Goal: Task Accomplishment & Management: Manage account settings

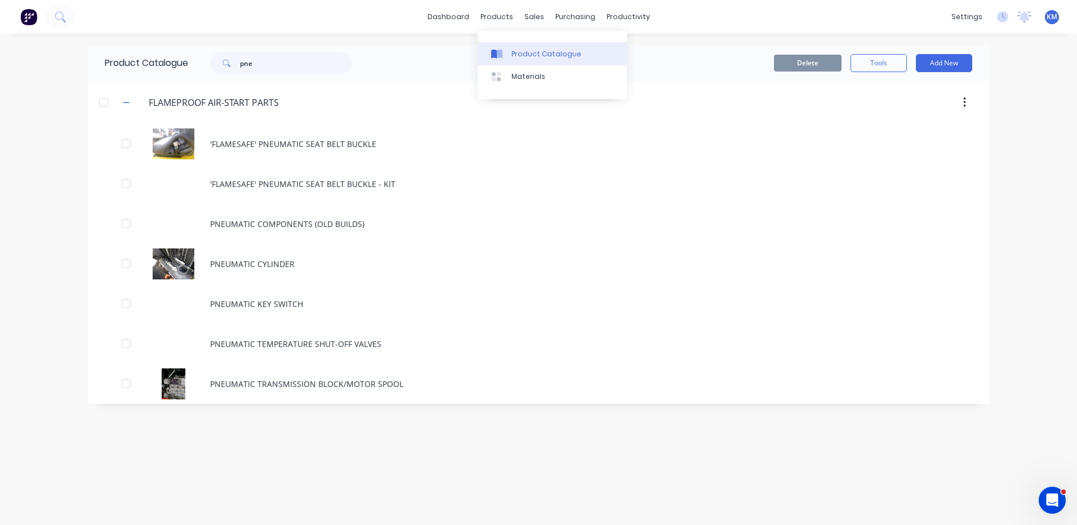
click at [516, 51] on div "Product Catalogue" at bounding box center [547, 54] width 70 height 10
click at [254, 61] on input "pne" at bounding box center [296, 63] width 112 height 23
type input "f"
type input "l"
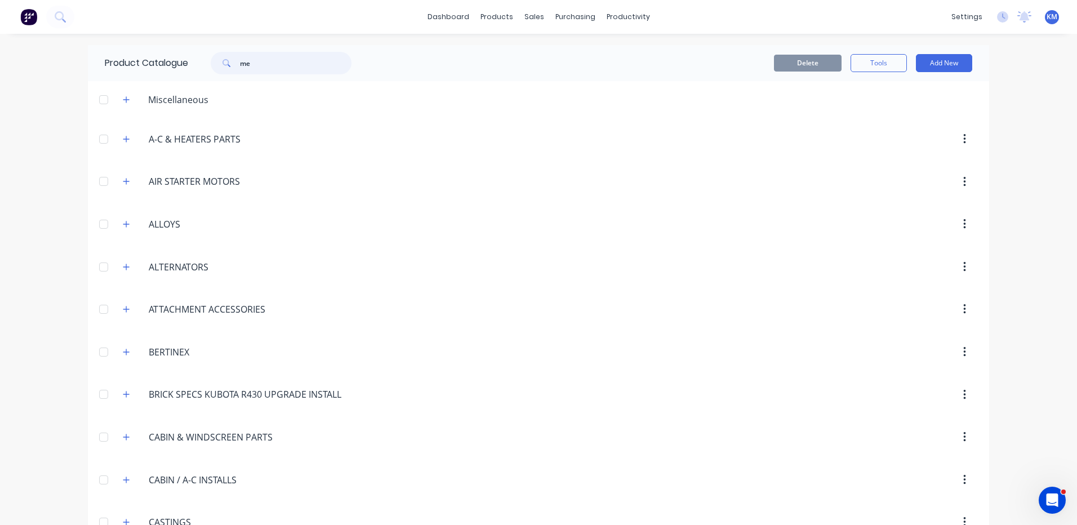
type input "m"
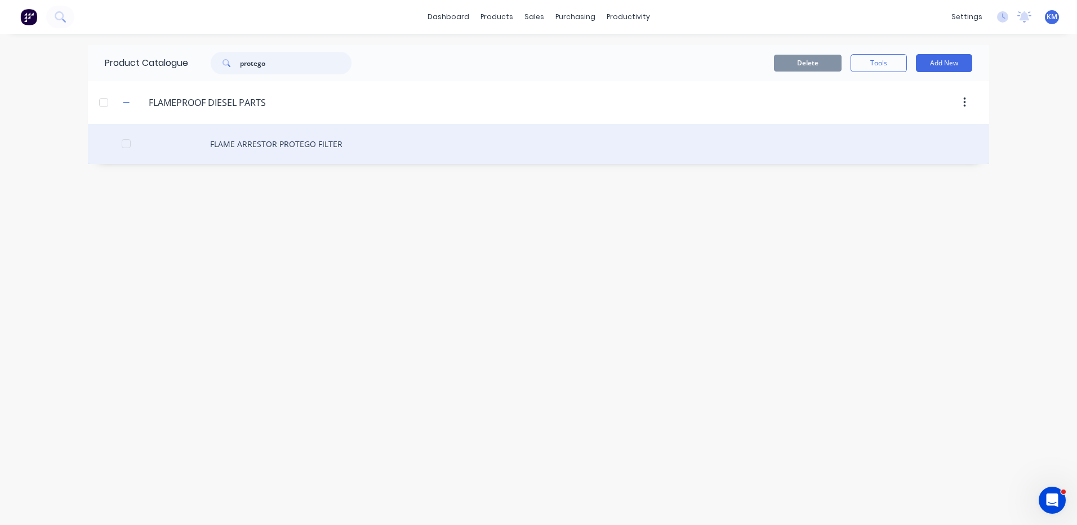
type input "protego"
click at [380, 131] on div "FLAME ARRESTOR PROTEGO FILTER" at bounding box center [538, 144] width 901 height 40
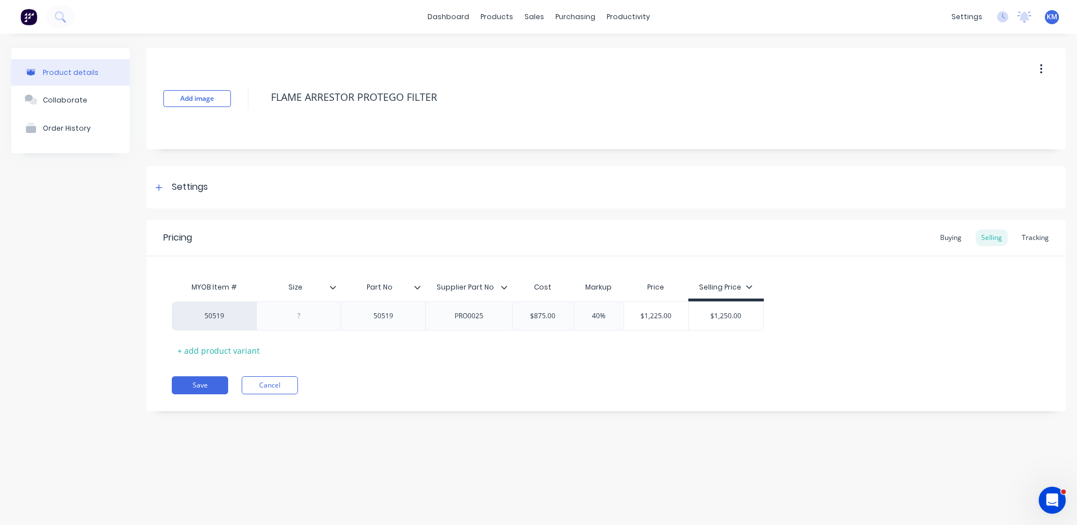
type textarea "x"
click at [258, 392] on button "Cancel" at bounding box center [270, 385] width 56 height 18
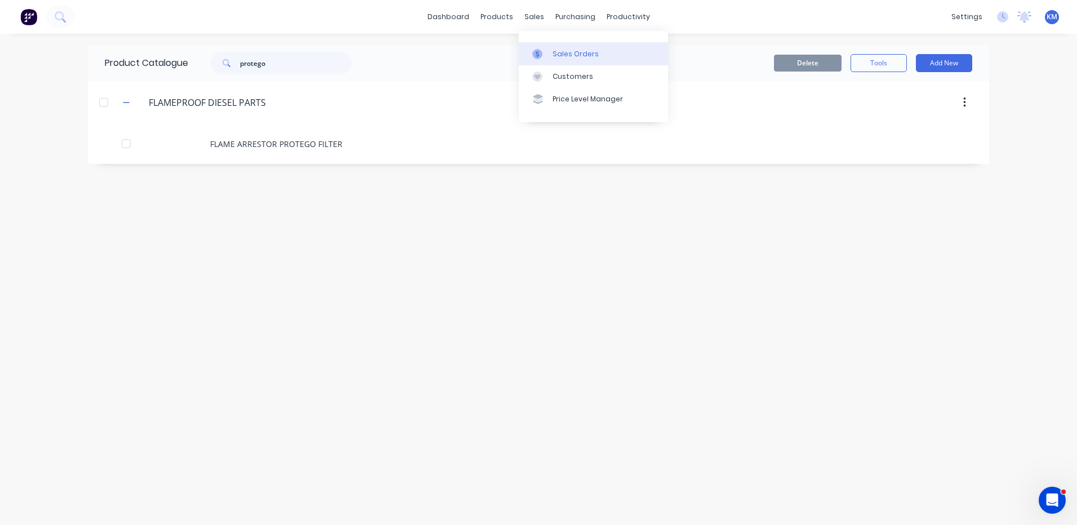
click at [539, 59] on icon at bounding box center [537, 54] width 10 height 10
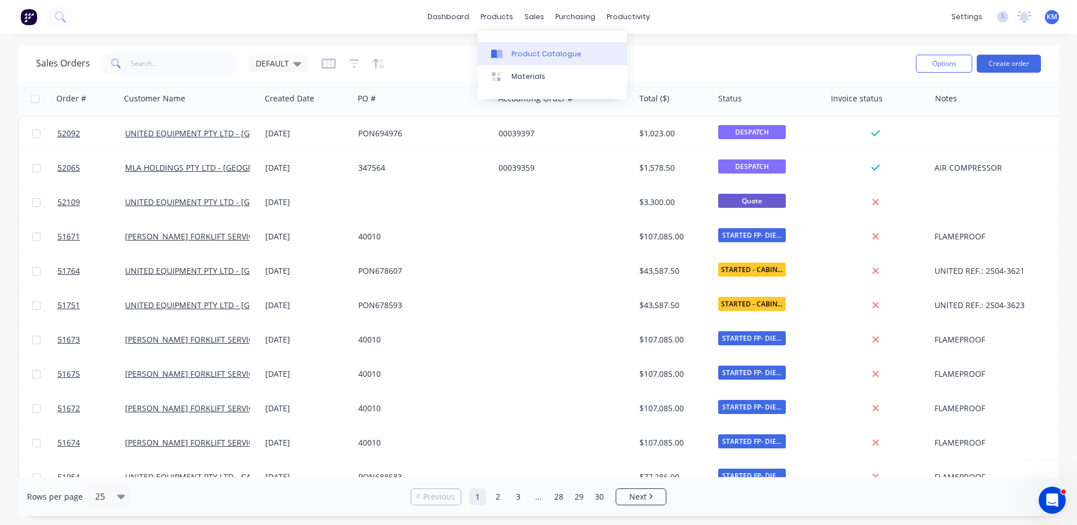
click at [507, 51] on div at bounding box center [499, 54] width 17 height 10
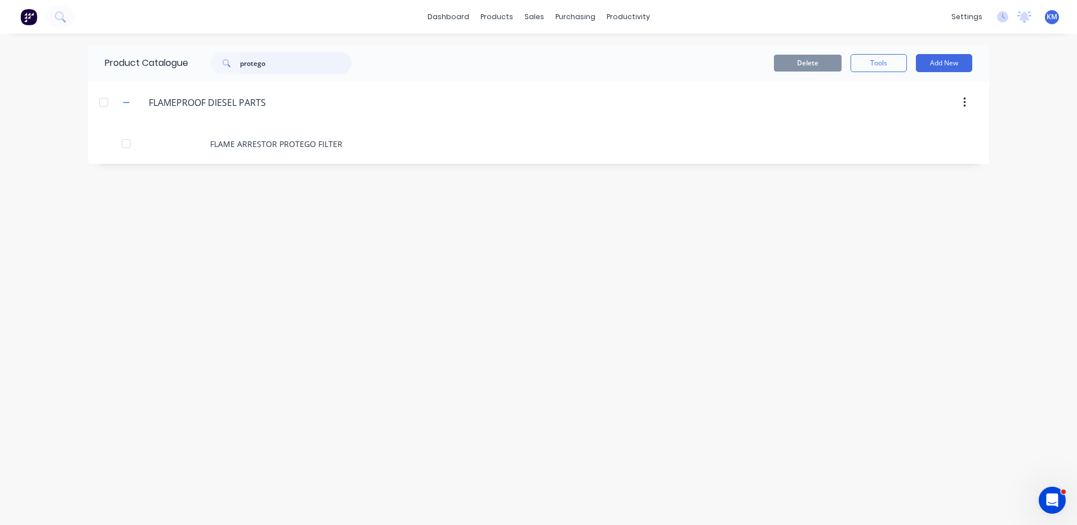
click at [305, 61] on input "protego" at bounding box center [296, 63] width 112 height 23
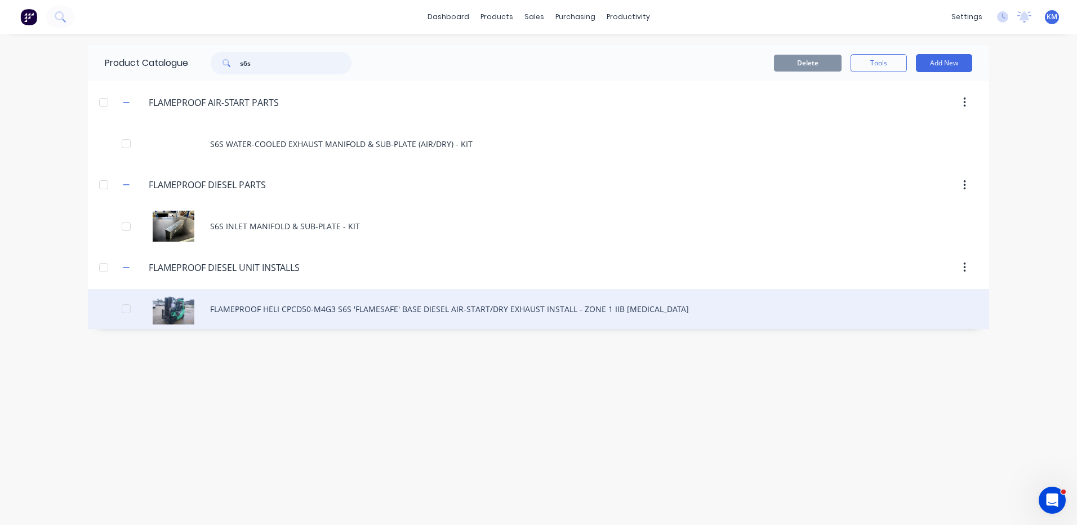
type input "s6s"
click at [398, 312] on div "FLAMEPROOF HELI CPCD50-M4G3 S6S 'FLAMESAFE' BASE DIESEL AIR-START/DRY EXHAUST I…" at bounding box center [538, 309] width 901 height 40
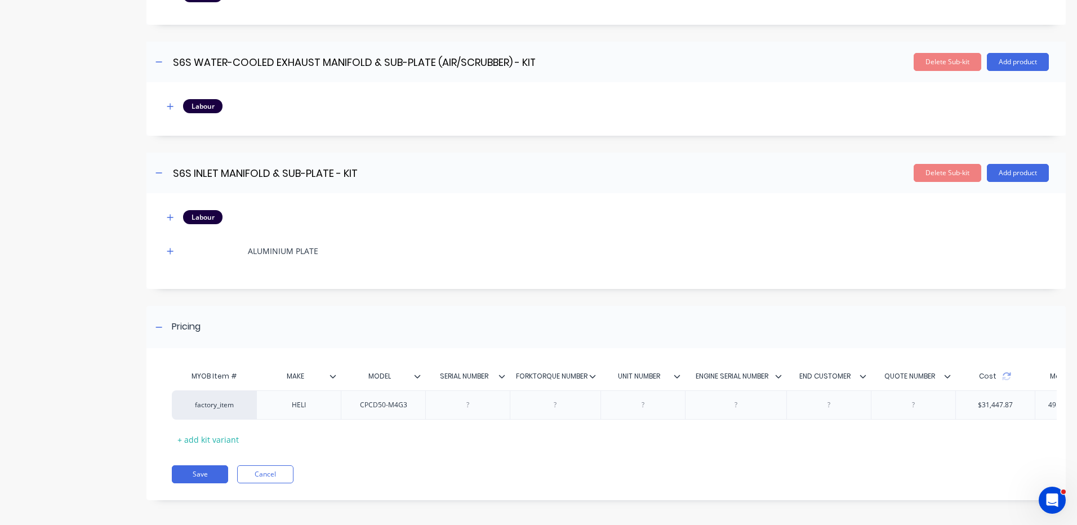
scroll to position [2216, 0]
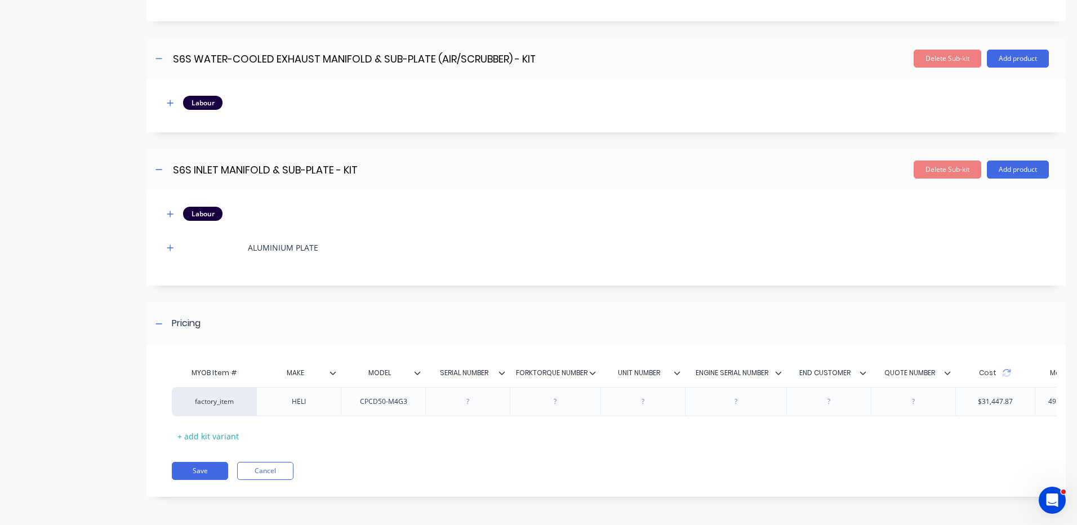
click at [280, 457] on div "MYOB Item # MAKE MODEL SERIAL NUMBER FORKTORQUE NUMBER UNIT NUMBER ENGINE SERIA…" at bounding box center [605, 426] width 919 height 141
click at [279, 460] on div "MYOB Item # MAKE MODEL SERIAL NUMBER FORKTORQUE NUMBER UNIT NUMBER ENGINE SERIA…" at bounding box center [605, 426] width 919 height 141
click at [278, 465] on button "Cancel" at bounding box center [265, 471] width 56 height 18
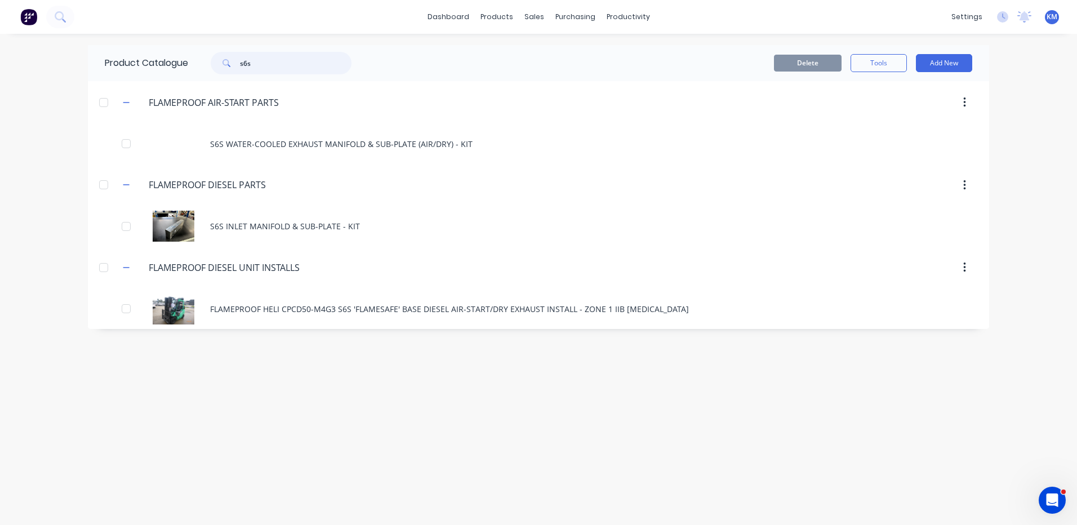
drag, startPoint x: 287, startPoint y: 68, endPoint x: 226, endPoint y: 66, distance: 61.4
click at [226, 66] on div "s6s" at bounding box center [281, 63] width 141 height 23
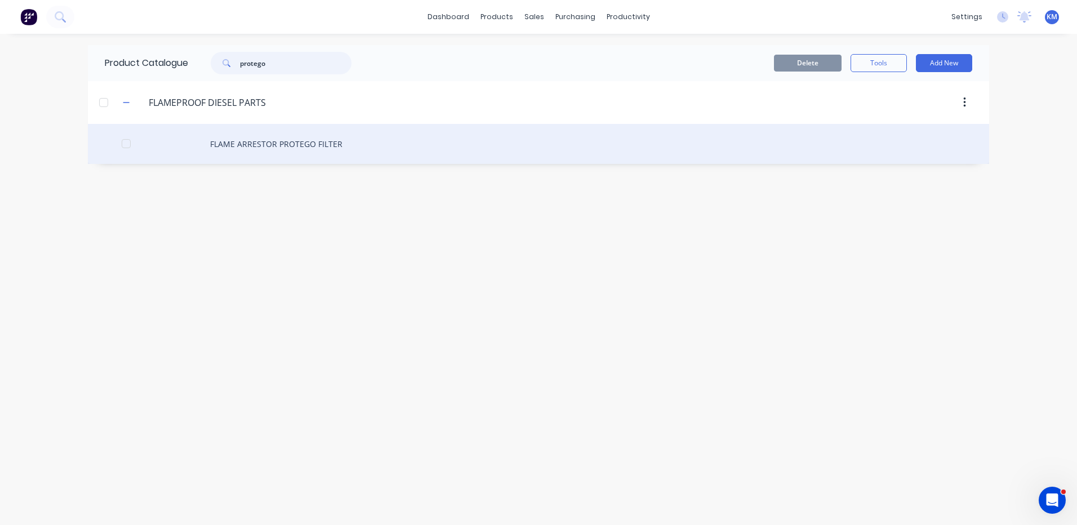
type input "protego"
click at [359, 141] on div "FLAME ARRESTOR PROTEGO FILTER" at bounding box center [538, 144] width 901 height 40
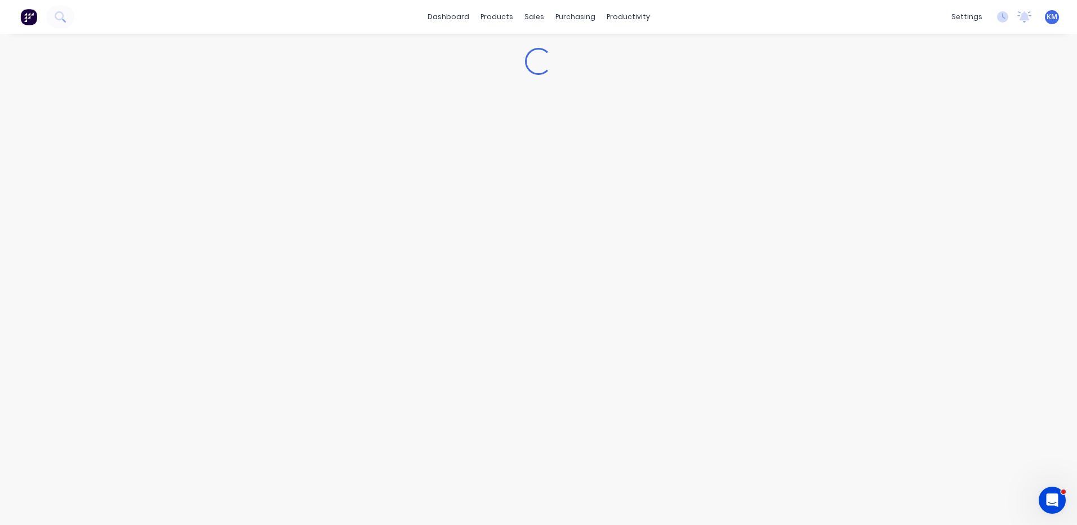
type textarea "x"
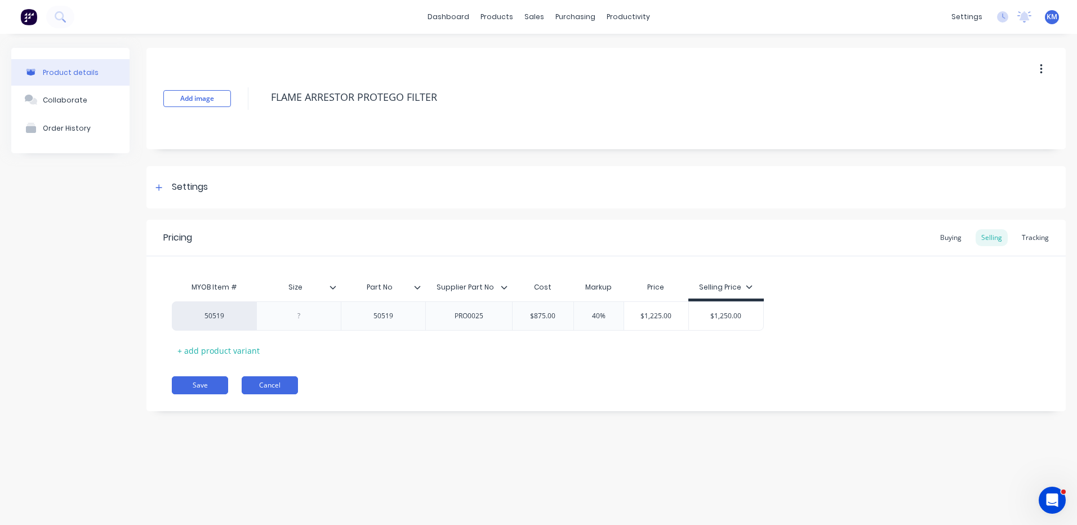
click at [294, 388] on button "Cancel" at bounding box center [270, 385] width 56 height 18
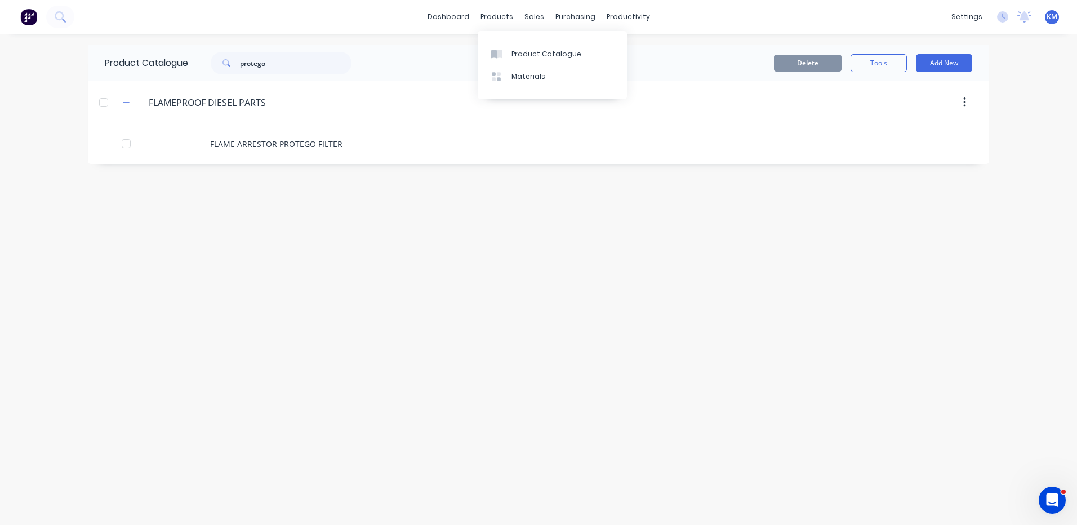
drag, startPoint x: 503, startPoint y: 56, endPoint x: 399, endPoint y: 60, distance: 104.3
click at [503, 56] on div at bounding box center [499, 54] width 17 height 10
click at [266, 64] on input "protego" at bounding box center [296, 63] width 112 height 23
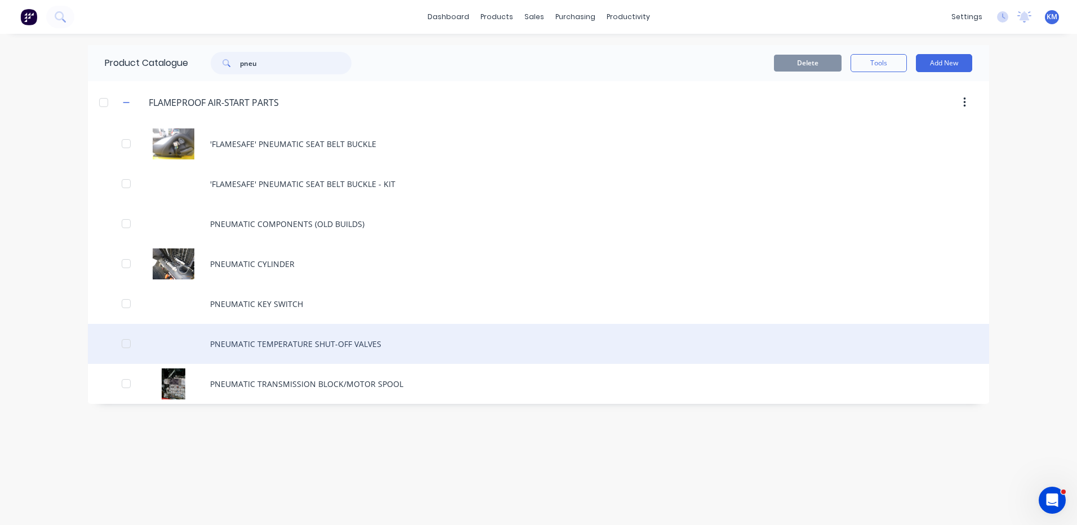
type input "pneu"
click at [346, 327] on div "PNEUMATIC TEMPERATURE SHUT-OFF VALVES" at bounding box center [538, 344] width 901 height 40
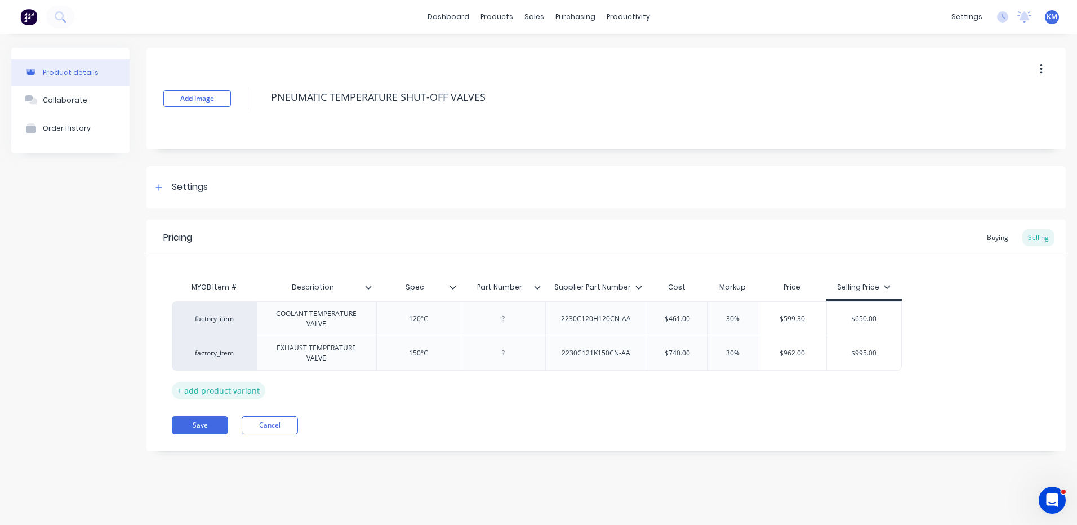
click at [250, 388] on div "+ add product variant" at bounding box center [219, 390] width 94 height 17
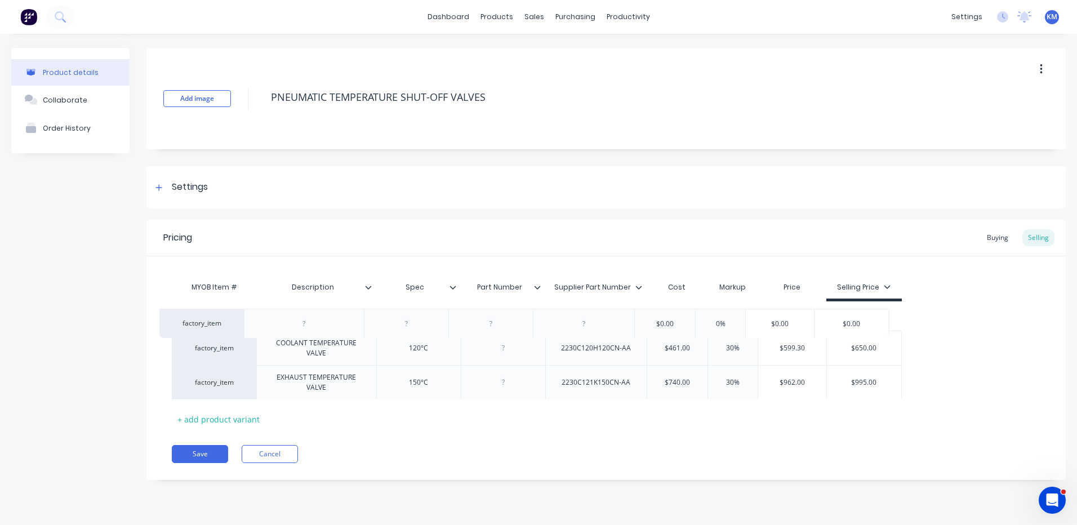
drag, startPoint x: 284, startPoint y: 395, endPoint x: 271, endPoint y: 329, distance: 67.8
click at [271, 329] on div "factory_item COOLANT TEMPERATURE VALVE 120°C 2230C120H120CN-AA $461.00 30% $599…" at bounding box center [606, 350] width 869 height 98
drag, startPoint x: 335, startPoint y: 356, endPoint x: 268, endPoint y: 343, distance: 68.8
click at [268, 343] on div "COOLANT TEMPERATURE VALVE" at bounding box center [316, 347] width 110 height 25
copy div "COOLANT TEMPERATURE VALVE"
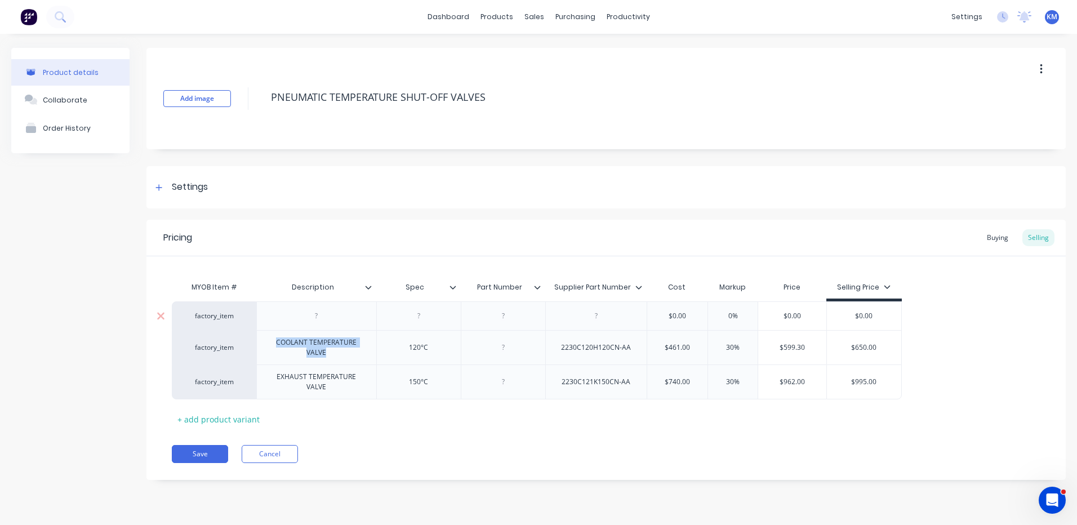
click at [286, 316] on div at bounding box center [316, 315] width 120 height 29
type textarea "x"
click at [299, 315] on div at bounding box center [316, 316] width 56 height 15
paste div
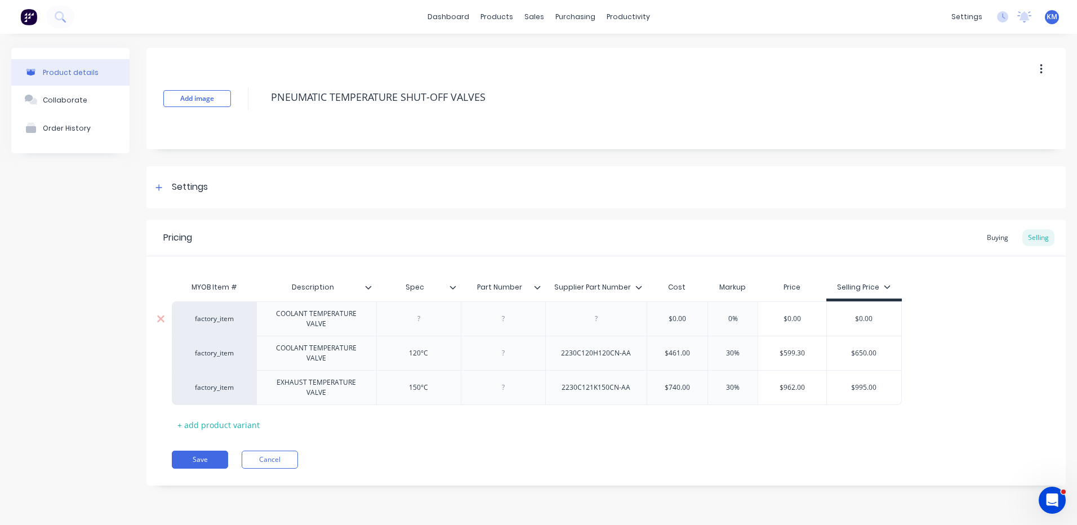
click at [412, 315] on div at bounding box center [418, 319] width 56 height 15
type textarea "x"
type input "$0"
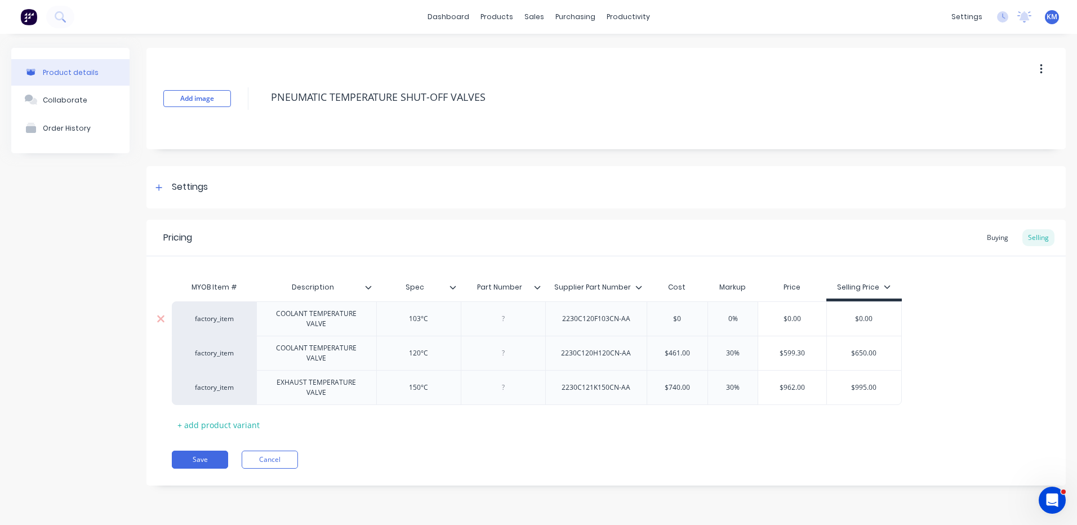
type textarea "x"
type input "$046"
type textarea "x"
type input "$0461"
type textarea "x"
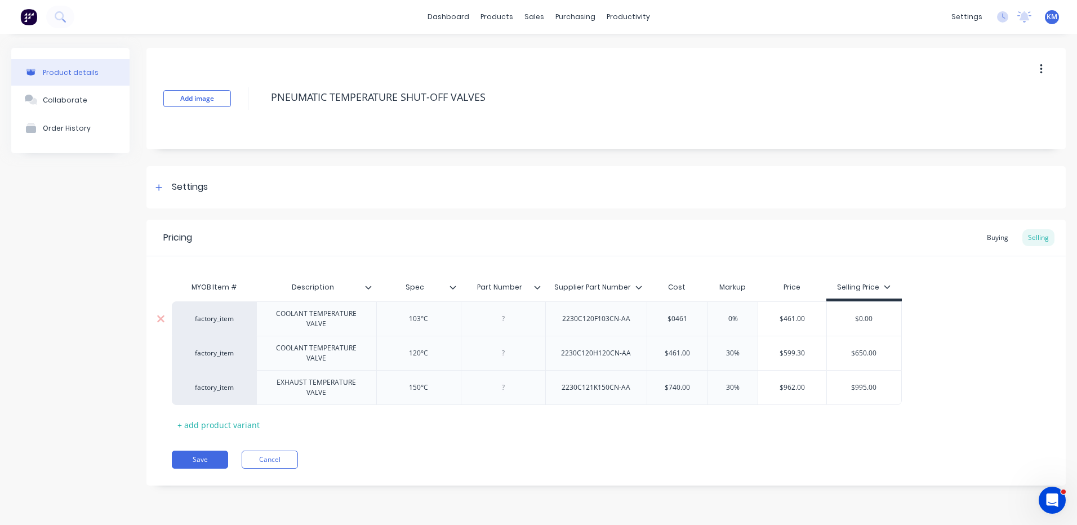
type input "$046"
type textarea "x"
type input "$04"
type textarea "x"
type input "$"
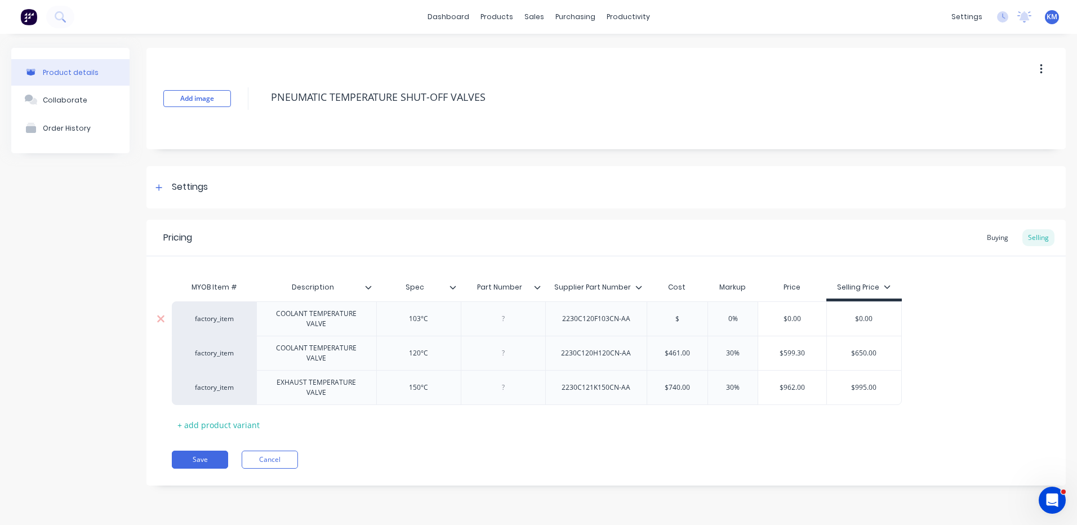
type textarea "x"
type input "$46"
type textarea "x"
type input "$461"
type input "%"
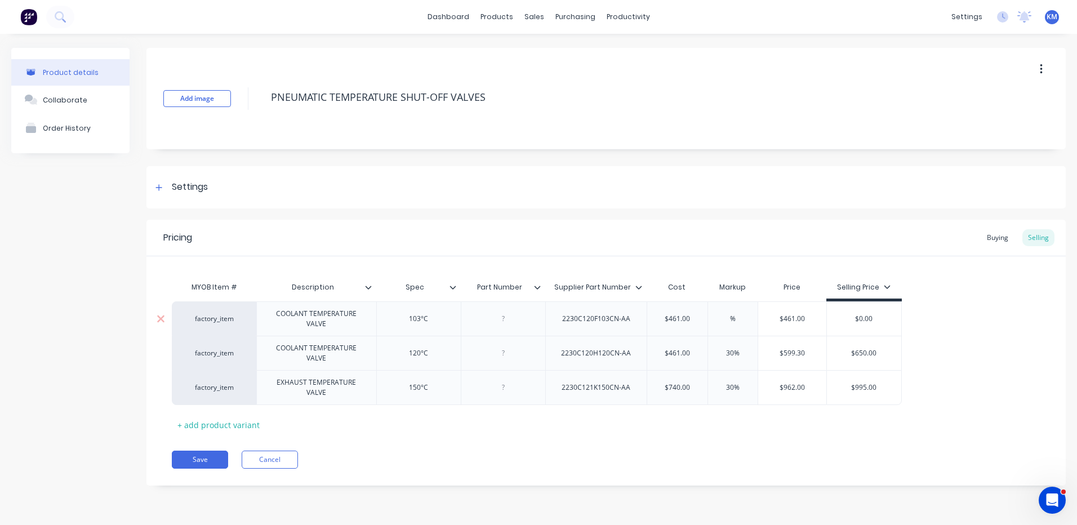
type textarea "x"
type input "5%"
type textarea "x"
type input "50%"
type input "$691.50"
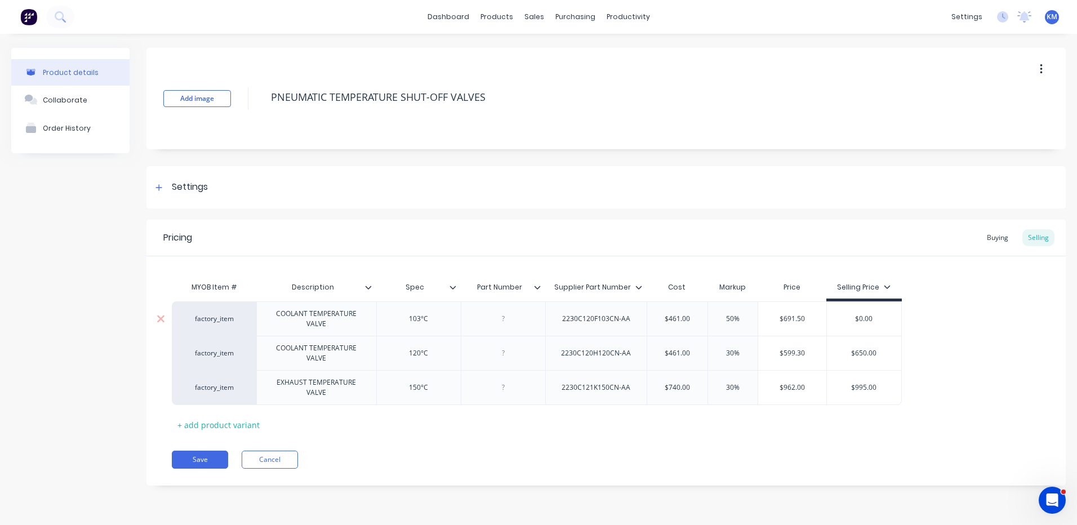
type input "$0.00"
type textarea "x"
type input "$0.0"
type textarea "x"
type input "$0."
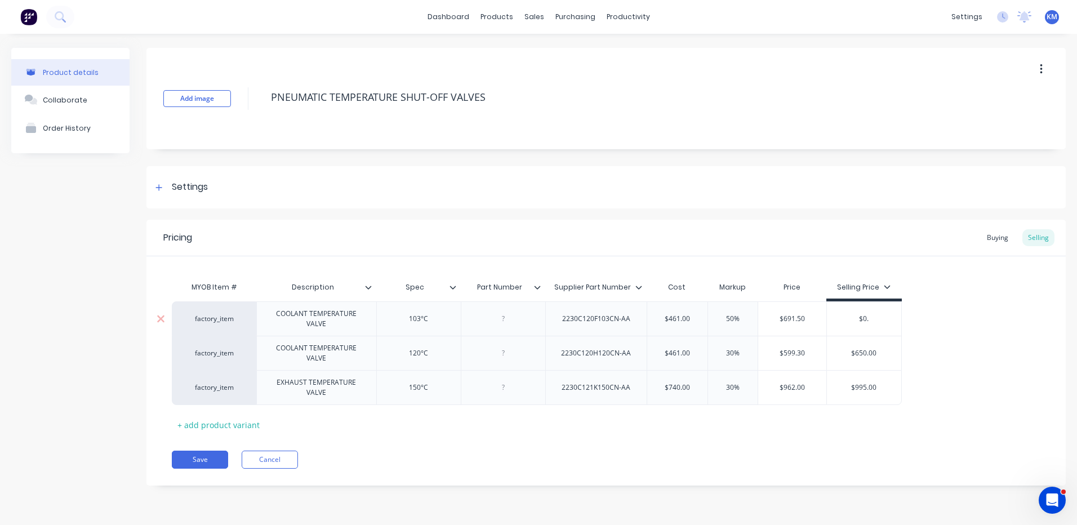
type textarea "x"
type input "$0"
click at [732, 321] on input "50%" at bounding box center [733, 319] width 56 height 10
type textarea "x"
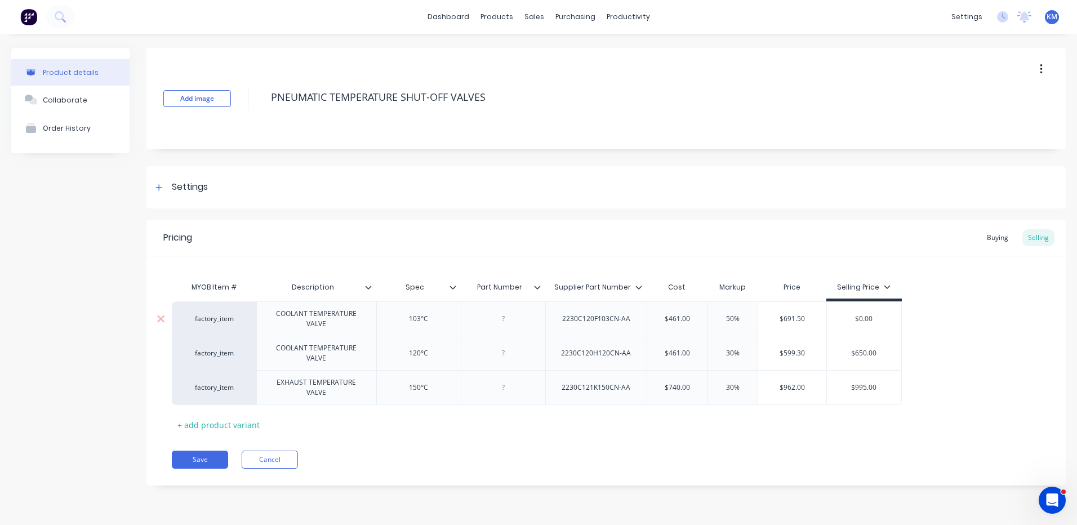
type input "3%"
type textarea "x"
type input "30%"
type input "$0.00"
click at [868, 317] on input "$0.00" at bounding box center [864, 319] width 75 height 10
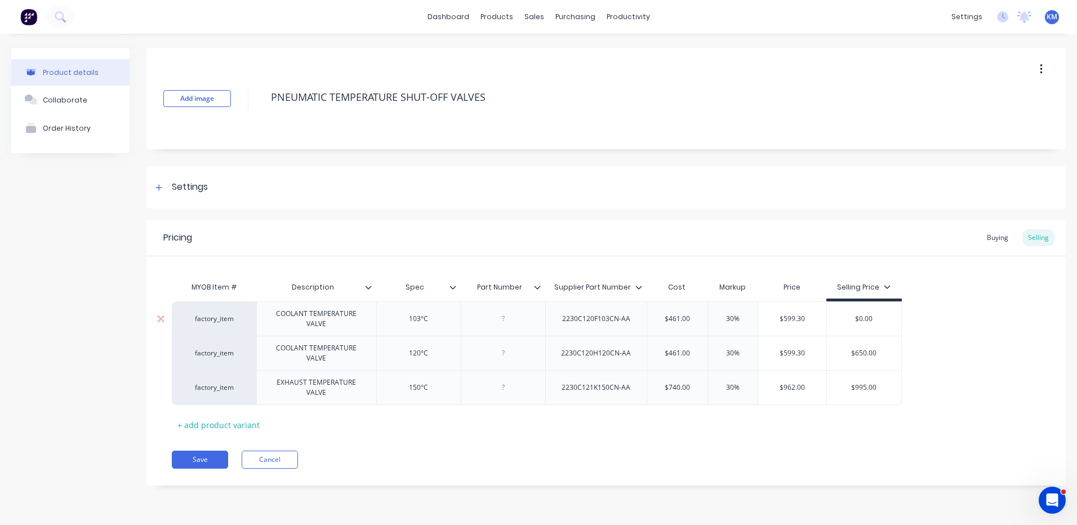
click at [868, 317] on input "$0.00" at bounding box center [864, 319] width 75 height 10
type textarea "x"
type input "$6"
type textarea "x"
type input "$650"
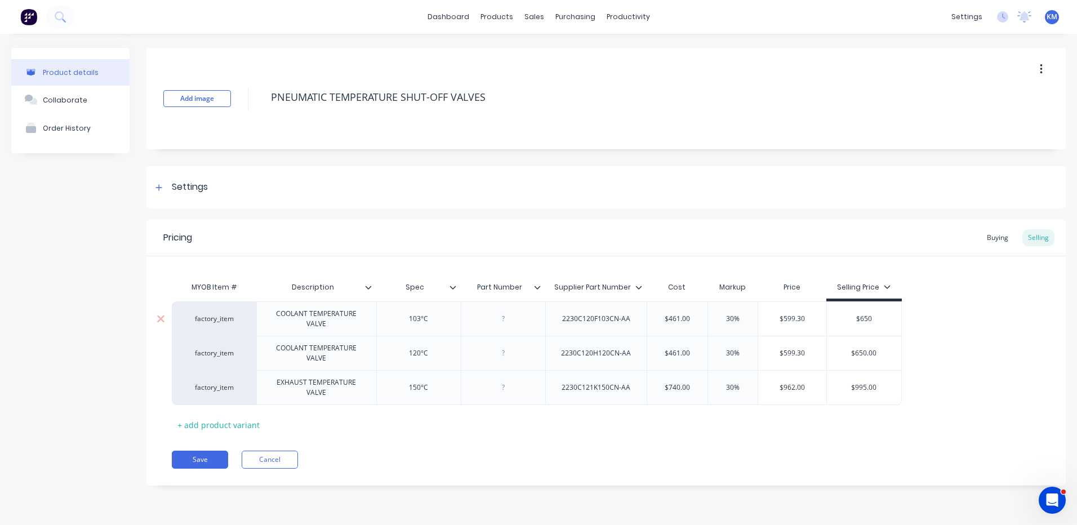
type textarea "x"
type input "$650"
click at [902, 311] on div "factory_item COOLANT TEMPERATURE VALVE 103°C 2230C120F103CN-AA $461.00 $461 30%…" at bounding box center [606, 353] width 869 height 104
click at [923, 360] on div "factory_item COOLANT TEMPERATURE VALVE 103°C 2230C120F103CN-AA $461.00 $461 30%…" at bounding box center [606, 353] width 869 height 104
click at [178, 456] on button "Save" at bounding box center [200, 460] width 56 height 18
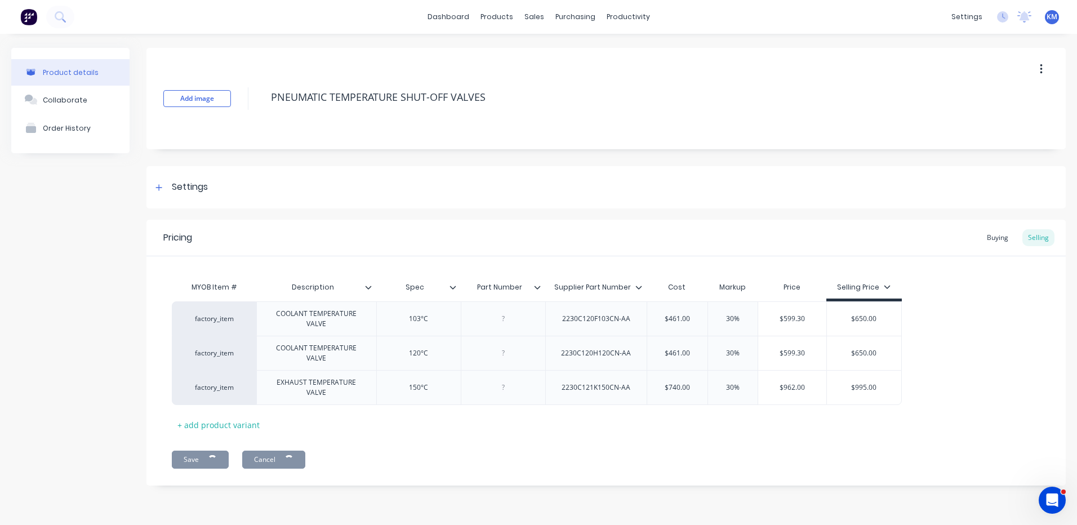
type textarea "x"
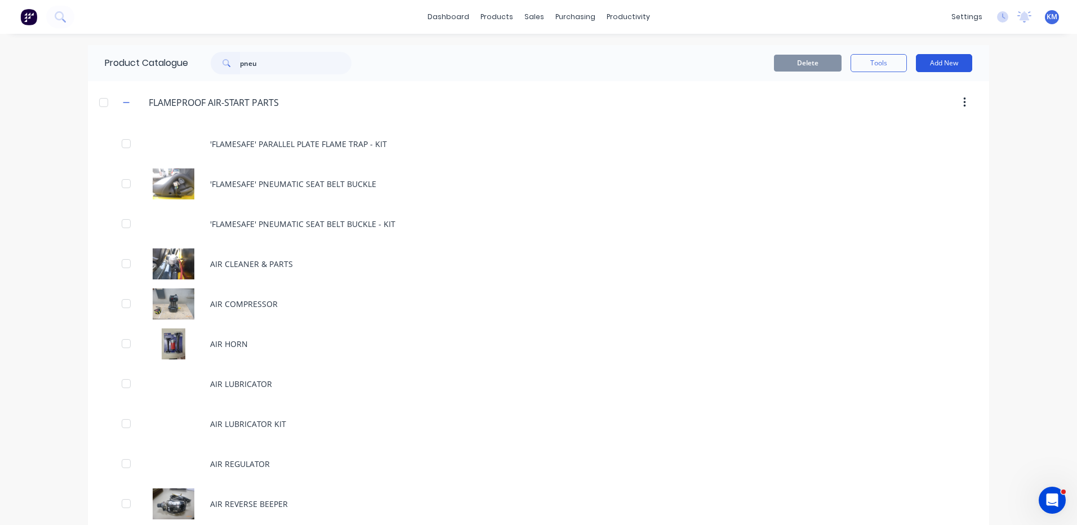
click at [935, 65] on button "Add New" at bounding box center [944, 63] width 56 height 18
click at [581, 81] on div "Suppliers" at bounding box center [594, 77] width 34 height 10
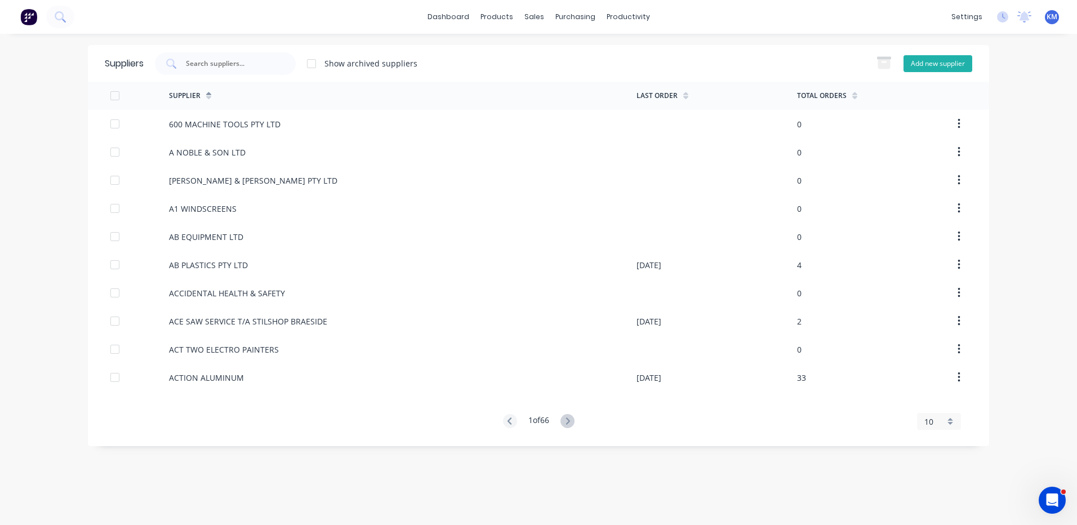
click at [937, 68] on button "Add new supplier" at bounding box center [938, 63] width 69 height 17
select select "AU"
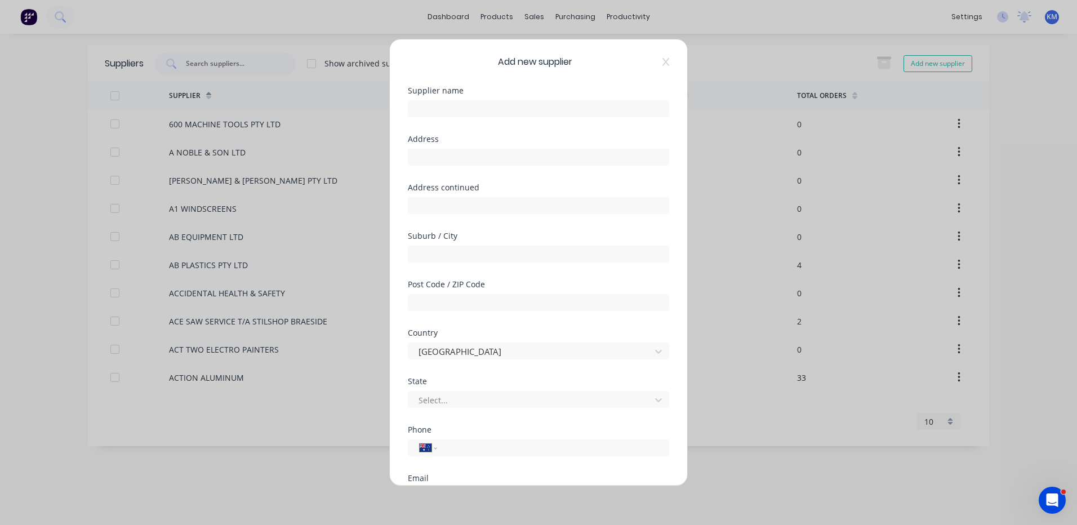
click at [599, 99] on div at bounding box center [538, 107] width 261 height 20
click at [592, 107] on input "text" at bounding box center [538, 108] width 261 height 17
type input "LIQUIP VICTORIA"
click at [450, 155] on input "text" at bounding box center [538, 157] width 261 height 17
type input "476 BOUNDARY ROAD"
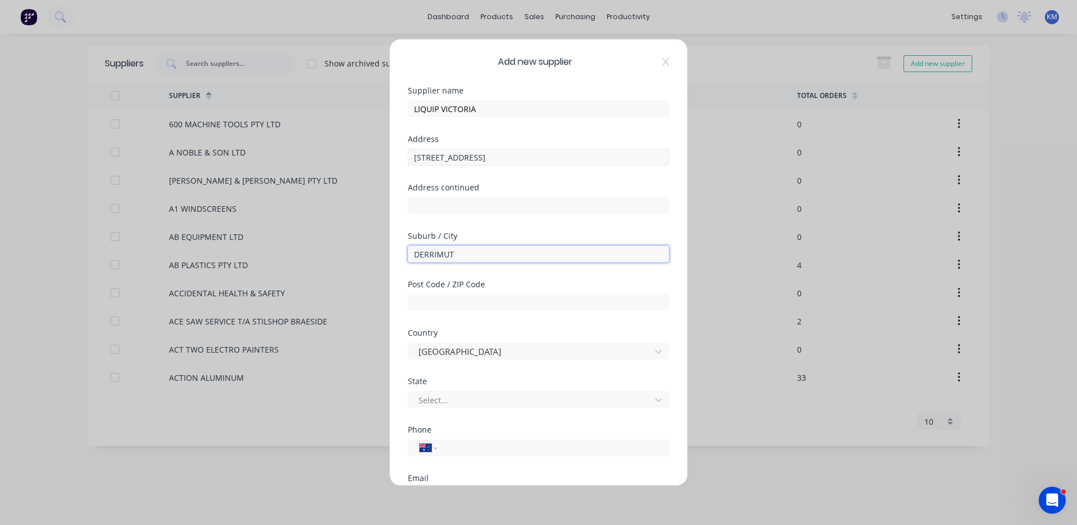
type input "DERRIMUT"
type input "3026"
type input "V"
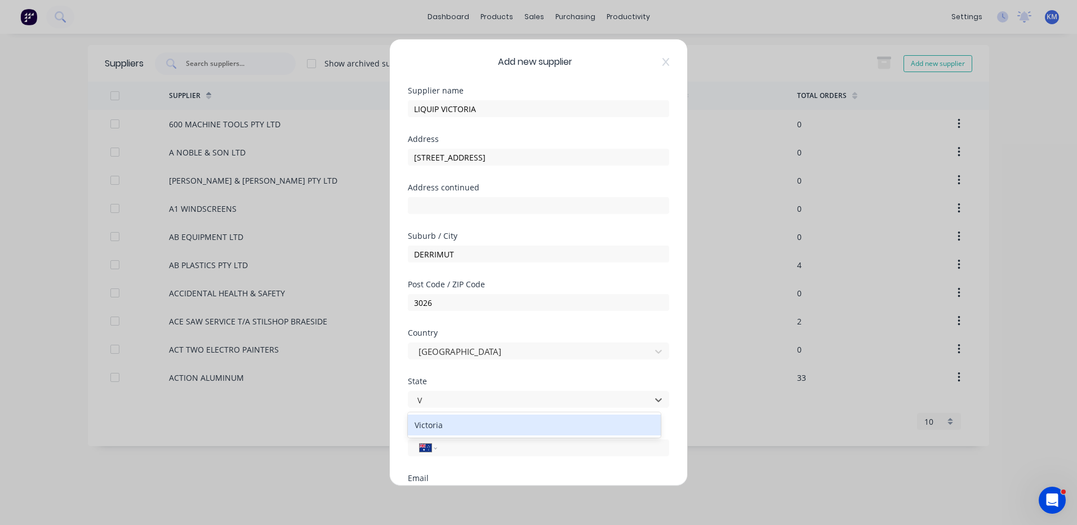
click at [480, 435] on div "Victoria" at bounding box center [534, 425] width 253 height 21
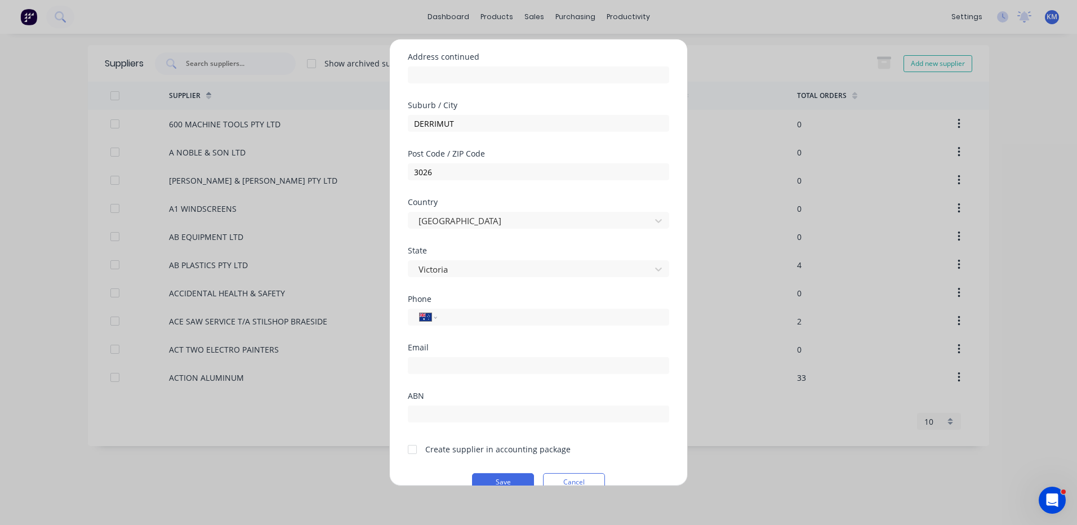
scroll to position [152, 0]
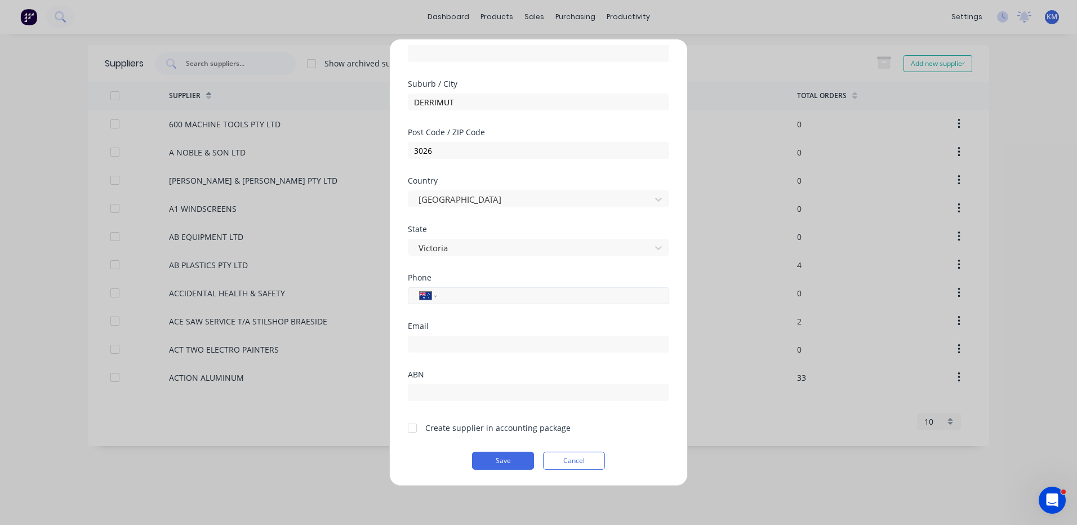
click at [517, 299] on input "tel" at bounding box center [551, 295] width 212 height 13
type input "0488 444 020"
click at [457, 390] on input "text" at bounding box center [538, 392] width 261 height 17
type input "91155614118"
click at [507, 453] on button "Save" at bounding box center [503, 461] width 62 height 18
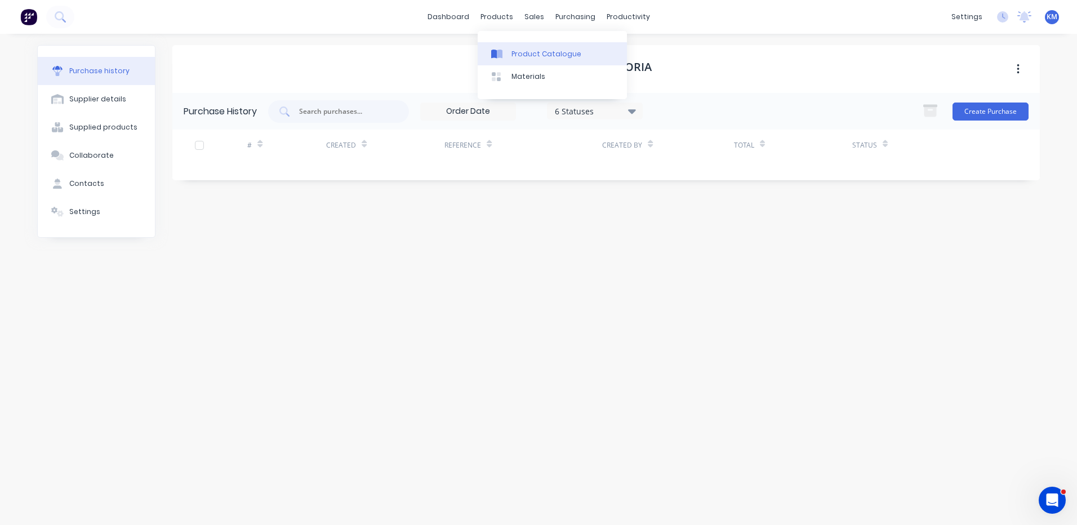
click at [508, 47] on link "Product Catalogue" at bounding box center [552, 53] width 149 height 23
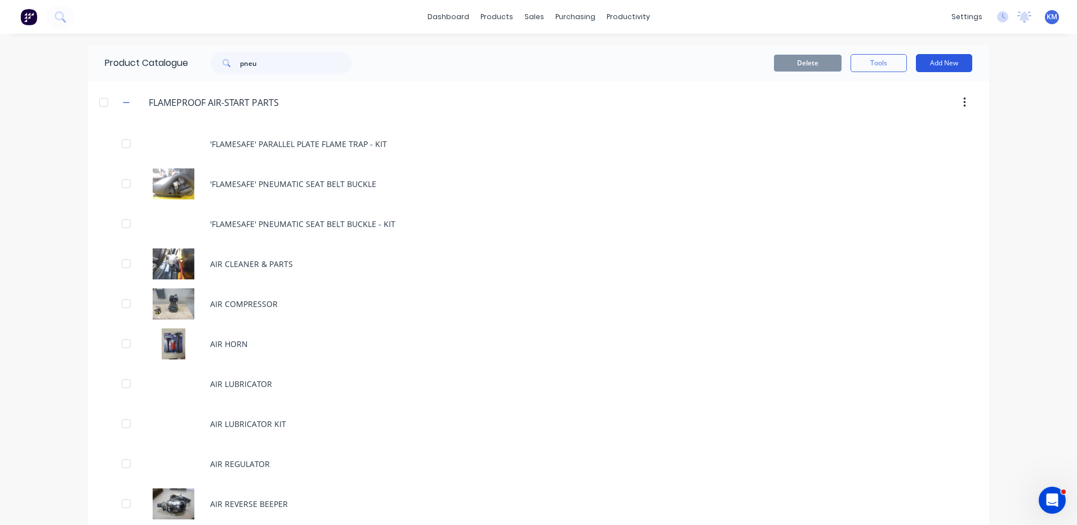
click at [954, 59] on button "Add New" at bounding box center [944, 63] width 56 height 18
click at [886, 117] on div "Product" at bounding box center [918, 114] width 87 height 16
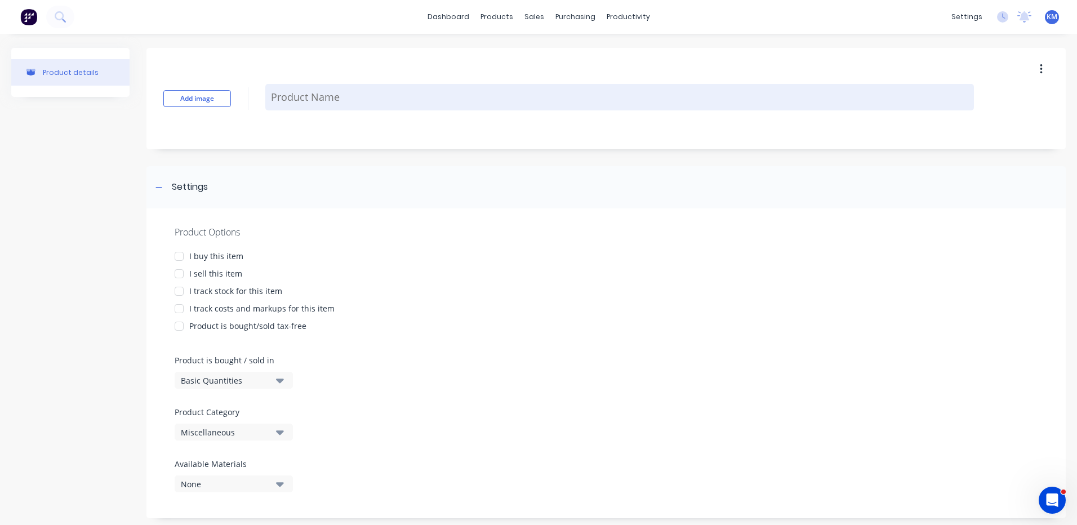
click at [368, 100] on textarea at bounding box center [619, 97] width 709 height 26
type textarea "x"
type textarea "P"
type textarea "x"
type textarea "PN"
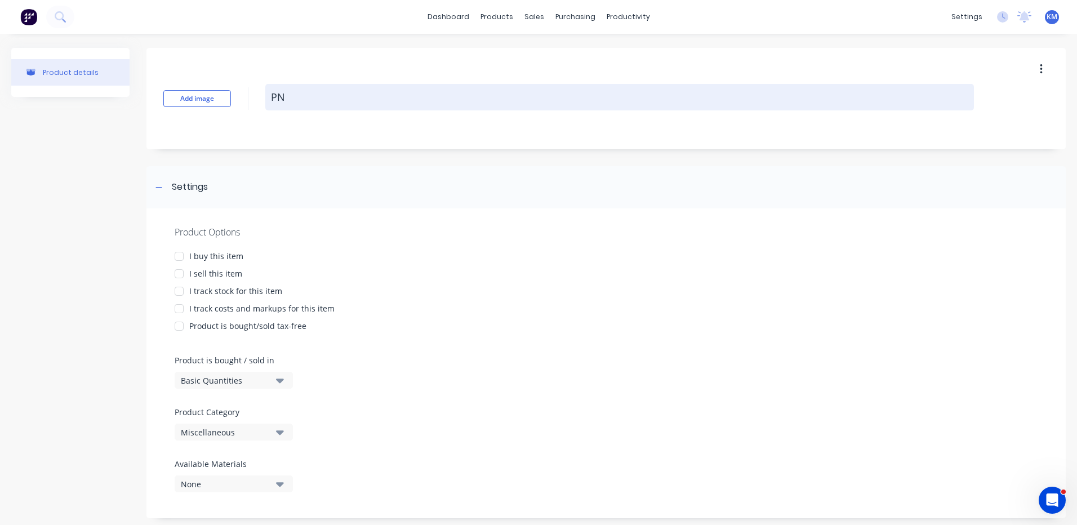
type textarea "x"
type textarea "PNE"
type textarea "x"
type textarea "PNEU"
type textarea "x"
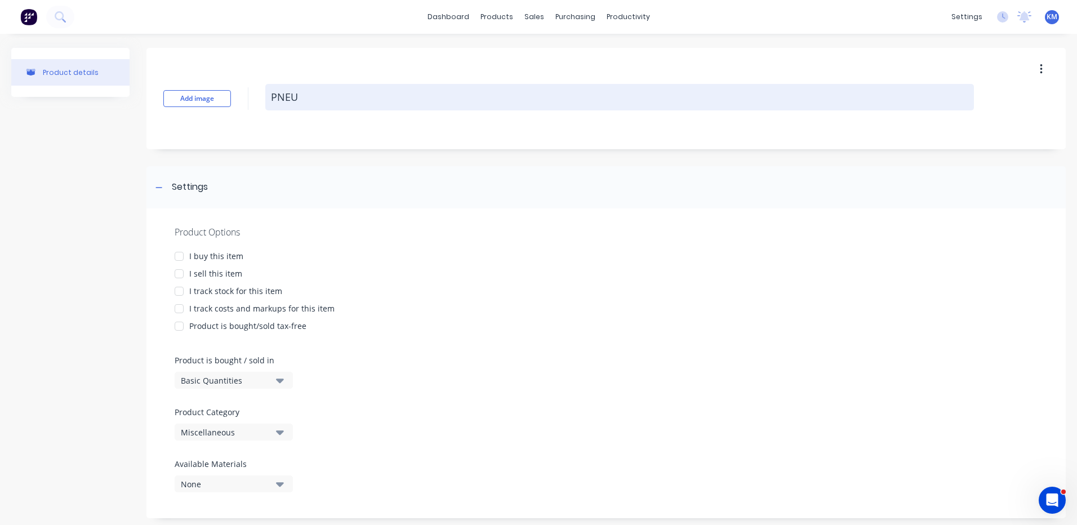
type textarea "PNEUM"
type textarea "x"
type textarea "PNEUMA"
type textarea "x"
type textarea "PNEUMAT"
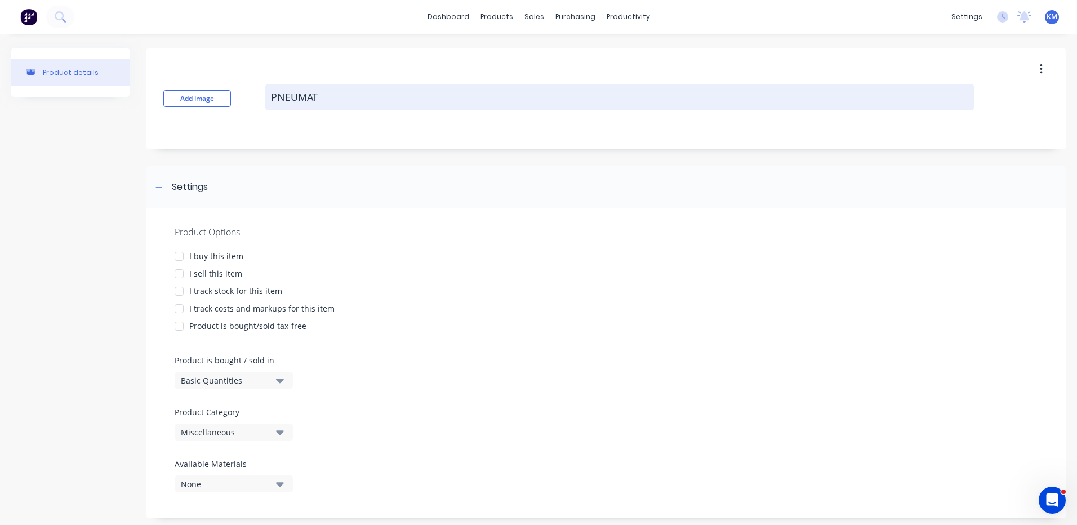
type textarea "x"
type textarea "PNEUMATI"
type textarea "x"
type textarea "PNEUMATIC"
type textarea "x"
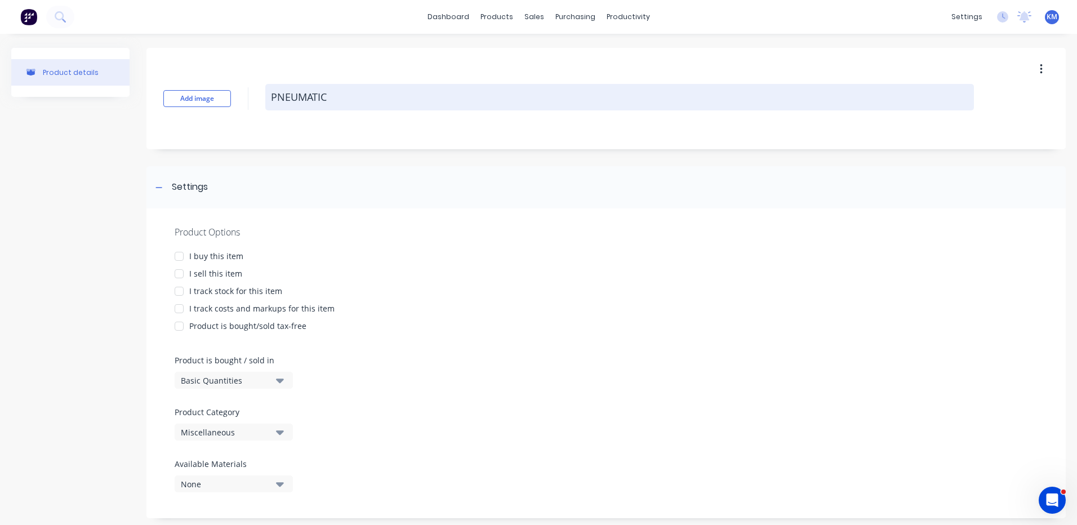
type textarea "PNEUMATIC"
type textarea "x"
type textarea "PNEUMATIC B"
type textarea "x"
type textarea "PNEUMATIC BU"
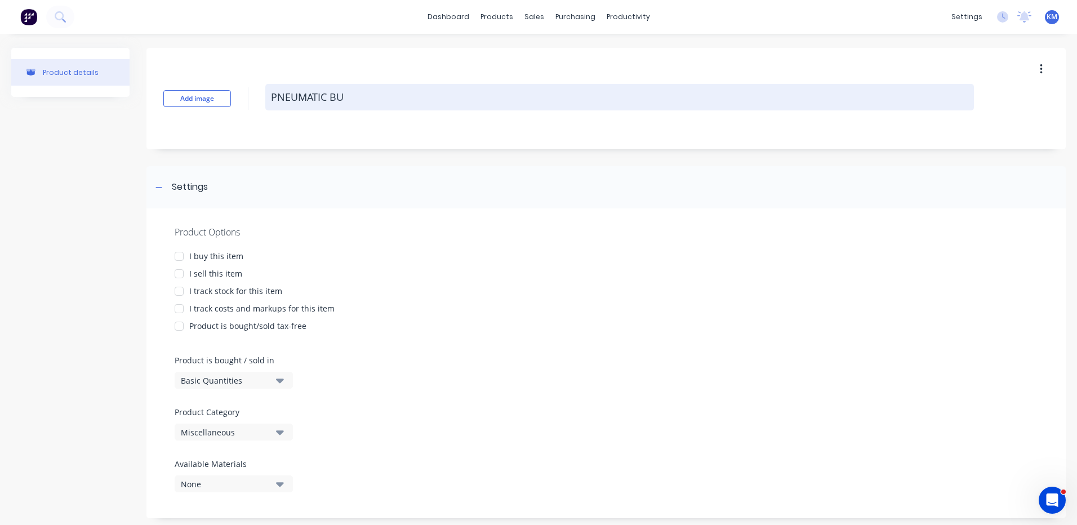
type textarea "x"
type textarea "PNEUMATIC BUT"
type textarea "x"
type textarea "PNEUMATIC BU"
type textarea "x"
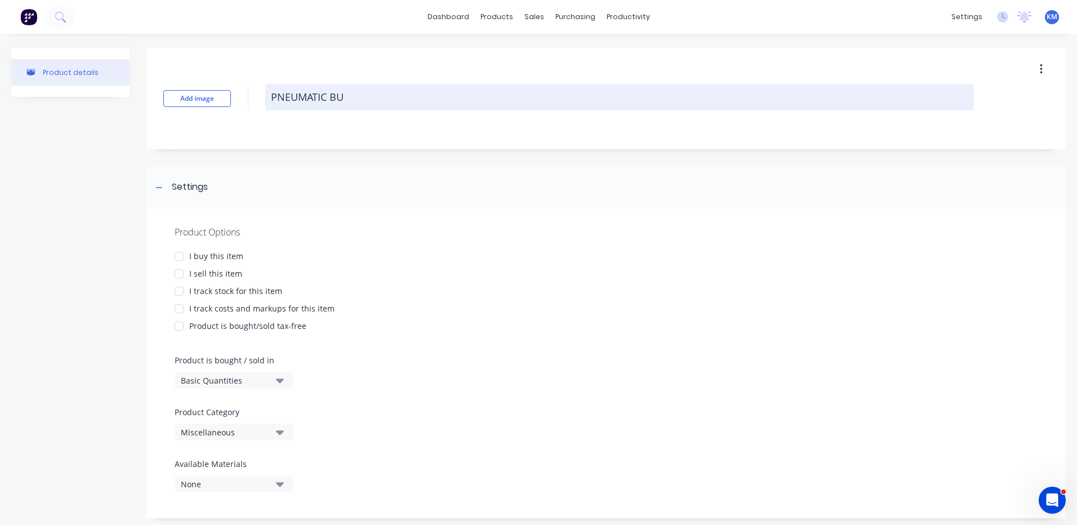
type textarea "PNEUMATIC B"
type textarea "x"
type textarea "PNEUMATIC"
type textarea "x"
type textarea "PNEUMATIC SH"
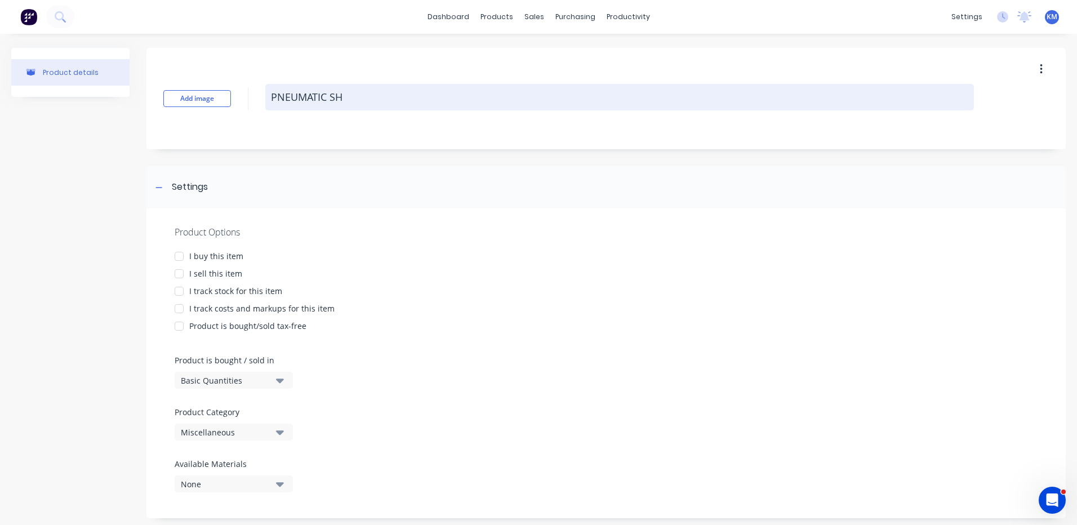
type textarea "x"
type textarea "PNEUMATIC SHU"
type textarea "x"
type textarea "PNEUMATIC SHUT"
type textarea "x"
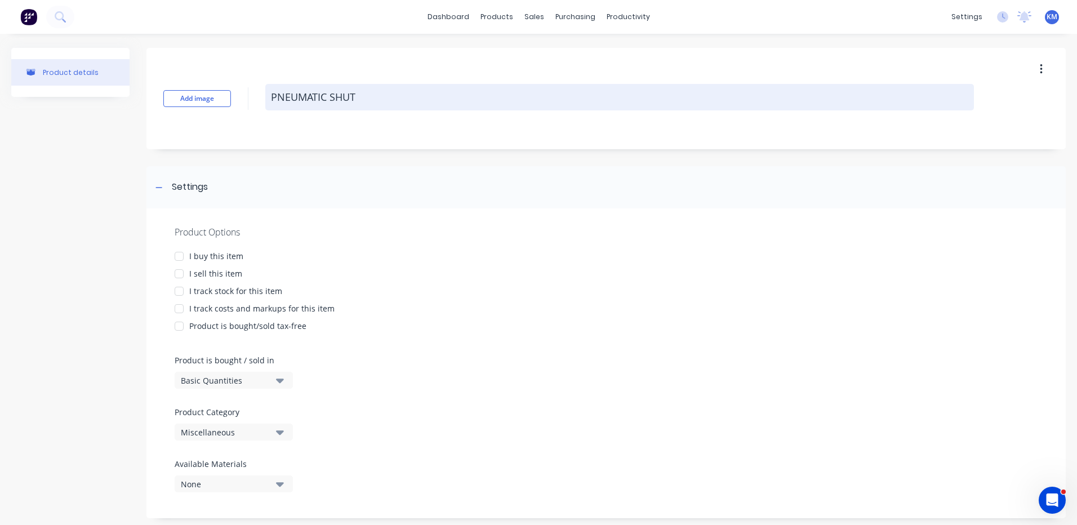
type textarea "PNEUMATIC SHUT-"
type textarea "x"
type textarea "PNEUMATIC SHUT-O"
type textarea "x"
type textarea "PNEUMATIC SHUT-OF"
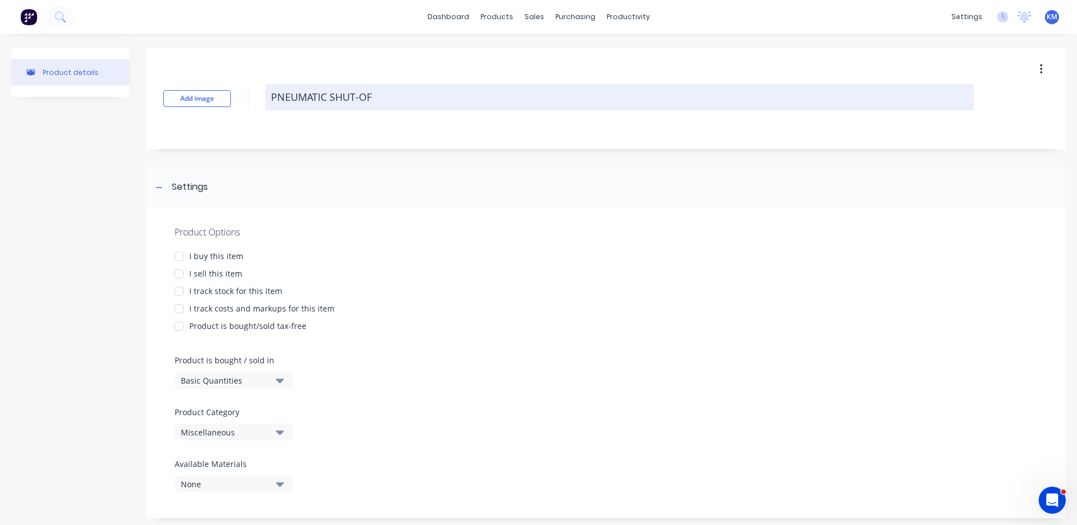
type textarea "x"
type textarea "PNEUMATIC SHUT-OFF"
type textarea "x"
type textarea "PNEUMATIC SHUT-OFF"
type textarea "x"
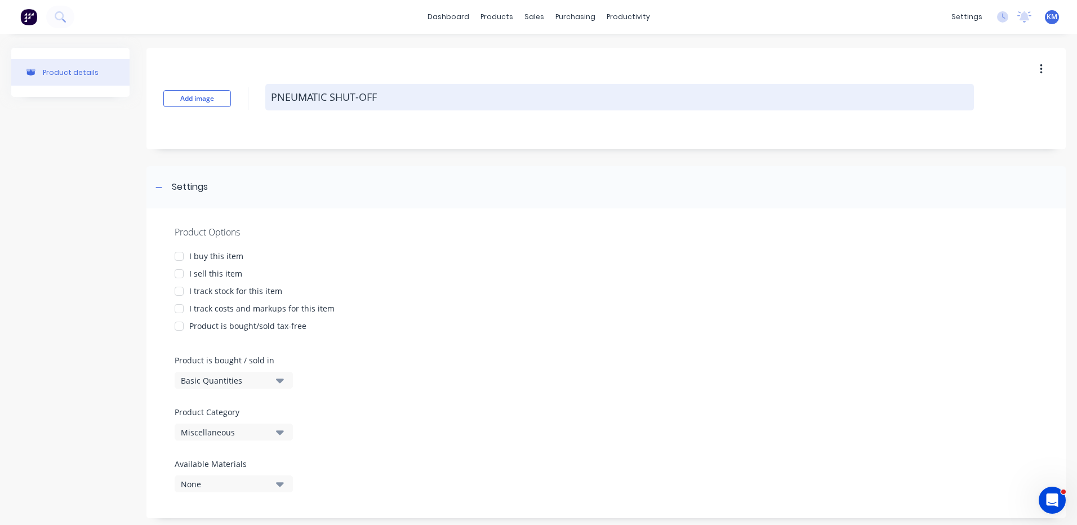
type textarea "PNEUMATIC SHUT-OFF ("
type textarea "x"
type textarea "PNEUMATIC SHUT-OFF (BU"
type textarea "x"
type textarea "PNEUMATIC SHUT-OFF (BUT"
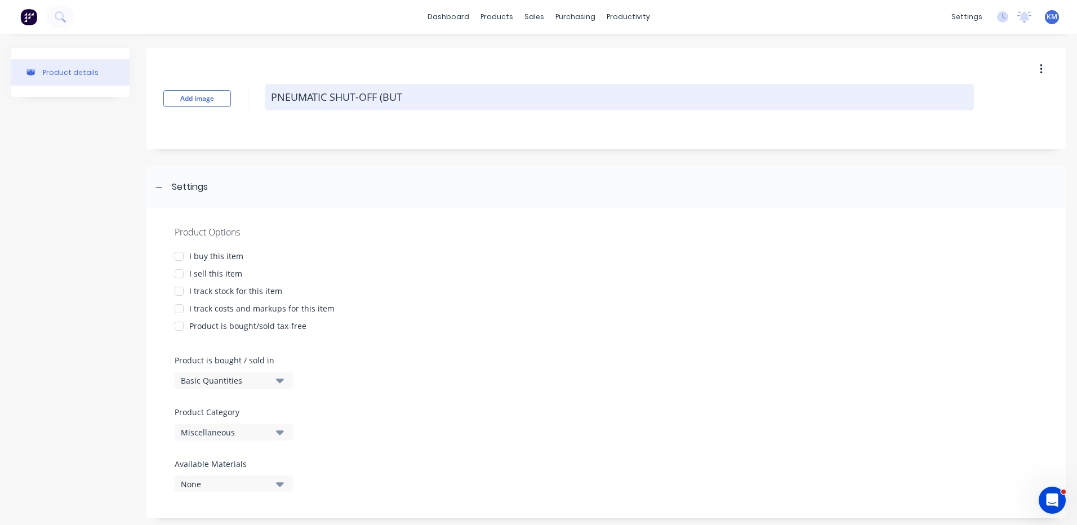
type textarea "x"
type textarea "PNEUMATIC SHUT-OFF (BUTT"
type textarea "x"
type textarea "PNEUMATIC SHUT-OFF (BUTTE"
type textarea "x"
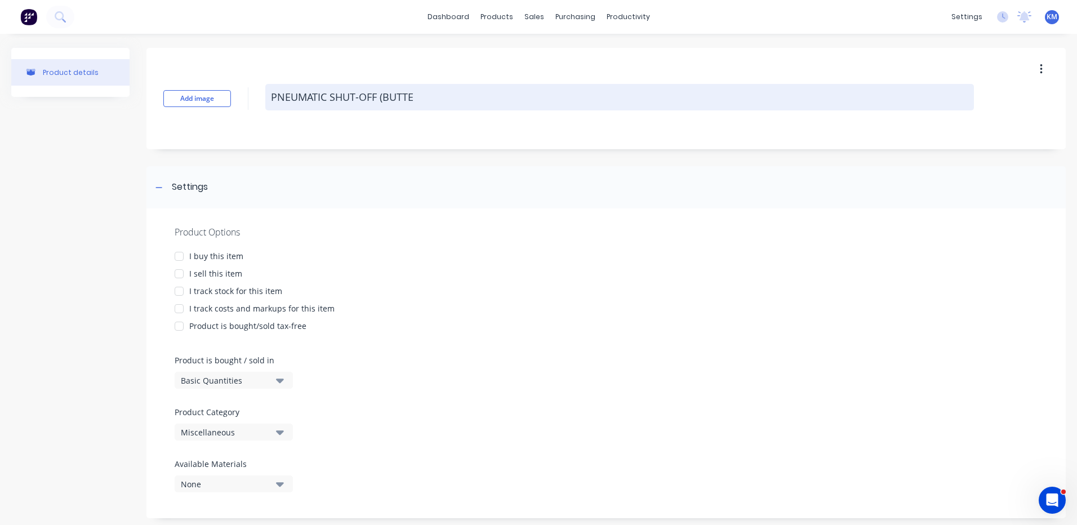
type textarea "PNEUMATIC SHUT-OFF (BUTTER"
type textarea "x"
type textarea "PNEUMATIC SHUT-OFF (BUTTERF"
type textarea "x"
type textarea "PNEUMATIC SHUT-OFF (BUTTERFL"
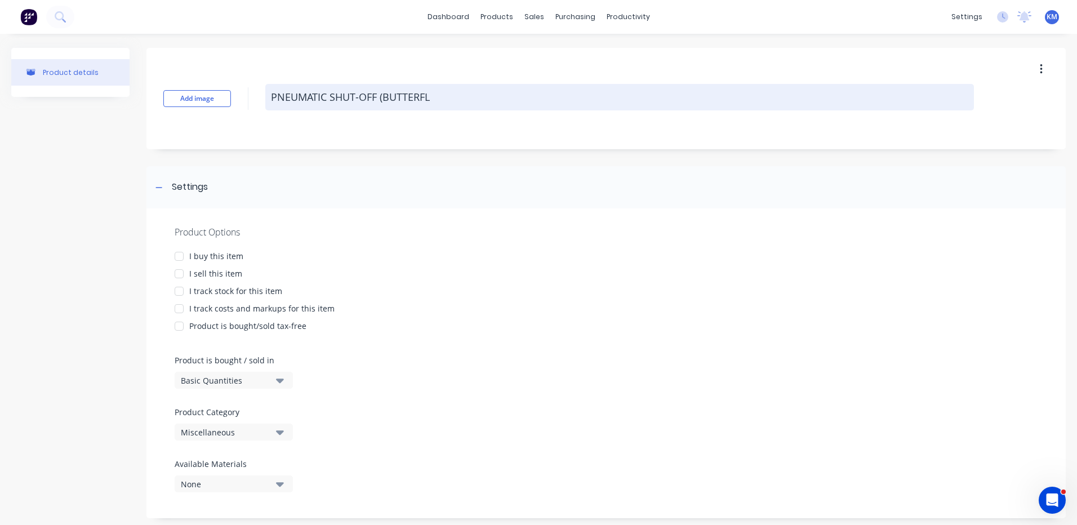
type textarea "x"
type textarea "PNEUMATIC SHUT-OFF (BUTTERFLY"
type textarea "x"
type textarea "PNEUMATIC SHUT-OFF (BUTTERFLY)"
type textarea "x"
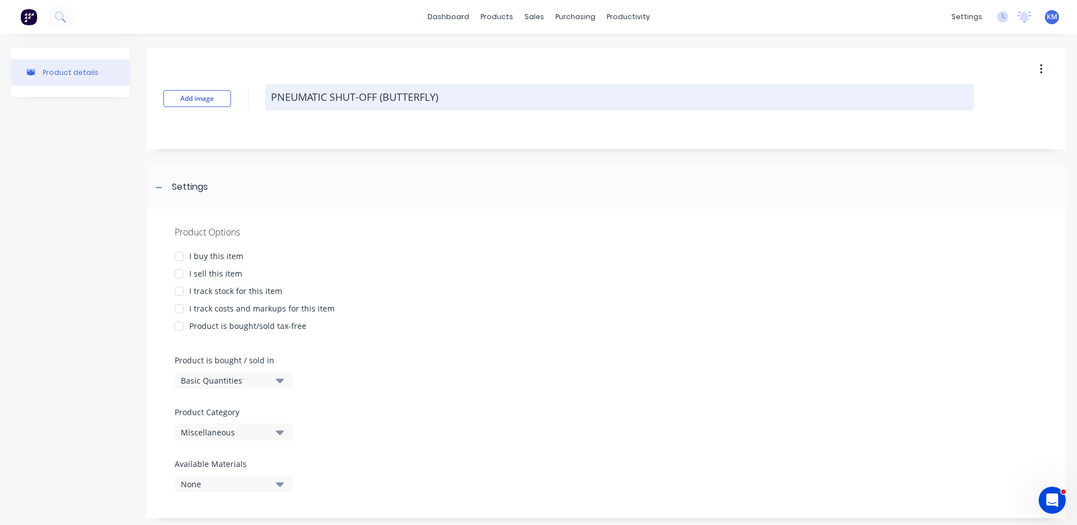
type textarea "PNEUMATIC SHUT-OFF (BUTTERFLY)"
type textarea "x"
type textarea "PNEUMATIC SHUT-OFF (BUTTERFLY) V"
type textarea "x"
type textarea "PNEUMATIC SHUT-OFF (BUTTERFLY) VA"
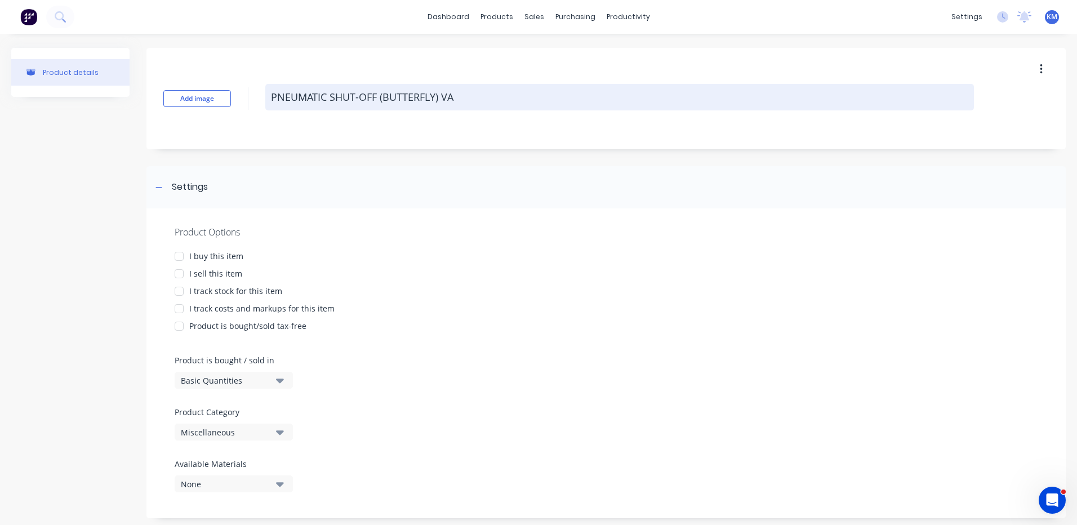
type textarea "x"
type textarea "PNEUMATIC SHUT-OFF (BUTTERFLY) VAL"
type textarea "x"
type textarea "PNEUMATIC SHUT-OFF (BUTTERFLY) VALV"
type textarea "x"
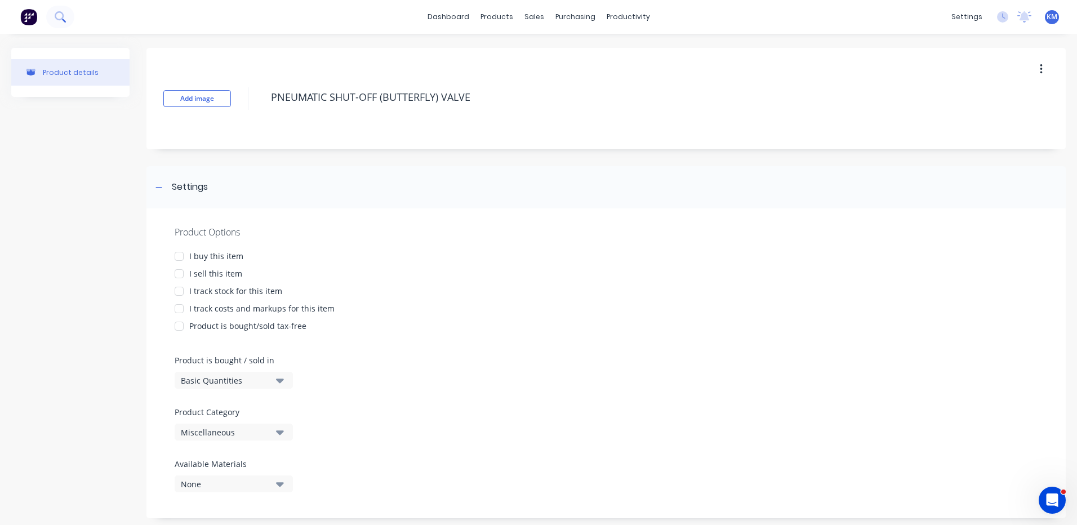
type textarea "PNEUMATIC SHUT-OFF (BUTTERFLY) VALVE"
type textarea "x"
type textarea "PNEUMATIC SHUT-OFF (BUTTERFLY) VALVE"
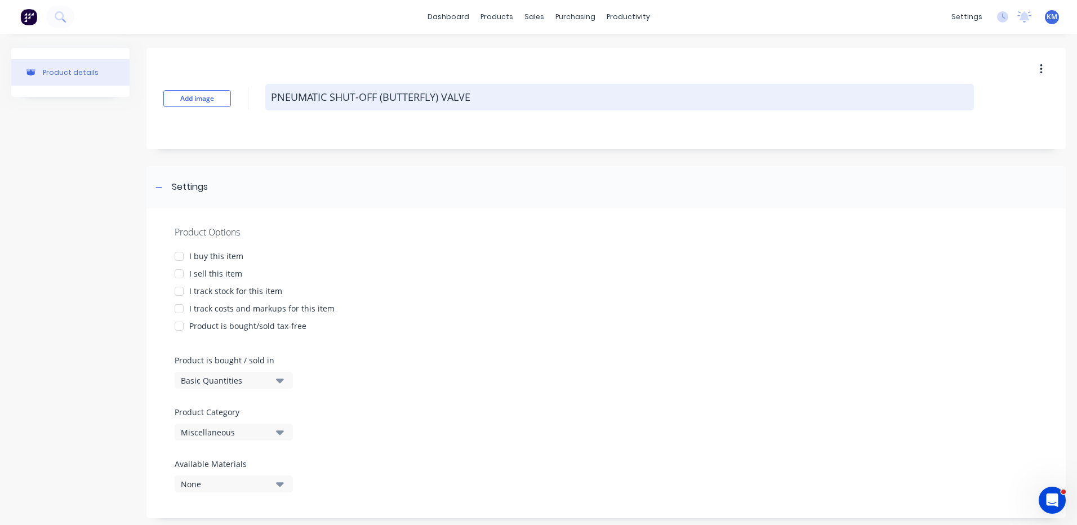
drag, startPoint x: 377, startPoint y: 97, endPoint x: 332, endPoint y: 99, distance: 45.7
click at [332, 99] on textarea "PNEUMATIC SHUT-OFF (BUTTERFLY) VALVE" at bounding box center [619, 97] width 709 height 26
type textarea "x"
type textarea "PNEUMATIC S (BUTTERFLY) VALVE"
type textarea "x"
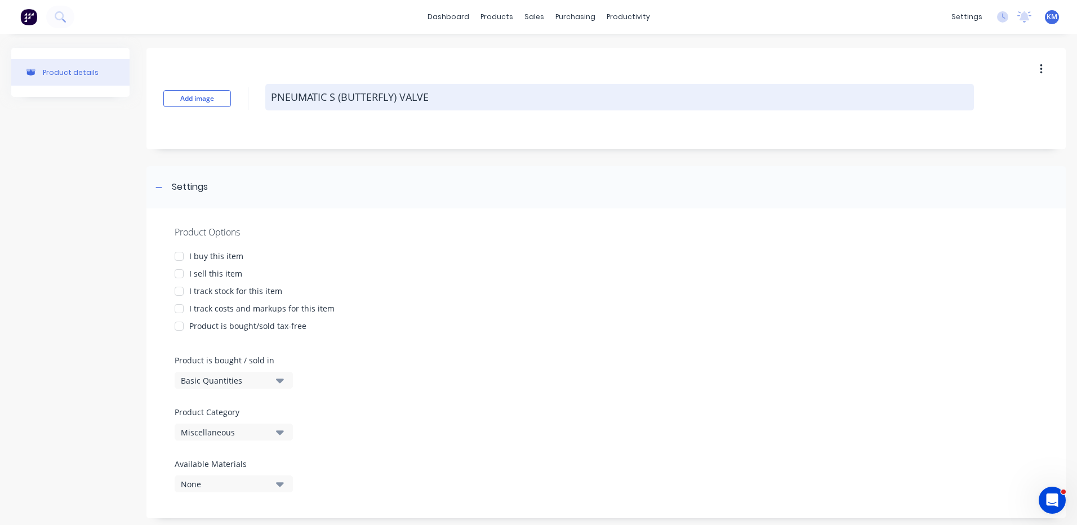
type textarea "PNEUMATIC ST (BUTTERFLY) VALVE"
type textarea "x"
type textarea "PNEUMATIC STR (BUTTERFLY) VALVE"
type textarea "x"
type textarea "PNEUMATIC STRA (BUTTERFLY) VALVE"
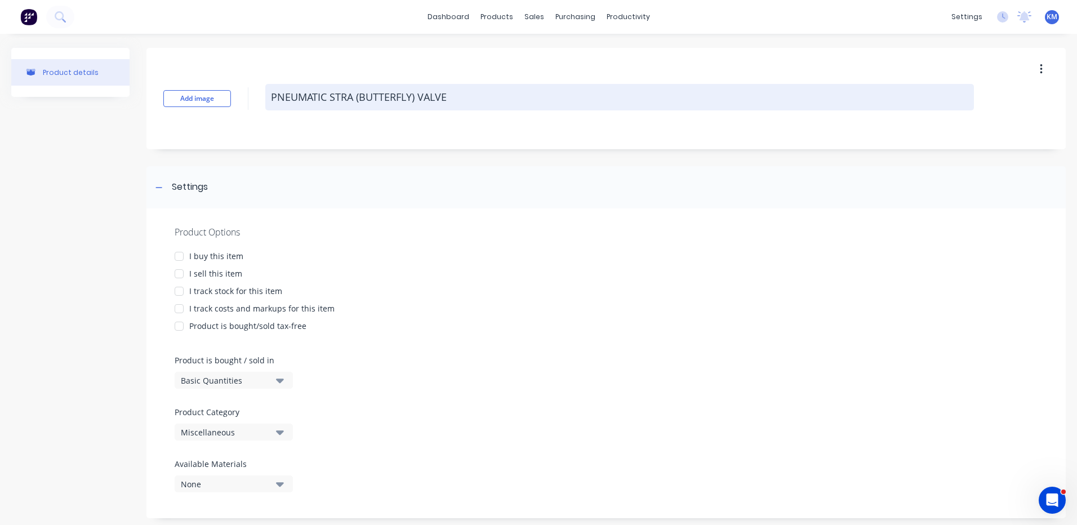
type textarea "x"
type textarea "PNEUMATIC STRAN (BUTTERFLY) VALVE"
type textarea "x"
type textarea "PNEUMATIC STRANG (BUTTERFLY) VALVE"
type textarea "x"
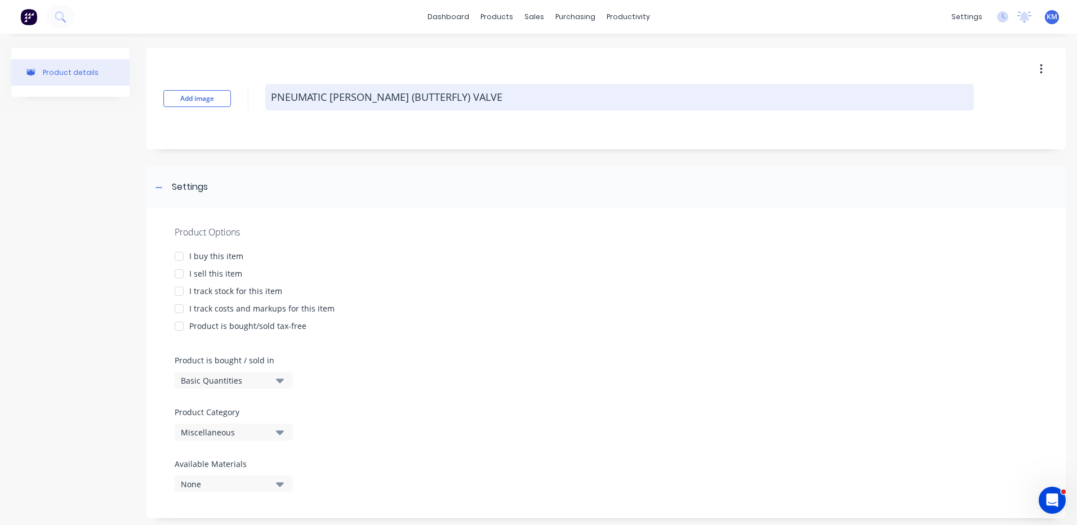
type textarea "PNEUMATIC STRANGL (BUTTERFLY) VALVE"
type textarea "x"
type textarea "PNEUMATIC STRANGLE (BUTTERFLY) VALVE"
type textarea "x"
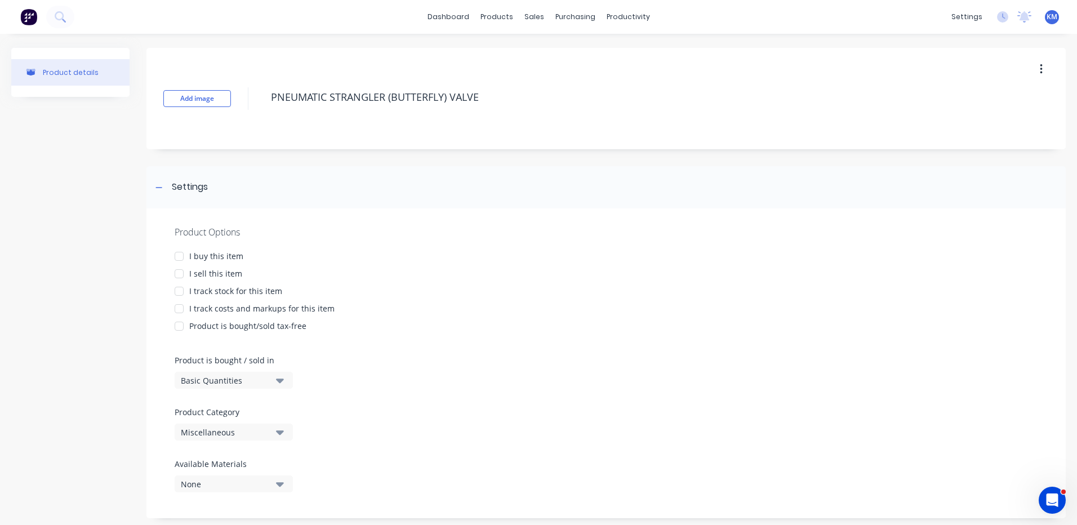
type textarea "PNEUMATIC STRANGLER (BUTTERFLY) VALVE"
type textarea "x"
type textarea "PNEUMATIC STRANGLER (BUTTERFLY) VALVE"
click at [220, 251] on div "I buy this item" at bounding box center [216, 256] width 54 height 12
click at [214, 270] on div "I sell this item" at bounding box center [215, 274] width 53 height 12
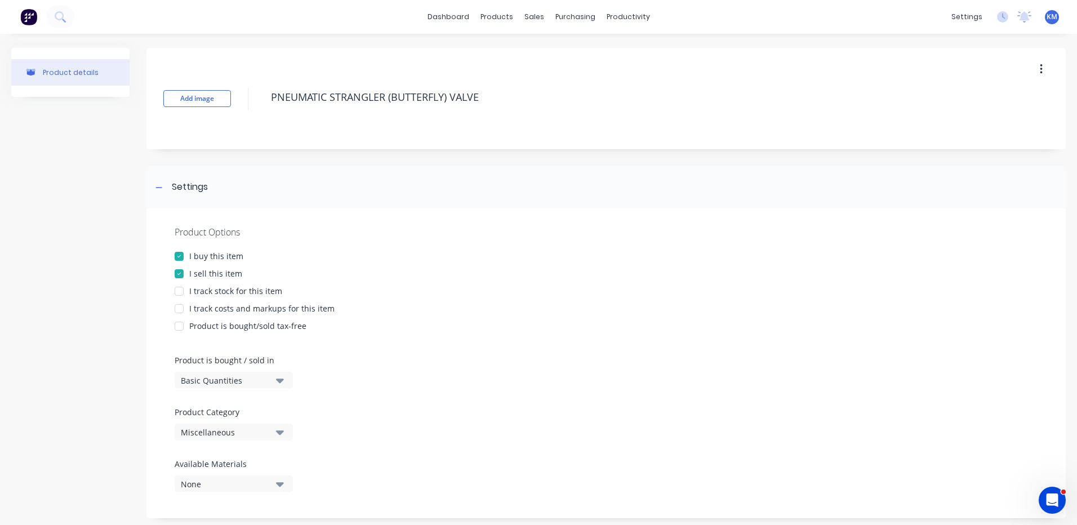
click at [216, 307] on div "I track costs and markups for this item" at bounding box center [261, 309] width 145 height 12
type textarea "x"
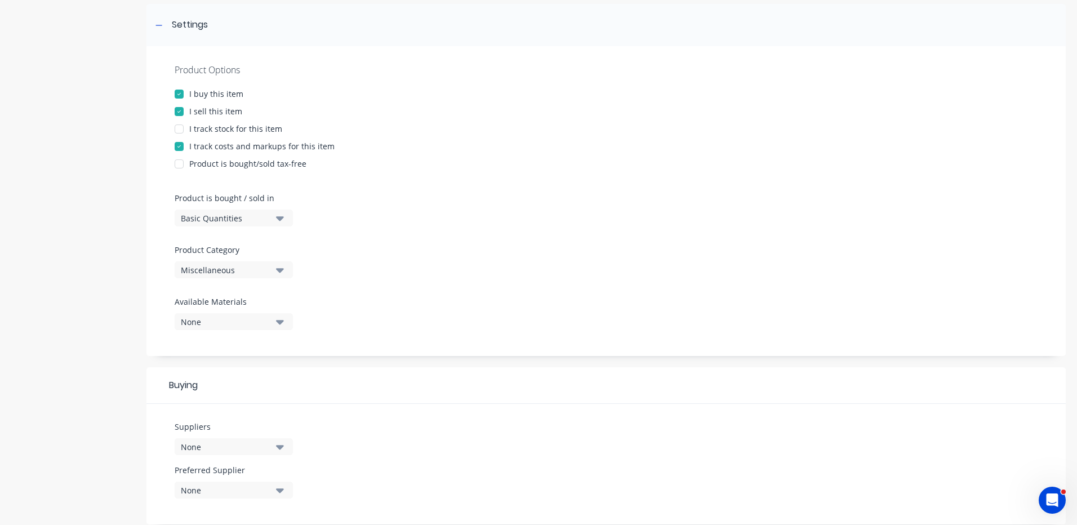
scroll to position [169, 0]
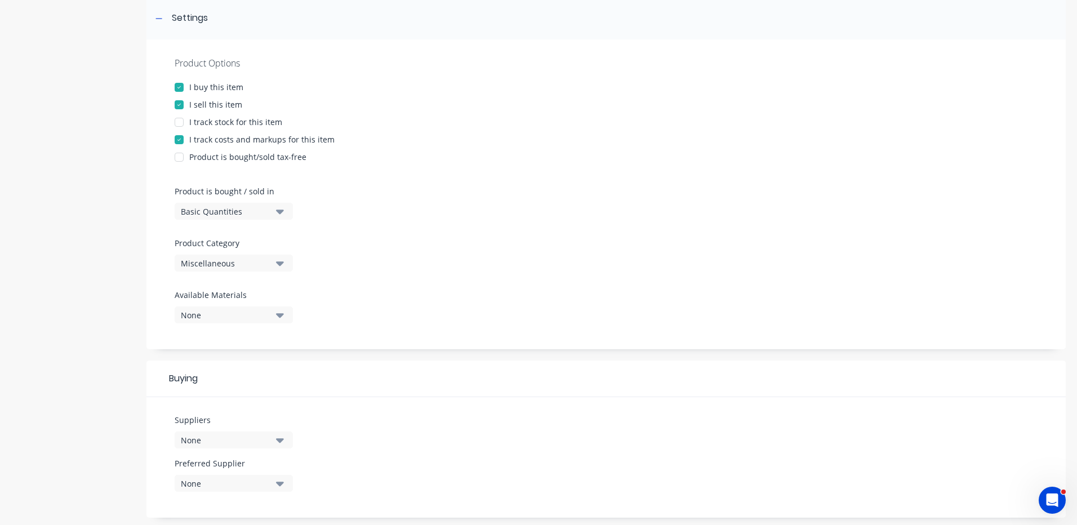
click at [263, 271] on button "Miscellaneous" at bounding box center [234, 263] width 118 height 17
click at [262, 287] on Category "text" at bounding box center [266, 297] width 119 height 23
type Category "AIR"
click at [308, 341] on div "FLAMEPROOF AIR-START PARTS" at bounding box center [259, 347] width 169 height 23
type textarea "x"
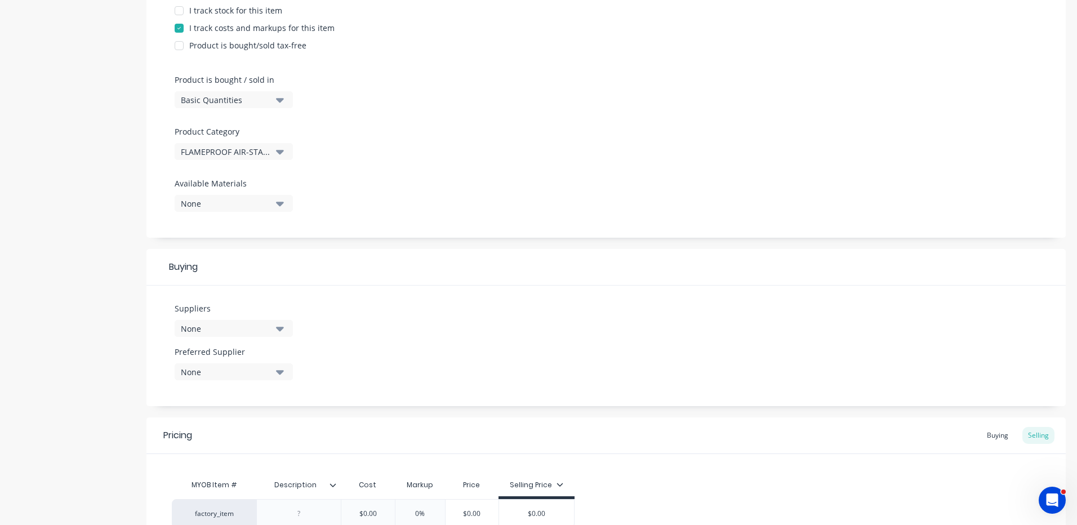
scroll to position [282, 0]
click at [284, 322] on button "None" at bounding box center [234, 327] width 118 height 17
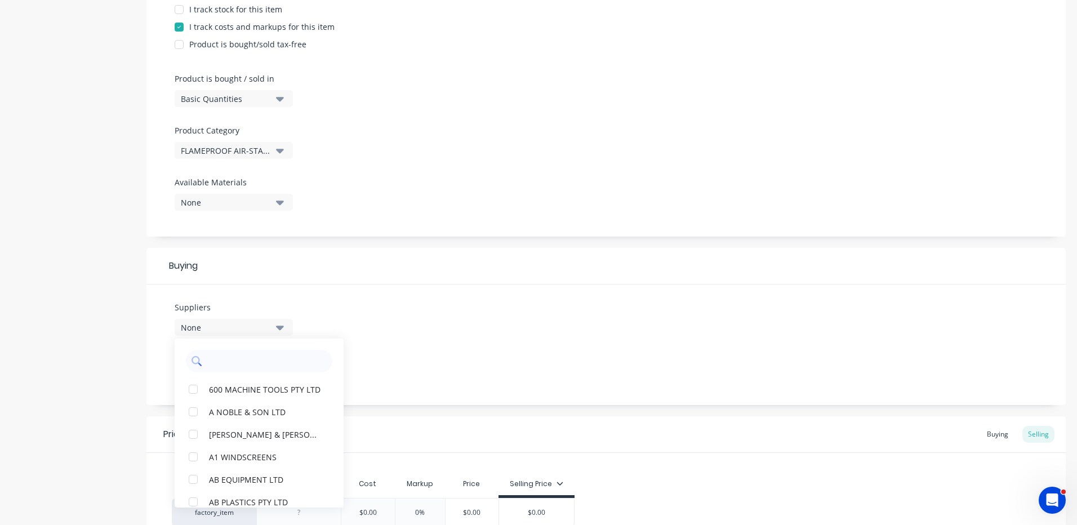
click at [265, 352] on input "text" at bounding box center [266, 361] width 119 height 23
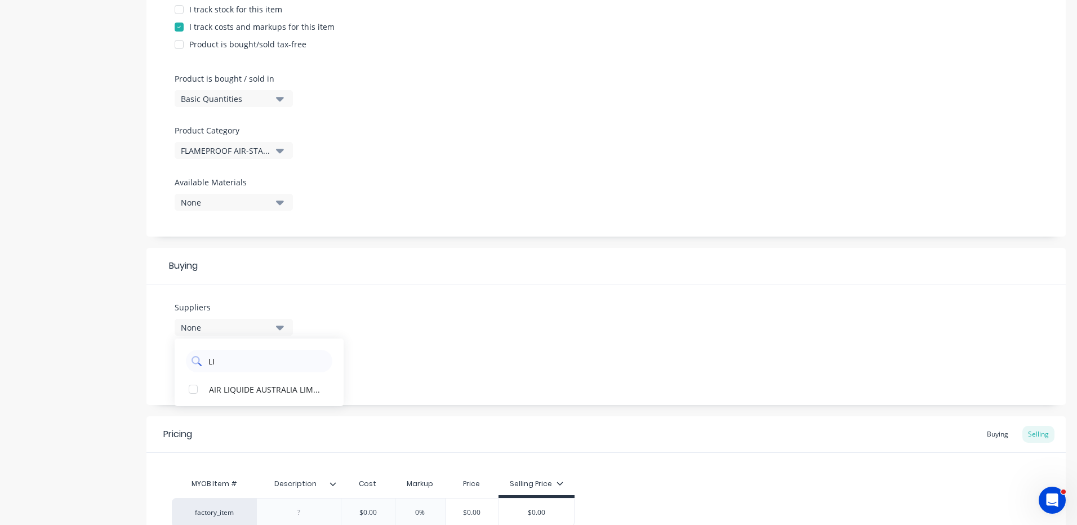
type input "L"
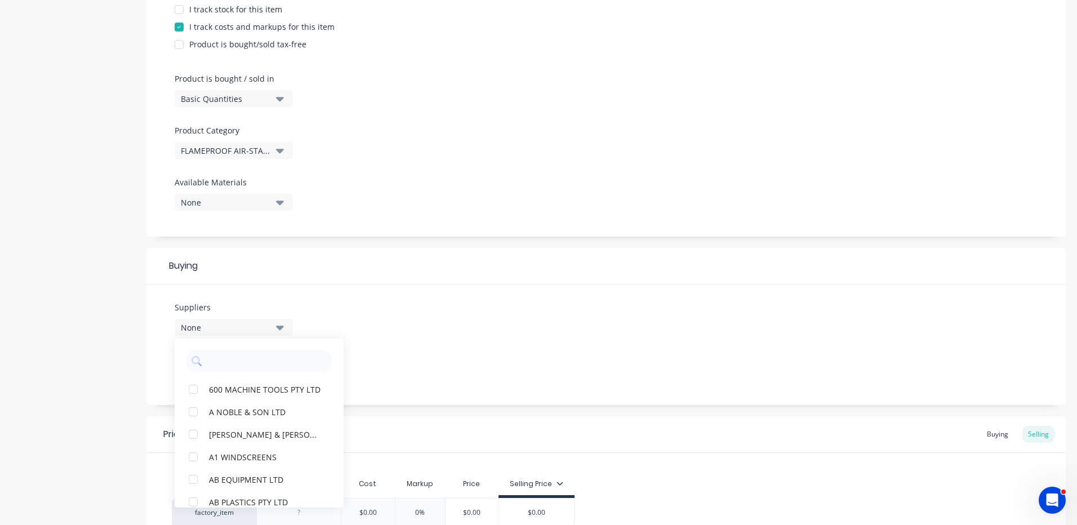
click at [570, 388] on div "Suppliers None 600 MACHINE TOOLS PTY LTD A NOBLE & SON LTD A.A. BARNES & COY PT…" at bounding box center [605, 344] width 919 height 121
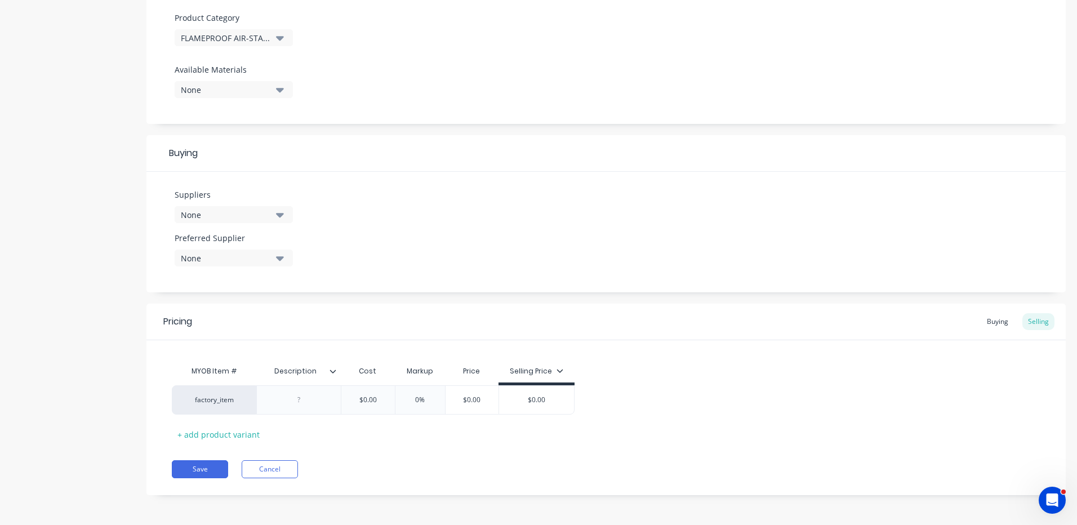
scroll to position [395, 0]
click at [331, 372] on icon at bounding box center [333, 370] width 7 height 7
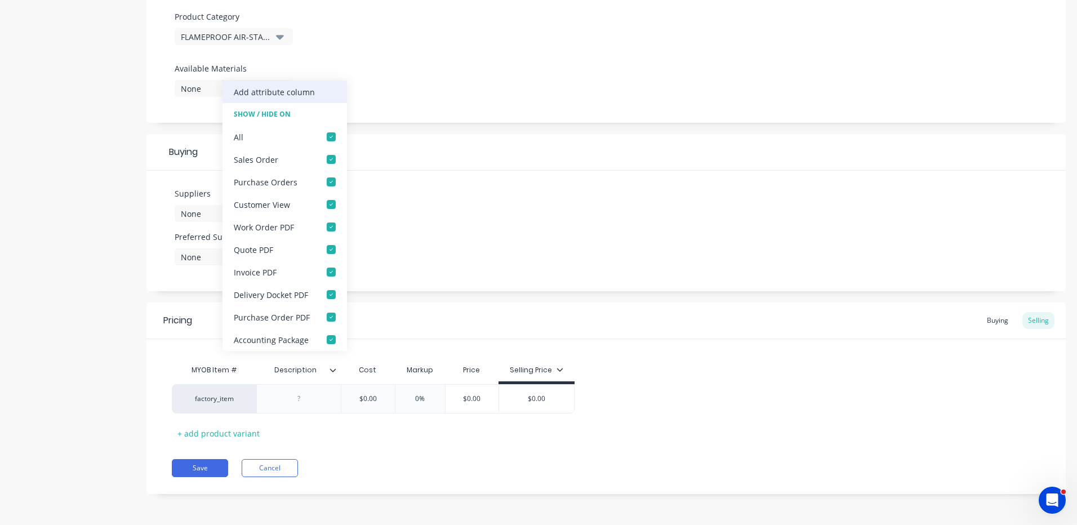
click at [301, 93] on div "Add attribute column" at bounding box center [274, 92] width 81 height 12
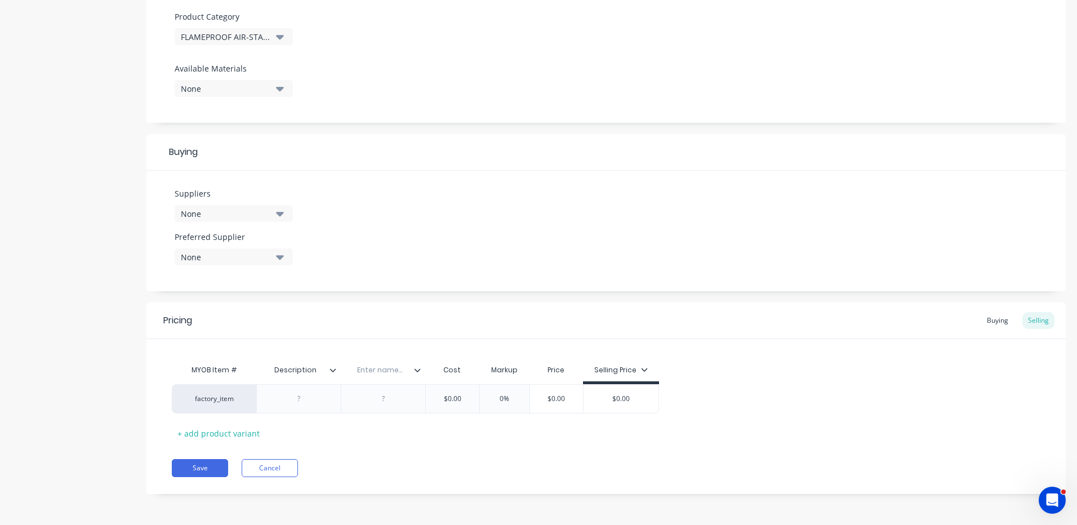
click at [417, 372] on icon at bounding box center [417, 370] width 7 height 7
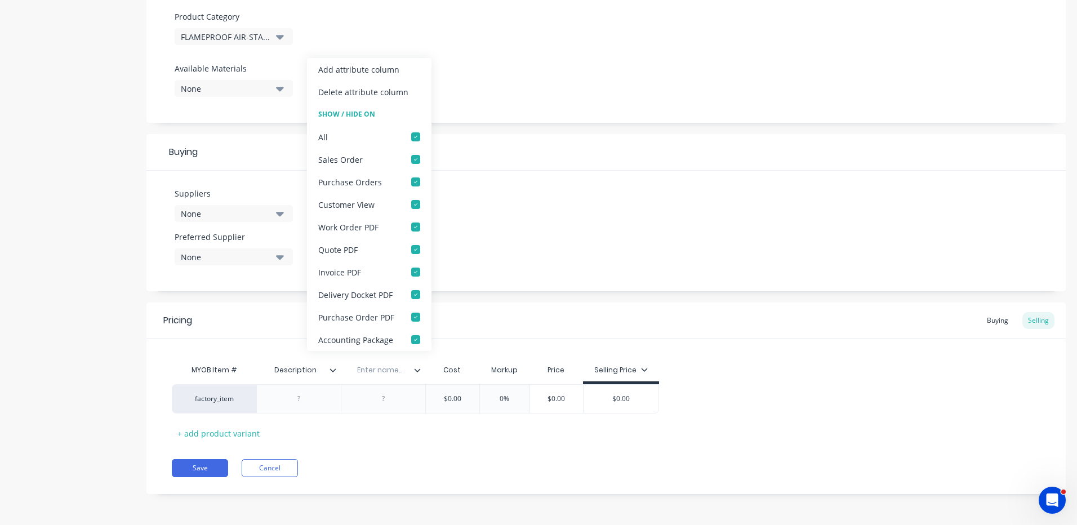
click at [406, 66] on div "Add attribute column" at bounding box center [369, 69] width 124 height 23
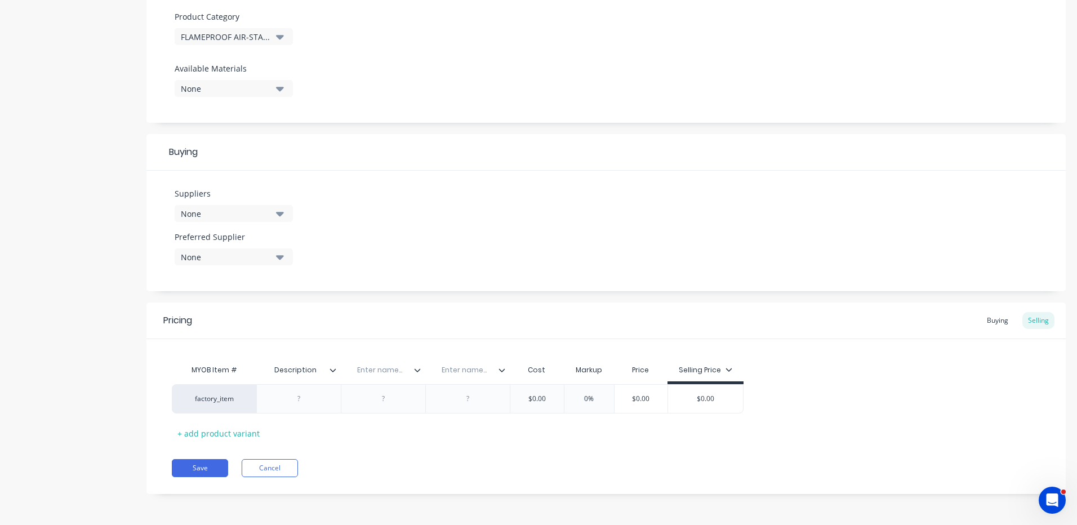
drag, startPoint x: 505, startPoint y: 371, endPoint x: 500, endPoint y: 363, distance: 8.9
click at [504, 371] on icon at bounding box center [502, 370] width 7 height 7
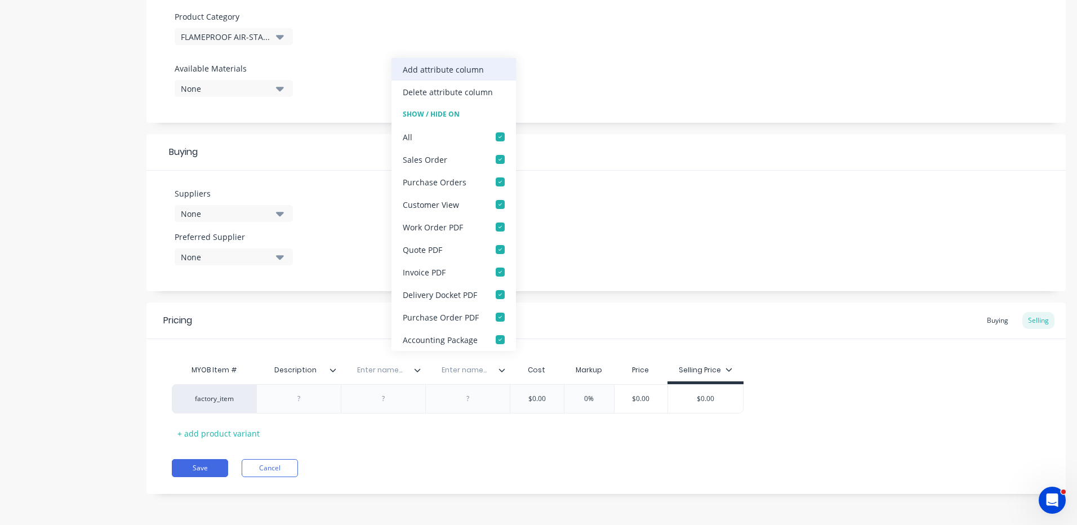
click at [444, 78] on div "Add attribute column" at bounding box center [454, 69] width 124 height 23
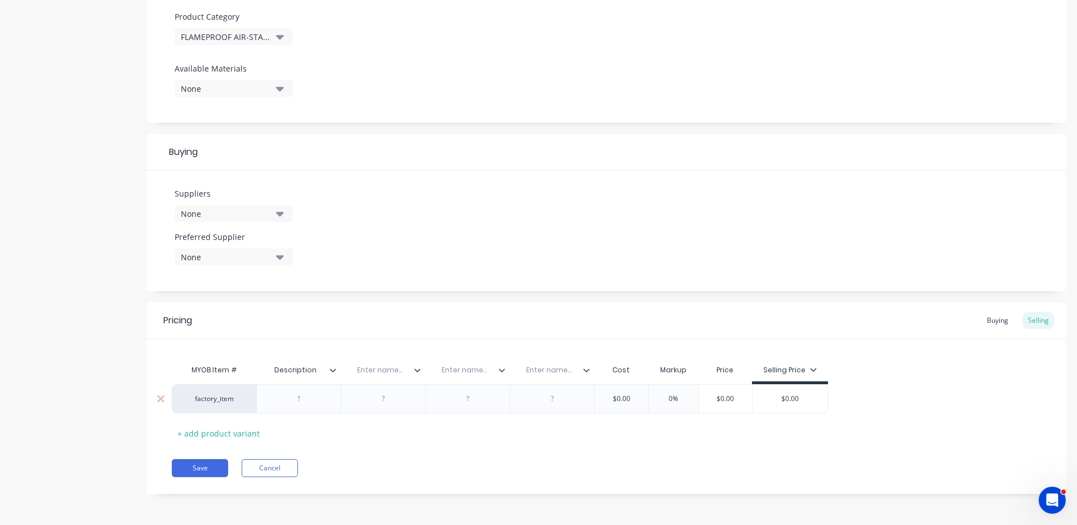
click at [293, 394] on div at bounding box center [299, 399] width 56 height 15
type textarea "x"
drag, startPoint x: 291, startPoint y: 394, endPoint x: 324, endPoint y: 388, distance: 33.9
click at [291, 394] on div at bounding box center [299, 399] width 56 height 15
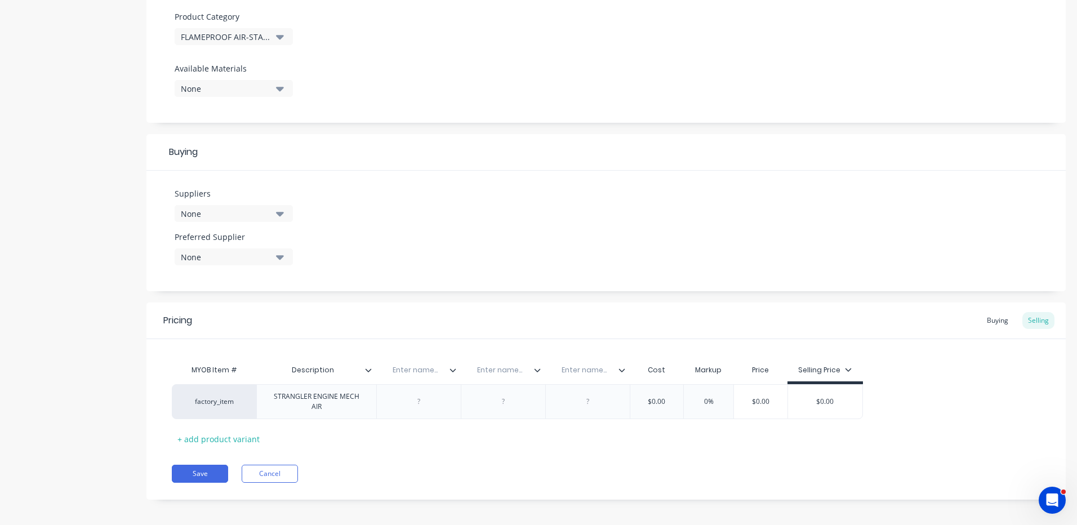
type textarea "x"
click at [421, 370] on input "text" at bounding box center [415, 370] width 78 height 10
type input "Specs"
type textarea "x"
click at [425, 398] on div at bounding box center [418, 401] width 56 height 15
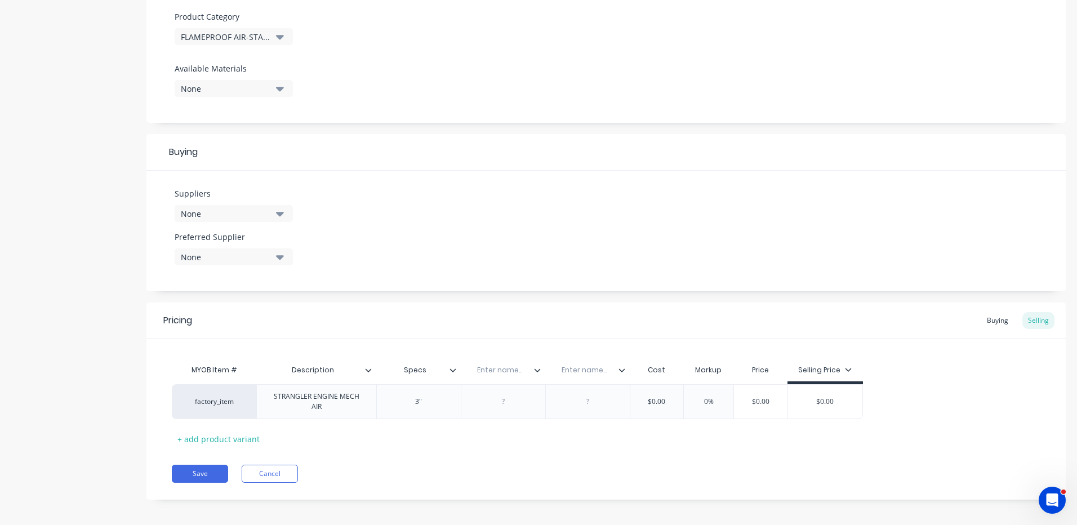
type textarea "x"
click at [488, 368] on input "text" at bounding box center [500, 370] width 78 height 10
type input "Supplier Part Number"
type textarea "x"
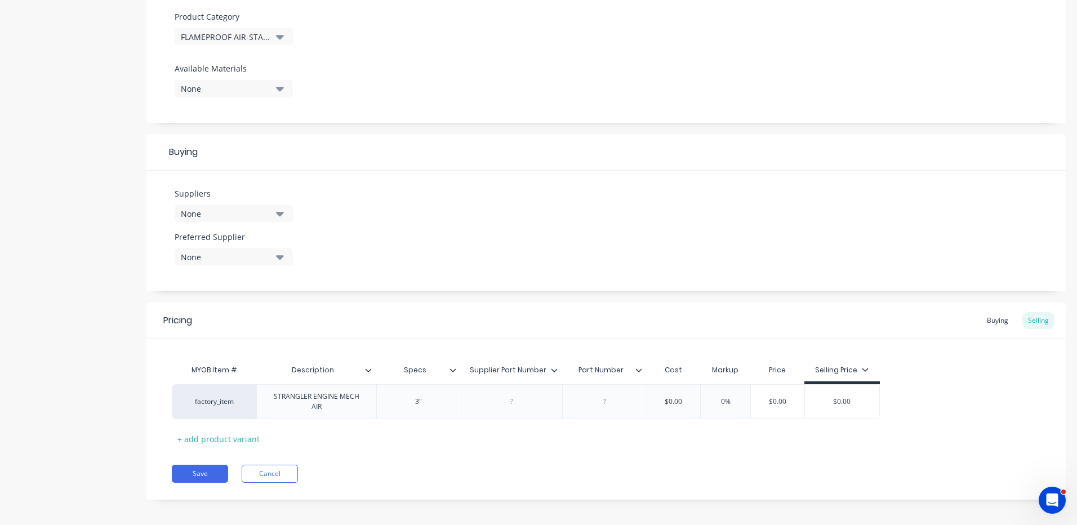
type input "Part Number"
click at [505, 402] on div at bounding box center [511, 401] width 56 height 15
click at [551, 368] on icon at bounding box center [554, 370] width 7 height 7
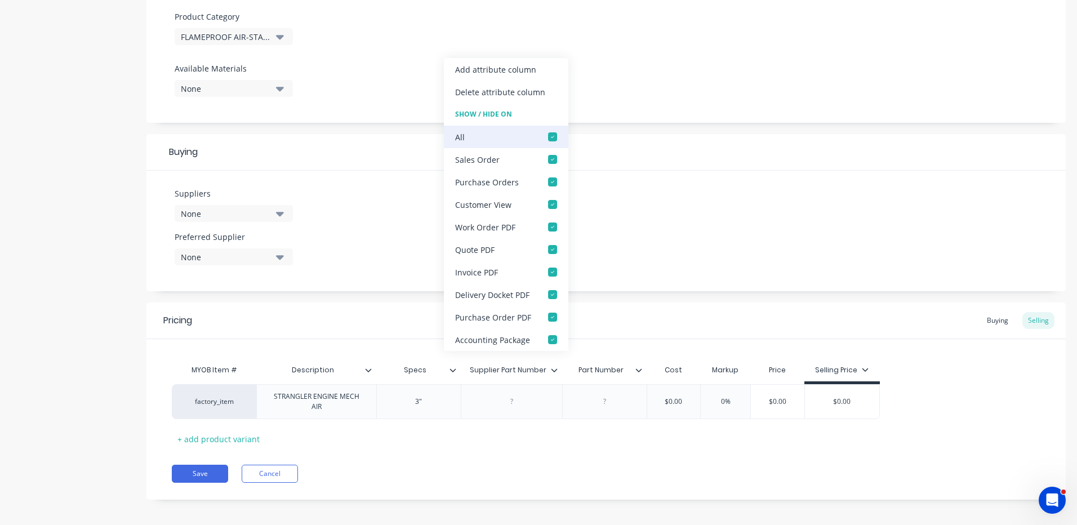
click at [556, 138] on div at bounding box center [552, 137] width 23 height 23
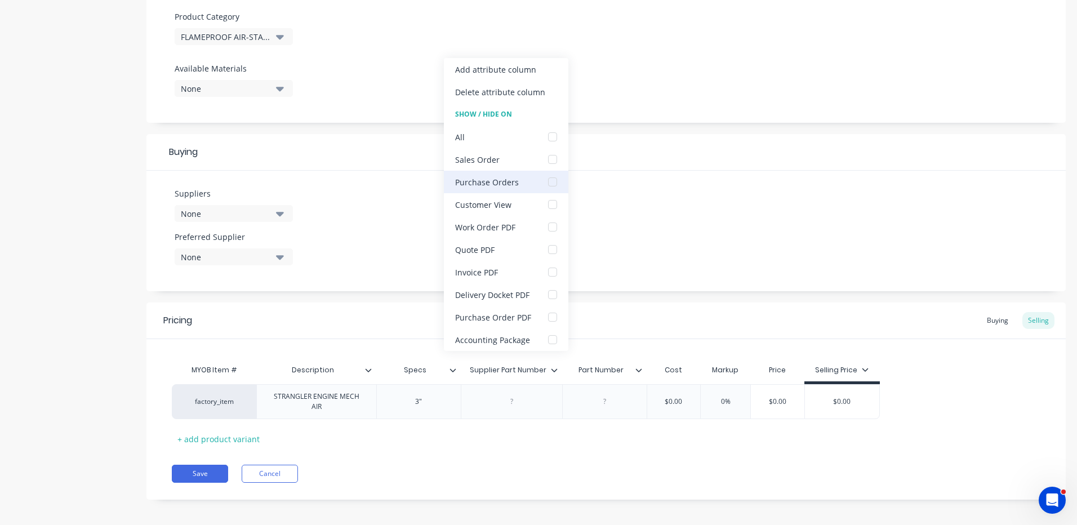
click at [549, 181] on div at bounding box center [552, 182] width 23 height 23
click at [550, 314] on div at bounding box center [552, 317] width 23 height 23
type textarea "x"
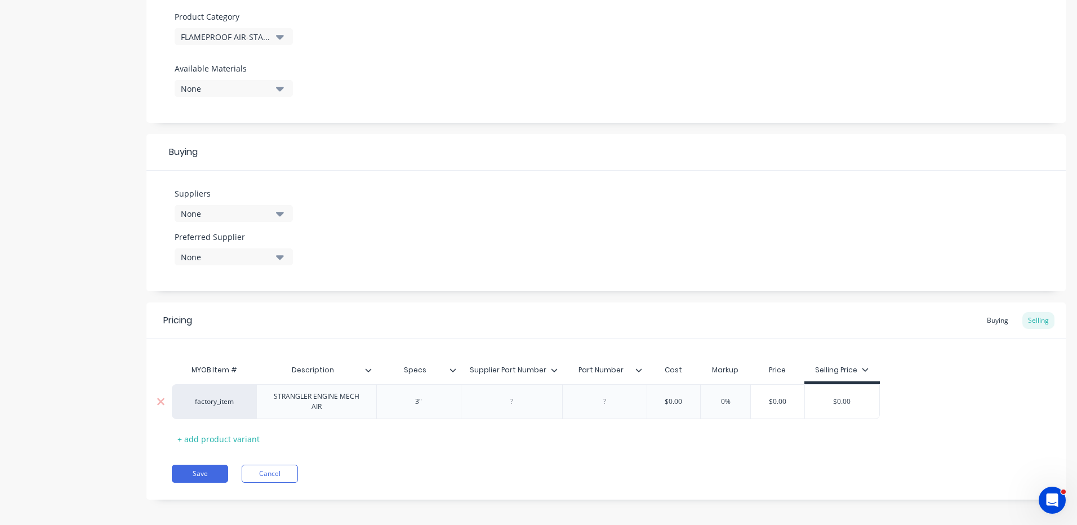
click at [528, 393] on div at bounding box center [511, 401] width 101 height 35
click at [637, 370] on icon at bounding box center [638, 369] width 6 height 3
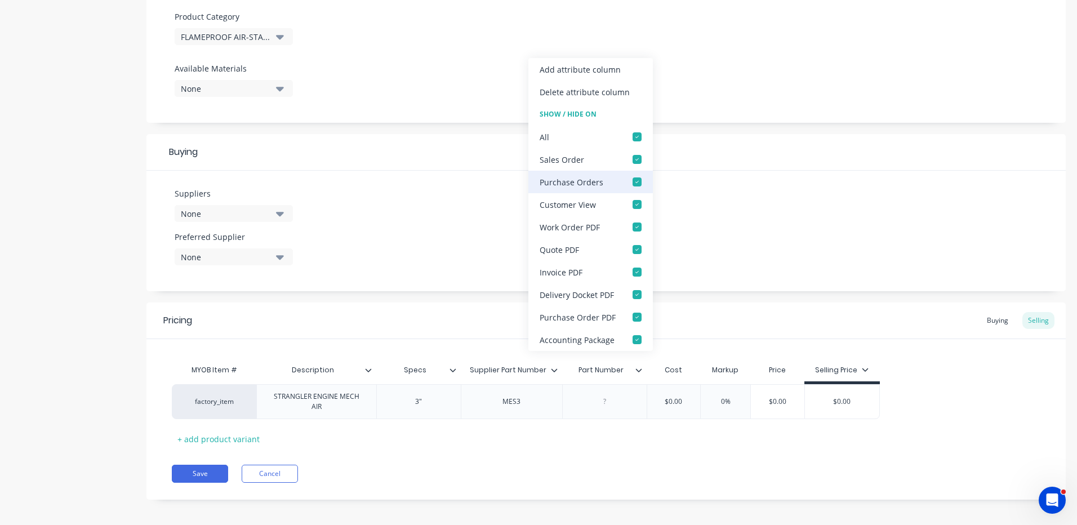
click at [635, 185] on div at bounding box center [637, 182] width 23 height 23
click at [638, 313] on div at bounding box center [637, 317] width 23 height 23
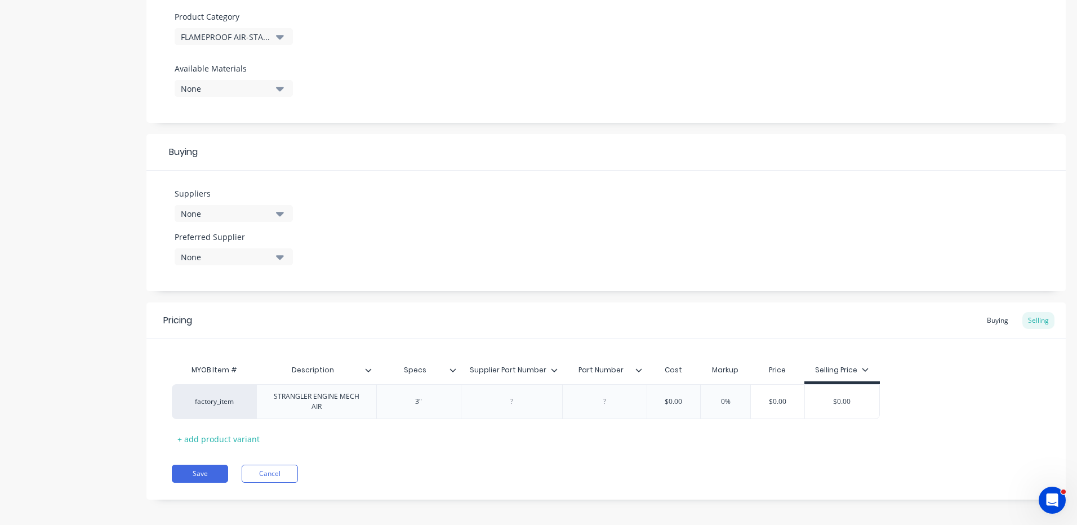
click at [683, 322] on div "Pricing Buying Selling" at bounding box center [605, 321] width 919 height 37
click at [514, 408] on div at bounding box center [511, 401] width 56 height 15
type textarea "x"
type input "$"
type textarea "x"
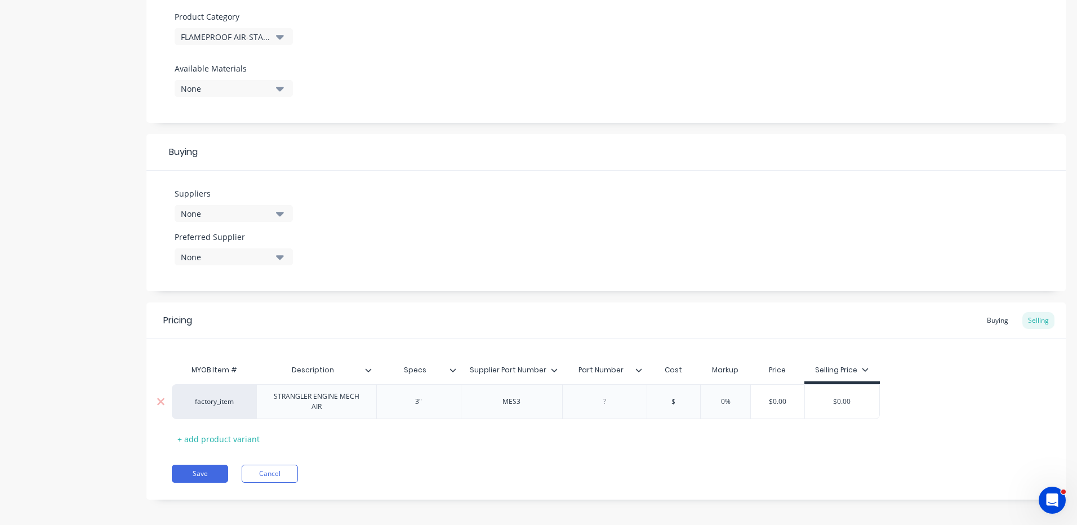
type input "$8"
type textarea "x"
type input "$82"
type textarea "x"
type input "$827."
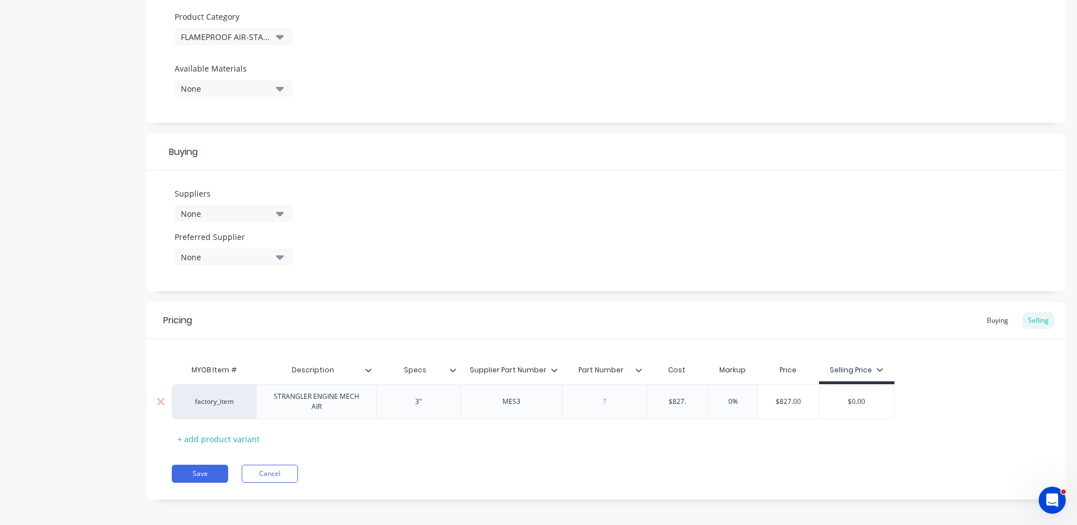
type textarea "x"
type input "$827.5"
type textarea "x"
type input "$827.57"
type input "%"
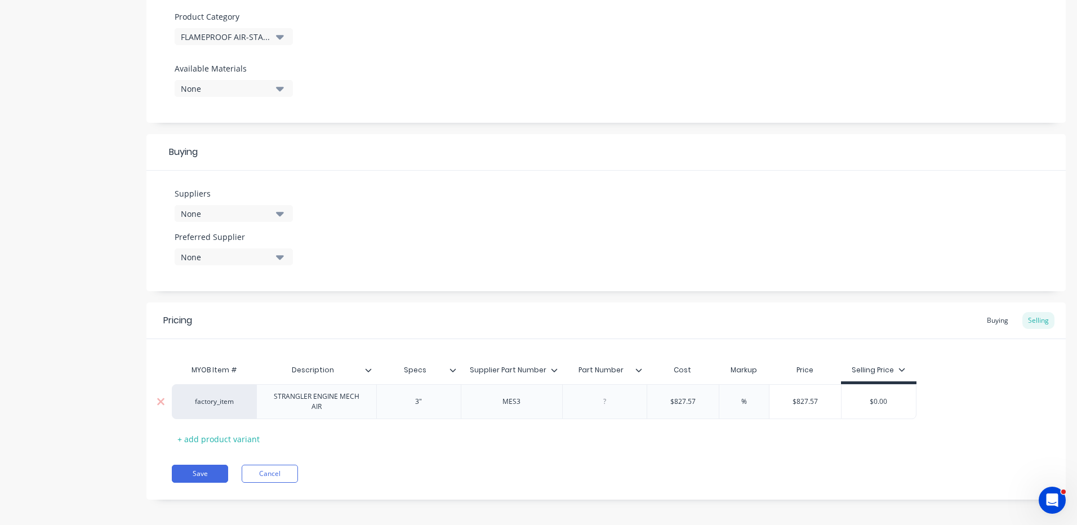
type textarea "x"
type input "30%"
type textarea "x"
type input "30%"
click at [960, 399] on div "factory_item STRANGLER ENGINE MECH AIR 3" MES3 $827.57 $827.57 30% 30% $1,075.8…" at bounding box center [606, 401] width 869 height 35
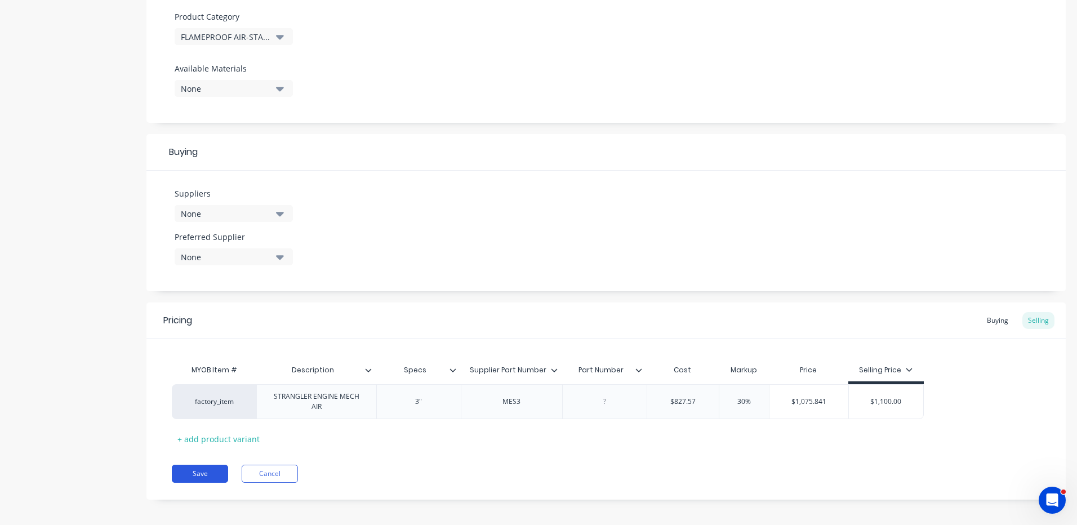
click at [192, 469] on button "Save" at bounding box center [200, 474] width 56 height 18
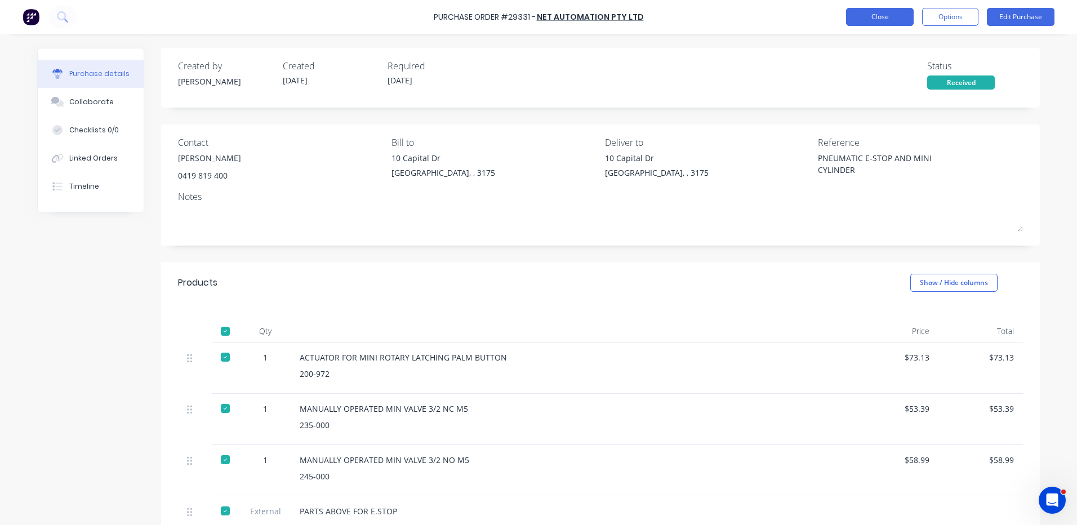
click at [891, 23] on button "Close" at bounding box center [880, 17] width 68 height 18
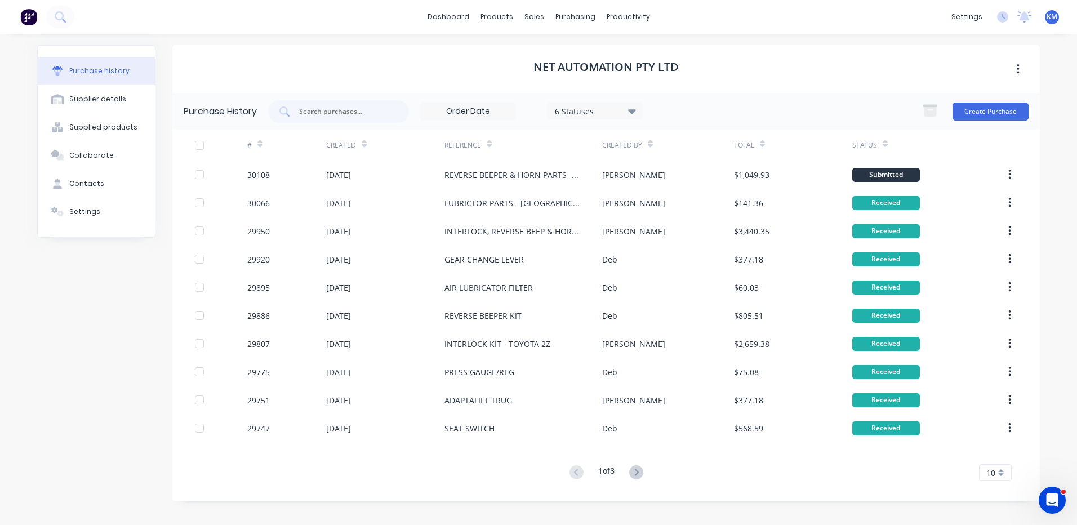
click at [642, 474] on icon at bounding box center [636, 472] width 14 height 14
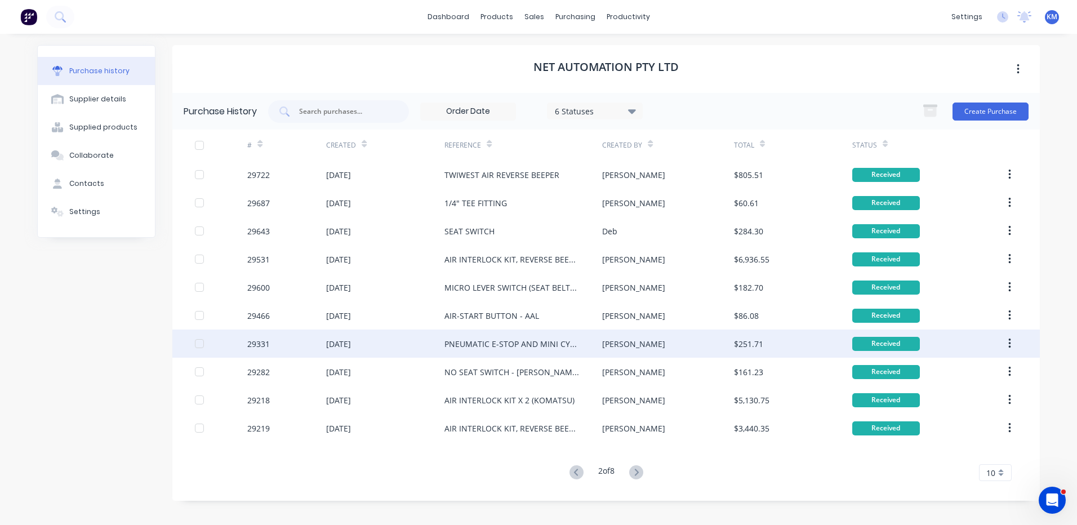
click at [566, 341] on div "PNEUMATIC E-STOP AND MINI CYLINDER" at bounding box center [511, 344] width 135 height 12
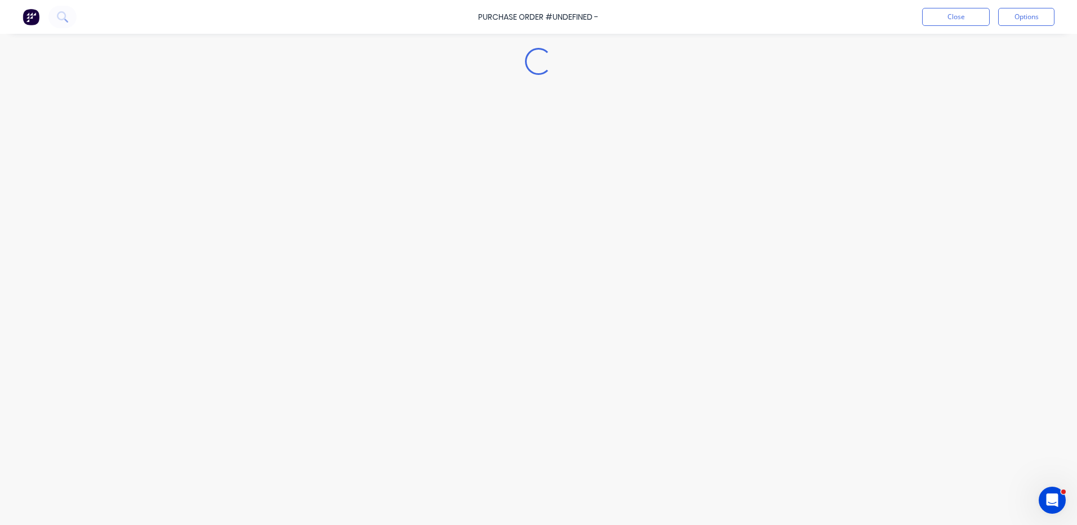
type textarea "x"
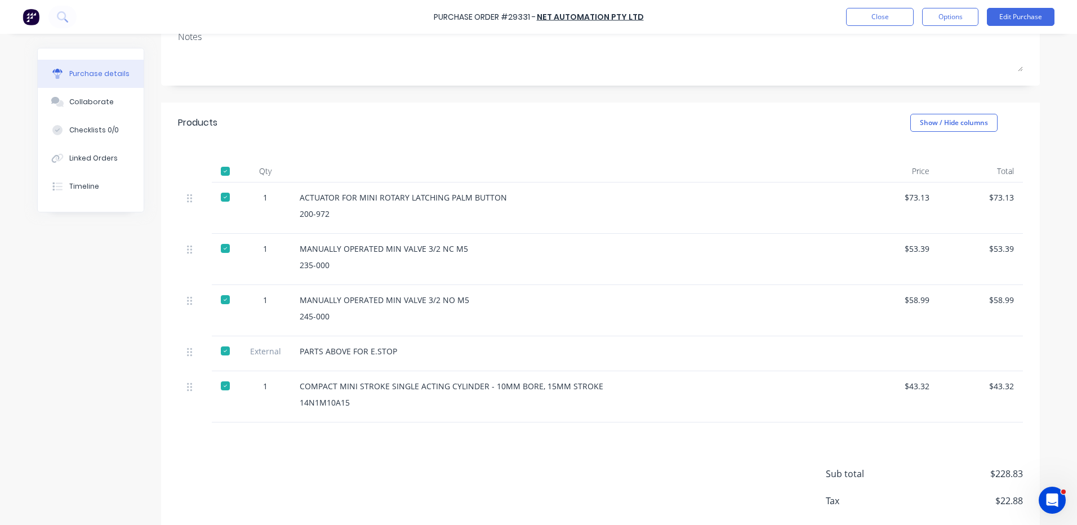
scroll to position [169, 0]
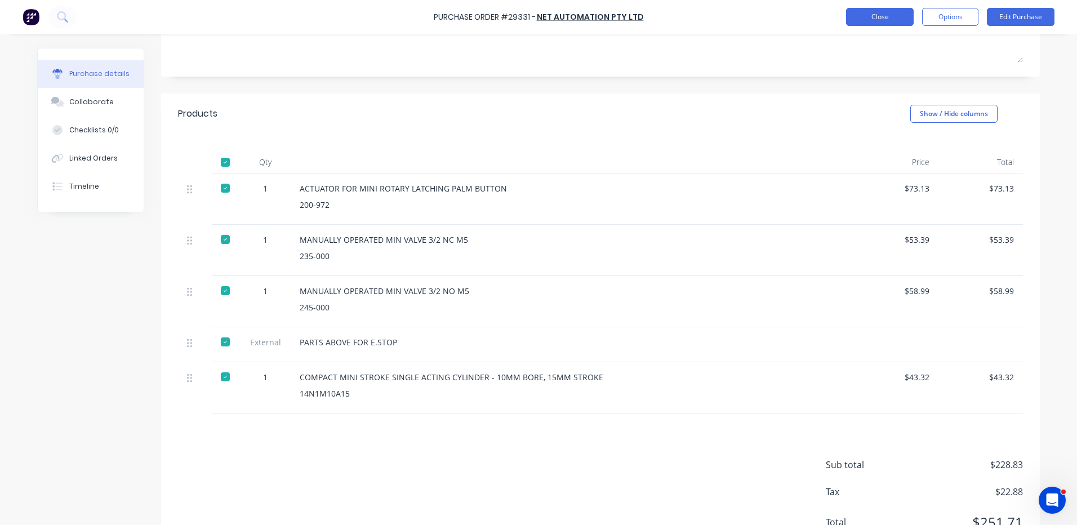
click at [896, 12] on button "Close" at bounding box center [880, 17] width 68 height 18
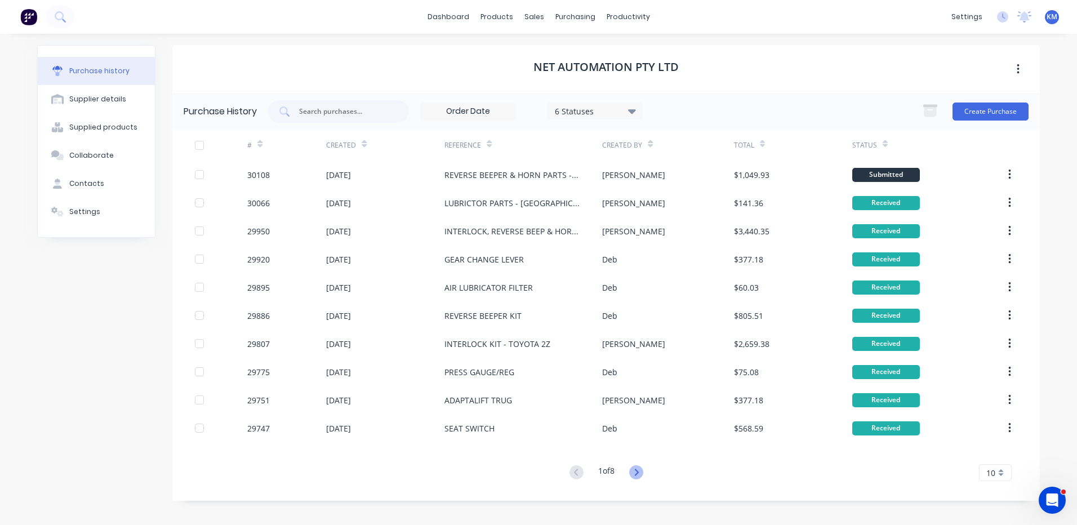
click at [635, 469] on icon at bounding box center [636, 472] width 14 height 14
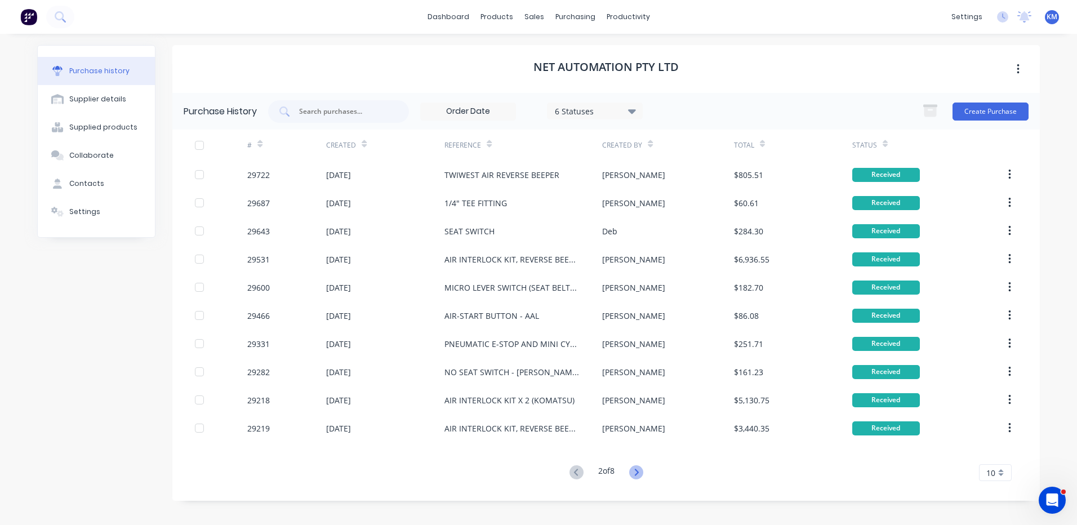
click at [634, 468] on icon at bounding box center [636, 472] width 14 height 14
click at [568, 468] on button at bounding box center [576, 473] width 21 height 16
click at [570, 470] on icon at bounding box center [577, 472] width 14 height 14
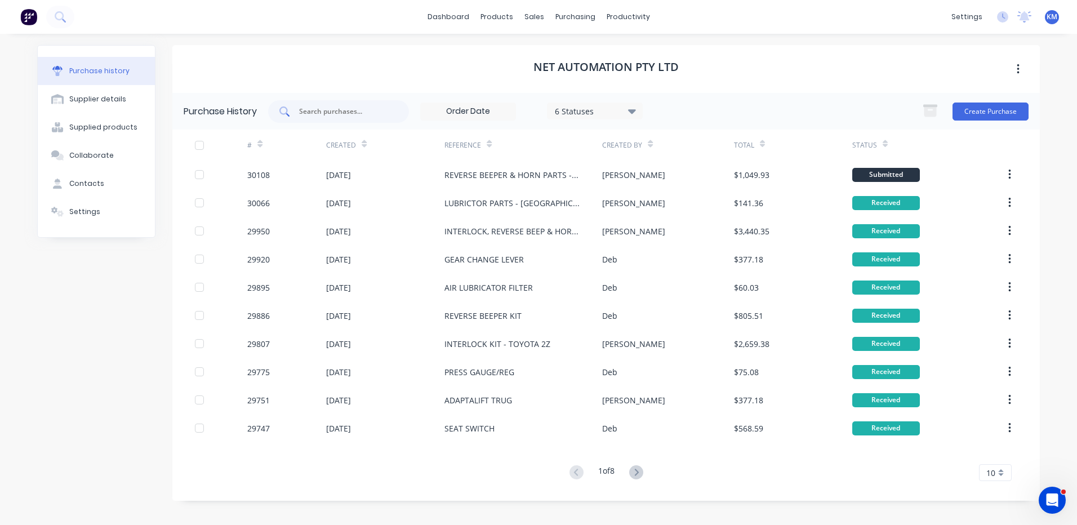
click at [350, 122] on div at bounding box center [338, 111] width 141 height 23
type input "KEY"
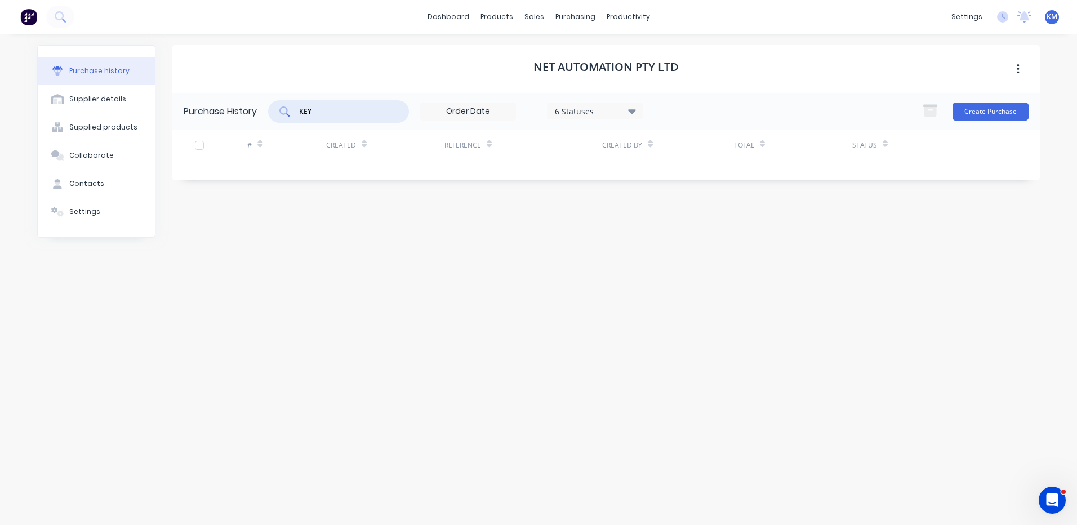
click at [364, 110] on input "KEY" at bounding box center [345, 111] width 94 height 11
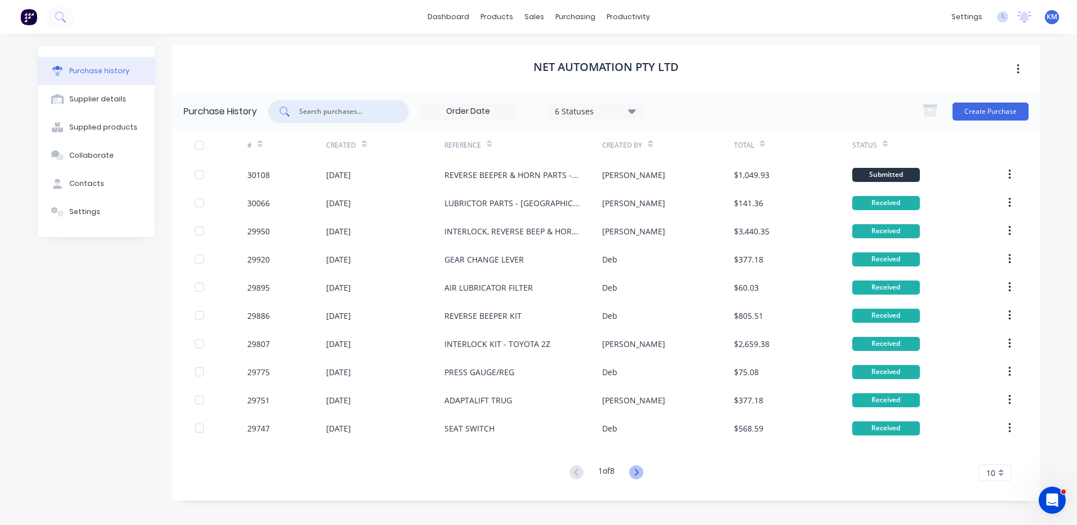
click at [641, 468] on icon at bounding box center [636, 472] width 14 height 14
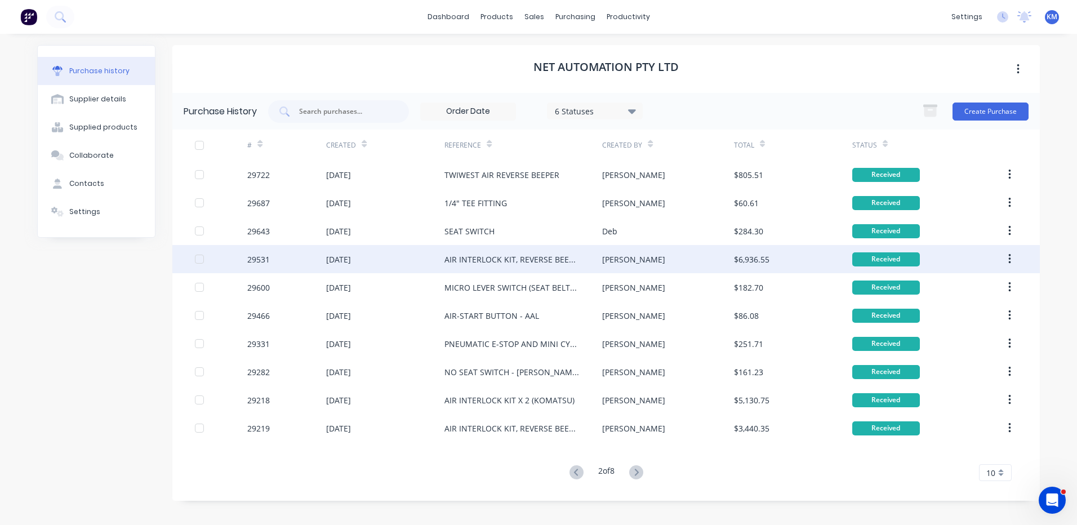
click at [592, 256] on div "AIR INTERLOCK KIT, REVERSE BEEPER & HORN PARTS - HELI CPCD35 X 2" at bounding box center [523, 259] width 158 height 28
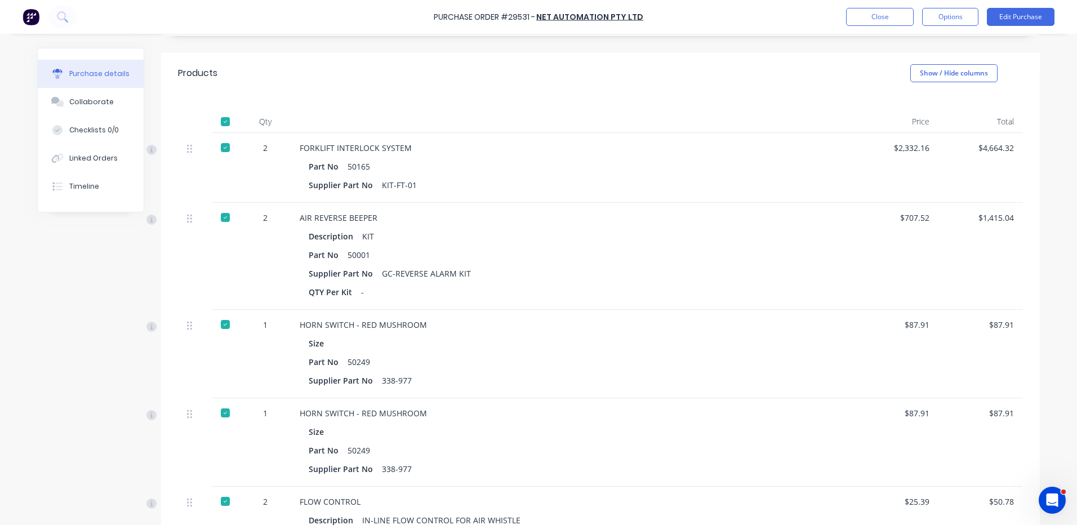
scroll to position [169, 0]
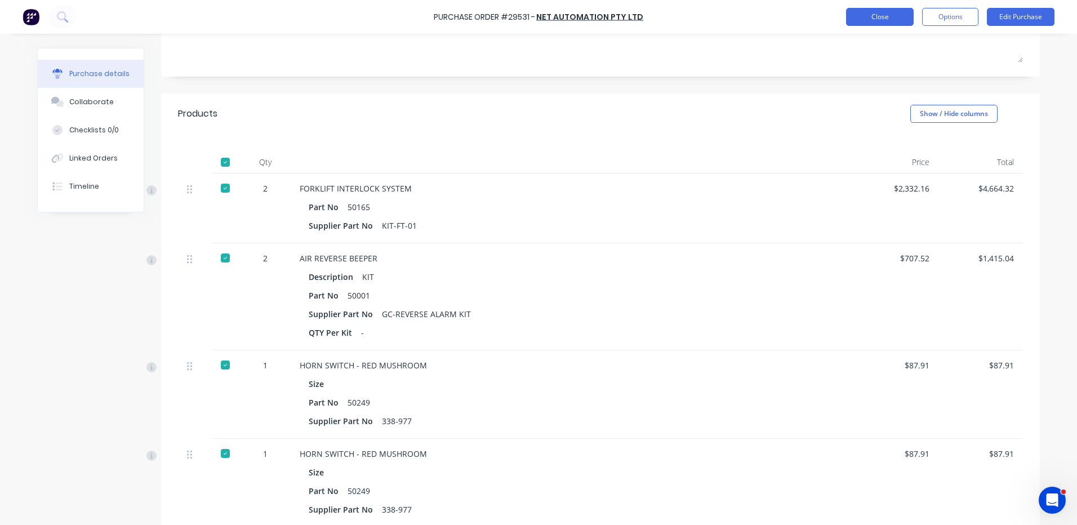
click at [869, 15] on button "Close" at bounding box center [880, 17] width 68 height 18
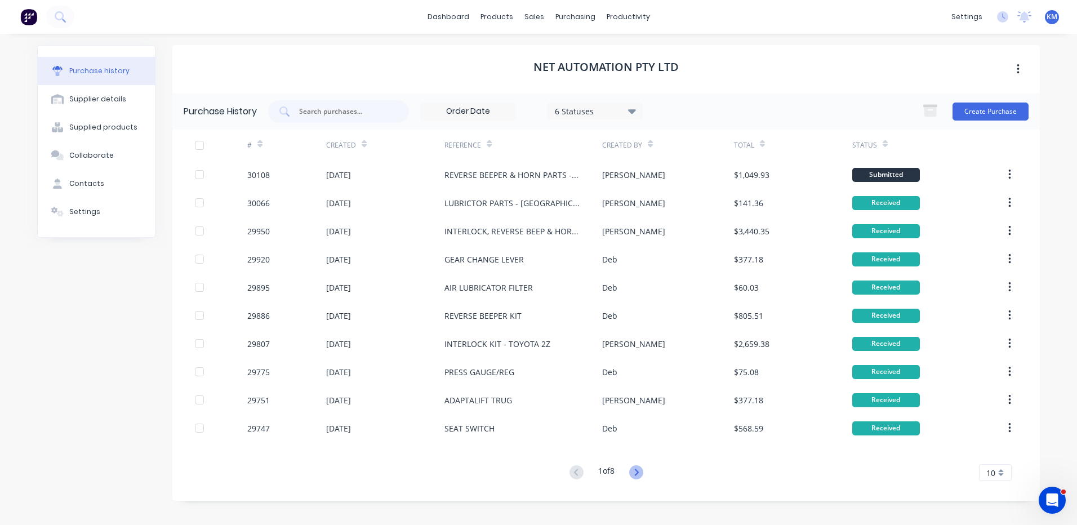
click at [638, 470] on icon at bounding box center [636, 472] width 4 height 7
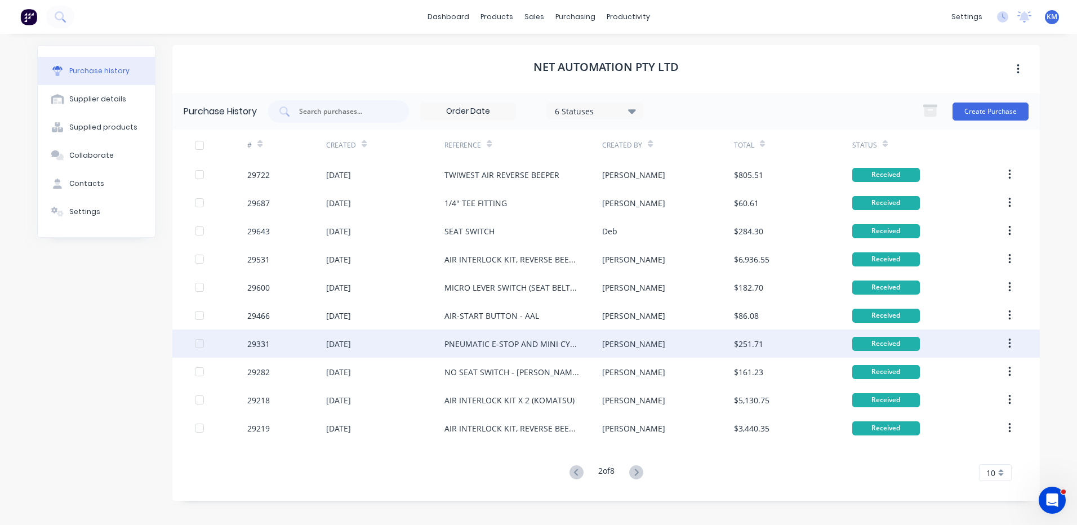
click at [616, 350] on div "Kyle" at bounding box center [667, 344] width 131 height 28
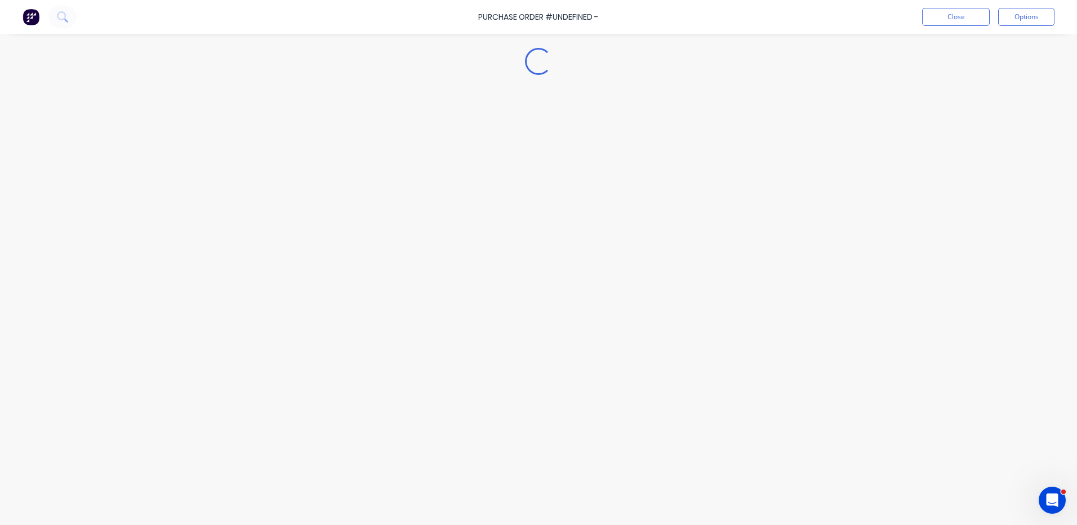
type textarea "x"
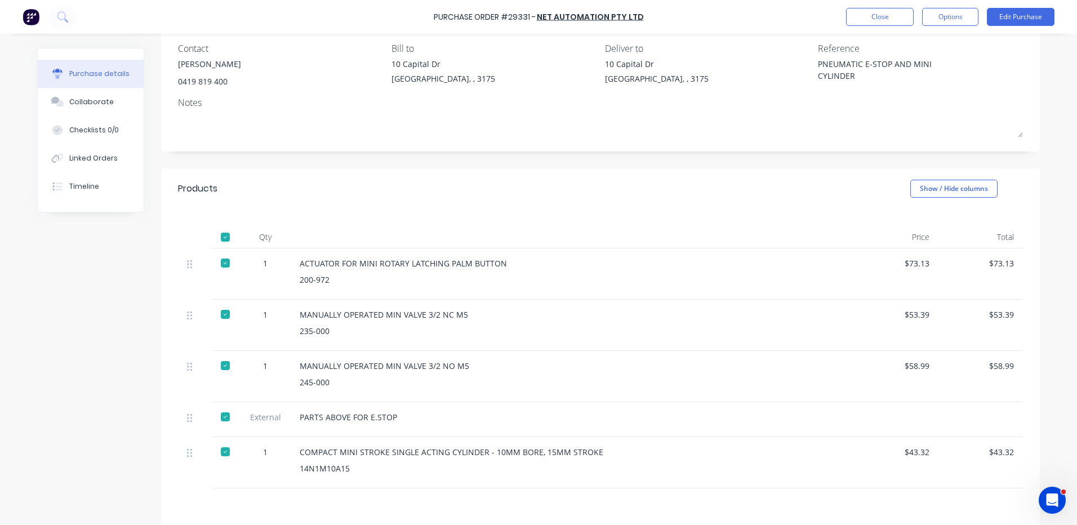
scroll to position [169, 0]
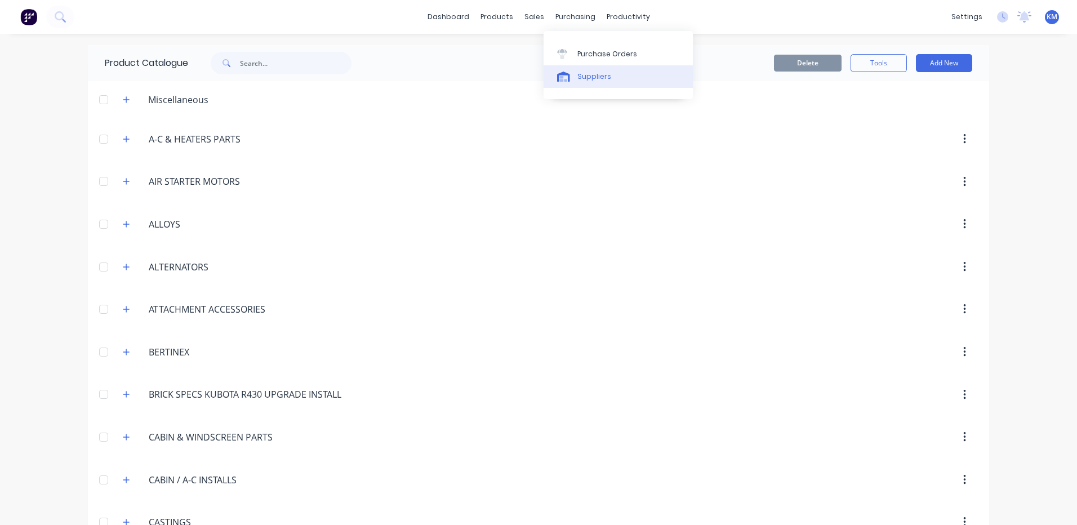
click at [583, 68] on link "Suppliers" at bounding box center [618, 76] width 149 height 23
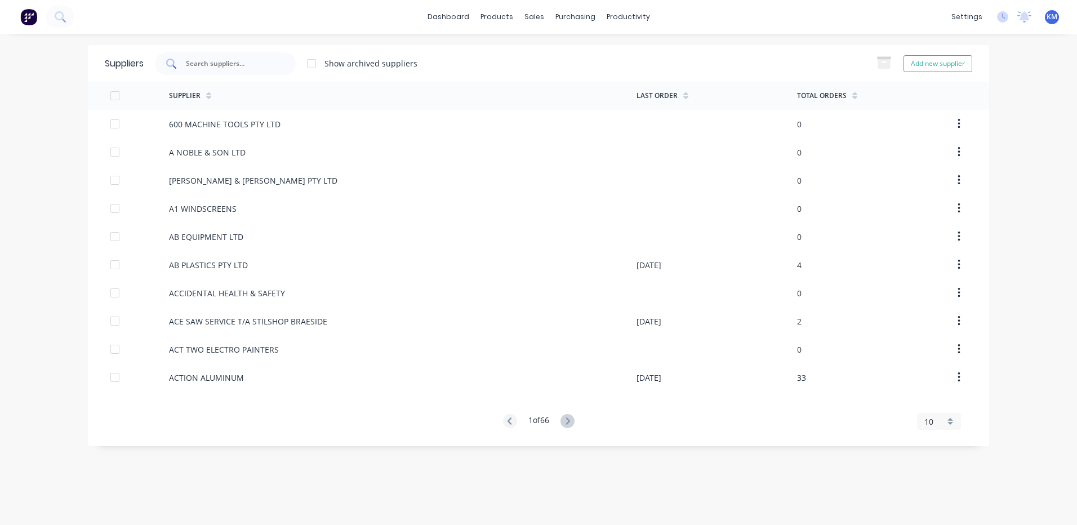
click at [267, 65] on input "text" at bounding box center [232, 63] width 94 height 11
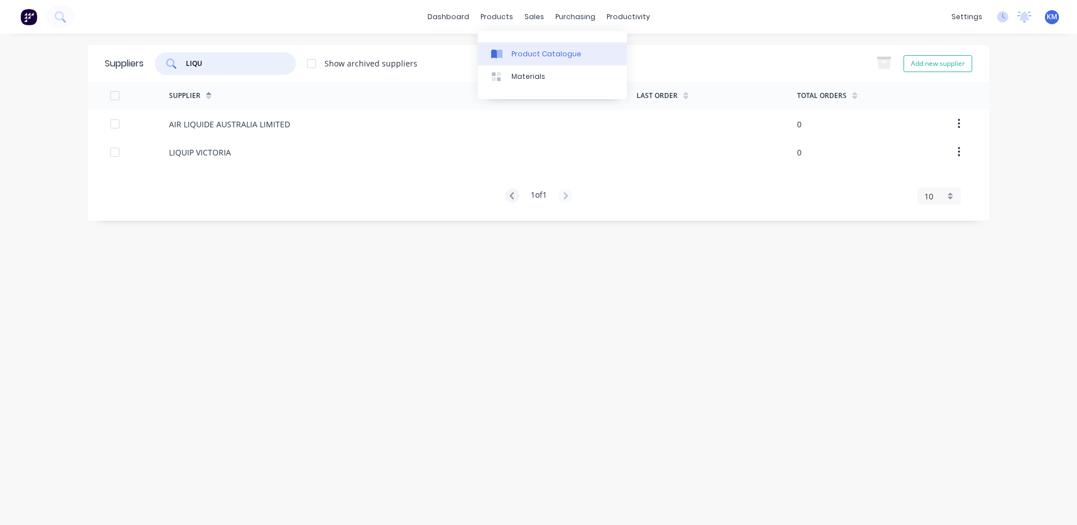
type input "LIQU"
click at [506, 51] on div at bounding box center [499, 54] width 17 height 10
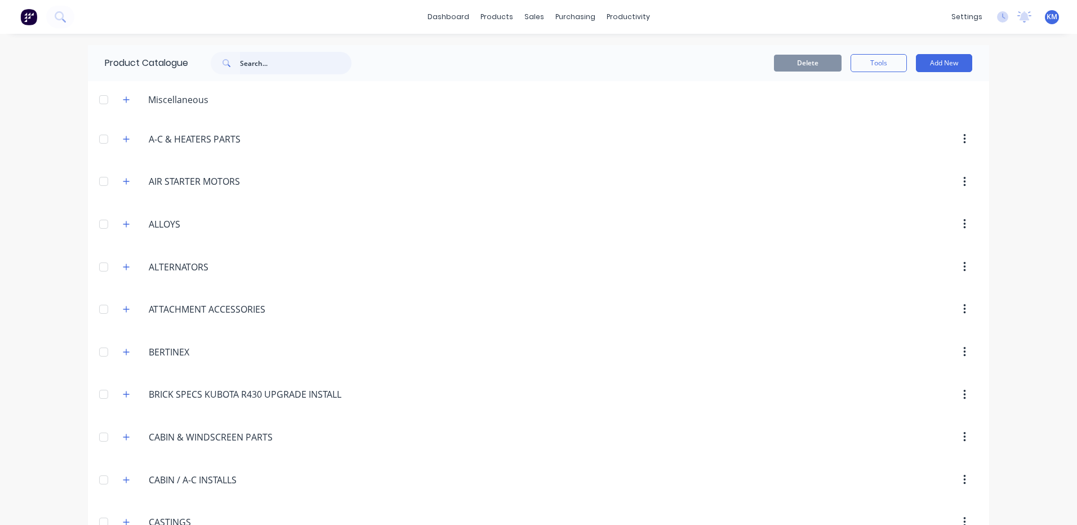
click at [264, 69] on input "text" at bounding box center [296, 63] width 112 height 23
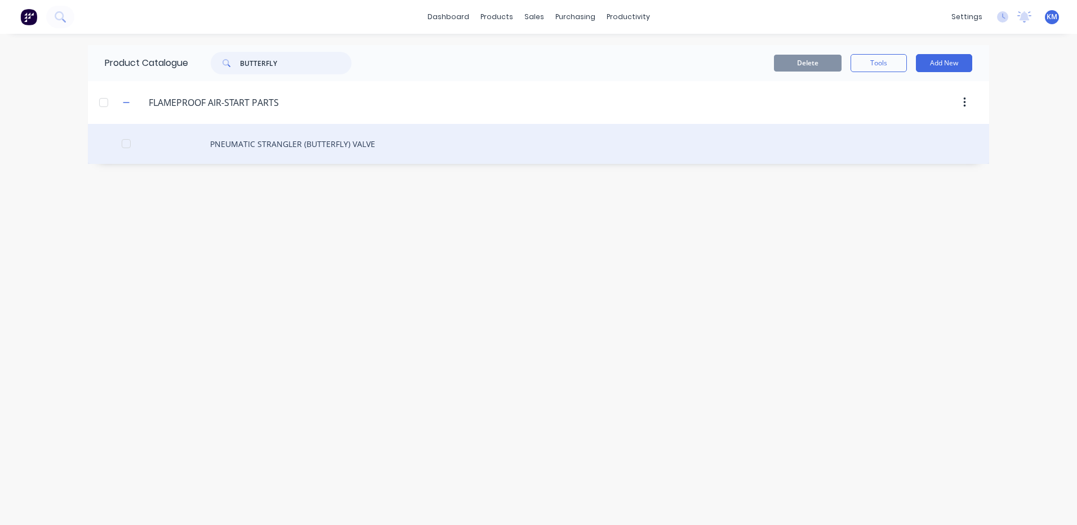
type input "BUTTERFLY"
click at [373, 158] on div "PNEUMATIC STRANGLER (BUTTERFLY) VALVE" at bounding box center [538, 144] width 901 height 40
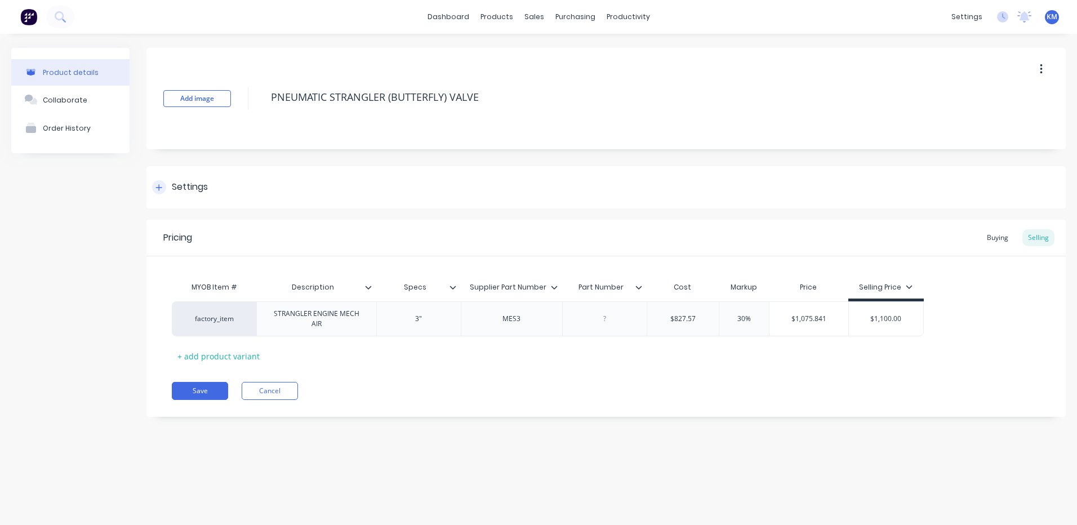
click at [170, 180] on div "Settings" at bounding box center [180, 187] width 56 height 14
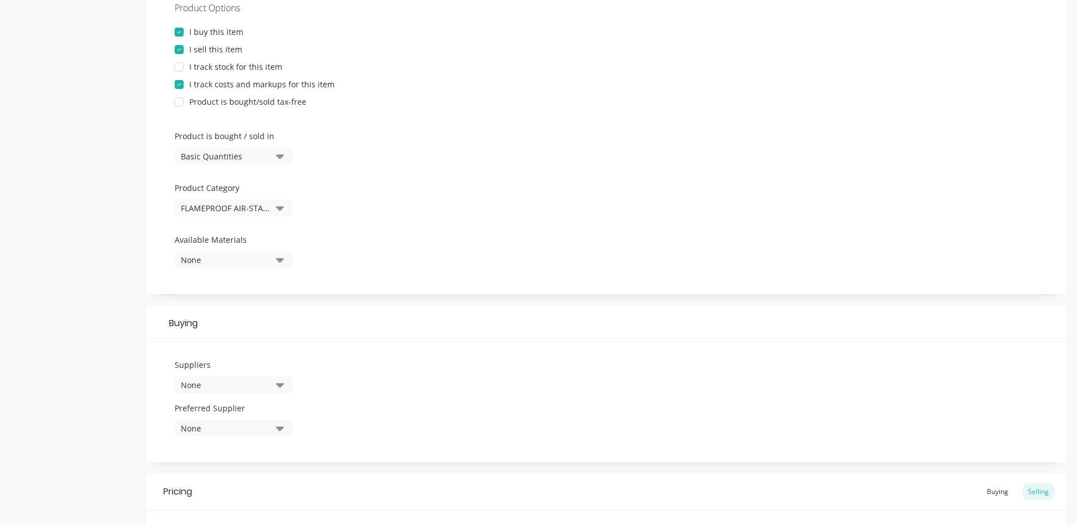
scroll to position [225, 0]
click at [250, 378] on div "None" at bounding box center [226, 384] width 90 height 12
click at [248, 465] on div "LIQUIP VICTORIA" at bounding box center [265, 468] width 113 height 12
type textarea "x"
drag, startPoint x: 384, startPoint y: 350, endPoint x: 429, endPoint y: 353, distance: 45.2
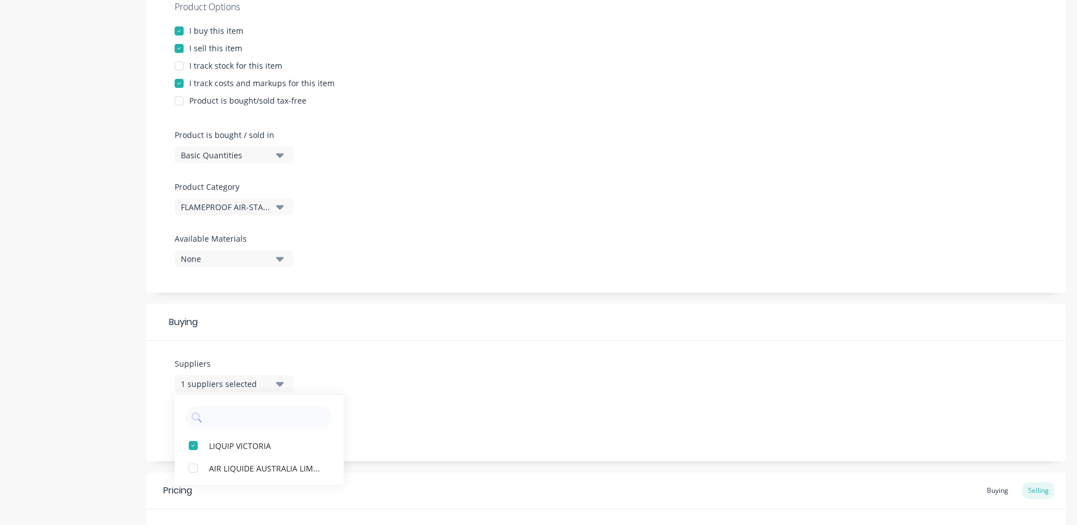
click at [384, 350] on div "Suppliers 1 suppliers selected LIQUIP VICTORIA AIR LIQUIDE AUSTRALIA LIMITED Pr…" at bounding box center [605, 401] width 919 height 121
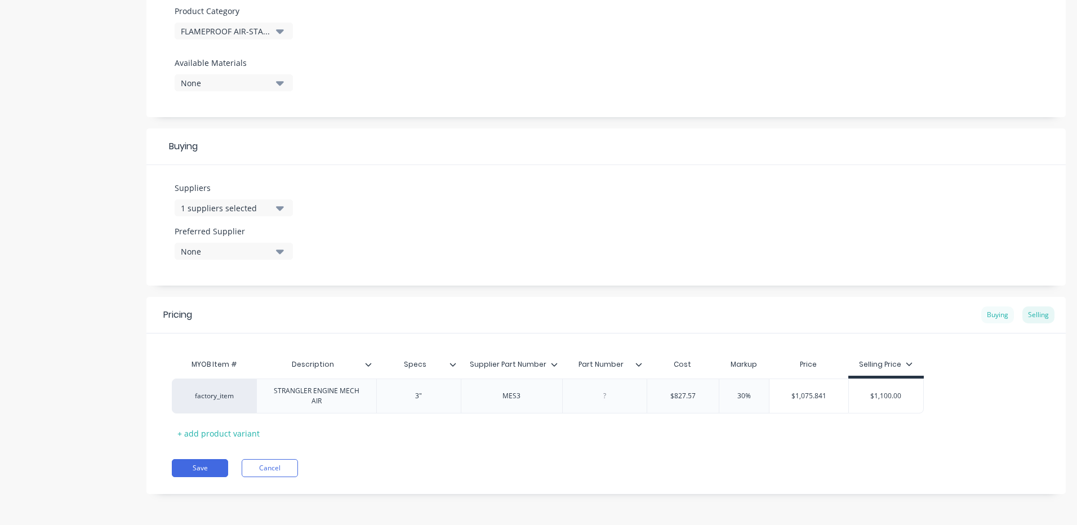
click at [992, 319] on div "Buying" at bounding box center [997, 314] width 33 height 17
type input "$0.00"
click at [688, 398] on input "$0.00" at bounding box center [688, 396] width 82 height 10
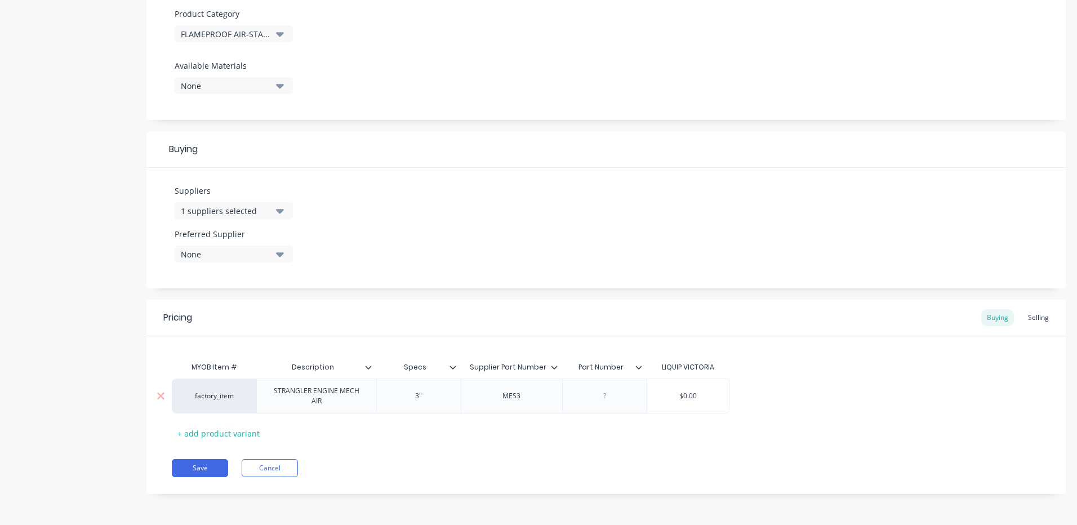
type textarea "x"
type input "$8"
type textarea "x"
type input "$82"
type textarea "x"
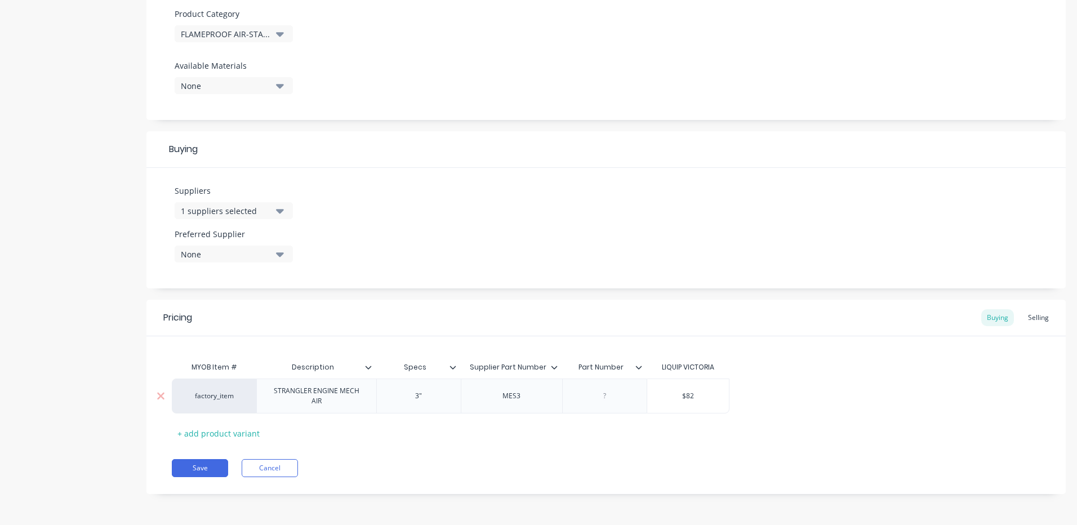
type input "$827"
type textarea "x"
type input "$827."
type textarea "x"
type input "$827.5"
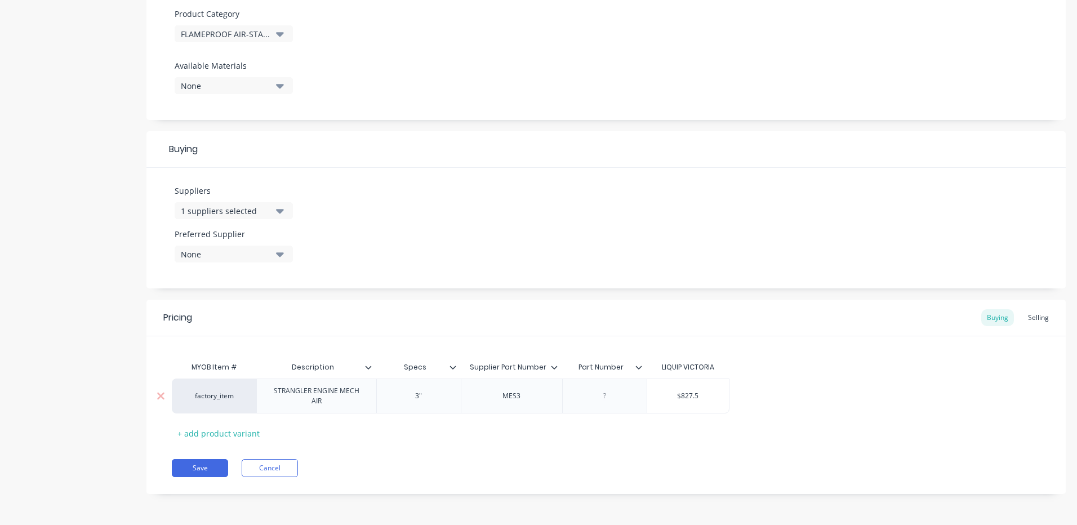
type textarea "x"
type input "$827.57"
click at [590, 449] on div "Pricing Buying Selling MYOB Item # Description Specs Supplier Part Number Part …" at bounding box center [605, 397] width 919 height 194
click at [214, 469] on button "Save" at bounding box center [200, 468] width 56 height 18
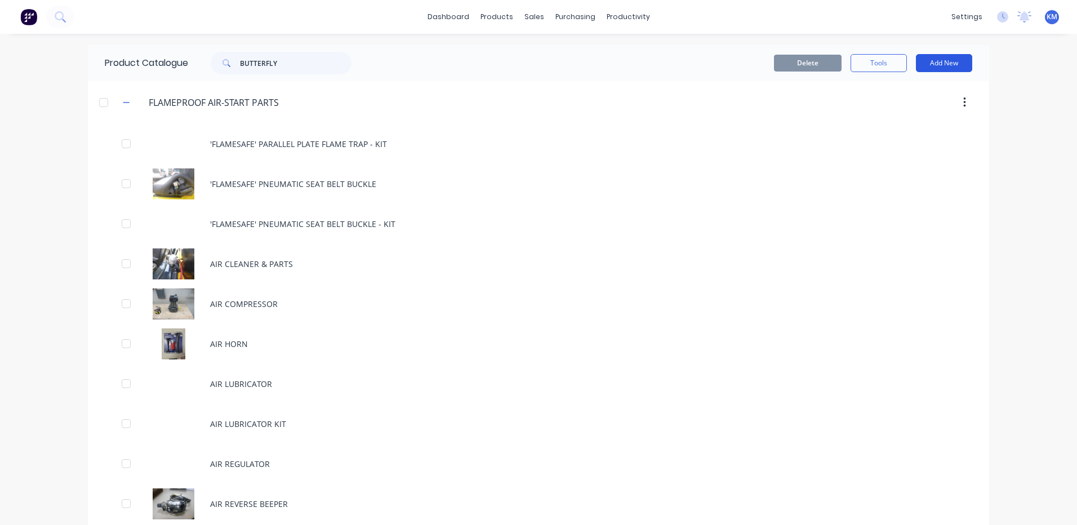
drag, startPoint x: 933, startPoint y: 62, endPoint x: 935, endPoint y: 68, distance: 6.3
click at [933, 62] on button "Add New" at bounding box center [944, 63] width 56 height 18
click at [939, 111] on div "Product" at bounding box center [918, 114] width 87 height 16
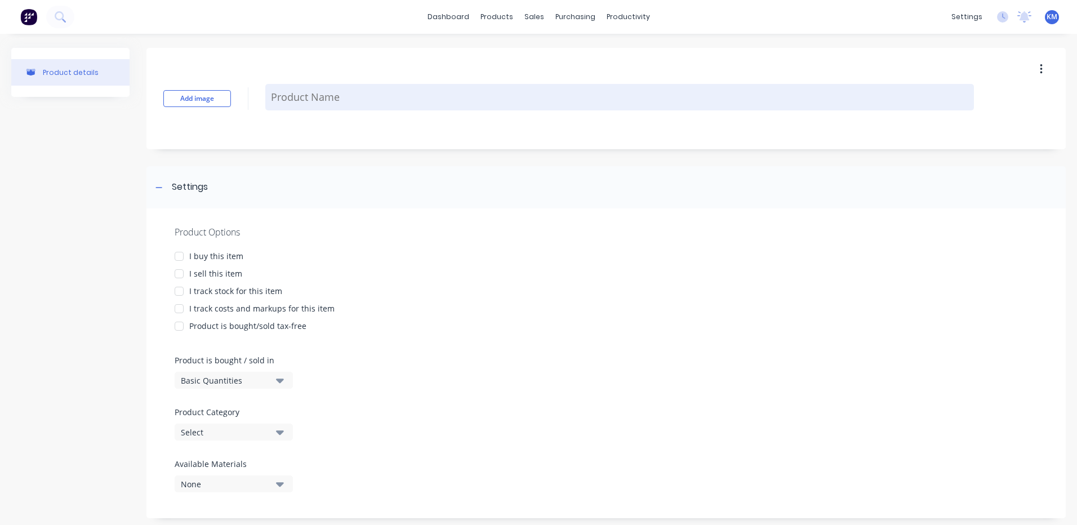
click at [437, 105] on textarea at bounding box center [619, 97] width 709 height 26
type textarea "x"
type textarea "P"
type textarea "x"
type textarea "PN"
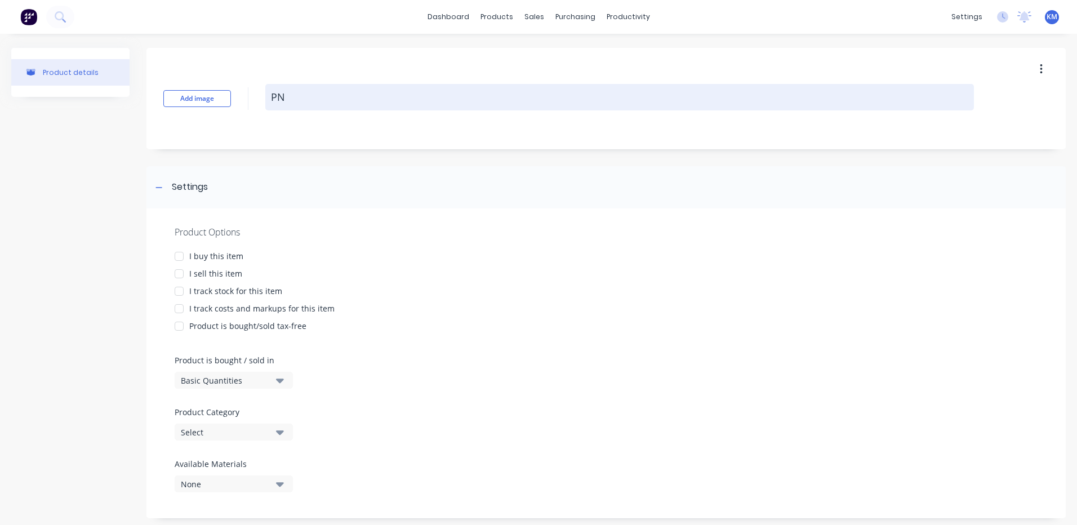
type textarea "x"
type textarea "PNE"
type textarea "x"
type textarea "PNEU"
type textarea "x"
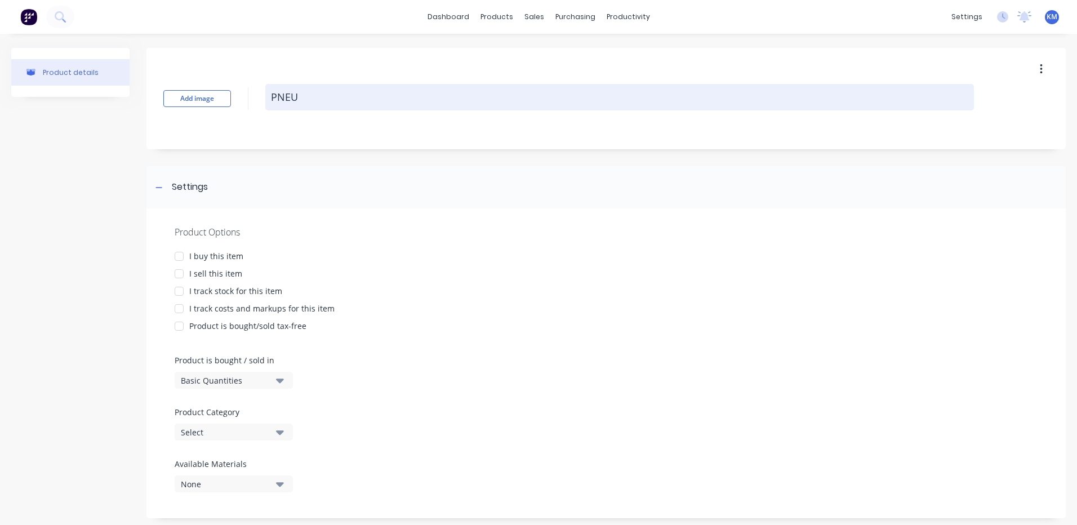
type textarea "PNEUM"
type textarea "x"
type textarea "PNEUMA"
type textarea "x"
type textarea "PNEUMAT"
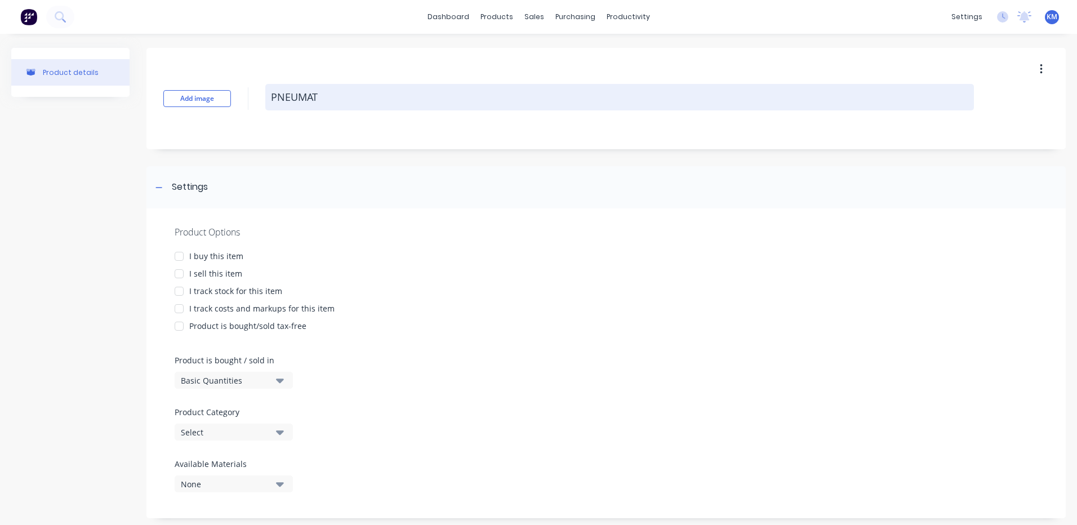
type textarea "x"
type textarea "PNEUMATI"
type textarea "x"
type textarea "PNEUMATIC"
type textarea "x"
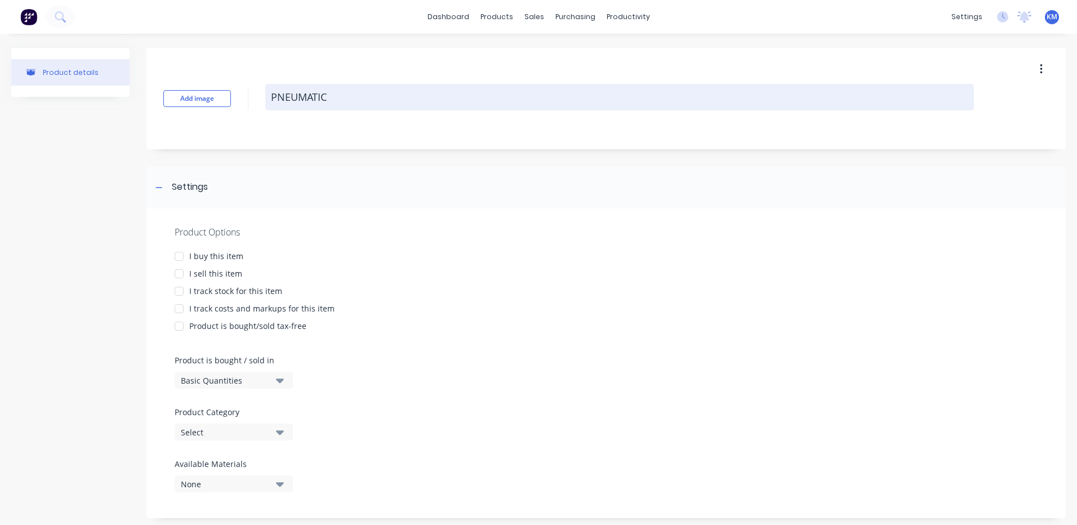
type textarea "PNEUMATIC"
type textarea "x"
type textarea "PNEUMATIC S"
type textarea "x"
type textarea "PNEUMATIC SWI"
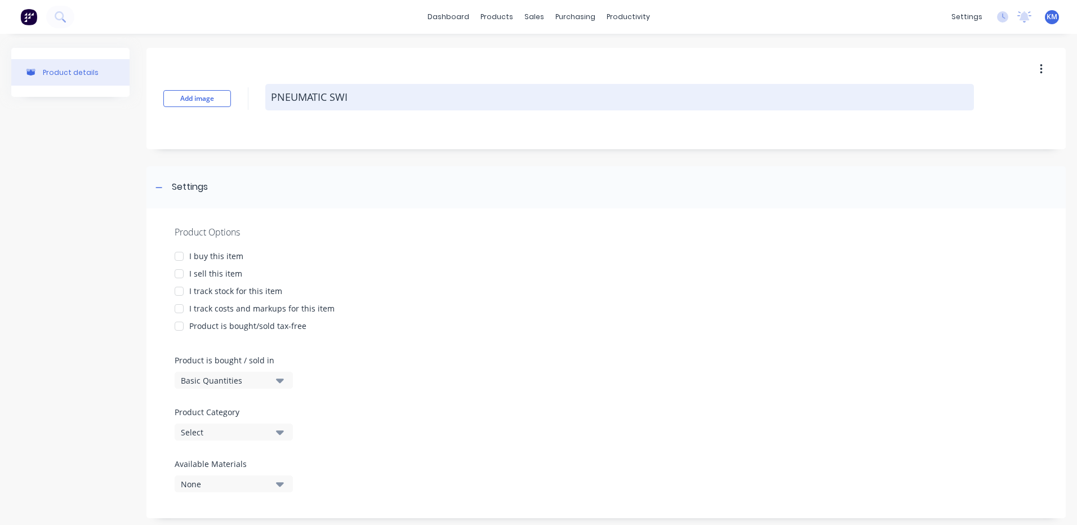
type textarea "x"
type textarea "PNEUMATIC SWIT"
type textarea "x"
type textarea "PNEUMATIC SWITC"
type textarea "x"
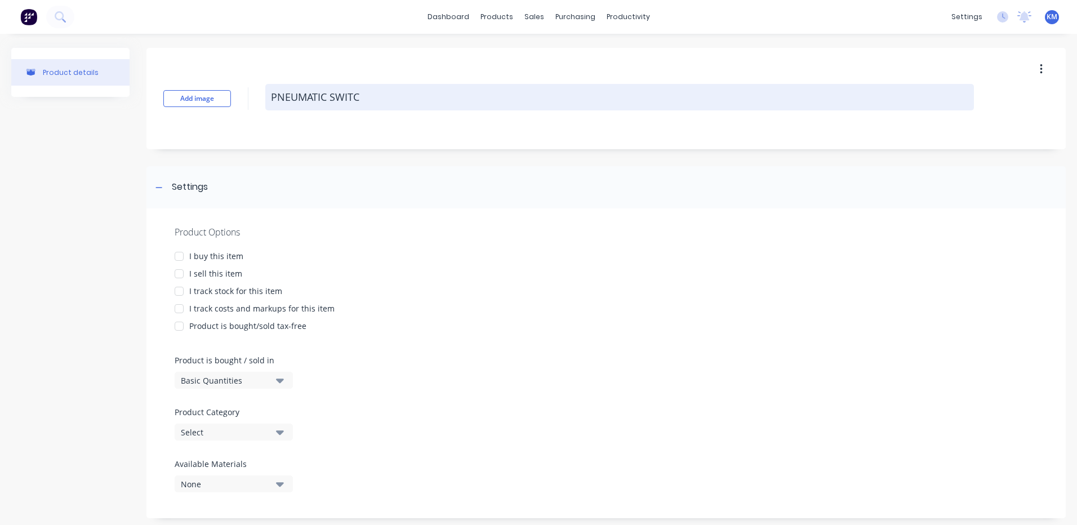
type textarea "PNEUMATIC SWITCH"
type textarea "x"
type textarea "PNEUMATIC SWITCH"
type textarea "x"
type textarea "PNEUMATIC SWITCH P"
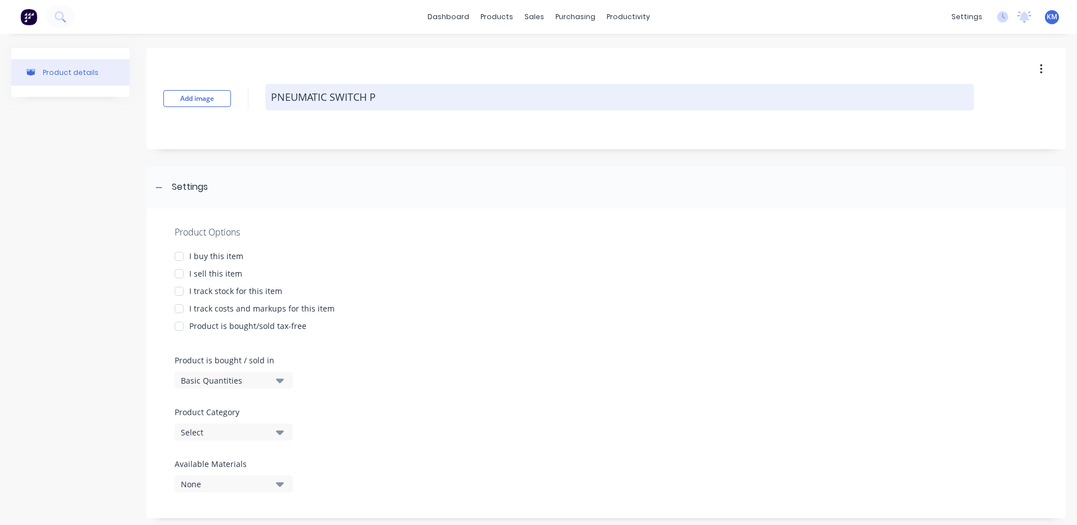
type textarea "x"
type textarea "PNEUMATIC SWITCH PA"
type textarea "x"
type textarea "PNEUMATIC SWITCH PAR"
type textarea "x"
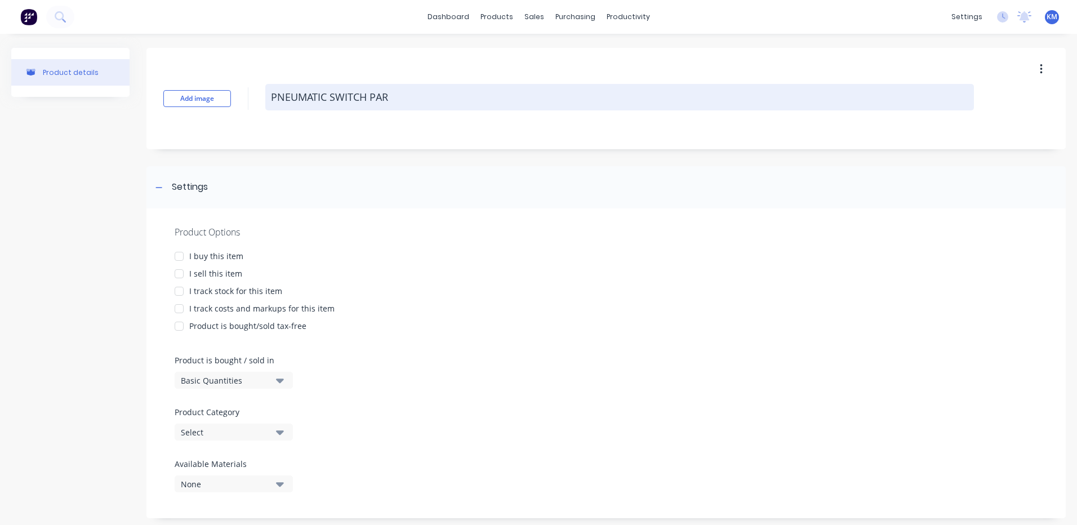
type textarea "PNEUMATIC SWITCH PART"
type textarea "x"
type textarea "PNEUMATIC SWITCH PARTS"
type textarea "x"
type textarea "PNEUMATIC SWITCH PARTS"
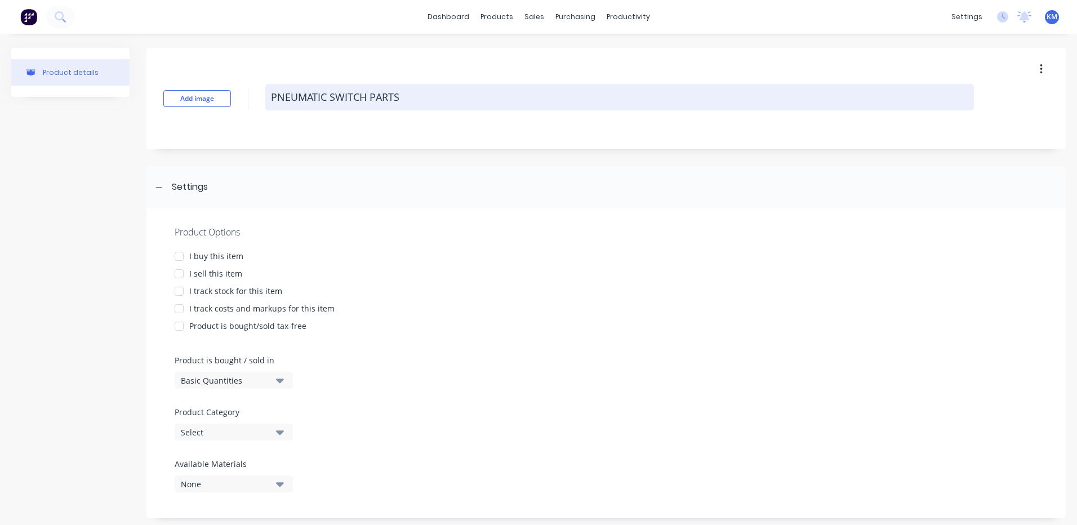
type textarea "x"
type textarea "PNEUMATIC SWITCH PARTS"
drag, startPoint x: 416, startPoint y: 91, endPoint x: 366, endPoint y: 98, distance: 51.1
click at [366, 98] on textarea "PNEUMATIC SWITCH PARTS" at bounding box center [619, 97] width 709 height 26
type textarea "x"
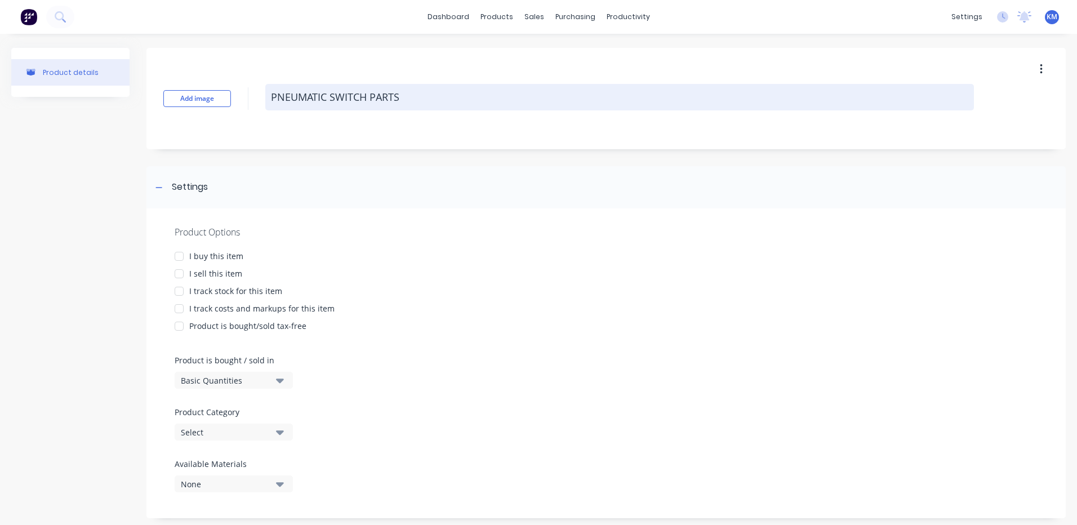
type textarea "PNEUMATIC SWITCHE"
type textarea "x"
type textarea "PNEUMATIC SWITCHES"
type textarea "x"
type textarea "PNEUMATIC SWITCHES/"
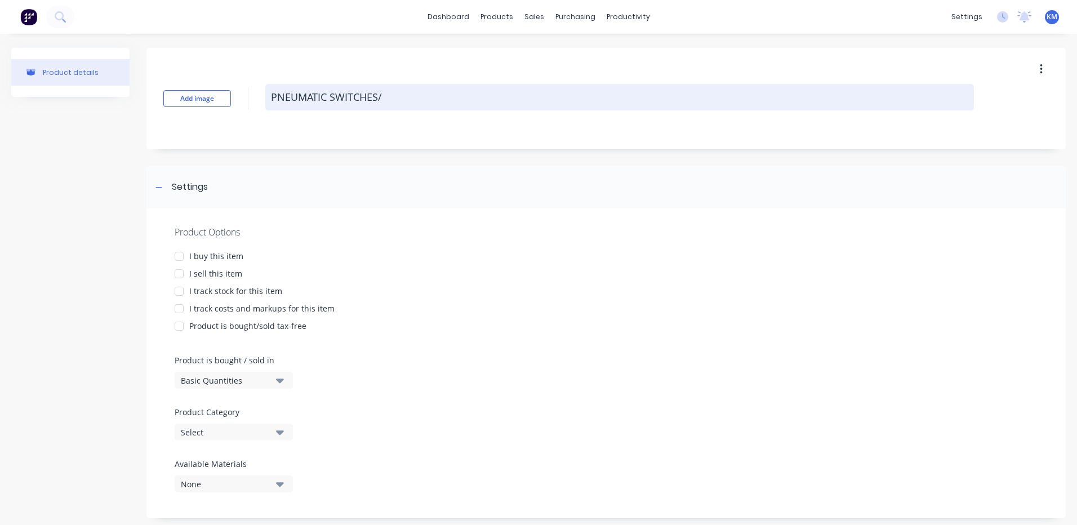
type textarea "x"
type textarea "PNEUMATIC SWITCHES/B"
type textarea "x"
type textarea "PNEUMATIC SWITCHES/BU"
type textarea "x"
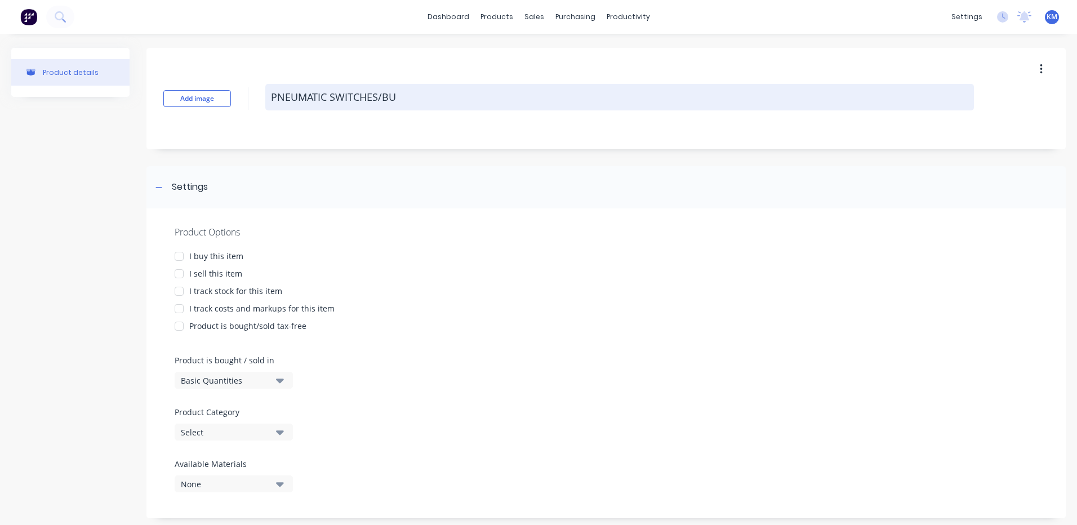
type textarea "PNEUMATIC SWITCHES/BUT"
type textarea "x"
type textarea "PNEUMATIC SWITCHES/BUTT"
type textarea "x"
type textarea "PNEUMATIC SWITCHES/BUTTO"
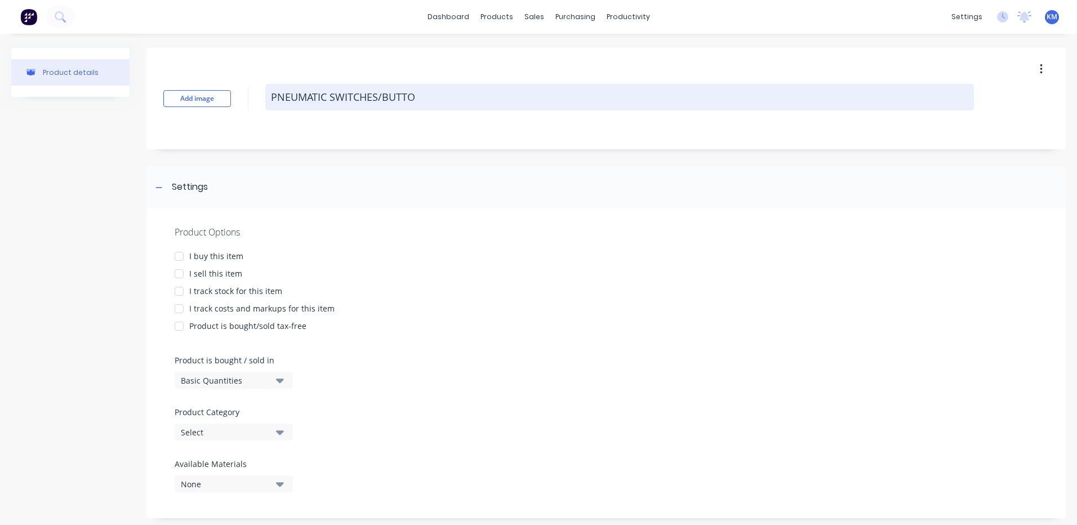
type textarea "x"
type textarea "PNEUMATIC SWITCHES/BUTTON"
type textarea "x"
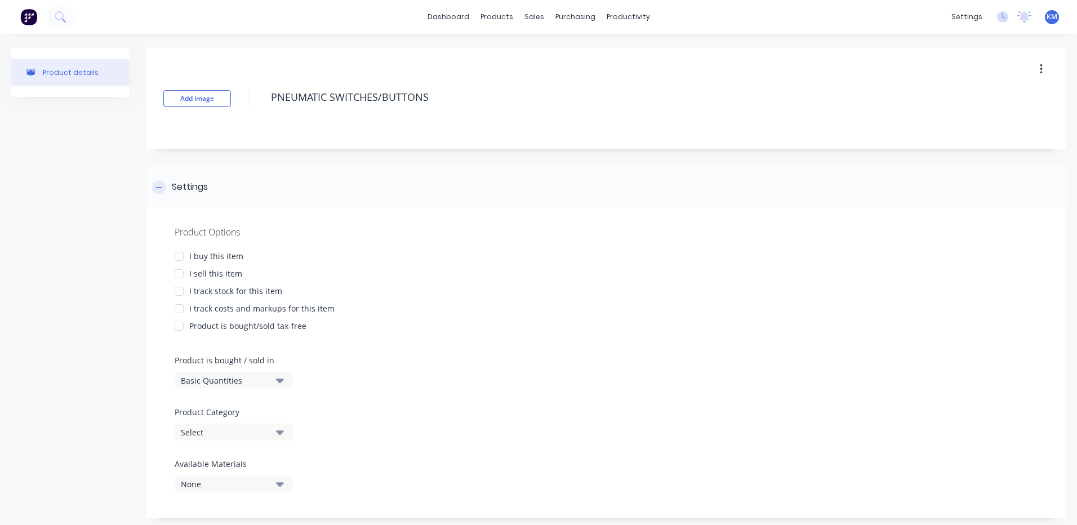
type textarea "PNEUMATIC SWITCHES/BUTTONS"
type textarea "x"
type textarea "PNEUMATIC SWITCHES/BUTTONS"
click at [414, 180] on div "Settings" at bounding box center [605, 187] width 919 height 42
click at [264, 190] on div "Settings" at bounding box center [605, 187] width 919 height 42
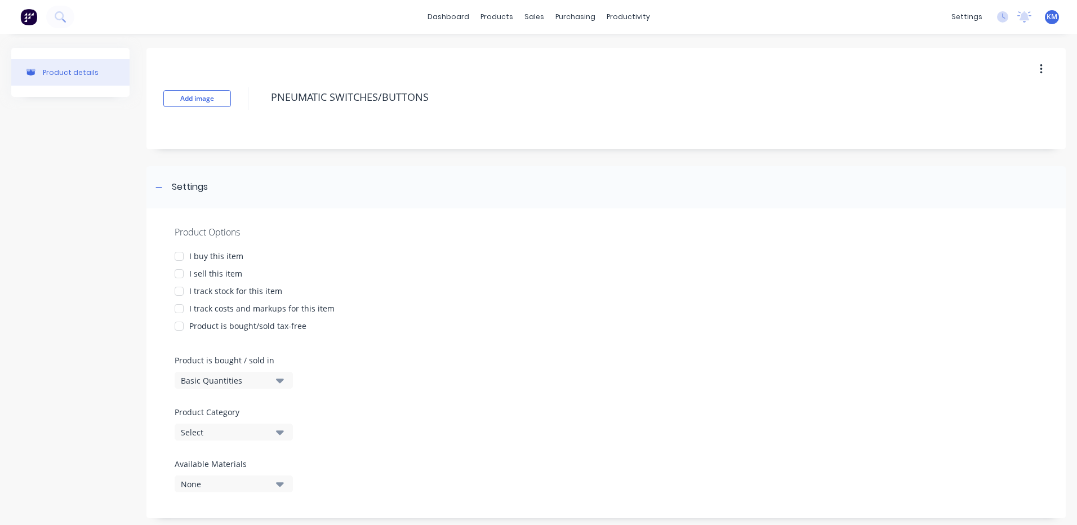
click at [233, 254] on div "I buy this item" at bounding box center [216, 256] width 54 height 12
click at [230, 273] on div "I sell this item" at bounding box center [215, 274] width 53 height 12
click at [233, 304] on div "I track costs and markups for this item" at bounding box center [261, 309] width 145 height 12
click at [228, 305] on div "I track costs and markups for this item" at bounding box center [261, 309] width 145 height 12
click at [226, 288] on div "I track stock for this item" at bounding box center [235, 291] width 93 height 12
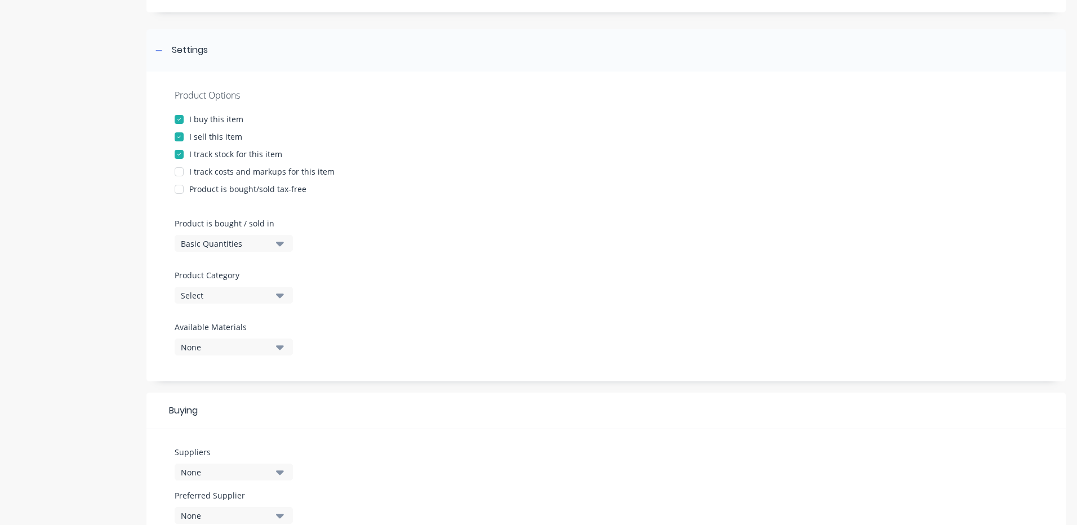
scroll to position [169, 0]
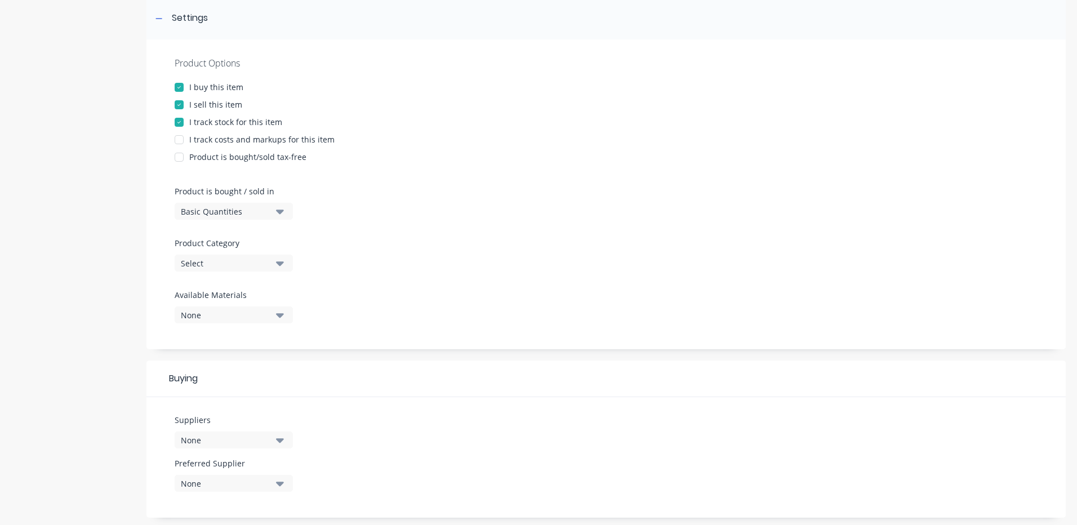
click at [227, 145] on div "Product Options I buy this item I sell this item I track stock for this item I …" at bounding box center [605, 194] width 919 height 310
click at [233, 125] on div "I track stock for this item" at bounding box center [235, 122] width 93 height 12
click at [221, 133] on div "Product Options I buy this item I sell this item I track stock for this item I …" at bounding box center [605, 194] width 919 height 310
click at [217, 132] on div "Product Options I buy this item I sell this item I track stock for this item I …" at bounding box center [605, 194] width 919 height 310
click at [214, 136] on div "I track costs and markups for this item" at bounding box center [261, 140] width 145 height 12
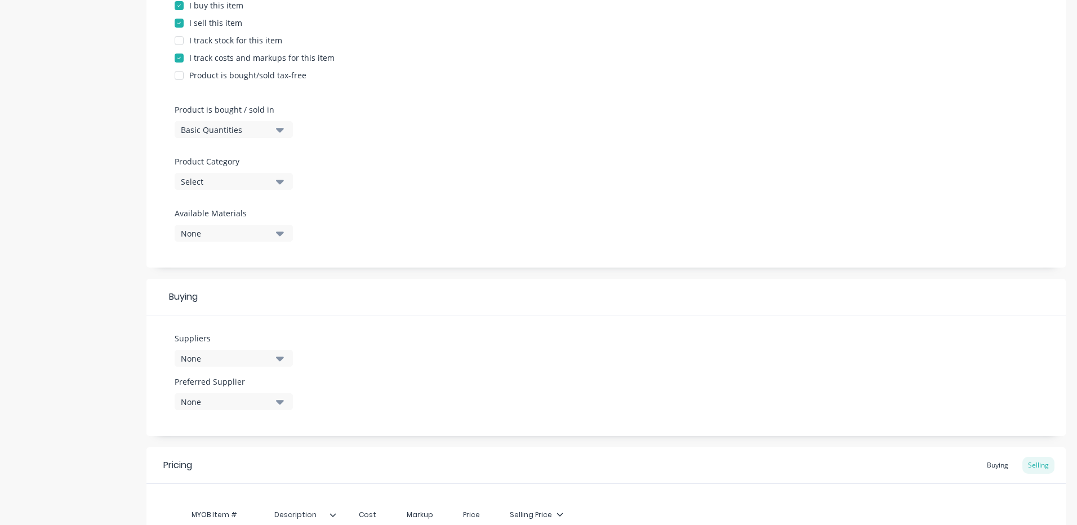
scroll to position [225, 0]
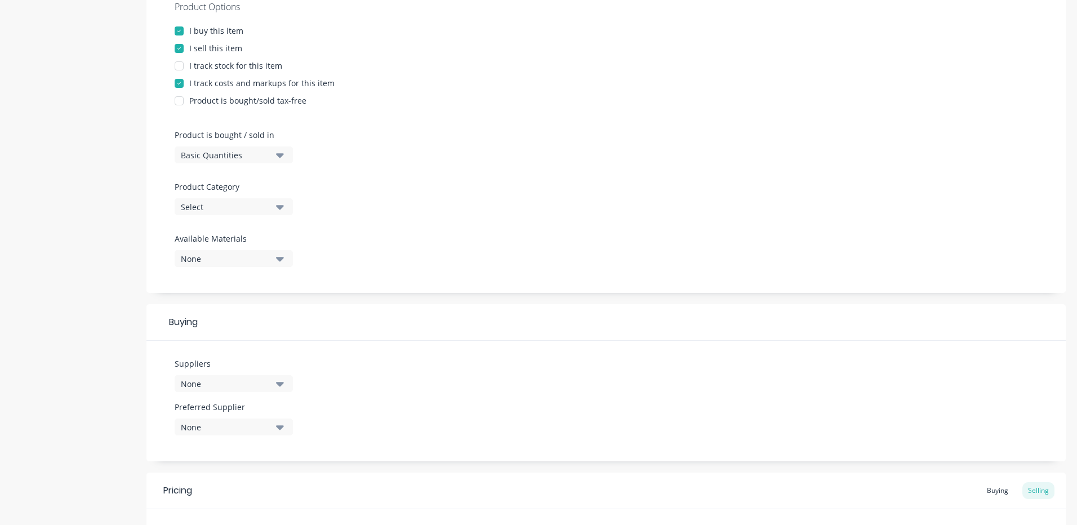
click at [265, 381] on div "None" at bounding box center [226, 384] width 90 height 12
drag, startPoint x: 266, startPoint y: 384, endPoint x: 278, endPoint y: 364, distance: 22.5
click at [267, 380] on div "None" at bounding box center [226, 384] width 90 height 12
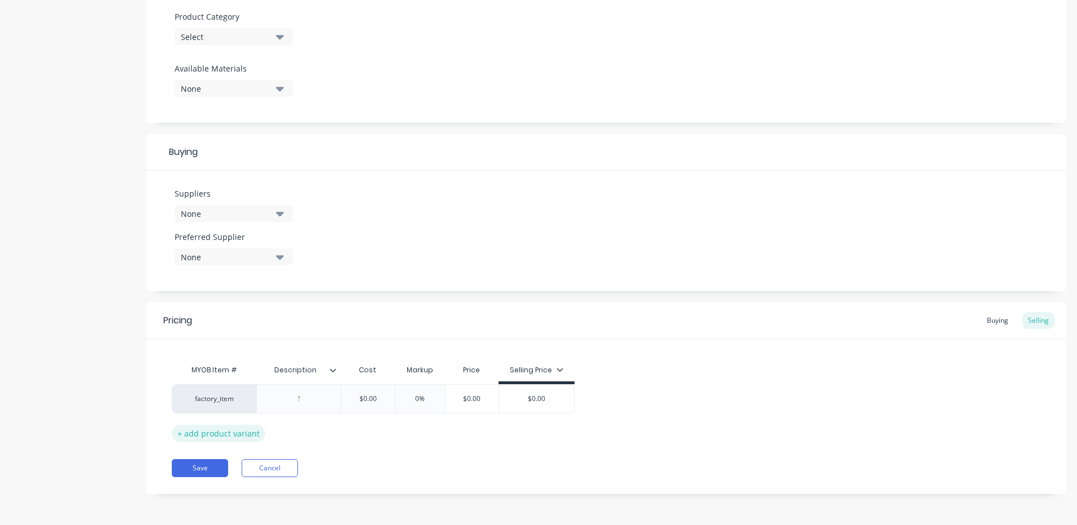
click at [215, 437] on div "+ add product variant" at bounding box center [219, 433] width 94 height 17
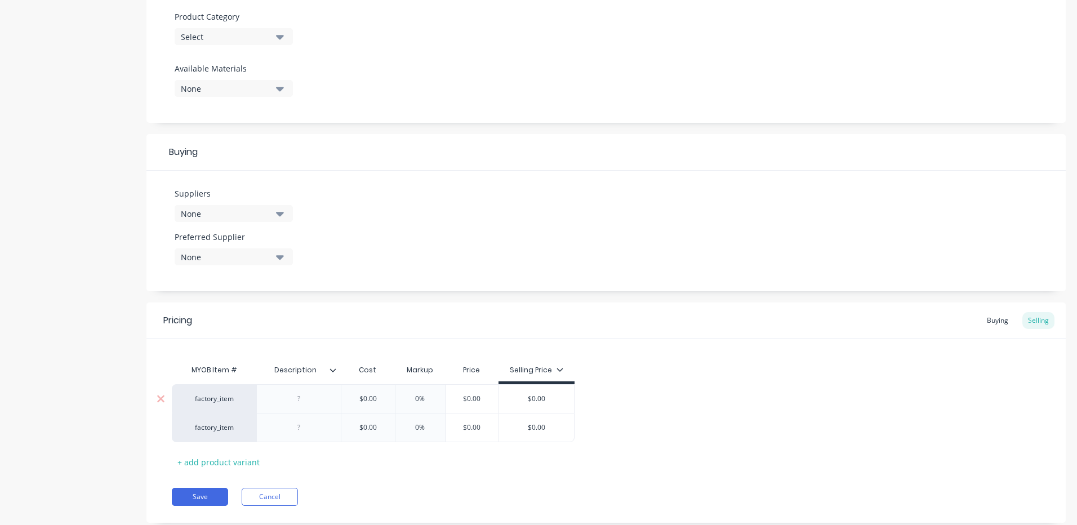
scroll to position [424, 0]
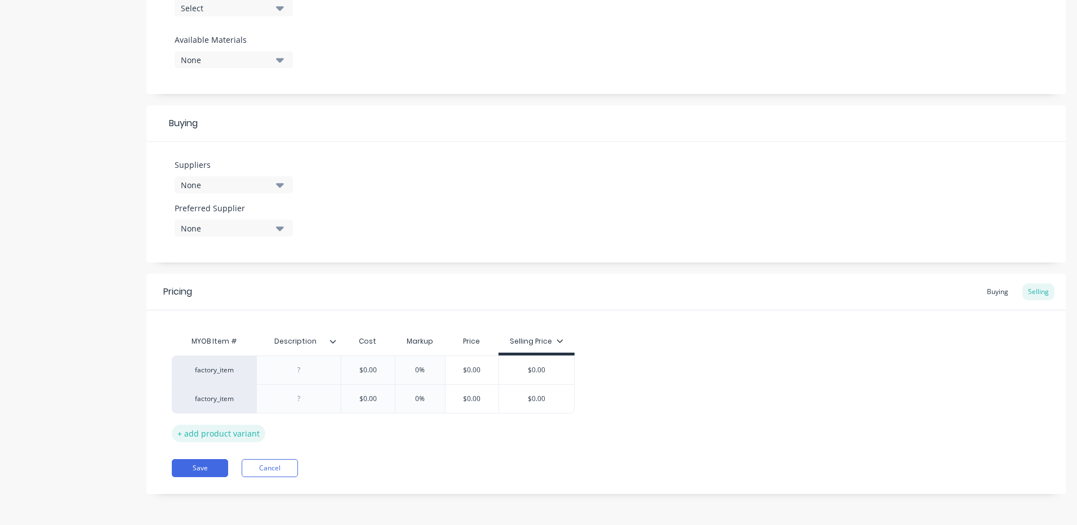
click at [252, 433] on div "+ add product variant" at bounding box center [219, 433] width 94 height 17
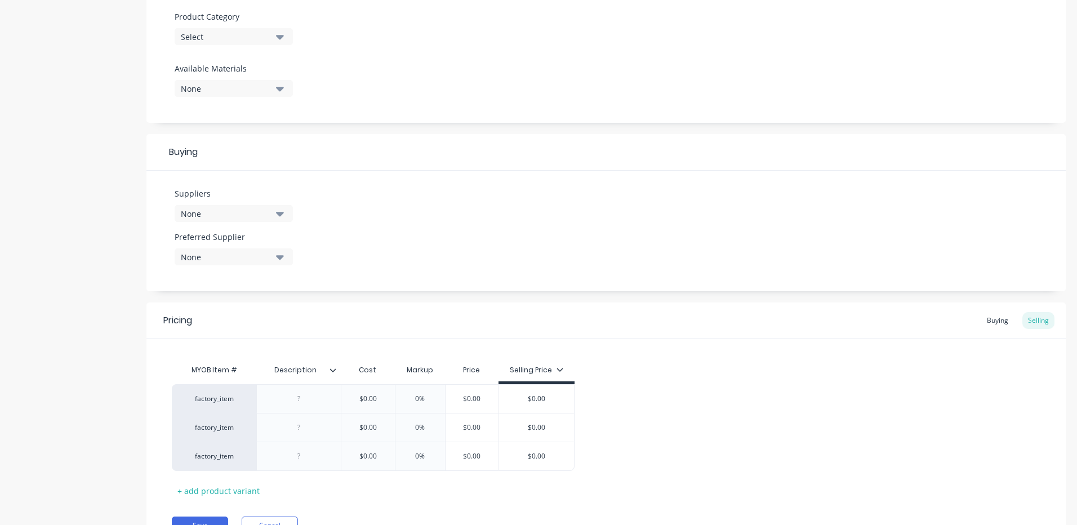
scroll to position [453, 0]
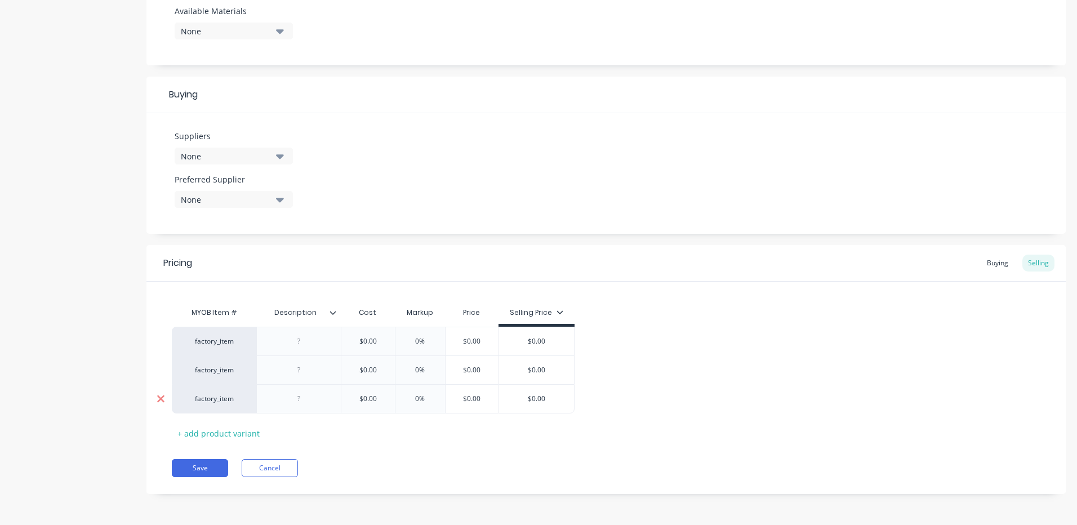
click at [163, 397] on icon at bounding box center [161, 398] width 8 height 11
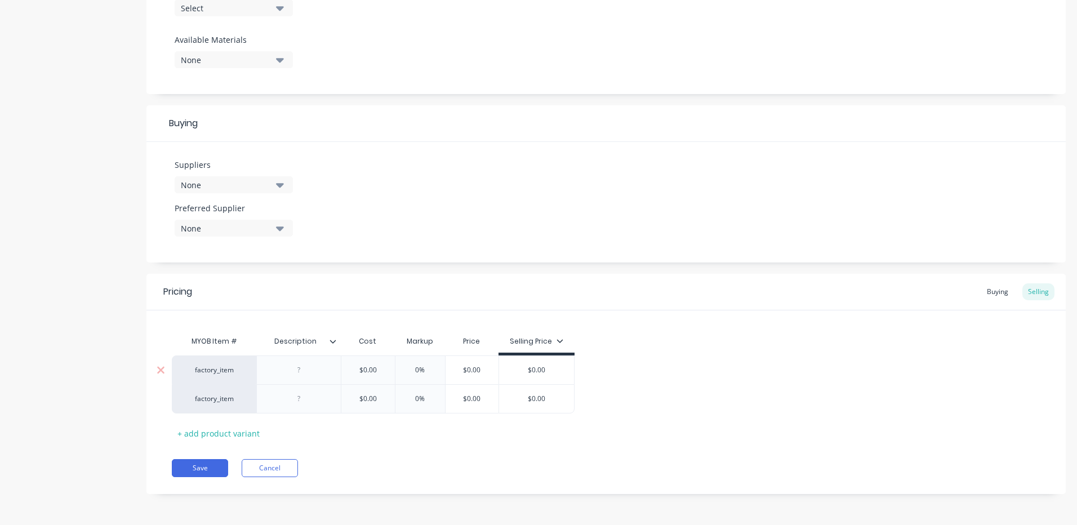
click at [310, 368] on div at bounding box center [299, 370] width 56 height 15
click at [333, 339] on icon at bounding box center [333, 341] width 7 height 7
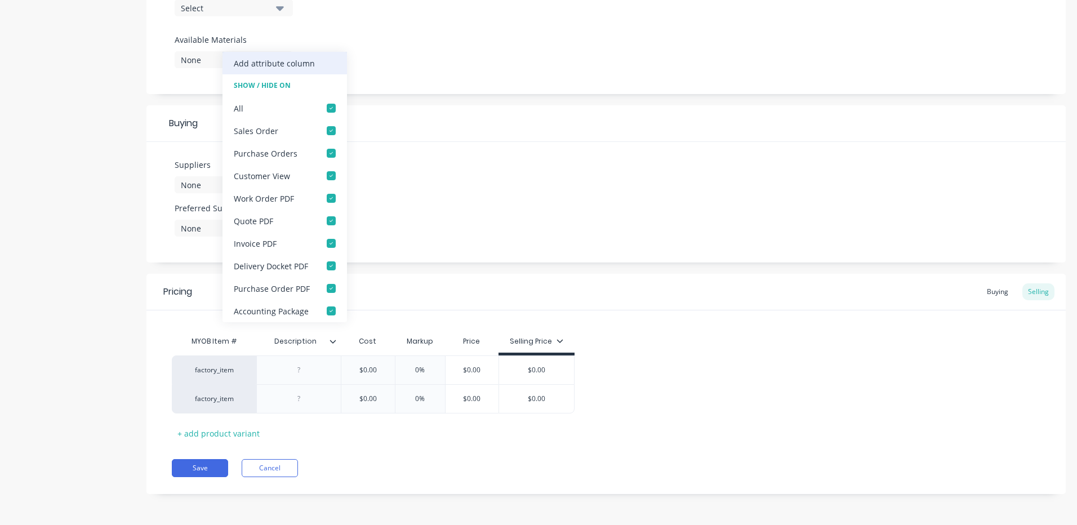
click at [284, 67] on div "Add attribute column" at bounding box center [274, 63] width 81 height 12
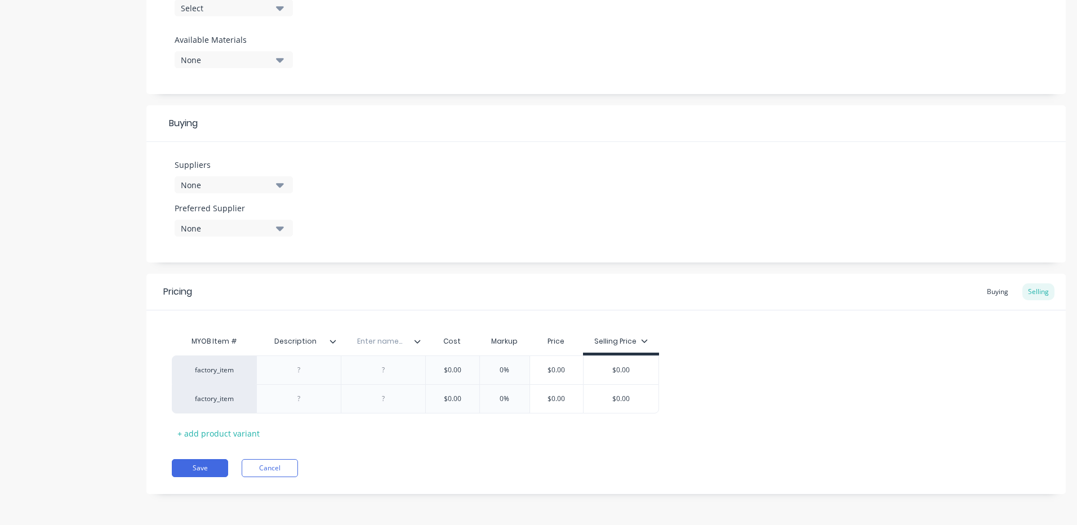
click at [421, 339] on div at bounding box center [422, 341] width 7 height 10
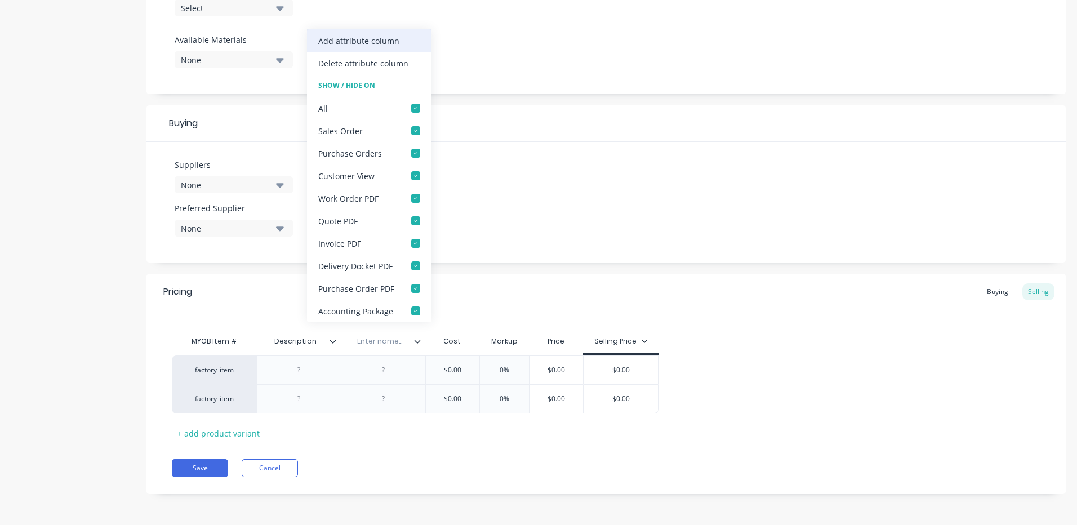
click at [382, 42] on div "Add attribute column" at bounding box center [358, 41] width 81 height 12
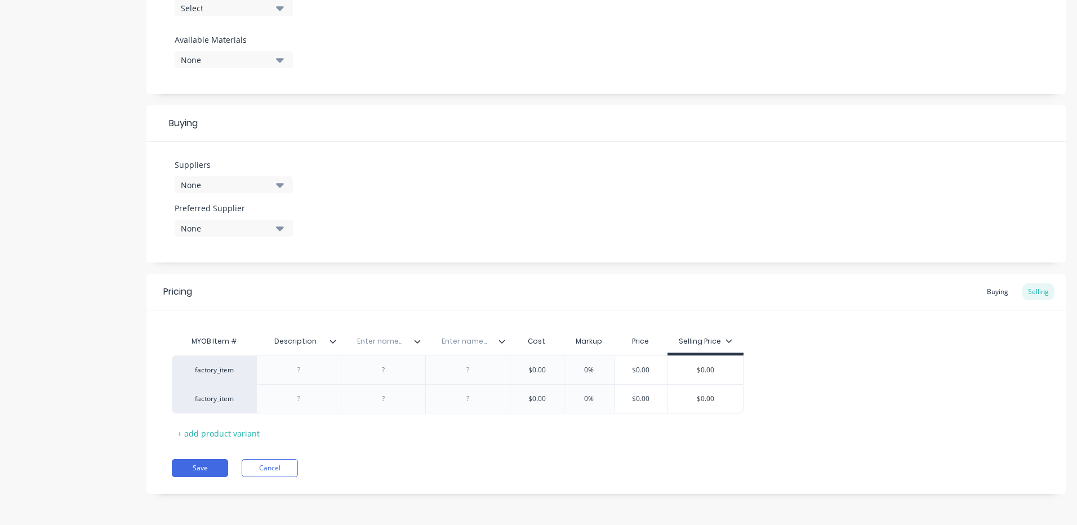
click at [500, 340] on icon at bounding box center [502, 341] width 7 height 7
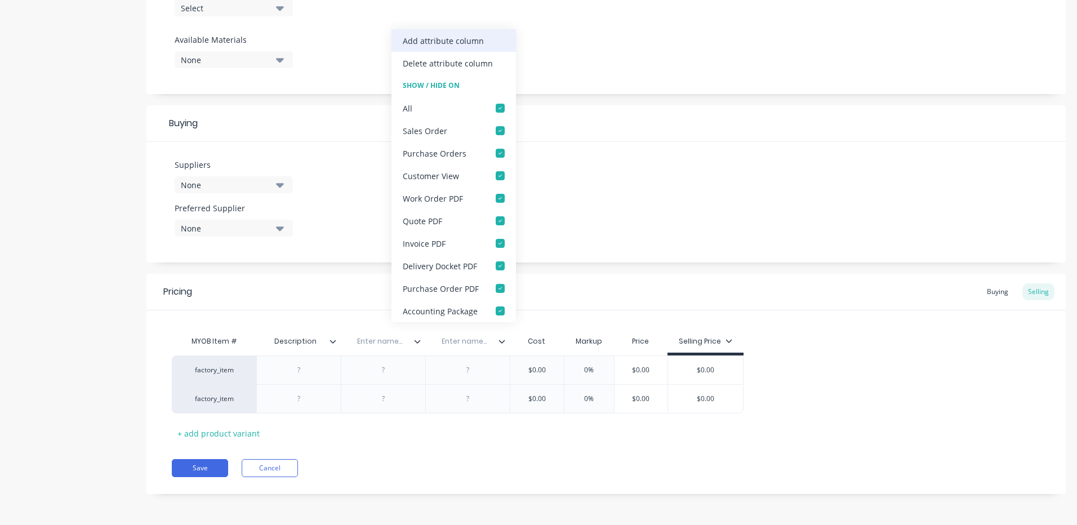
click at [464, 43] on div "Add attribute column" at bounding box center [443, 41] width 81 height 12
type textarea "x"
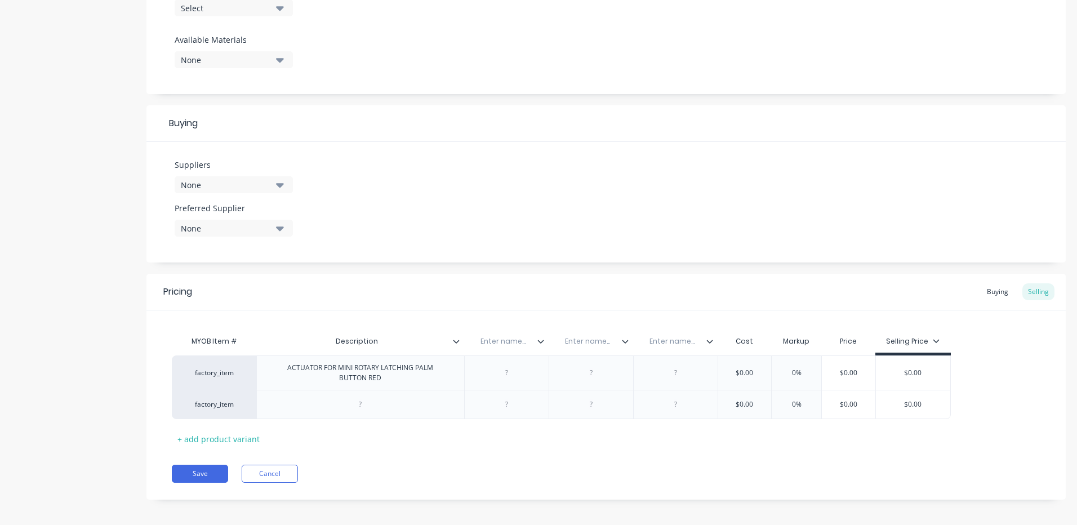
type textarea "x"
click at [515, 343] on input "text" at bounding box center [503, 341] width 78 height 10
type input "Used for"
type textarea "x"
type input "Supplier Part Number"
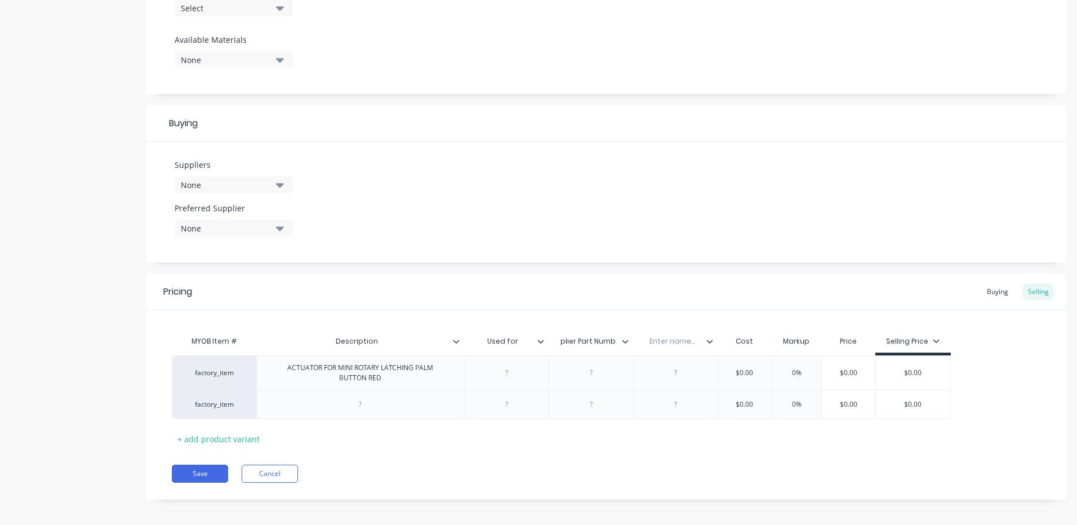
scroll to position [0, 16]
type textarea "x"
type input "Part Number"
click at [642, 341] on icon at bounding box center [642, 341] width 7 height 7
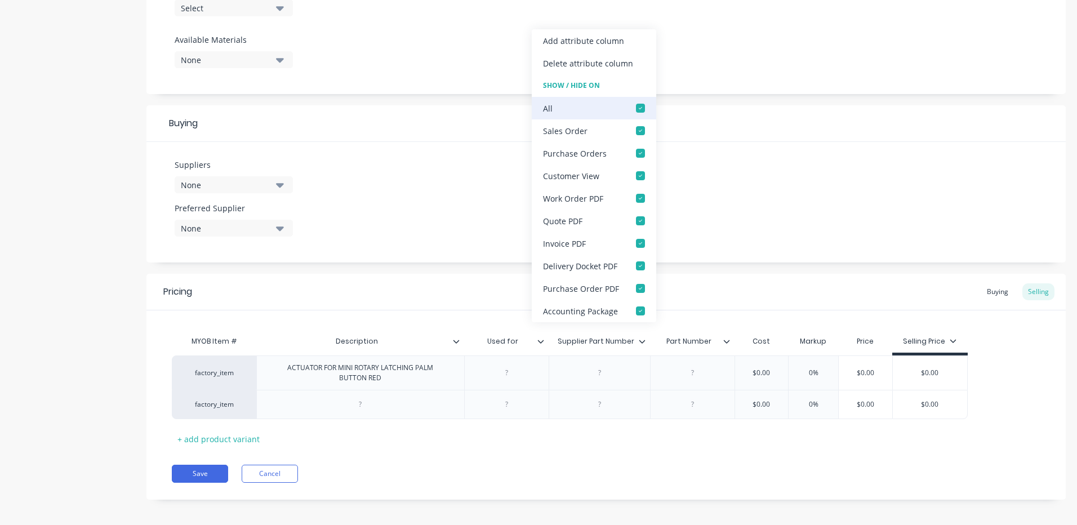
click at [635, 104] on div at bounding box center [640, 108] width 23 height 23
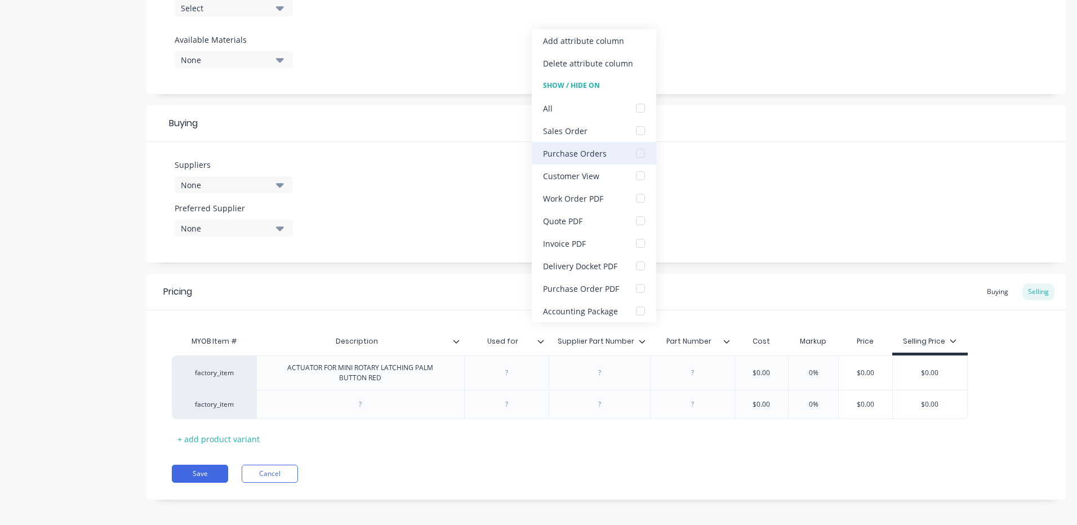
click at [638, 154] on div at bounding box center [640, 153] width 23 height 23
click at [635, 290] on div at bounding box center [640, 288] width 23 height 23
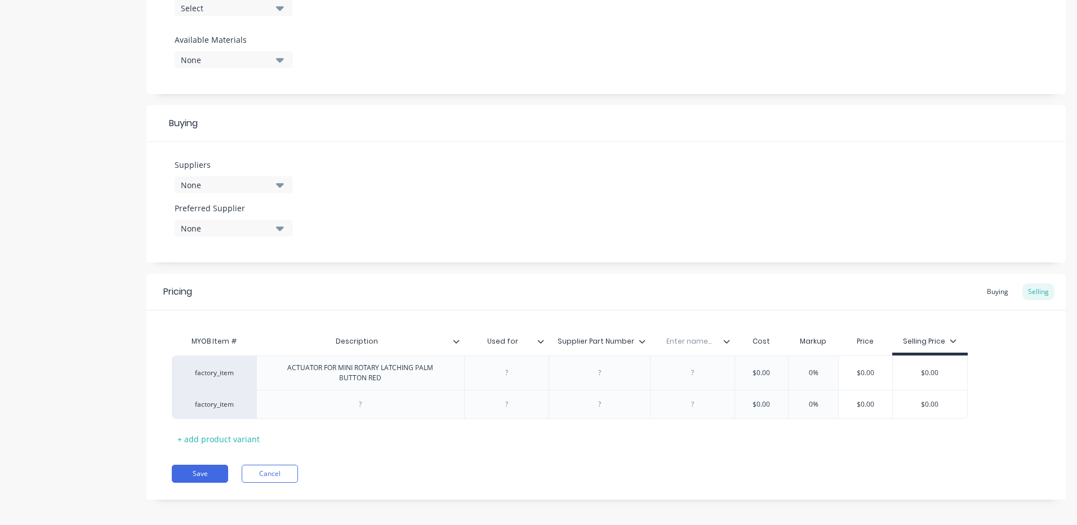
click at [729, 341] on icon at bounding box center [726, 341] width 6 height 3
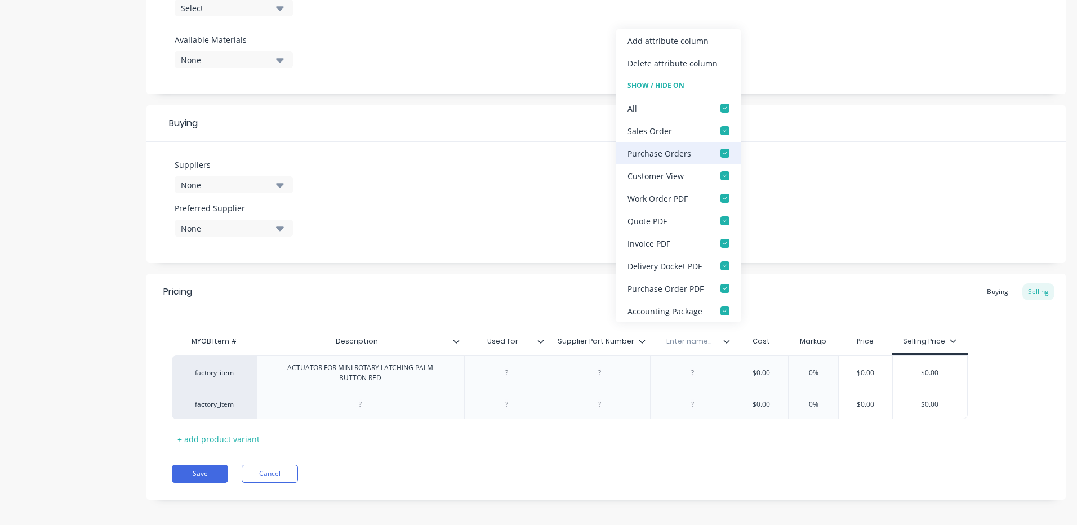
click at [722, 152] on div at bounding box center [725, 153] width 23 height 23
click at [726, 288] on div at bounding box center [725, 288] width 23 height 23
type textarea "x"
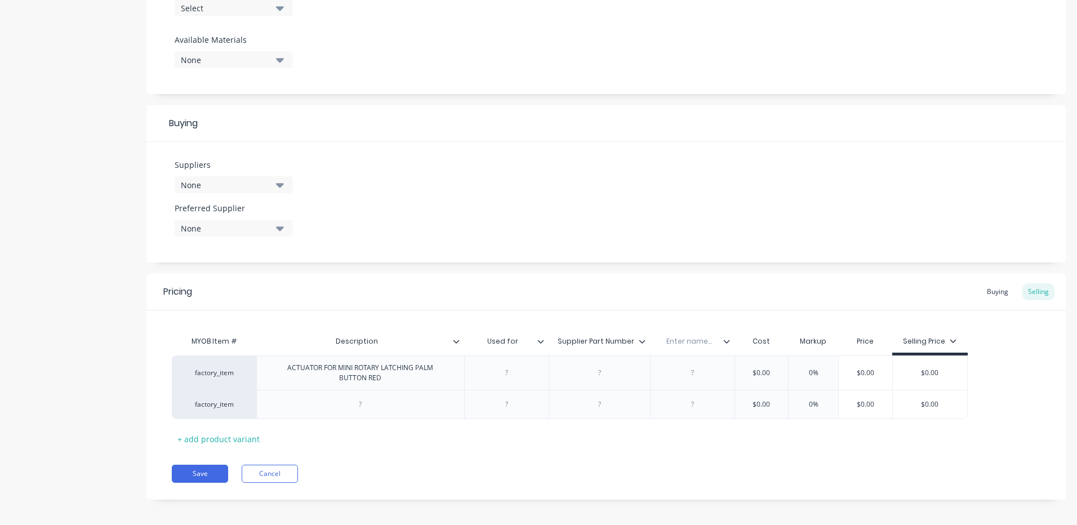
click at [691, 341] on input "text" at bounding box center [689, 341] width 78 height 10
type input "Part Number"
type textarea "x"
click at [740, 296] on div "Pricing Buying Selling" at bounding box center [605, 292] width 919 height 37
click at [493, 368] on div at bounding box center [506, 373] width 56 height 15
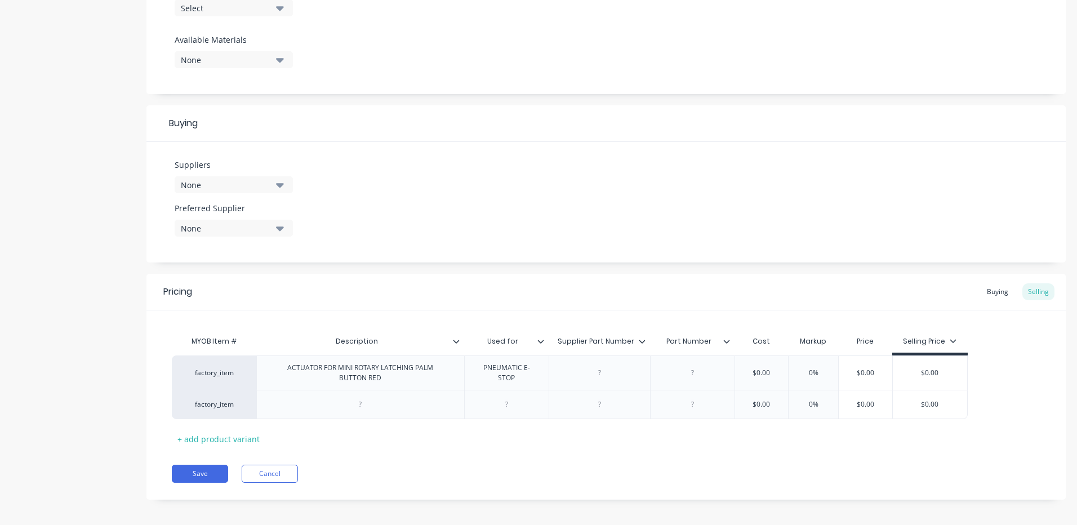
click at [535, 329] on div "Used for" at bounding box center [503, 341] width 78 height 28
type textarea "x"
click at [329, 406] on div at bounding box center [360, 404] width 208 height 29
click at [388, 402] on div at bounding box center [360, 404] width 56 height 15
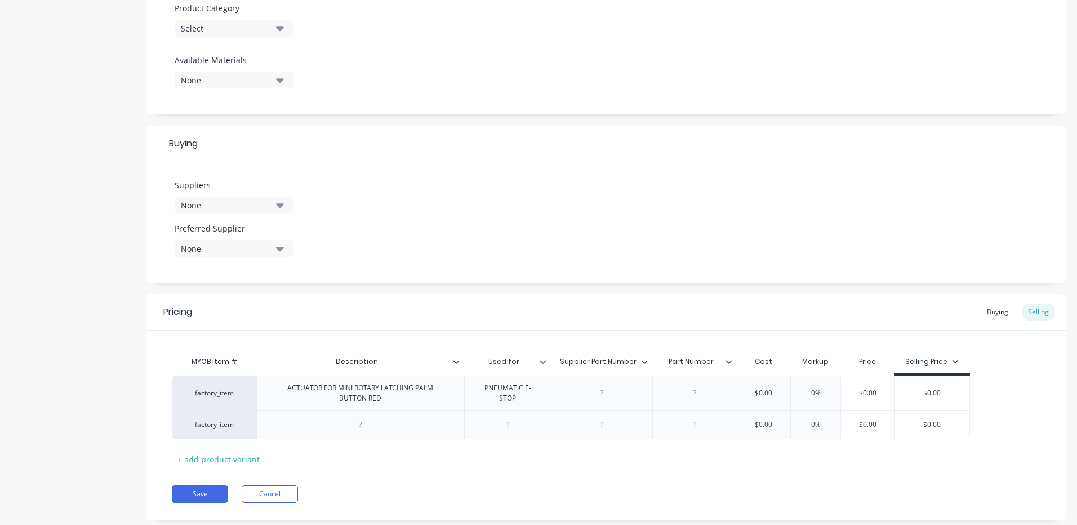
scroll to position [424, 0]
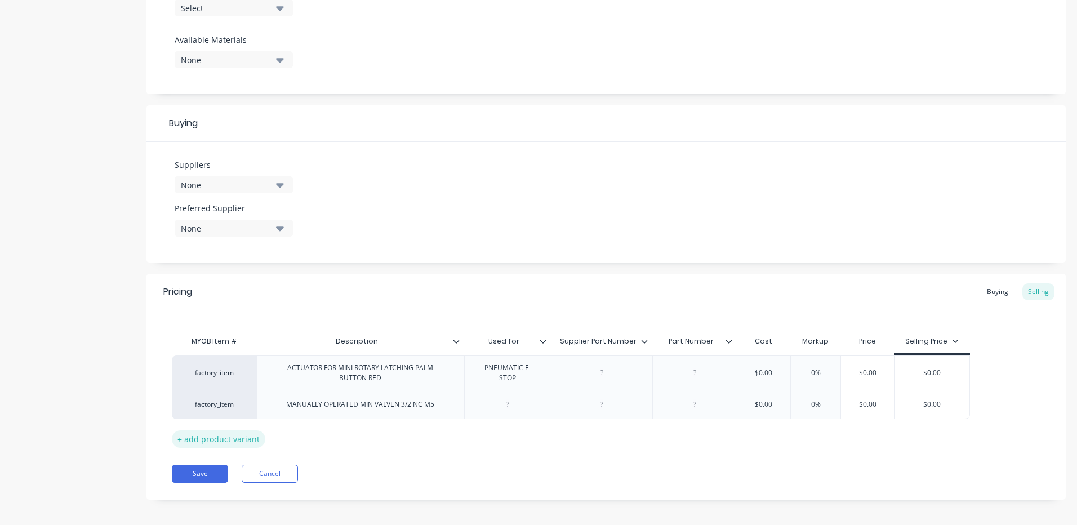
click at [206, 443] on div "+ add product variant" at bounding box center [219, 438] width 94 height 17
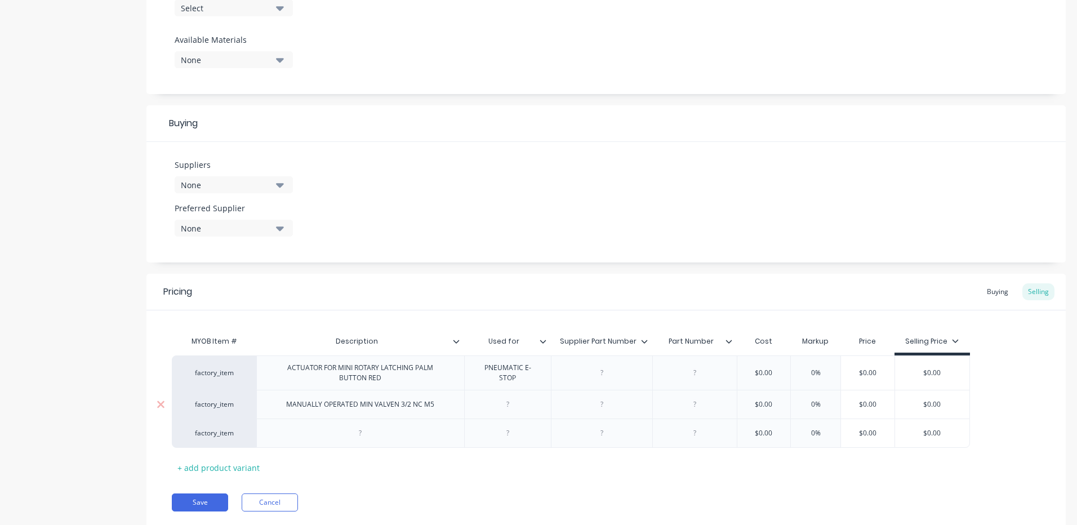
click at [507, 411] on div at bounding box center [507, 404] width 56 height 15
click at [397, 405] on div "MANUALLY OPERATED MIN VALVEN 3/2 NC M5" at bounding box center [360, 404] width 166 height 15
type textarea "x"
click at [501, 403] on div at bounding box center [507, 404] width 56 height 15
click at [632, 256] on div "Suppliers None Preferred Supplier None No options..." at bounding box center [605, 202] width 919 height 121
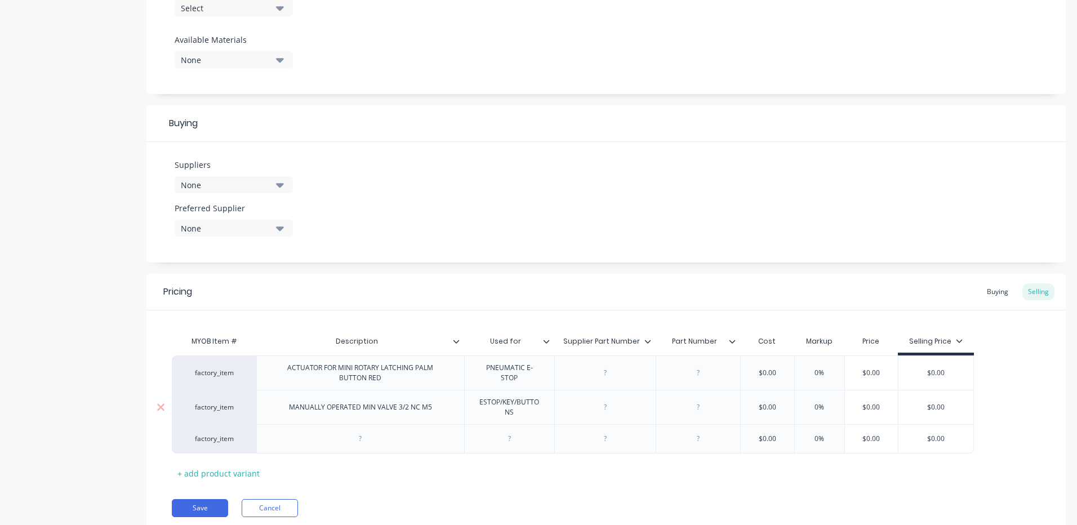
click at [519, 417] on div "ESTOP/KEY/BUTTONS" at bounding box center [509, 407] width 81 height 25
click at [542, 401] on div "ESTOP/KEY/BUTTONS" at bounding box center [509, 407] width 81 height 25
drag, startPoint x: 526, startPoint y: 411, endPoint x: 531, endPoint y: 394, distance: 18.2
click at [523, 398] on div "ESTOP/KEY/BUTTONS" at bounding box center [509, 407] width 81 height 25
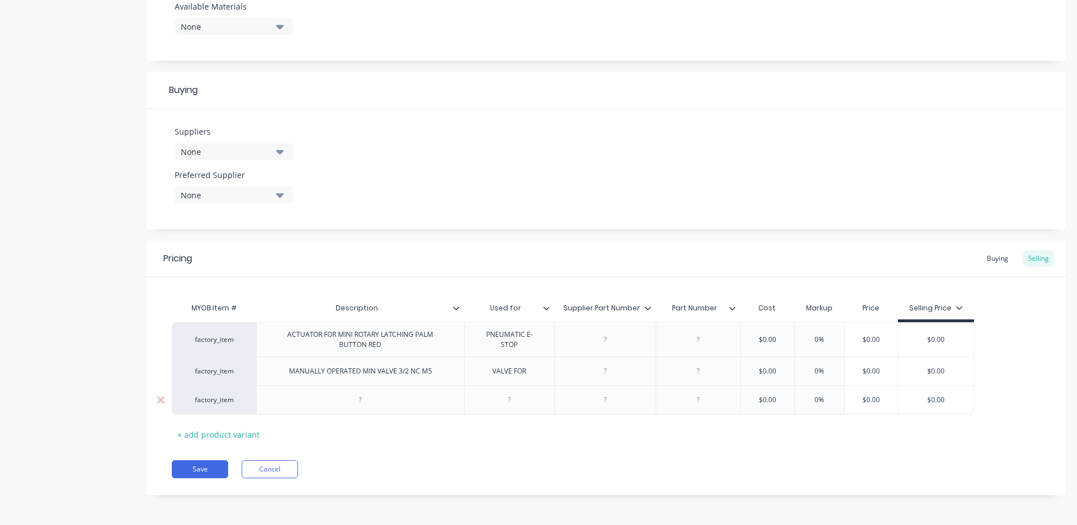
scroll to position [459, 0]
drag, startPoint x: 534, startPoint y: 371, endPoint x: 586, endPoint y: 339, distance: 61.0
click at [534, 371] on div "VALVE FOR ACTU" at bounding box center [508, 370] width 72 height 15
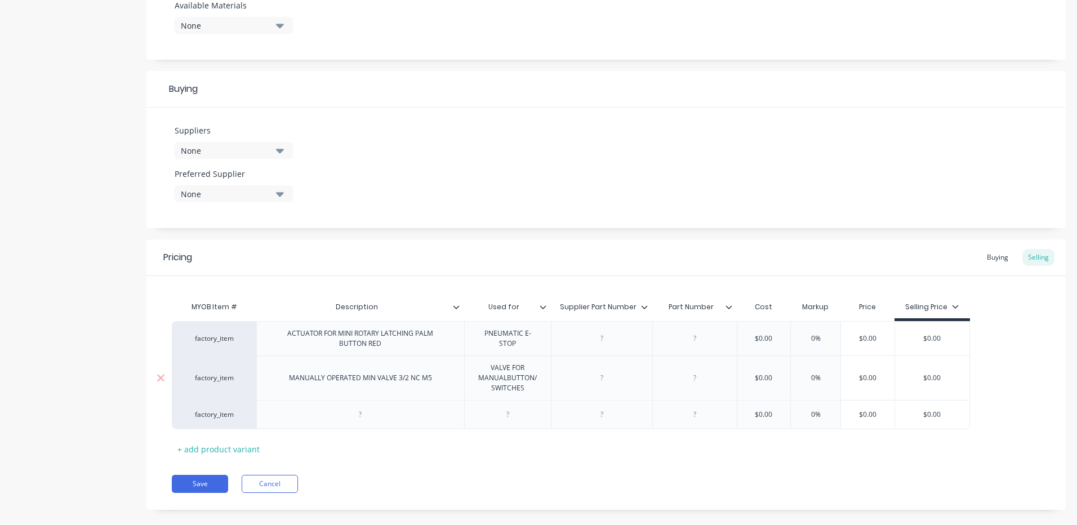
drag, startPoint x: 483, startPoint y: 361, endPoint x: 491, endPoint y: 361, distance: 7.9
click at [484, 361] on div "VALVE FOR MANUALBUTTON/SWITCHES" at bounding box center [507, 378] width 77 height 35
drag, startPoint x: 592, startPoint y: 501, endPoint x: 584, endPoint y: 483, distance: 19.5
click at [592, 499] on div "Pricing Buying Selling MYOB Item # Description Used for Supplier Part Number Pa…" at bounding box center [605, 374] width 919 height 270
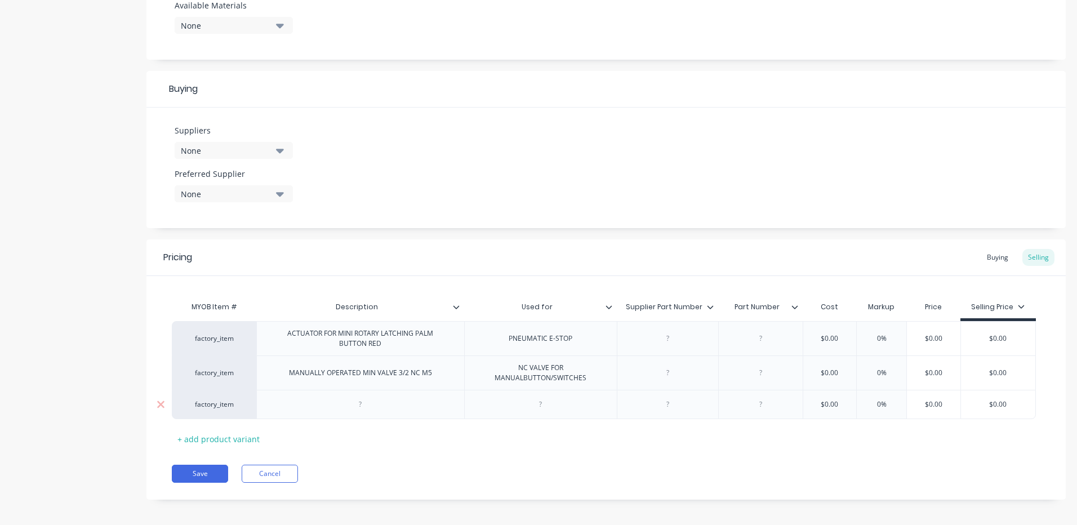
click at [429, 401] on div at bounding box center [360, 404] width 208 height 29
drag, startPoint x: 438, startPoint y: 371, endPoint x: 261, endPoint y: 358, distance: 177.9
click at [261, 358] on div "MANUALLY OPERATED MIN VALVE 3/2 NC M5" at bounding box center [360, 372] width 208 height 34
copy div "MANUALLY OPERATED MIN VALVE 3/2 NC M5"
click at [394, 402] on div at bounding box center [360, 404] width 208 height 29
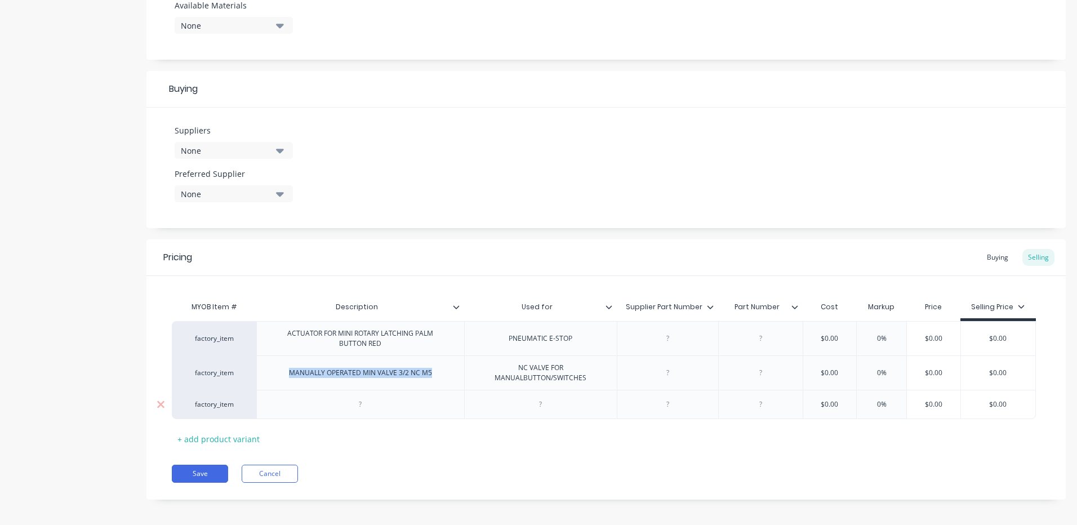
type textarea "x"
click at [370, 401] on div at bounding box center [360, 404] width 56 height 15
paste div
click at [420, 405] on div "MANUALLY OPERATED MIN VALVE 3/2 NC M5" at bounding box center [360, 404] width 161 height 15
drag, startPoint x: 585, startPoint y: 374, endPoint x: 505, endPoint y: 358, distance: 81.1
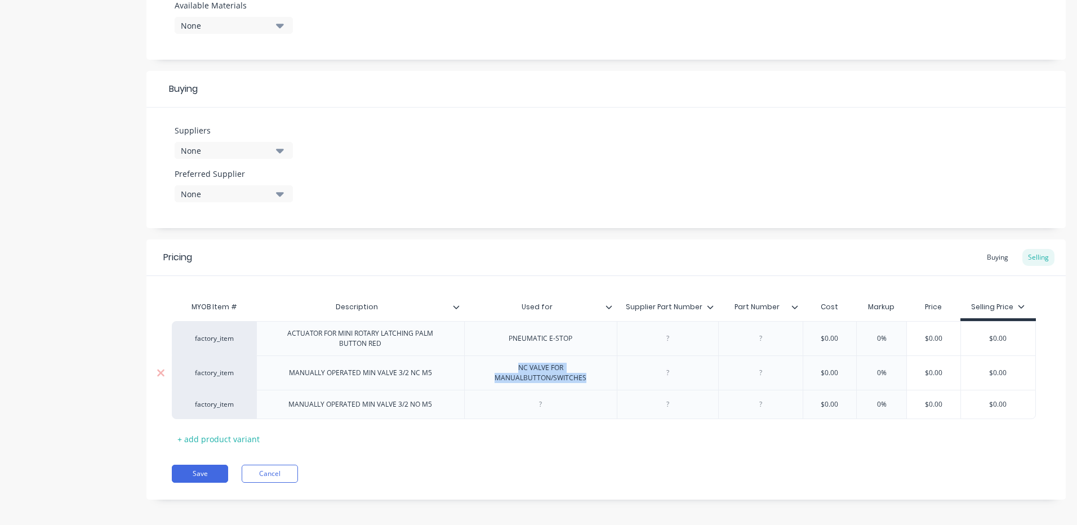
click at [505, 358] on div "NC VALVE FOR MANUALBUTTON/SWITCHES" at bounding box center [540, 372] width 153 height 34
copy div "NC VALVE FOR MANUALBUTTON/SWITCHES"
click at [520, 404] on div at bounding box center [541, 404] width 56 height 15
type textarea "x"
paste div
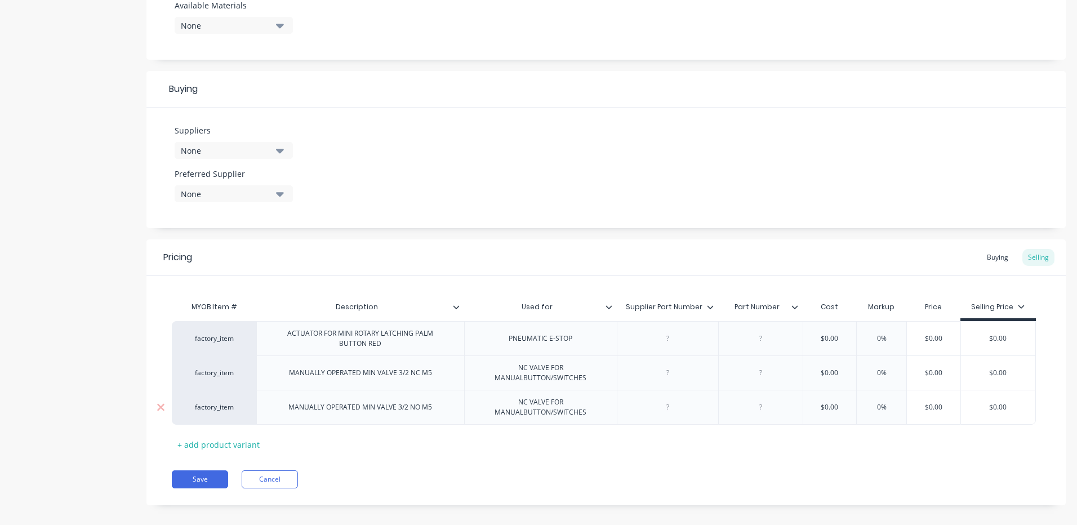
click at [529, 403] on div "NC VALVE FOR MANUALBUTTON/SWITCHES" at bounding box center [540, 407] width 143 height 25
click at [669, 331] on div at bounding box center [667, 338] width 101 height 34
click at [665, 338] on div at bounding box center [667, 338] width 56 height 15
type textarea "x"
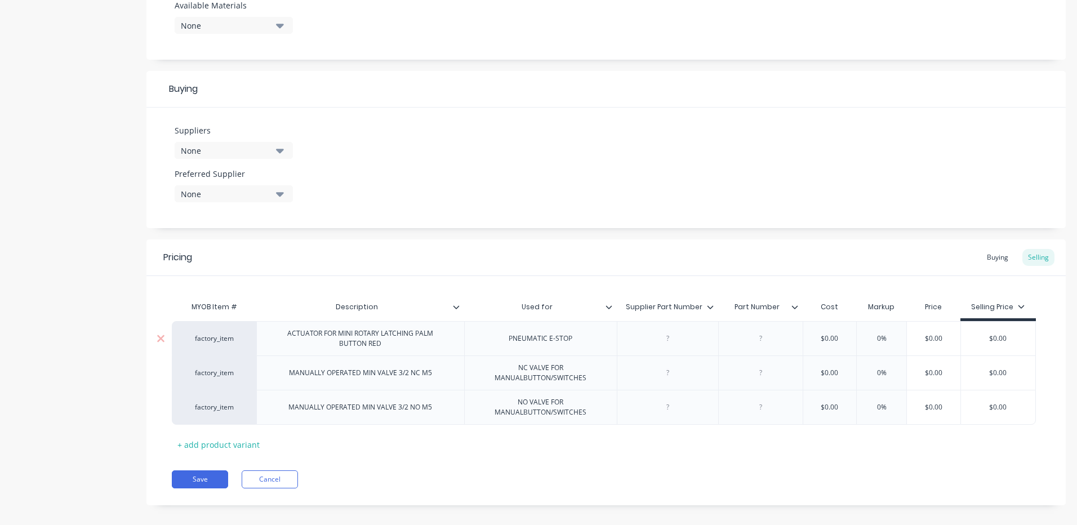
click at [665, 338] on div at bounding box center [667, 338] width 56 height 15
type textarea "x"
click at [672, 375] on div at bounding box center [667, 373] width 56 height 15
type textarea "x"
click at [690, 405] on div at bounding box center [667, 407] width 56 height 15
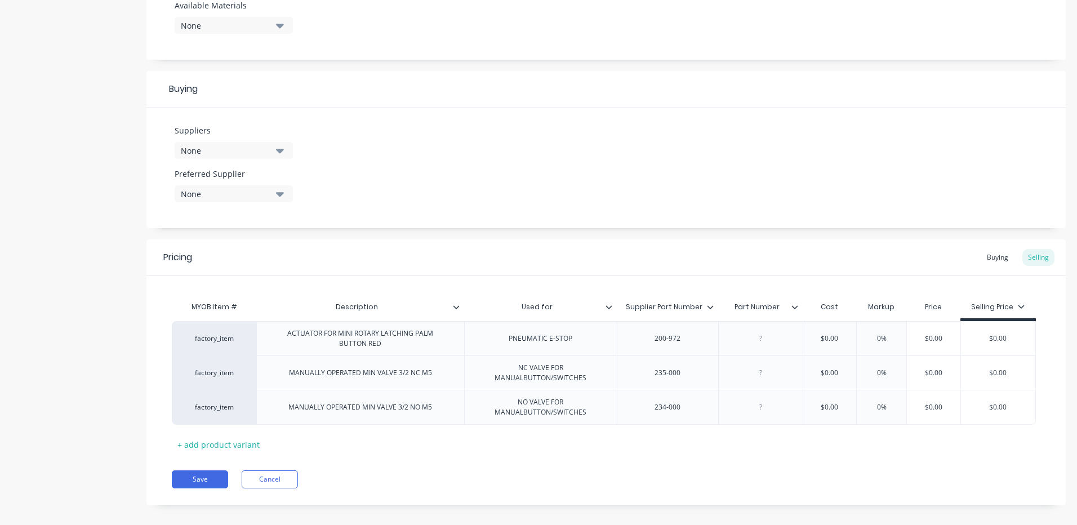
type textarea "x"
click at [702, 464] on div "Pricing Buying Selling MYOB Item # Description Used for Supplier Part Number Pa…" at bounding box center [605, 372] width 919 height 266
type input "$0.00"
click at [829, 337] on input "$0.00" at bounding box center [830, 338] width 56 height 10
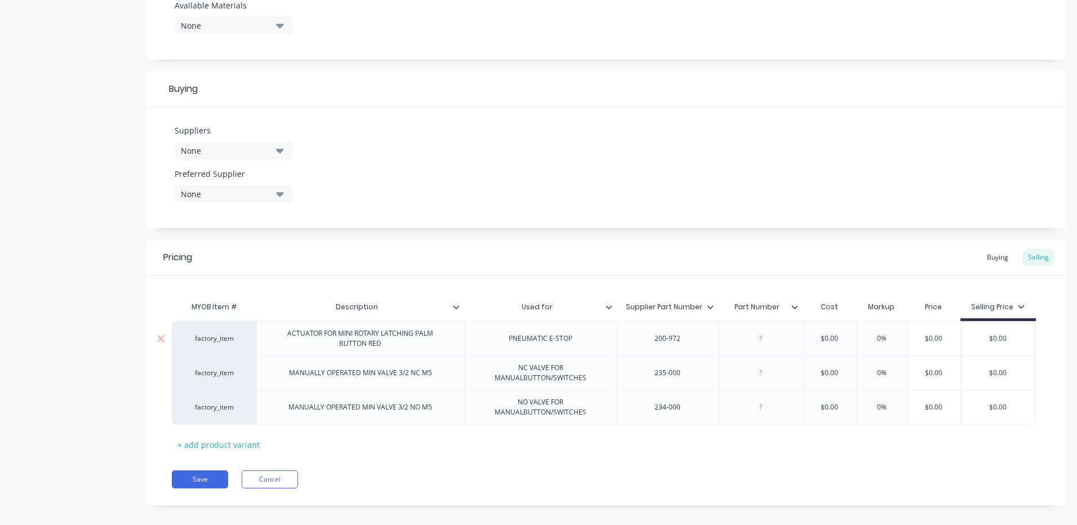
type textarea "x"
type input "$7"
type textarea "x"
type input "$73."
type textarea "x"
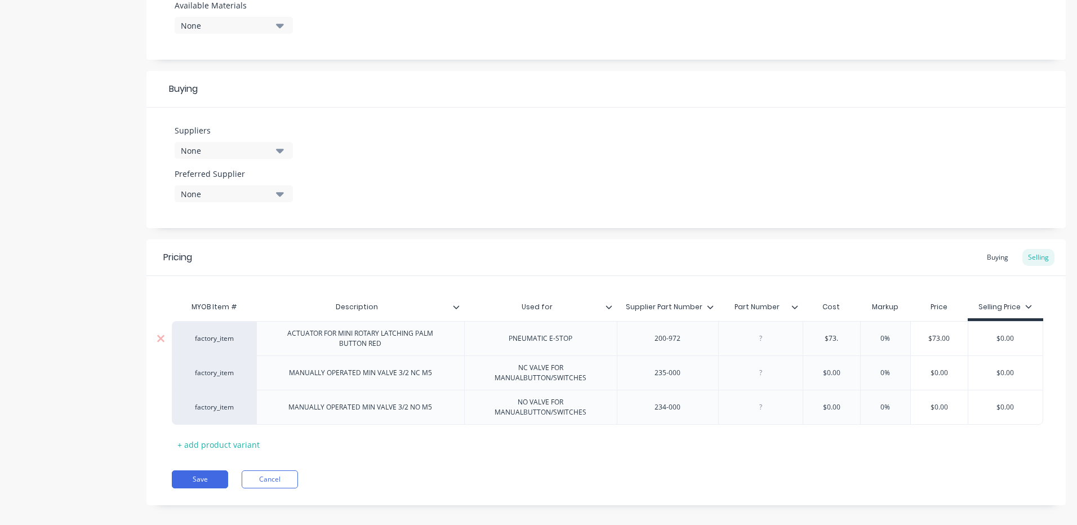
type input "$73.1"
type textarea "x"
type input "$73.13"
type input "$0.00"
click at [839, 372] on input "$0.00" at bounding box center [837, 373] width 68 height 10
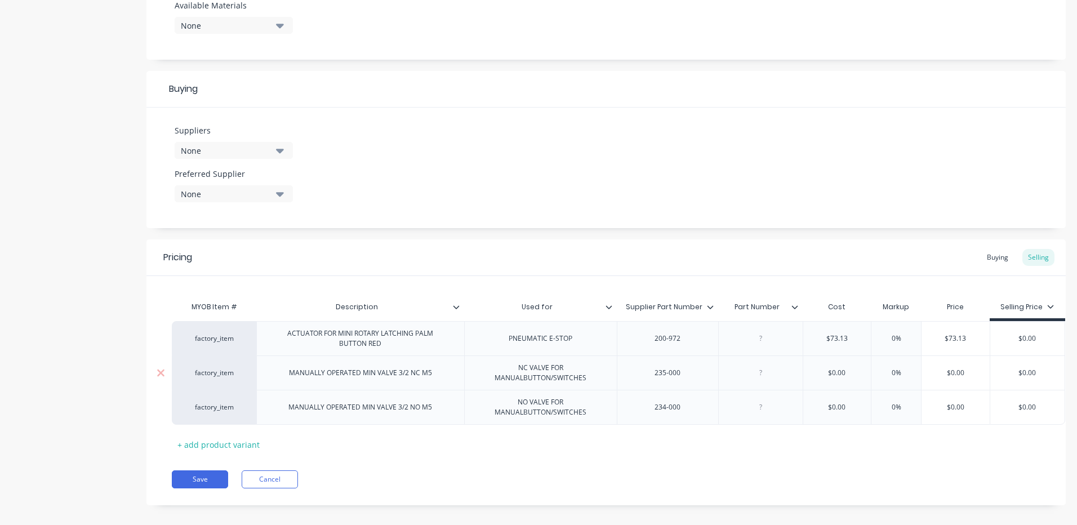
click at [839, 372] on input "$0.00" at bounding box center [837, 373] width 68 height 10
type textarea "x"
type input "$5"
type textarea "x"
type input "$53."
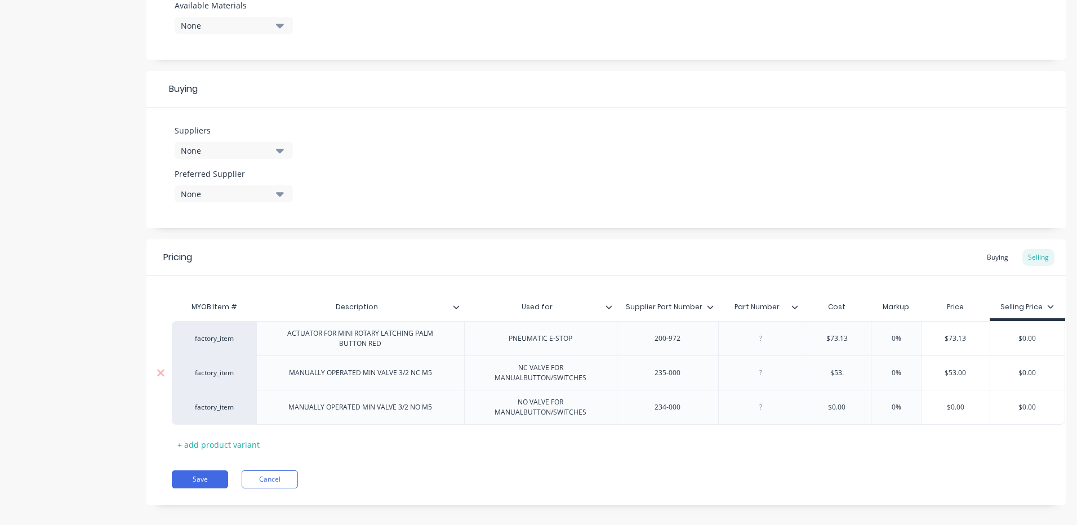
type textarea "x"
type input "$53.3"
type textarea "x"
type input "$53.39"
type input "$0.00"
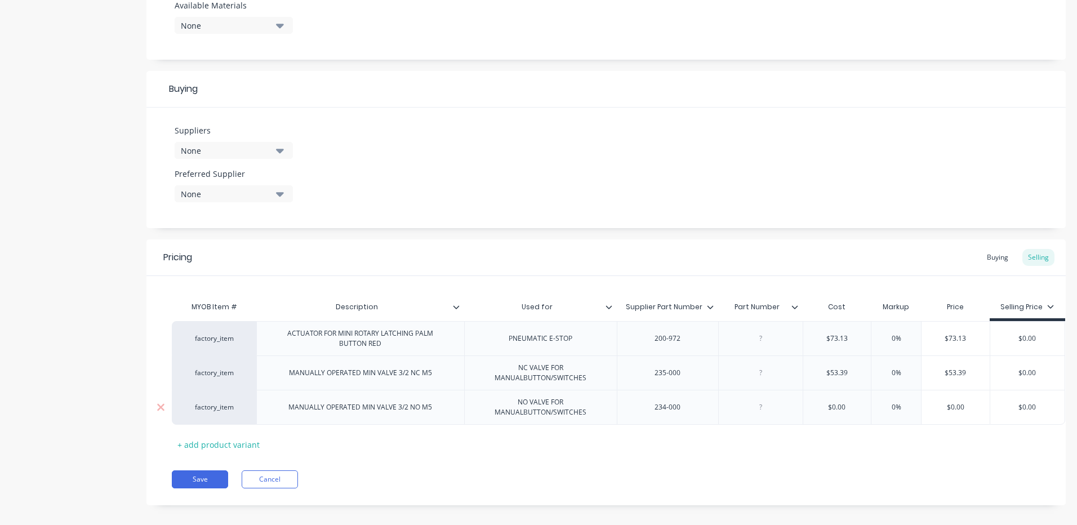
click at [837, 404] on input "$0.00" at bounding box center [837, 407] width 68 height 10
type textarea "x"
type input "$5"
type textarea "x"
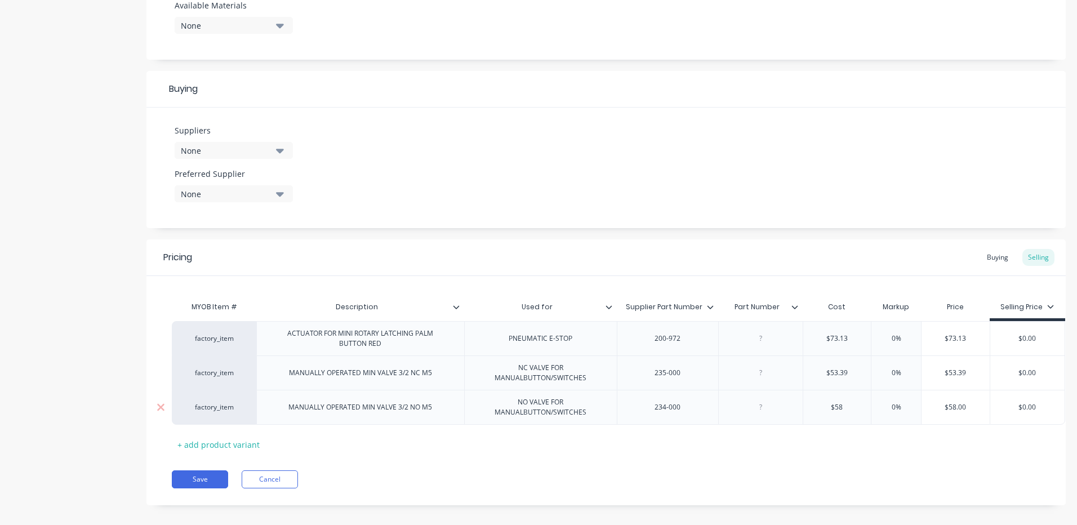
type input "$58."
type textarea "x"
type input "$58.9"
type textarea "x"
type input "$58.99"
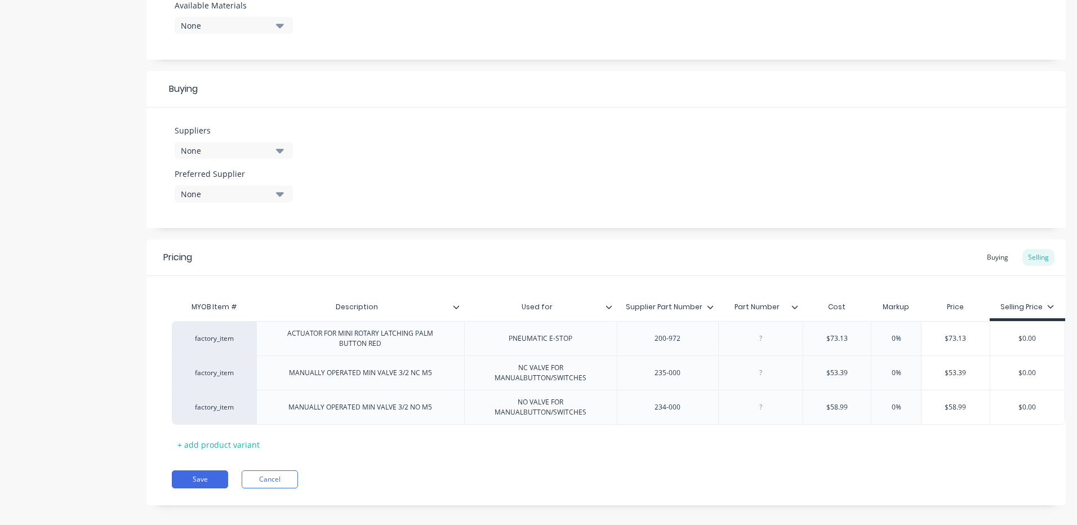
click at [839, 447] on div "MYOB Item # Description Used for Supplier Part Number Part Number Cost Markup P…" at bounding box center [606, 375] width 869 height 158
type input "0%"
click at [890, 339] on input "0%" at bounding box center [896, 338] width 56 height 10
type textarea "x"
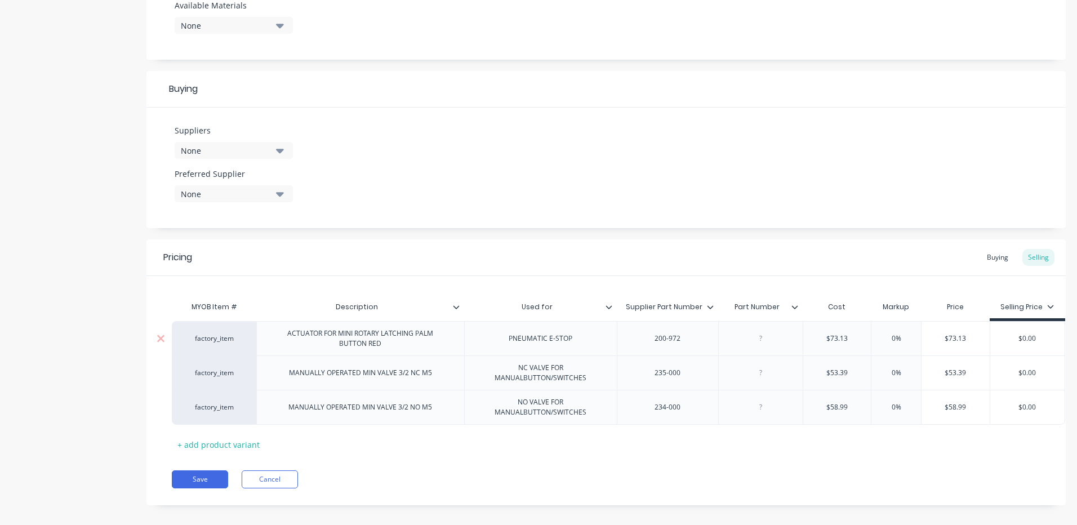
type input "5%"
type textarea "x"
type input "50%"
type input "0%"
click at [896, 373] on input "0%" at bounding box center [896, 373] width 56 height 10
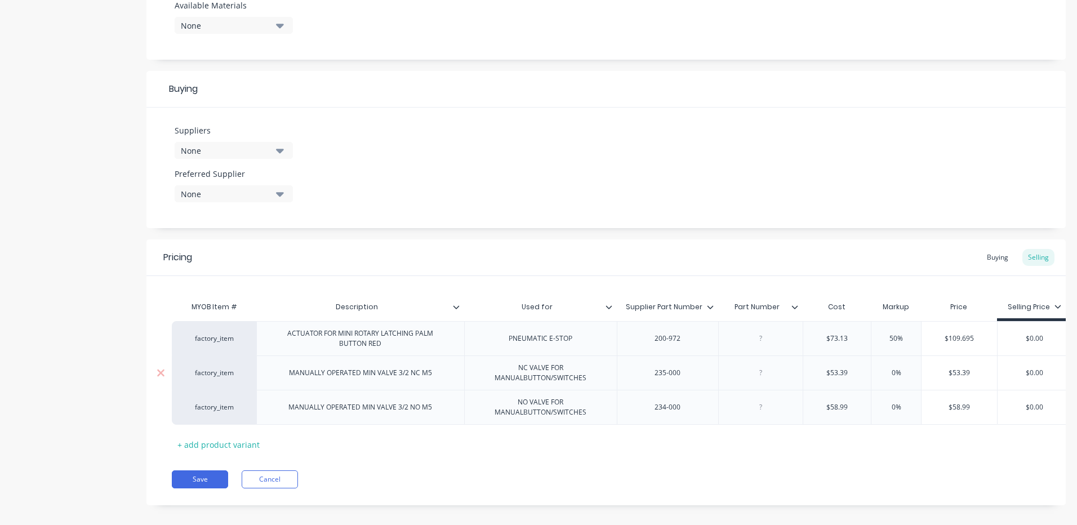
click at [896, 373] on input "0%" at bounding box center [896, 373] width 56 height 10
click at [894, 375] on input "0%" at bounding box center [896, 373] width 56 height 10
click at [885, 371] on input "0%" at bounding box center [896, 373] width 56 height 10
click at [891, 371] on input "0%" at bounding box center [896, 373] width 56 height 10
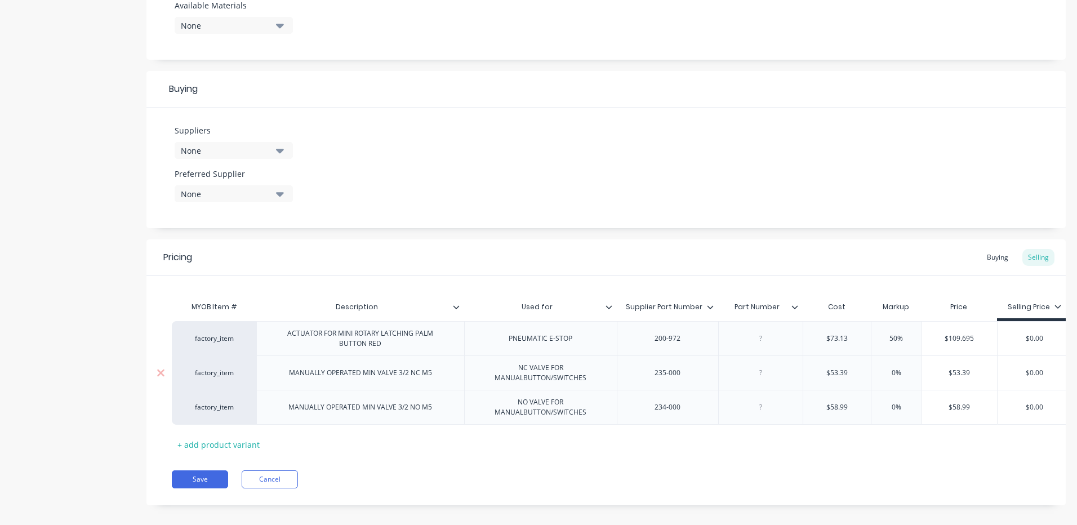
click at [891, 371] on input "0%" at bounding box center [896, 373] width 56 height 10
type textarea "x"
type input "5%"
type textarea "x"
type input "50%"
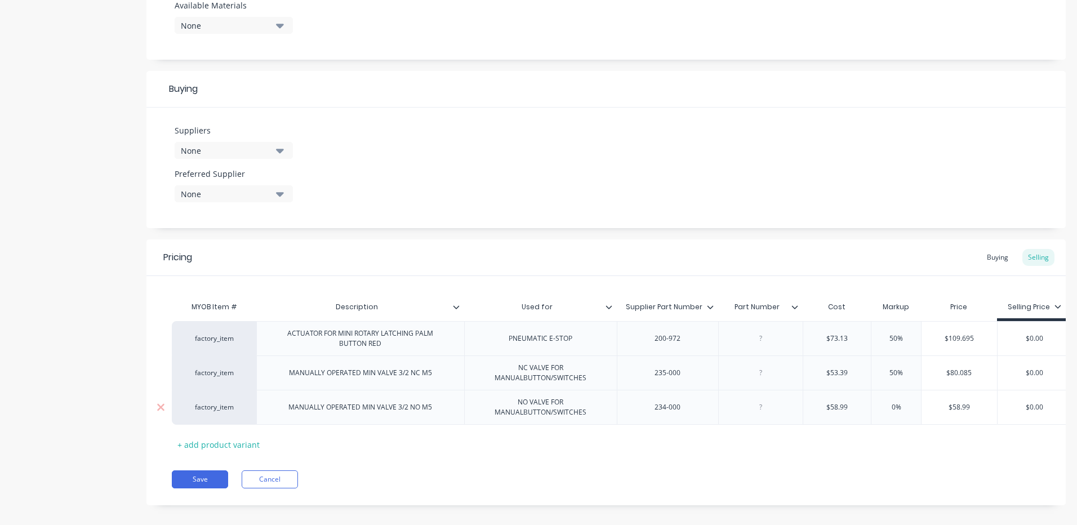
type input "0%"
click at [892, 408] on input "0%" at bounding box center [896, 407] width 56 height 10
type textarea "x"
type input "5%"
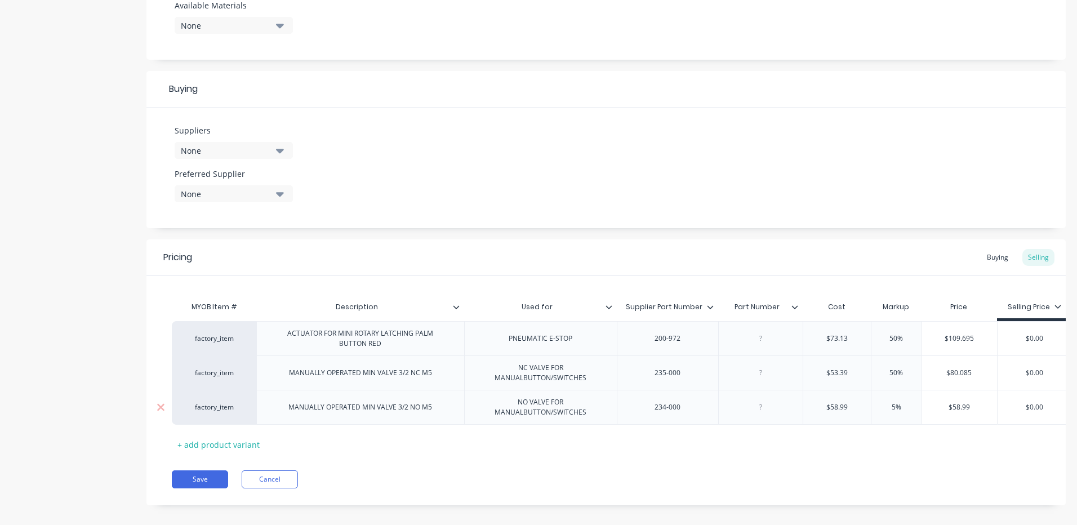
type textarea "x"
click at [1037, 332] on div "$0.00" at bounding box center [1035, 338] width 75 height 28
type input "50%"
type input "$0.00"
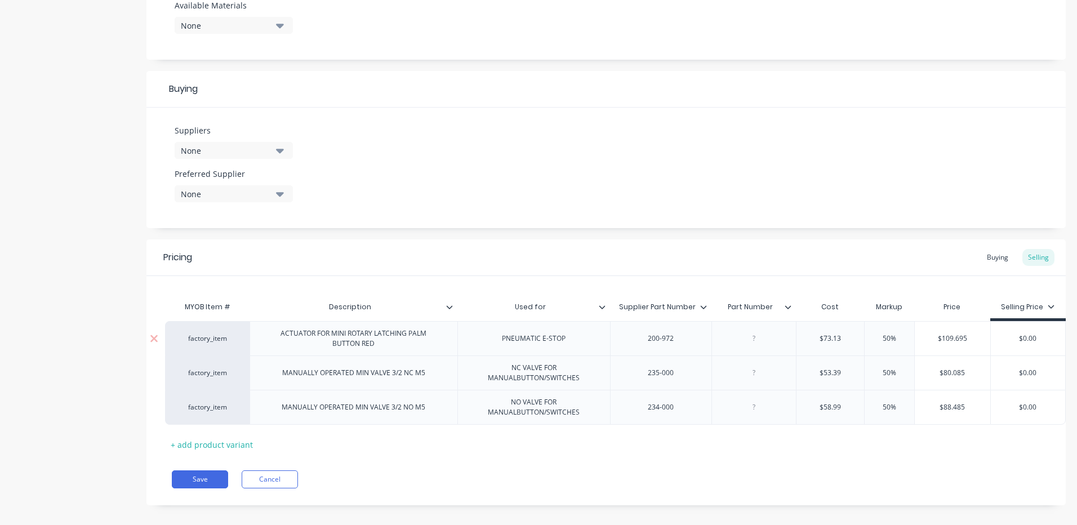
click at [1037, 332] on div "$0.00" at bounding box center [1028, 338] width 75 height 28
click at [1024, 339] on input "$0.00" at bounding box center [1028, 338] width 75 height 10
type input "$0.00"
click at [1033, 377] on input "$0.00" at bounding box center [1028, 373] width 75 height 10
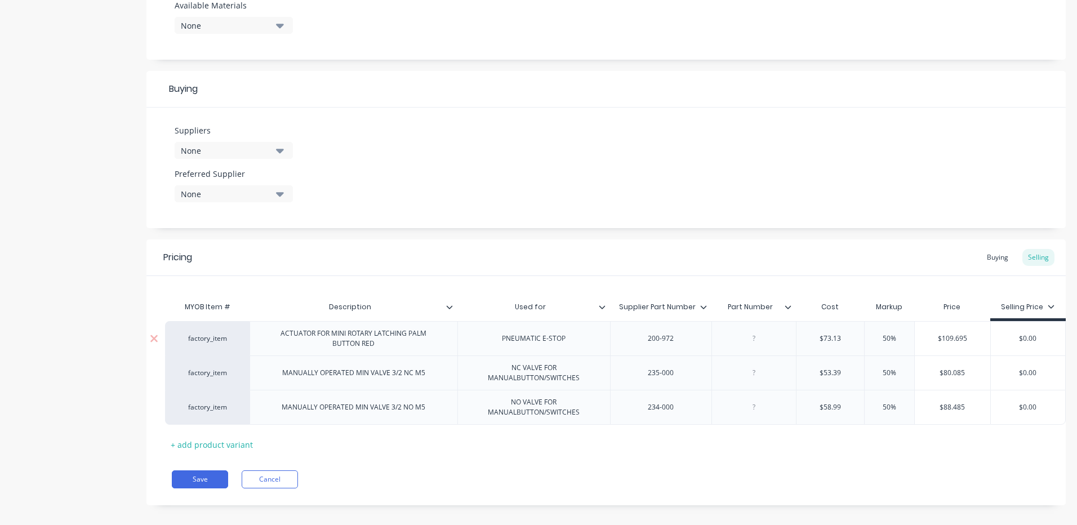
click at [1033, 331] on div "$0.00" at bounding box center [1028, 338] width 75 height 28
click at [1025, 336] on input "$0.00" at bounding box center [1028, 338] width 75 height 10
click at [1022, 373] on input "$0.00" at bounding box center [1028, 373] width 75 height 10
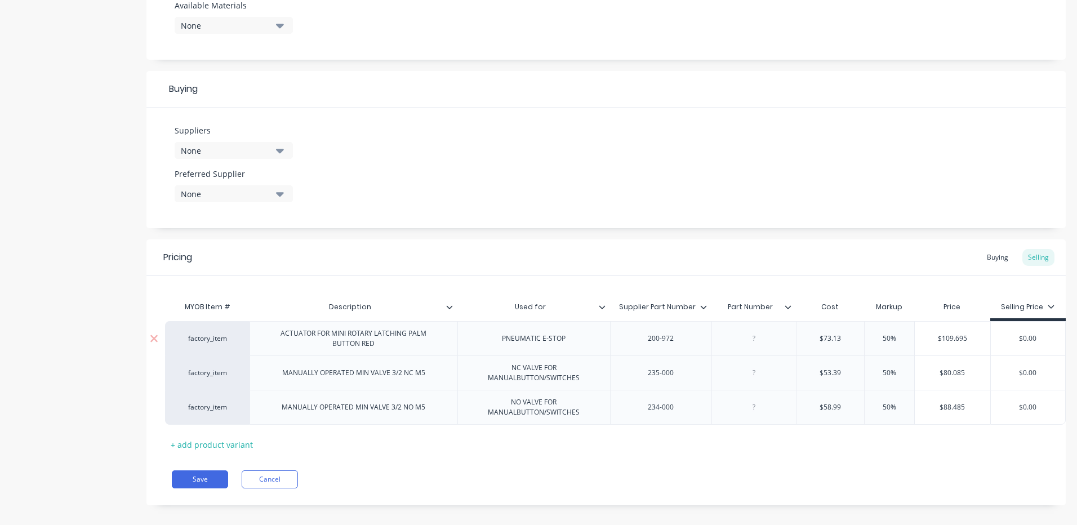
click at [1022, 341] on input "$0.00" at bounding box center [1028, 338] width 75 height 10
type textarea "x"
type input "$1"
type textarea "x"
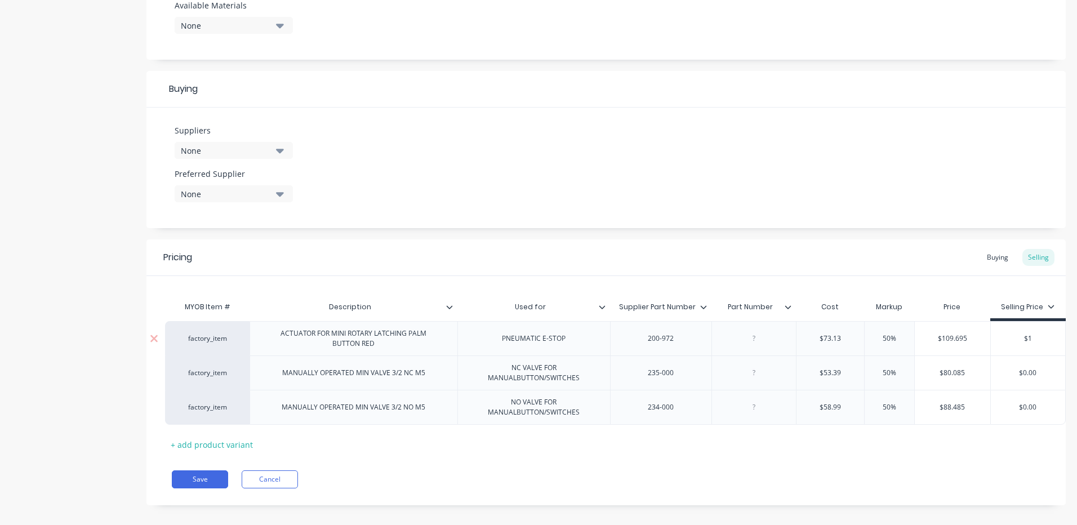
type input "$11"
type textarea "x"
type input "$110"
click at [1016, 372] on input "$0.00" at bounding box center [1028, 373] width 75 height 10
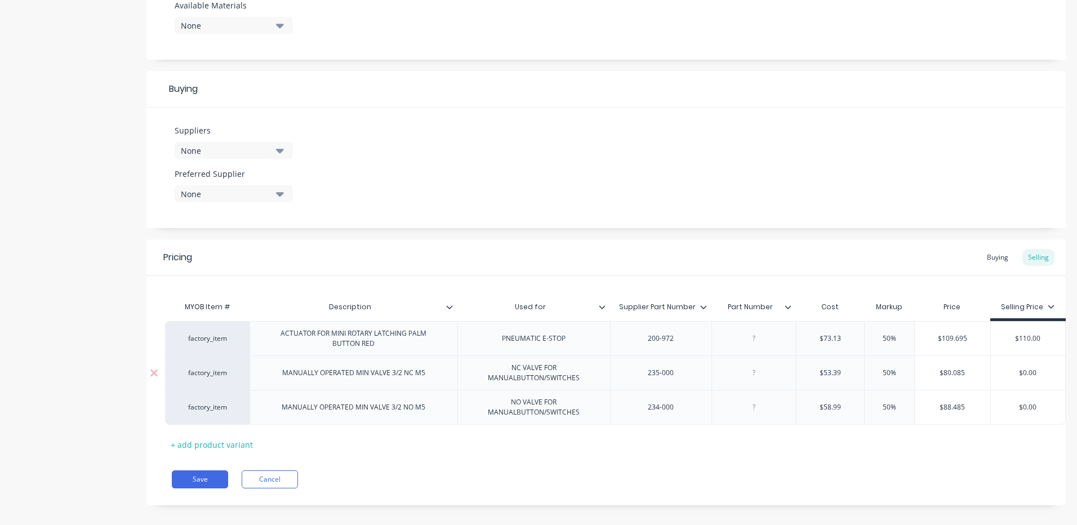
type textarea "x"
type input "$8"
type textarea "x"
type input "$82"
type input "$0.00"
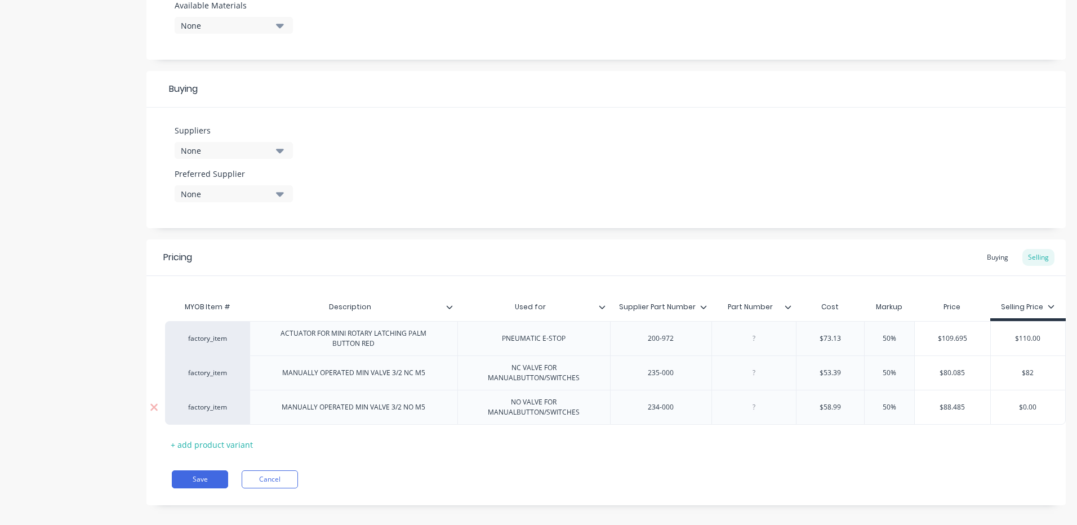
click at [1024, 409] on input "$0.00" at bounding box center [1028, 407] width 75 height 10
type textarea "x"
type input "9"
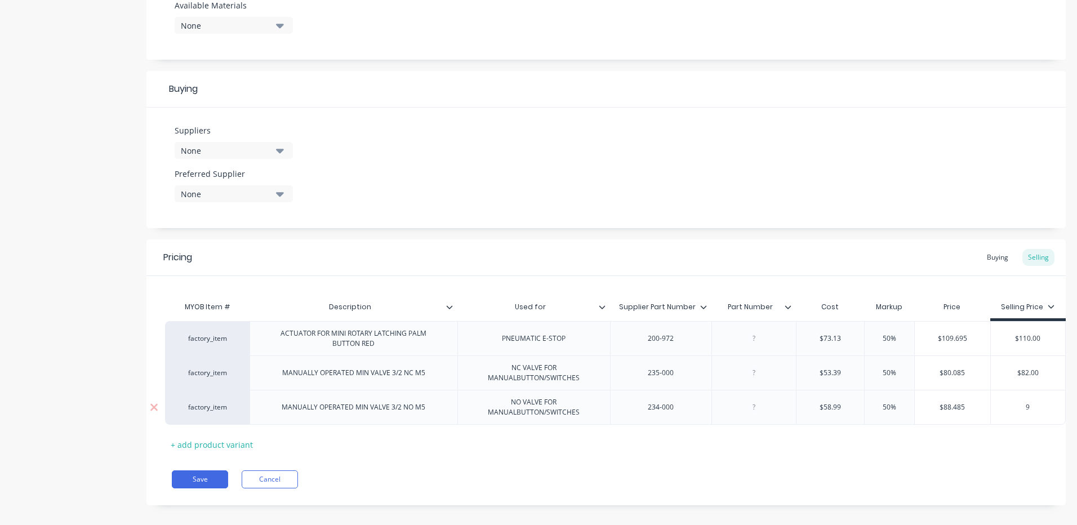
type textarea "x"
type input "90"
click at [1007, 431] on div "MYOB Item # Description Used for Supplier Part Number Part Number Cost Markup P…" at bounding box center [599, 375] width 869 height 158
click at [985, 257] on div "Buying" at bounding box center [997, 257] width 33 height 17
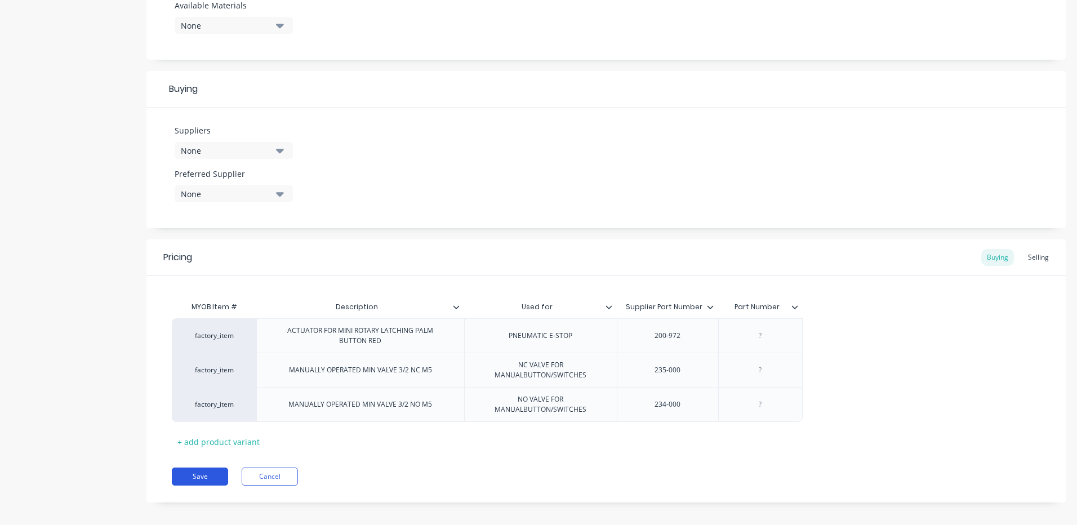
click at [213, 478] on button "Save" at bounding box center [200, 477] width 56 height 18
type textarea "x"
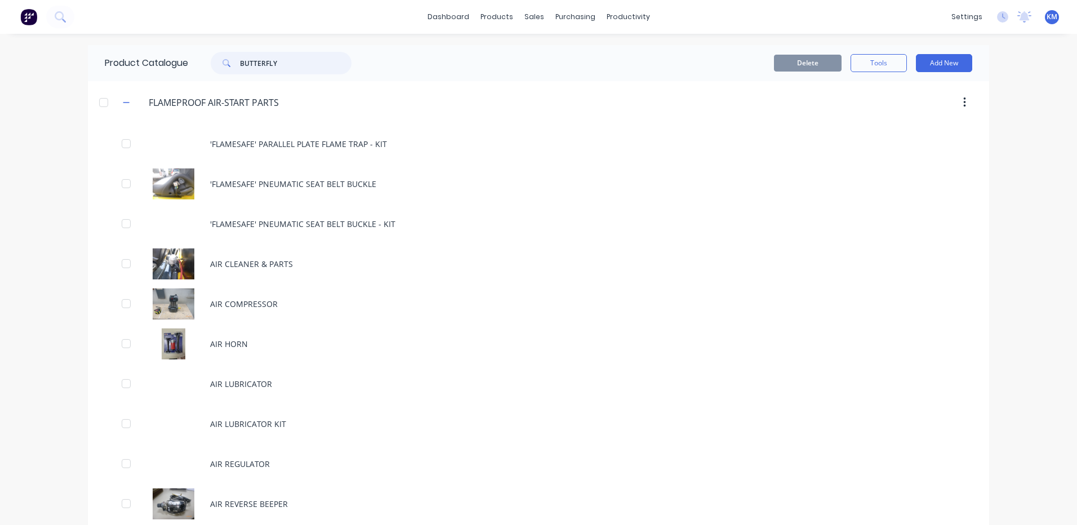
drag, startPoint x: 284, startPoint y: 61, endPoint x: 223, endPoint y: 57, distance: 61.5
click at [223, 57] on div "BUTTERFLY" at bounding box center [281, 63] width 141 height 23
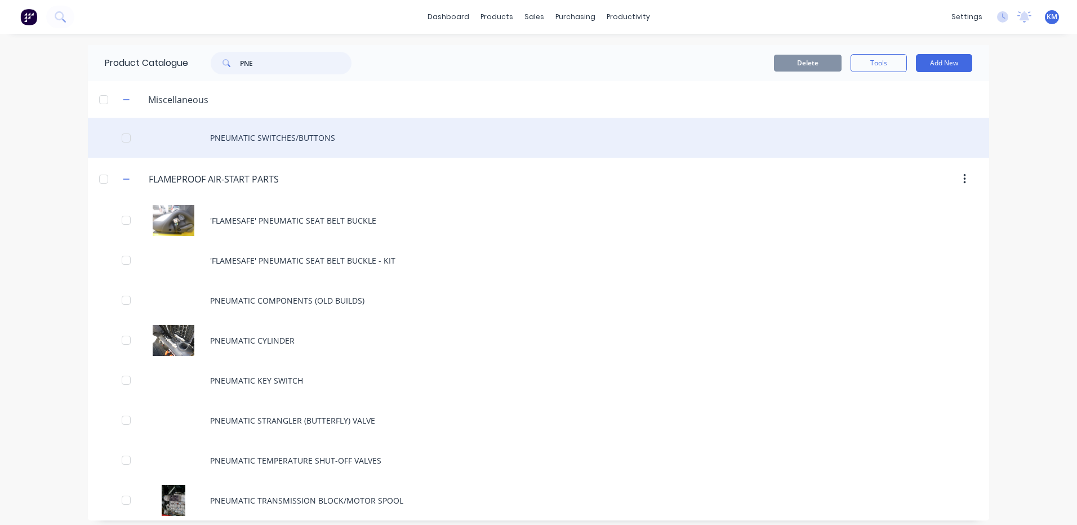
type input "PNE"
click at [263, 142] on div "PNEUMATIC SWITCHES/BUTTONS" at bounding box center [538, 138] width 901 height 40
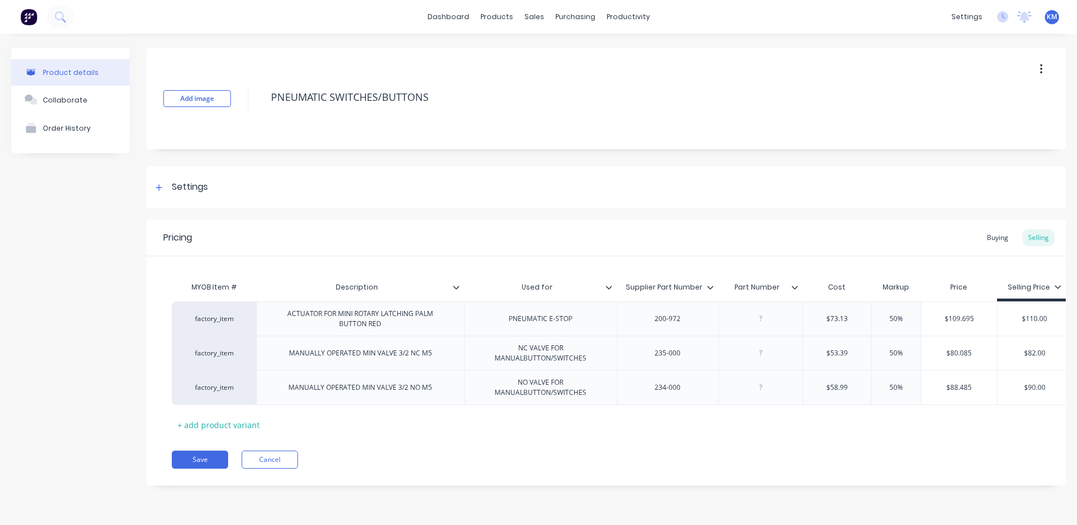
type textarea "x"
drag, startPoint x: 159, startPoint y: 182, endPoint x: 245, endPoint y: 266, distance: 120.7
click at [159, 182] on div at bounding box center [159, 187] width 14 height 14
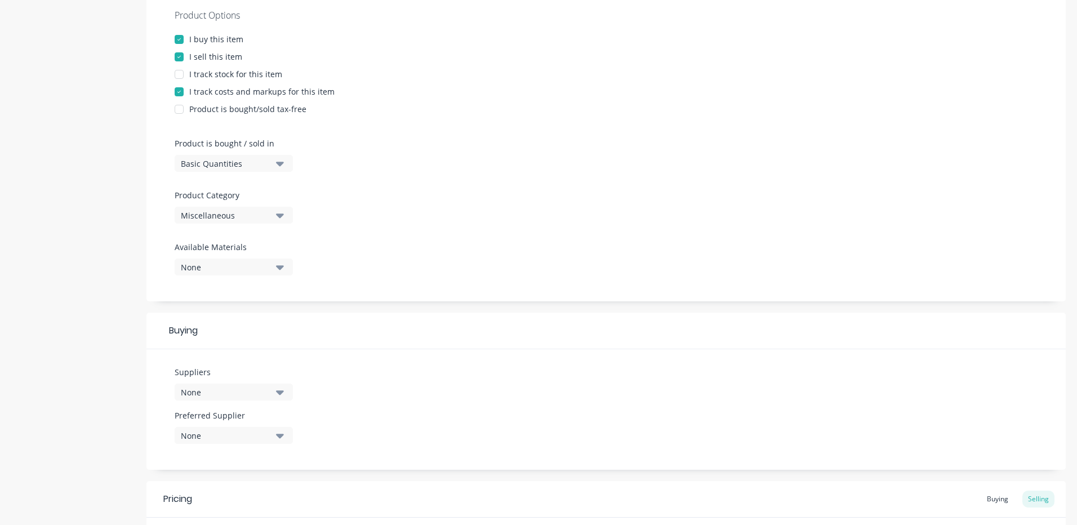
scroll to position [225, 0]
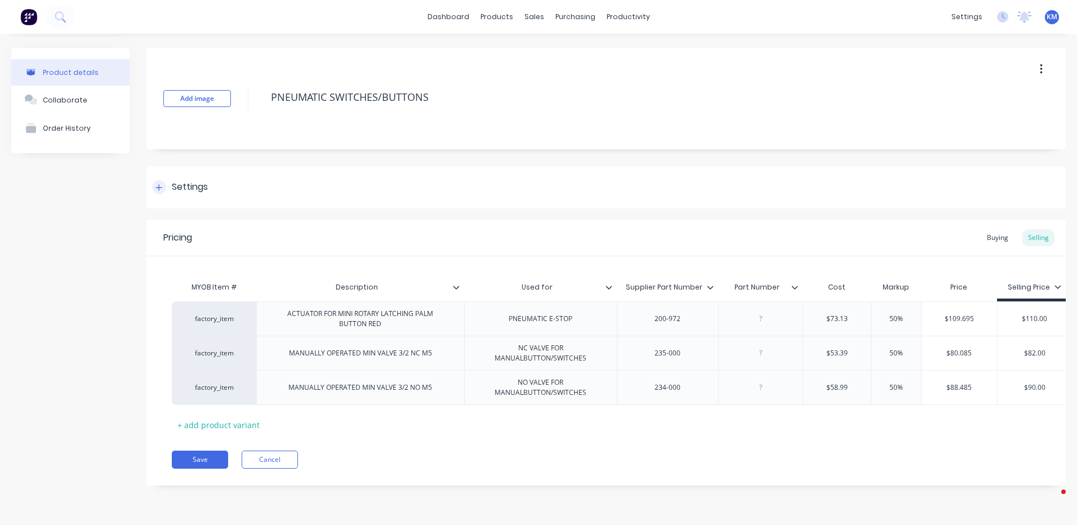
click at [232, 184] on div "Settings" at bounding box center [605, 187] width 919 height 42
type textarea "x"
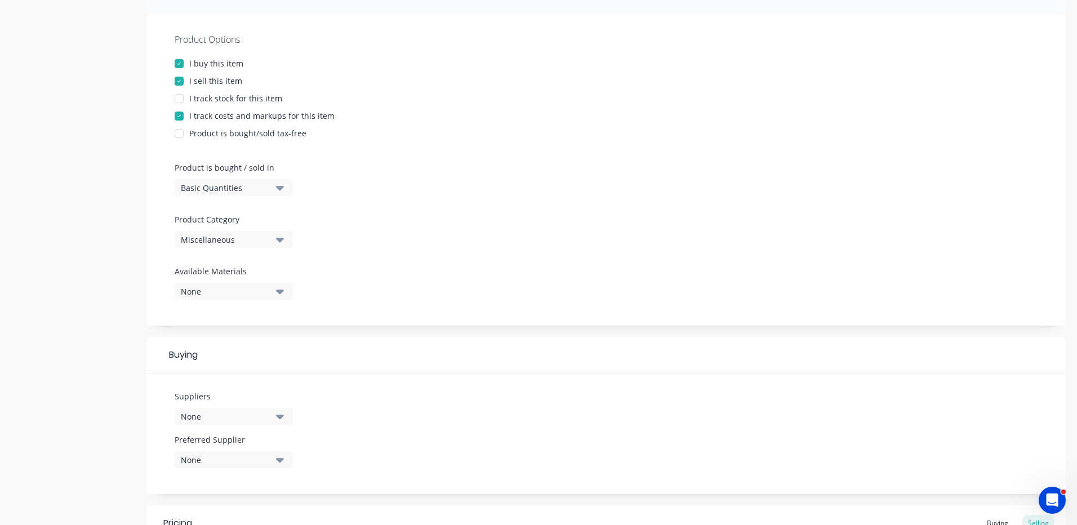
scroll to position [225, 0]
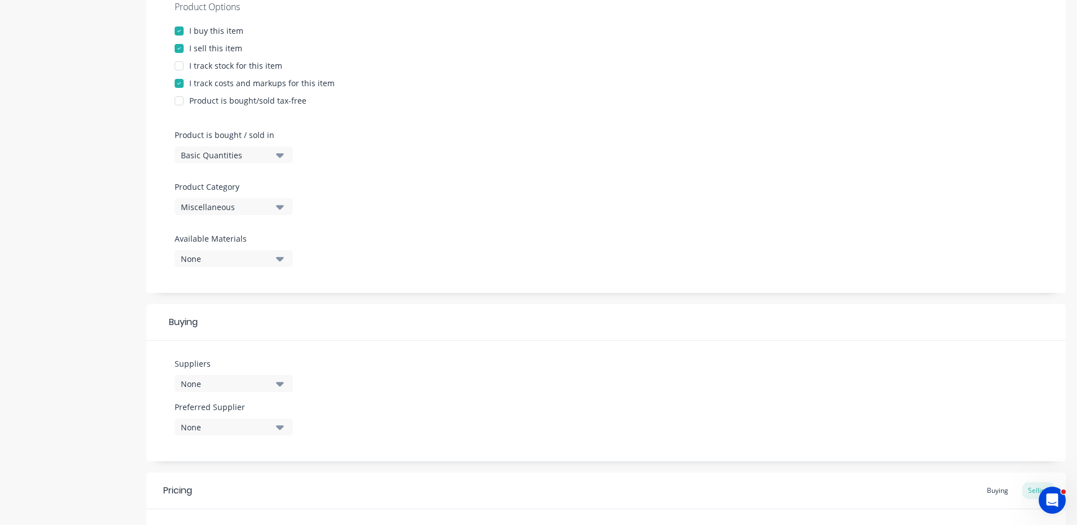
click at [254, 204] on div "Miscellaneous" at bounding box center [226, 207] width 90 height 12
click at [248, 237] on Category "text" at bounding box center [266, 240] width 119 height 23
type Category "AIR"
drag, startPoint x: 201, startPoint y: 296, endPoint x: 204, endPoint y: 303, distance: 7.3
click at [201, 296] on div "FLAMEPROOF AIR-START PARTS" at bounding box center [259, 291] width 169 height 23
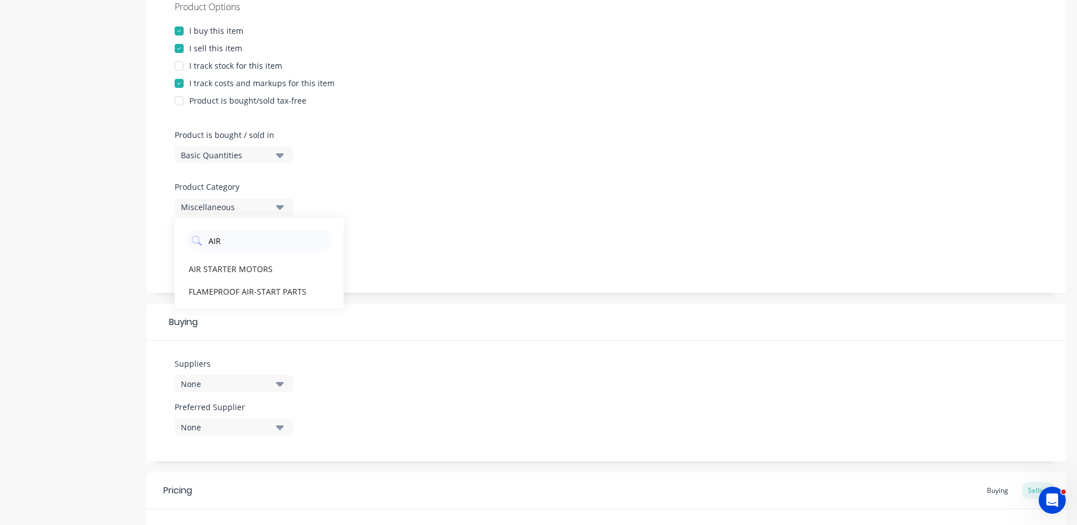
type textarea "x"
click at [272, 376] on button "None" at bounding box center [234, 383] width 118 height 17
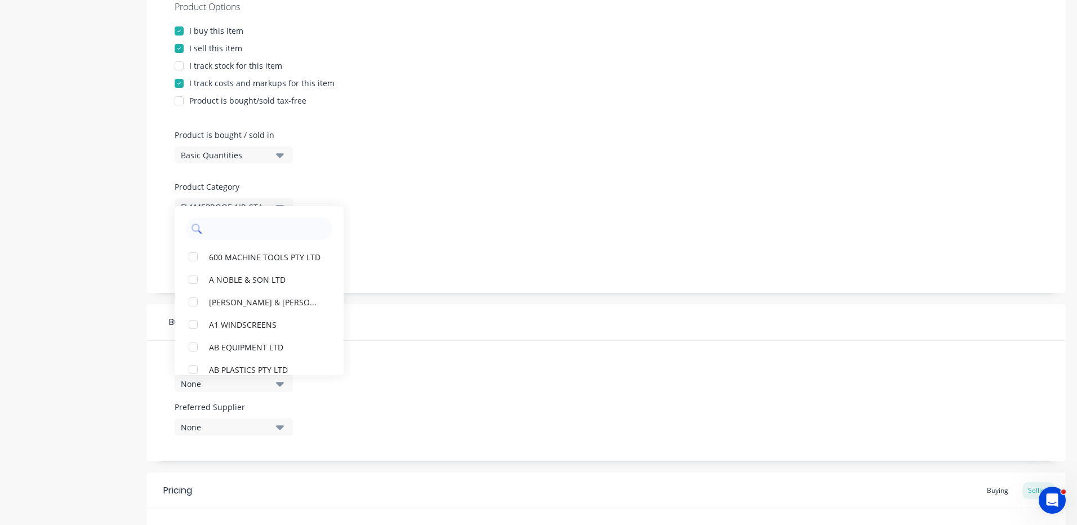
click at [263, 232] on input "text" at bounding box center [266, 228] width 119 height 23
type input "NET"
drag, startPoint x: 194, startPoint y: 301, endPoint x: 202, endPoint y: 305, distance: 8.6
click at [194, 301] on div "button" at bounding box center [193, 302] width 23 height 23
type textarea "x"
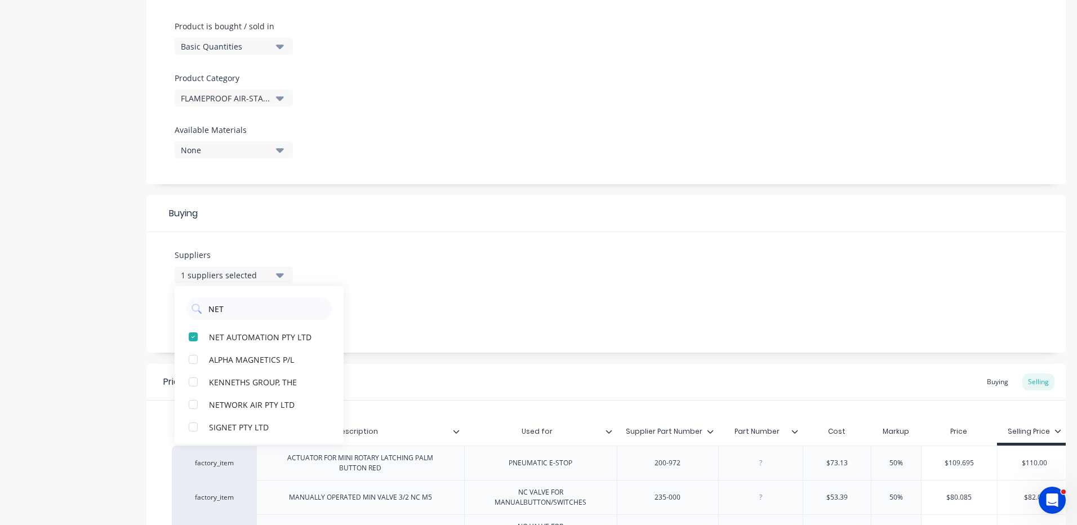
scroll to position [478, 0]
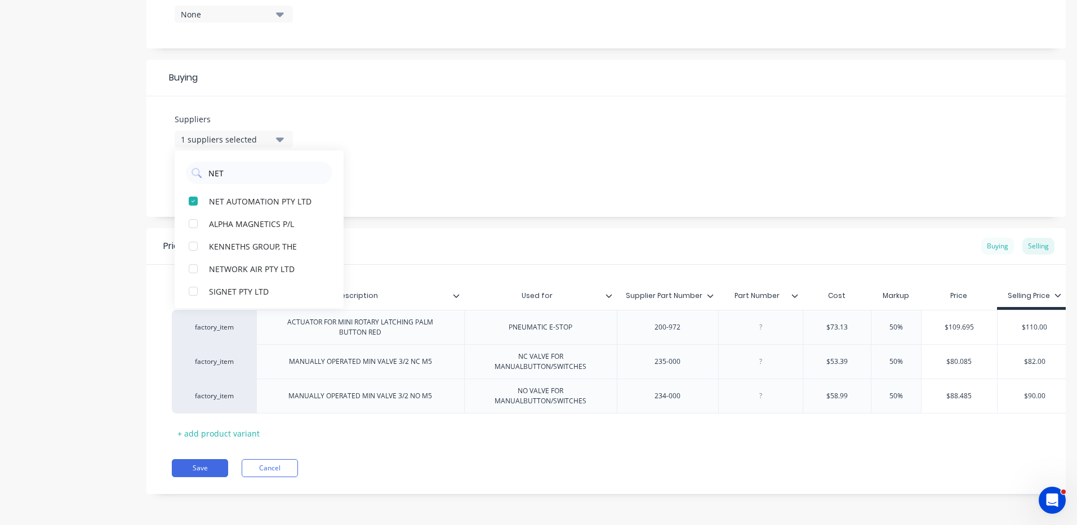
type input "NET"
click at [982, 238] on div "Buying" at bounding box center [997, 246] width 33 height 17
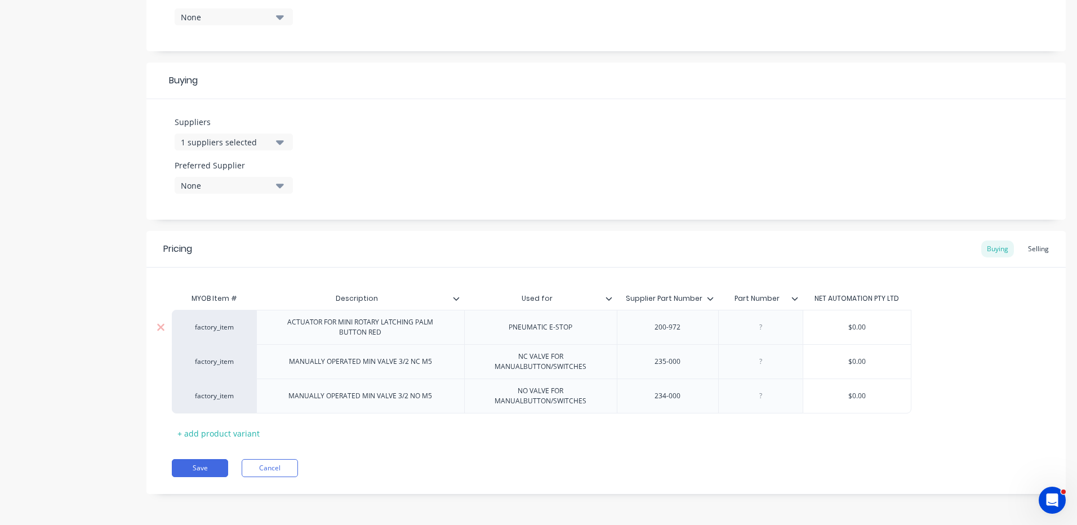
type input "$0.00"
click at [860, 323] on input "$0.00" at bounding box center [857, 327] width 108 height 10
type textarea "x"
type input "$7"
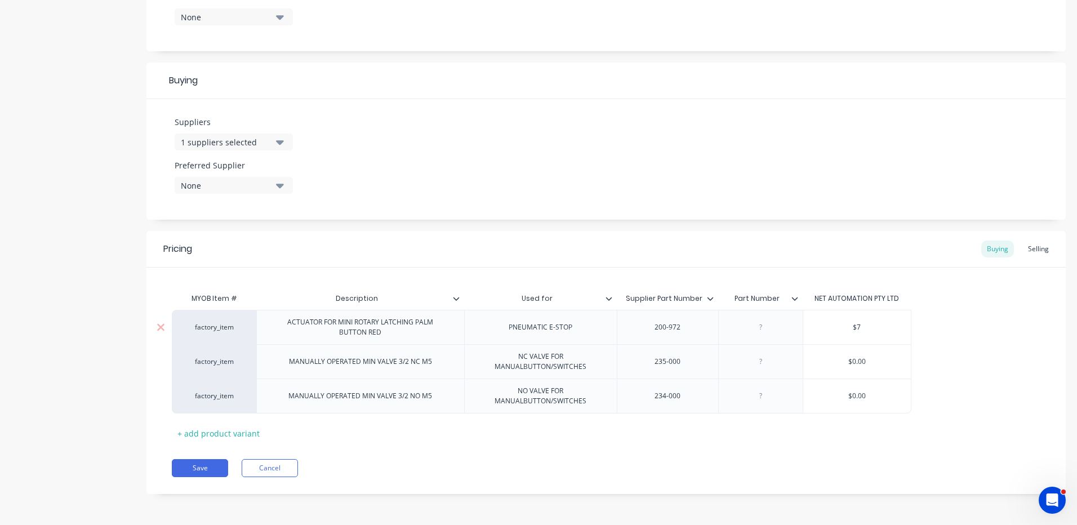
type textarea "x"
type input "$73"
type textarea "x"
type input "$73."
type textarea "x"
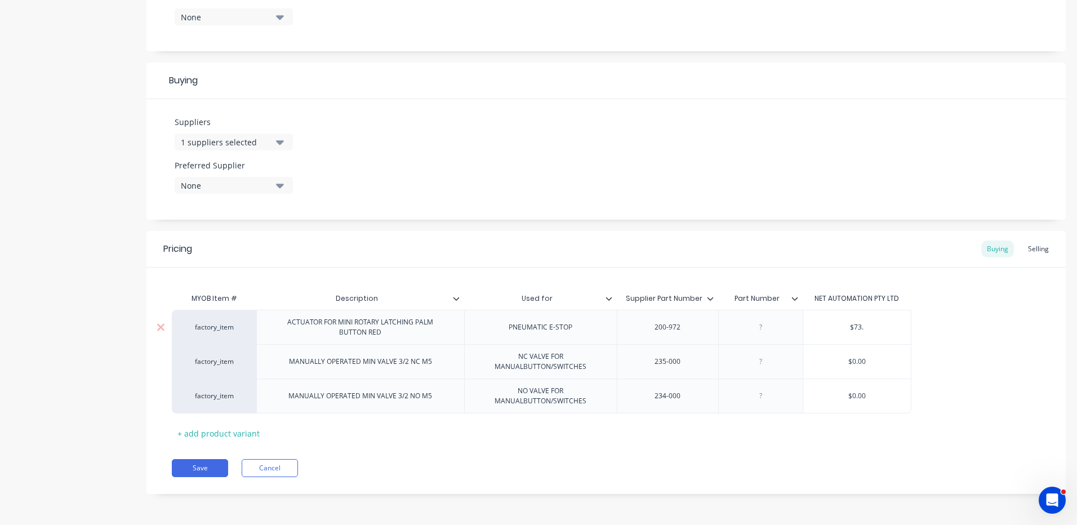
type input "$73.1"
type textarea "x"
type input "$73.13"
type input "$0.00"
click at [860, 361] on input "$0.00" at bounding box center [857, 362] width 108 height 10
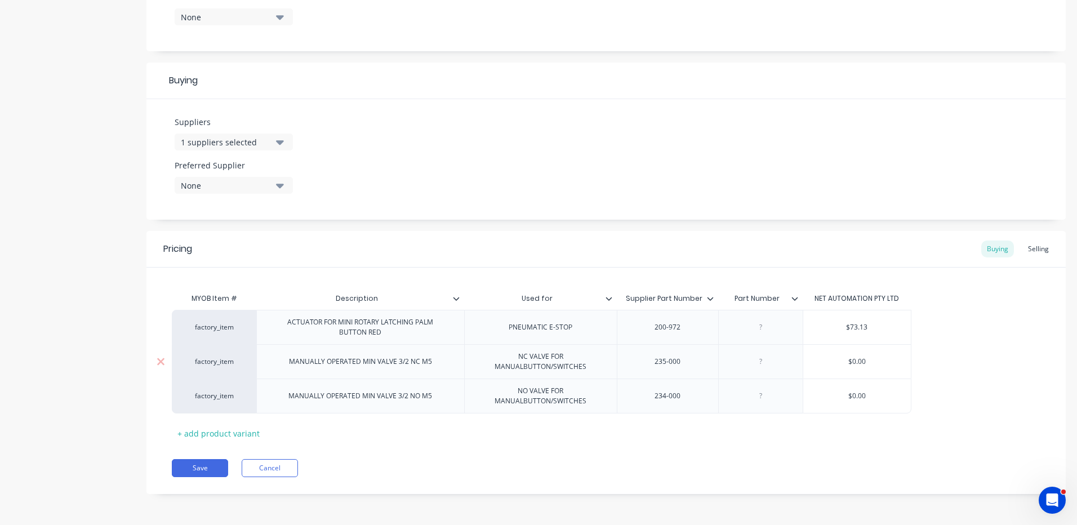
click at [860, 361] on input "$0.00" at bounding box center [857, 362] width 108 height 10
type textarea "x"
type input "$5"
type textarea "x"
type input "$53"
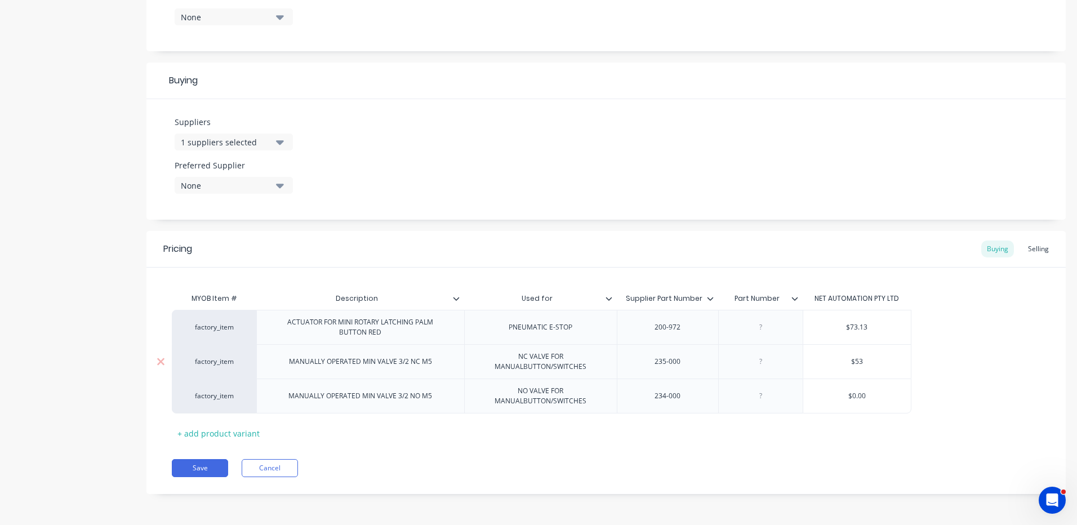
type textarea "x"
type input "$53."
type textarea "x"
type input "$53.3"
type textarea "x"
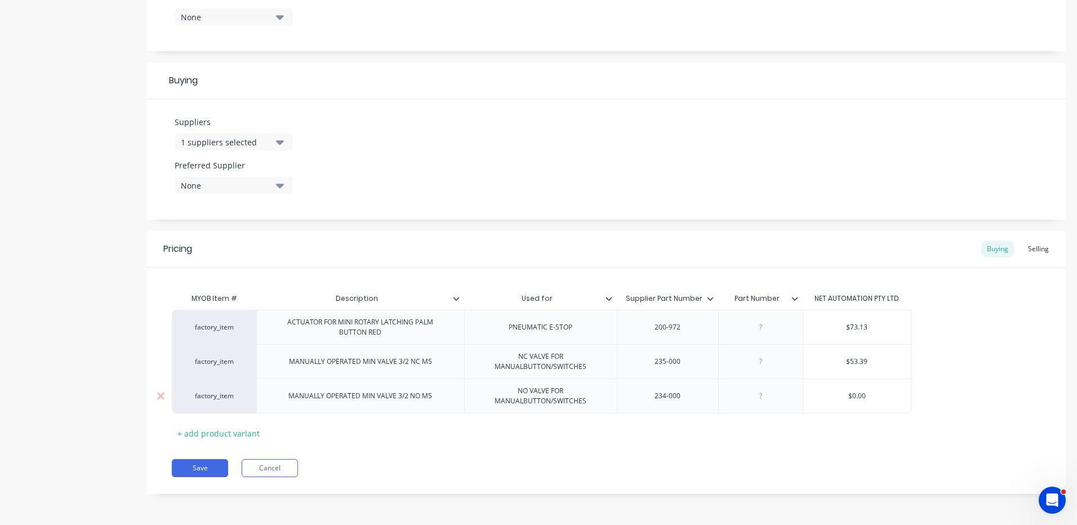
type input "$53.39"
type input "$0.00"
click at [856, 395] on input "$0.00" at bounding box center [857, 396] width 108 height 10
type textarea "x"
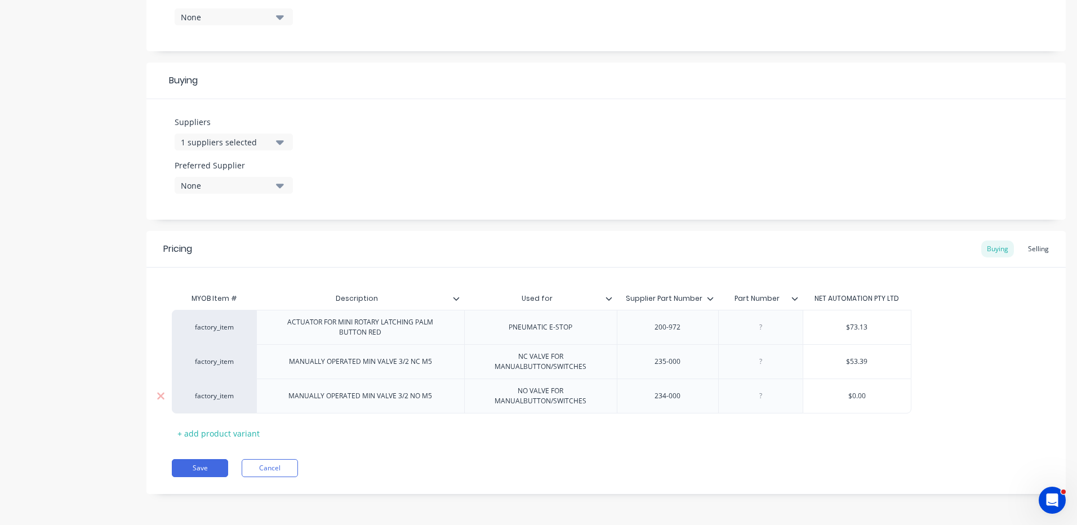
type input "$5"
type textarea "x"
type input "$58"
type textarea "x"
type input "$58."
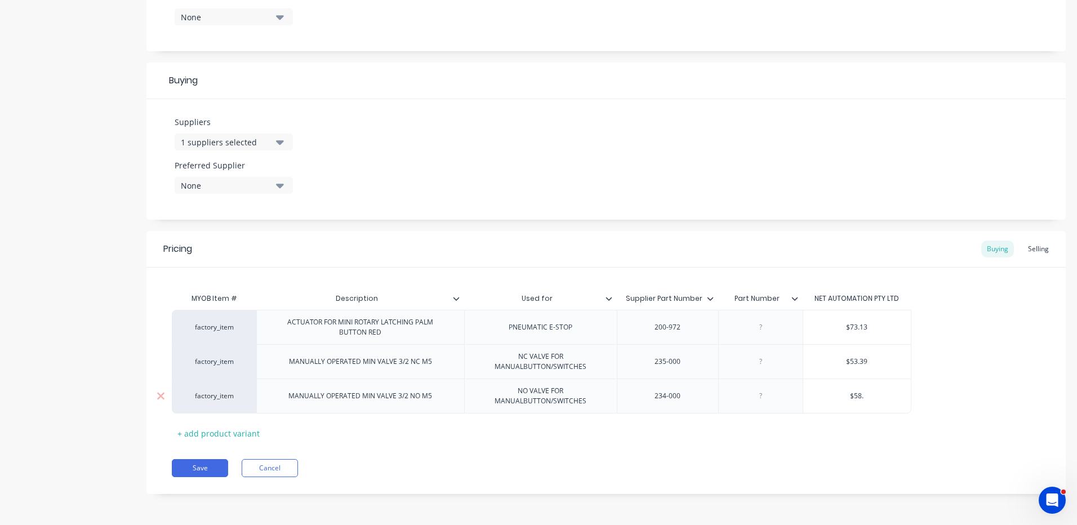
type textarea "x"
type input "$58.9"
type textarea "x"
type input "$58.99"
click at [802, 432] on div "MYOB Item # Description Used for Supplier Part Number Part Number NET AUTOMATIO…" at bounding box center [606, 364] width 869 height 155
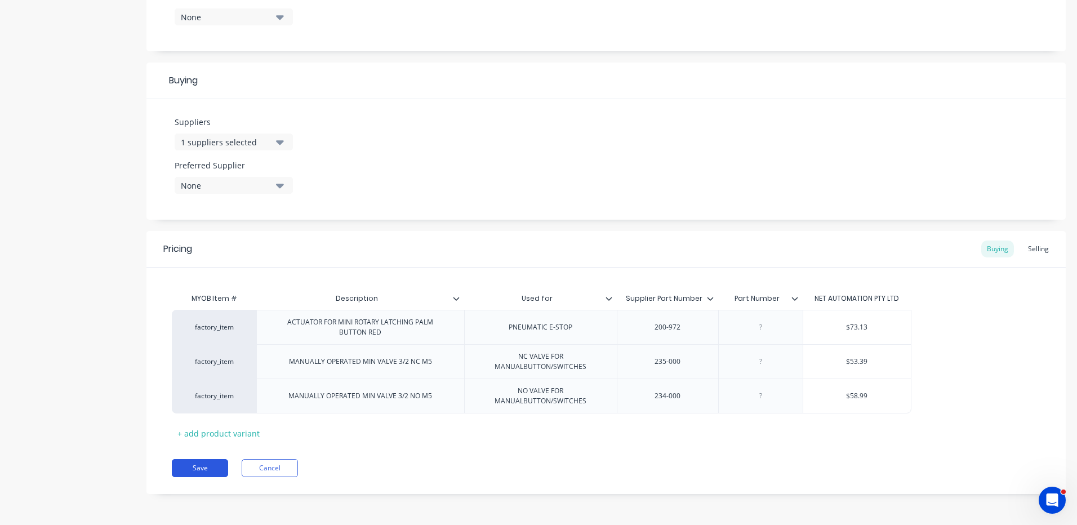
click at [198, 463] on button "Save" at bounding box center [200, 468] width 56 height 18
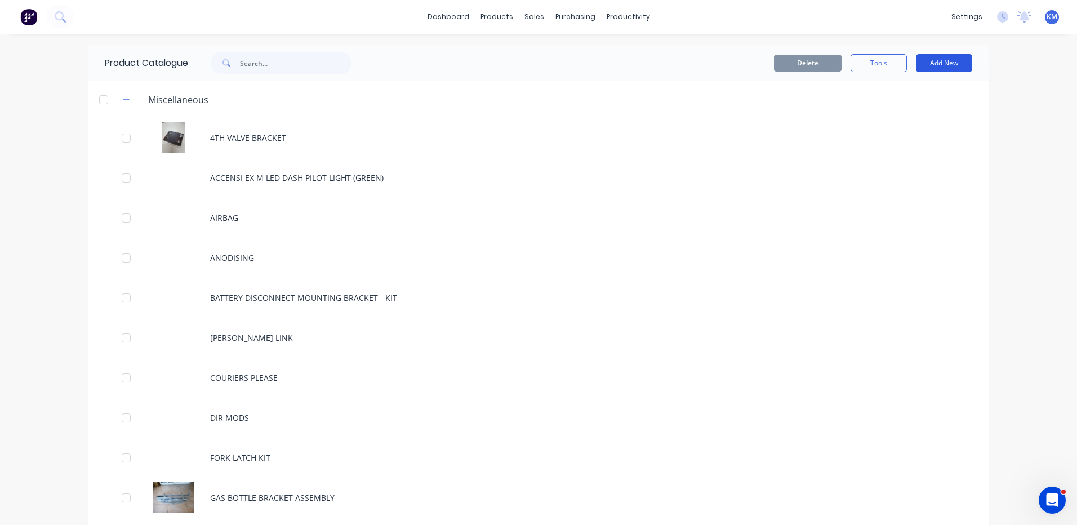
click at [940, 61] on button "Add New" at bounding box center [944, 63] width 56 height 18
click at [878, 108] on div "Product" at bounding box center [918, 114] width 87 height 16
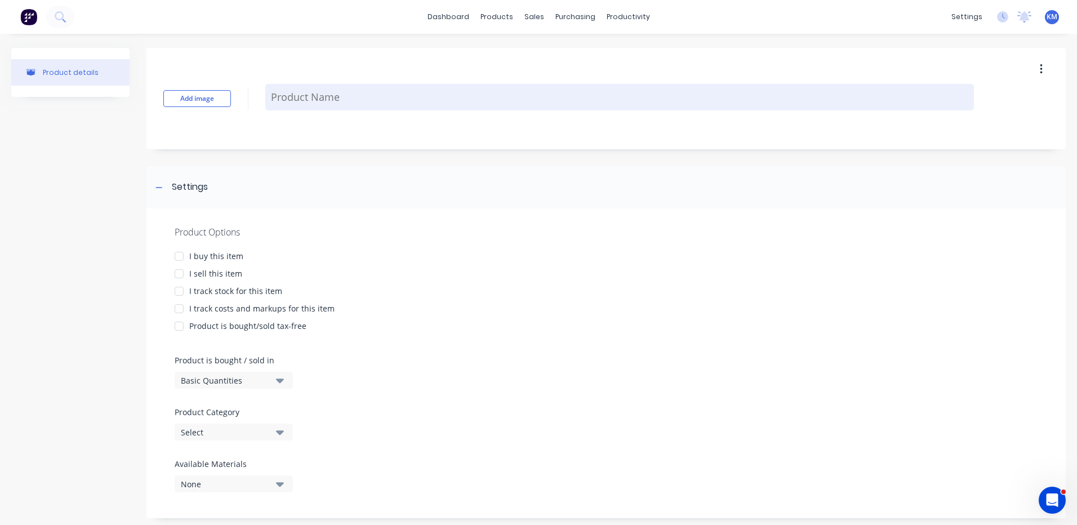
click at [356, 92] on textarea at bounding box center [619, 97] width 709 height 26
type textarea "x"
type textarea "P"
type textarea "x"
type textarea "PN"
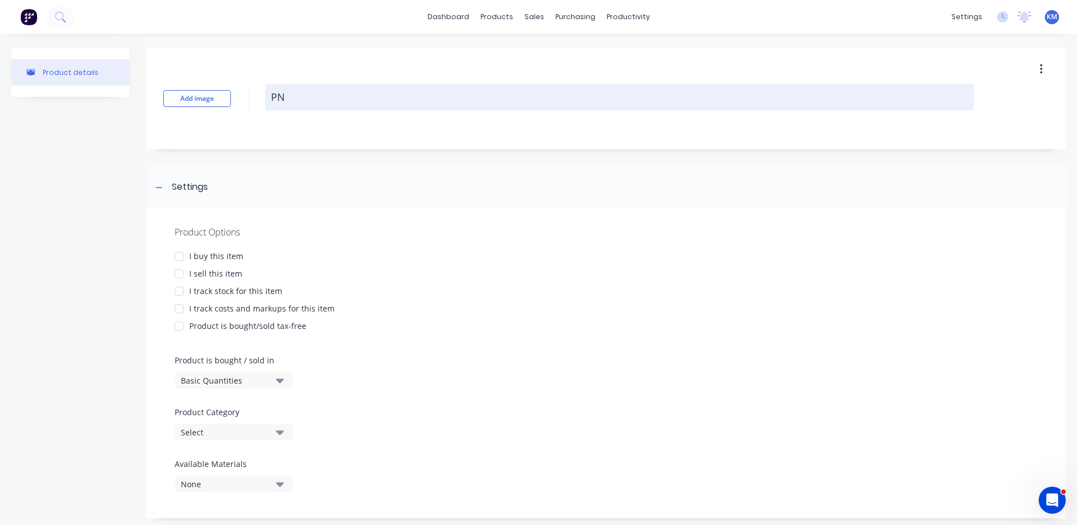
type textarea "x"
type textarea "PNE"
type textarea "x"
type textarea "PNEU"
type textarea "x"
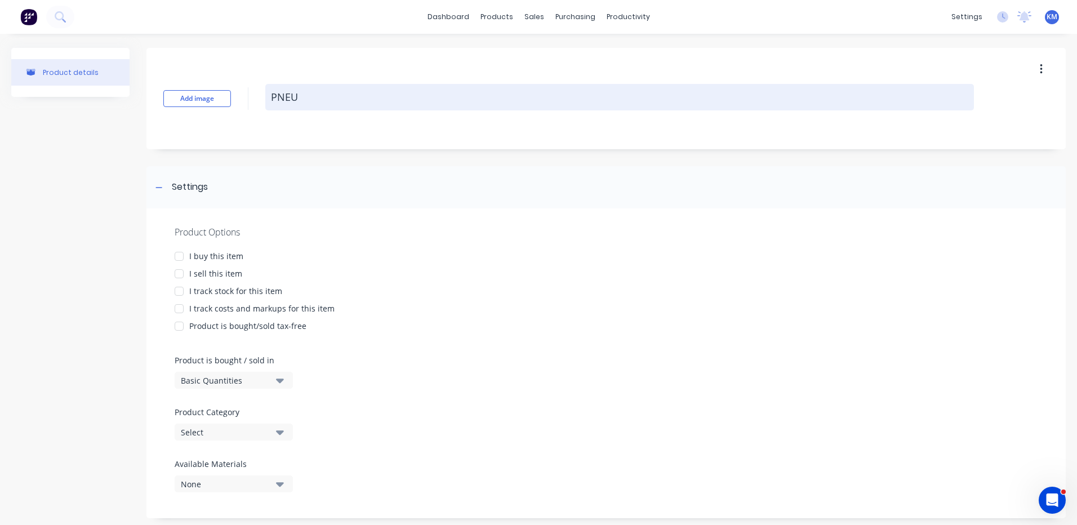
type textarea "PNEUM"
type textarea "x"
type textarea "PNEUMA"
type textarea "x"
type textarea "PNEUMAT"
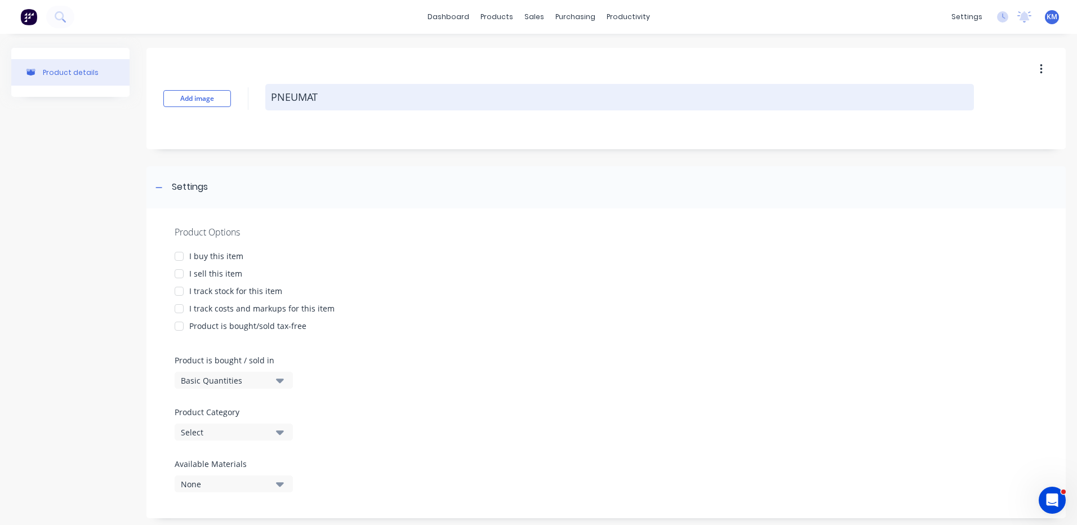
type textarea "x"
type textarea "PNEUMATI"
type textarea "x"
type textarea "PNEUMATIC"
type textarea "x"
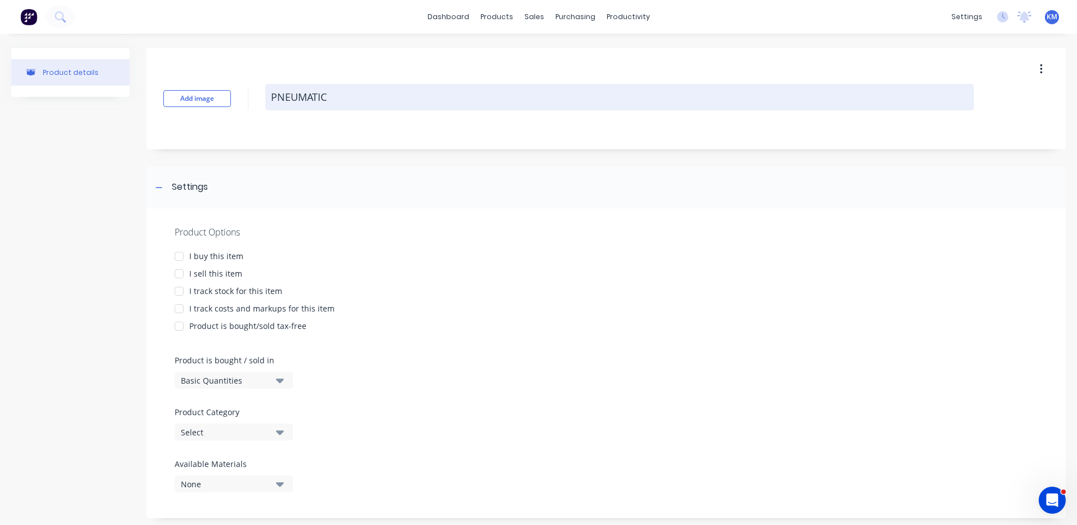
type textarea "PNEUMATIC"
type textarea "x"
type textarea "PNEUMATIC T"
type textarea "x"
type textarea "PNEUMATIC TI"
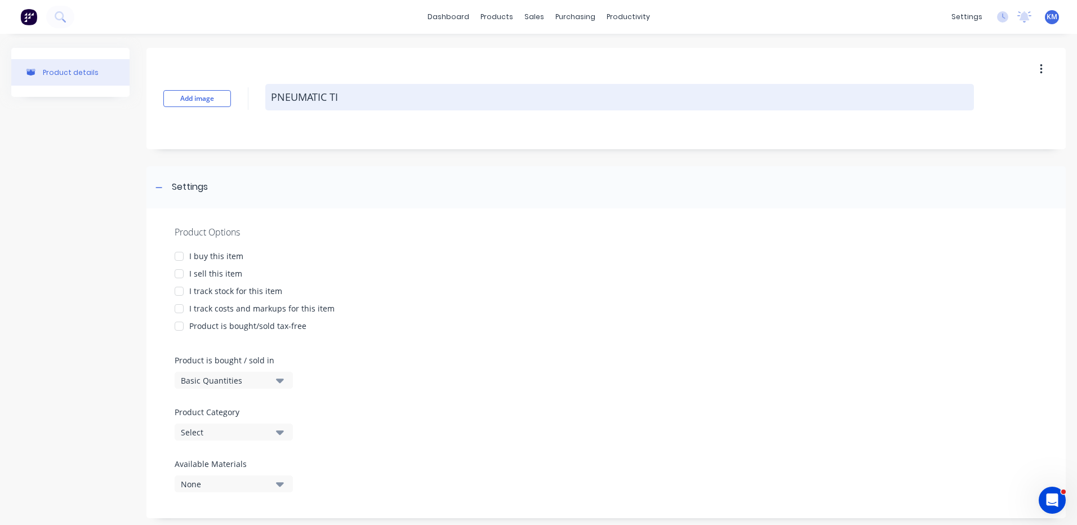
type textarea "x"
type textarea "PNEUMATIC TIM"
type textarea "x"
type textarea "PNEUMATIC TIME"
type textarea "x"
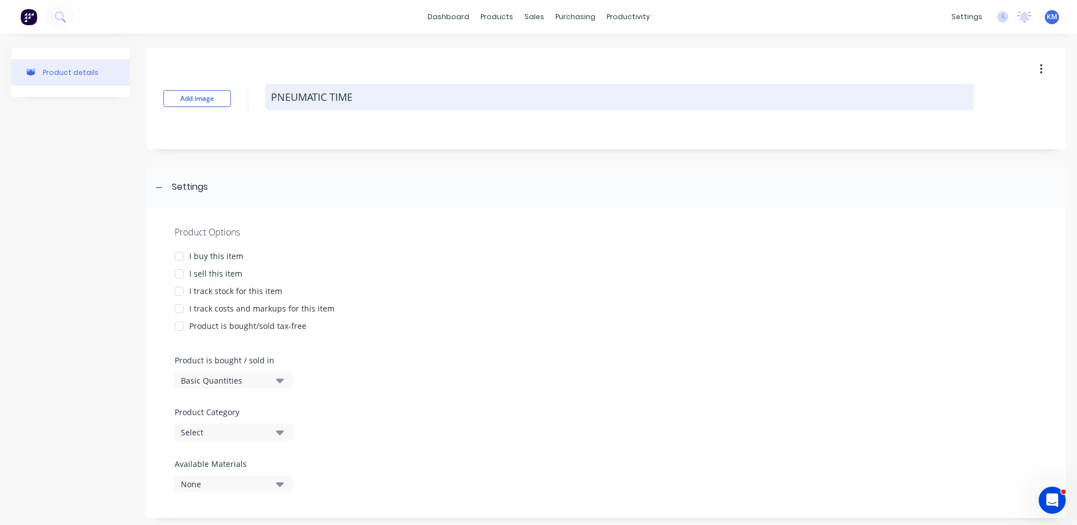
type textarea "PNEUMATIC TIMER"
type textarea "x"
type textarea "PNEUMATIC TIMER"
type textarea "x"
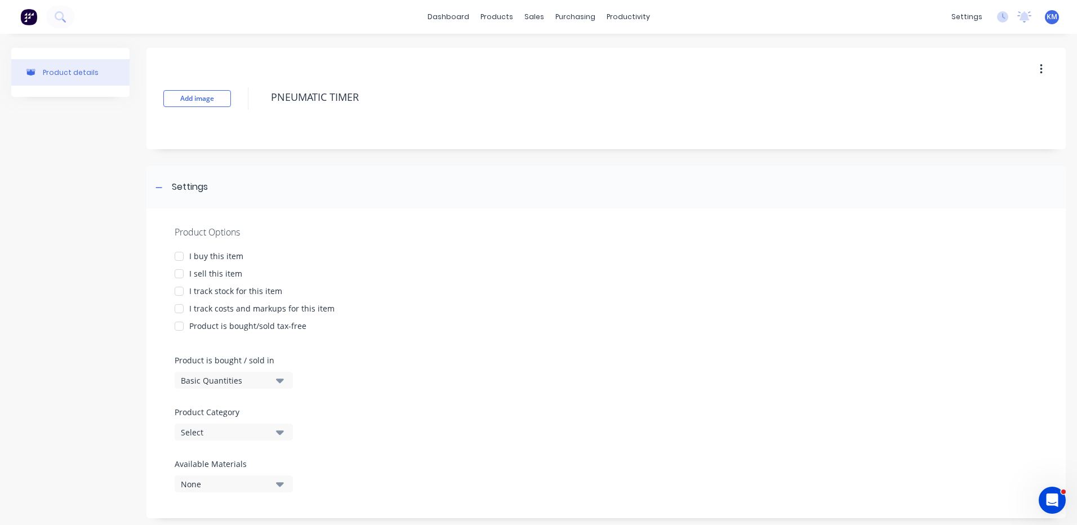
type textarea "PNEUMATIC TIMER"
type textarea "x"
type textarea "PNEUMATIC TIMER"
click at [225, 254] on div "I buy this item" at bounding box center [216, 256] width 54 height 12
click at [216, 272] on div "I sell this item" at bounding box center [215, 274] width 53 height 12
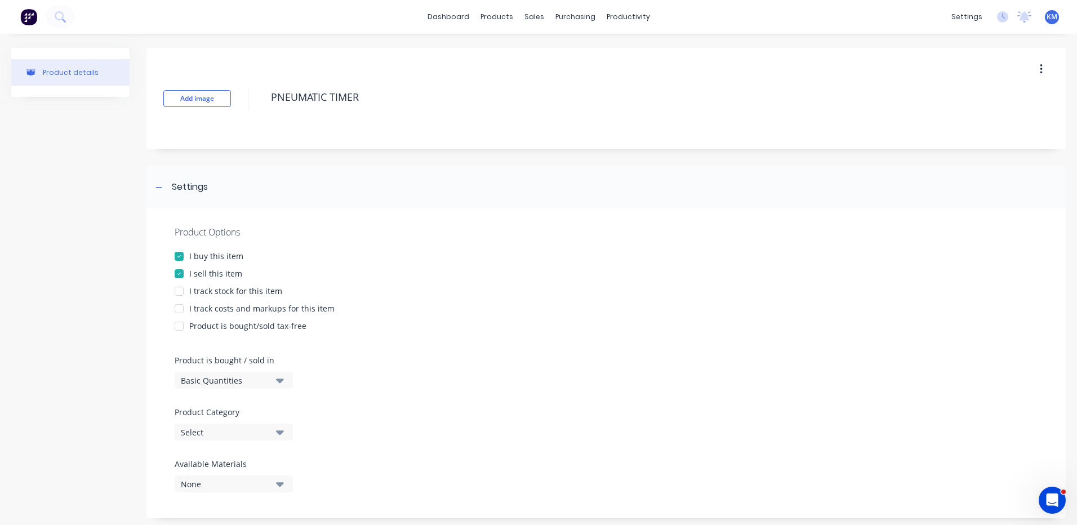
click at [215, 304] on div "I track costs and markups for this item" at bounding box center [261, 309] width 145 height 12
type textarea "x"
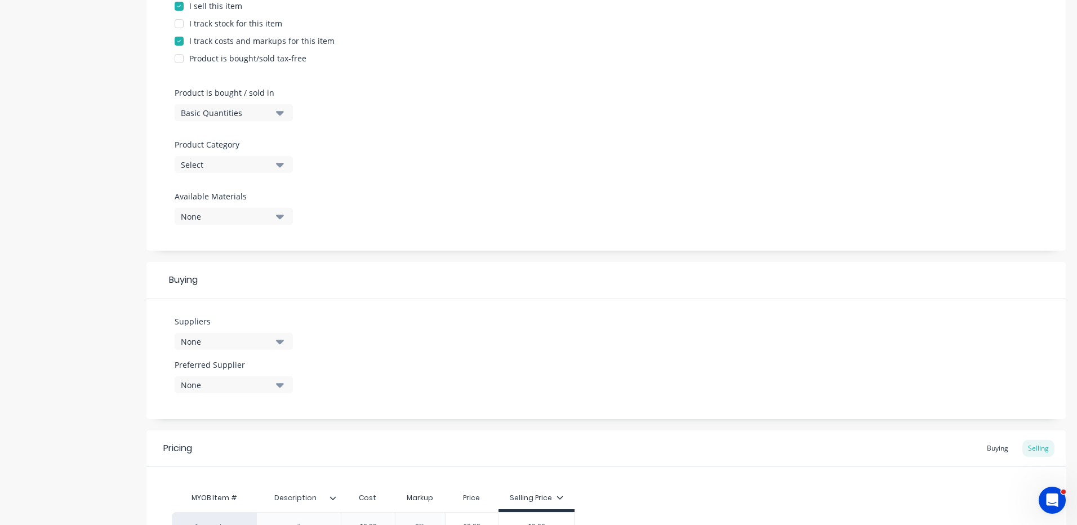
scroll to position [395, 0]
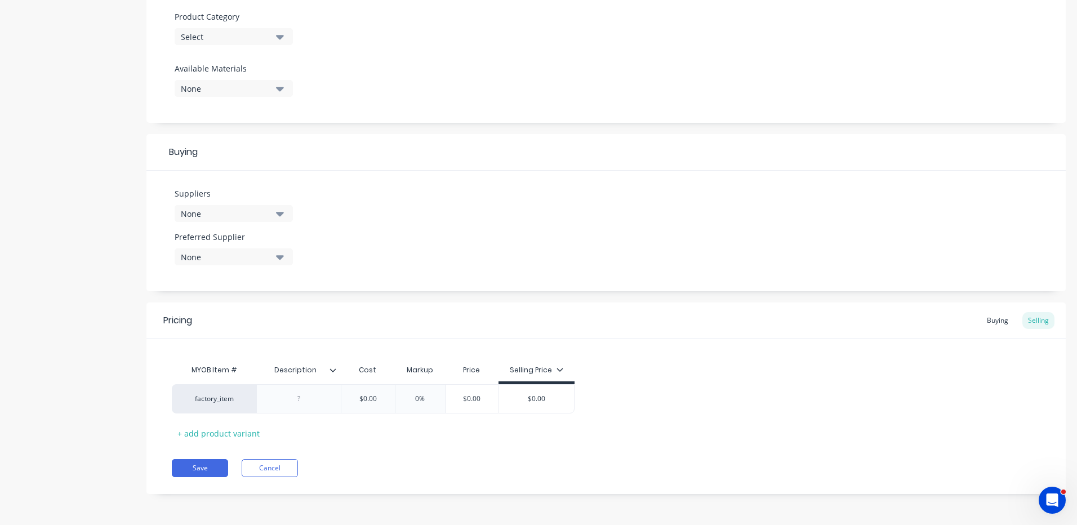
drag, startPoint x: 272, startPoint y: 219, endPoint x: 268, endPoint y: 224, distance: 6.9
click at [272, 219] on button "None" at bounding box center [234, 213] width 118 height 17
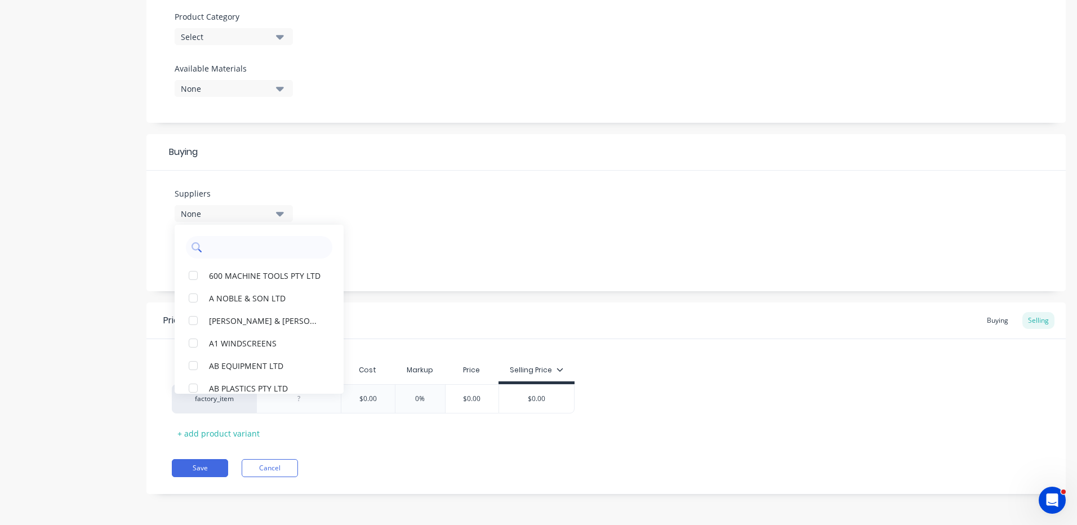
click at [246, 242] on input "text" at bounding box center [266, 247] width 119 height 23
type input "NET"
click at [226, 323] on div "NET AUTOMATION PTY LTD" at bounding box center [265, 320] width 113 height 12
type textarea "x"
click at [393, 227] on div "Suppliers 1 suppliers selected NET NET AUTOMATION PTY LTD ALPHA MAGNETICS P/L K…" at bounding box center [605, 231] width 919 height 121
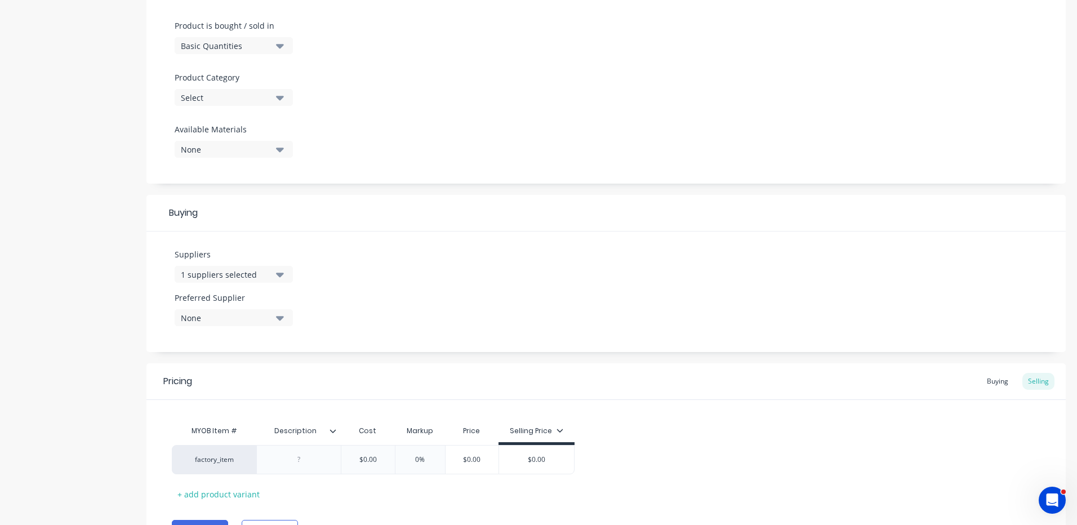
scroll to position [226, 0]
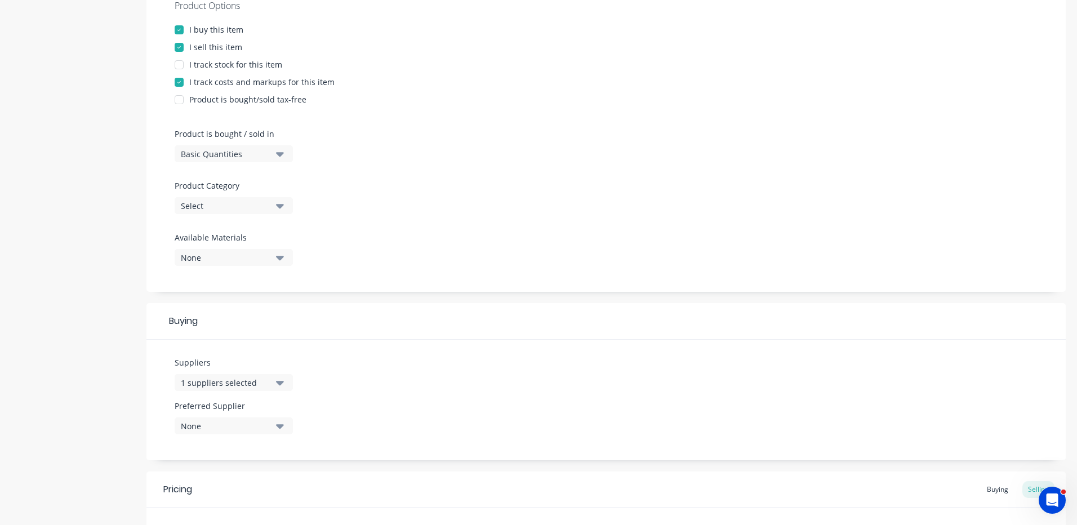
click at [272, 204] on button "Select" at bounding box center [234, 205] width 118 height 17
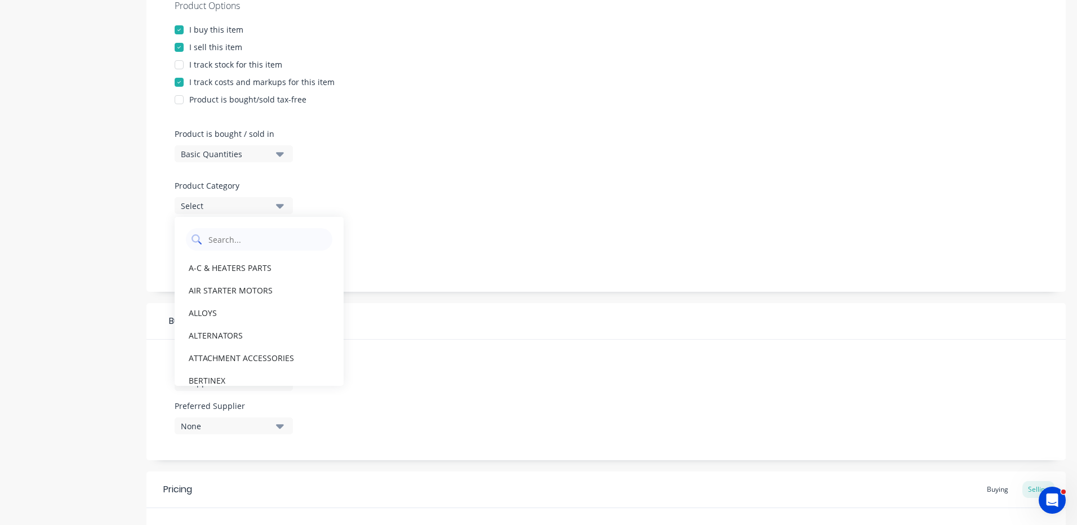
click at [268, 230] on Category "text" at bounding box center [266, 239] width 119 height 23
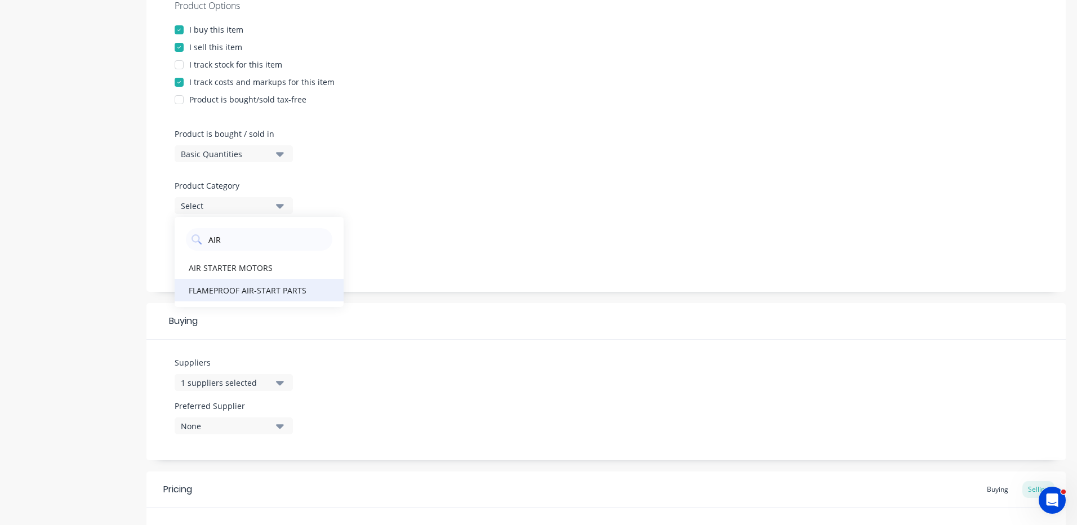
type Category "AIR"
click at [265, 290] on div "FLAMEPROOF AIR-START PARTS" at bounding box center [259, 290] width 169 height 23
click at [446, 299] on div "Product Options I buy this item I sell this item I track stock for this item I …" at bounding box center [605, 221] width 919 height 478
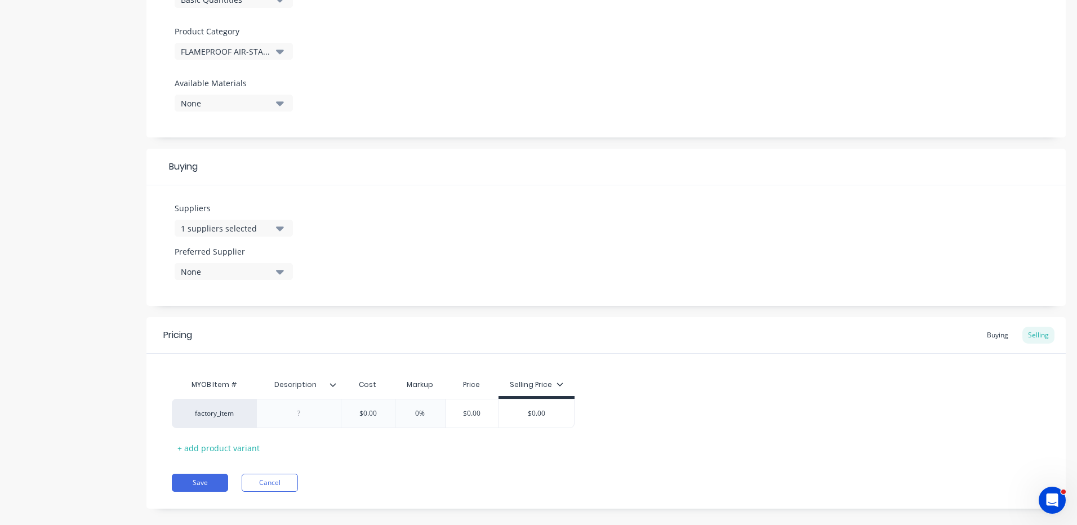
scroll to position [395, 0]
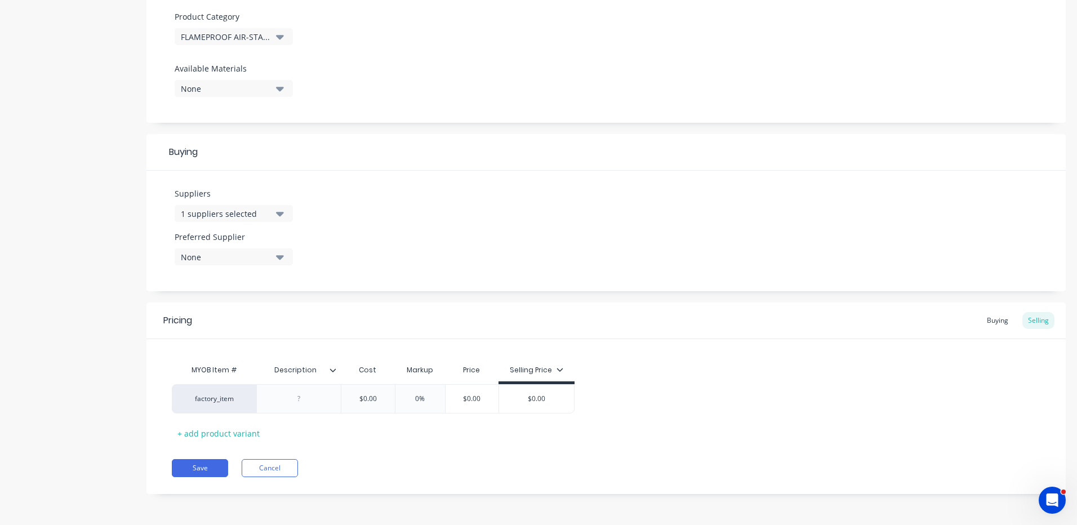
click at [330, 370] on icon at bounding box center [333, 370] width 7 height 7
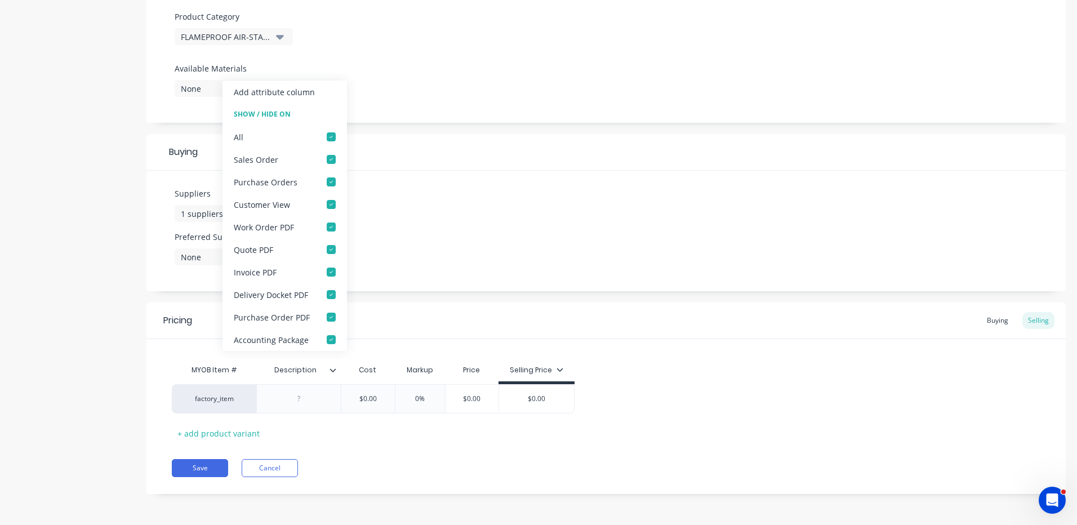
click at [295, 91] on div "Add attribute column" at bounding box center [274, 92] width 81 height 12
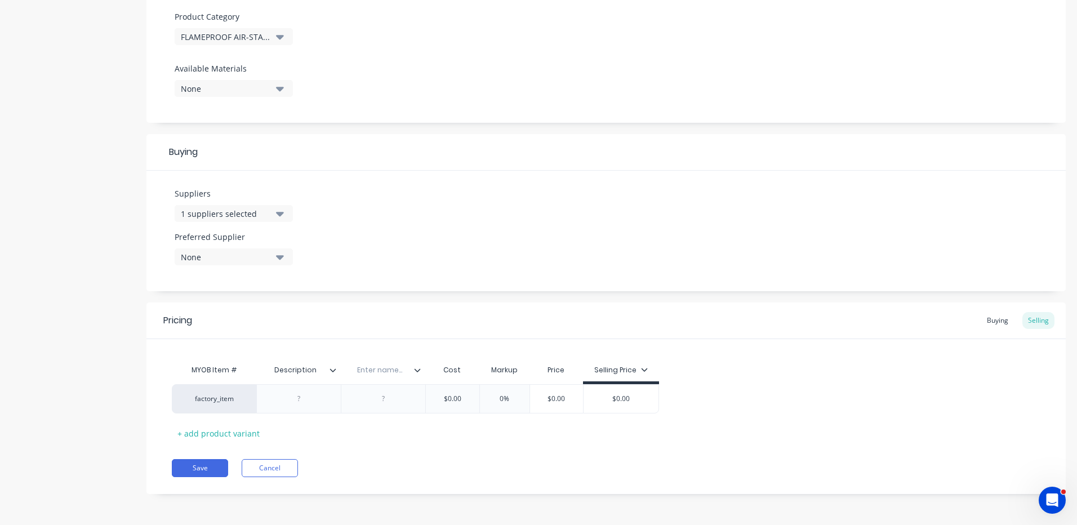
click at [416, 370] on icon at bounding box center [418, 369] width 6 height 3
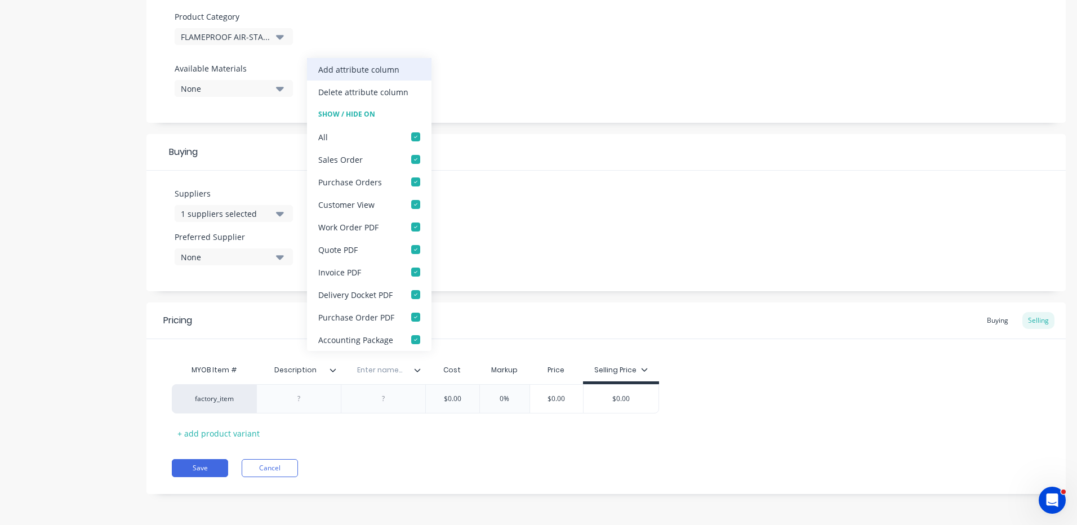
click at [377, 63] on div "Add attribute column" at bounding box center [369, 69] width 124 height 23
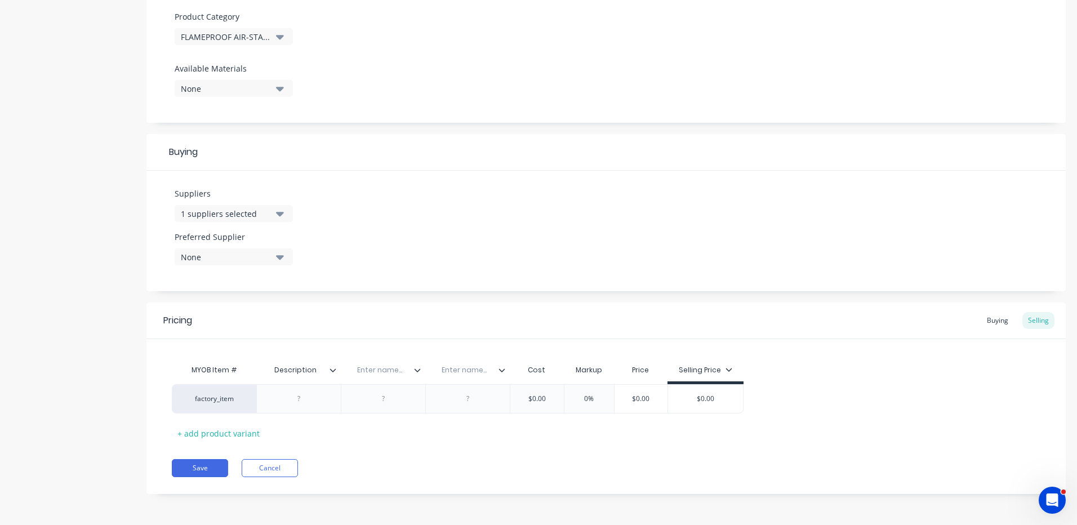
drag, startPoint x: 502, startPoint y: 368, endPoint x: 503, endPoint y: 361, distance: 7.9
click at [503, 368] on icon at bounding box center [502, 370] width 7 height 7
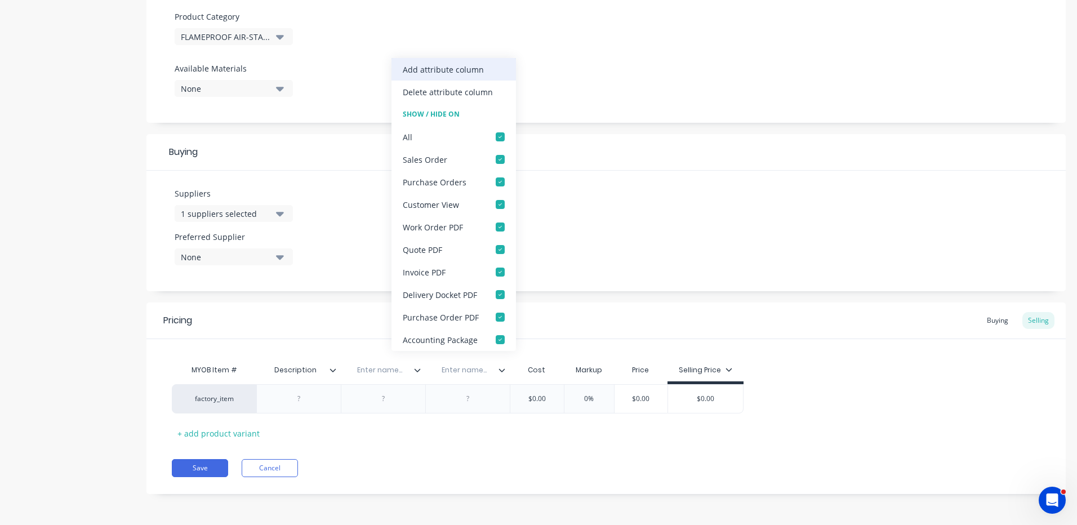
click at [462, 72] on div "Add attribute column" at bounding box center [443, 70] width 81 height 12
type textarea "x"
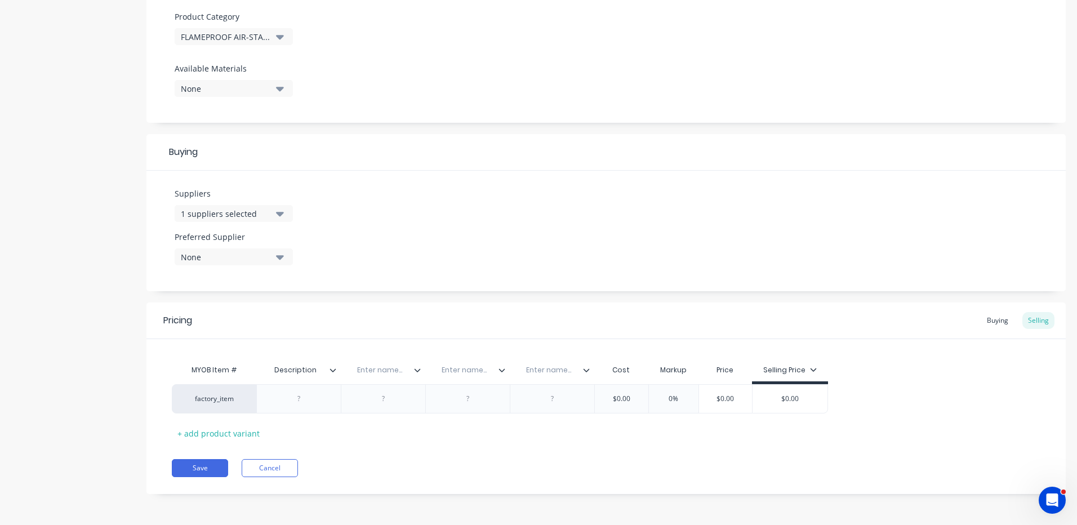
click at [386, 376] on div "Enter name..." at bounding box center [380, 370] width 78 height 28
type input "Specs"
type textarea "x"
type input "Supplier Part Number"
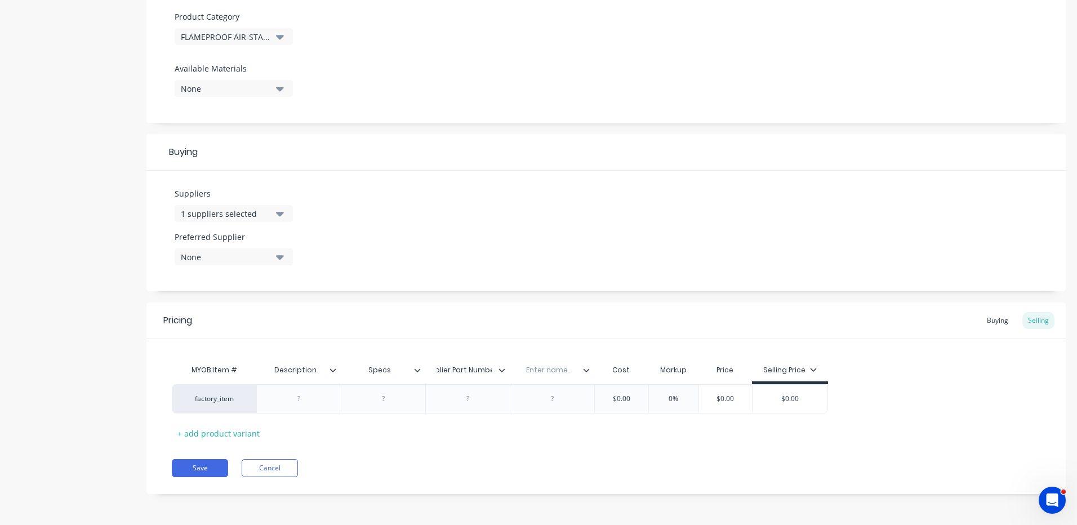
type textarea "x"
type input "Part Number"
click at [541, 278] on div "Suppliers 1 suppliers selected NET Preferred Supplier None" at bounding box center [605, 231] width 919 height 121
click at [601, 368] on icon at bounding box center [603, 370] width 7 height 7
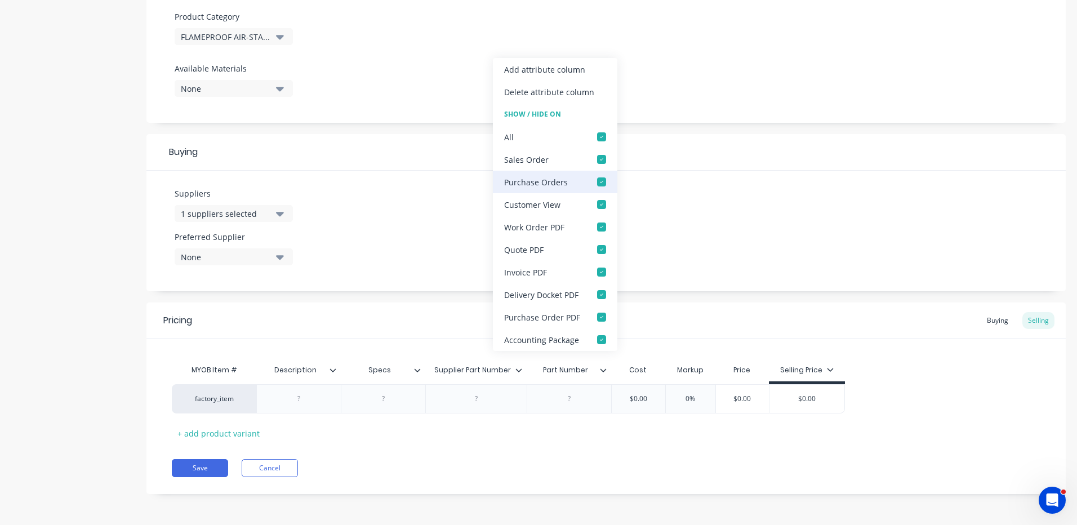
click at [600, 178] on div at bounding box center [601, 182] width 23 height 23
click at [600, 314] on div at bounding box center [601, 317] width 23 height 23
click at [656, 338] on div "Pricing Buying Selling" at bounding box center [605, 321] width 919 height 37
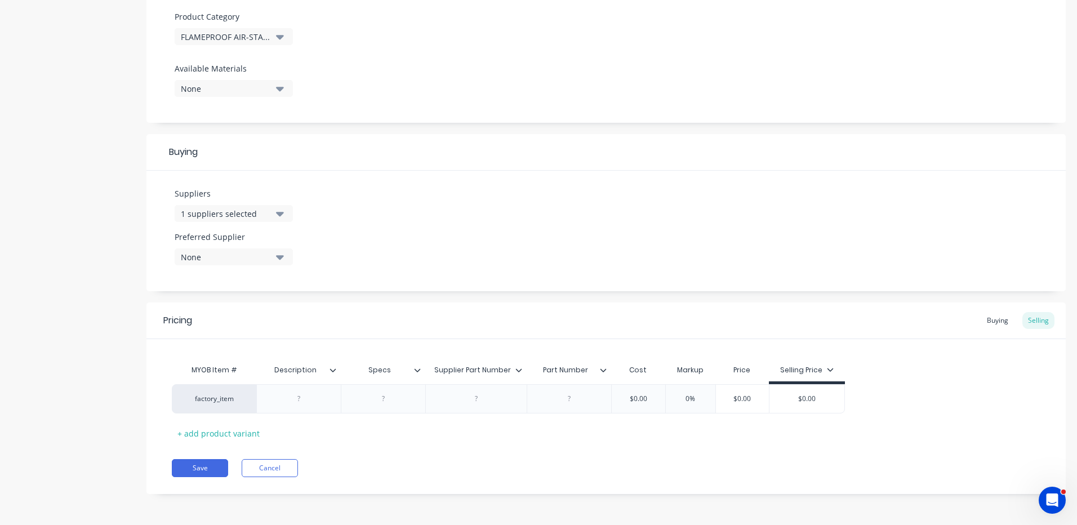
click at [517, 371] on icon at bounding box center [518, 370] width 7 height 7
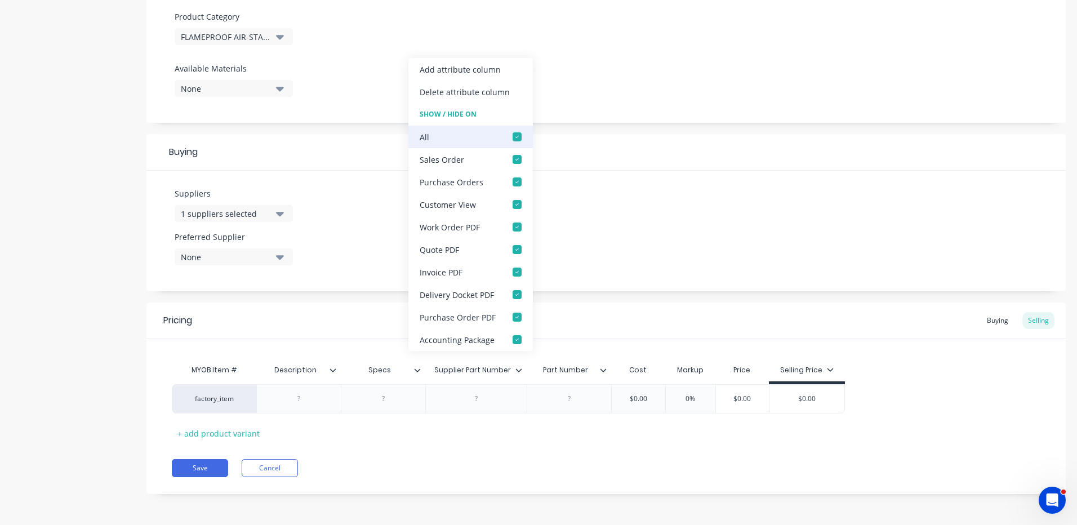
click at [514, 134] on div at bounding box center [517, 137] width 23 height 23
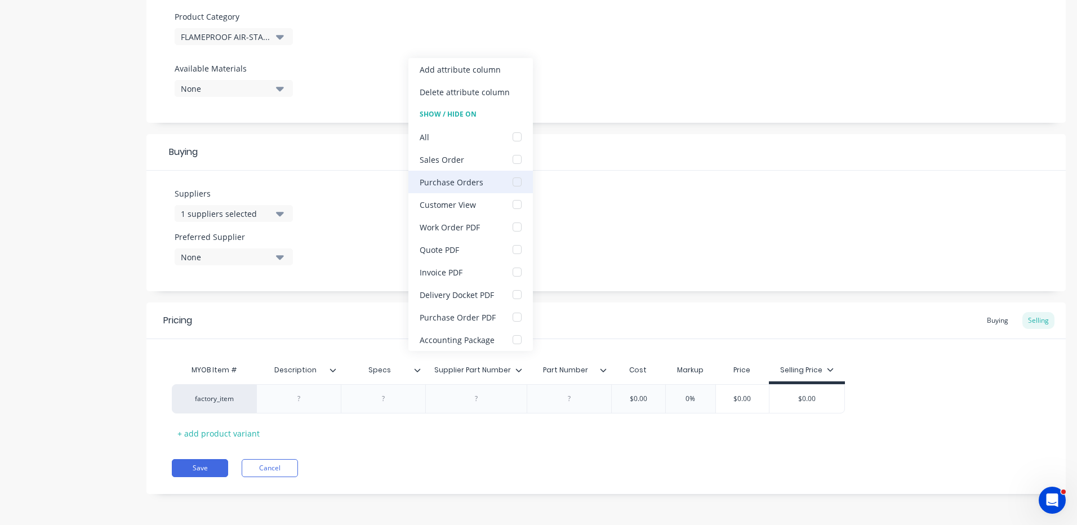
click at [519, 177] on div at bounding box center [517, 182] width 23 height 23
click at [513, 315] on div at bounding box center [517, 317] width 23 height 23
type textarea "x"
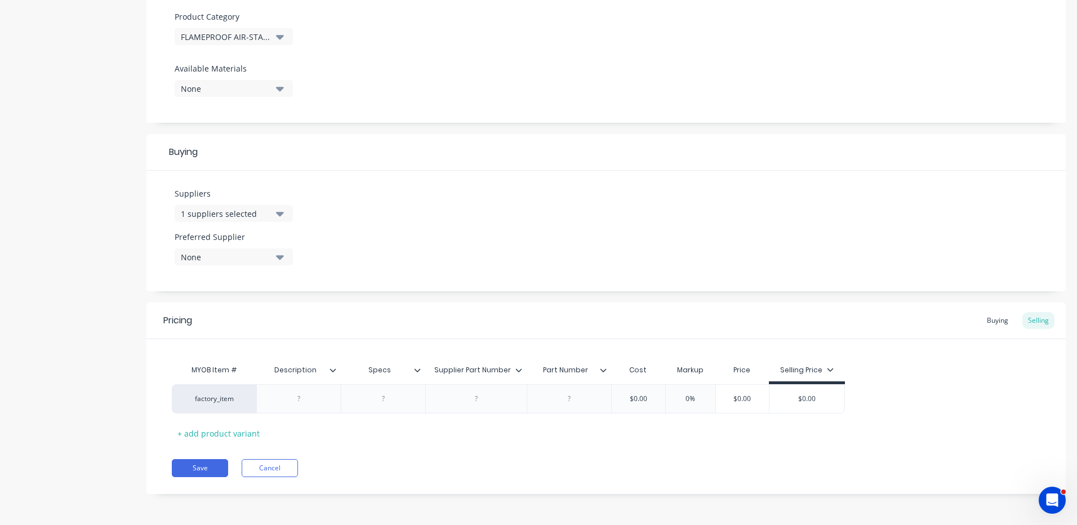
click at [563, 317] on div "Pricing Buying Selling" at bounding box center [605, 321] width 919 height 37
click at [318, 398] on div at bounding box center [299, 399] width 56 height 15
type textarea "x"
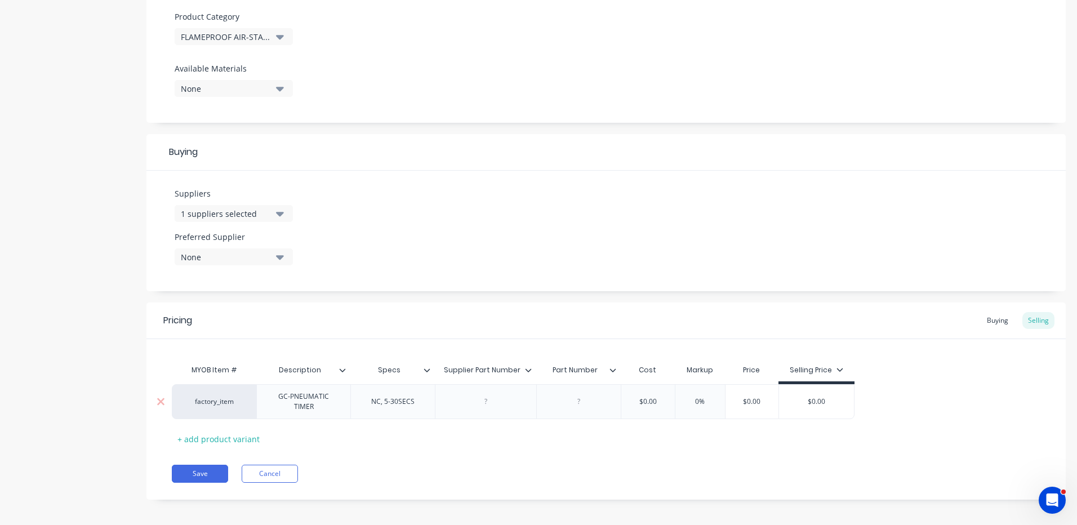
type textarea "x"
type input "$"
type textarea "x"
type input "$34"
type textarea "x"
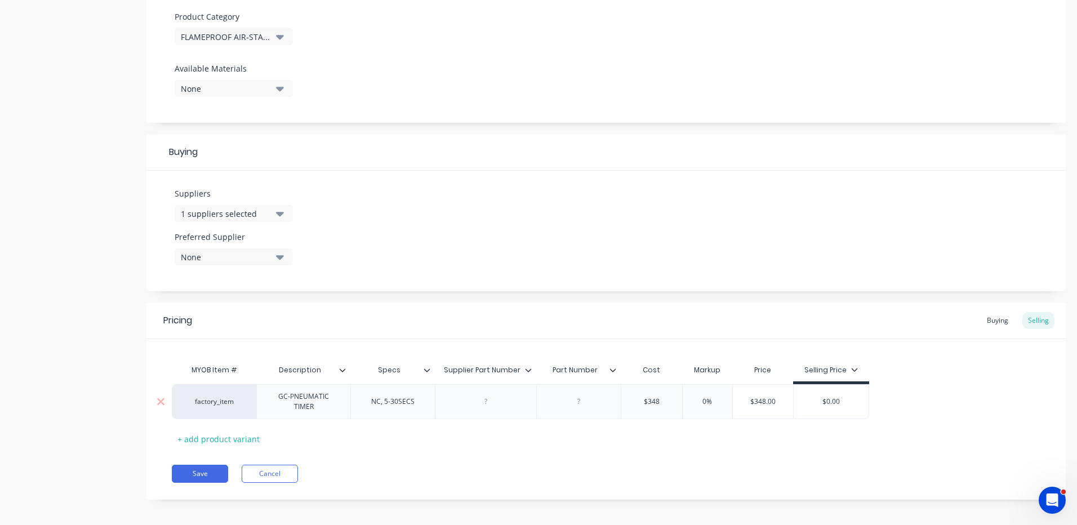
type input "$348."
type textarea "x"
type input "$348.6"
type input "%"
type textarea "x"
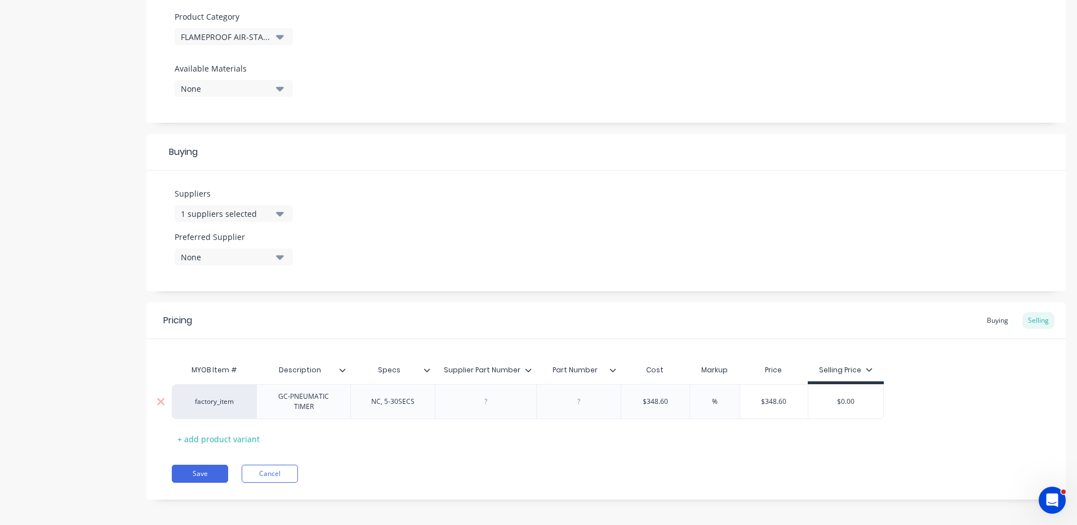
type input "3%"
type textarea "x"
type input "30%"
type input "$453.18"
type input "$0.00"
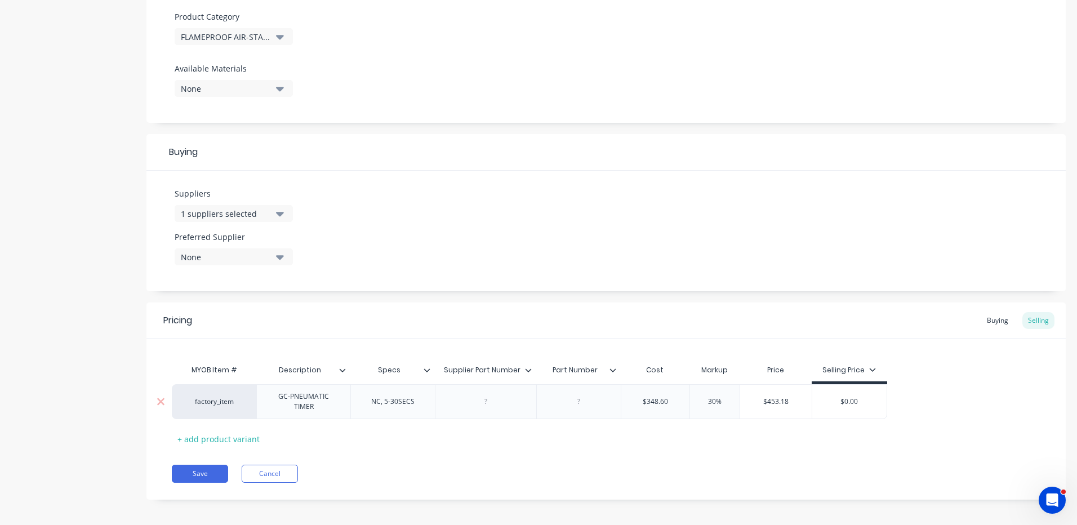
type textarea "x"
type input "$0.0"
type textarea "x"
type input "$0."
type textarea "x"
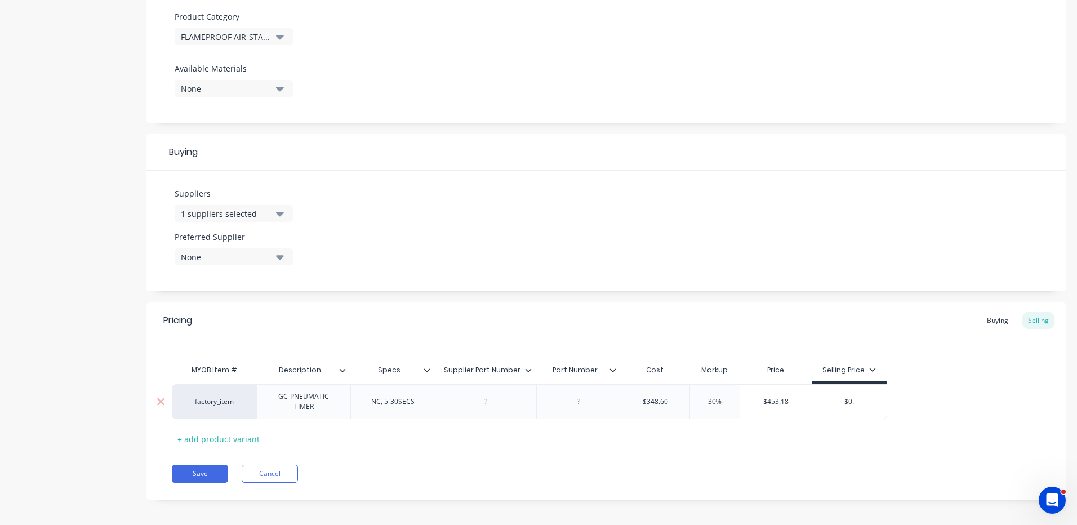
type input "$0"
type textarea "x"
type input "$"
type textarea "x"
type input "$4"
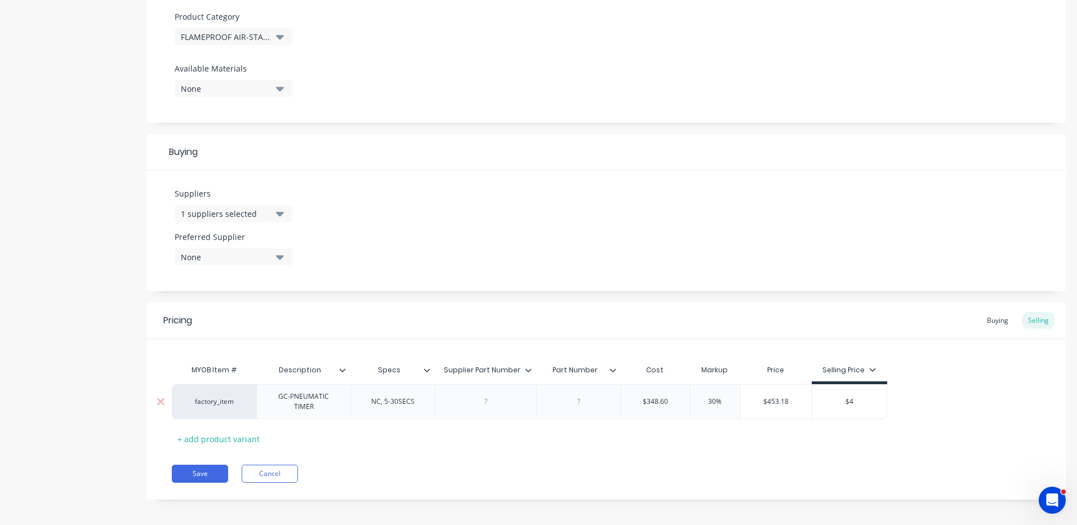
type textarea "x"
type input "$47"
type textarea "x"
type input "$475"
click at [990, 321] on div "Buying" at bounding box center [997, 320] width 33 height 17
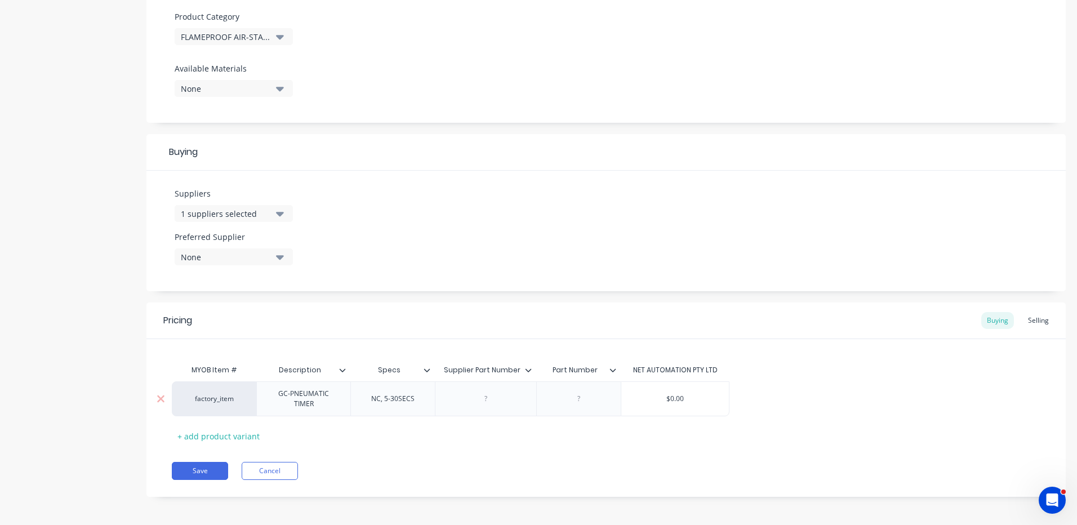
type input "$0.00"
click at [677, 395] on input "$0.00" at bounding box center [675, 399] width 108 height 10
type textarea "x"
type input "$3"
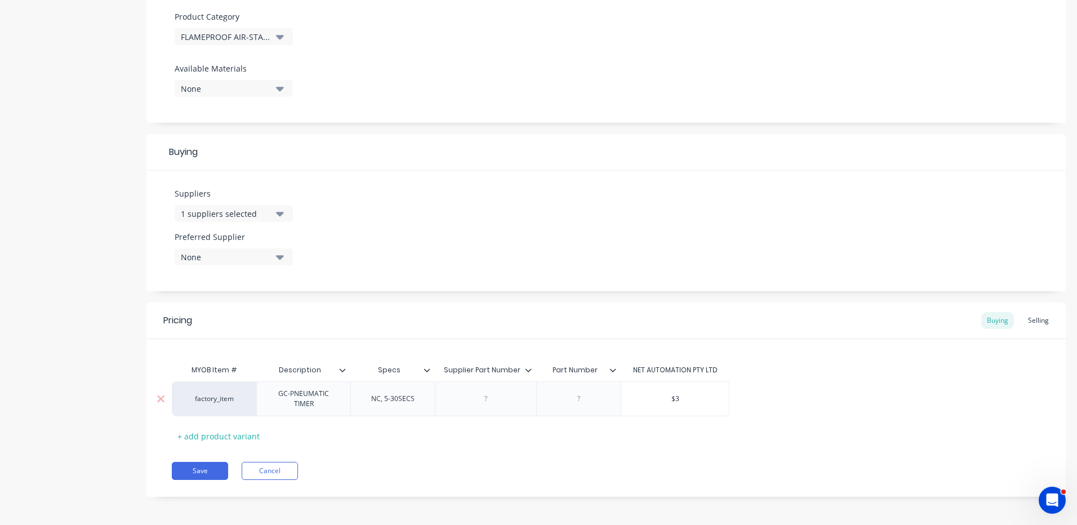
type textarea "x"
type input "$34"
type textarea "x"
type input "$348"
type textarea "x"
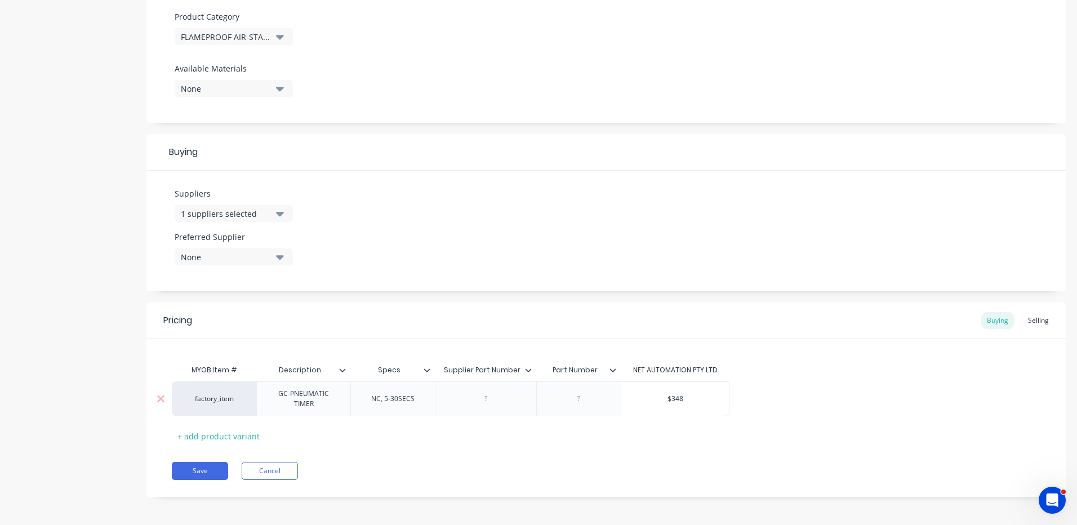
type input "$348."
type textarea "x"
type input "$348.6"
click at [197, 479] on button "Save" at bounding box center [200, 471] width 56 height 18
type textarea "x"
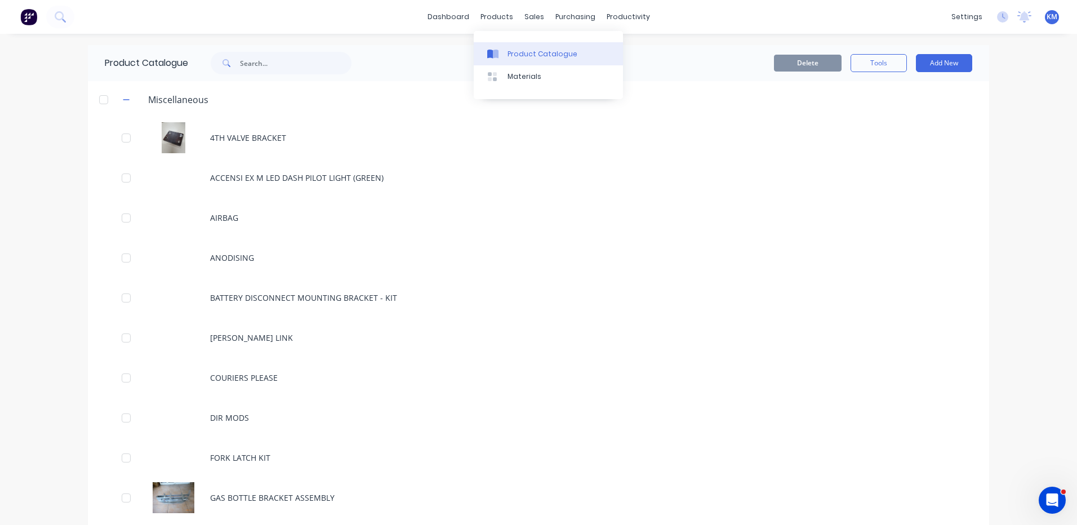
click at [506, 59] on link "Product Catalogue" at bounding box center [548, 53] width 149 height 23
click at [292, 60] on input "text" at bounding box center [296, 63] width 112 height 23
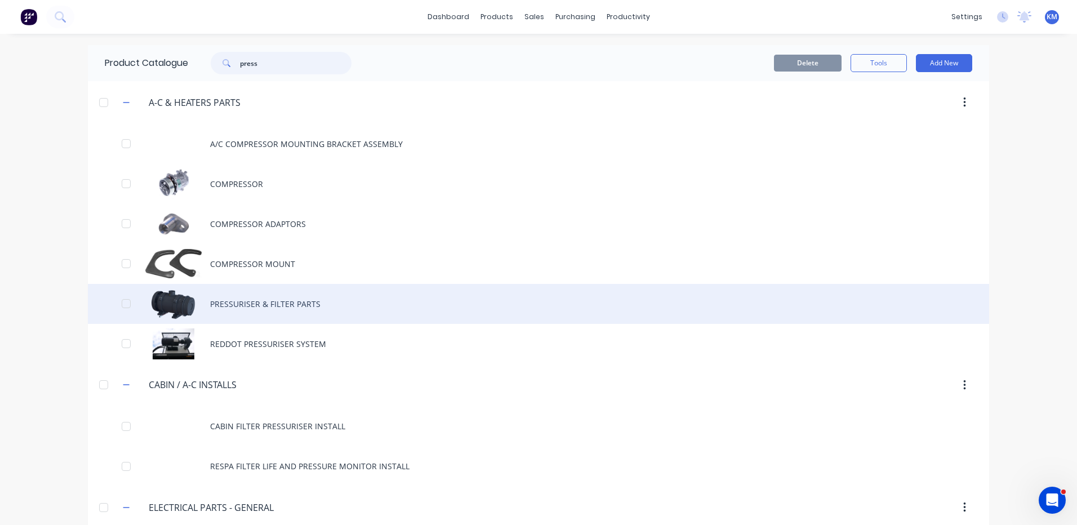
type input "press"
click at [281, 315] on div "PRESSURISER & FILTER PARTS" at bounding box center [538, 304] width 901 height 40
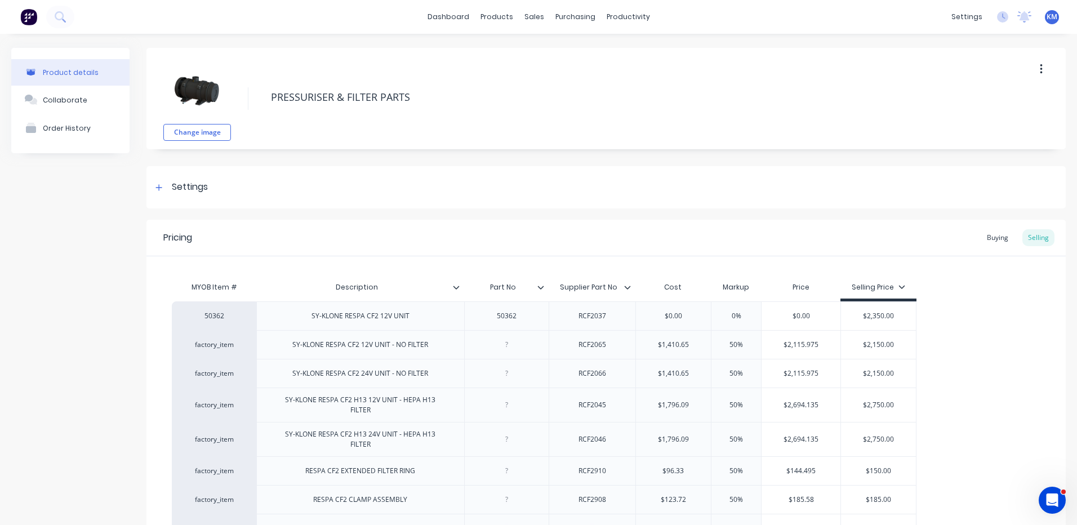
type textarea "x"
click at [576, 67] on link "Suppliers" at bounding box center [618, 76] width 149 height 23
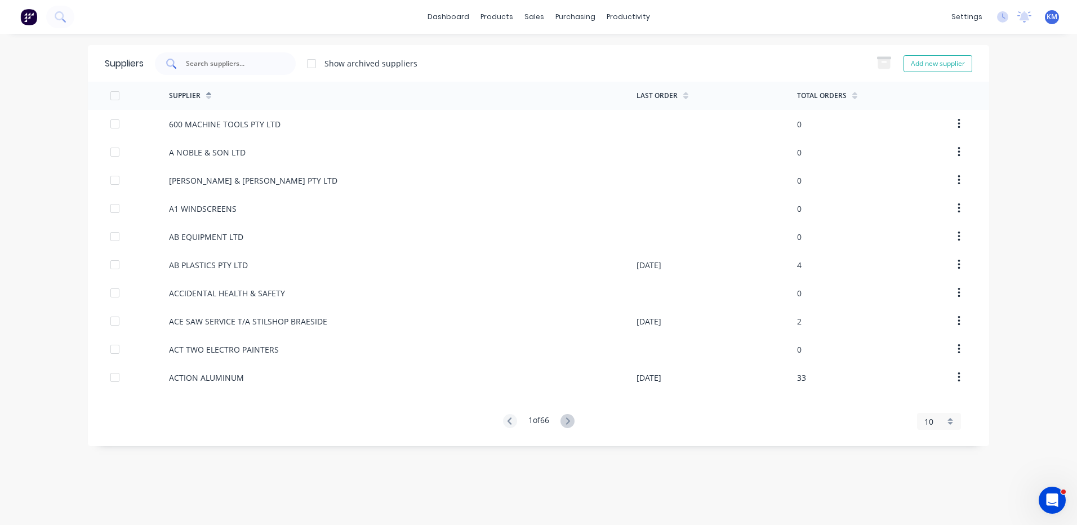
click at [214, 60] on input "text" at bounding box center [232, 63] width 94 height 11
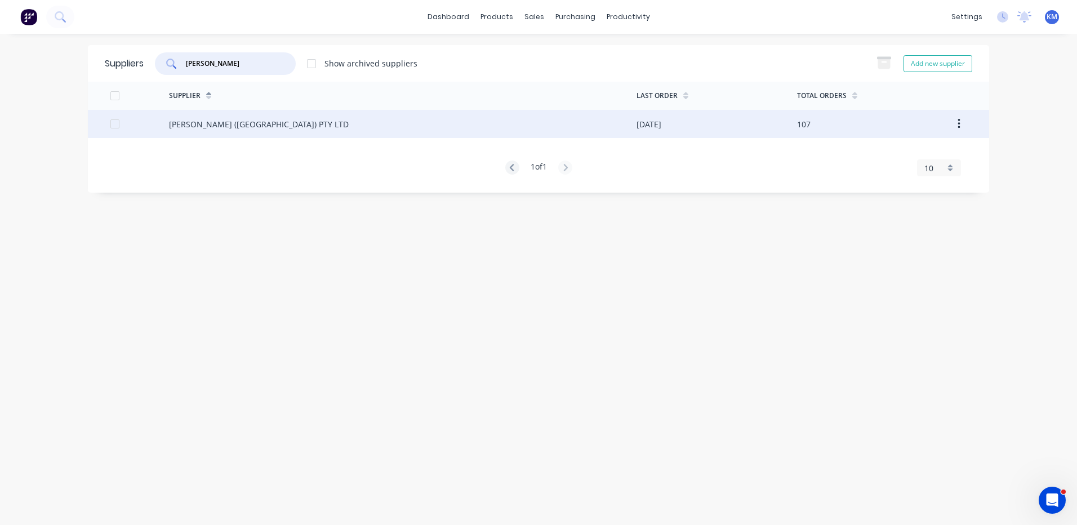
type input "g t jones"
click at [478, 126] on div "G T JONES (VIC) PTY LTD" at bounding box center [403, 124] width 468 height 28
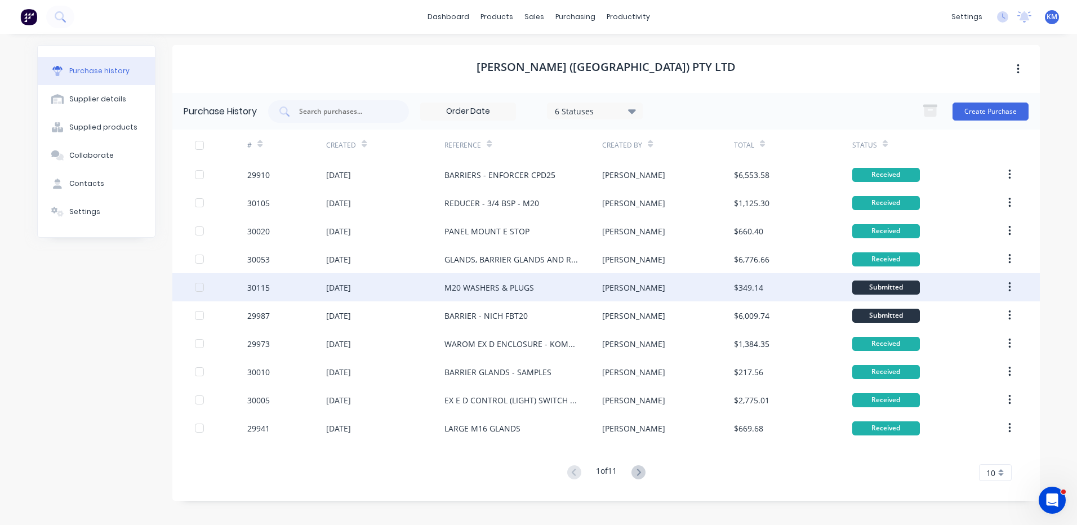
click at [582, 288] on div "M20 WASHERS & PLUGS" at bounding box center [523, 287] width 158 height 28
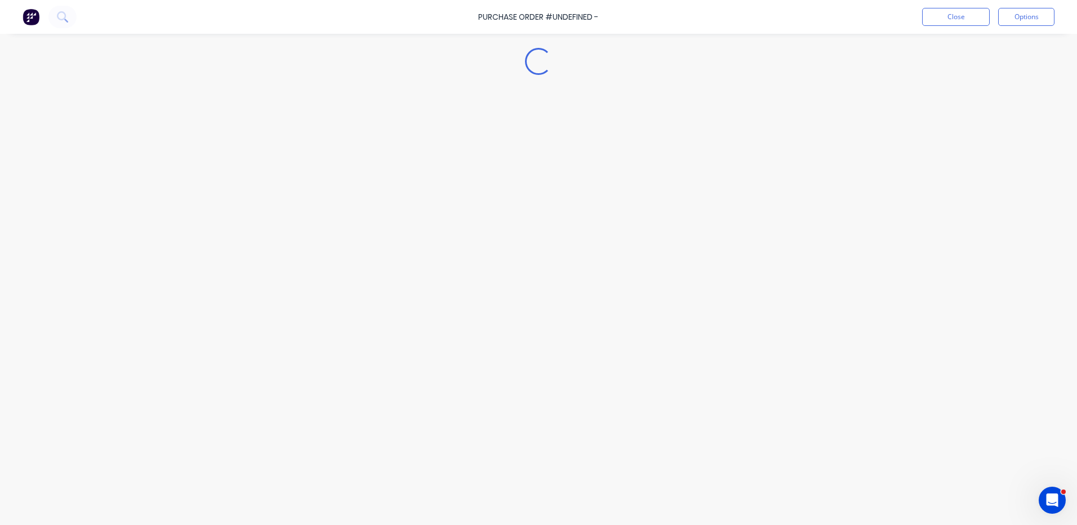
type textarea "x"
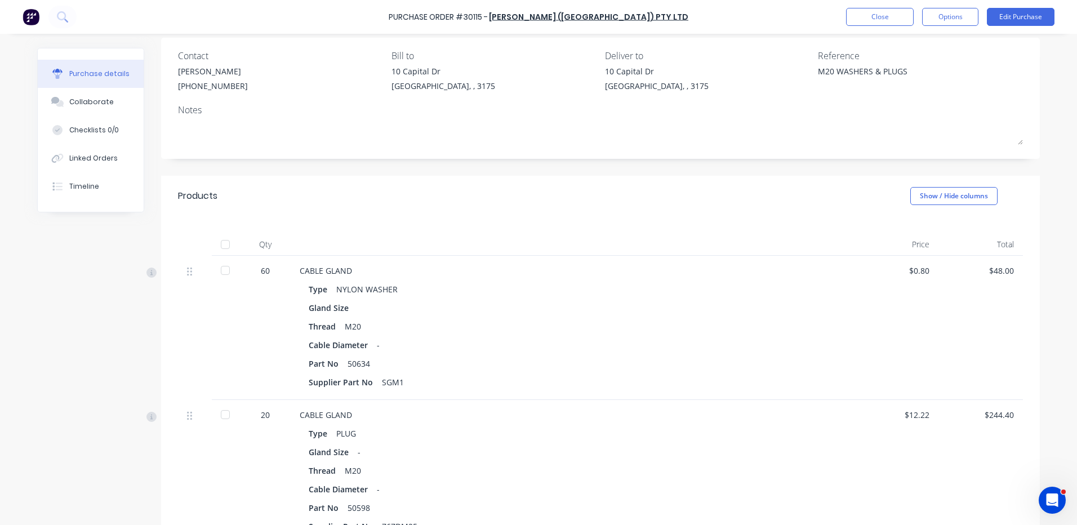
scroll to position [113, 0]
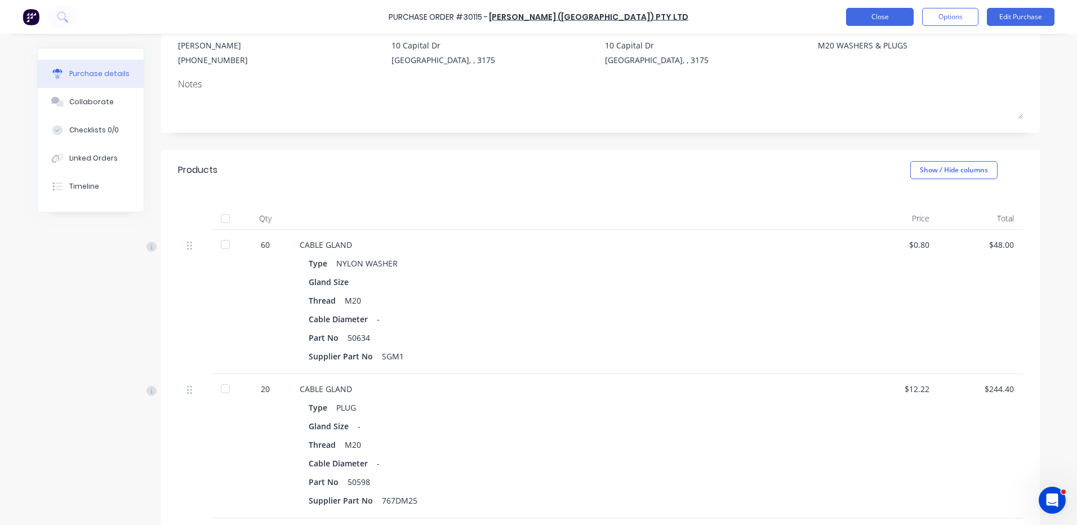
click at [885, 13] on button "Close" at bounding box center [880, 17] width 68 height 18
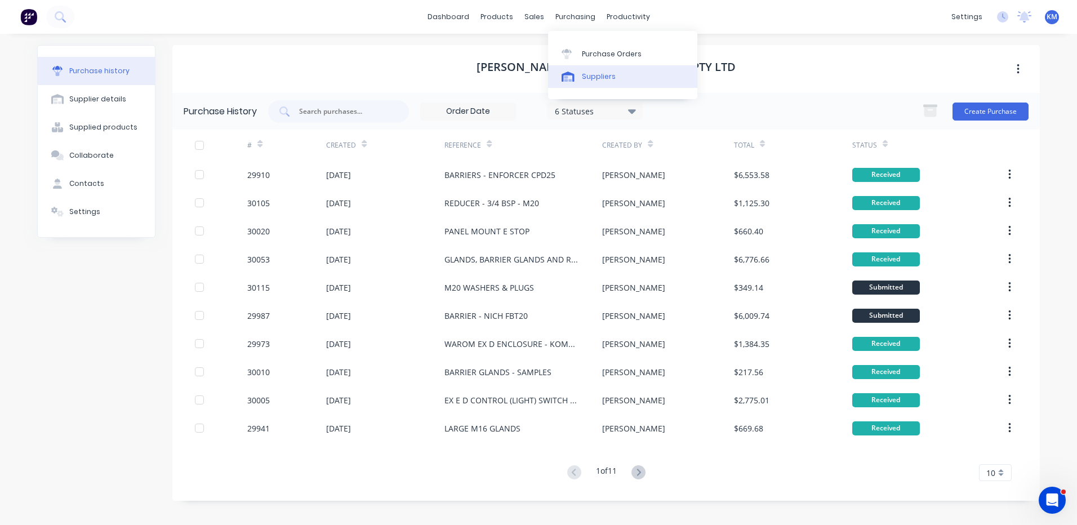
click at [568, 79] on icon at bounding box center [568, 77] width 13 height 10
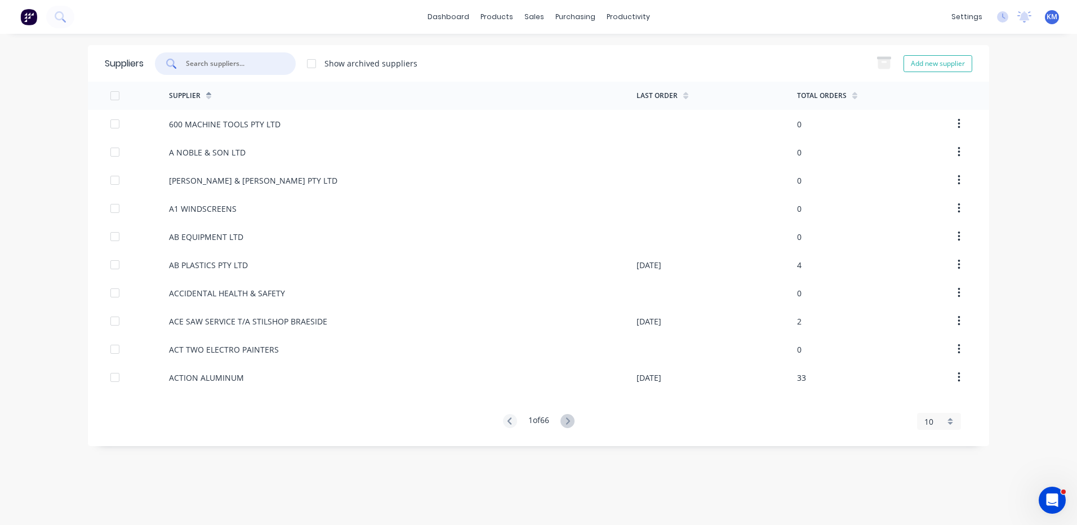
click at [198, 65] on input "text" at bounding box center [232, 63] width 94 height 11
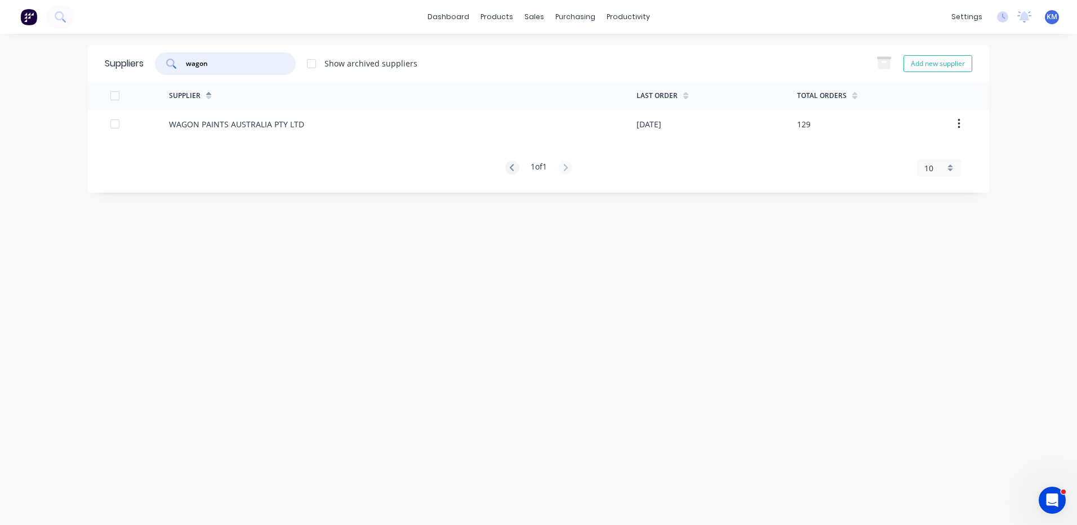
type input "wagon"
click at [352, 128] on div "WAGON PAINTS AUSTRALIA PTY LTD" at bounding box center [403, 124] width 468 height 28
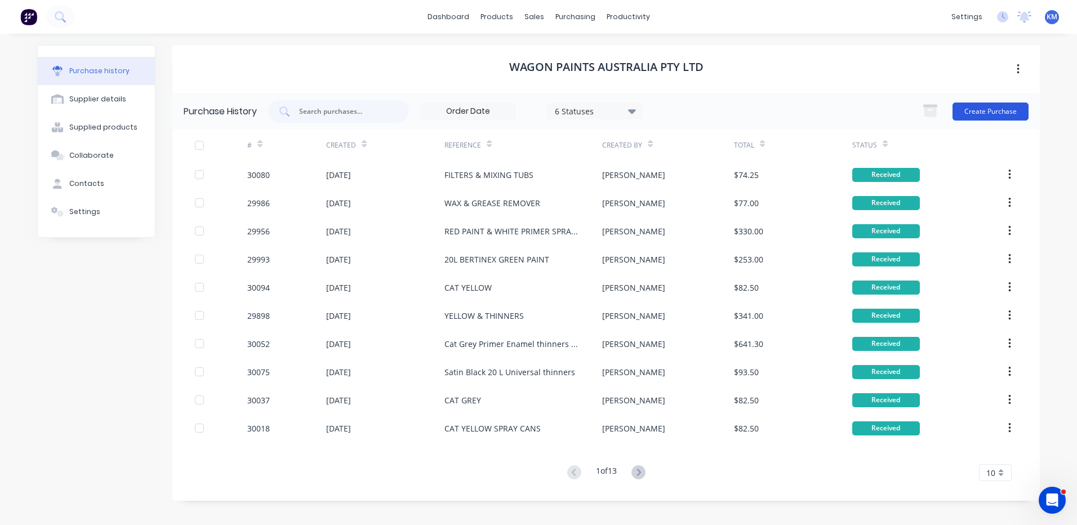
click at [1002, 110] on button "Create Purchase" at bounding box center [991, 112] width 76 height 18
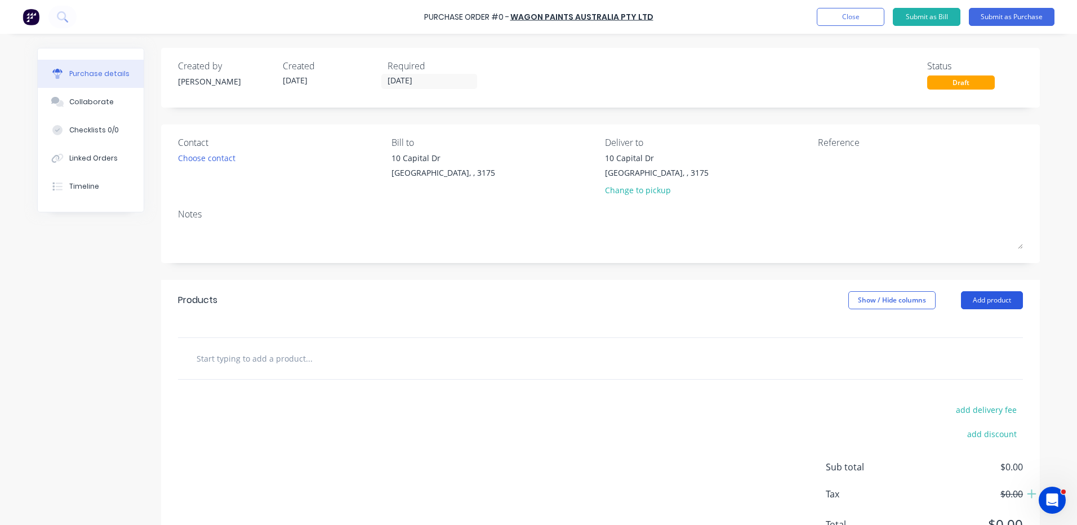
click at [993, 302] on button "Add product" at bounding box center [992, 300] width 62 height 18
click at [976, 325] on div "Product catalogue" at bounding box center [969, 329] width 87 height 16
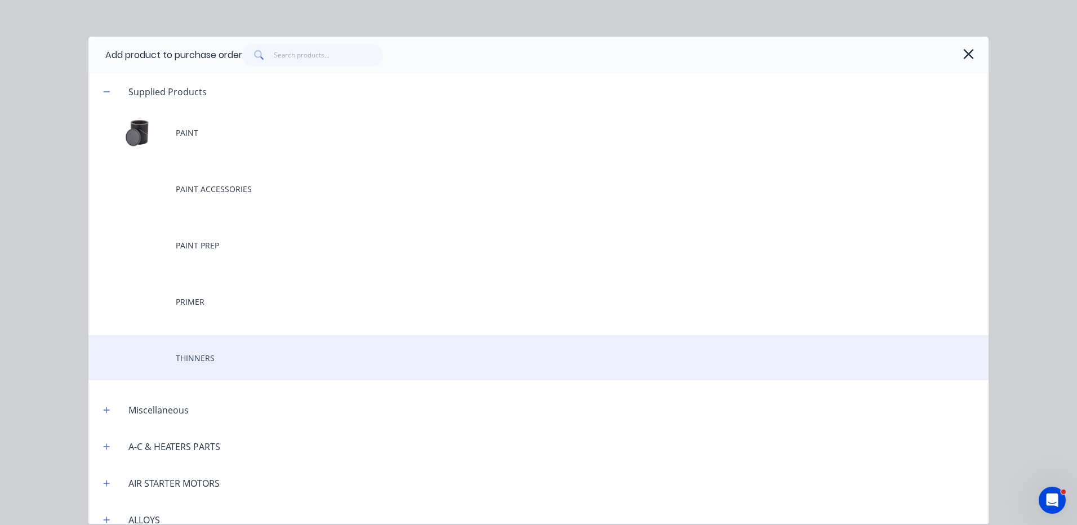
click at [261, 354] on div "THINNERS" at bounding box center [538, 357] width 900 height 45
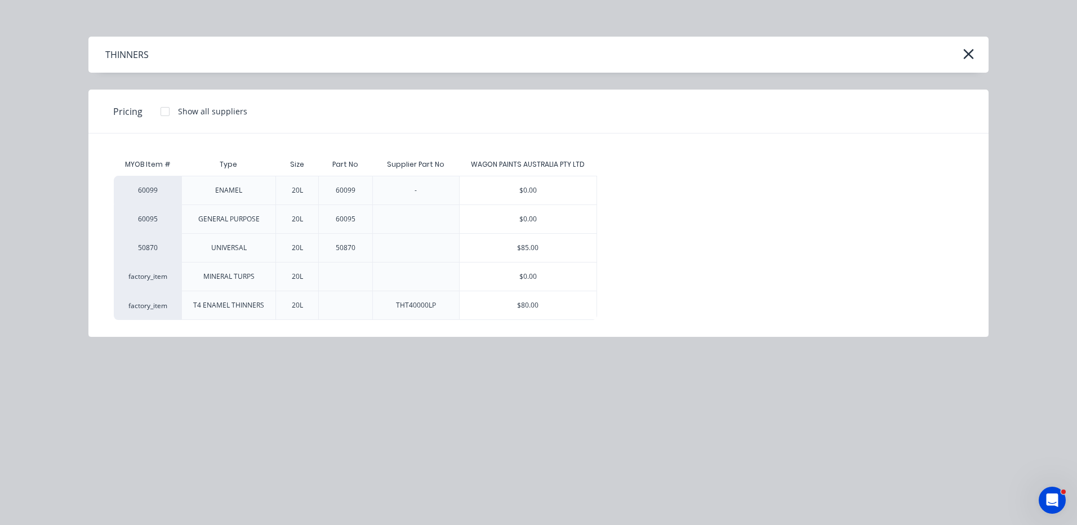
click at [544, 311] on div "$80.00" at bounding box center [528, 305] width 137 height 28
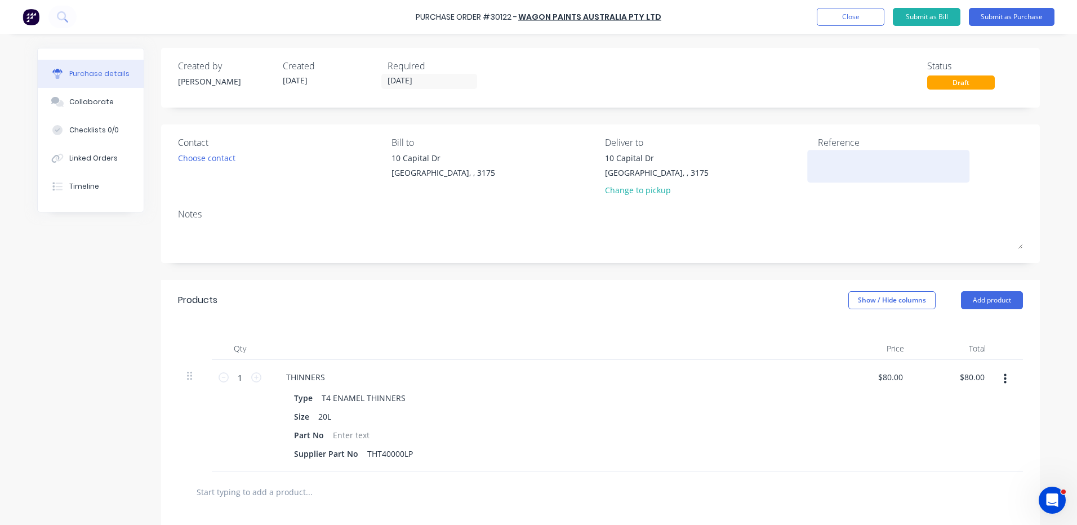
click at [820, 174] on textarea at bounding box center [888, 164] width 141 height 25
type textarea "x"
type textarea "T"
type textarea "x"
type textarea "TH"
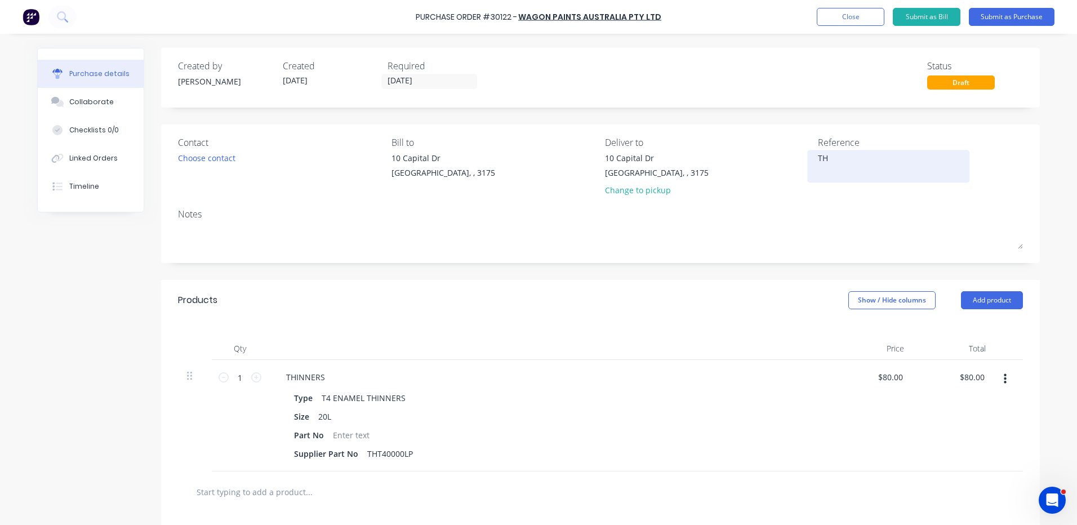
type textarea "x"
type textarea "THI"
type textarea "x"
type textarea "THIN"
type textarea "x"
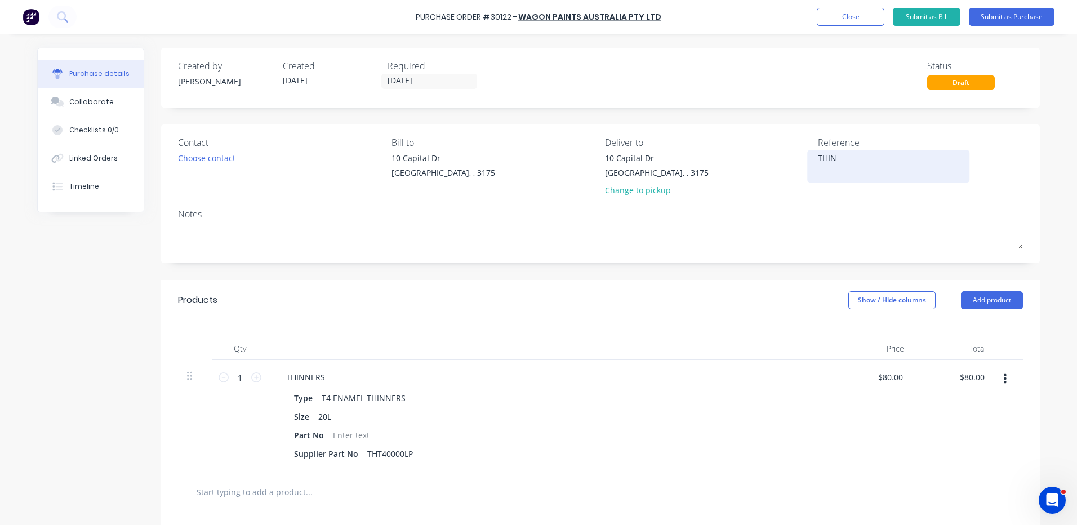
type textarea "THINN"
type textarea "x"
type textarea "THINNE"
type textarea "x"
type textarea "THINNER"
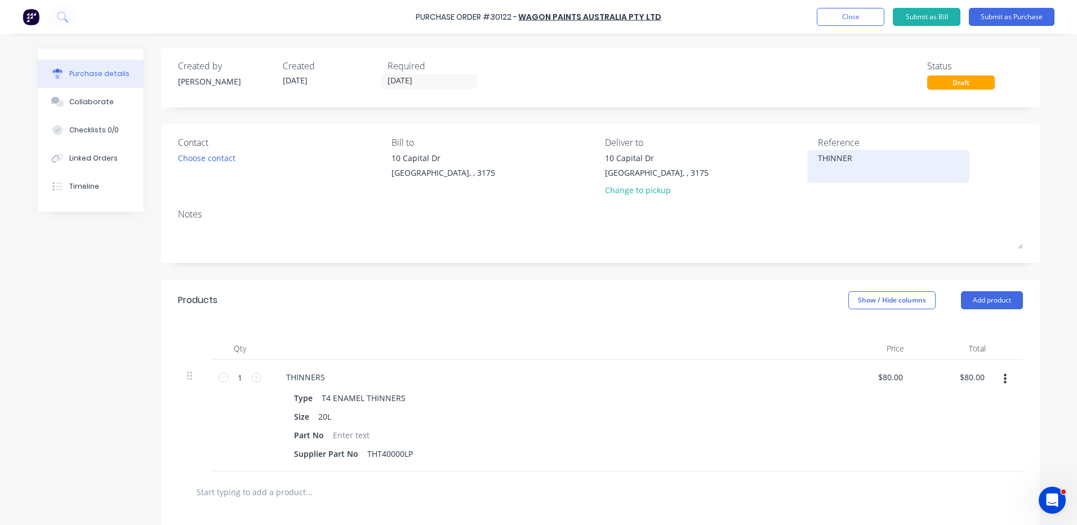
type textarea "x"
type textarea "THINNERS"
type textarea "x"
type textarea "THINNERS"
click at [195, 171] on div "Contact Choose contact" at bounding box center [280, 169] width 205 height 66
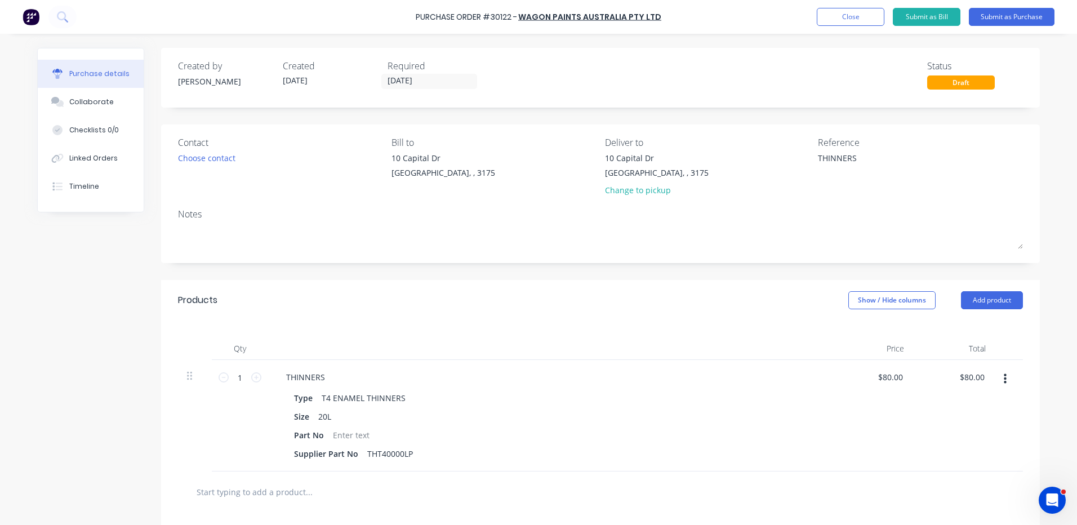
click at [201, 166] on div "Contact Choose contact" at bounding box center [280, 169] width 205 height 66
click at [203, 164] on div "Choose contact" at bounding box center [206, 158] width 57 height 12
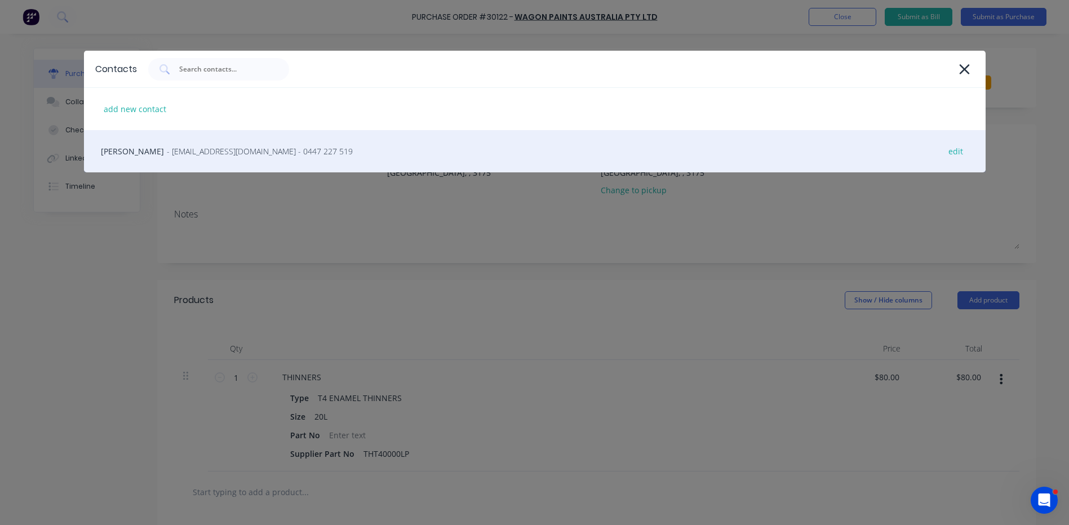
click at [204, 164] on div "Aaron Baldsing - dandenong@wagonpaints.com.au - 0447 227 519 edit" at bounding box center [534, 151] width 901 height 42
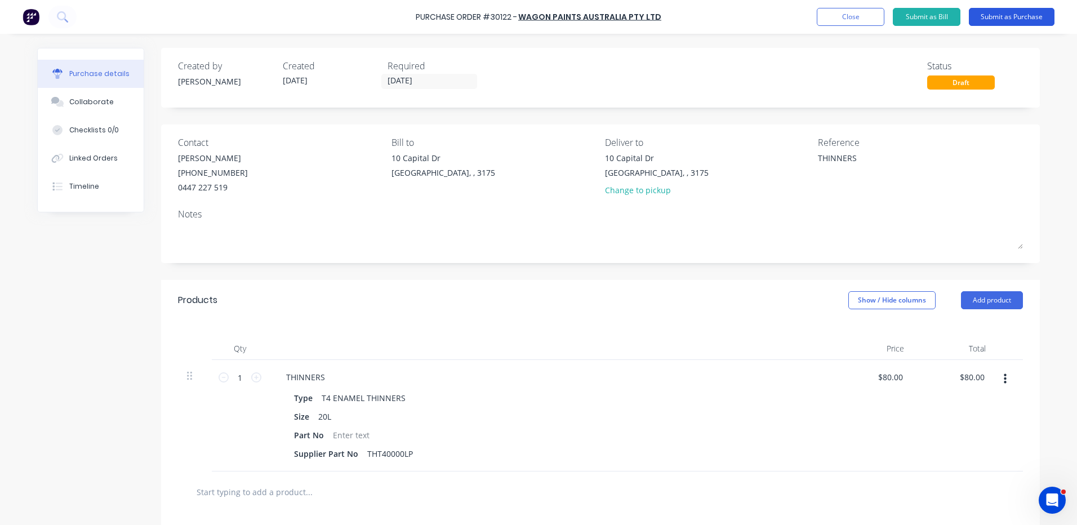
click at [1003, 20] on button "Submit as Purchase" at bounding box center [1012, 17] width 86 height 18
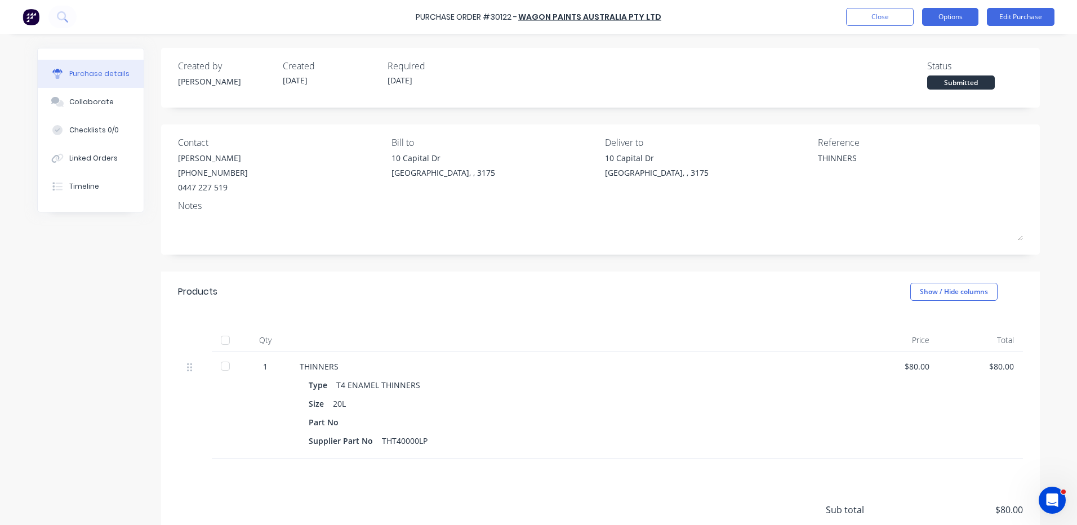
click at [955, 17] on button "Options" at bounding box center [950, 17] width 56 height 18
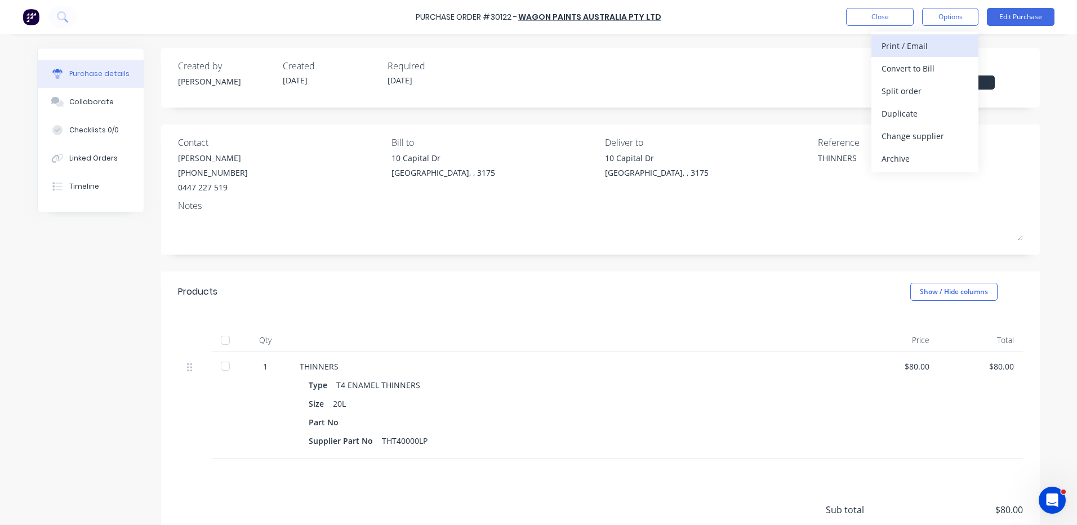
click at [924, 42] on div "Print / Email" at bounding box center [925, 46] width 87 height 16
click at [911, 73] on div "With pricing" at bounding box center [925, 68] width 87 height 16
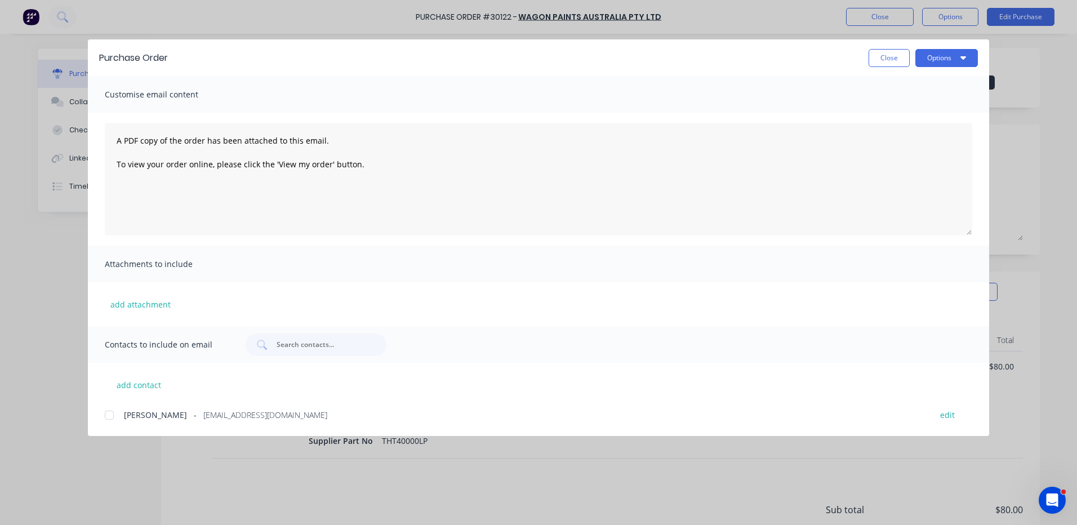
click at [116, 414] on div at bounding box center [109, 415] width 23 height 23
click at [962, 68] on div "Purchase Order Close Options" at bounding box center [538, 57] width 901 height 37
click at [951, 64] on button "Options" at bounding box center [946, 58] width 63 height 18
click at [935, 123] on div "Email" at bounding box center [924, 131] width 87 height 16
click at [896, 60] on button "Close" at bounding box center [889, 58] width 41 height 18
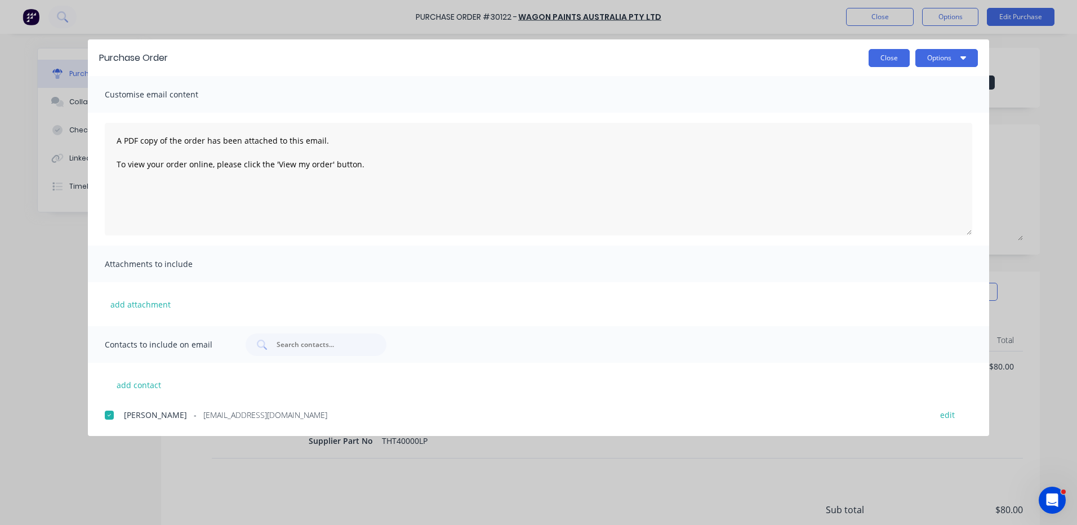
type textarea "x"
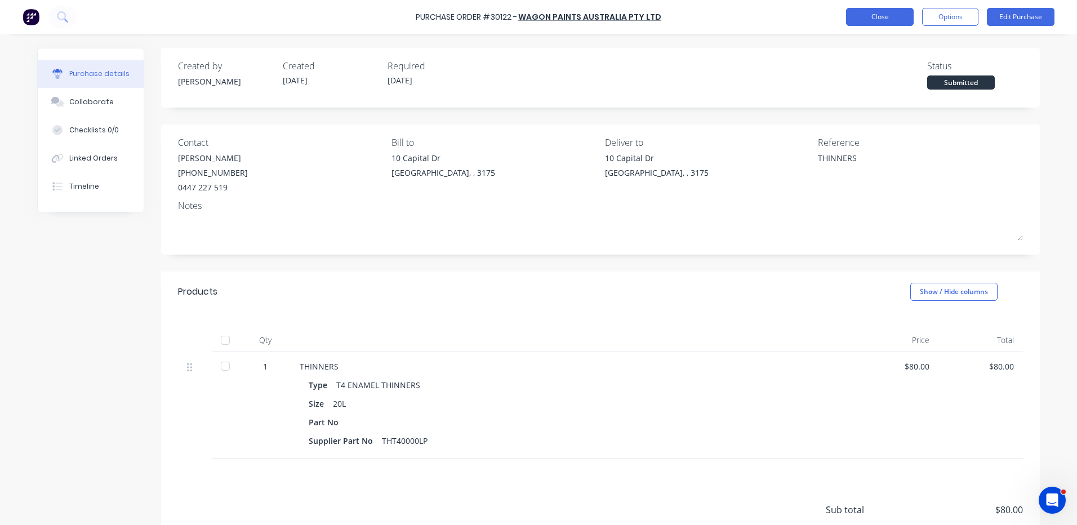
click at [861, 11] on button "Close" at bounding box center [880, 17] width 68 height 18
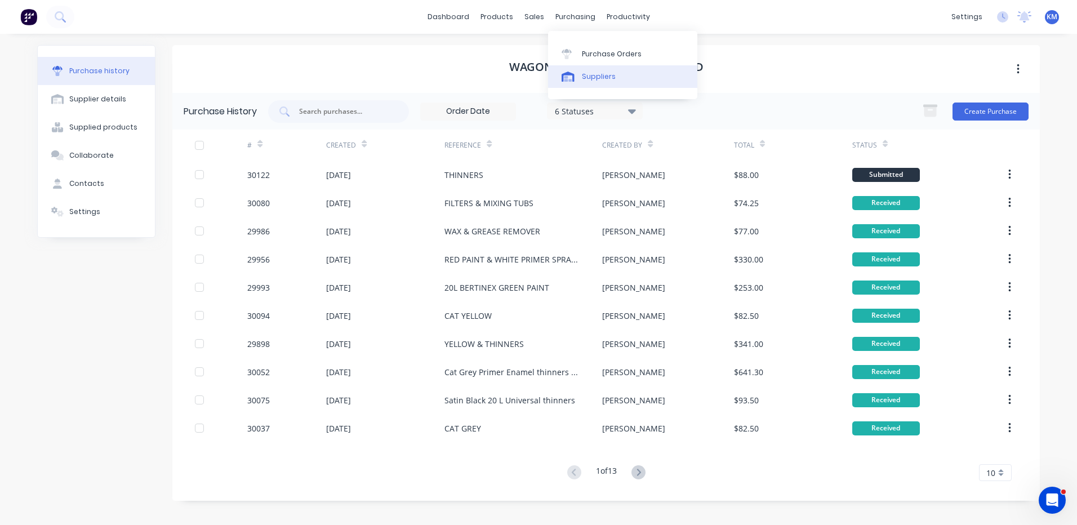
click at [583, 69] on link "Suppliers" at bounding box center [622, 76] width 149 height 23
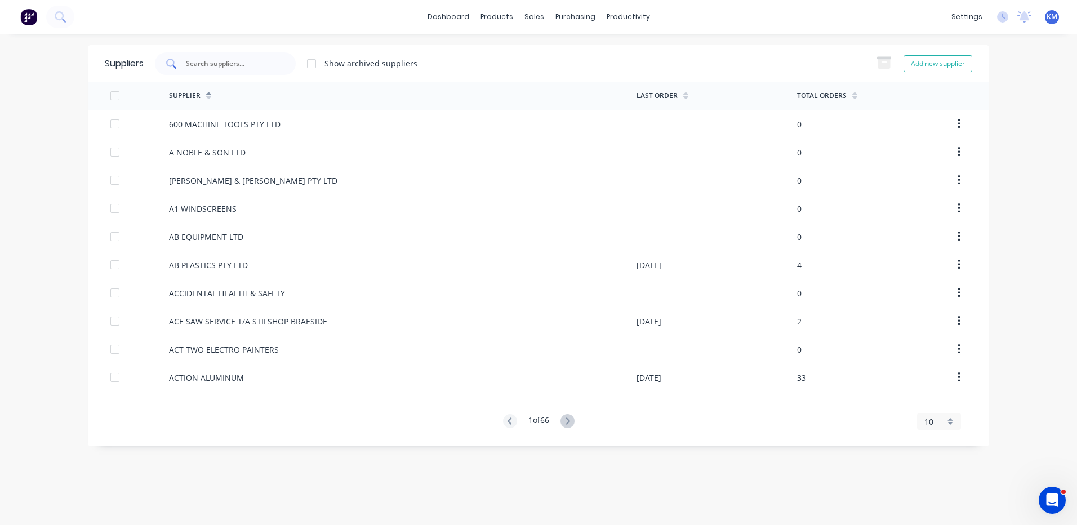
click at [246, 61] on input "text" at bounding box center [232, 63] width 94 height 11
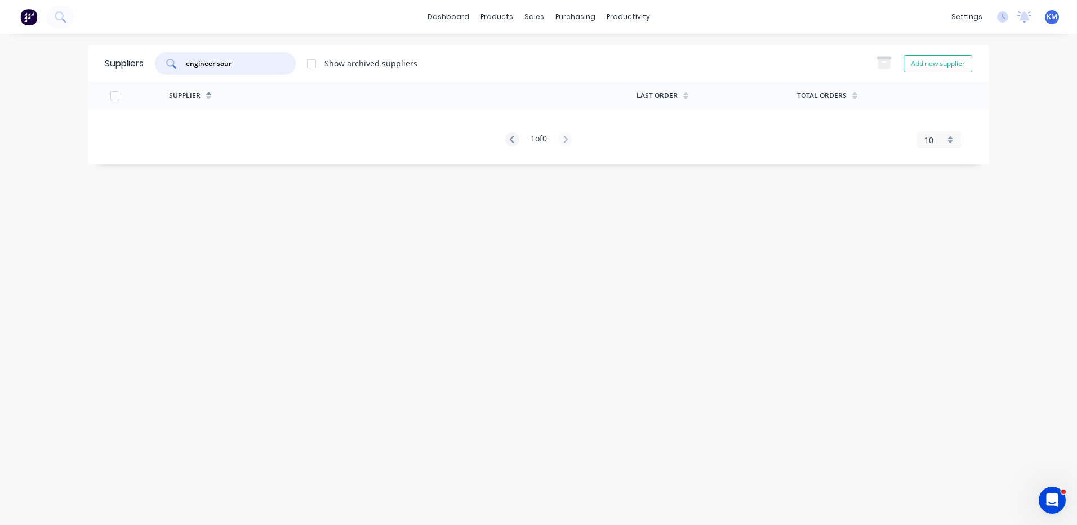
click at [216, 65] on input "engineer sour" at bounding box center [232, 63] width 94 height 11
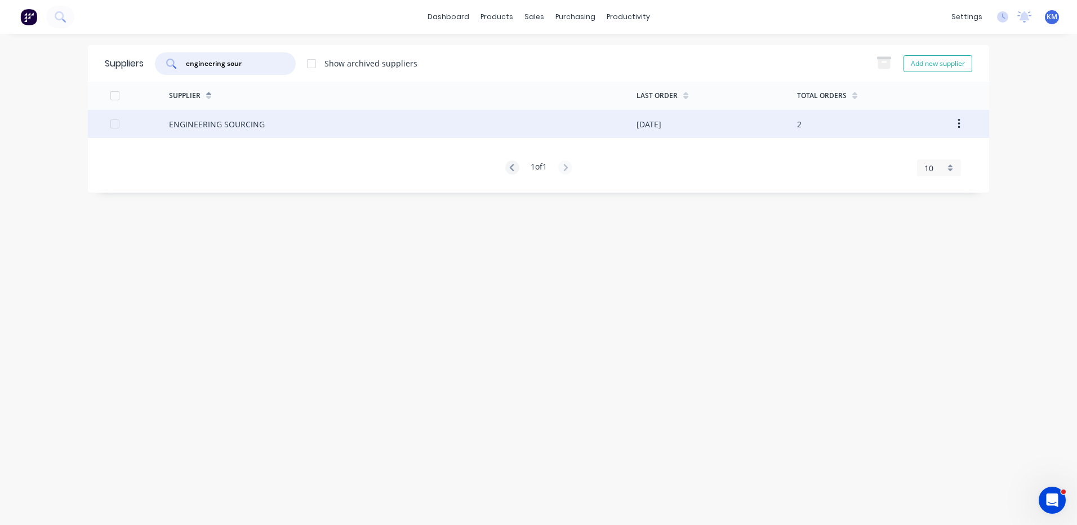
type input "engineering sour"
click at [274, 131] on div "ENGINEERING SOURCING" at bounding box center [403, 124] width 468 height 28
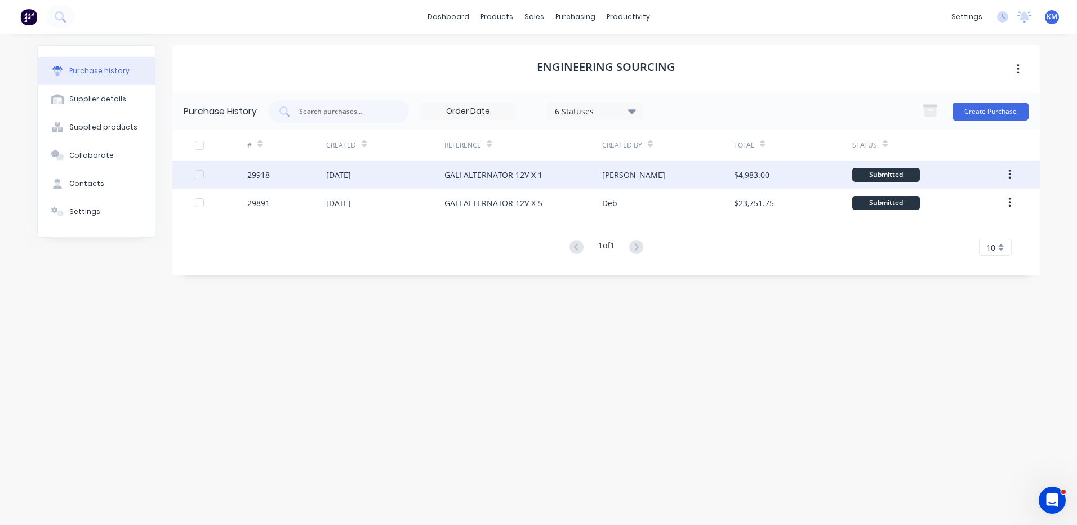
click at [736, 171] on div "$4,983.00" at bounding box center [751, 175] width 35 height 12
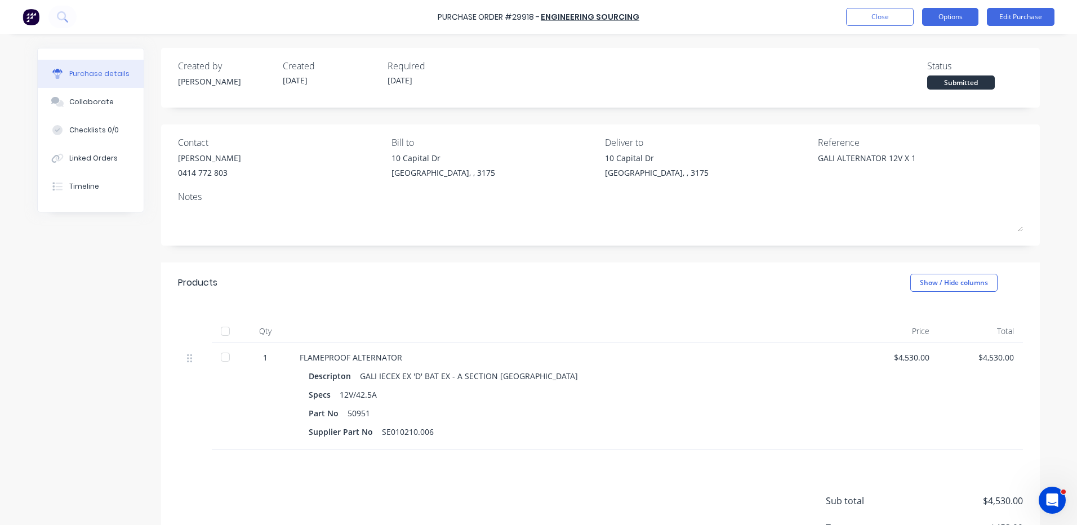
click at [960, 15] on button "Options" at bounding box center [950, 17] width 56 height 18
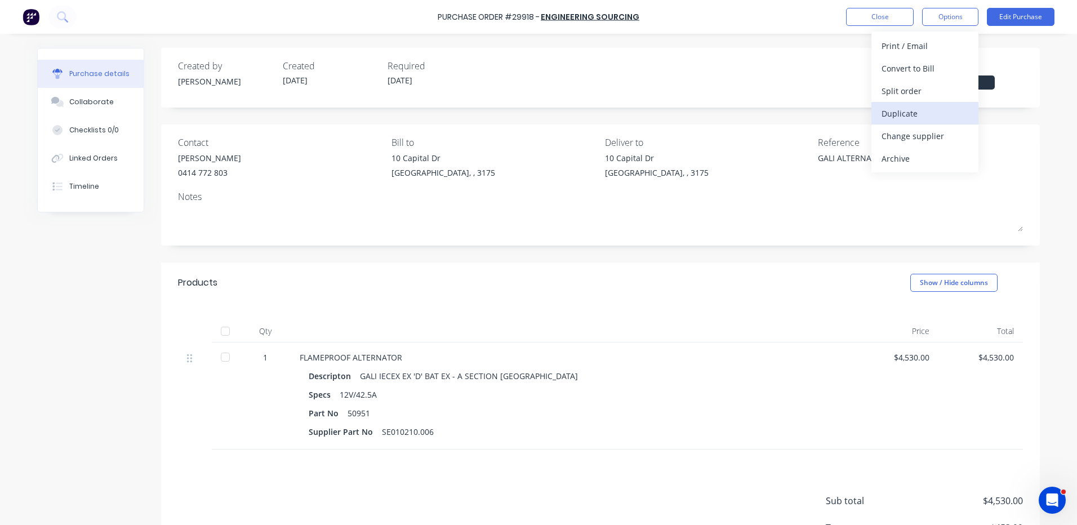
click at [929, 106] on div "Duplicate" at bounding box center [925, 113] width 87 height 16
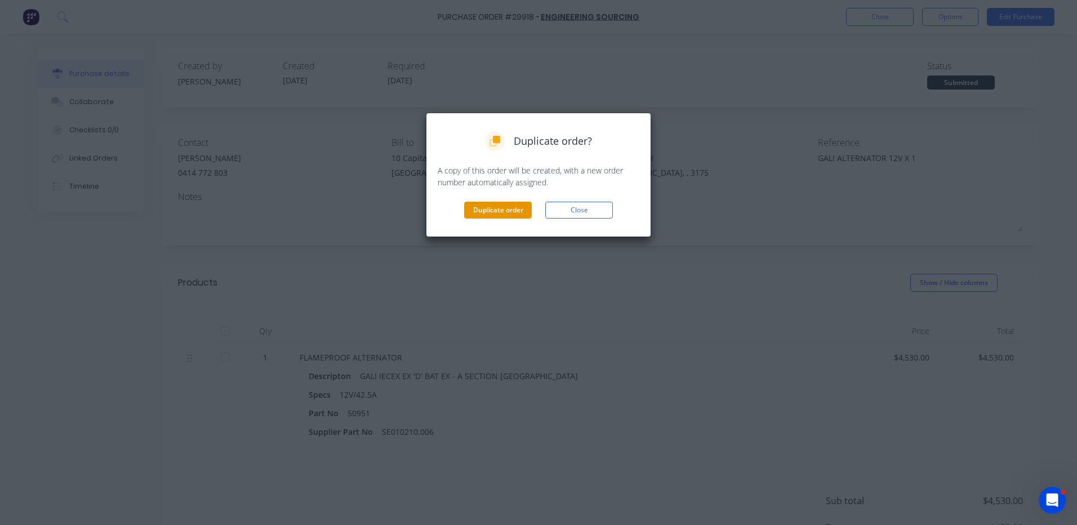
click at [517, 208] on button "Duplicate order" at bounding box center [498, 210] width 68 height 17
type textarea "x"
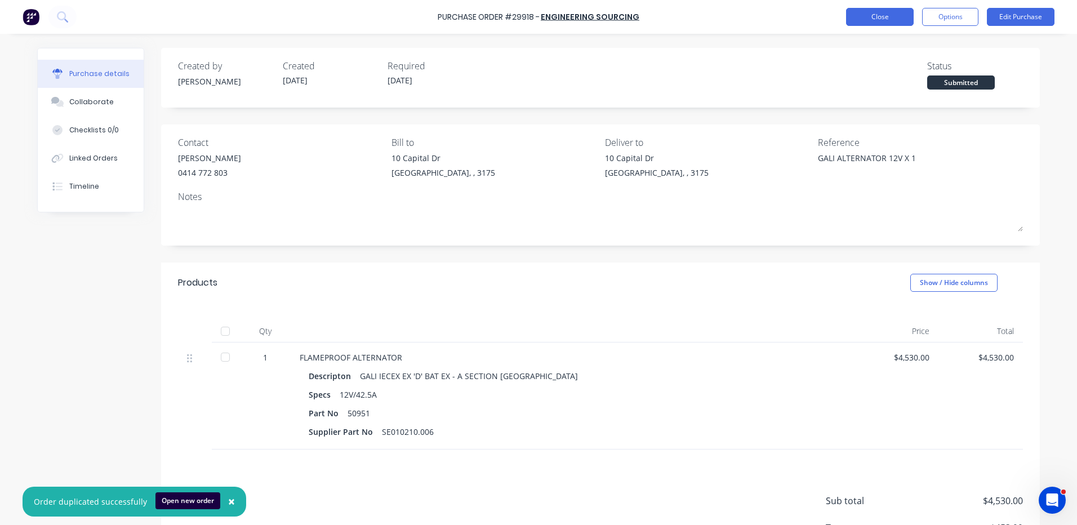
click at [874, 23] on button "Close" at bounding box center [880, 17] width 68 height 18
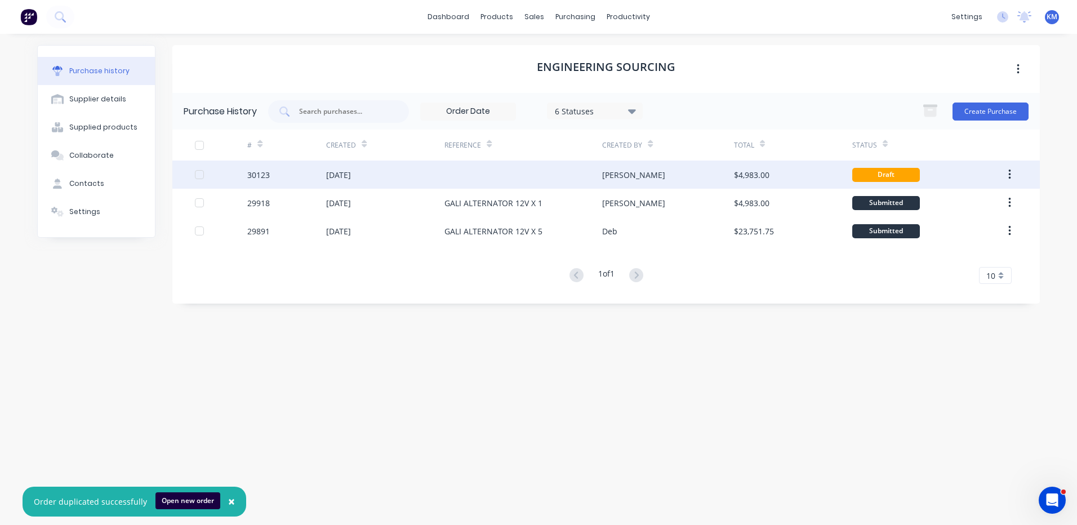
click at [469, 163] on div at bounding box center [523, 175] width 158 height 28
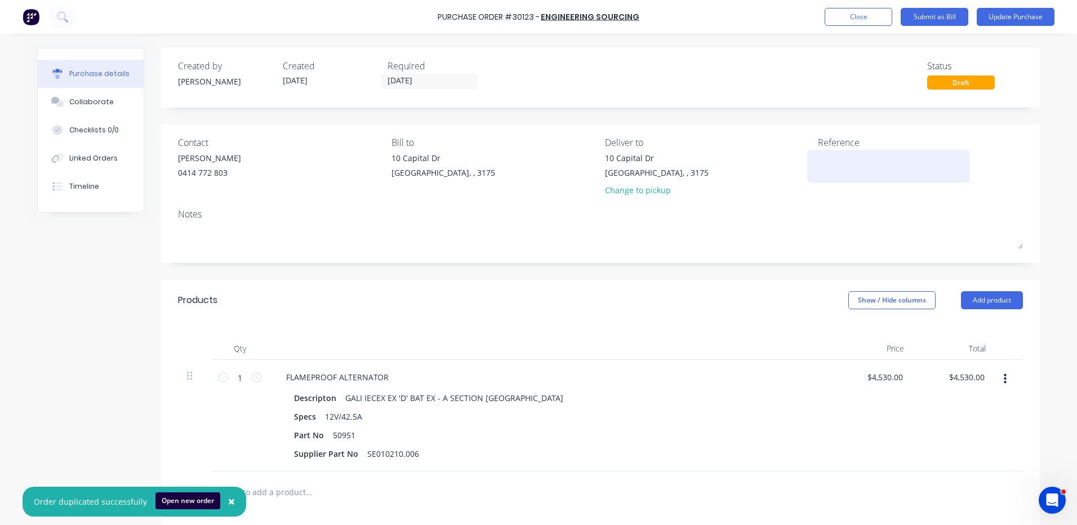
click at [852, 172] on textarea at bounding box center [888, 164] width 141 height 25
type textarea "g"
type textarea "GALI ALTERNATOR 12V X 1 -"
type textarea "x"
type textarea "GALI ALTERNATOR 12V X 1 - H"
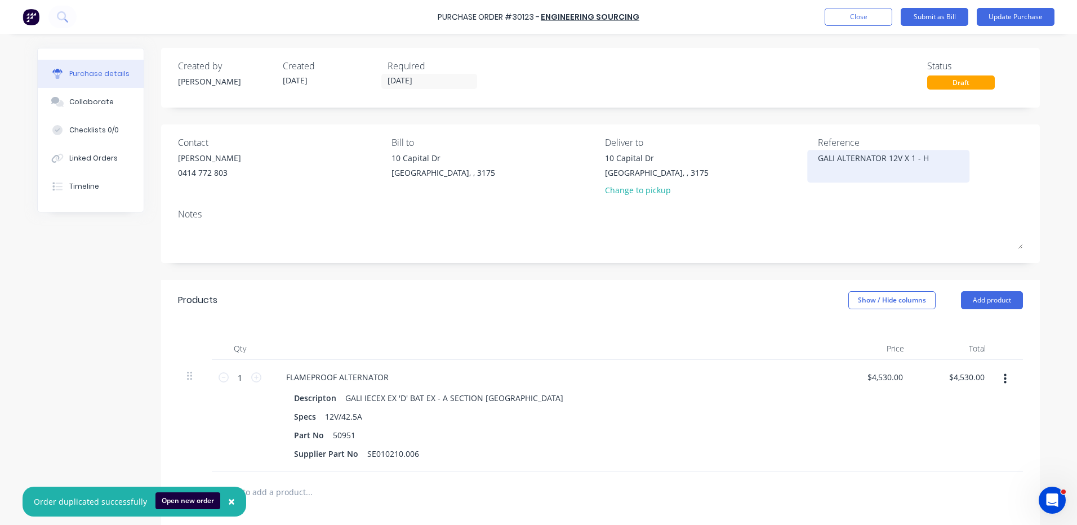
type textarea "x"
type textarea "GALI ALTERNATOR 12V X 1 - HE"
type textarea "x"
type textarea "GALI ALTERNATOR 12V X 1 - HEL"
type textarea "x"
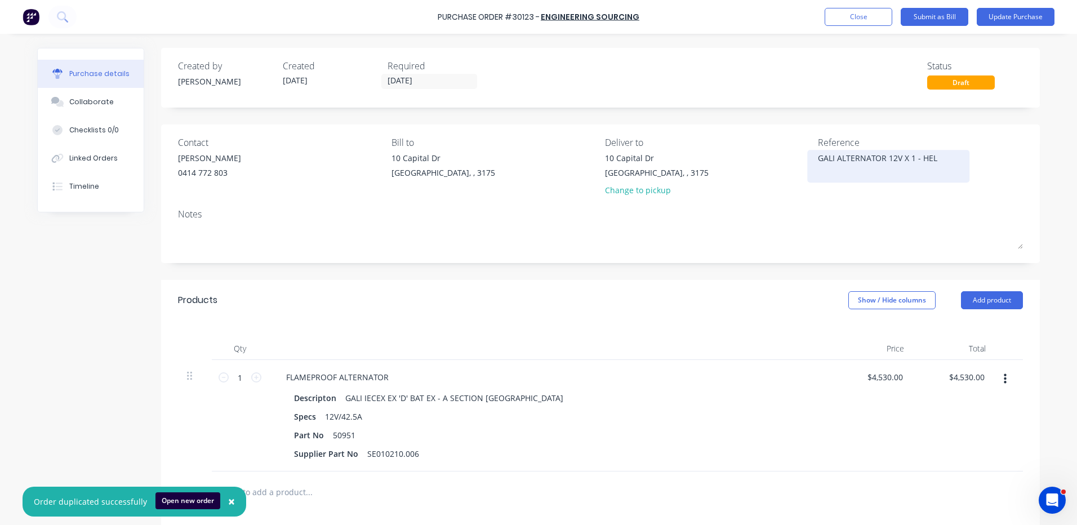
type textarea "GALI ALTERNATOR 12V X 1 - HELI"
type textarea "x"
type textarea "GALI ALTERNATOR 12V X 1 - HELI"
type textarea "x"
type textarea "GALI ALTERNATOR 12V X 1 - HELI C"
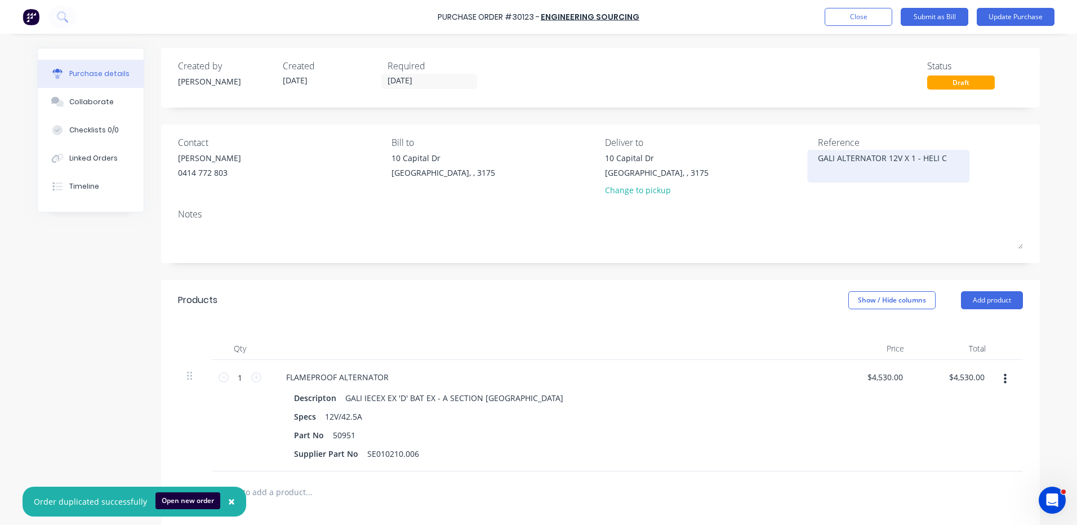
type textarea "x"
type textarea "GALI ALTERNATOR 12V X 1 - HELI CP"
type textarea "x"
type textarea "GALI ALTERNATOR 12V X 1 - HELI CPC"
type textarea "x"
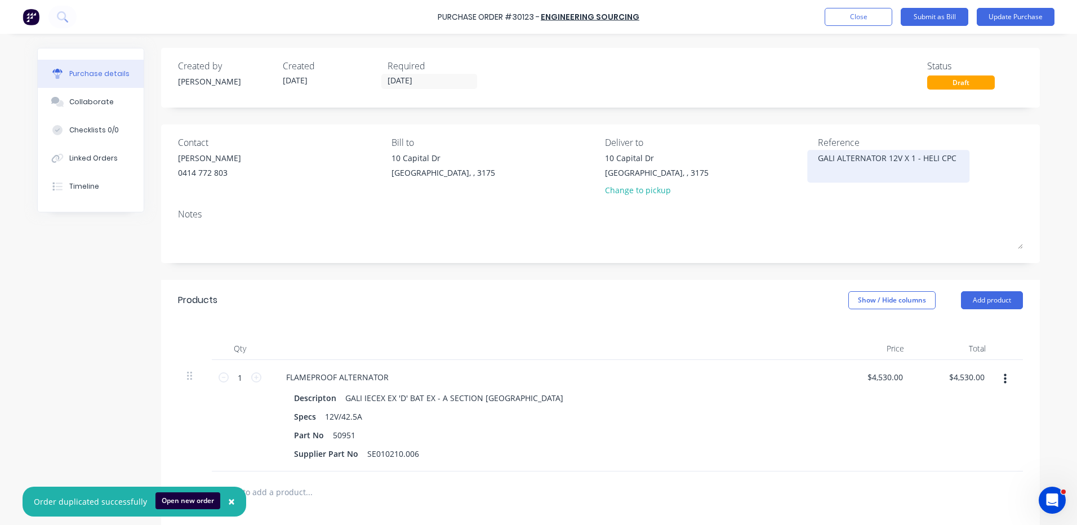
type textarea "GALI ALTERNATOR 12V X 1 - HELI CPCD"
type textarea "x"
type textarea "GALI ALTERNATOR 12V X 1 - HELI CPCD5"
type textarea "x"
type textarea "GALI ALTERNATOR 12V X 1 - HELI CPCD50"
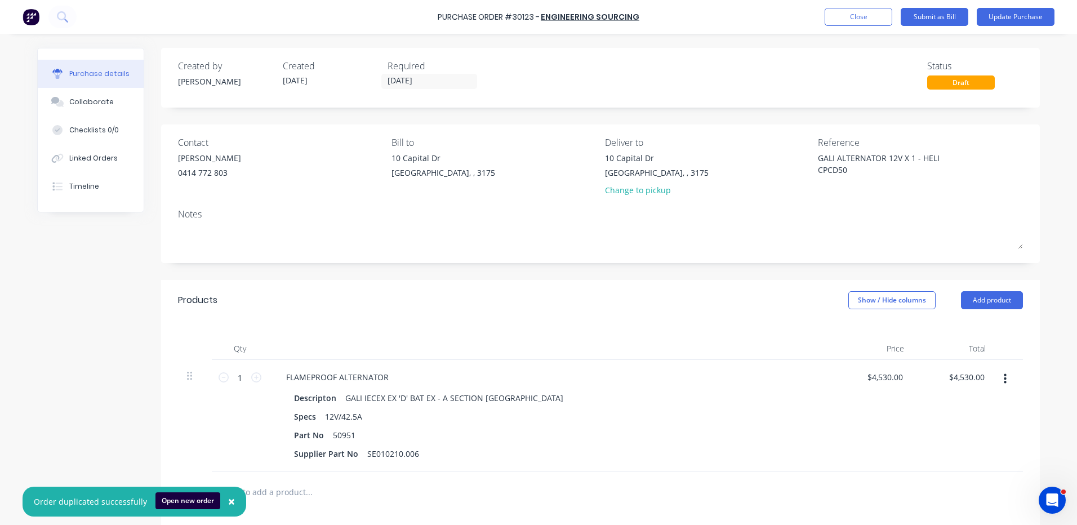
type textarea "x"
type textarea "GALI ALTERNATOR 12V X 1 - HELI CPCD50"
click at [312, 288] on div "Products Show / Hide columns Add product" at bounding box center [600, 300] width 879 height 41
click at [998, 16] on button "Update Purchase" at bounding box center [1016, 17] width 78 height 18
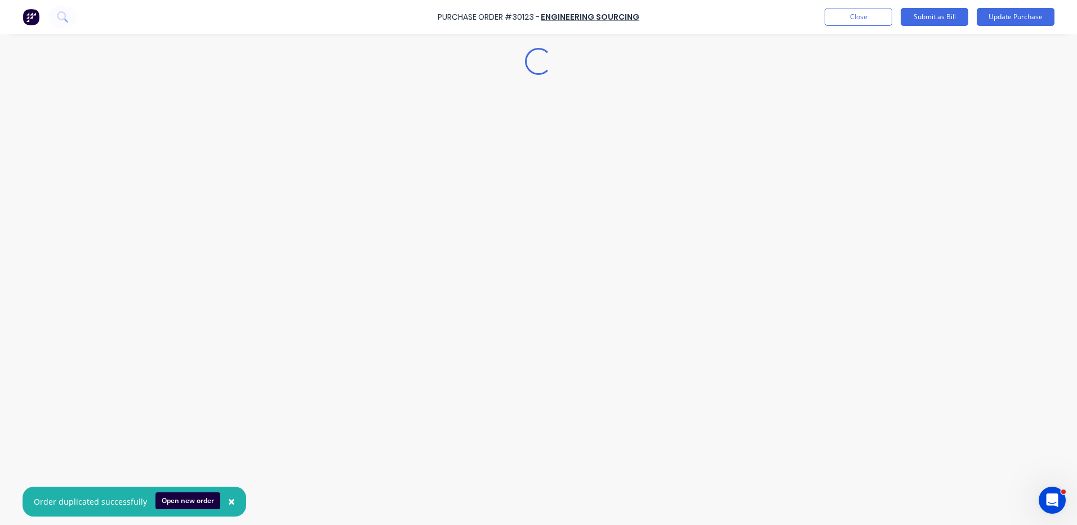
type textarea "x"
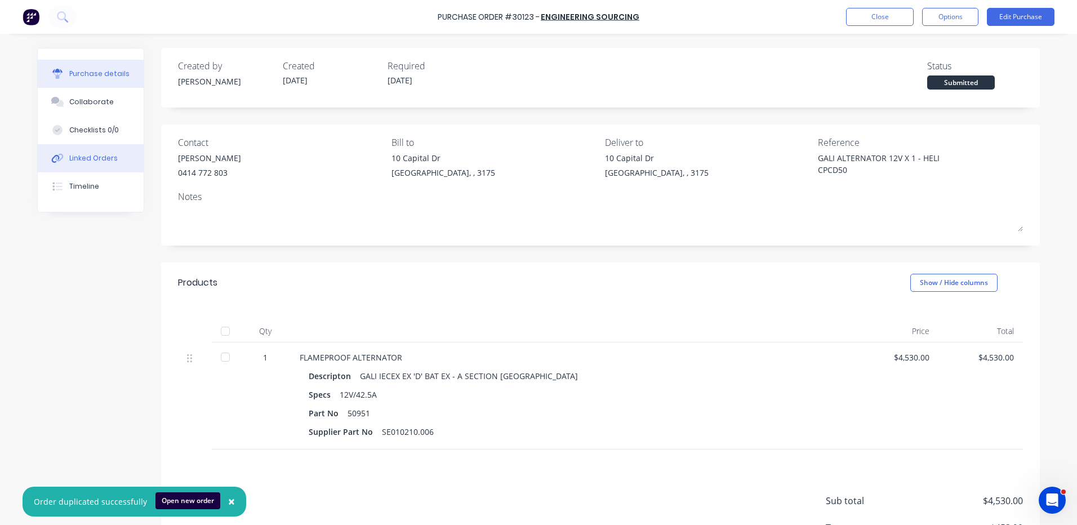
click at [93, 165] on button "Linked Orders" at bounding box center [91, 158] width 106 height 28
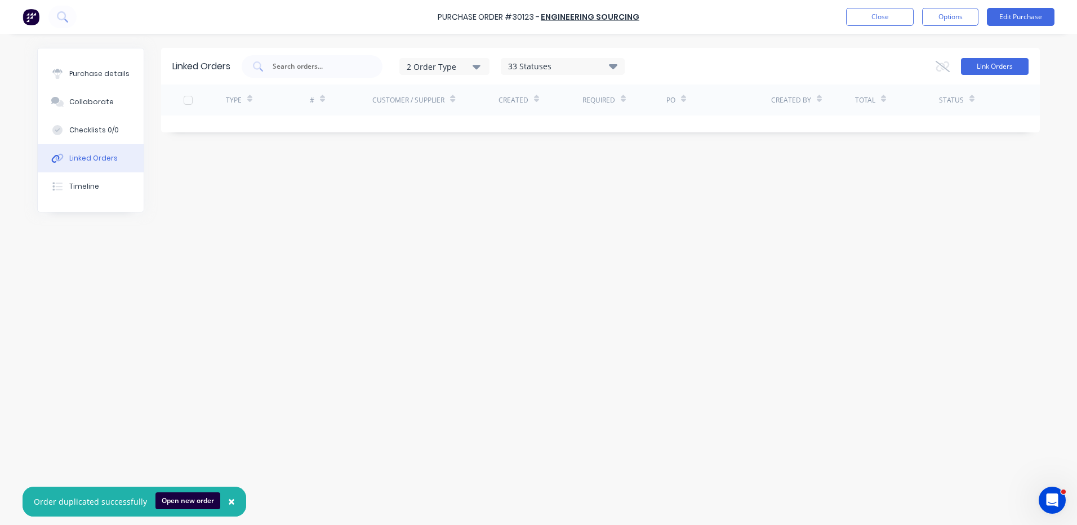
click at [975, 64] on button "Link Orders" at bounding box center [995, 66] width 68 height 17
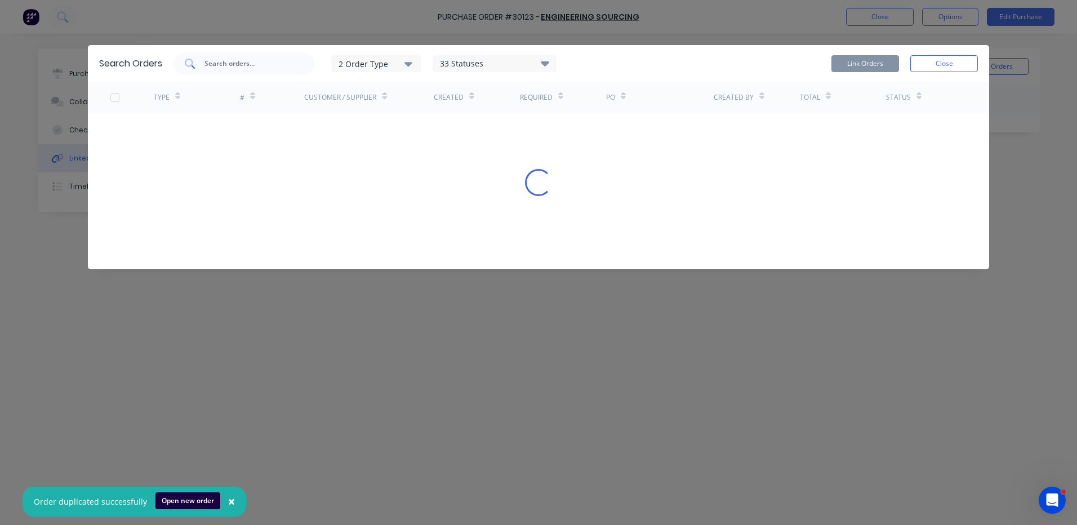
click at [254, 63] on input "text" at bounding box center [250, 63] width 94 height 11
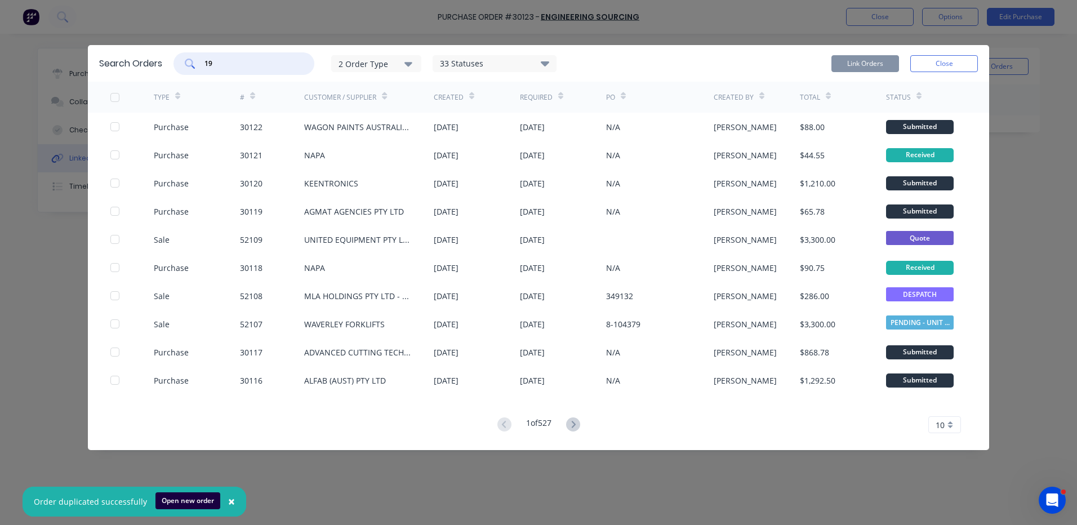
type input "1"
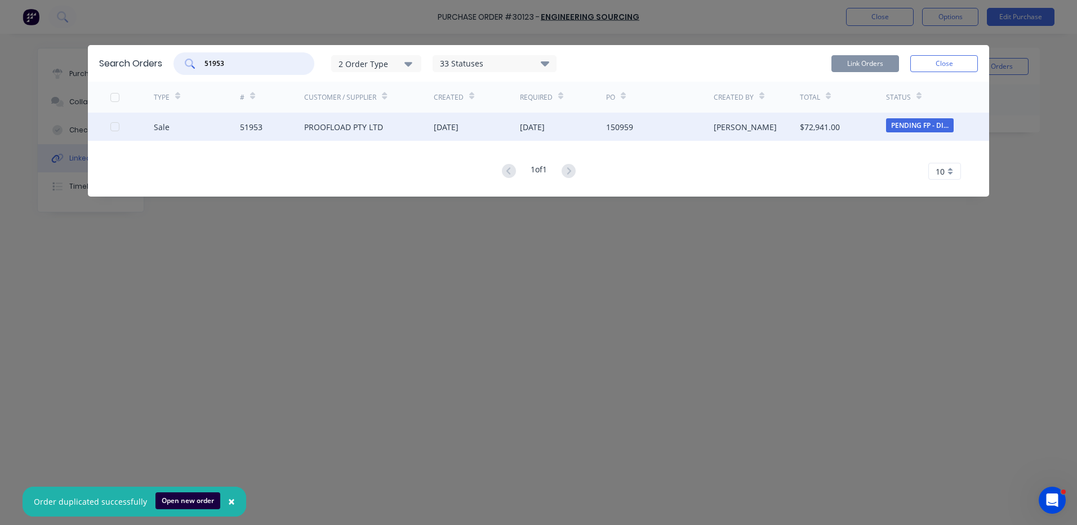
click at [114, 129] on div at bounding box center [115, 126] width 23 height 23
type input "51953"
click at [852, 64] on button "Link Orders" at bounding box center [865, 63] width 68 height 17
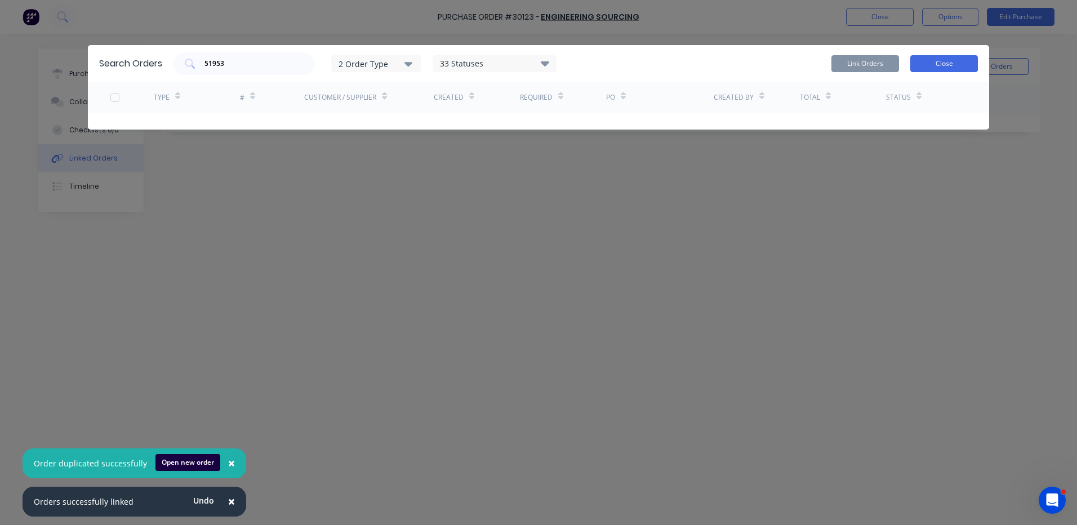
click at [958, 62] on button "Close" at bounding box center [944, 63] width 68 height 17
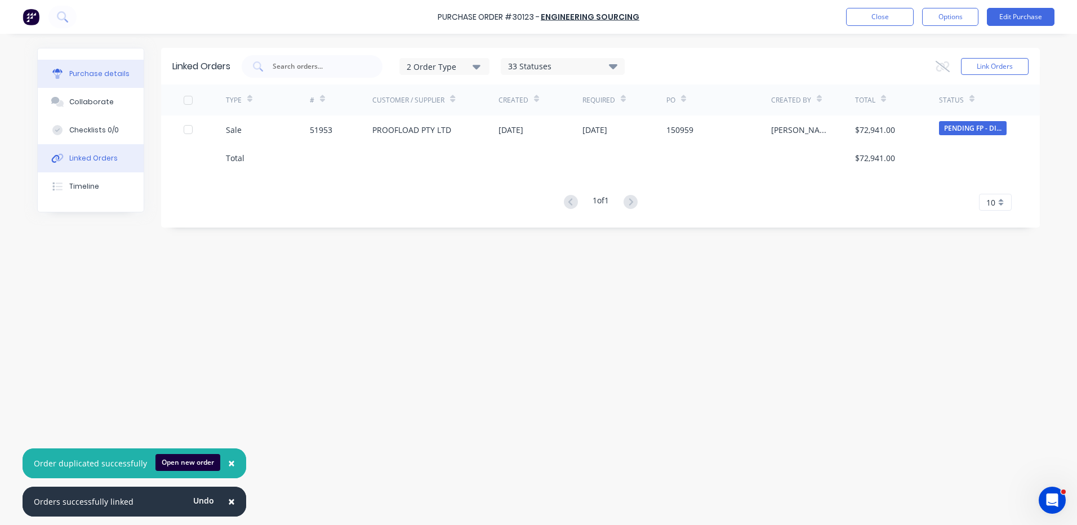
click at [118, 78] on div "Purchase details" at bounding box center [99, 74] width 60 height 10
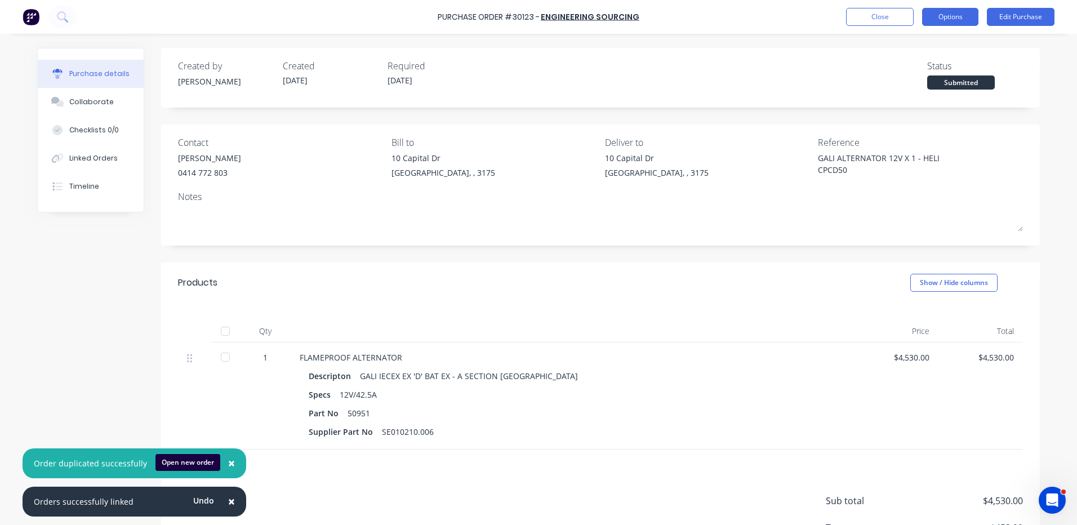
click at [954, 19] on button "Options" at bounding box center [950, 17] width 56 height 18
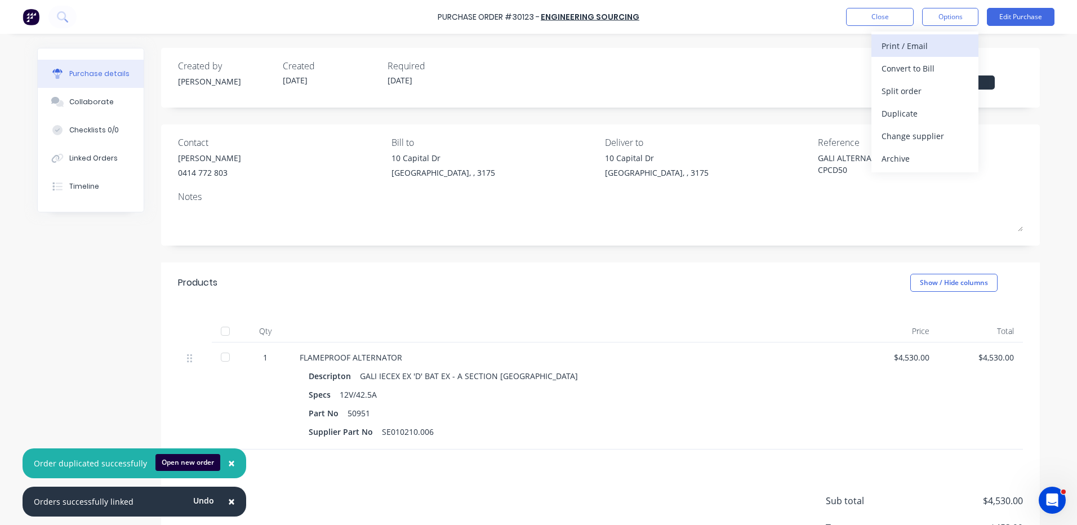
click at [920, 45] on div "Print / Email" at bounding box center [925, 46] width 87 height 16
click at [915, 69] on div "With pricing" at bounding box center [925, 68] width 87 height 16
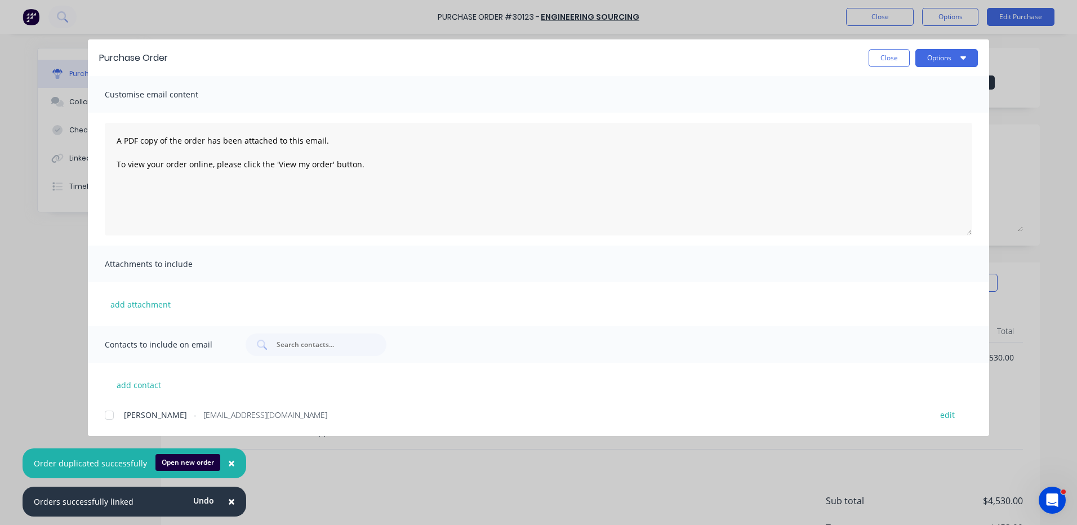
click at [117, 408] on div at bounding box center [109, 415] width 23 height 23
click at [949, 58] on button "Options" at bounding box center [946, 58] width 63 height 18
click at [909, 132] on div "Email" at bounding box center [924, 131] width 87 height 16
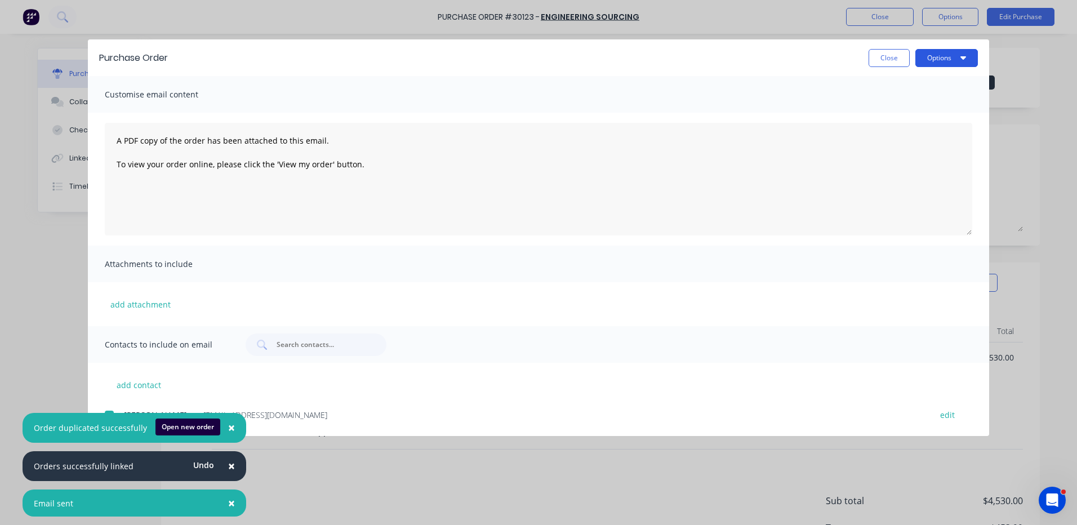
click at [915, 56] on button "Options" at bounding box center [946, 58] width 63 height 18
click at [907, 59] on button "Close" at bounding box center [889, 58] width 41 height 18
type textarea "x"
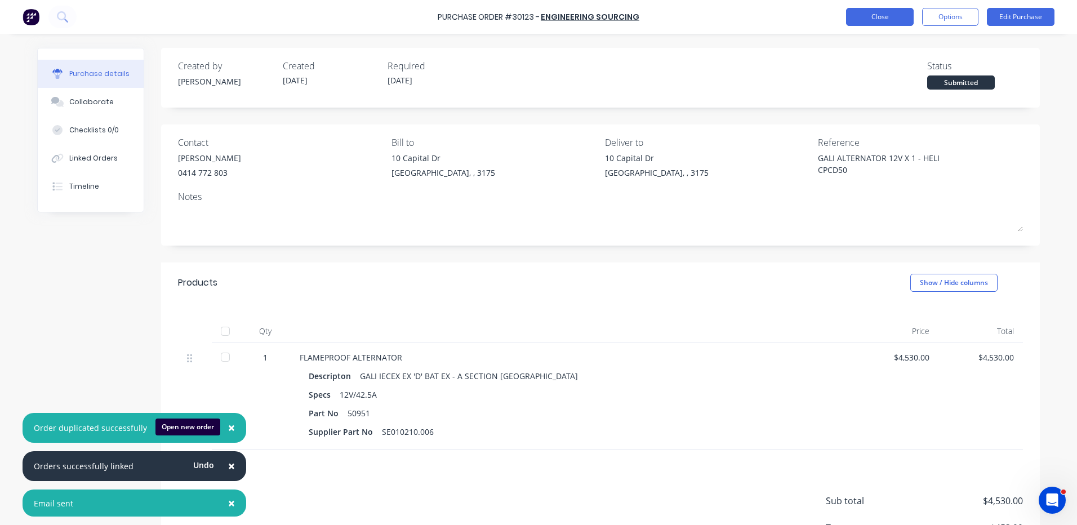
click at [893, 15] on button "Close" at bounding box center [880, 17] width 68 height 18
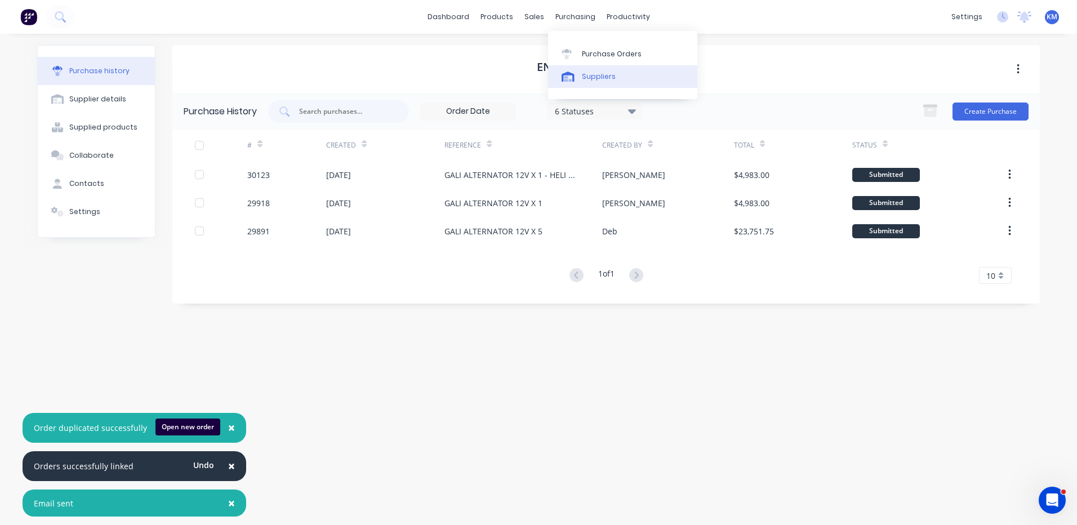
click at [575, 74] on div at bounding box center [570, 77] width 17 height 10
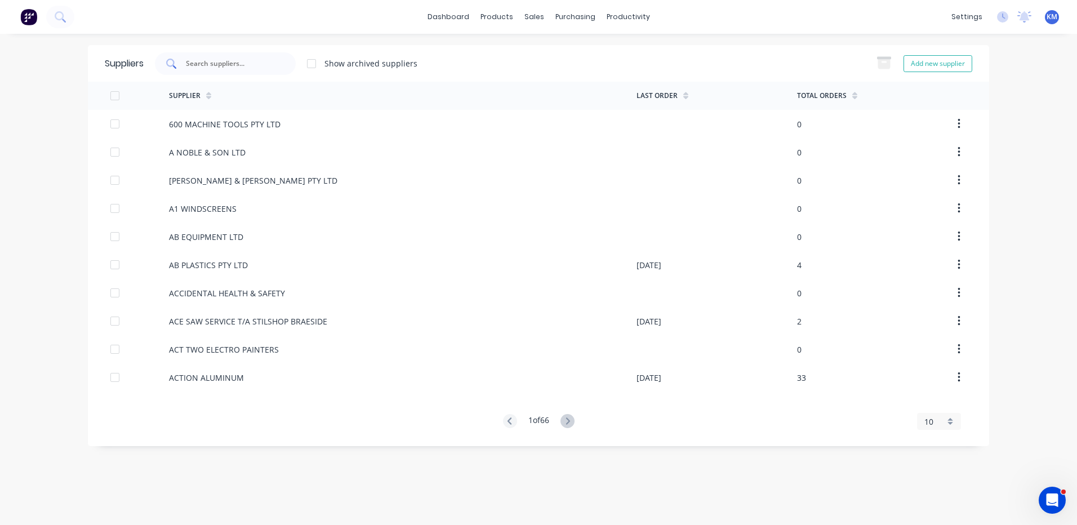
click at [250, 65] on input "text" at bounding box center [232, 63] width 94 height 11
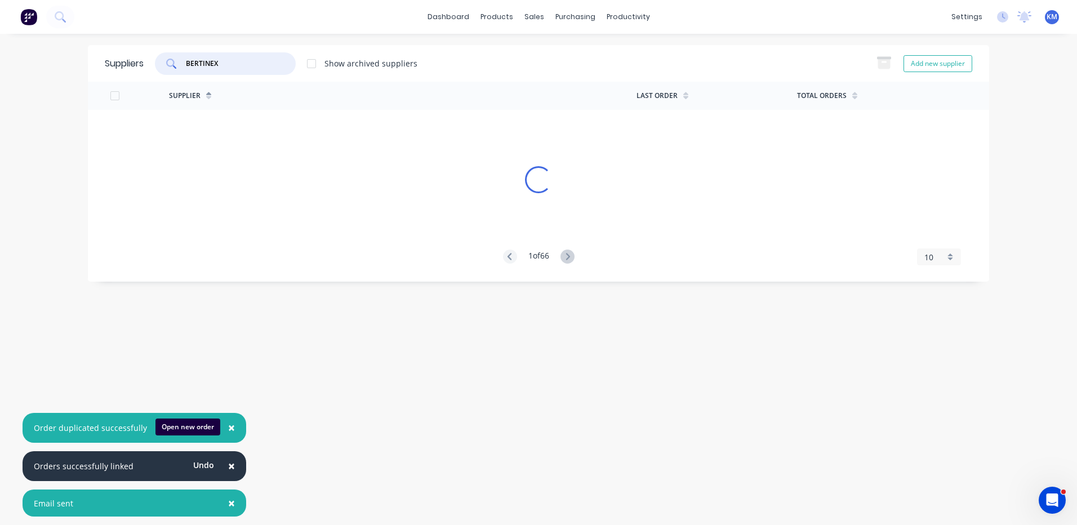
type input "BERTINEX"
click at [228, 502] on span "×" at bounding box center [231, 503] width 7 height 16
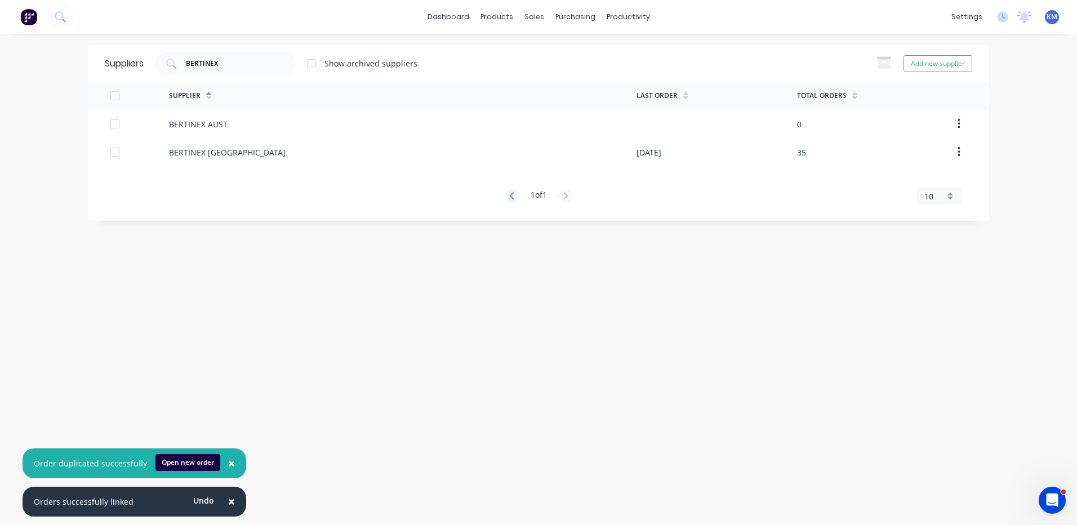
click at [228, 502] on span "×" at bounding box center [231, 501] width 7 height 16
click at [228, 471] on span "×" at bounding box center [231, 463] width 7 height 16
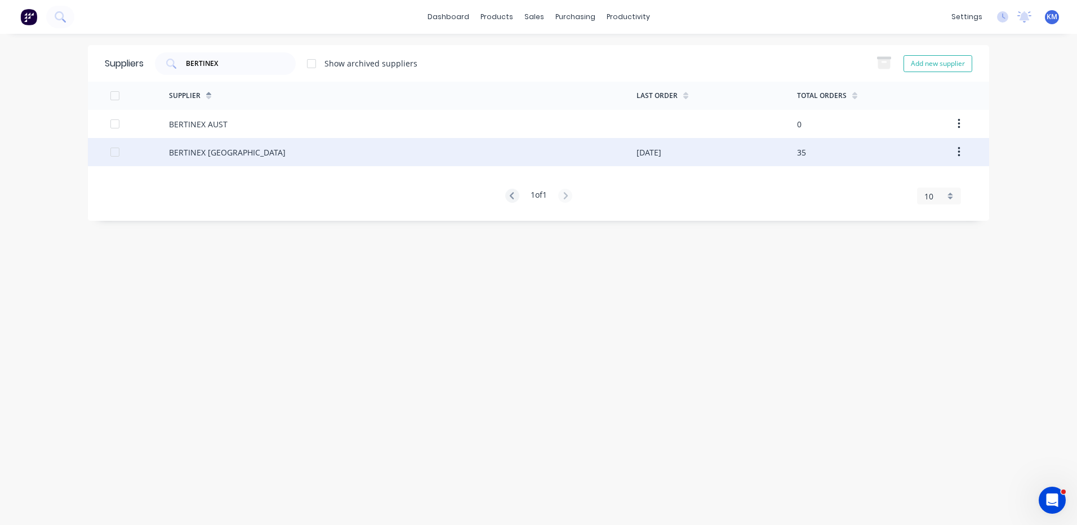
click at [256, 148] on div "BERTINEX [GEOGRAPHIC_DATA]" at bounding box center [403, 152] width 468 height 28
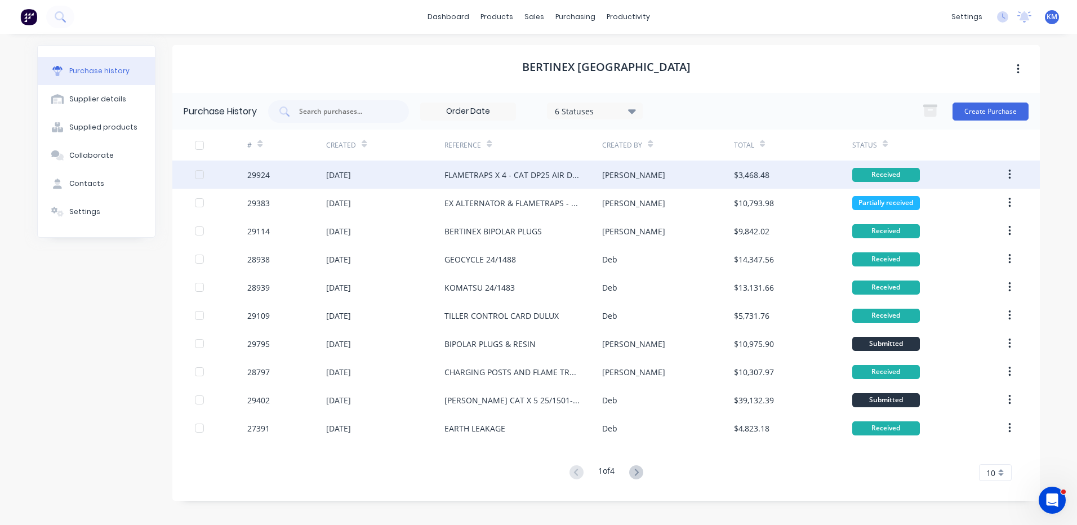
click at [672, 186] on div "[PERSON_NAME]" at bounding box center [667, 175] width 131 height 28
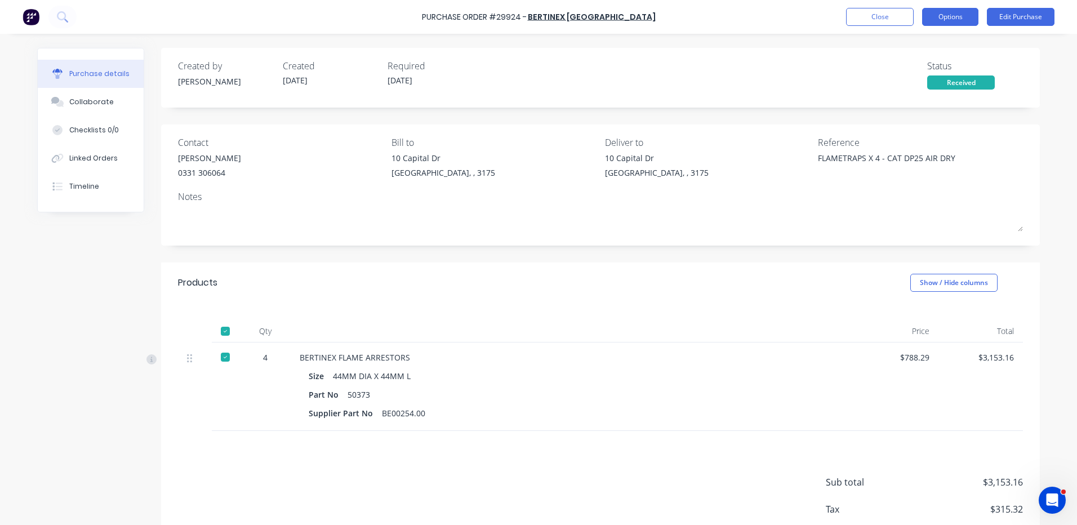
click at [963, 19] on button "Options" at bounding box center [950, 17] width 56 height 18
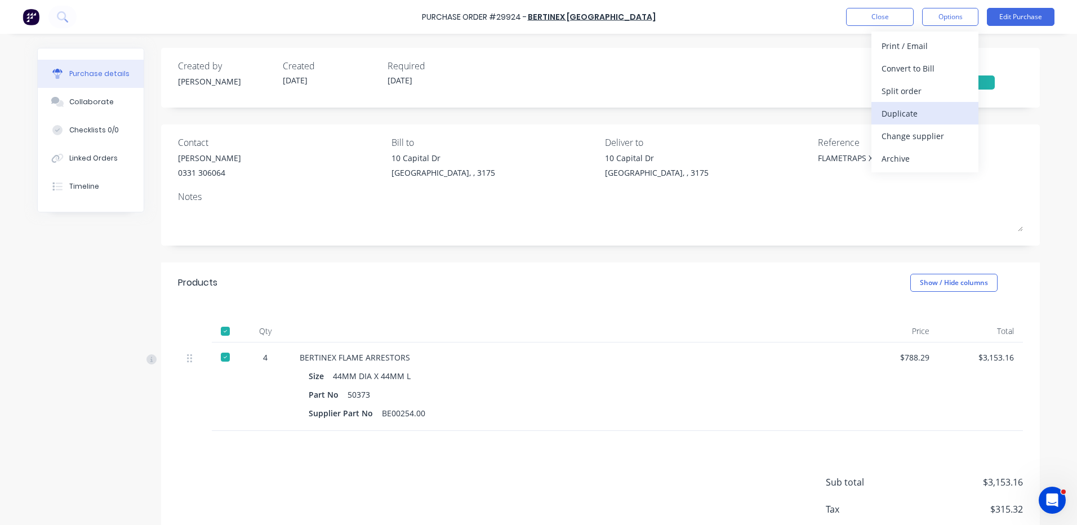
click at [918, 110] on div "Duplicate" at bounding box center [925, 113] width 87 height 16
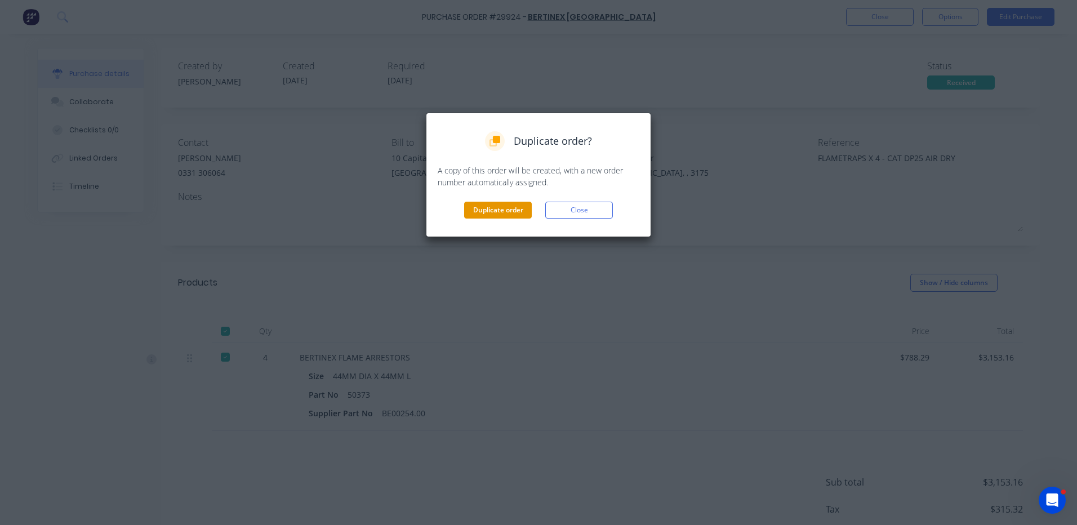
click at [504, 216] on button "Duplicate order" at bounding box center [498, 210] width 68 height 17
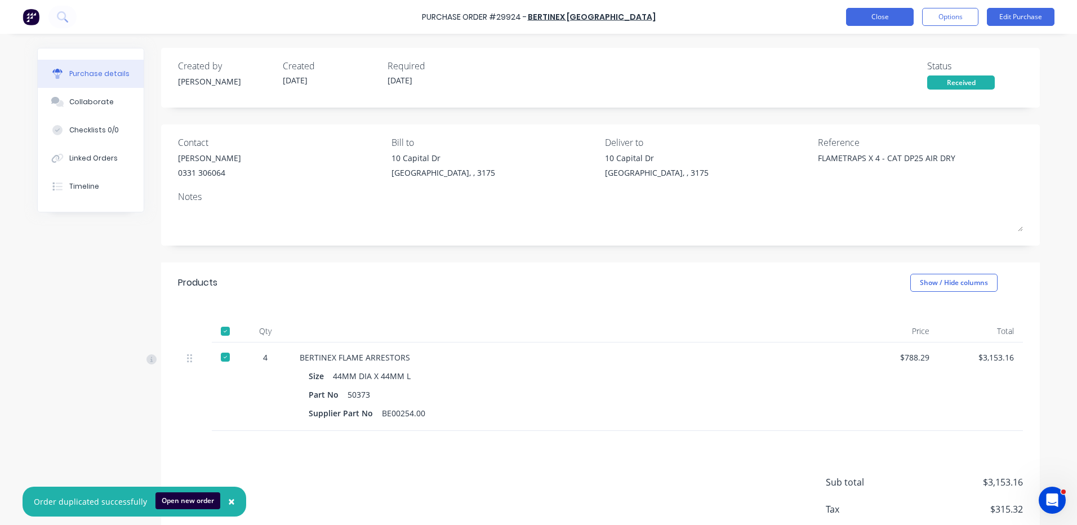
type textarea "x"
click at [883, 15] on button "Close" at bounding box center [880, 17] width 68 height 18
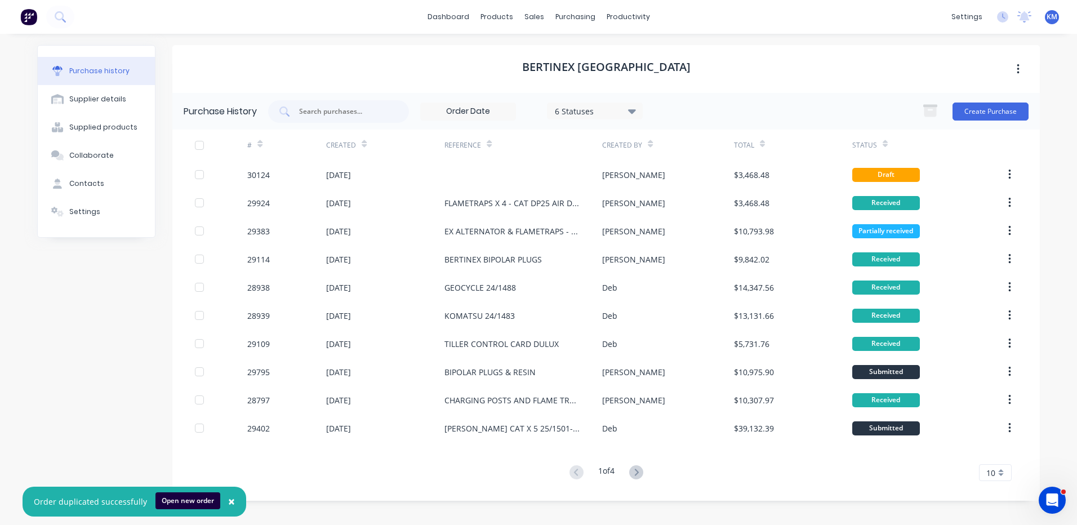
click at [530, 179] on div at bounding box center [523, 175] width 158 height 28
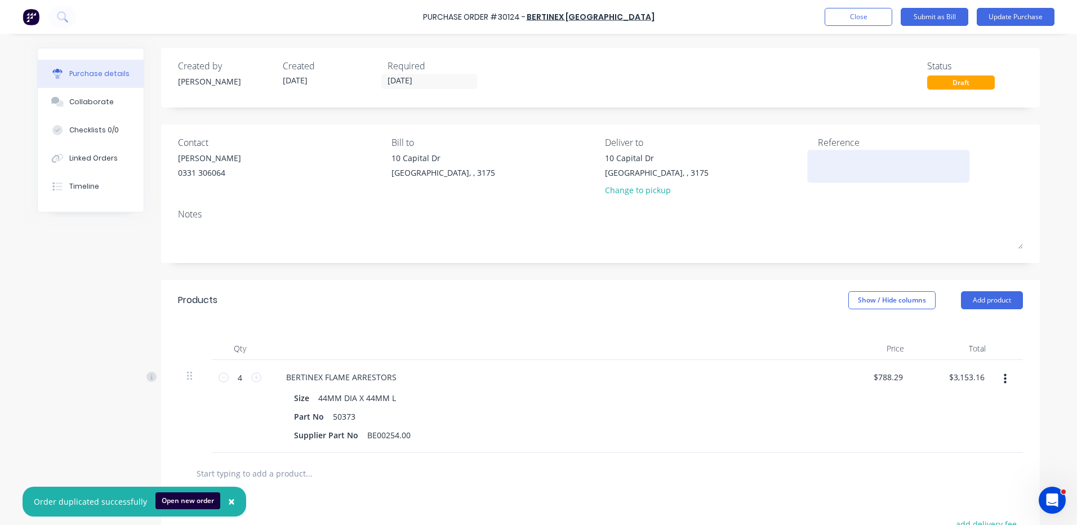
click at [867, 169] on textarea at bounding box center [888, 164] width 141 height 25
type textarea "FLAMETRAPS X 6 - HELI CPCD50"
type textarea "x"
type textarea "FLAMETRAPS X 6 - HELI CPCD50 S"
type textarea "x"
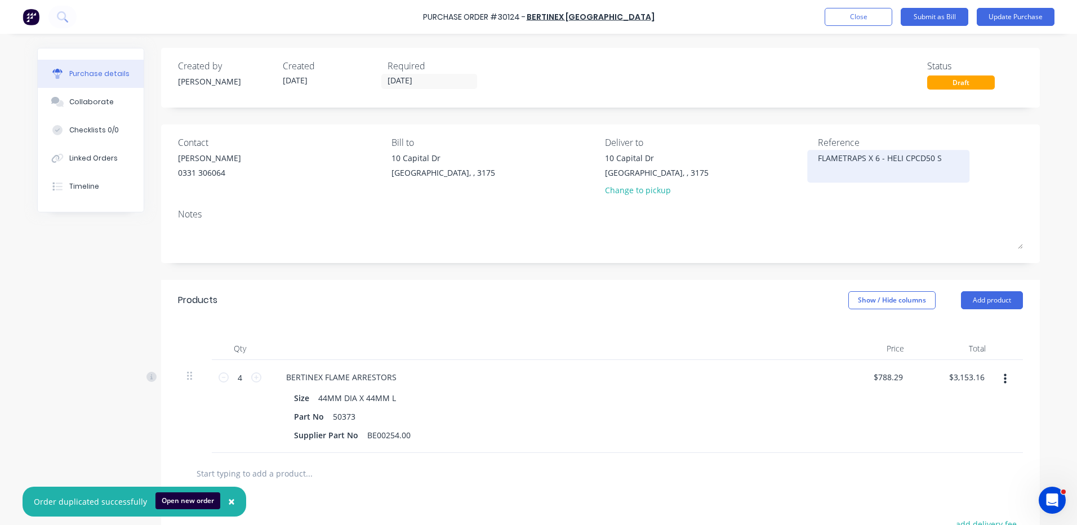
type textarea "FLAMETRAPS X 6 - HELI CPCD50 S6"
type textarea "x"
type textarea "FLAMETRAPS X 6 - HELI CPCD50 S6S"
type textarea "x"
type textarea "FLAMETRAPS X 6 - HELI CPCD50 S6S D"
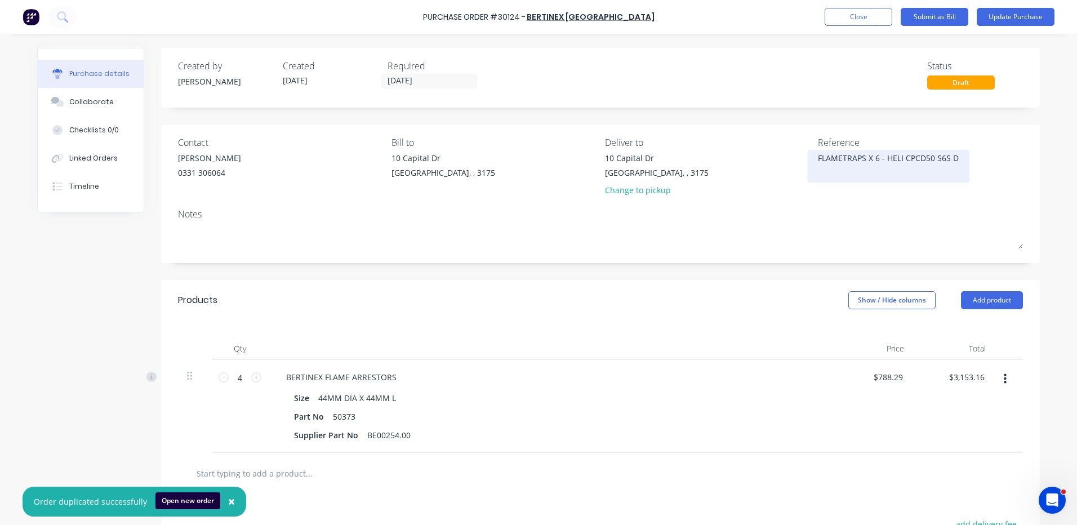
type textarea "x"
type textarea "FLAMETRAPS X 6 - HELI CPCD50 S6S DR"
click at [621, 266] on div "Created by Kyle Created 14/10/25 Required 14/10/25 Status Draft Contact SILVANA…" at bounding box center [600, 364] width 879 height 632
click at [251, 376] on icon at bounding box center [256, 377] width 10 height 10
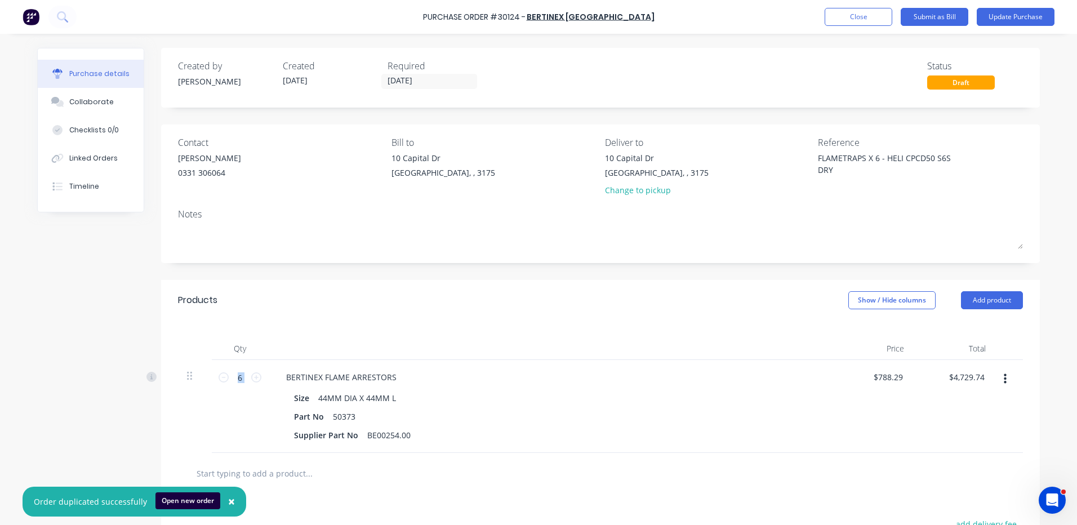
click at [432, 321] on div "Qty Price Total 6 6 BERTINEX FLAME ARRESTORS Size 44MM DIA X 44MM L Part No 503…" at bounding box center [600, 387] width 879 height 132
click at [116, 158] on button "Linked Orders" at bounding box center [91, 158] width 106 height 28
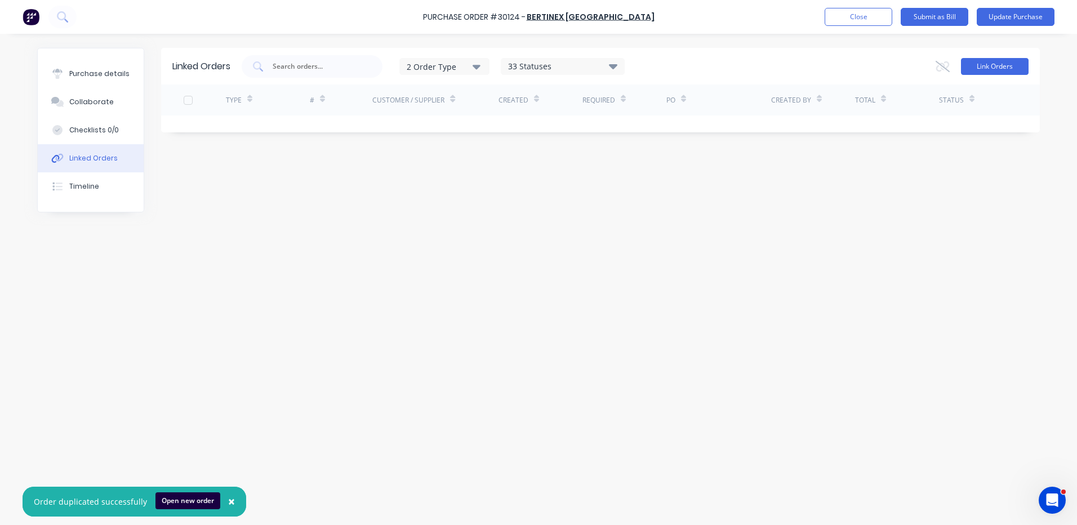
click at [1000, 68] on button "Link Orders" at bounding box center [995, 66] width 68 height 17
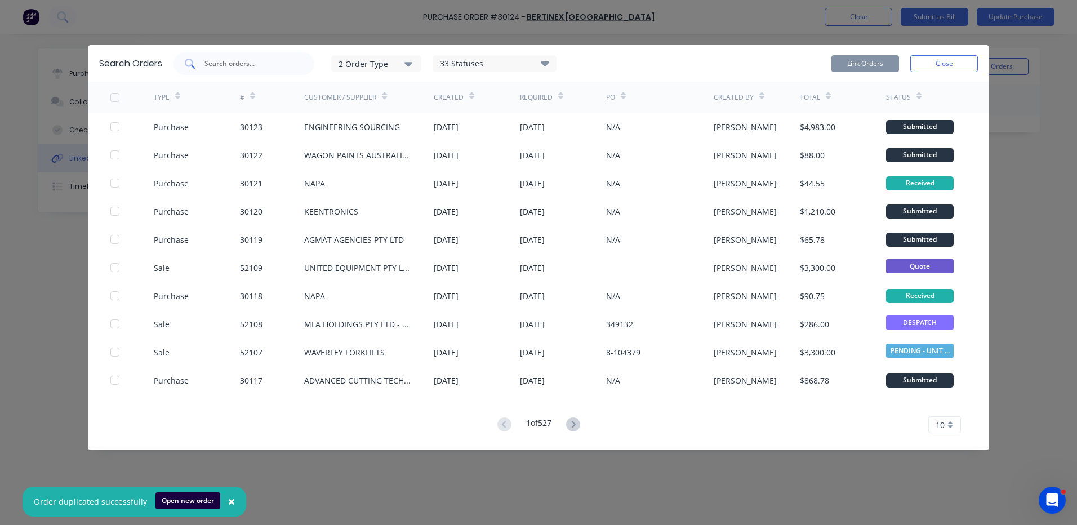
click at [220, 63] on input "text" at bounding box center [250, 63] width 94 height 11
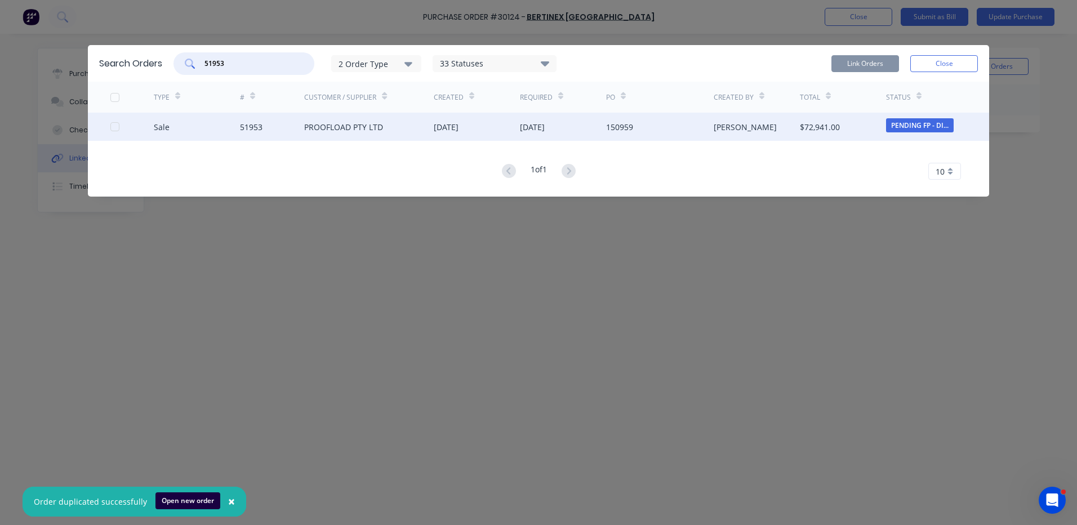
click at [114, 125] on div at bounding box center [115, 126] width 23 height 23
click at [860, 66] on button "Link Orders" at bounding box center [865, 63] width 68 height 17
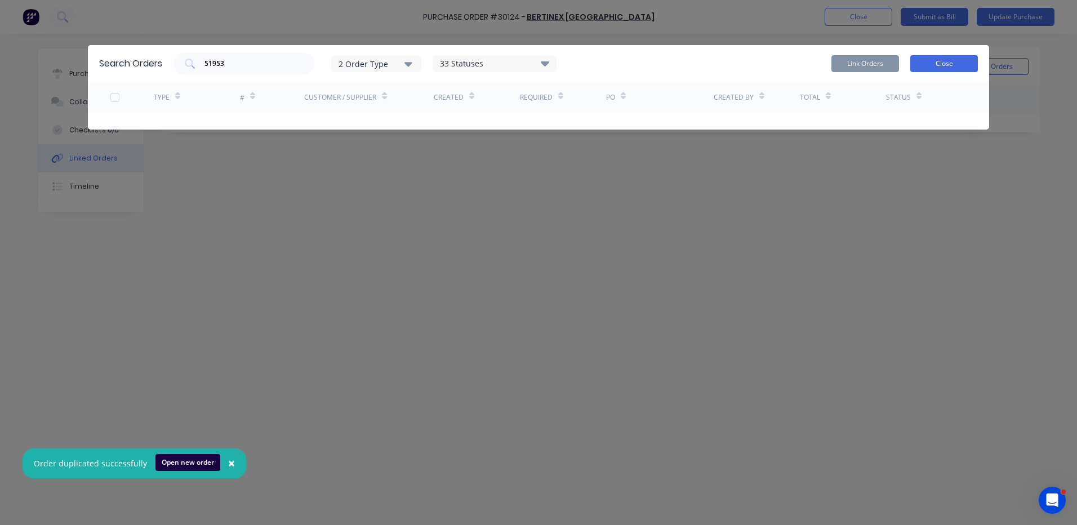
click at [940, 64] on button "Close" at bounding box center [944, 63] width 68 height 17
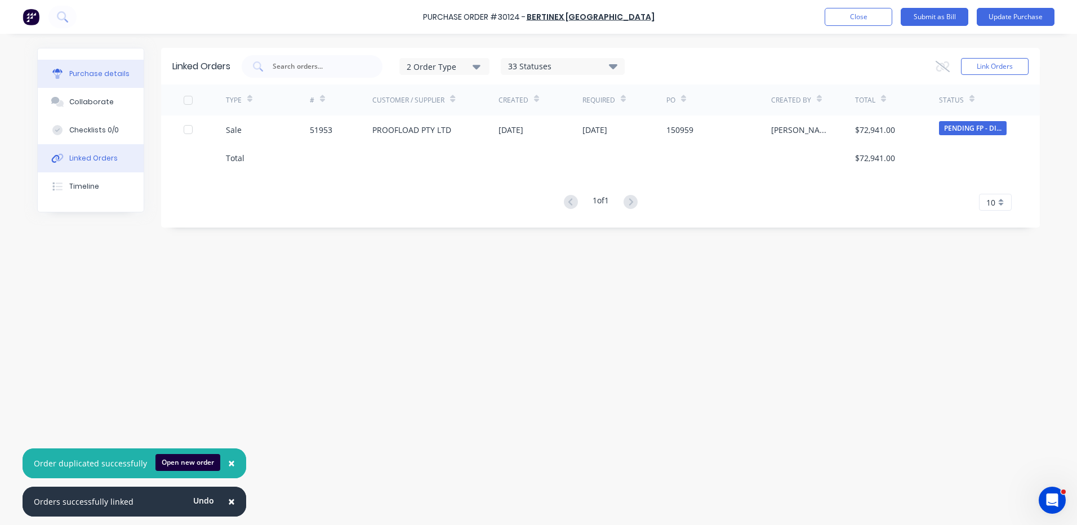
click at [120, 72] on div "Purchase details" at bounding box center [99, 74] width 60 height 10
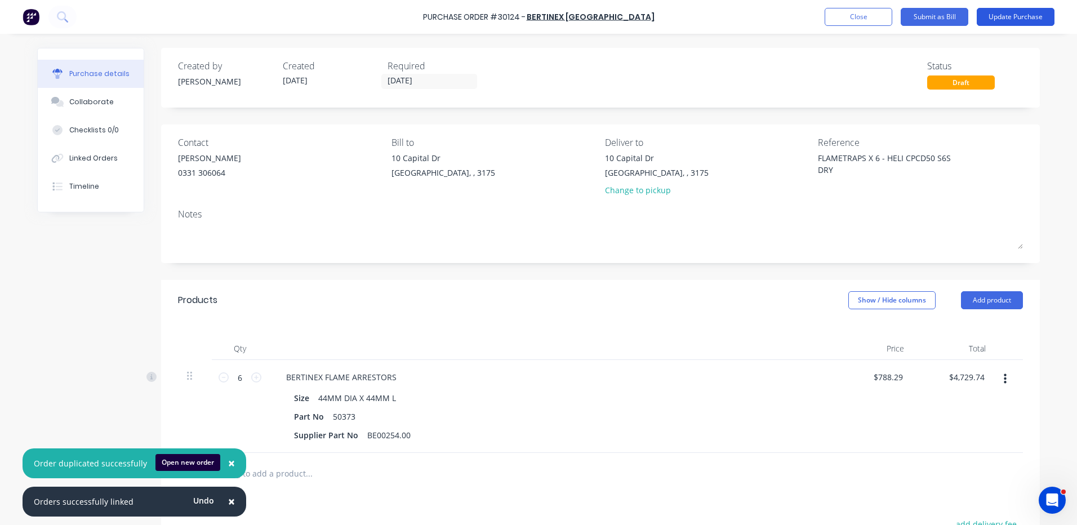
click at [994, 10] on button "Update Purchase" at bounding box center [1016, 17] width 78 height 18
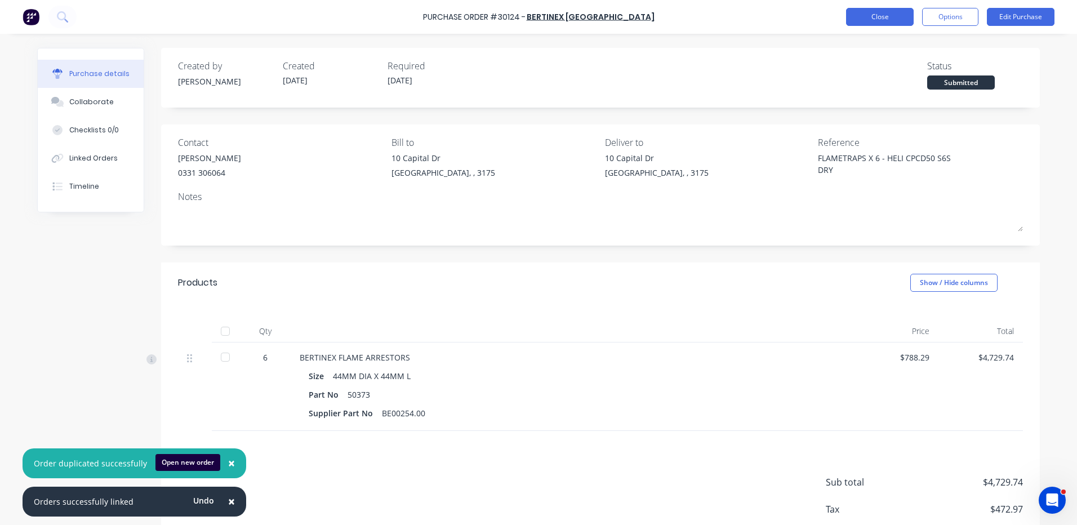
click at [875, 15] on button "Close" at bounding box center [880, 17] width 68 height 18
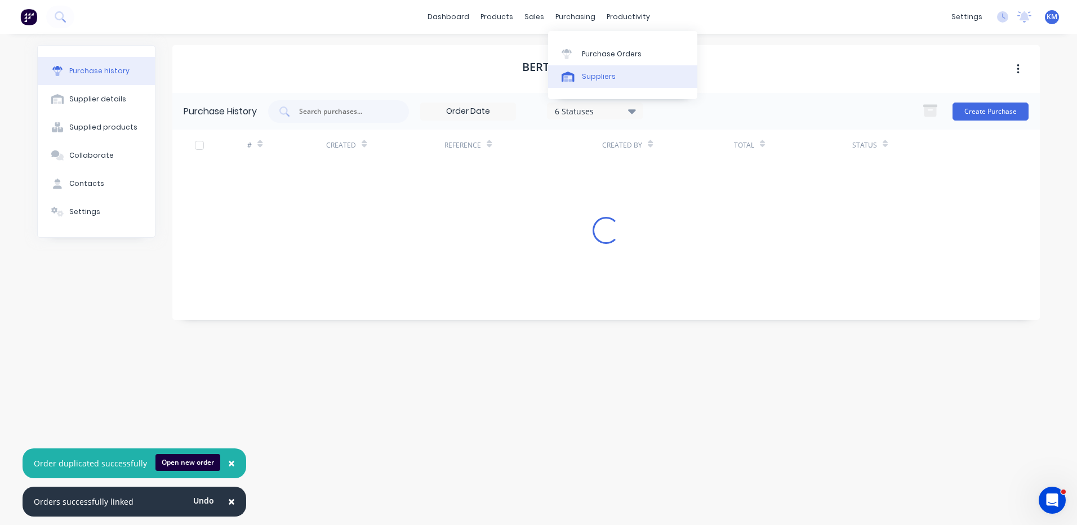
click at [596, 70] on link "Suppliers" at bounding box center [622, 76] width 149 height 23
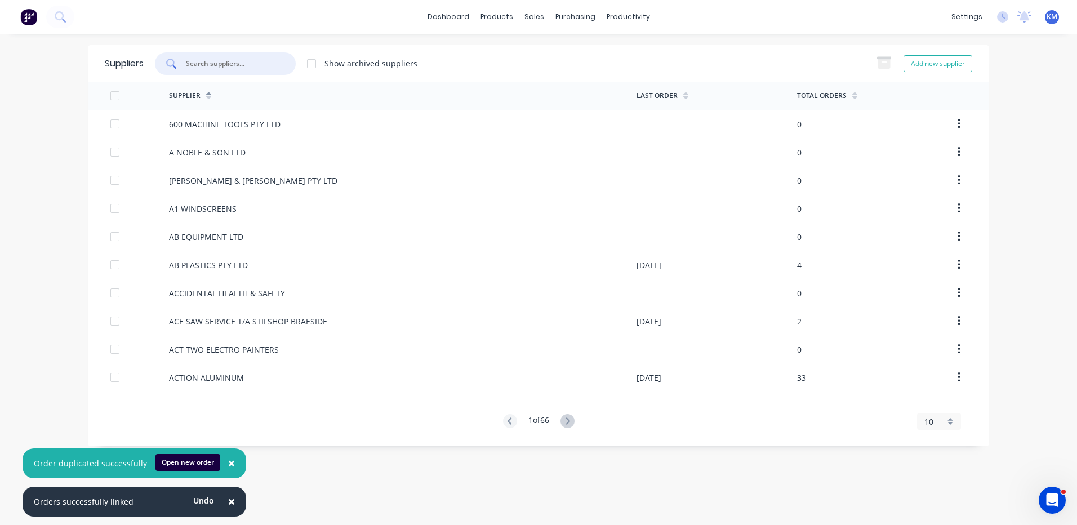
click at [232, 60] on input "text" at bounding box center [232, 63] width 94 height 11
click at [268, 64] on input "text" at bounding box center [232, 63] width 94 height 11
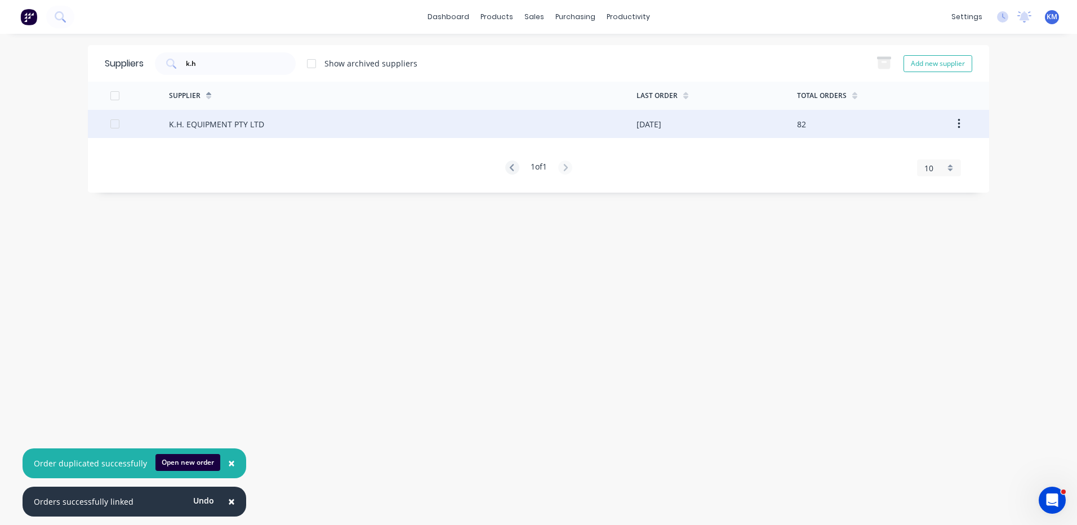
click at [247, 124] on div "K.H. EQUIPMENT PTY LTD" at bounding box center [216, 124] width 95 height 12
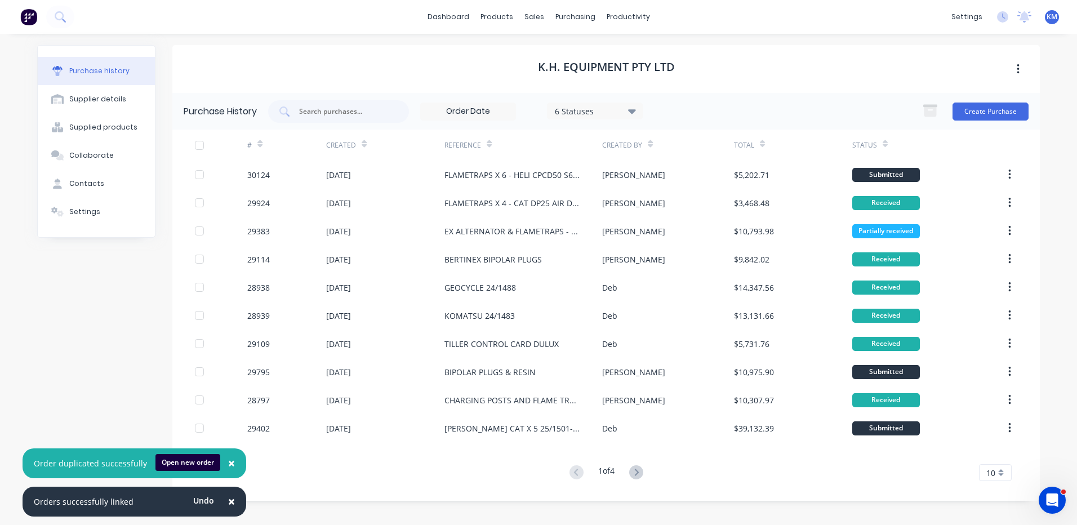
click at [221, 499] on button "×" at bounding box center [231, 501] width 29 height 27
click at [221, 477] on button "×" at bounding box center [231, 463] width 29 height 27
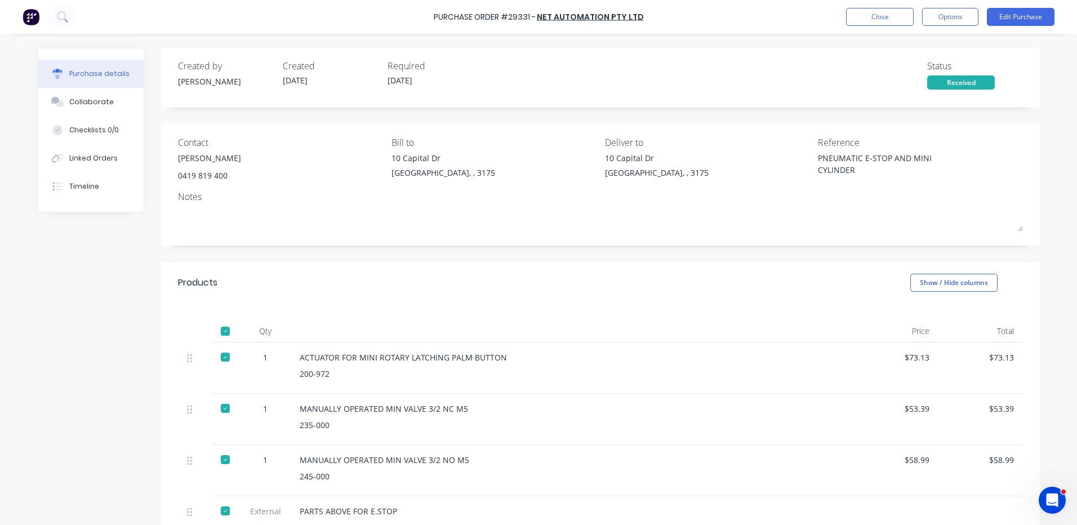
scroll to position [169, 0]
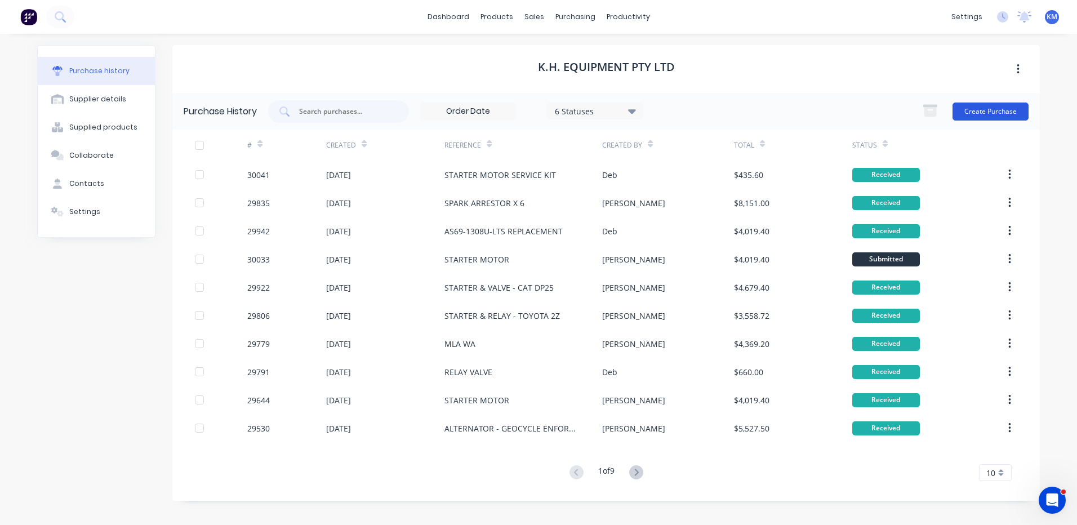
click at [1002, 111] on button "Create Purchase" at bounding box center [991, 112] width 76 height 18
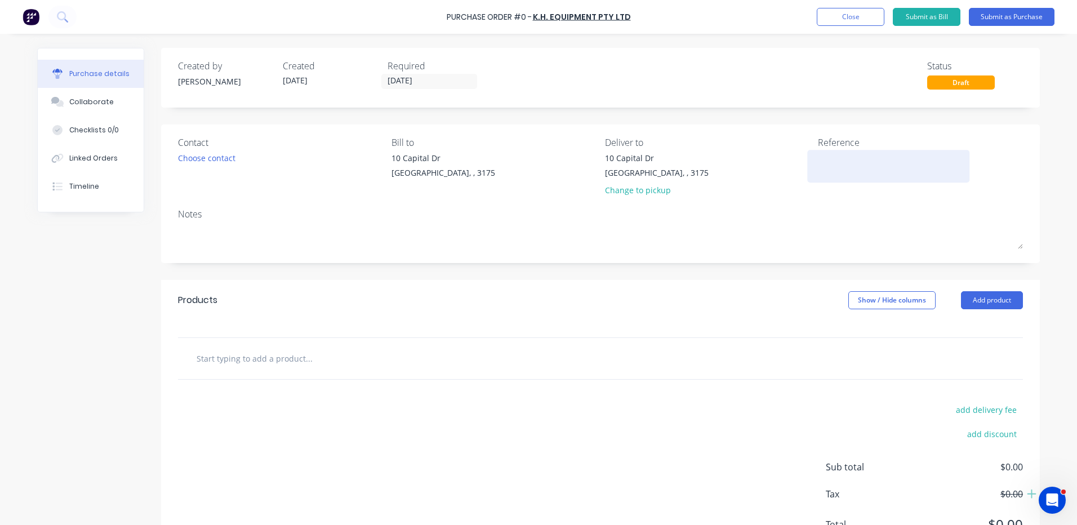
click at [895, 155] on textarea at bounding box center [888, 164] width 141 height 25
click at [996, 303] on button "Add product" at bounding box center [992, 300] width 62 height 18
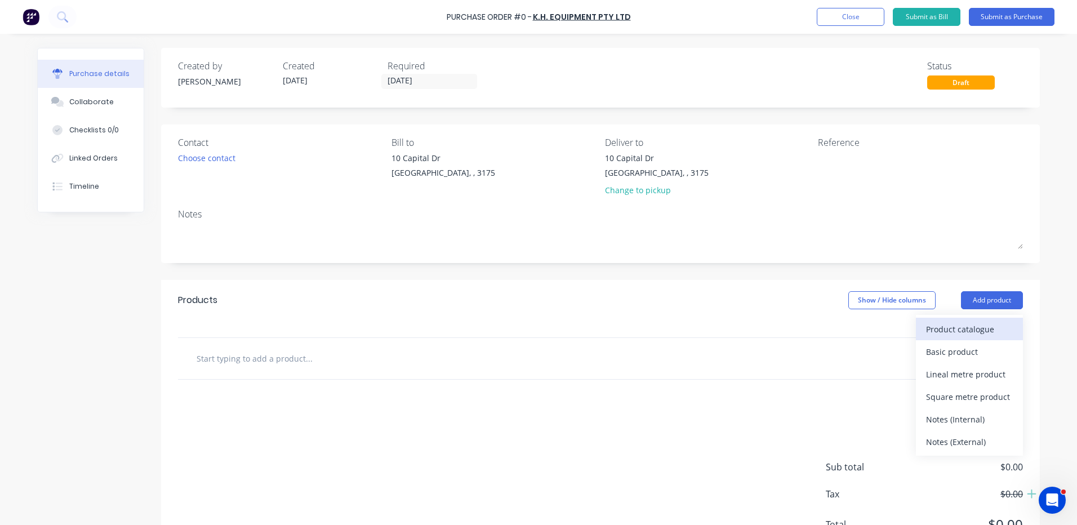
click at [973, 327] on div "Product catalogue" at bounding box center [969, 329] width 87 height 16
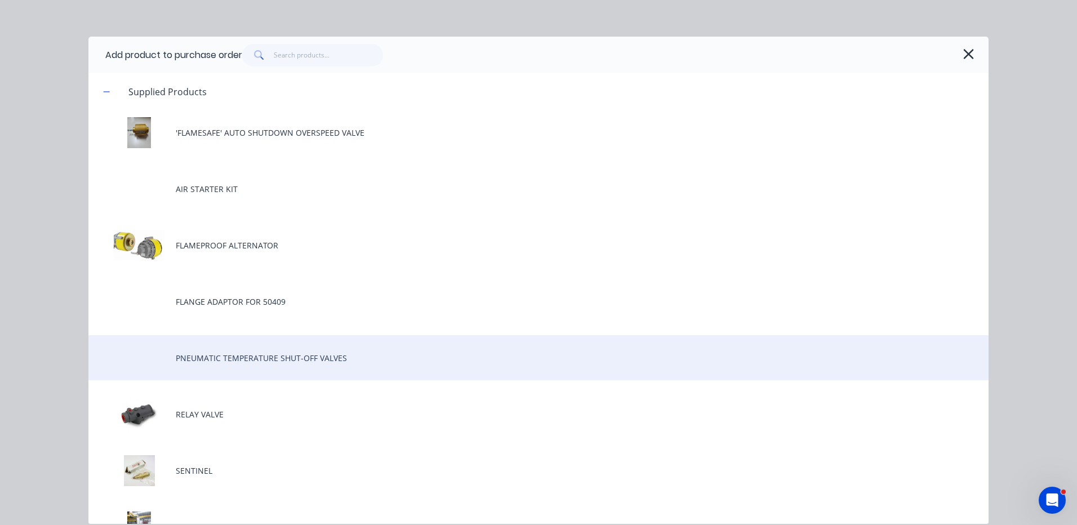
click at [331, 353] on div "PNEUMATIC TEMPERATURE SHUT-OFF VALVES" at bounding box center [538, 357] width 900 height 45
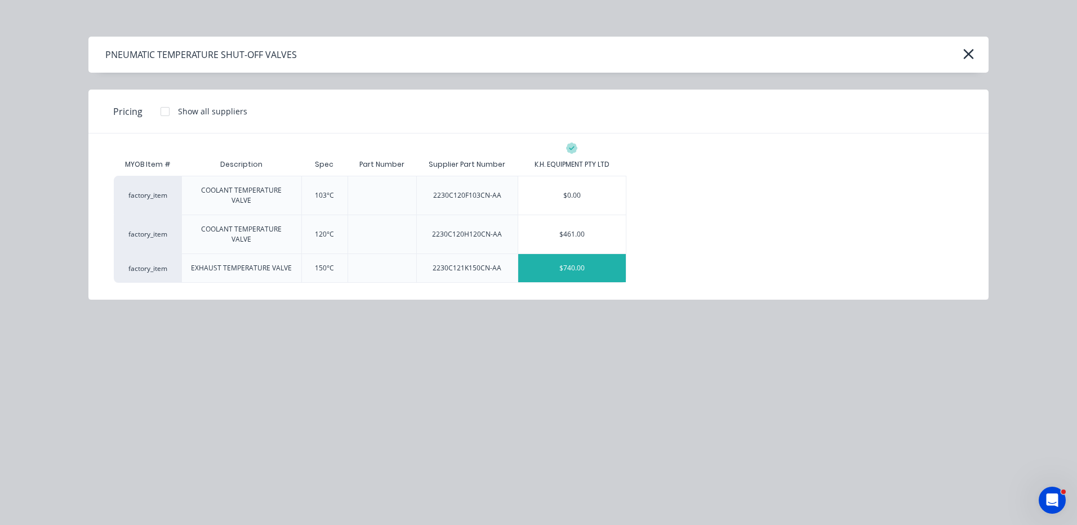
click at [549, 254] on div "$740.00" at bounding box center [572, 268] width 108 height 28
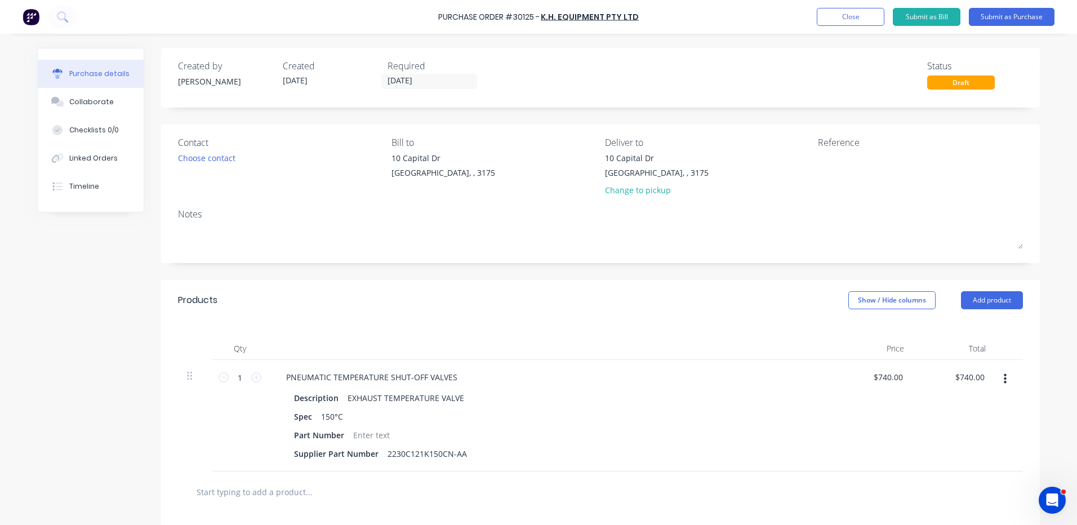
click at [1004, 385] on icon "button" at bounding box center [1005, 379] width 3 height 12
click at [943, 469] on button "Delete" at bounding box center [971, 476] width 96 height 23
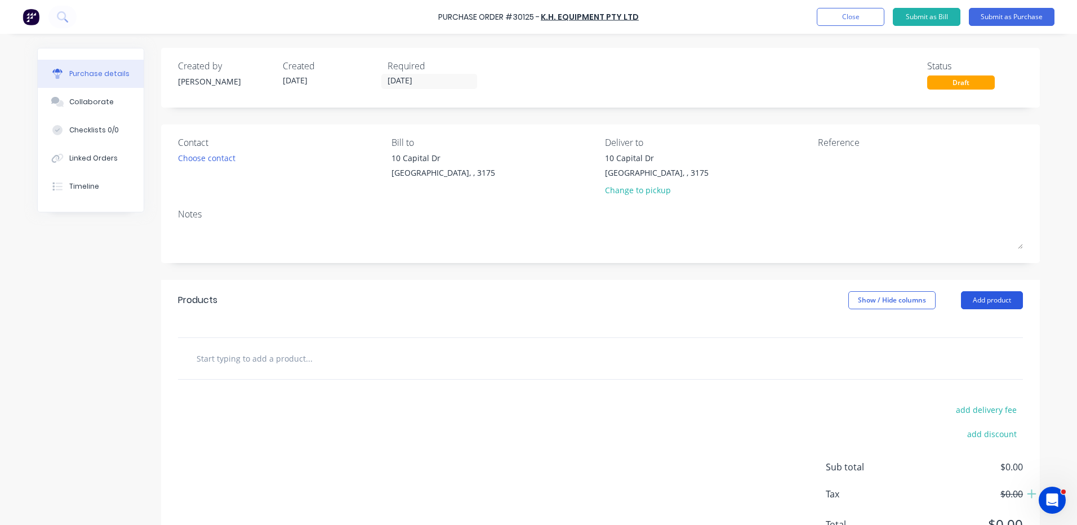
click at [1004, 295] on button "Add product" at bounding box center [992, 300] width 62 height 18
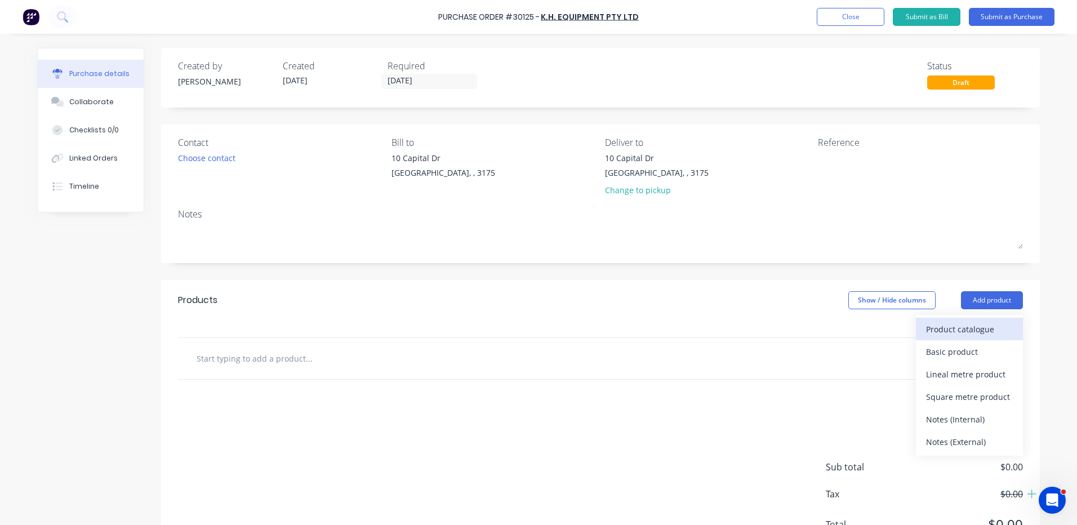
click at [962, 336] on div "Product catalogue" at bounding box center [969, 329] width 87 height 16
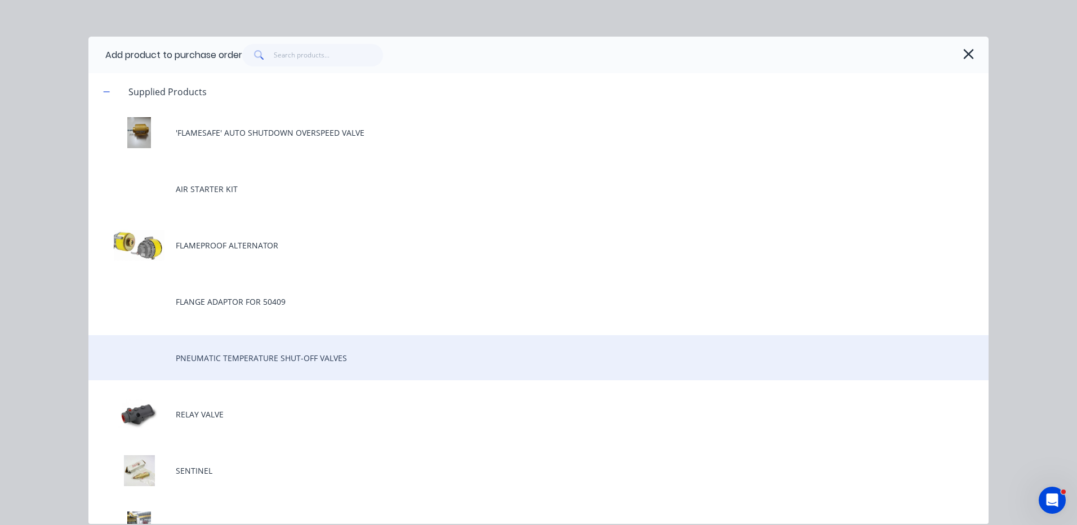
click at [305, 348] on div "PNEUMATIC TEMPERATURE SHUT-OFF VALVES" at bounding box center [538, 357] width 900 height 45
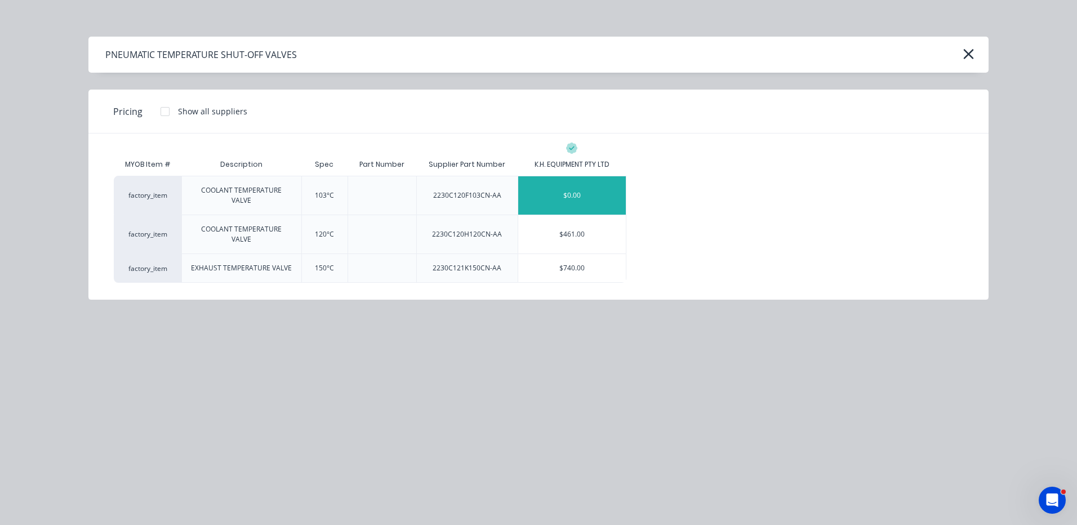
click at [560, 192] on div "$0.00" at bounding box center [572, 195] width 108 height 38
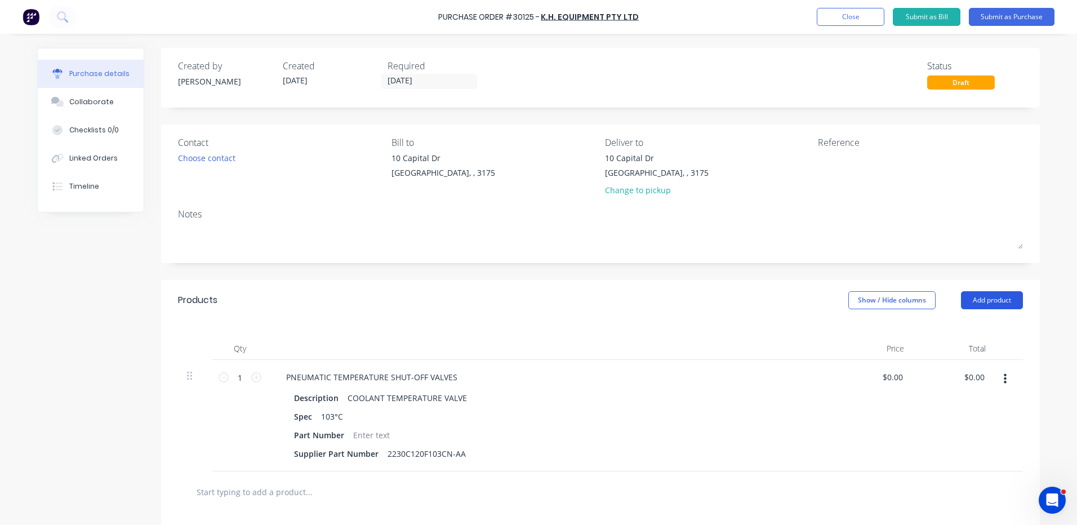
drag, startPoint x: 973, startPoint y: 300, endPoint x: 973, endPoint y: 306, distance: 6.8
click at [973, 300] on button "Add product" at bounding box center [992, 300] width 62 height 18
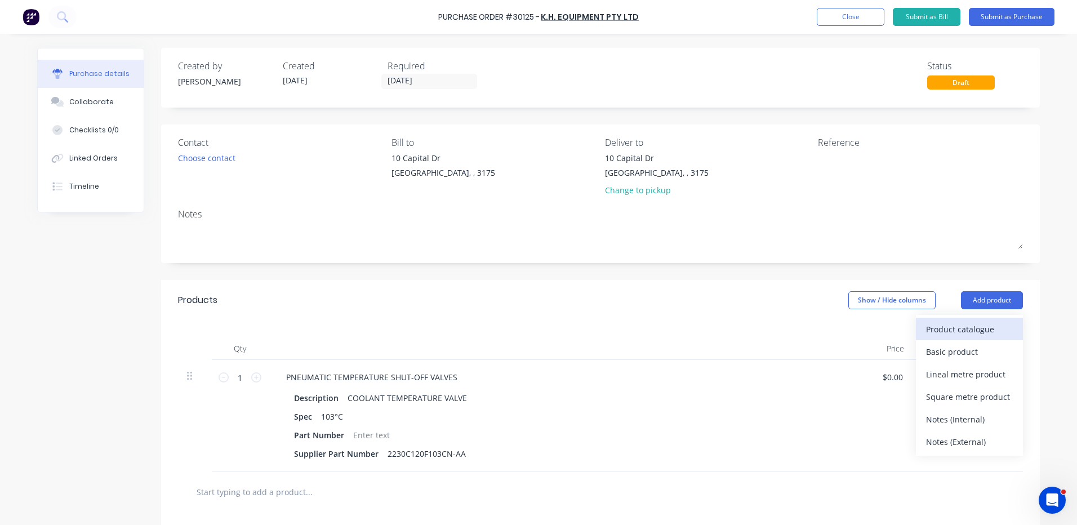
click at [968, 318] on button "Product catalogue" at bounding box center [969, 329] width 107 height 23
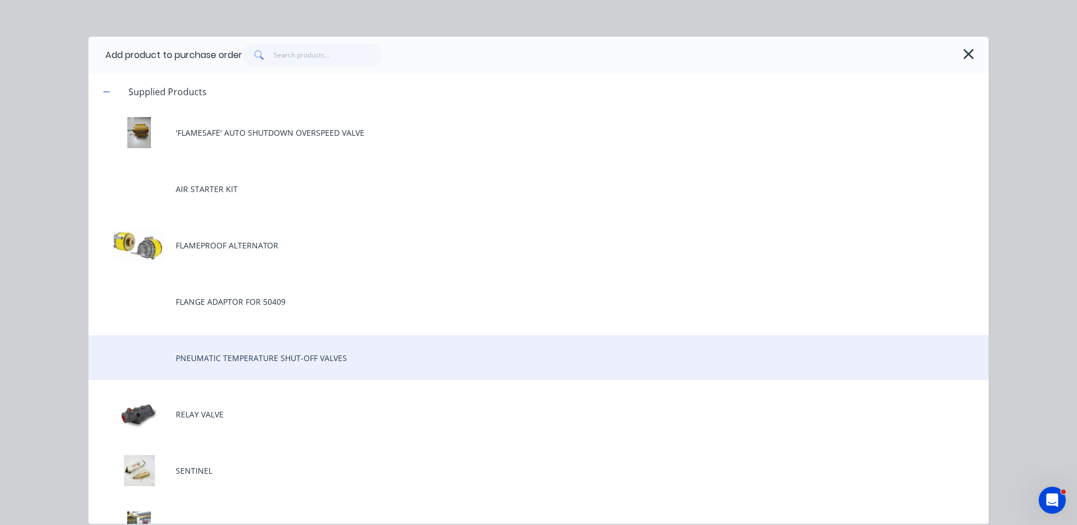
click at [450, 345] on div "PNEUMATIC TEMPERATURE SHUT-OFF VALVES" at bounding box center [538, 357] width 900 height 45
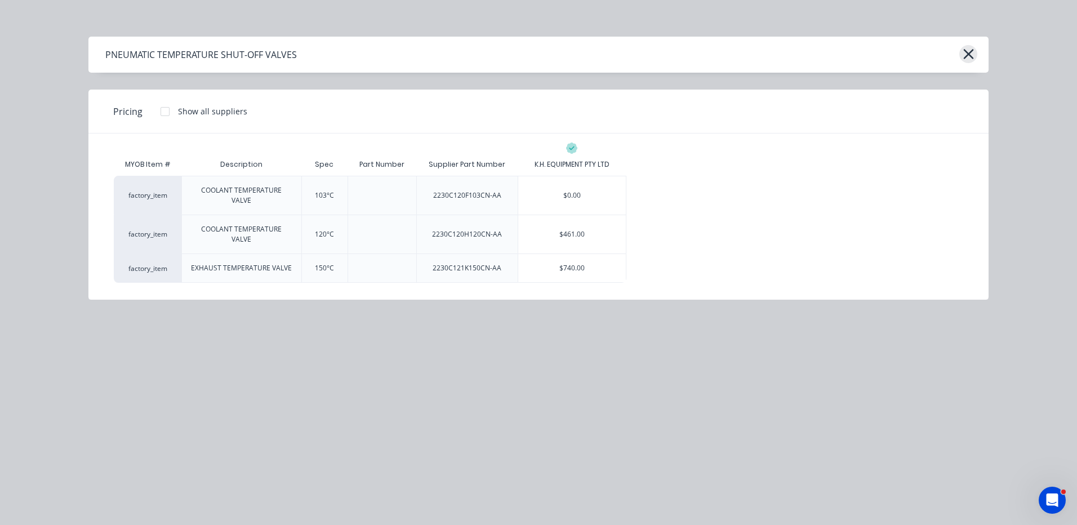
click at [972, 52] on icon "button" at bounding box center [969, 54] width 12 height 16
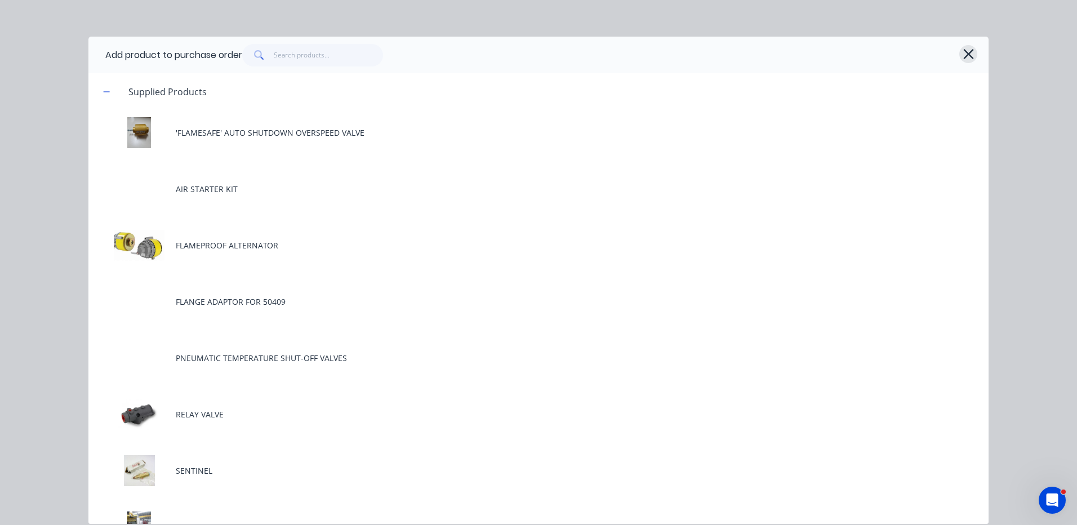
click at [972, 50] on icon "button" at bounding box center [968, 54] width 10 height 10
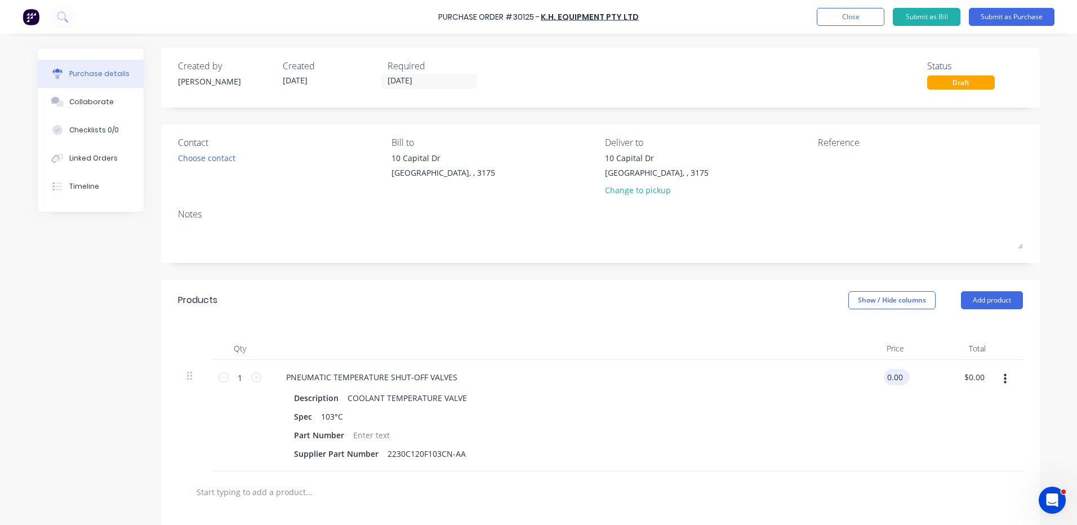
click at [891, 376] on input "0.00" at bounding box center [894, 377] width 21 height 16
type input "6"
type input "$461.00"
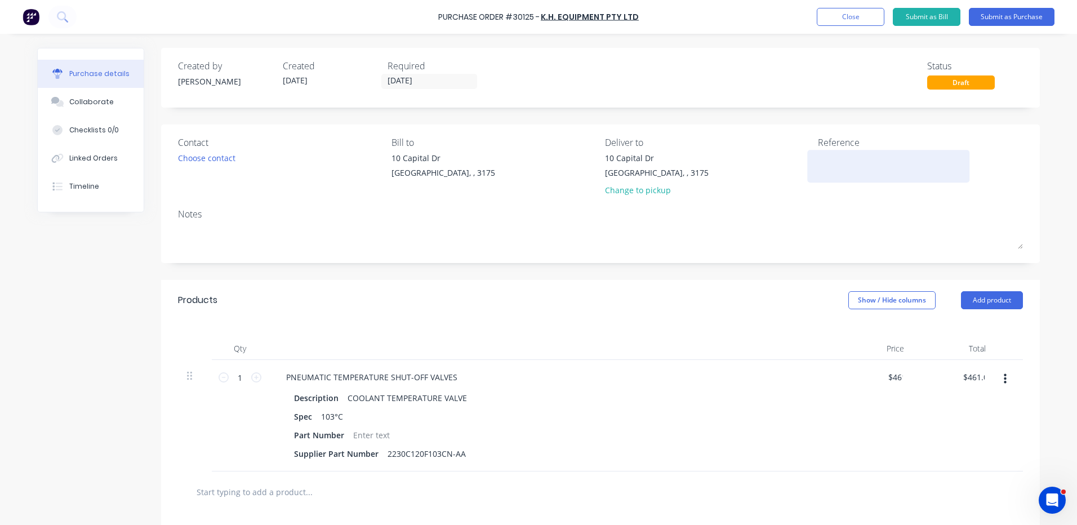
click at [884, 176] on textarea at bounding box center [888, 164] width 141 height 25
type textarea "p"
type textarea "PNEUMATIC TEMP VALVE - 103D"
type textarea "x"
type textarea "PNEUMATIC TEMP VALVE - 103DE"
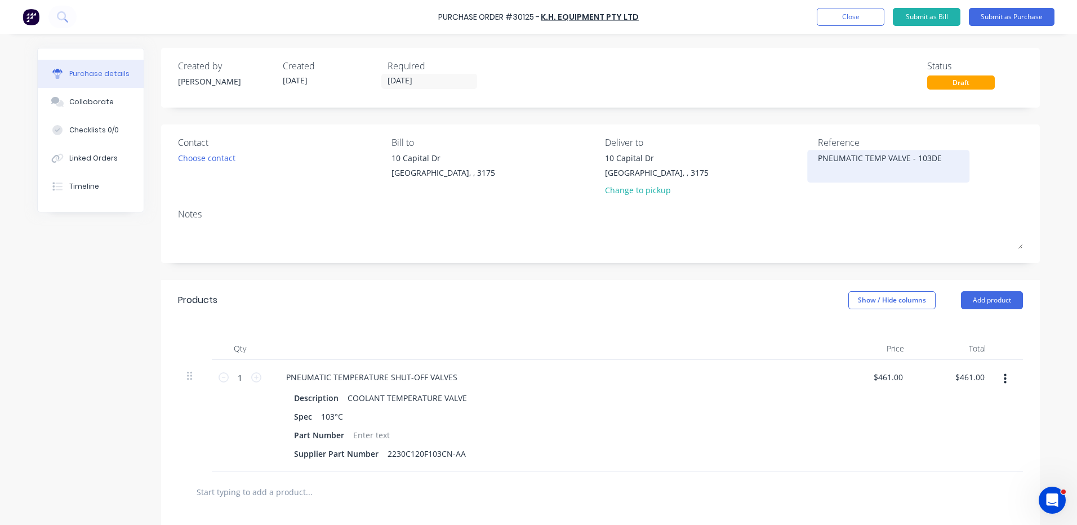
type textarea "x"
type textarea "PNEUMATIC TEMP VALVE - 103DEG"
type textarea "x"
type textarea "PNEUMATIC TEMP VALVE - 103DEG"
click at [218, 155] on div "Choose contact" at bounding box center [206, 158] width 57 height 12
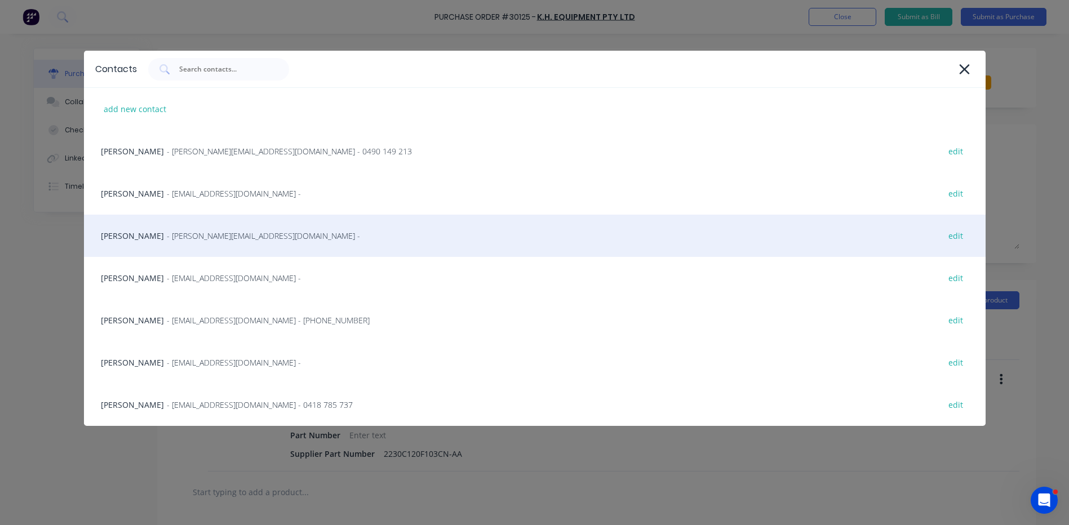
scroll to position [56, 0]
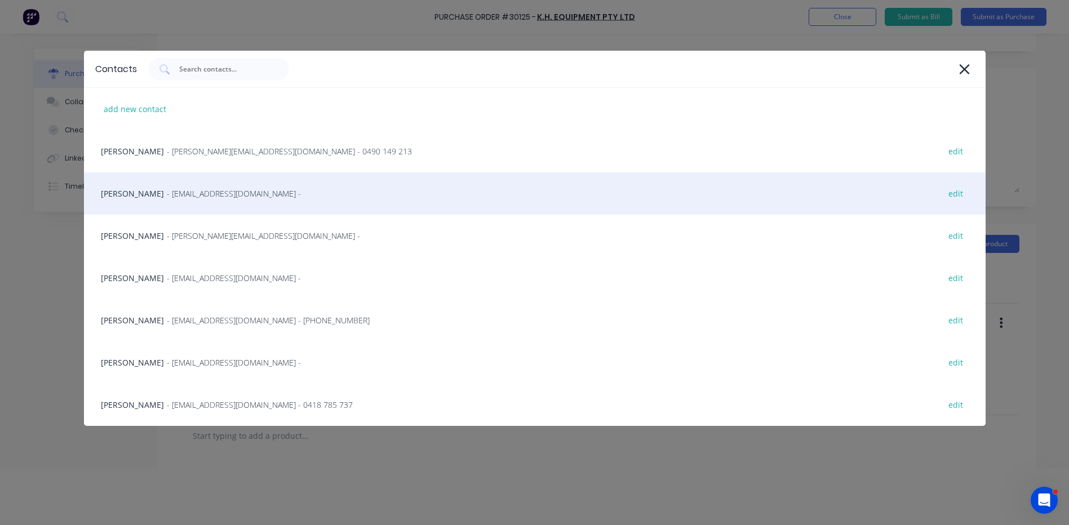
click at [294, 193] on div "[PERSON_NAME] - [EMAIL_ADDRESS][DOMAIN_NAME] - edit" at bounding box center [534, 193] width 901 height 42
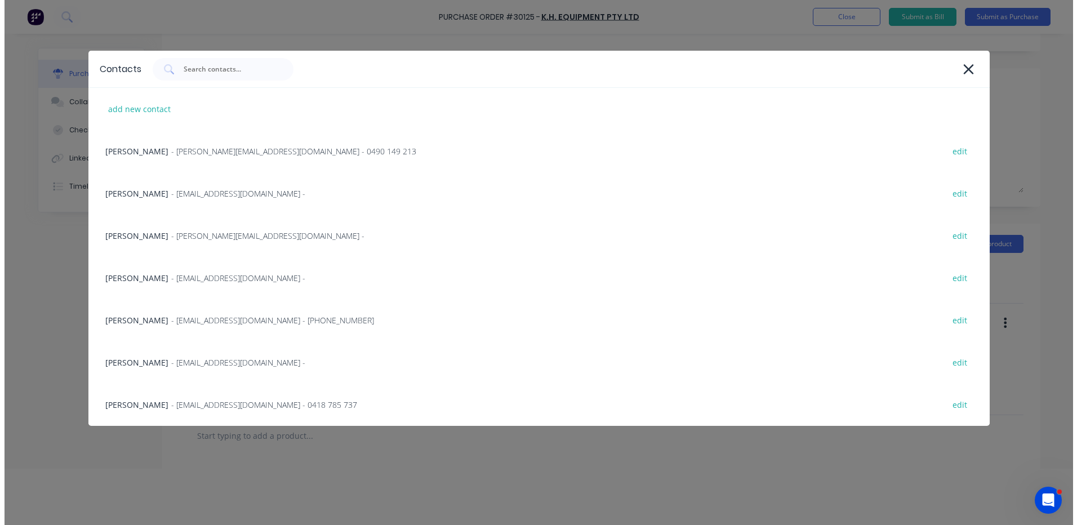
scroll to position [0, 0]
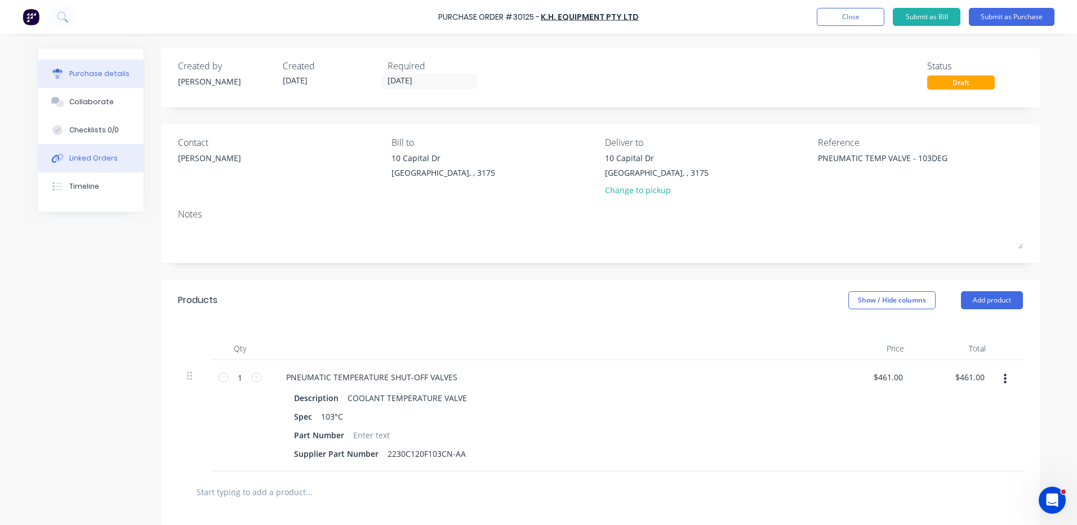
type textarea "x"
click at [79, 164] on button "Linked Orders" at bounding box center [91, 158] width 106 height 28
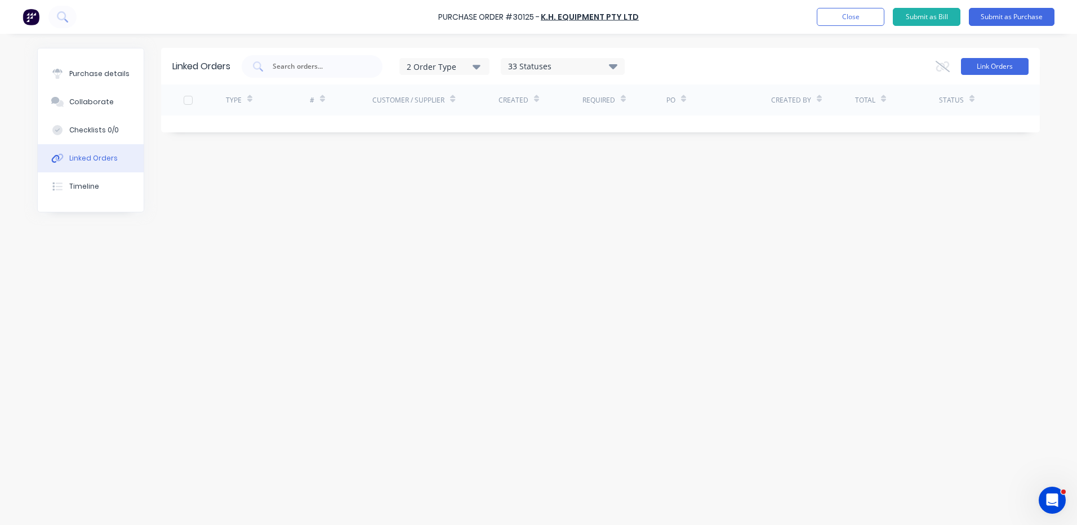
click at [973, 66] on button "Link Orders" at bounding box center [995, 66] width 68 height 17
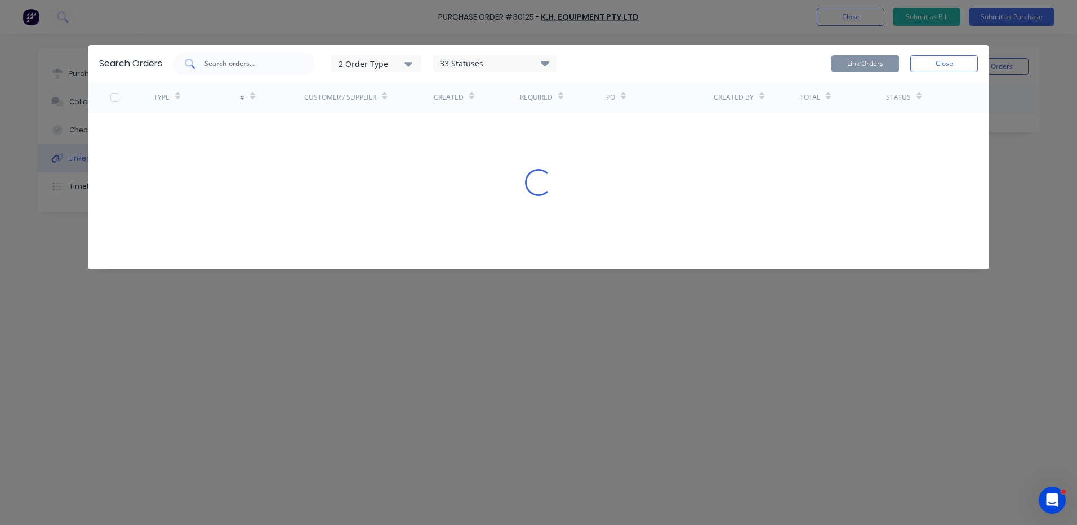
click at [228, 63] on input "text" at bounding box center [250, 63] width 94 height 11
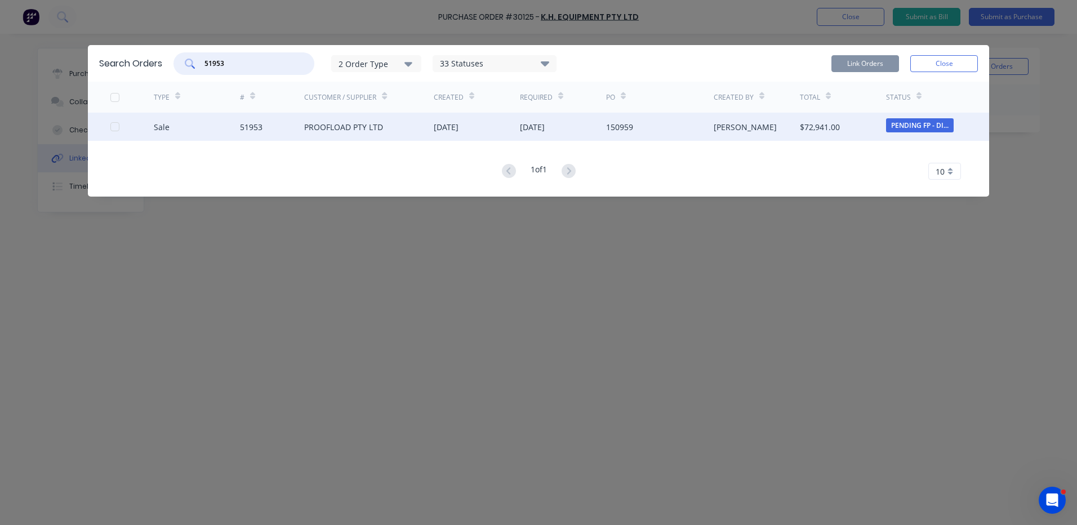
click at [117, 125] on div at bounding box center [115, 126] width 23 height 23
type input "51953"
click at [884, 67] on button "Link Orders" at bounding box center [865, 63] width 68 height 17
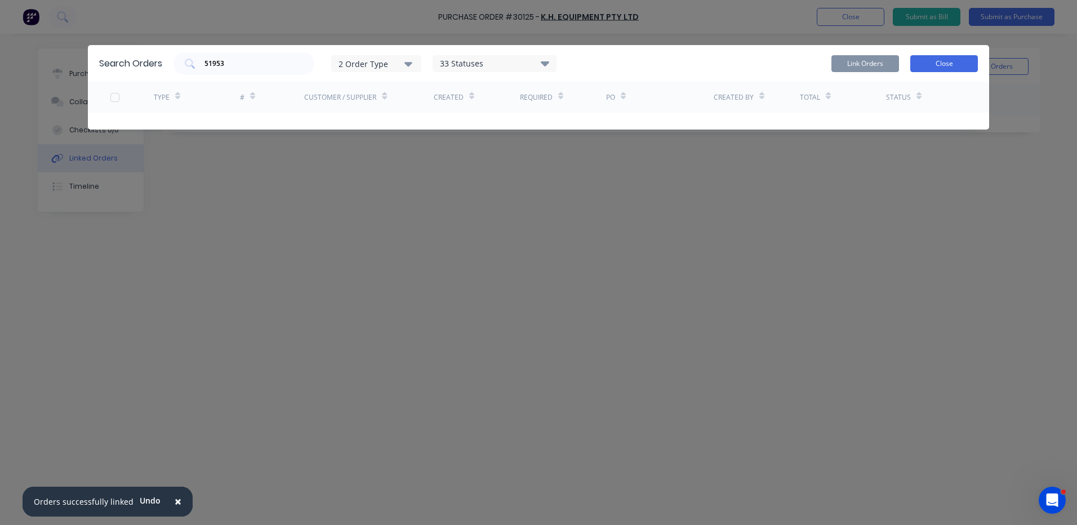
click at [919, 62] on button "Close" at bounding box center [944, 63] width 68 height 17
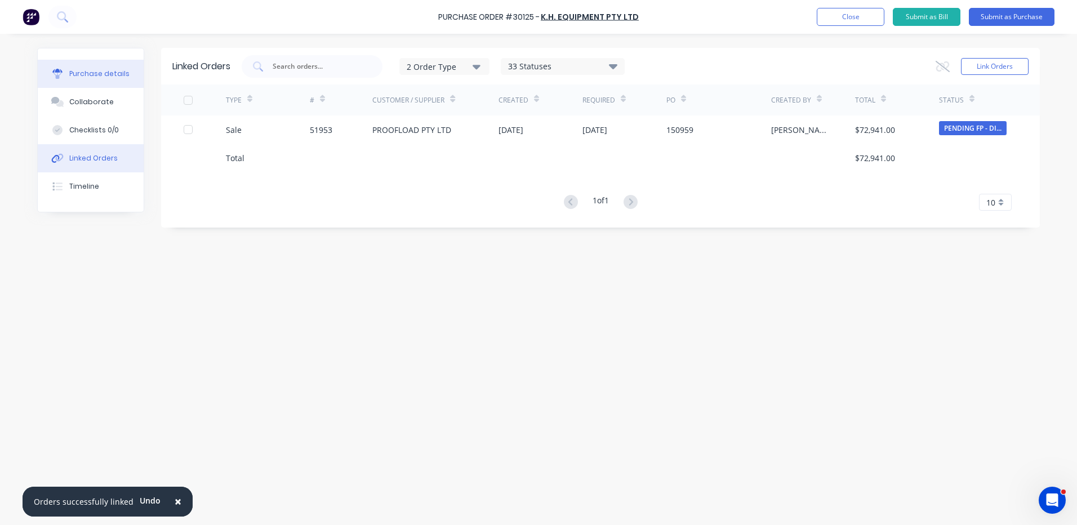
click at [65, 69] on div at bounding box center [57, 74] width 17 height 10
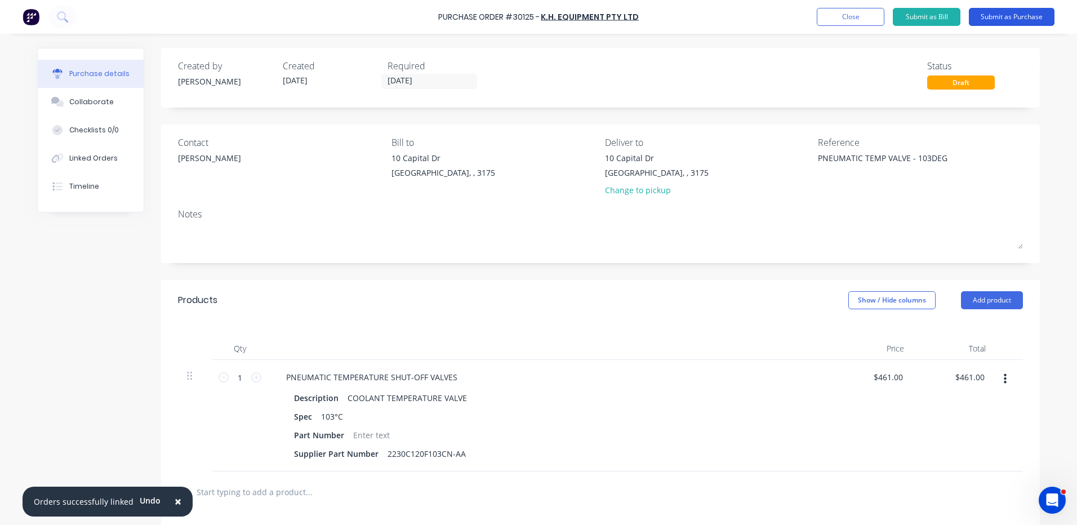
click at [1006, 15] on button "Submit as Purchase" at bounding box center [1012, 17] width 86 height 18
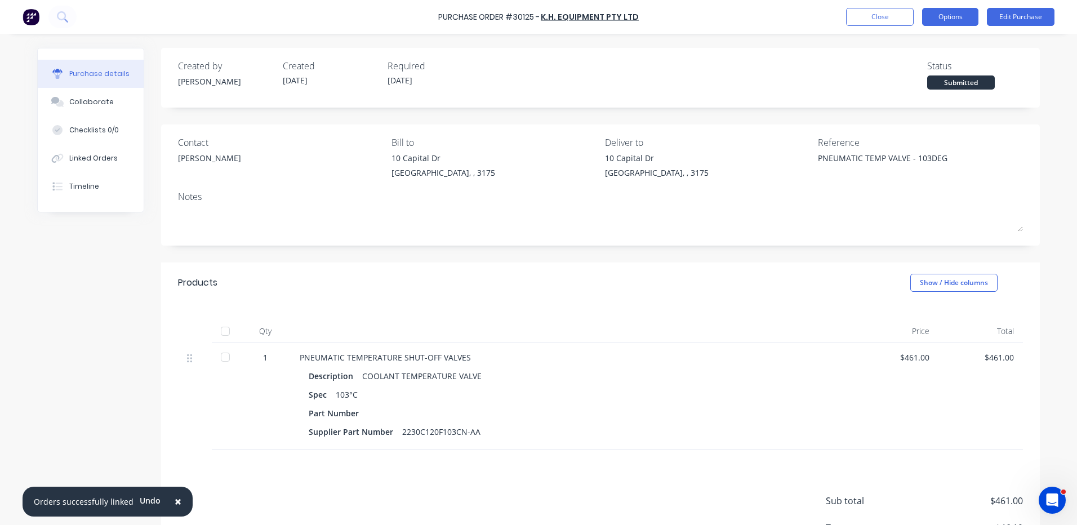
click at [945, 14] on button "Options" at bounding box center [950, 17] width 56 height 18
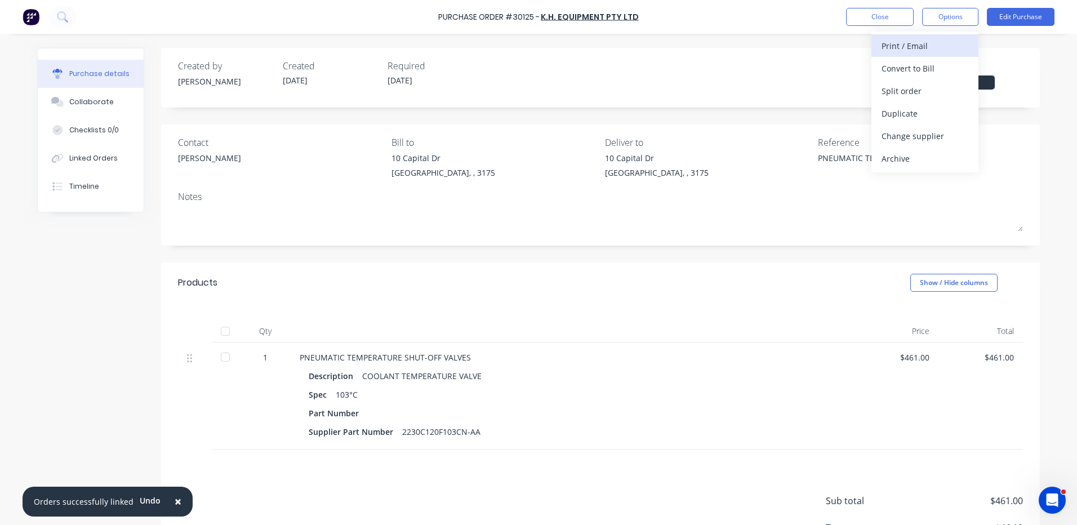
click at [931, 39] on div "Print / Email" at bounding box center [925, 46] width 87 height 16
click at [919, 64] on div "With pricing" at bounding box center [925, 68] width 87 height 16
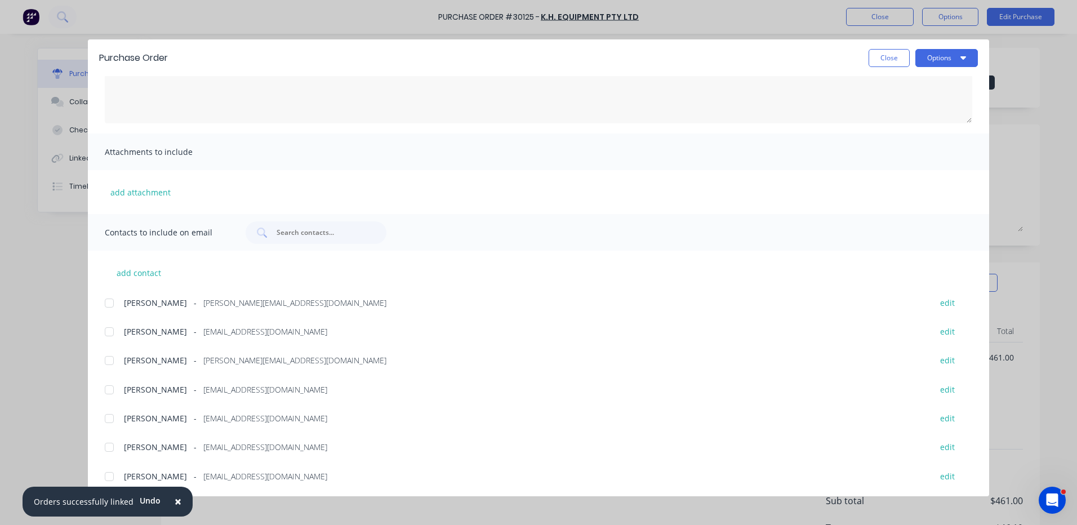
scroll to position [113, 0]
click at [107, 333] on div at bounding box center [109, 330] width 23 height 23
click at [944, 64] on button "Options" at bounding box center [946, 58] width 63 height 18
click at [911, 137] on div "Email" at bounding box center [924, 131] width 87 height 16
click at [895, 62] on button "Close" at bounding box center [889, 58] width 41 height 18
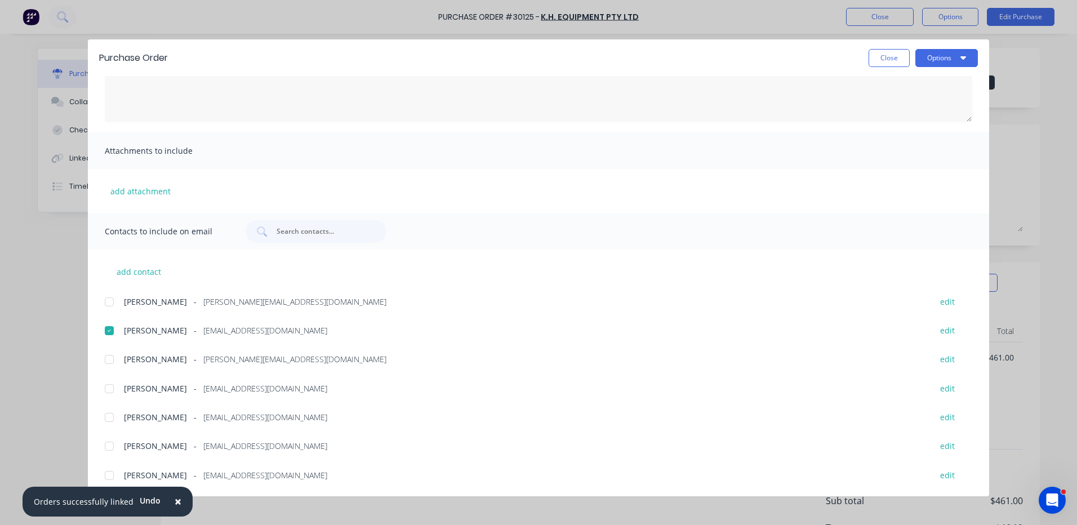
type textarea "x"
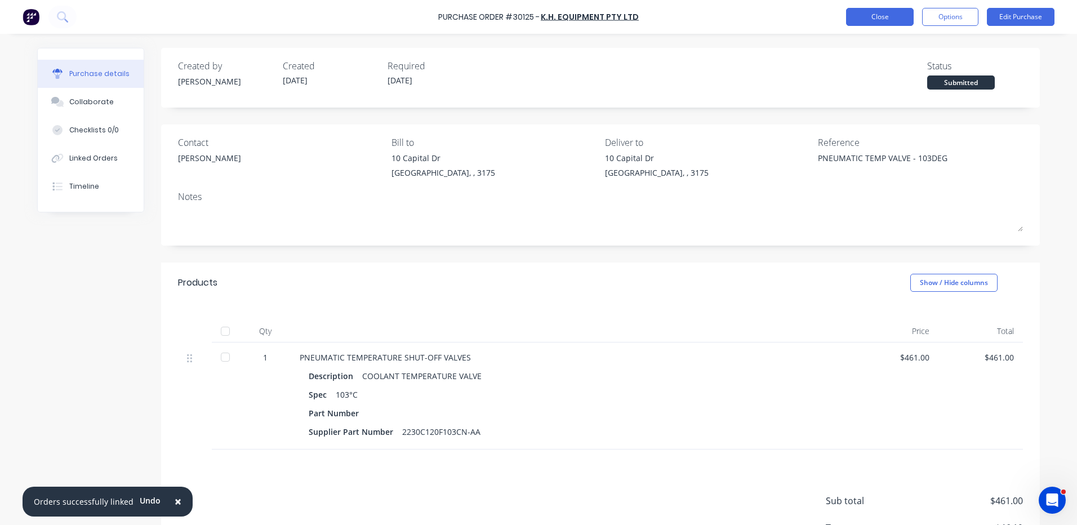
click at [871, 12] on button "Close" at bounding box center [880, 17] width 68 height 18
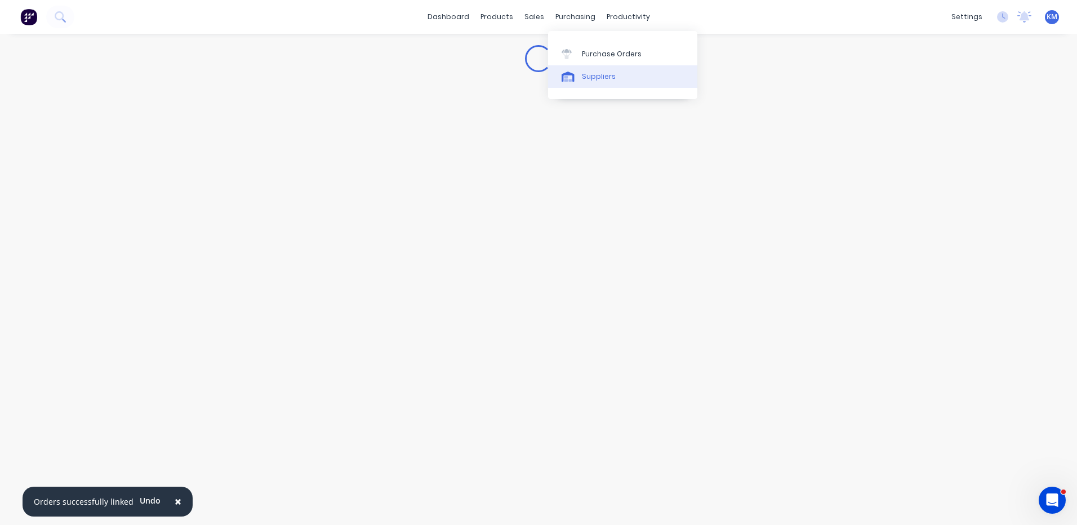
click at [588, 80] on div "Suppliers" at bounding box center [599, 77] width 34 height 10
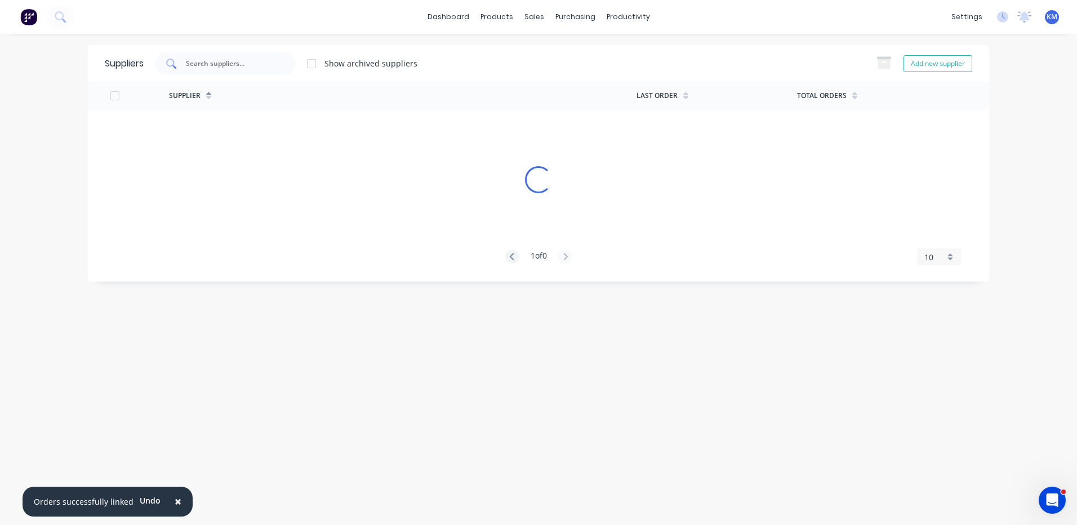
click at [263, 55] on div at bounding box center [225, 63] width 141 height 23
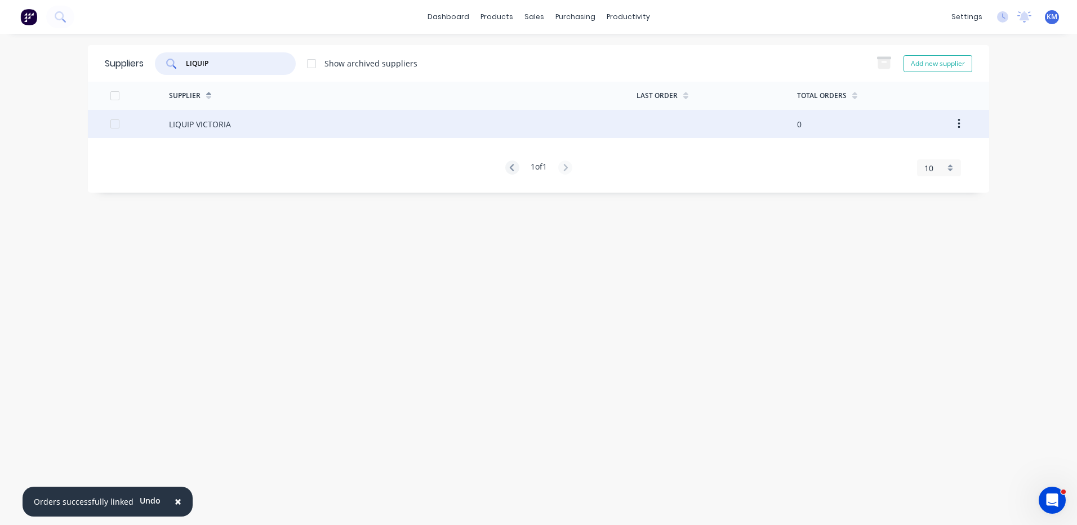
type input "LIQUIP"
click at [328, 124] on div "LIQUIP VICTORIA" at bounding box center [403, 124] width 468 height 28
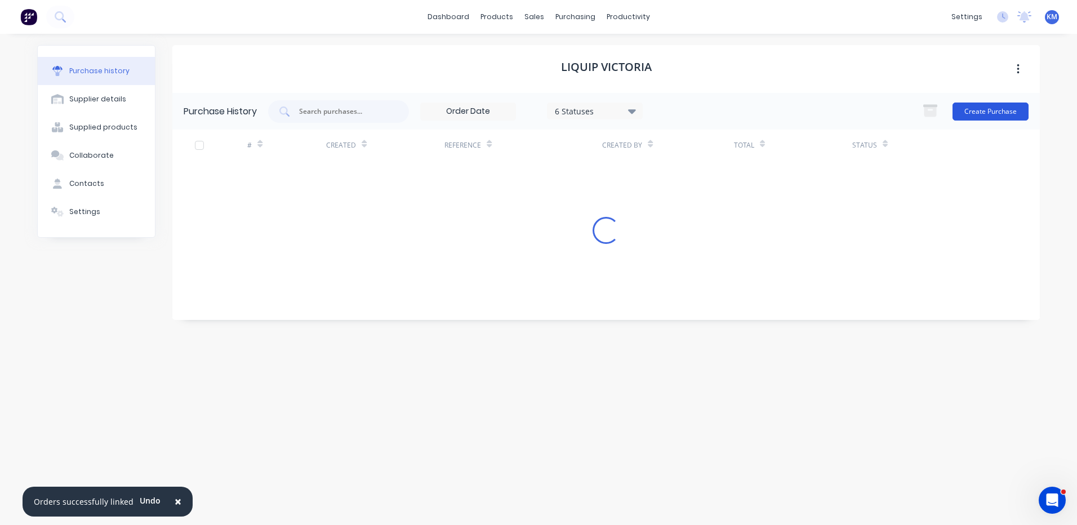
click at [988, 115] on button "Create Purchase" at bounding box center [991, 112] width 76 height 18
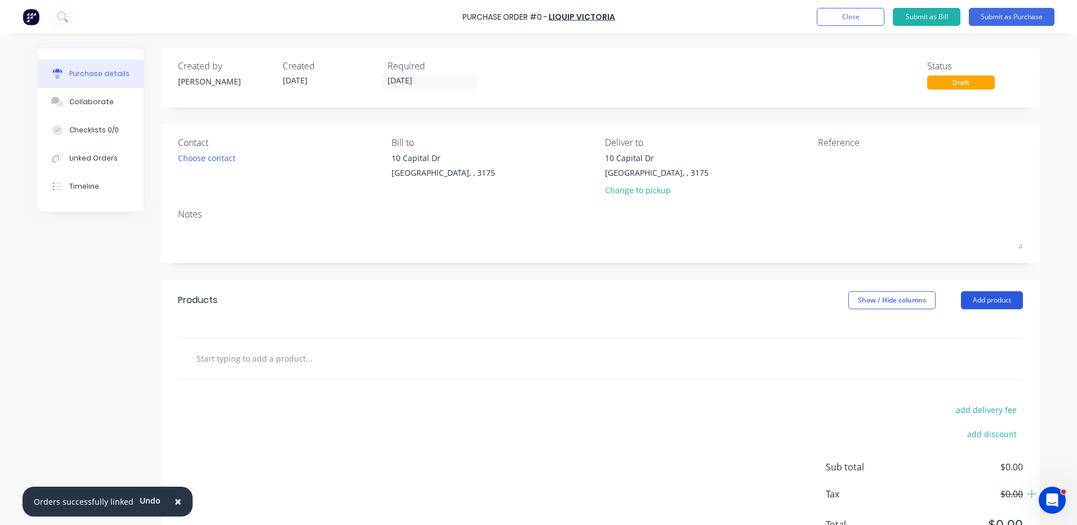
click at [981, 304] on button "Add product" at bounding box center [992, 300] width 62 height 18
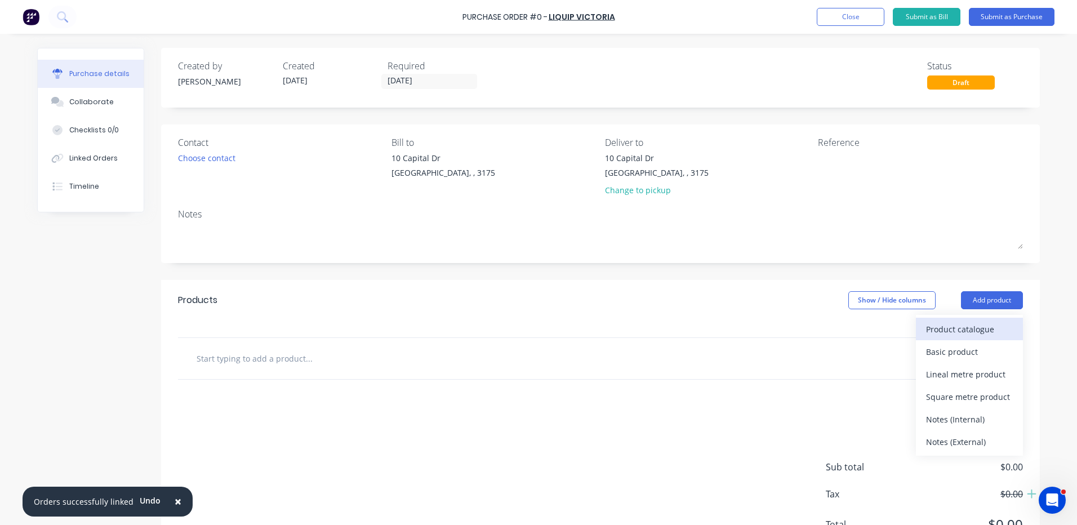
click at [977, 319] on button "Product catalogue" at bounding box center [969, 329] width 107 height 23
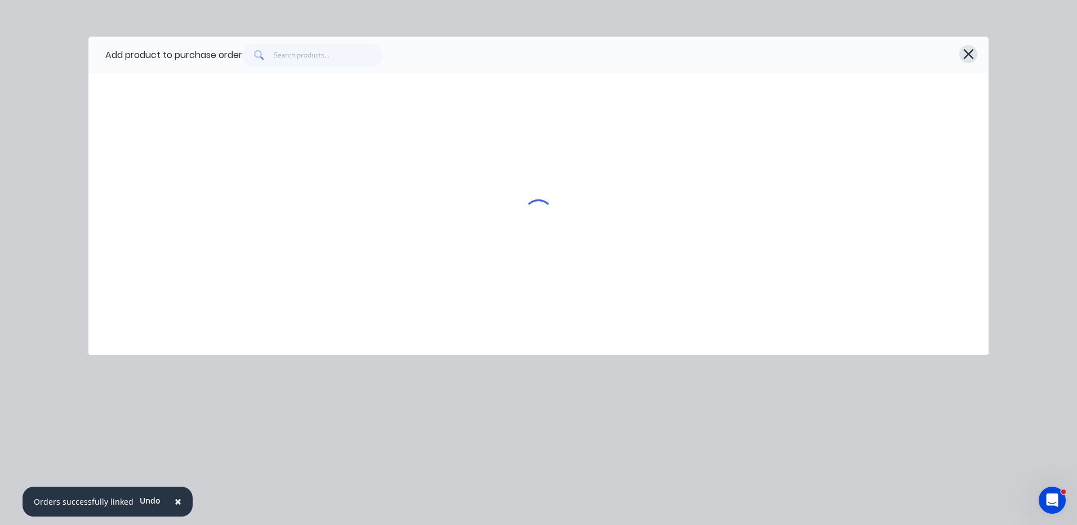
click at [970, 55] on icon "button" at bounding box center [968, 54] width 10 height 10
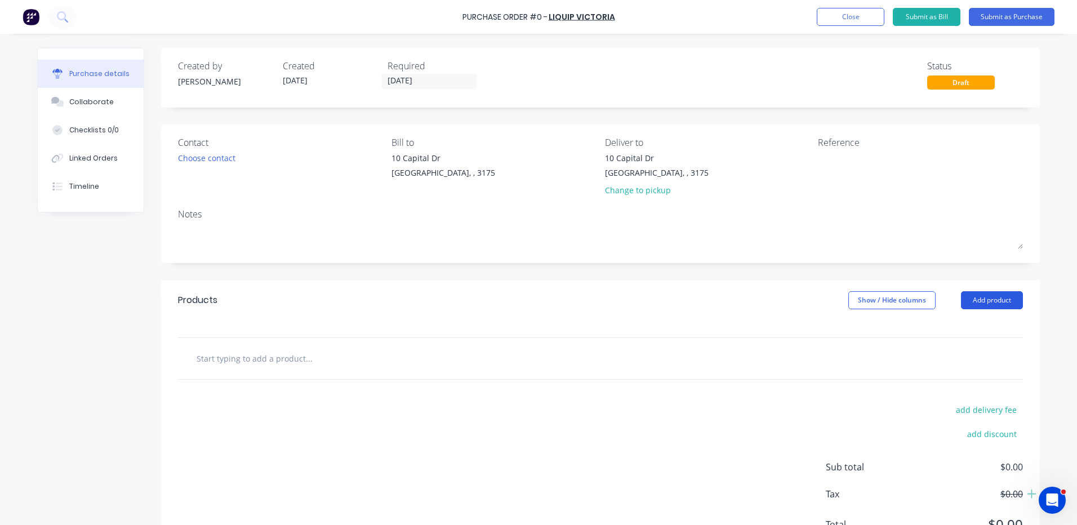
click at [1013, 300] on button "Add product" at bounding box center [992, 300] width 62 height 18
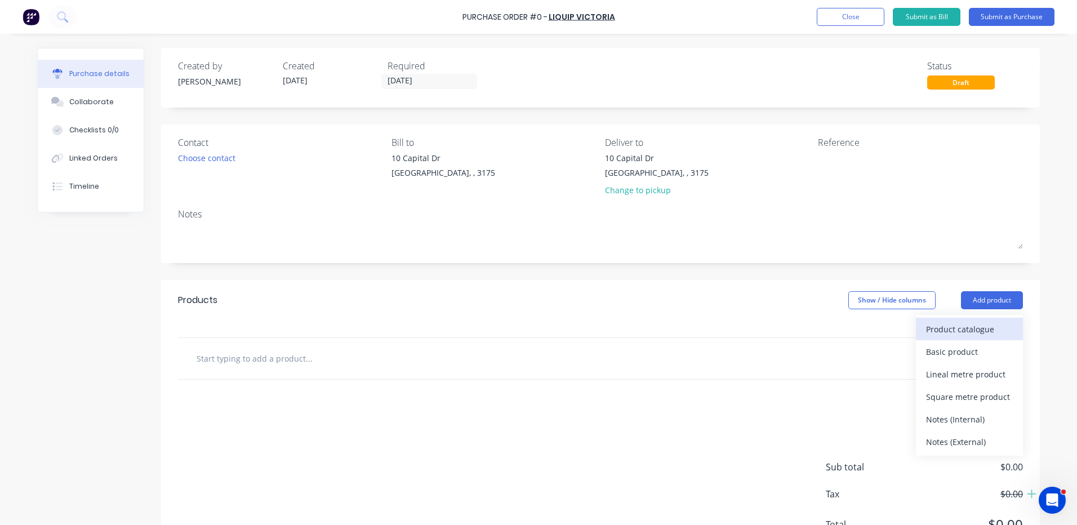
click at [984, 322] on div "Product catalogue" at bounding box center [969, 329] width 87 height 16
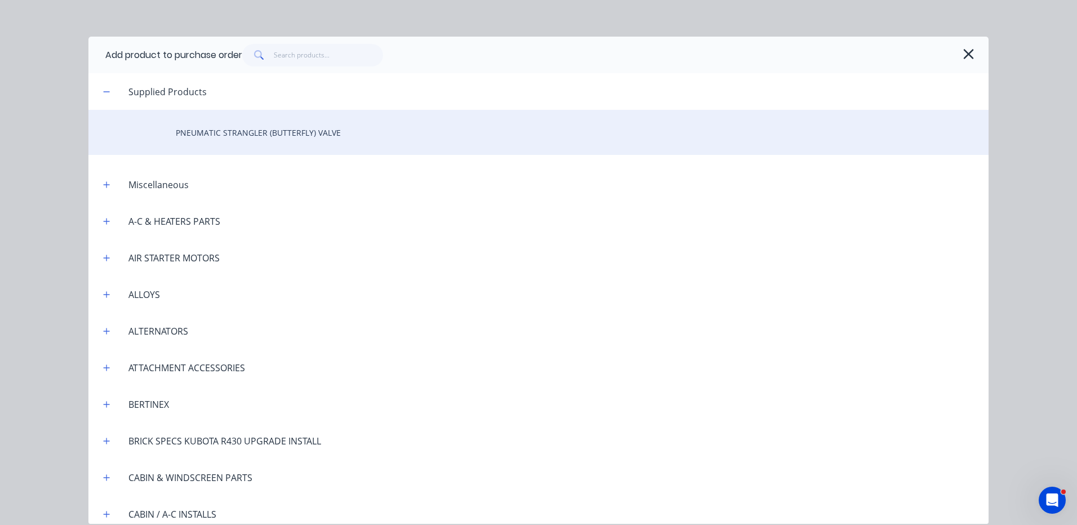
click at [154, 135] on div "PNEUMATIC STRANGLER (BUTTERFLY) VALVE" at bounding box center [538, 132] width 900 height 45
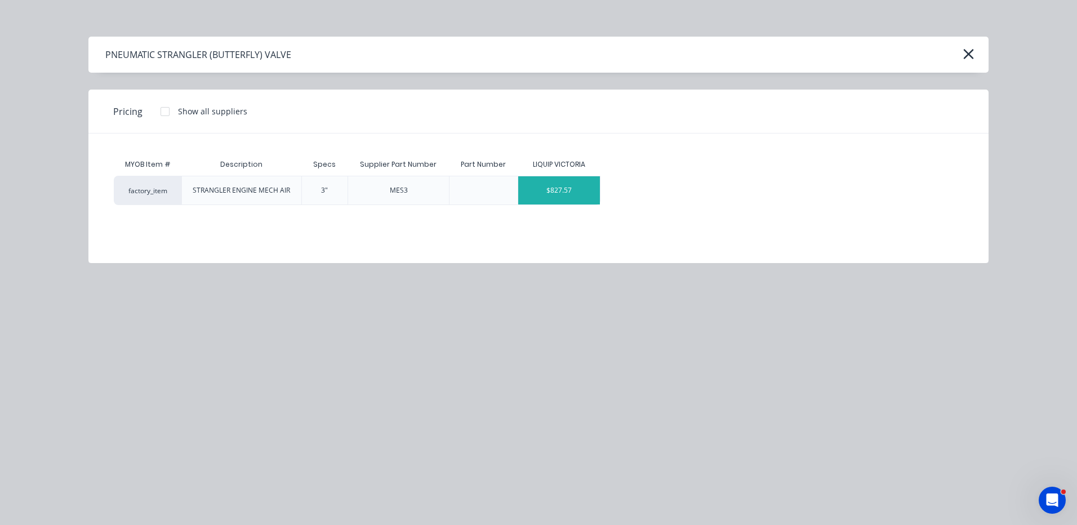
click at [562, 198] on div "$827.57" at bounding box center [559, 190] width 82 height 28
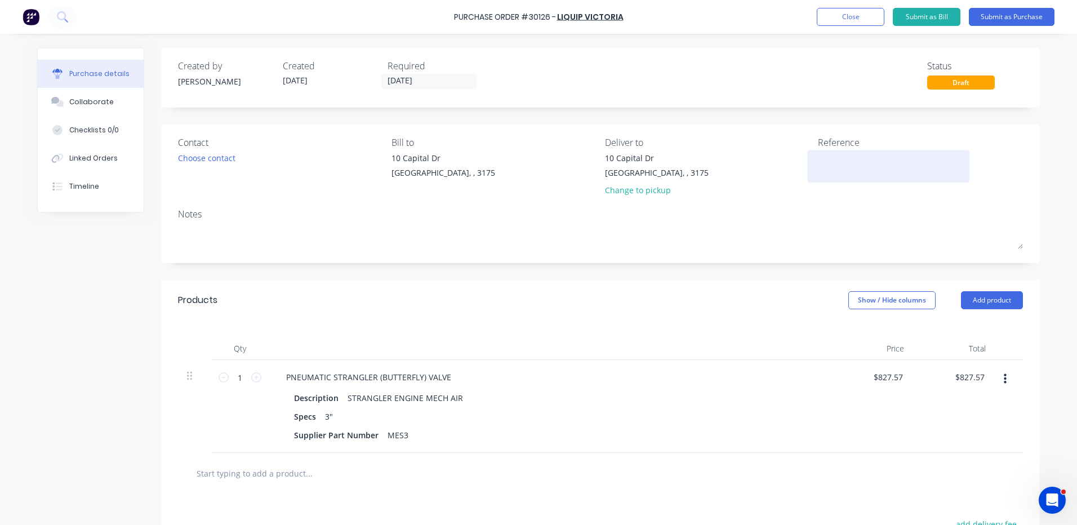
click at [877, 152] on div at bounding box center [888, 166] width 141 height 28
click at [877, 154] on textarea at bounding box center [888, 164] width 141 height 25
type textarea "PNEUMATIC STRANGLER VALVE - HELI CP"
type textarea "x"
type textarea "PNEUMATIC STRANGLER VALVE - HELI CPC"
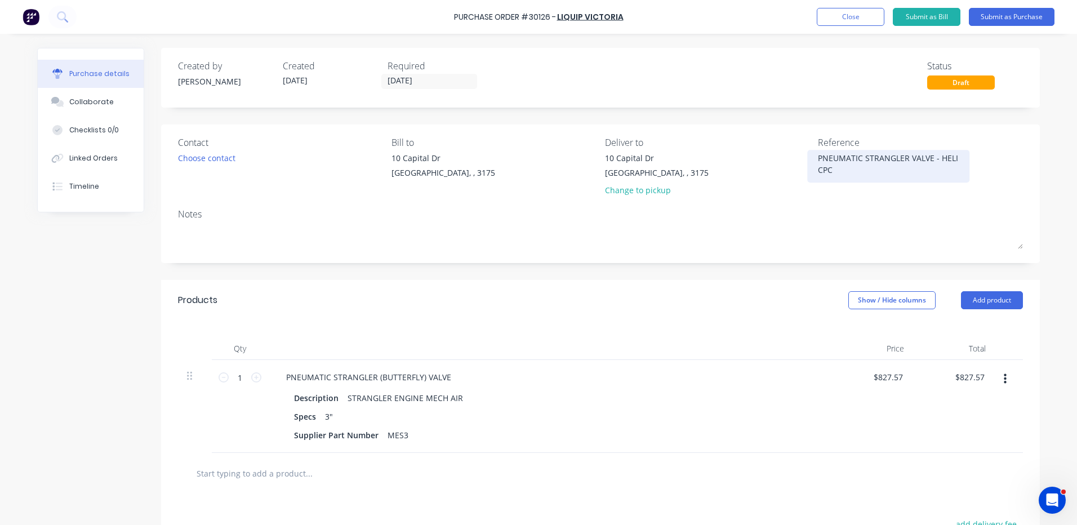
type textarea "x"
type textarea "PNEUMATIC STRANGLER VALVE - HELI CPCD"
type textarea "x"
type textarea "PNEUMATIC STRANGLER VALVE - HELI CPCD5"
type textarea "x"
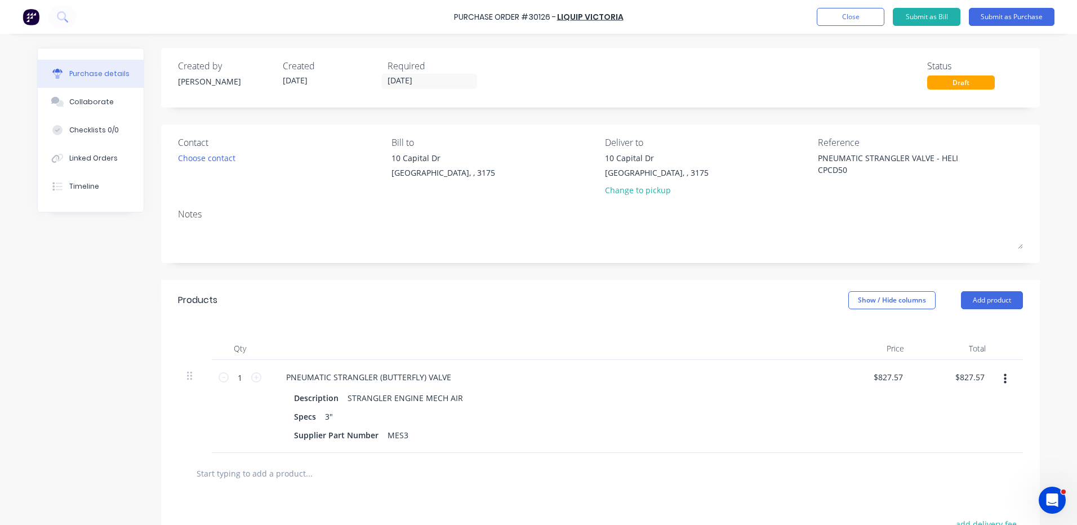
type textarea "PNEUMATIC STRANGLER VALVE - HELI CPCD50"
type textarea "x"
type textarea "PNEUMATIC STRANGLER VALVE - HELI CPCD50"
click at [725, 327] on div "Qty Price Total 1 1 PNEUMATIC STRANGLER (BUTTERFLY) VALVE Description STRANGLER…" at bounding box center [600, 387] width 879 height 132
click at [197, 161] on div "Choose contact" at bounding box center [206, 158] width 57 height 12
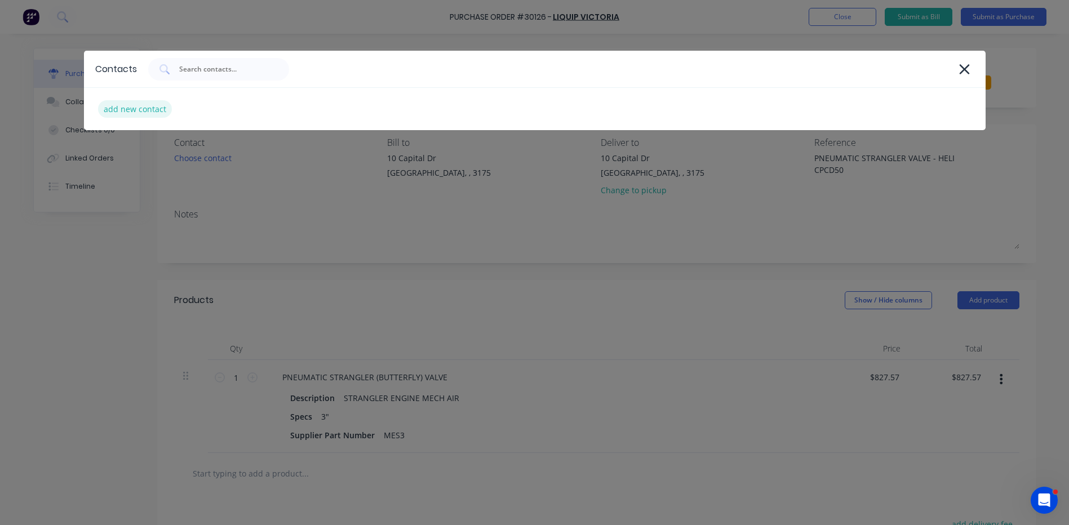
type textarea "x"
click at [167, 112] on div "add new contact" at bounding box center [135, 108] width 74 height 17
select select "AU"
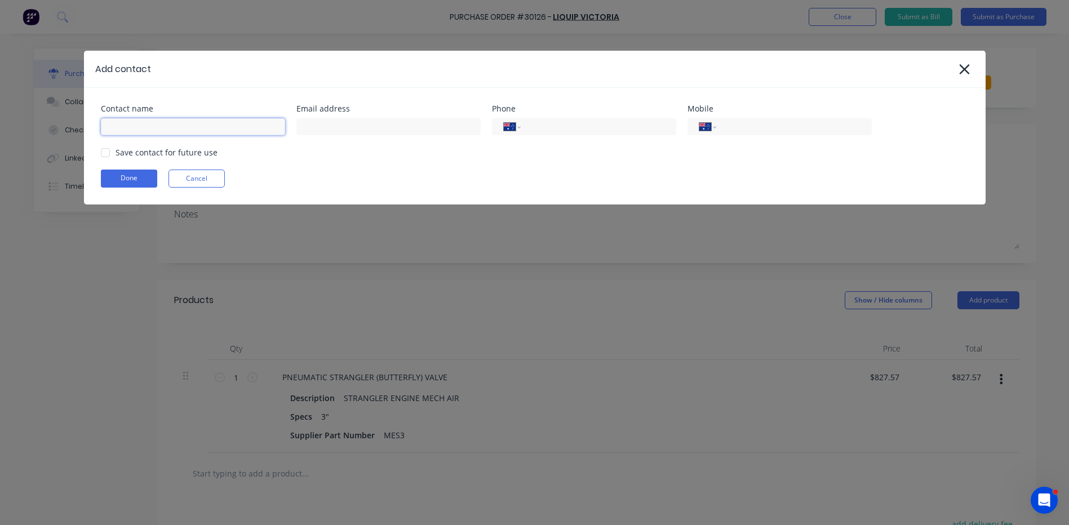
type textarea "x"
click at [158, 127] on input at bounding box center [193, 126] width 184 height 17
type input "[PERSON_NAME]"
type input "[EMAIL_ADDRESS][DOMAIN_NAME]"
type input "[PHONE_NUMBER]"
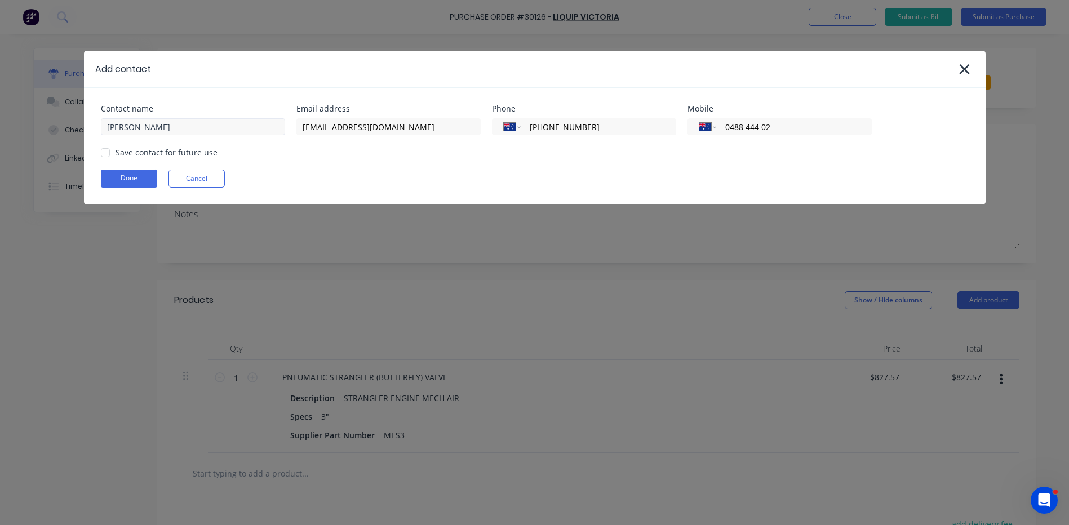
type input "0488 444 020"
type textarea "x"
click at [108, 148] on div at bounding box center [105, 152] width 23 height 23
type input "0488 444 020"
click at [115, 177] on button "Done" at bounding box center [129, 179] width 56 height 18
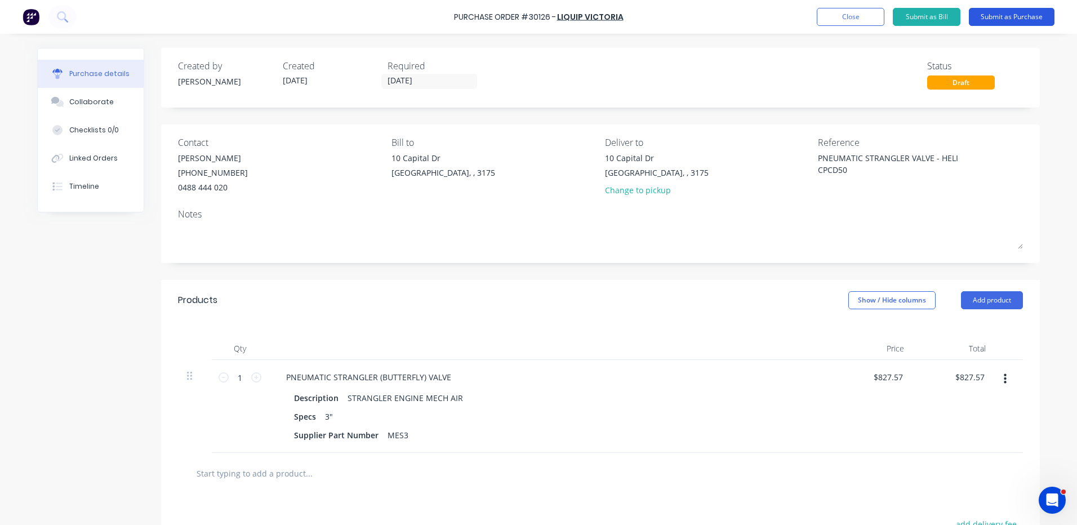
click at [982, 18] on button "Submit as Purchase" at bounding box center [1012, 17] width 86 height 18
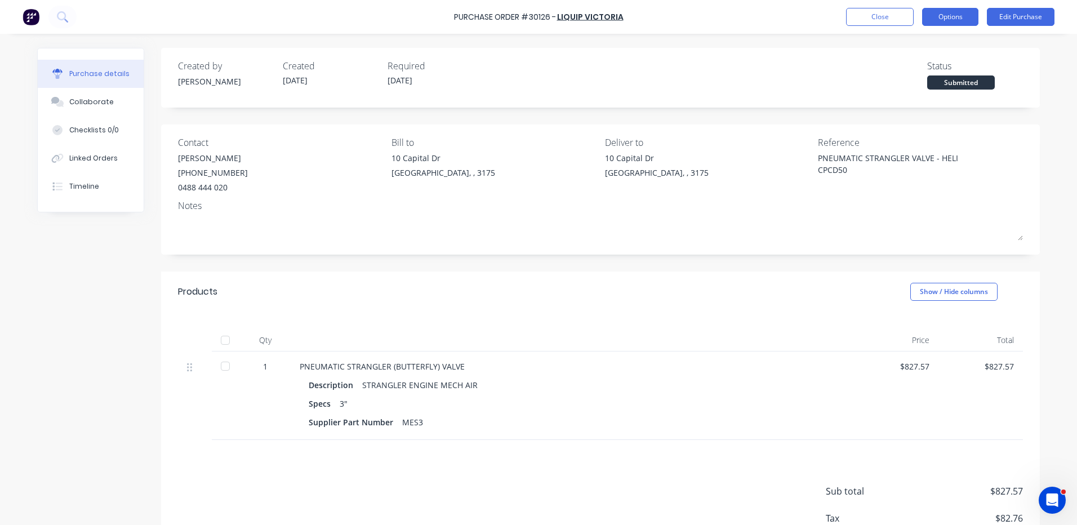
click at [947, 17] on button "Options" at bounding box center [950, 17] width 56 height 18
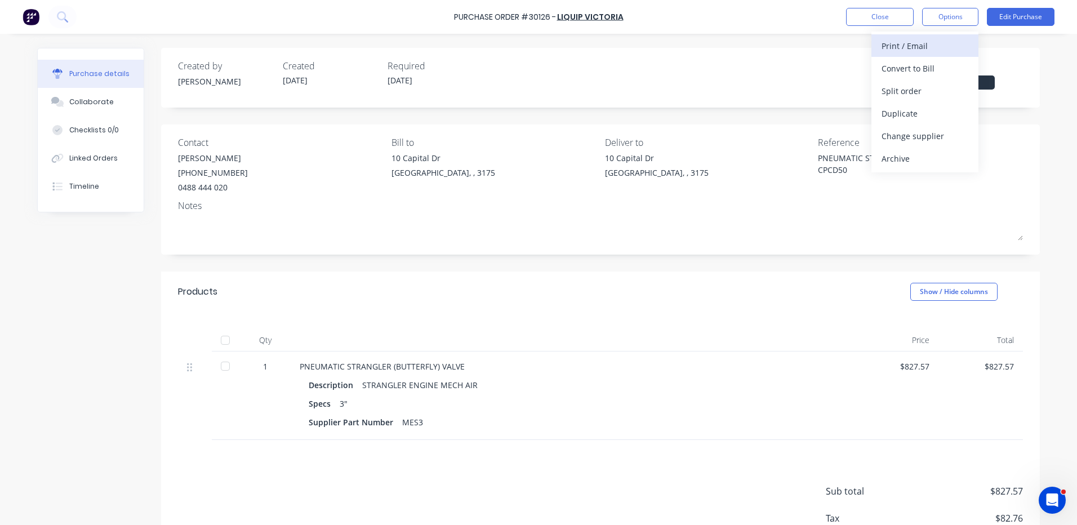
click at [908, 46] on div "Print / Email" at bounding box center [925, 46] width 87 height 16
click at [905, 74] on div "With pricing" at bounding box center [925, 68] width 87 height 16
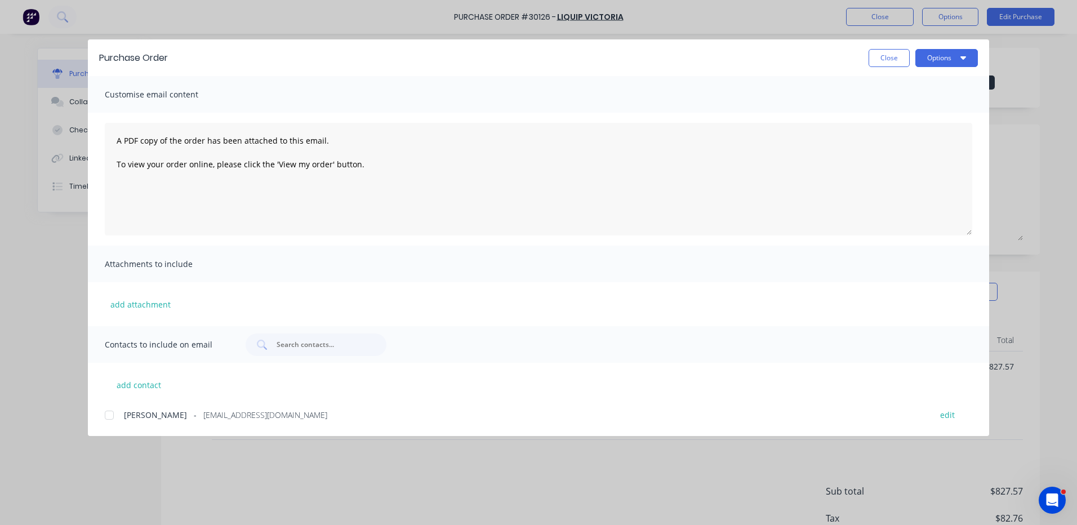
click at [112, 417] on div at bounding box center [109, 415] width 23 height 23
click at [926, 60] on button "Options" at bounding box center [946, 58] width 63 height 18
click at [902, 131] on div "Email" at bounding box center [924, 131] width 87 height 16
click at [881, 62] on button "Close" at bounding box center [889, 58] width 41 height 18
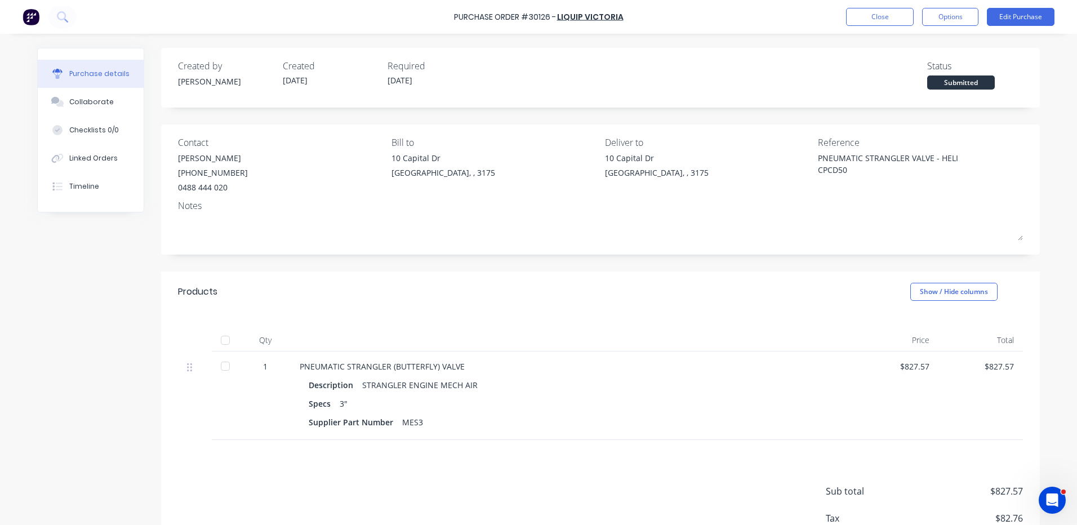
type textarea "x"
click at [879, 11] on button "Close" at bounding box center [880, 17] width 68 height 18
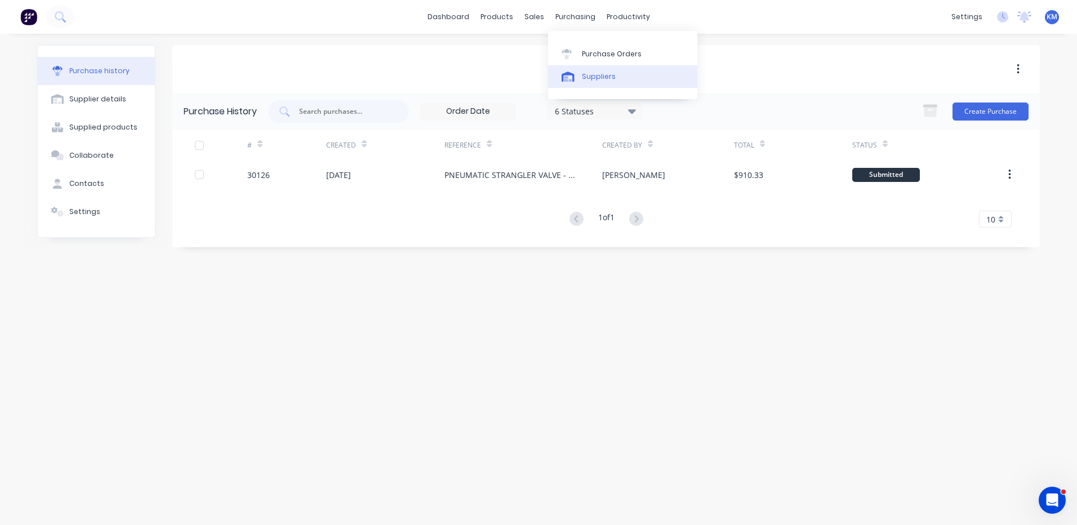
click at [580, 70] on link "Suppliers" at bounding box center [622, 76] width 149 height 23
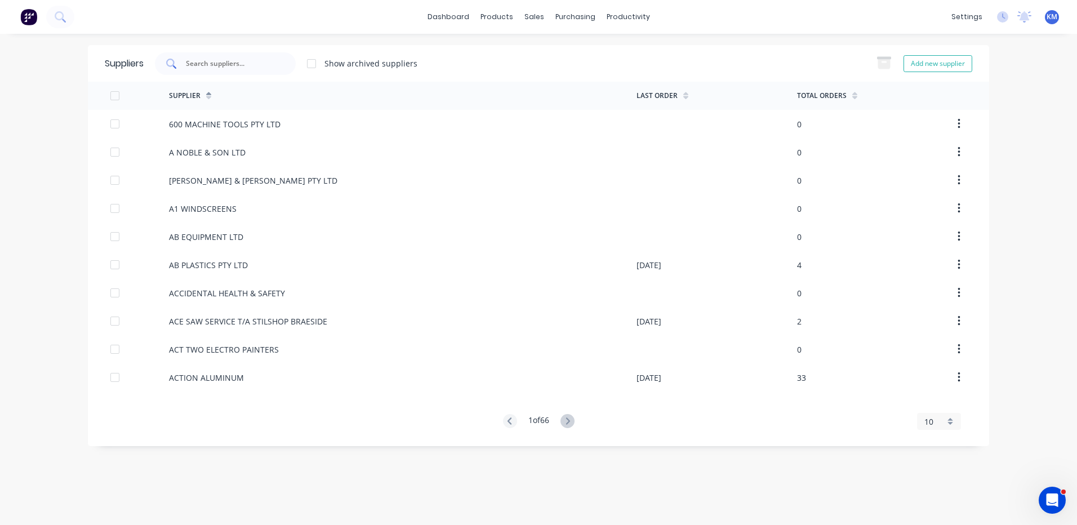
click at [225, 71] on div at bounding box center [225, 63] width 141 height 23
click at [226, 65] on input "text" at bounding box center [232, 63] width 94 height 11
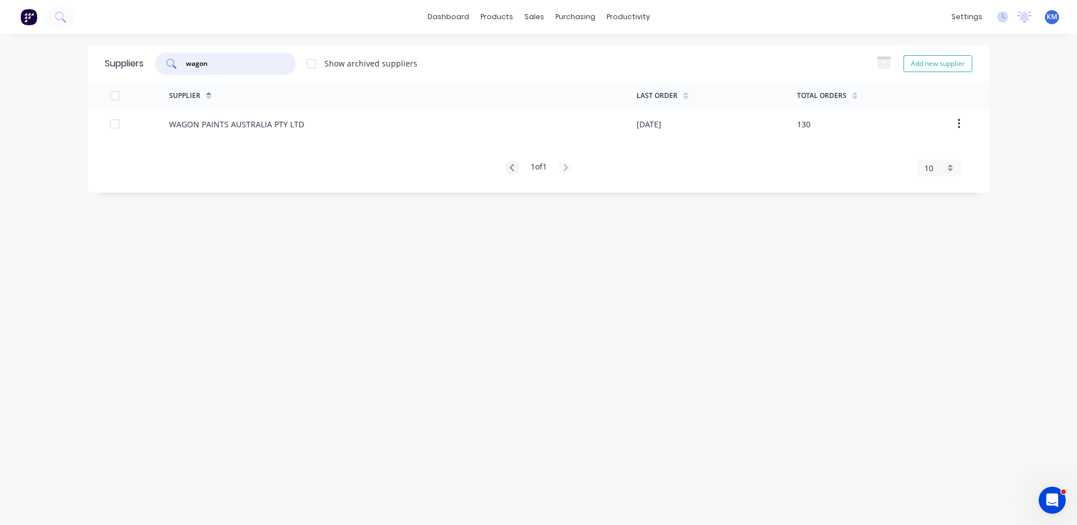
type input "wagon"
click at [243, 126] on div "WAGON PAINTS AUSTRALIA PTY LTD" at bounding box center [236, 124] width 135 height 12
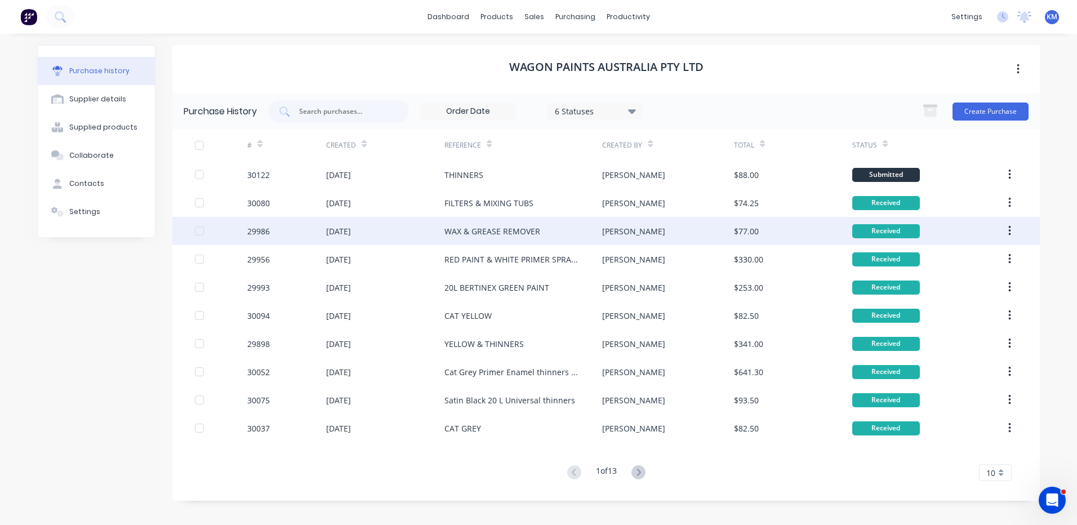
click at [487, 232] on div "WAX & GREASE REMOVER" at bounding box center [492, 231] width 96 height 12
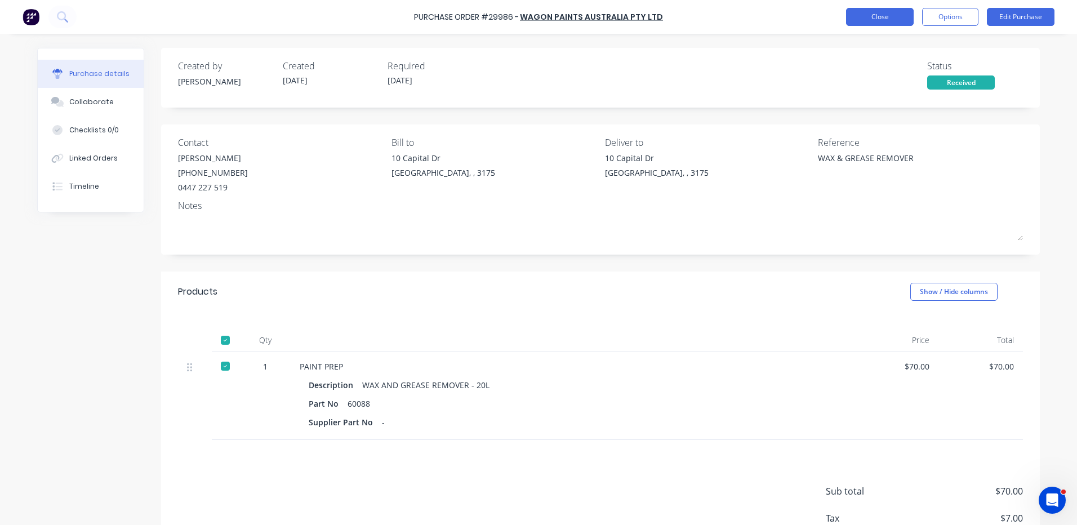
click at [856, 20] on button "Close" at bounding box center [880, 17] width 68 height 18
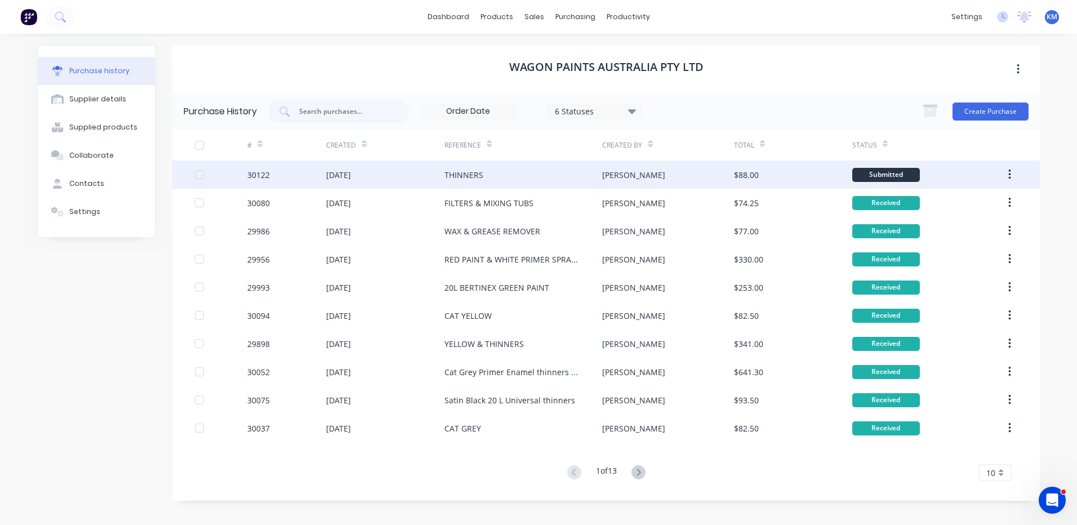
click at [556, 184] on div "THINNERS" at bounding box center [523, 175] width 158 height 28
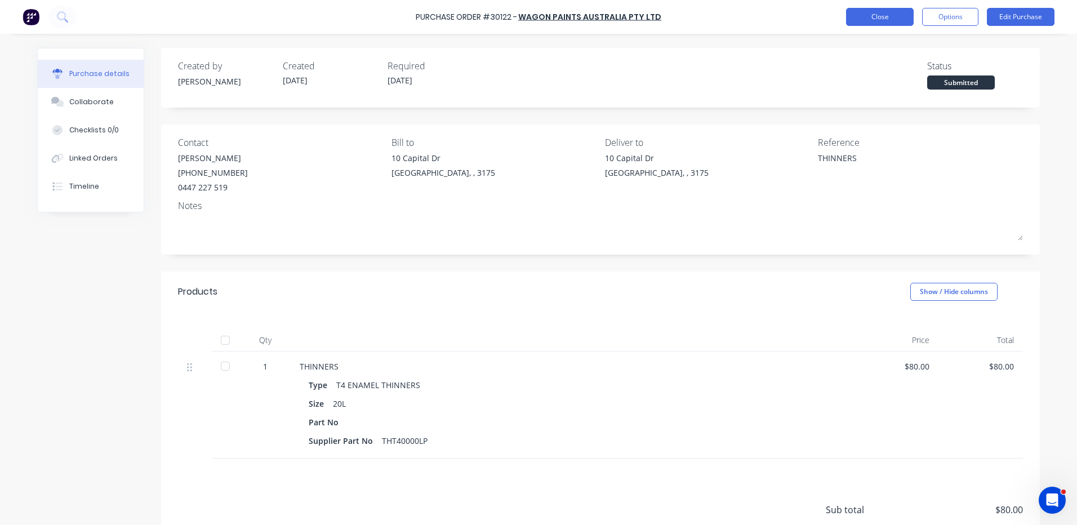
click at [888, 20] on button "Close" at bounding box center [880, 17] width 68 height 18
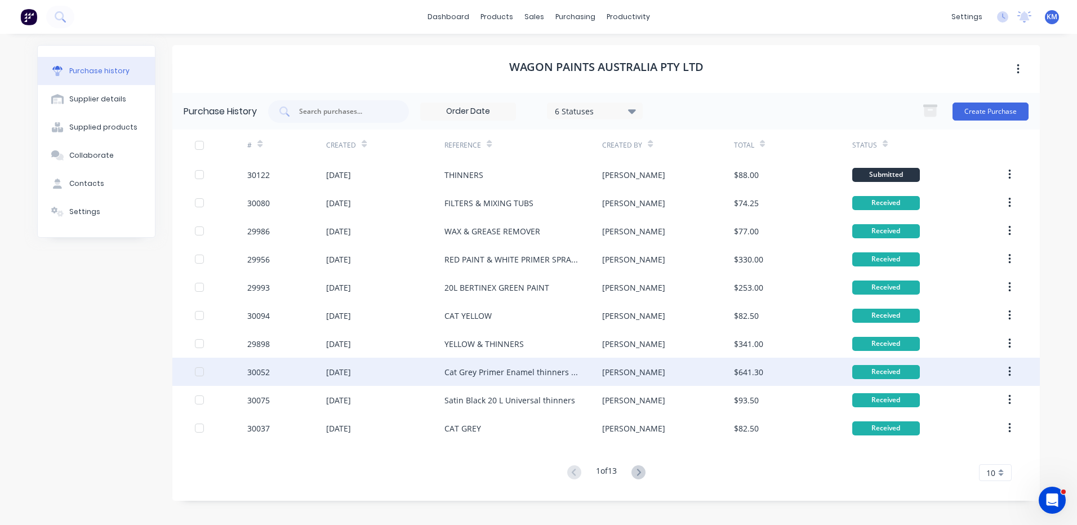
click at [559, 366] on div "Cat Grey Primer Enamel thinners white etch enamel convertor" at bounding box center [511, 372] width 135 height 12
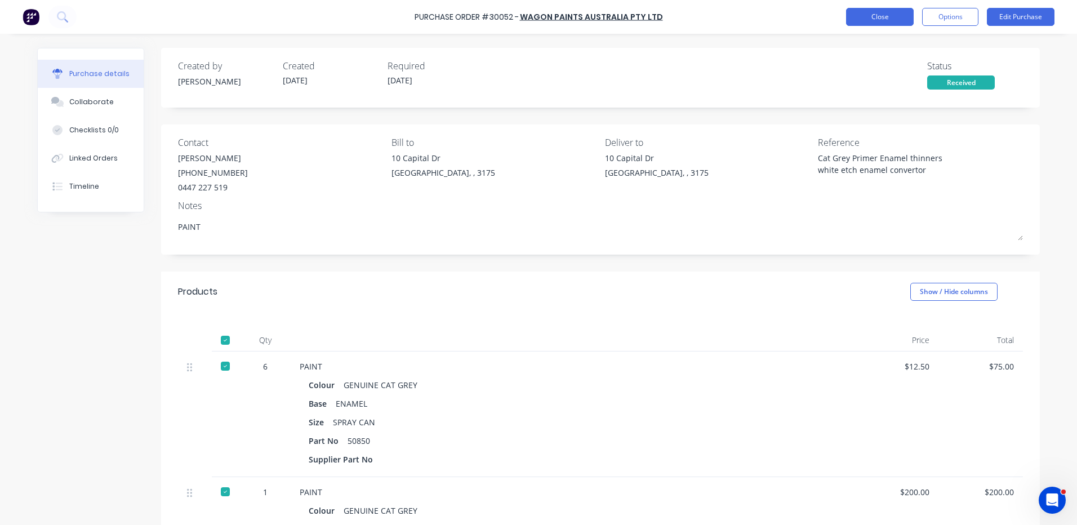
click at [868, 11] on button "Close" at bounding box center [880, 17] width 68 height 18
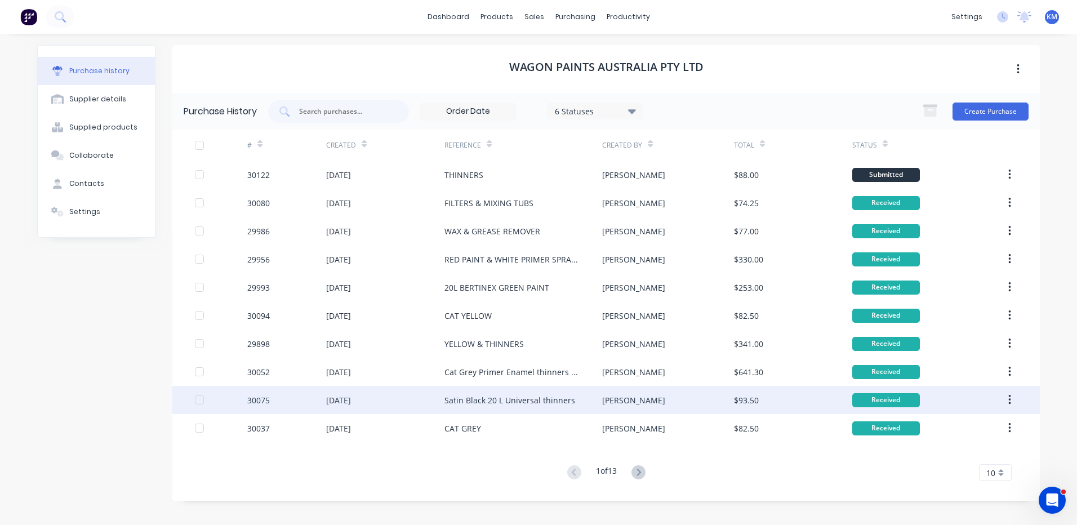
click at [585, 403] on div "Satin Black 20 L Universal thinners" at bounding box center [523, 400] width 158 height 28
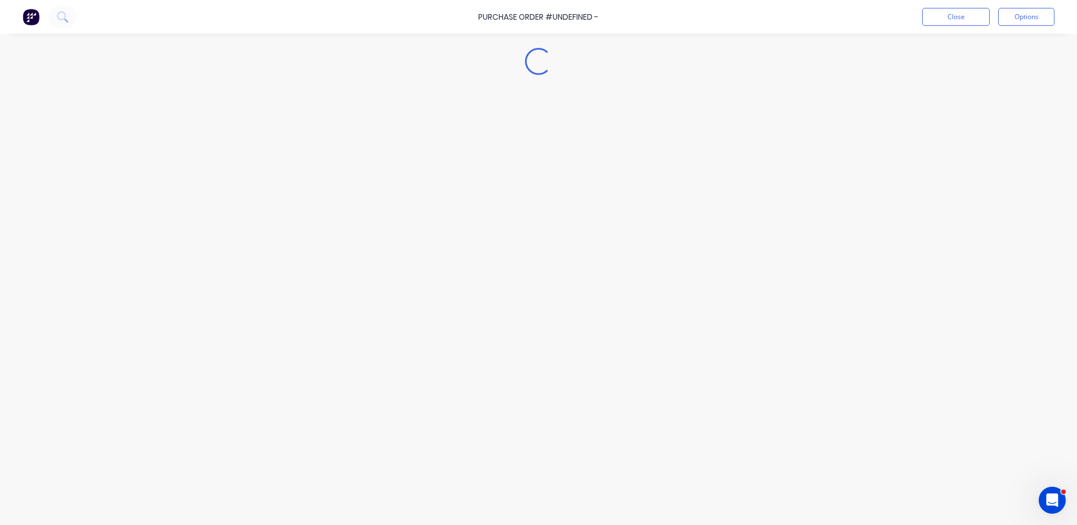
type textarea "x"
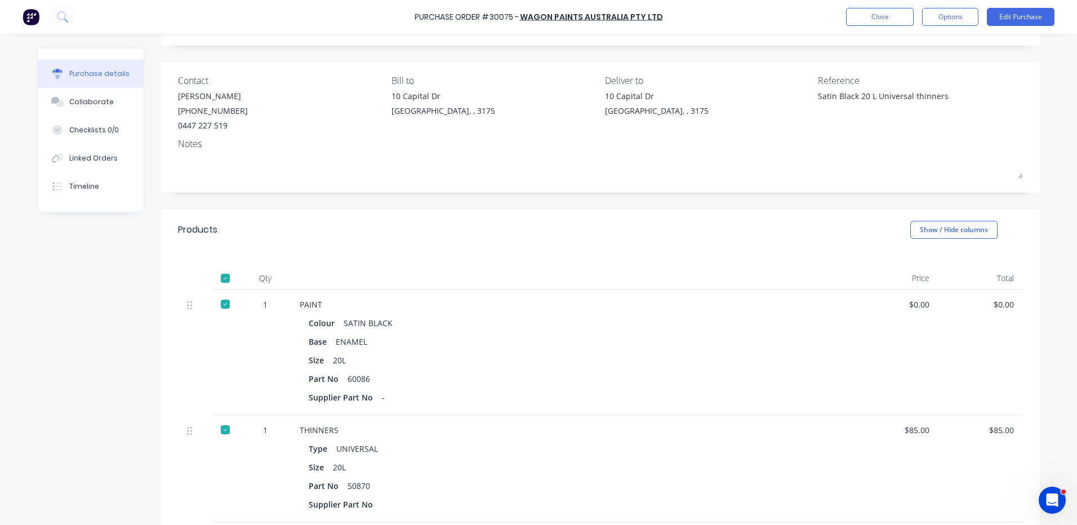
scroll to position [220, 0]
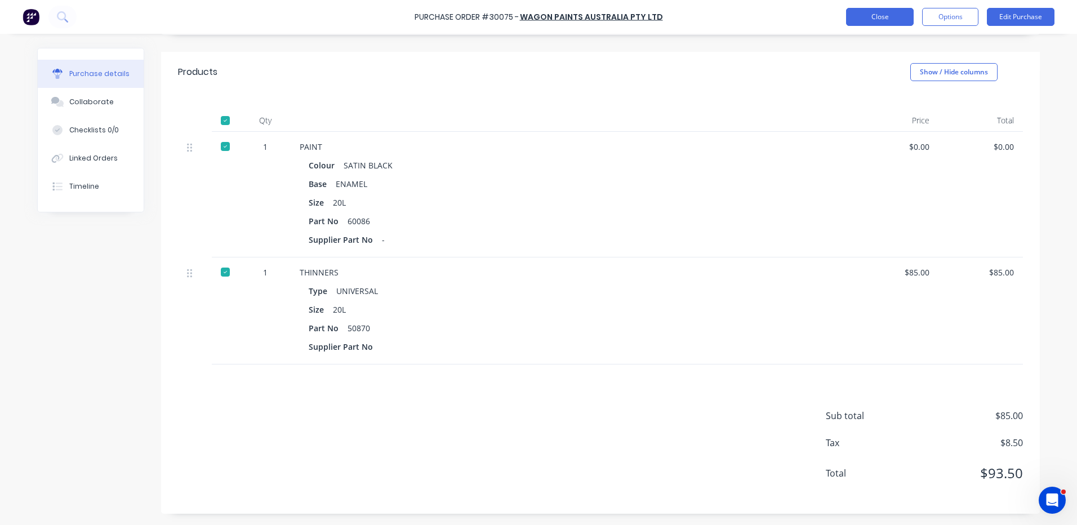
click at [893, 23] on button "Close" at bounding box center [880, 17] width 68 height 18
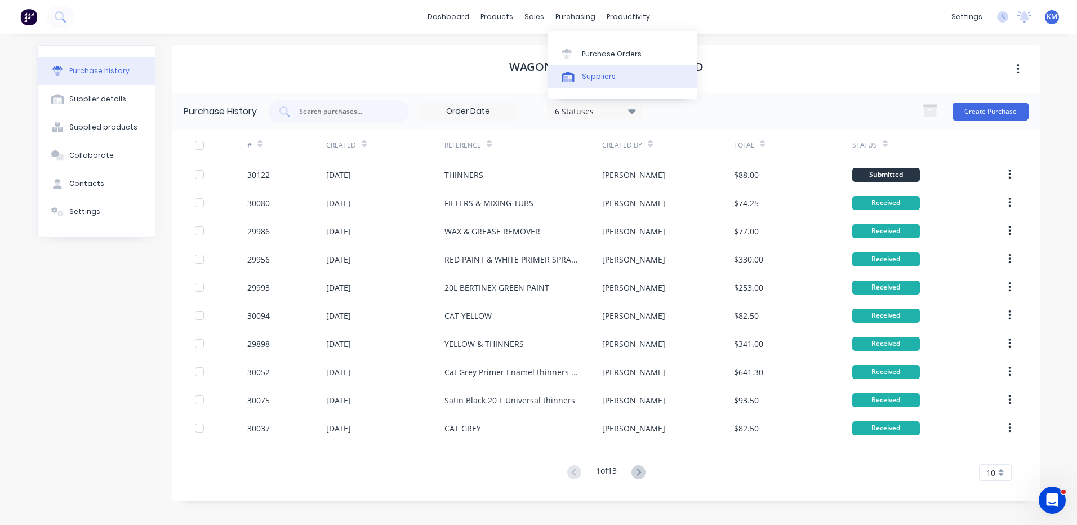
click at [593, 70] on link "Suppliers" at bounding box center [622, 76] width 149 height 23
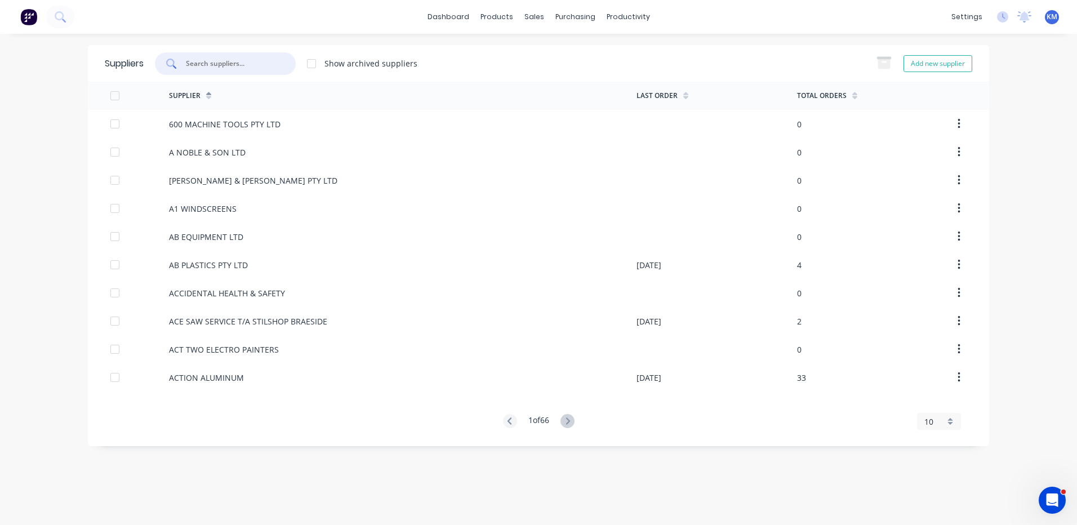
click at [247, 64] on input "text" at bounding box center [232, 63] width 94 height 11
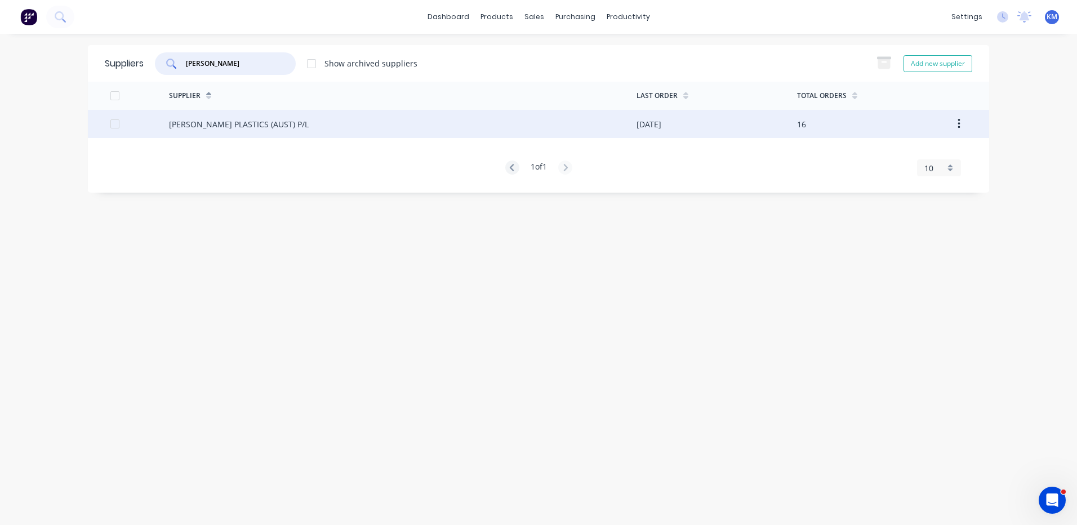
type input "[PERSON_NAME]"
click at [305, 124] on div "[PERSON_NAME] PLASTICS (AUST) P/L" at bounding box center [403, 124] width 468 height 28
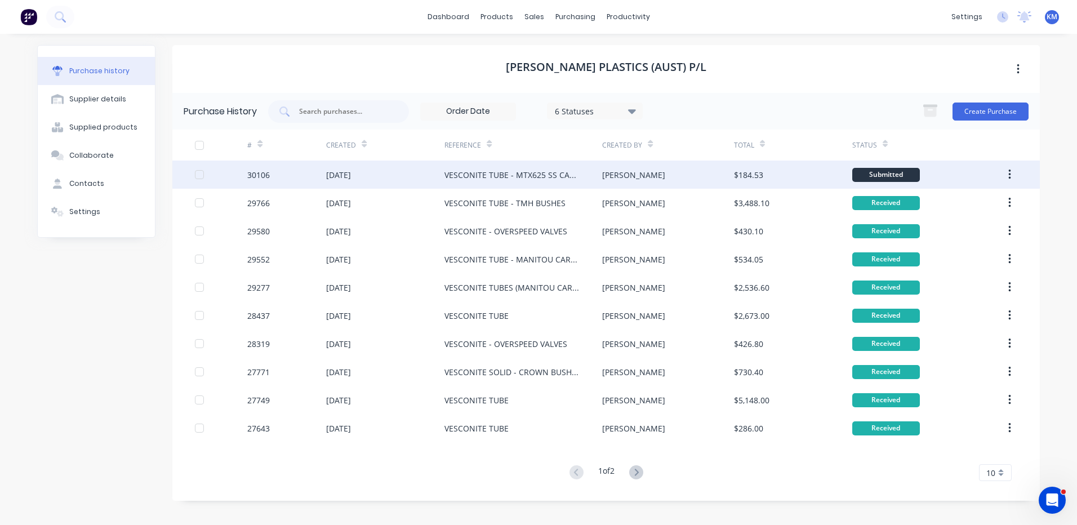
click at [655, 179] on div "[PERSON_NAME]" at bounding box center [667, 175] width 131 height 28
type textarea "x"
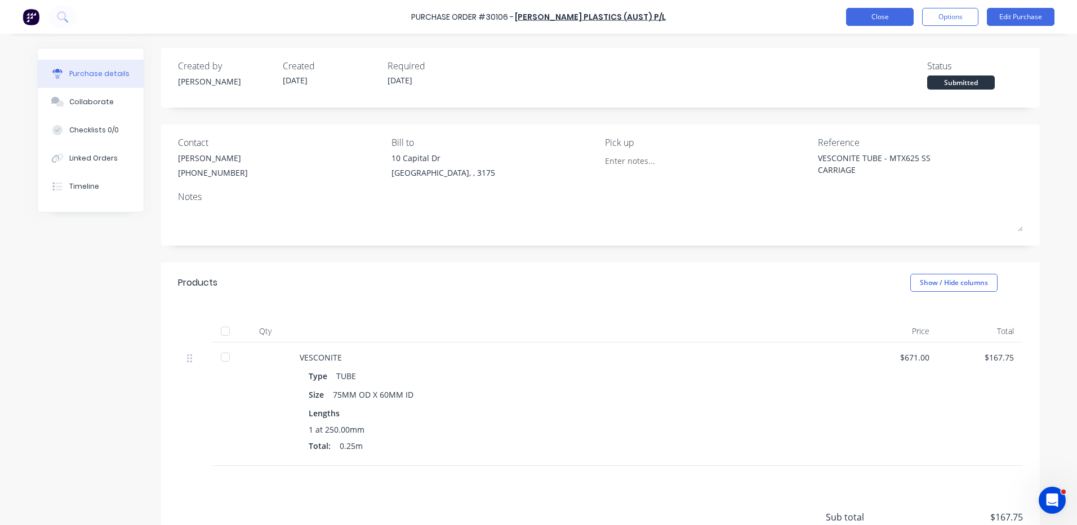
click at [858, 11] on button "Close" at bounding box center [880, 17] width 68 height 18
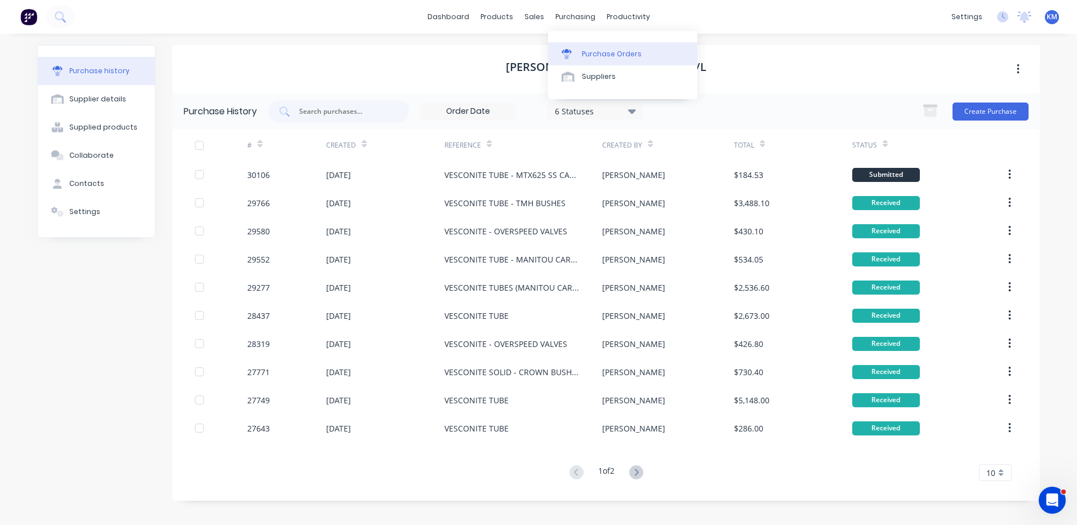
click at [568, 64] on link "Purchase Orders" at bounding box center [622, 53] width 149 height 23
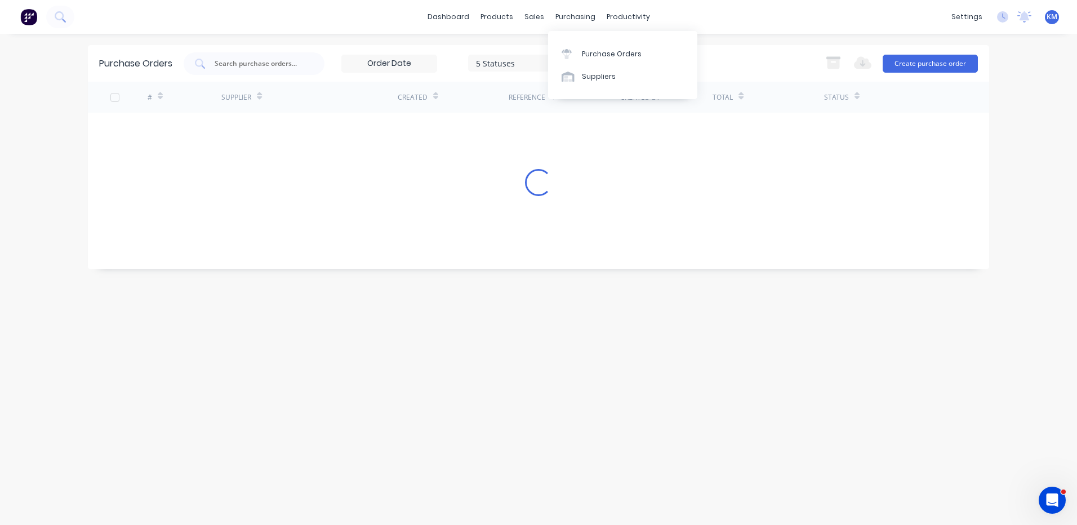
click at [573, 88] on div "Purchase Orders Suppliers" at bounding box center [622, 65] width 149 height 68
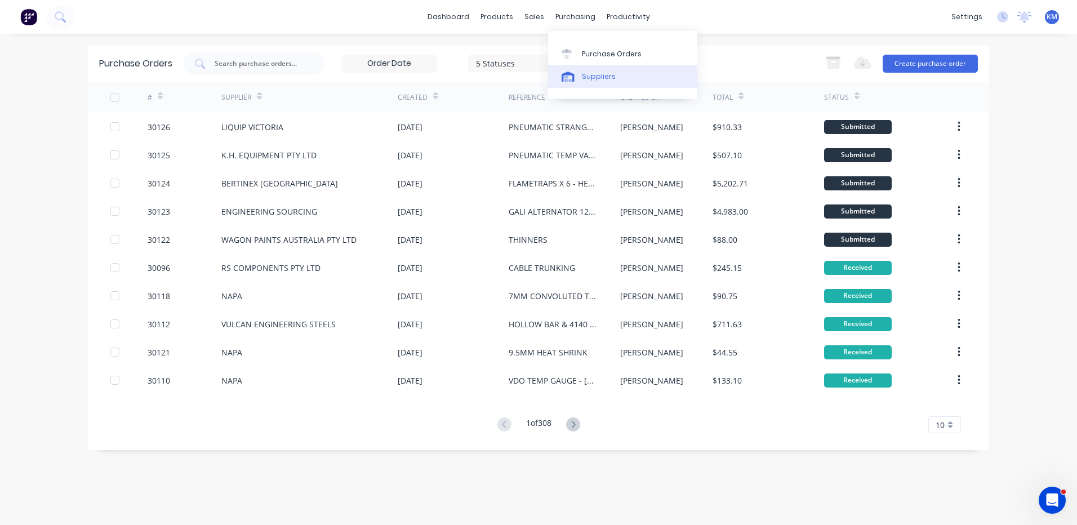
click at [580, 78] on link "Suppliers" at bounding box center [622, 76] width 149 height 23
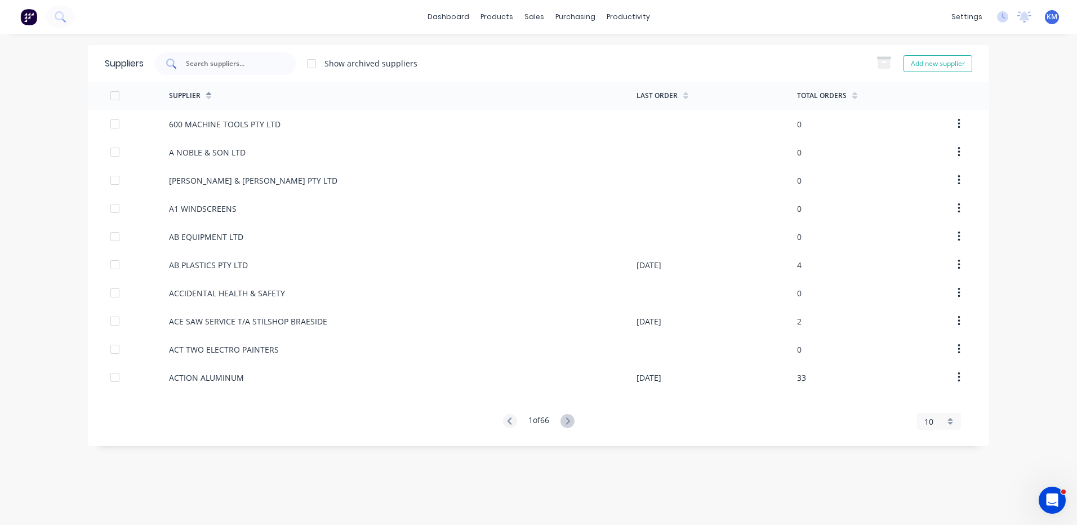
click at [250, 66] on input "text" at bounding box center [232, 63] width 94 height 11
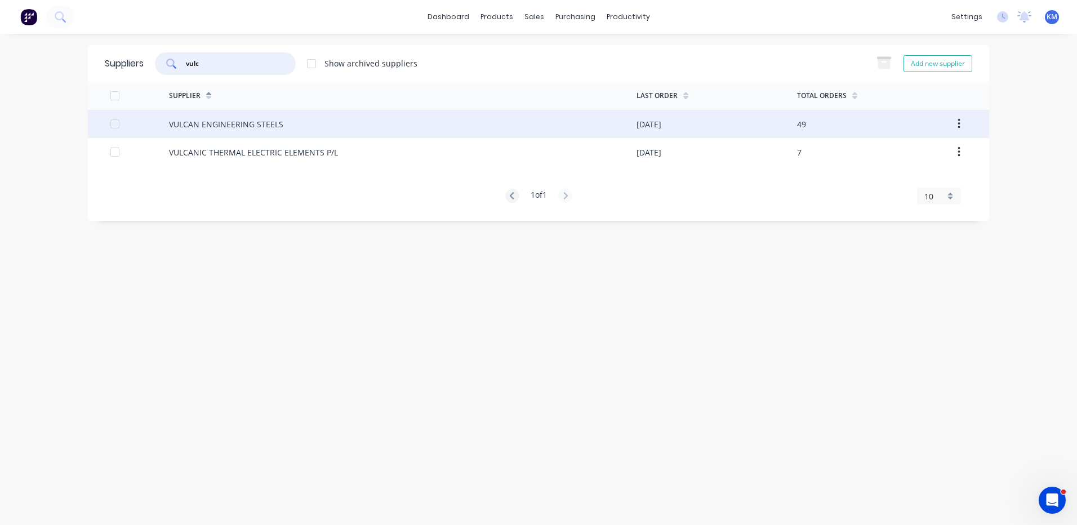
type input "vulc"
click at [338, 132] on div "VULCAN ENGINEERING STEELS" at bounding box center [403, 124] width 468 height 28
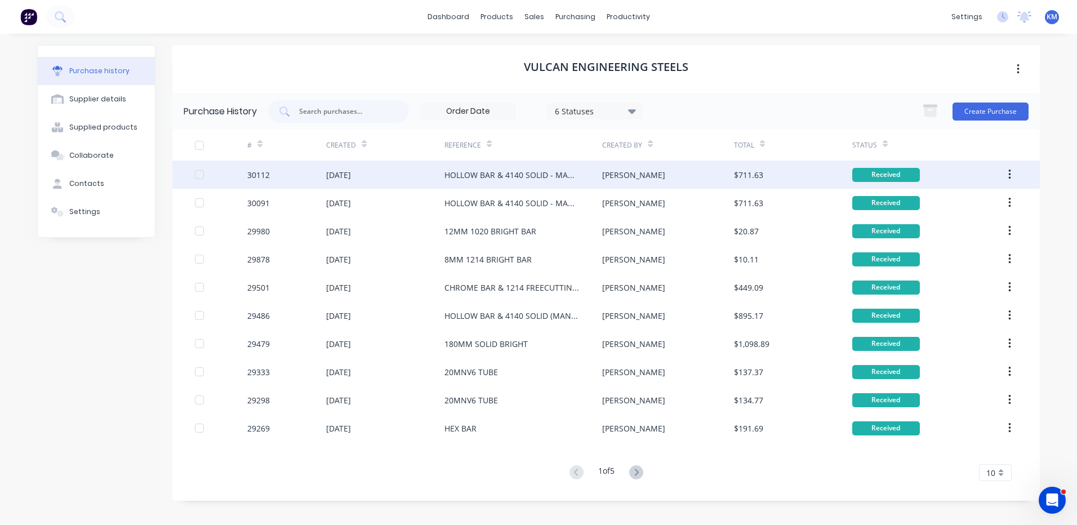
click at [513, 172] on div "HOLLOW BAR & 4140 SOLID - MANITOU MT-625 SS CARRIAGE" at bounding box center [511, 175] width 135 height 12
type textarea "x"
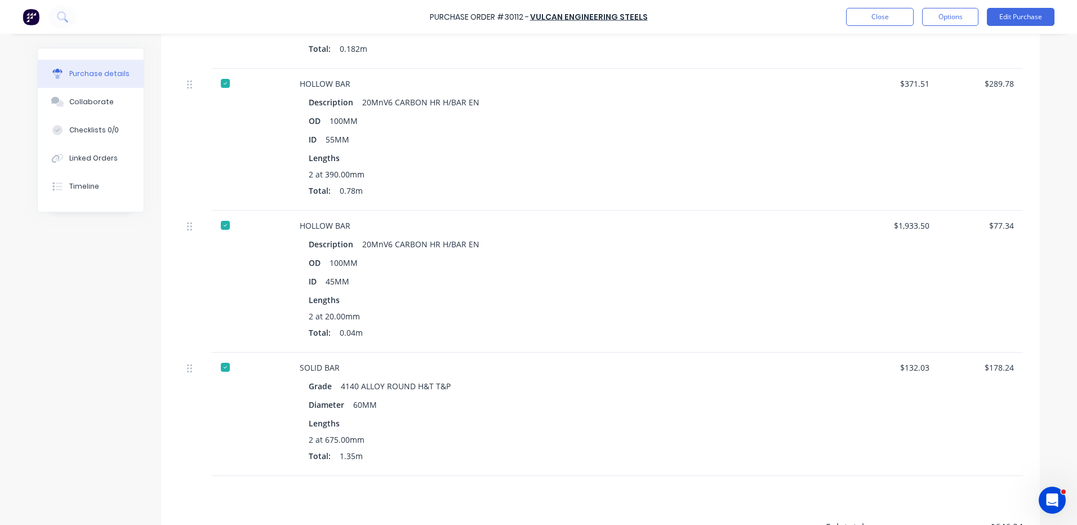
scroll to position [415, 0]
click at [866, 17] on button "Close" at bounding box center [880, 17] width 68 height 18
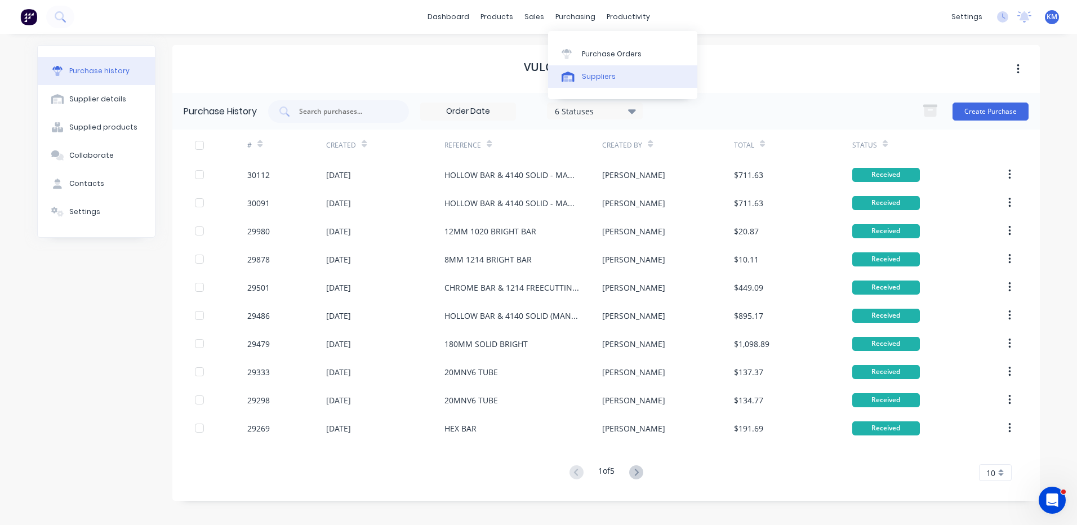
click at [570, 69] on link "Suppliers" at bounding box center [622, 76] width 149 height 23
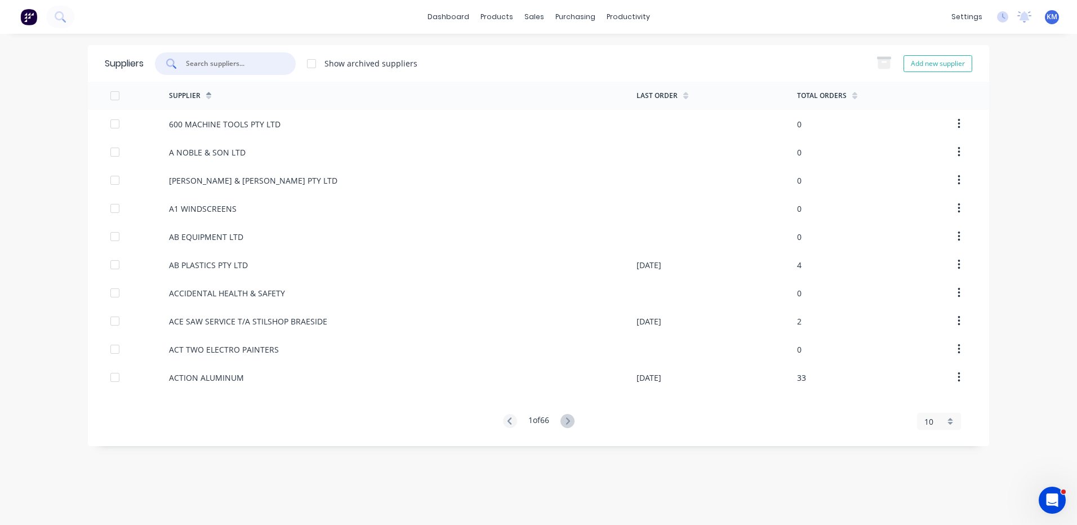
click at [257, 67] on input "text" at bounding box center [232, 63] width 94 height 11
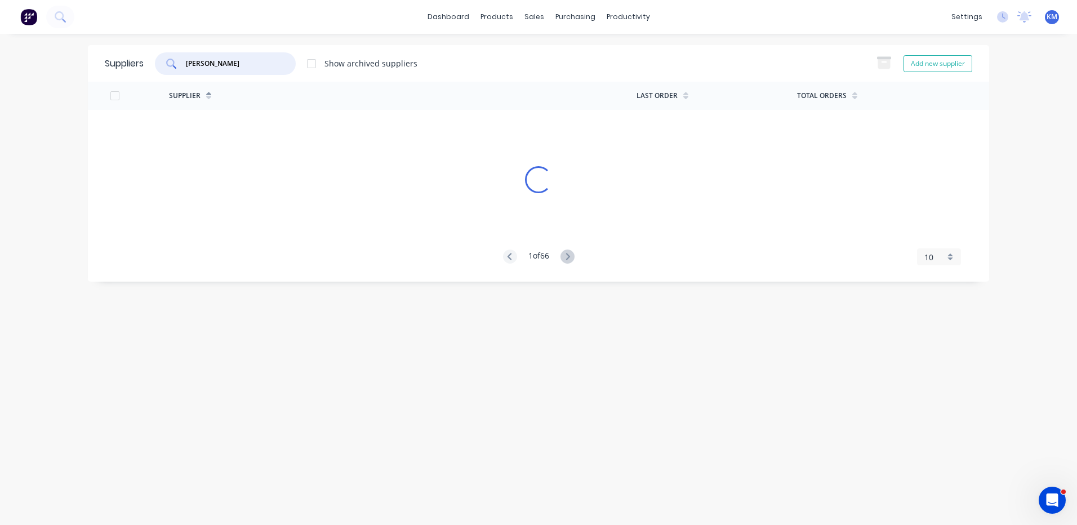
type input "[PERSON_NAME]"
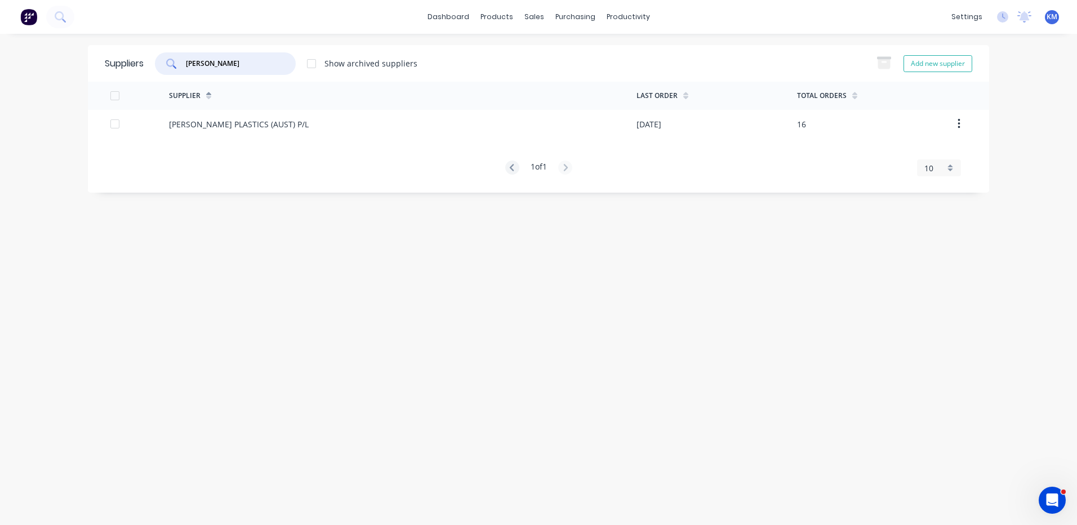
click at [439, 123] on div "[PERSON_NAME] PLASTICS (AUST) P/L" at bounding box center [403, 124] width 468 height 28
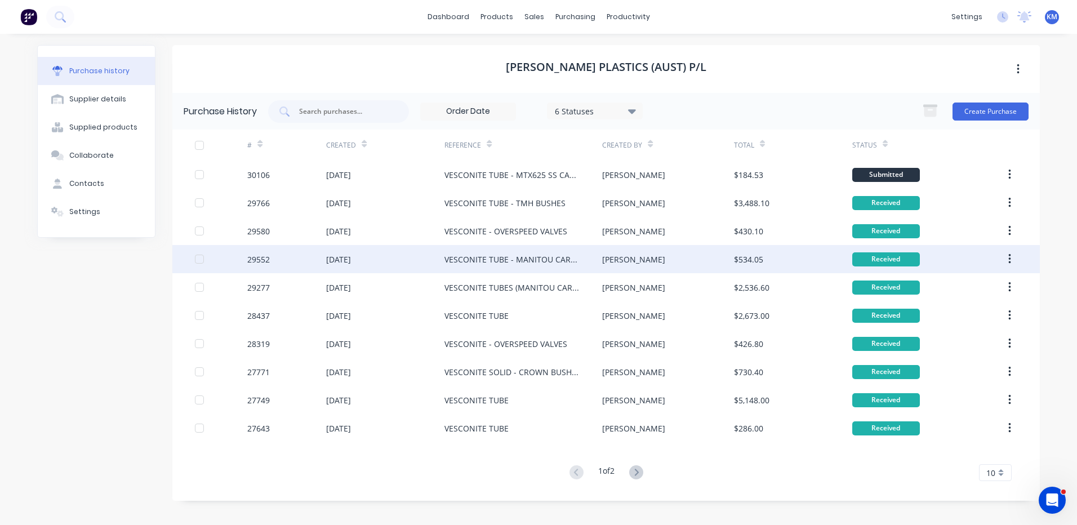
click at [575, 255] on div "VESCONITE TUBE - MANITOU CARRIAGE" at bounding box center [511, 260] width 135 height 12
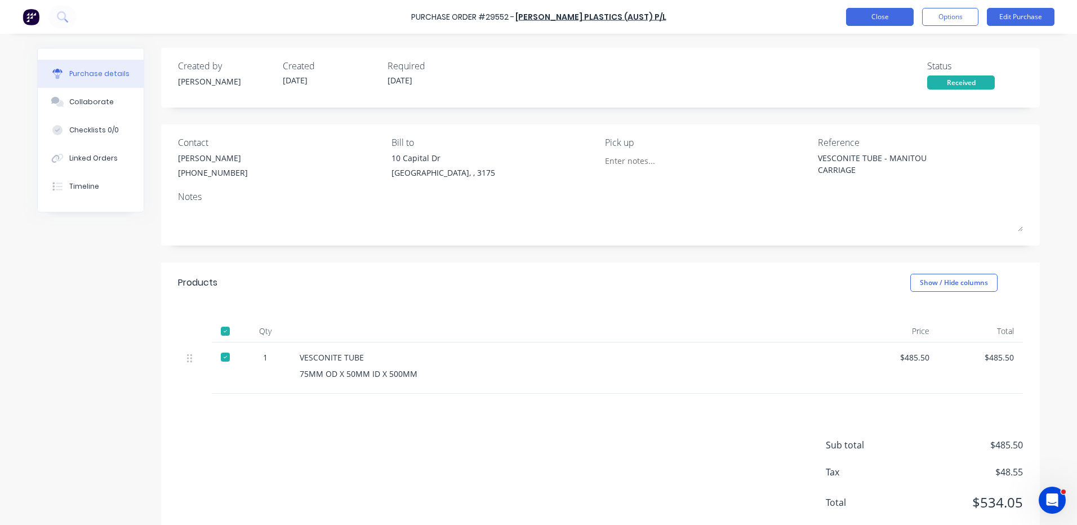
click at [853, 22] on button "Close" at bounding box center [880, 17] width 68 height 18
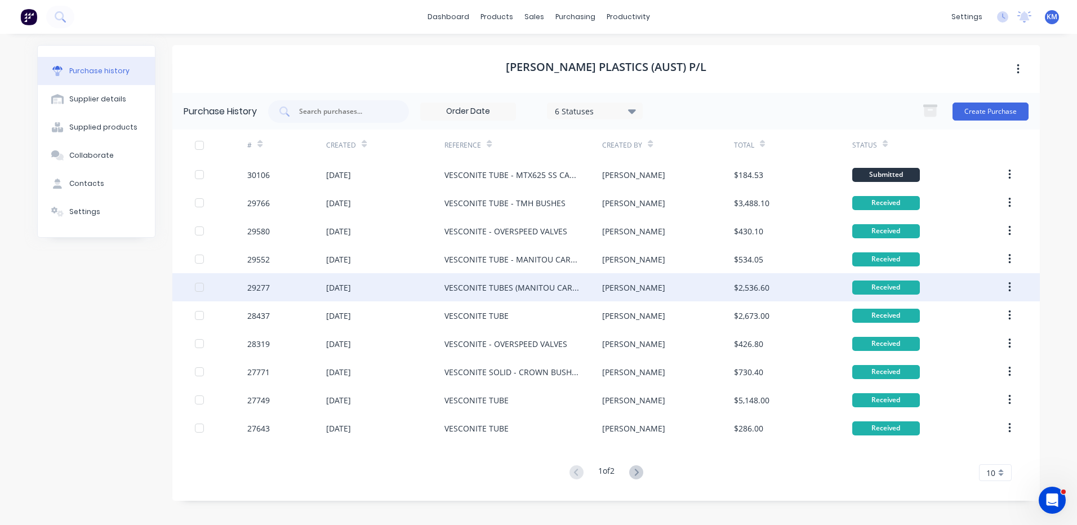
click at [568, 282] on div "VESCONITE TUBES (MANITOU CARRIAGES)" at bounding box center [511, 288] width 135 height 12
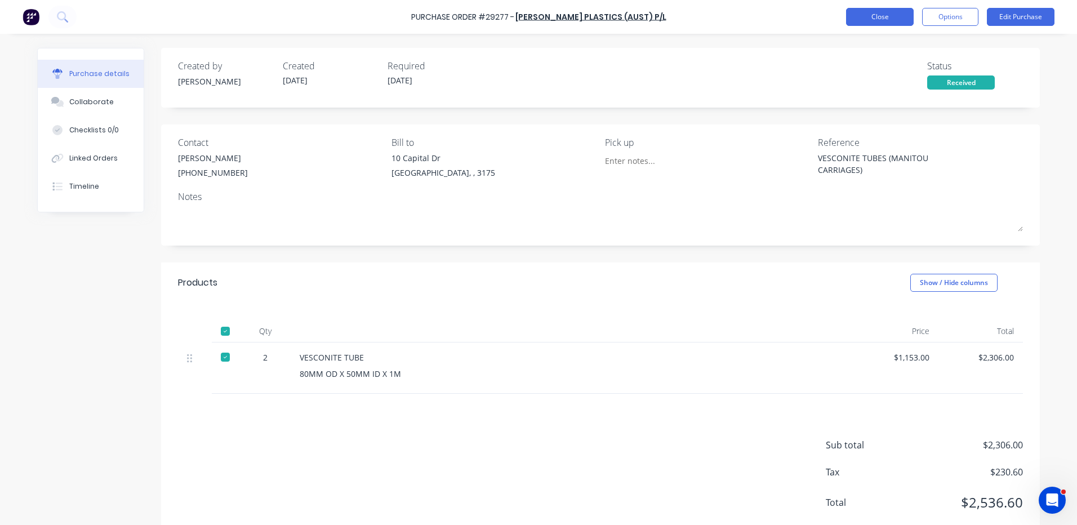
click at [891, 15] on button "Close" at bounding box center [880, 17] width 68 height 18
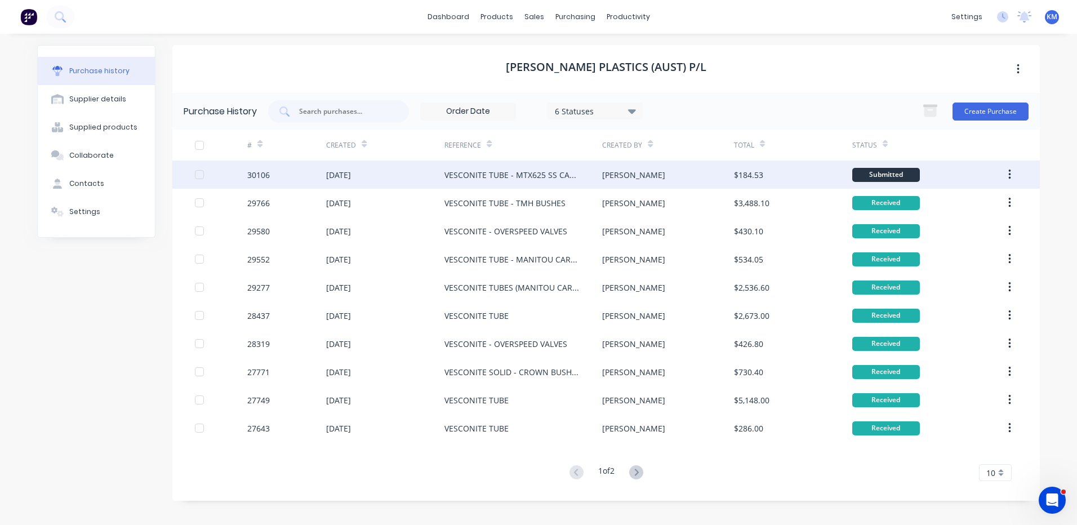
click at [659, 176] on div "[PERSON_NAME]" at bounding box center [667, 175] width 131 height 28
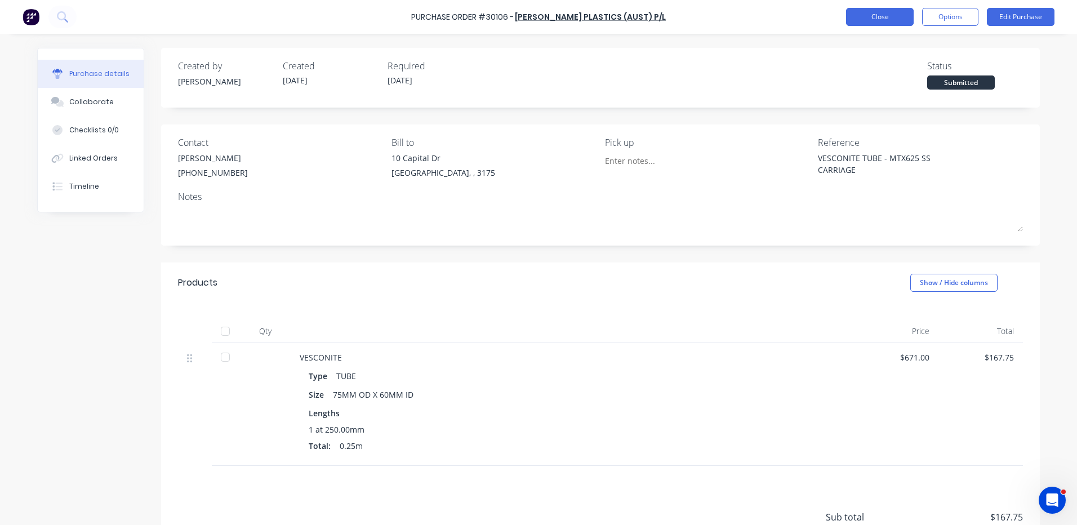
click at [883, 19] on button "Close" at bounding box center [880, 17] width 68 height 18
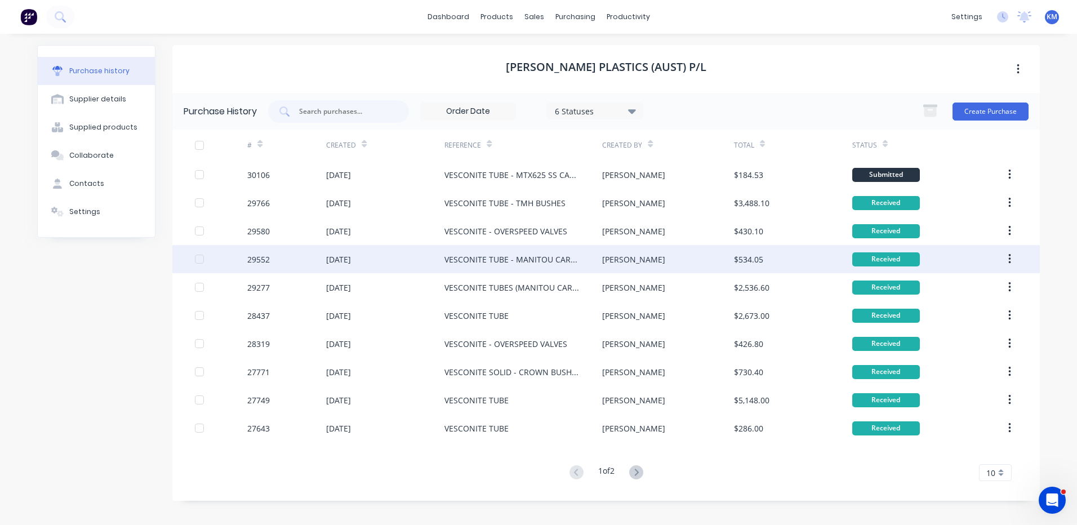
click at [616, 252] on div "[PERSON_NAME]" at bounding box center [667, 259] width 131 height 28
type textarea "x"
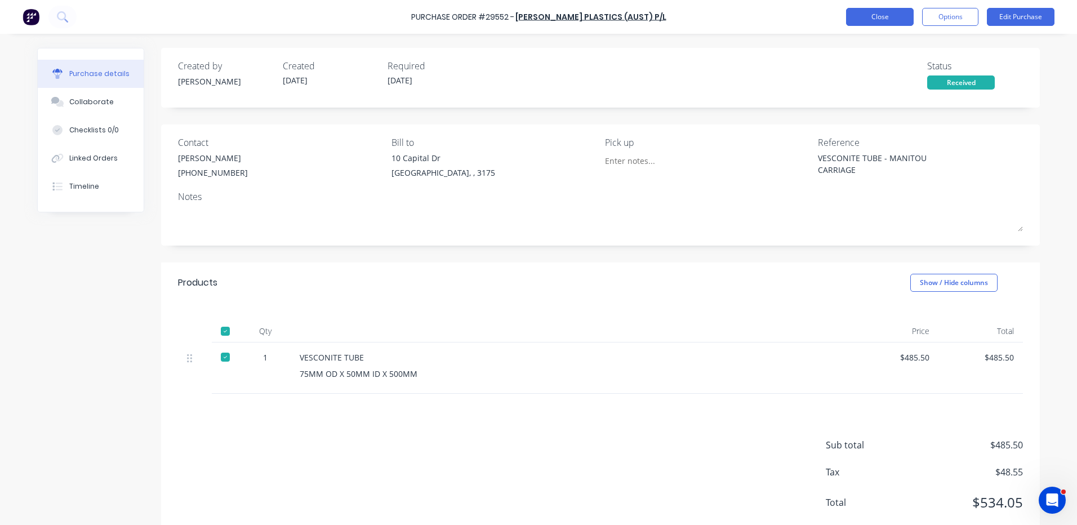
click at [864, 17] on button "Close" at bounding box center [880, 17] width 68 height 18
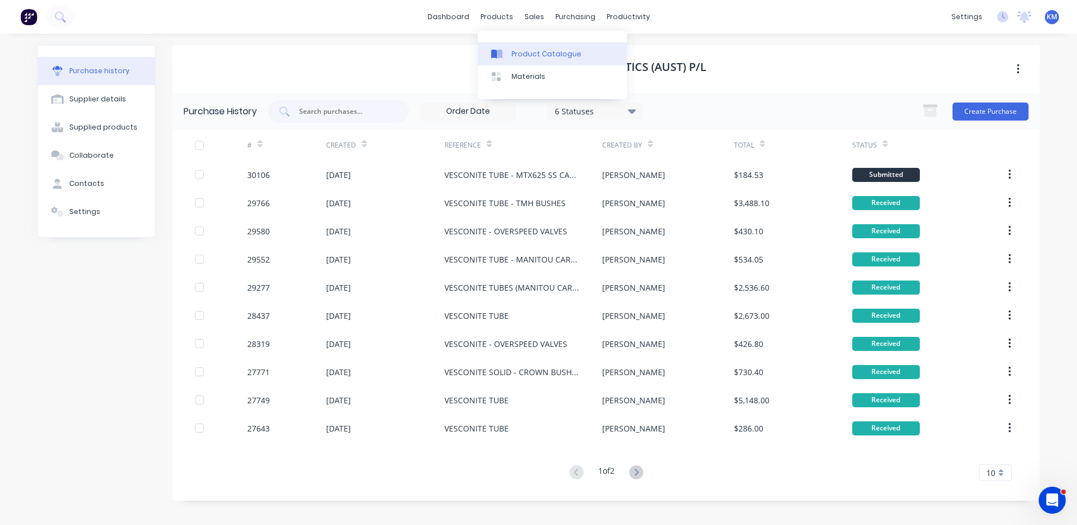
click at [499, 61] on link "Product Catalogue" at bounding box center [552, 53] width 149 height 23
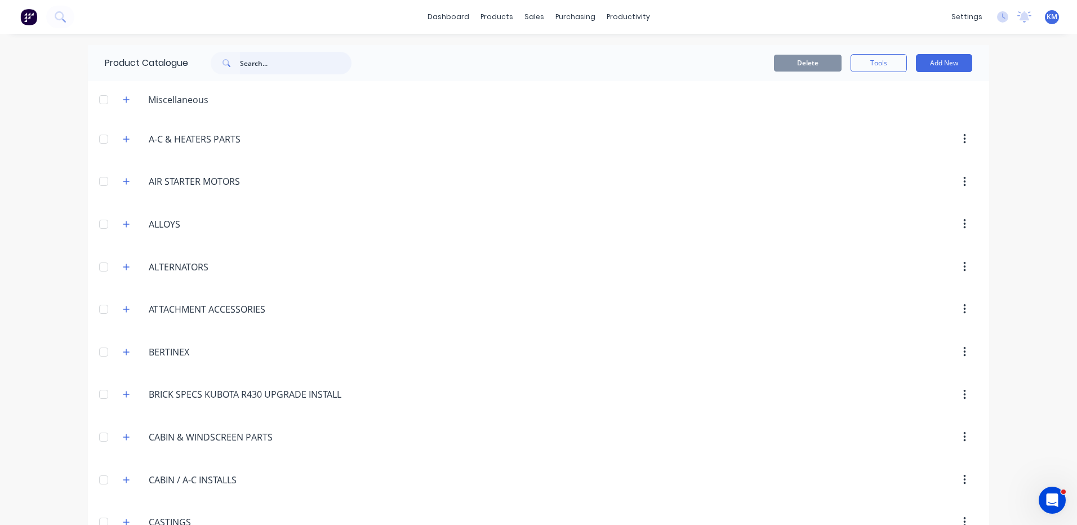
click at [324, 64] on input "text" at bounding box center [296, 63] width 112 height 23
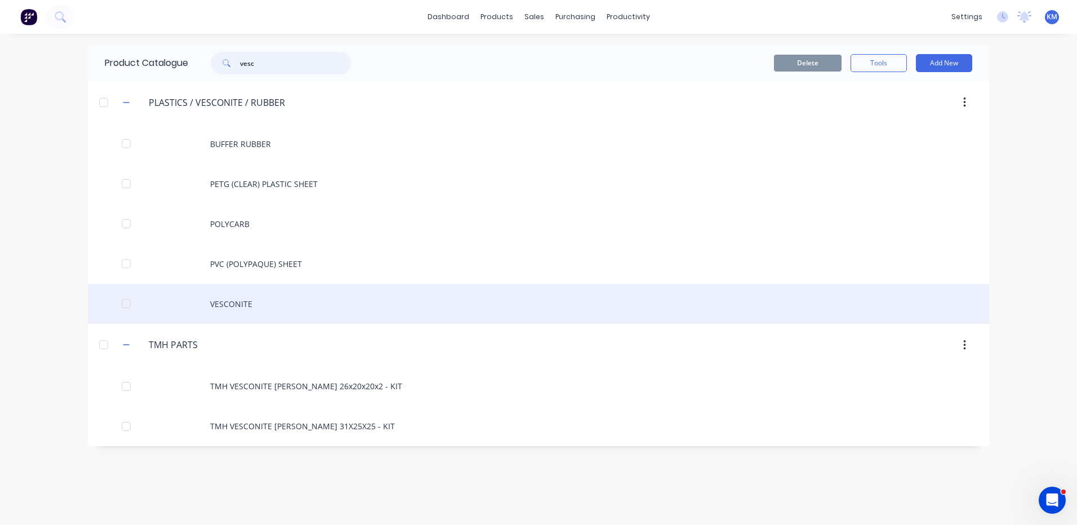
type input "vesc"
click at [348, 310] on div "VESCONITE" at bounding box center [538, 304] width 901 height 40
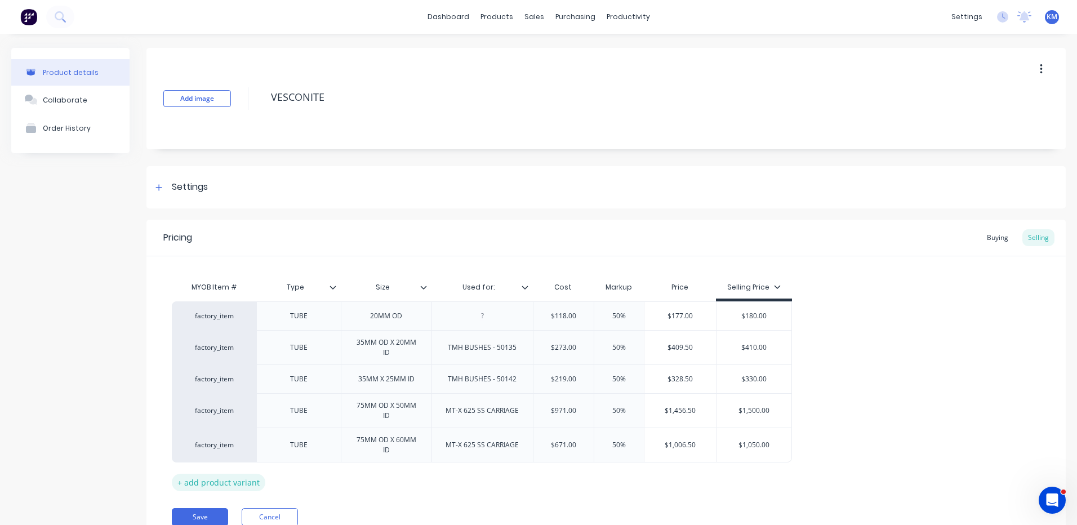
click at [234, 478] on div "+ add product variant" at bounding box center [219, 482] width 94 height 17
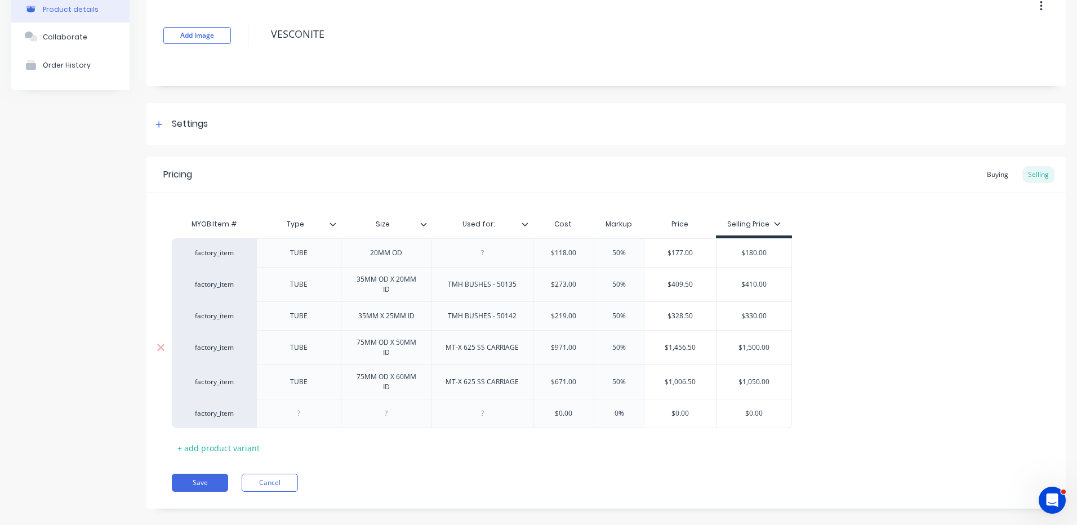
scroll to position [78, 0]
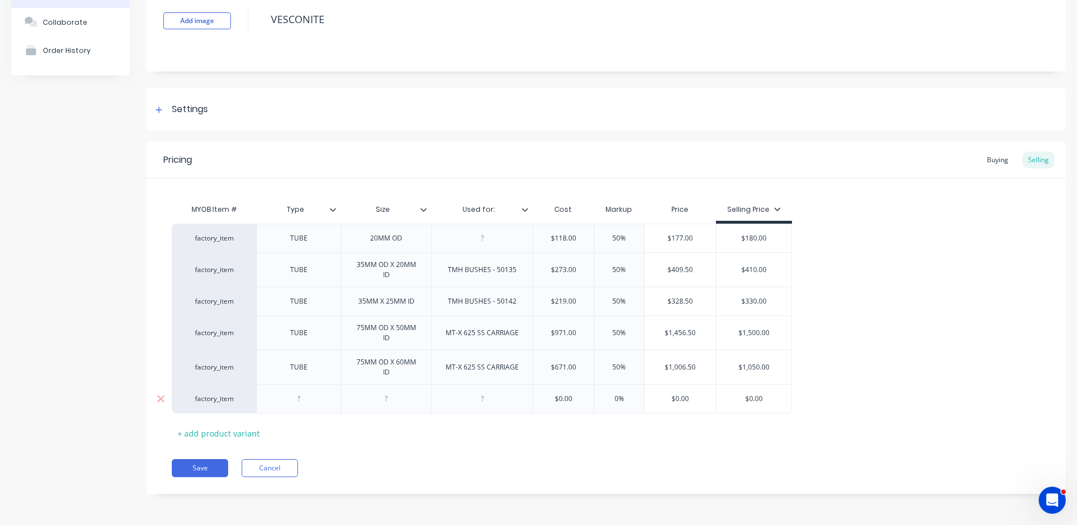
click at [317, 398] on div at bounding box center [299, 399] width 56 height 15
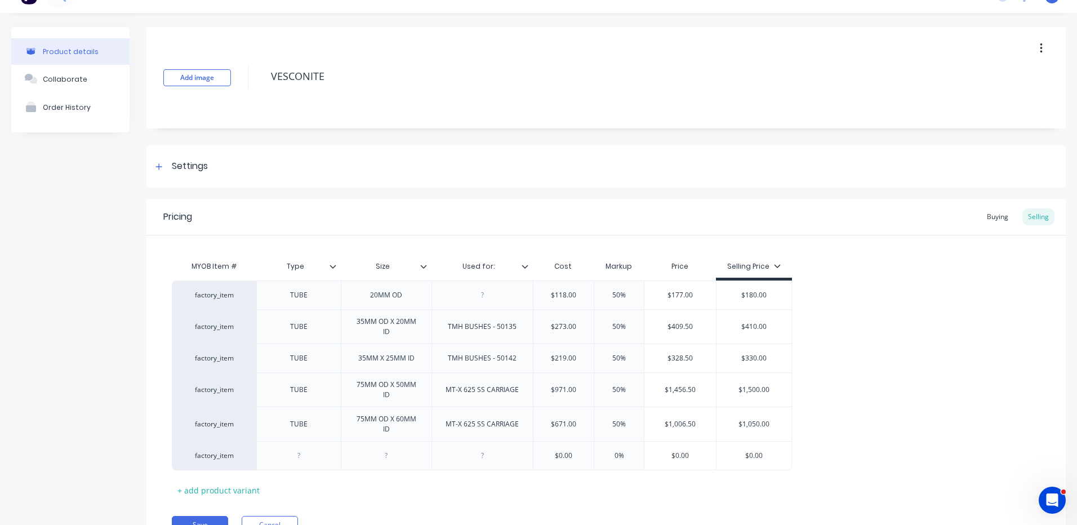
scroll to position [0, 0]
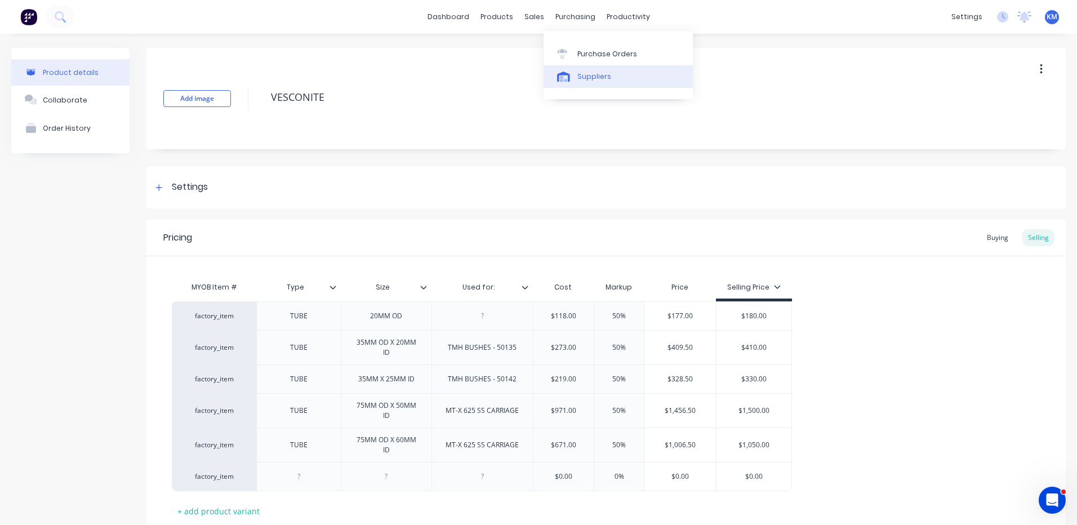
click at [569, 72] on icon at bounding box center [563, 77] width 13 height 10
type textarea "x"
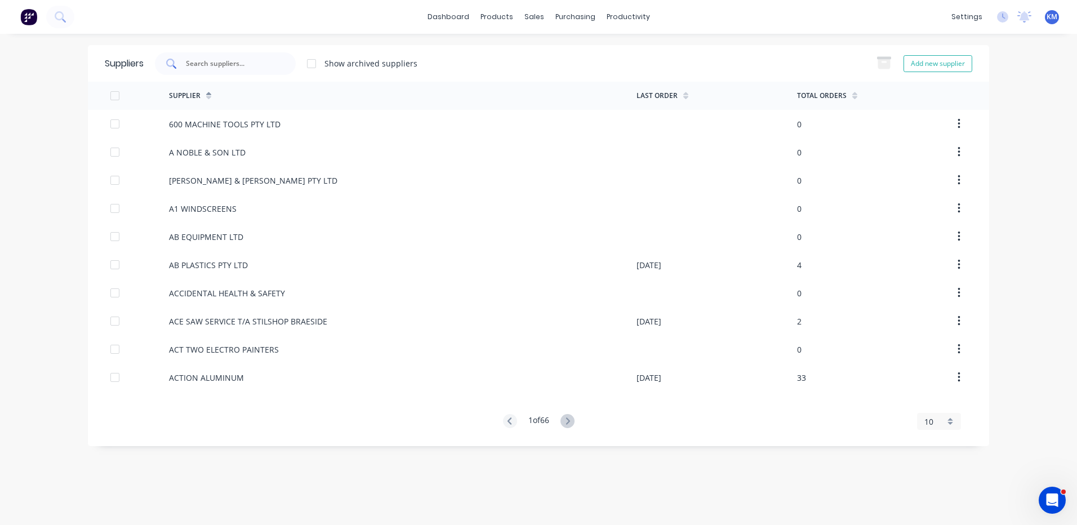
click at [243, 70] on div at bounding box center [225, 63] width 141 height 23
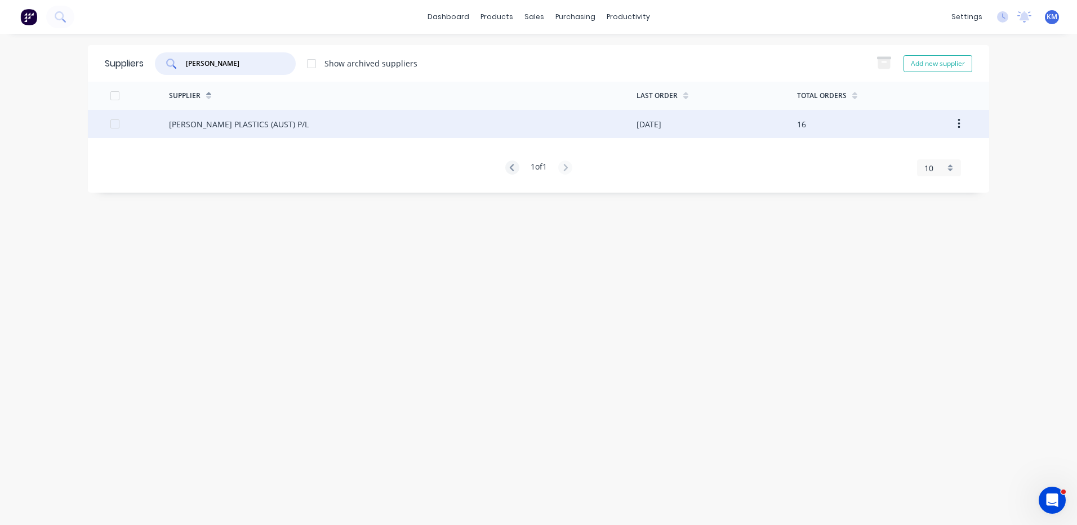
type input "[PERSON_NAME]"
click at [235, 112] on div "[PERSON_NAME] PLASTICS (AUST) P/L" at bounding box center [403, 124] width 468 height 28
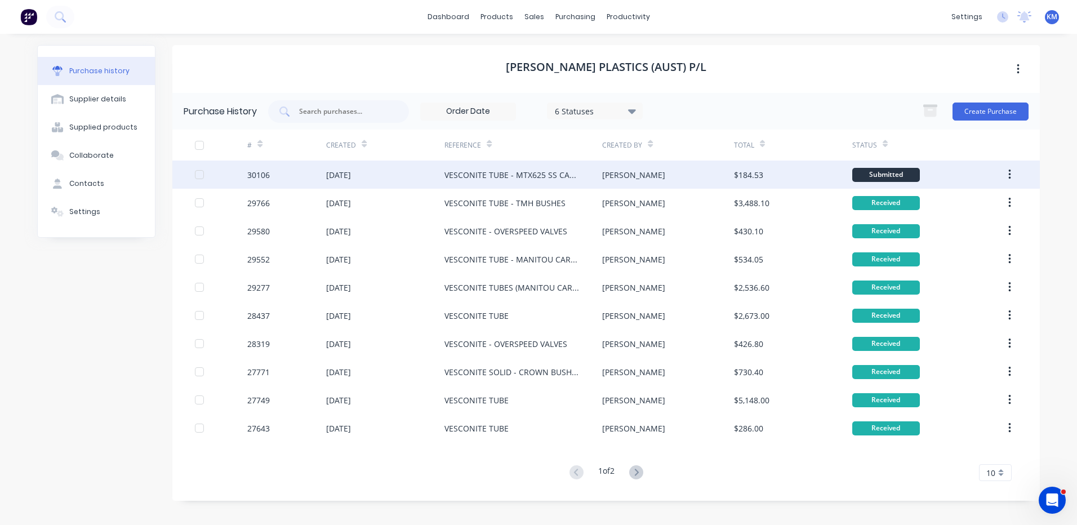
click at [351, 170] on div "[DATE]" at bounding box center [338, 175] width 25 height 12
type textarea "x"
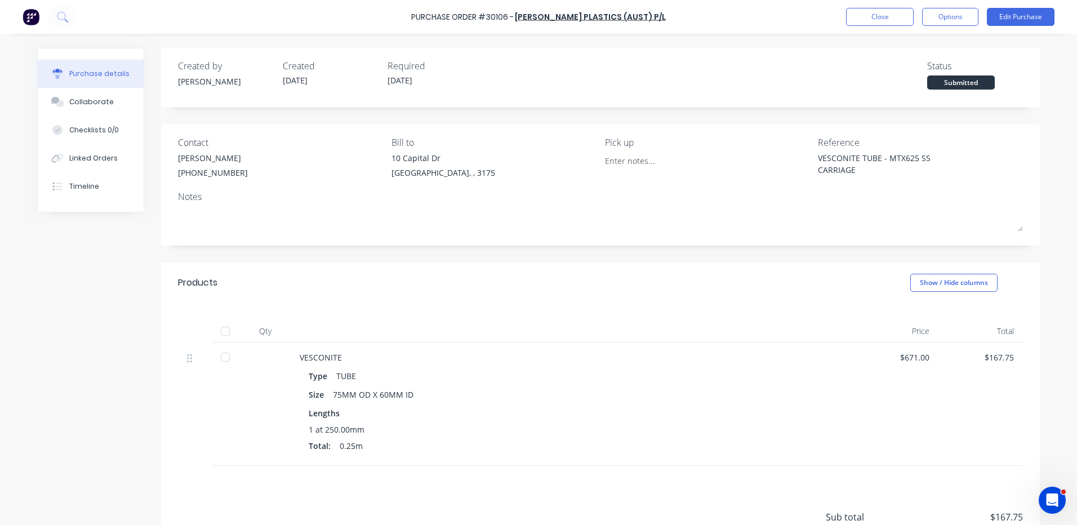
click at [550, 334] on div at bounding box center [572, 331] width 563 height 23
click at [905, 18] on button "Close" at bounding box center [880, 17] width 68 height 18
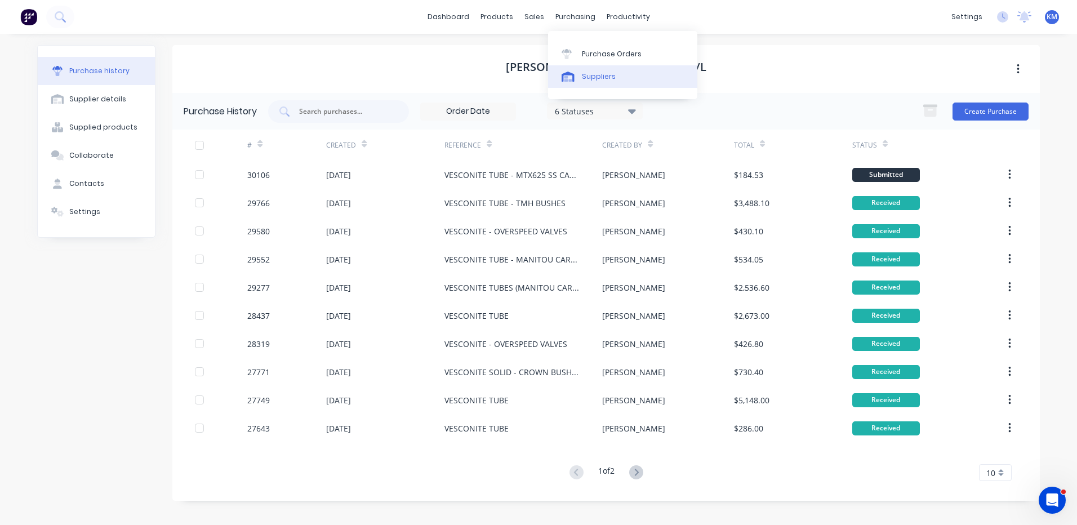
click at [581, 79] on link "Suppliers" at bounding box center [622, 76] width 149 height 23
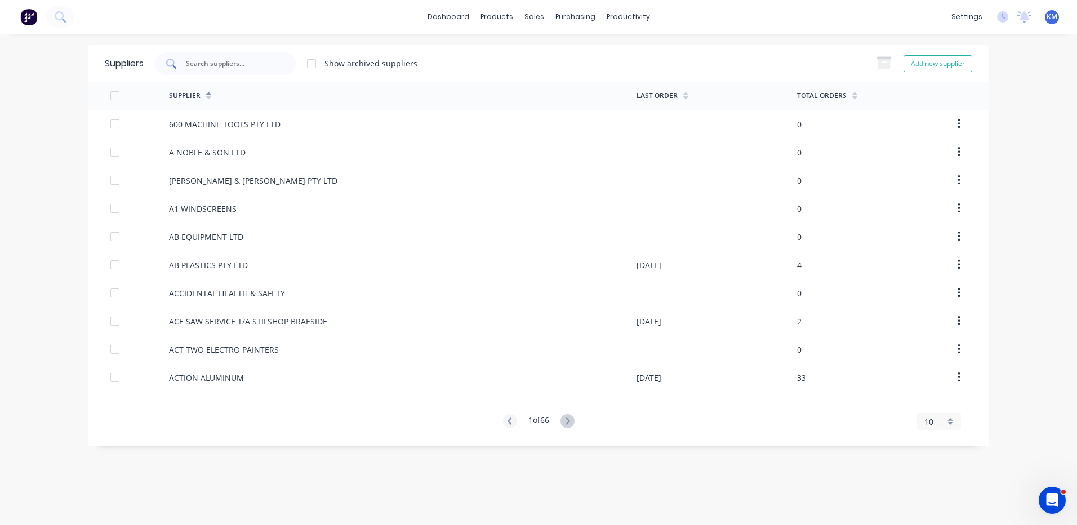
click at [232, 66] on input "text" at bounding box center [232, 63] width 94 height 11
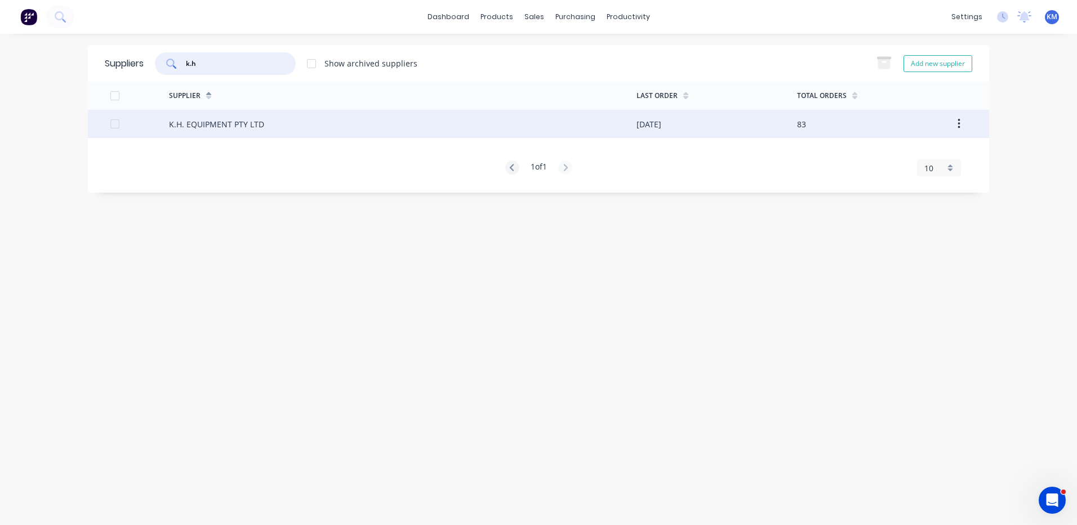
type input "k.h"
click at [469, 134] on div "K.H. EQUIPMENT PTY LTD" at bounding box center [403, 124] width 468 height 28
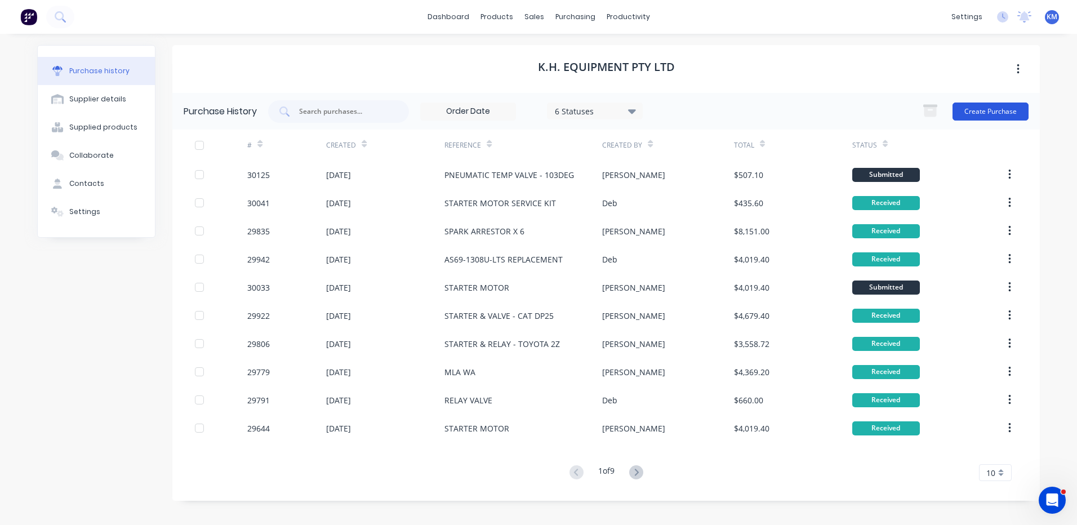
click at [964, 113] on button "Create Purchase" at bounding box center [991, 112] width 76 height 18
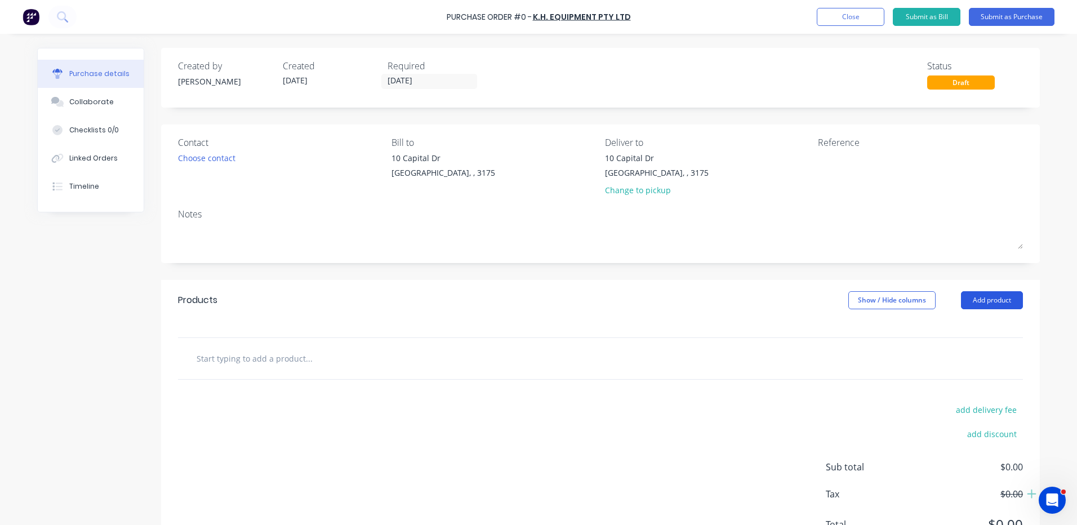
click at [994, 292] on button "Add product" at bounding box center [992, 300] width 62 height 18
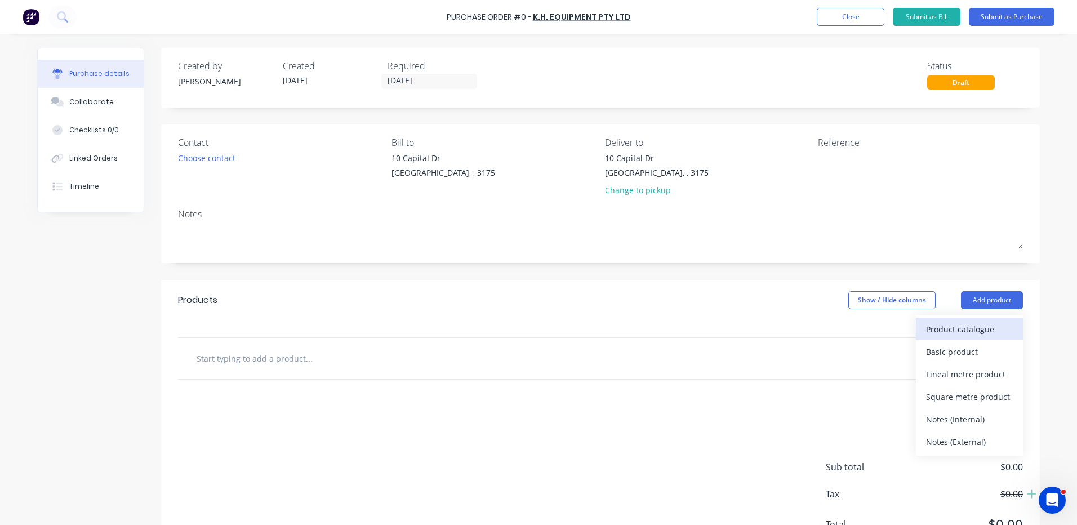
click at [979, 319] on button "Product catalogue" at bounding box center [969, 329] width 107 height 23
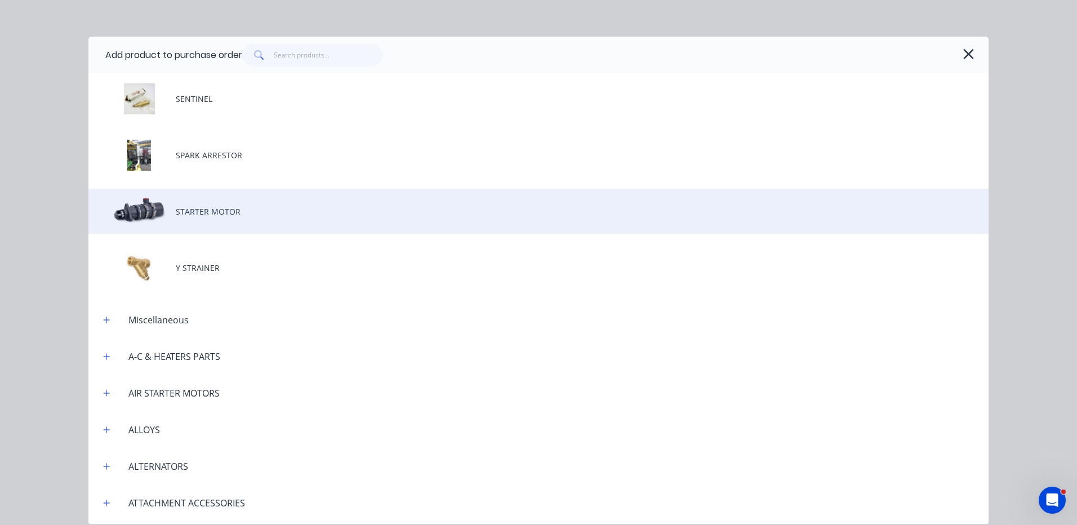
scroll to position [394, 0]
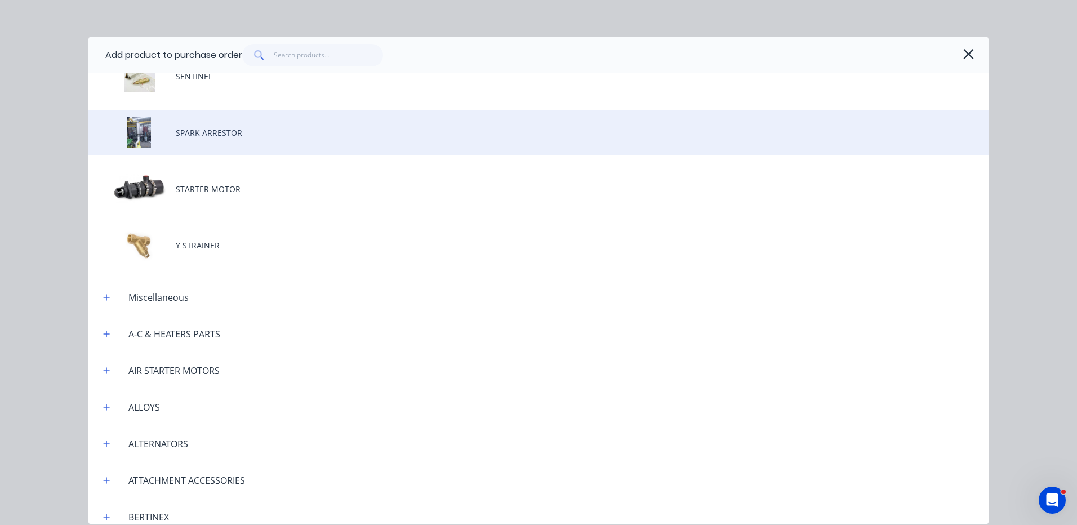
click at [306, 139] on div "SPARK ARRESTOR" at bounding box center [538, 132] width 900 height 45
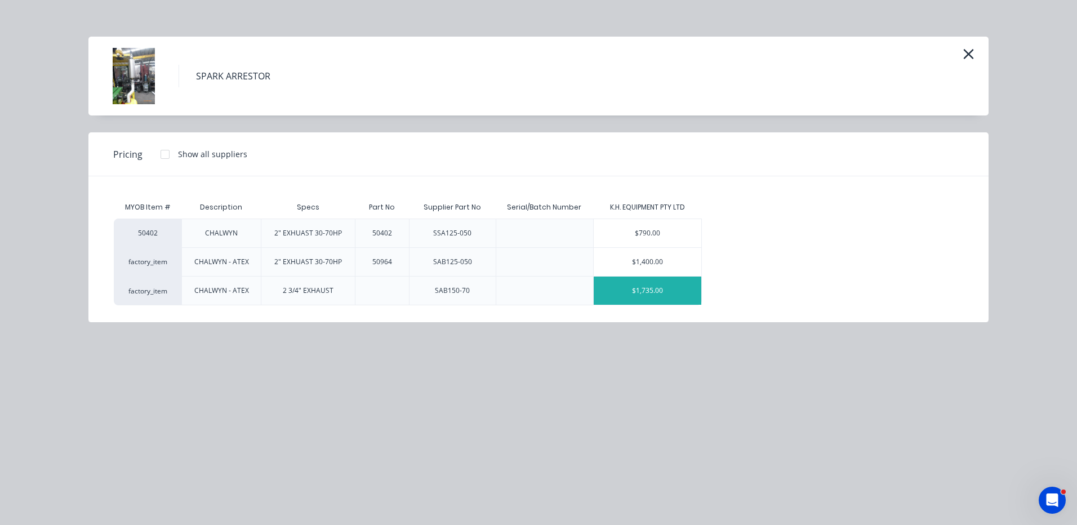
click at [626, 283] on div "$1,735.00" at bounding box center [648, 291] width 108 height 28
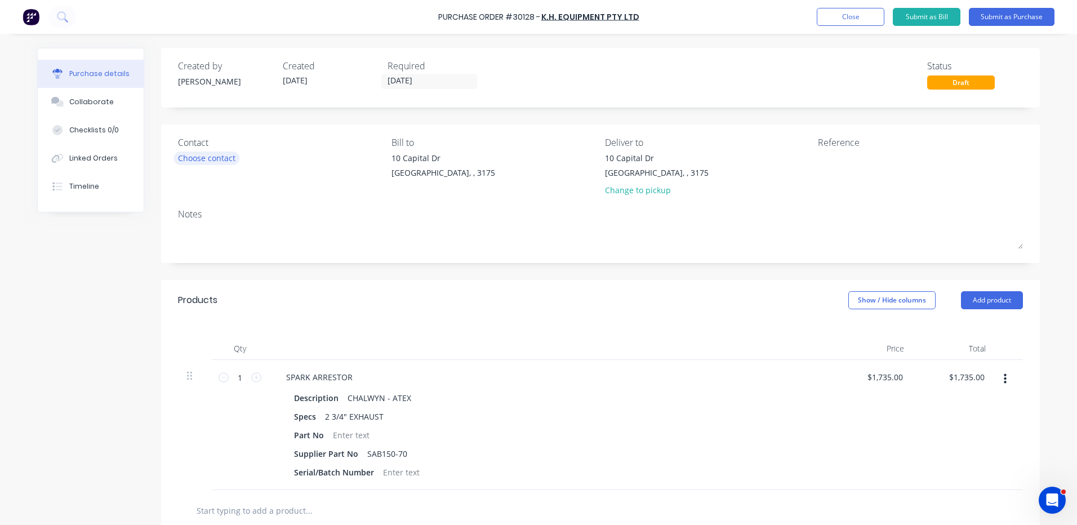
click at [206, 162] on div "Choose contact" at bounding box center [206, 158] width 57 height 12
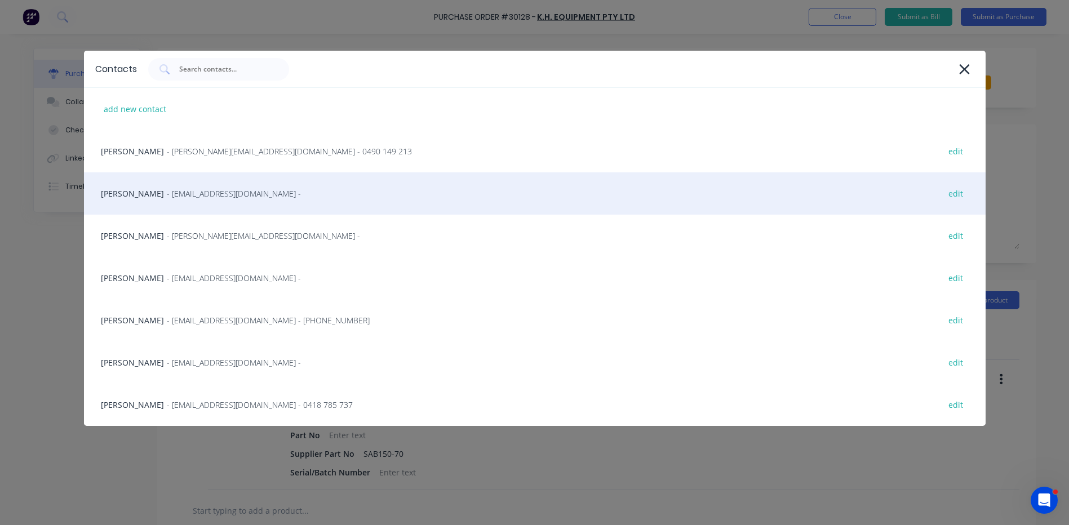
click at [191, 198] on span "- [EMAIL_ADDRESS][DOMAIN_NAME] -" at bounding box center [234, 194] width 134 height 12
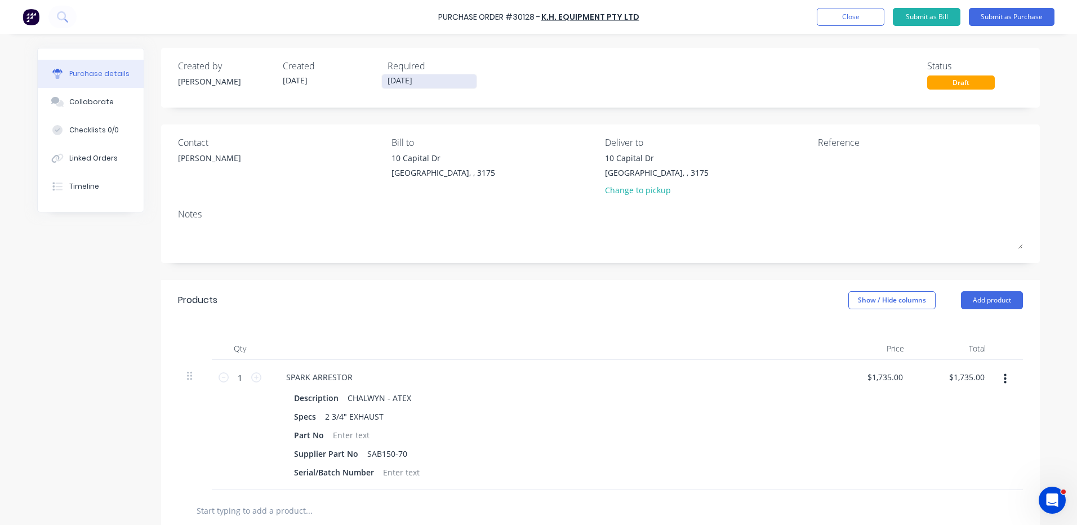
click at [409, 79] on input "[DATE]" at bounding box center [429, 81] width 95 height 14
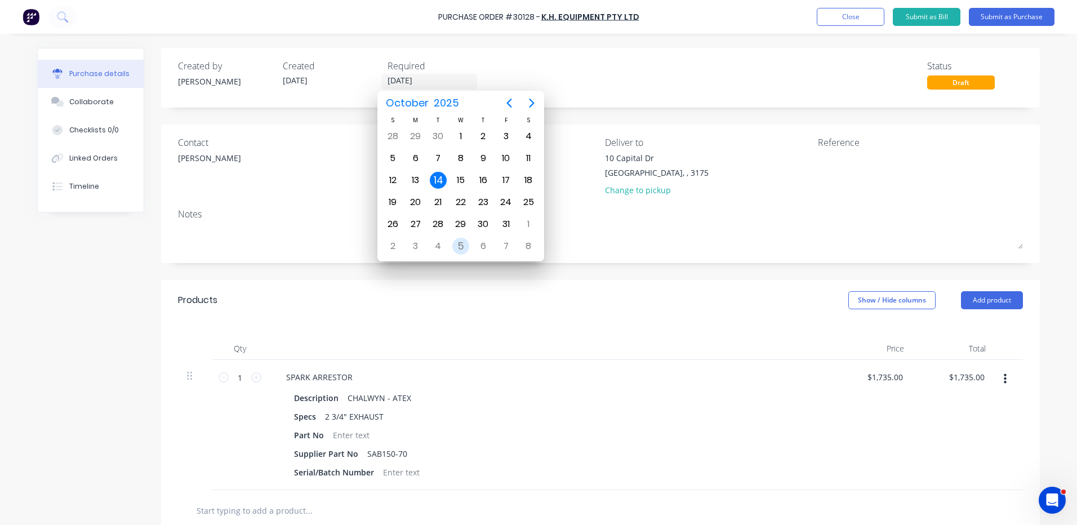
drag, startPoint x: 461, startPoint y: 243, endPoint x: 522, endPoint y: 216, distance: 66.8
click at [462, 243] on div "5" at bounding box center [460, 246] width 17 height 17
type input "[DATE]"
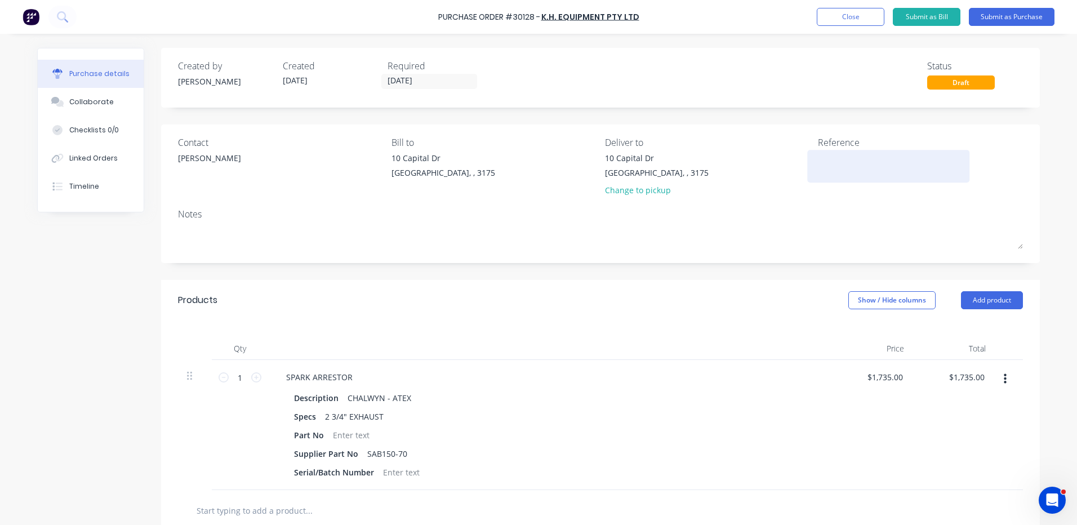
click at [830, 159] on textarea at bounding box center [888, 164] width 141 height 25
type textarea "SPARK ARRESTOR - HELI CPCD50"
type textarea "x"
type textarea "SPARK ARRESTOR - HELI CPCD50"
click at [622, 298] on div "Products Show / Hide columns Add product" at bounding box center [600, 300] width 879 height 41
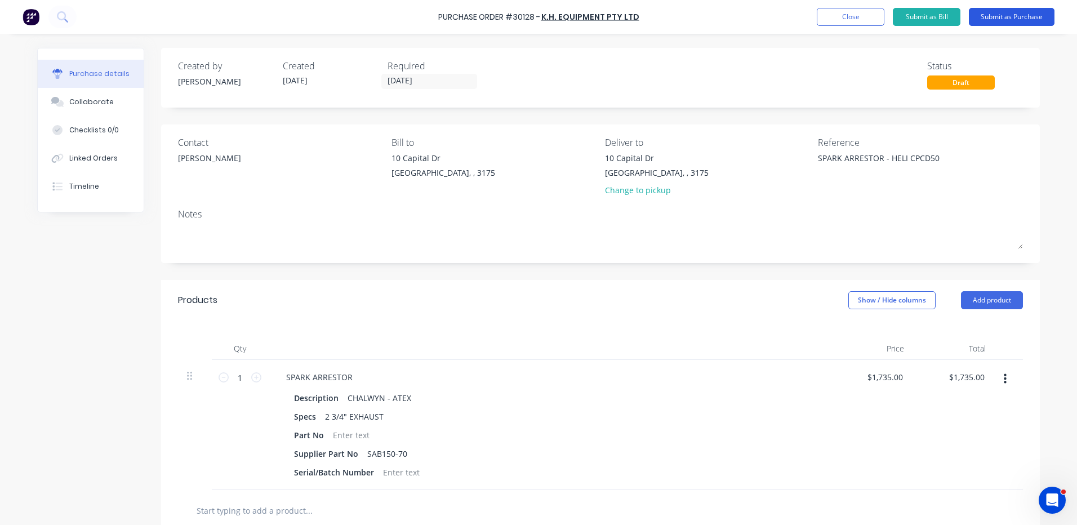
click at [989, 12] on button "Submit as Purchase" at bounding box center [1012, 17] width 86 height 18
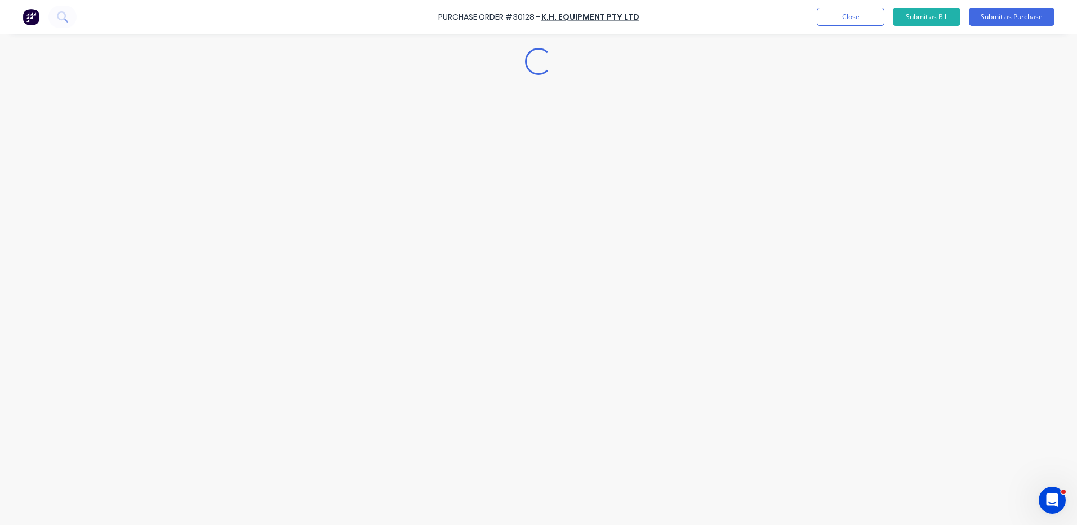
type textarea "x"
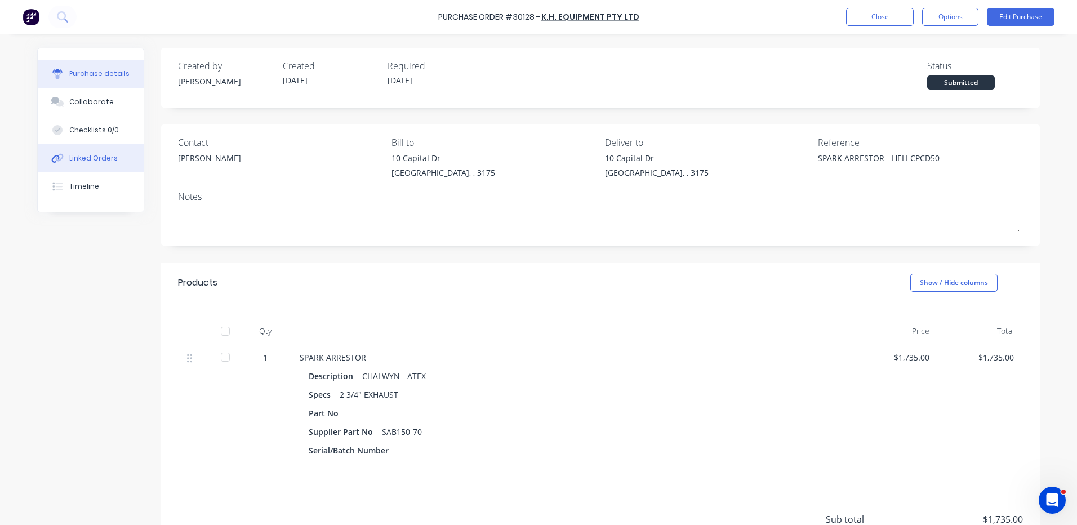
click at [110, 163] on button "Linked Orders" at bounding box center [91, 158] width 106 height 28
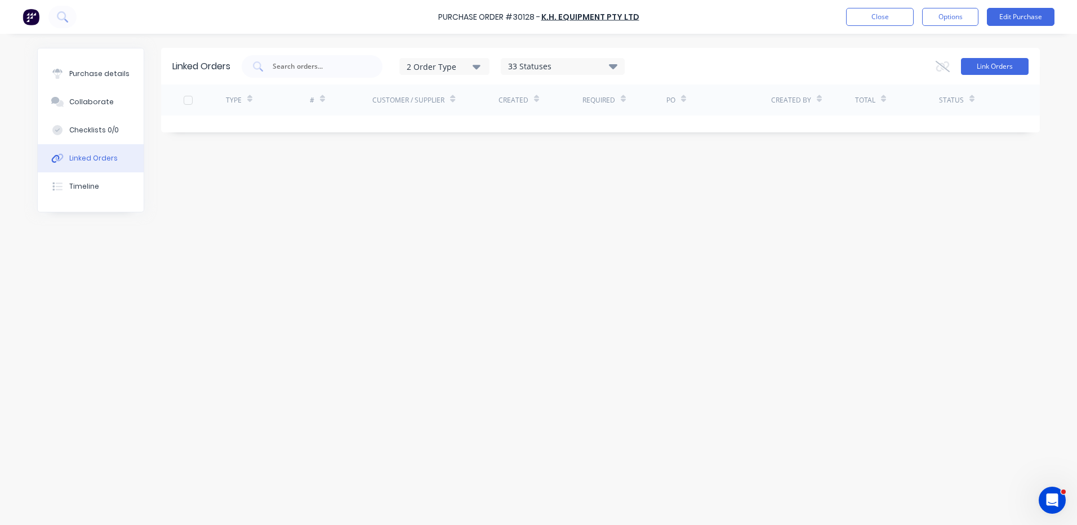
click at [970, 71] on button "Link Orders" at bounding box center [995, 66] width 68 height 17
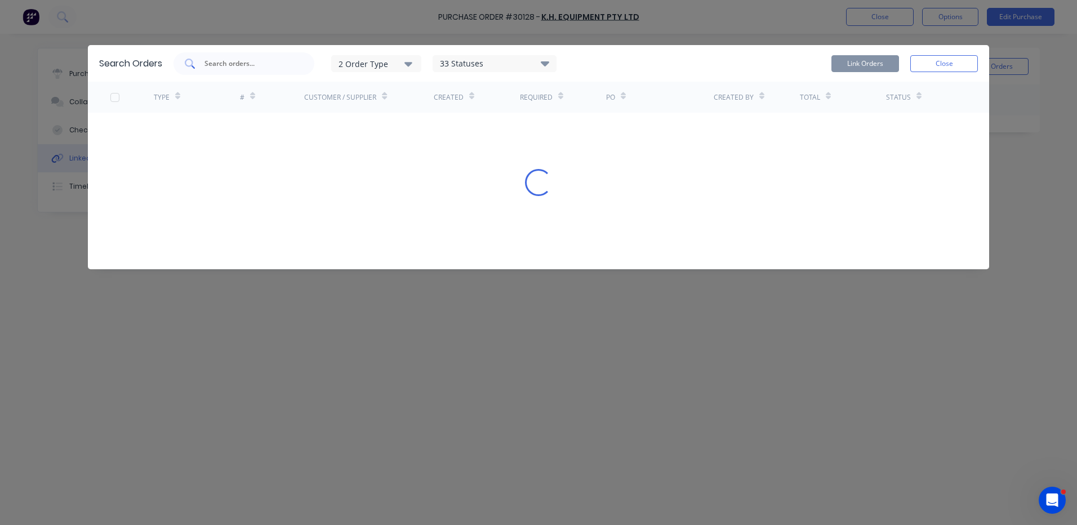
click at [276, 72] on div at bounding box center [244, 63] width 141 height 23
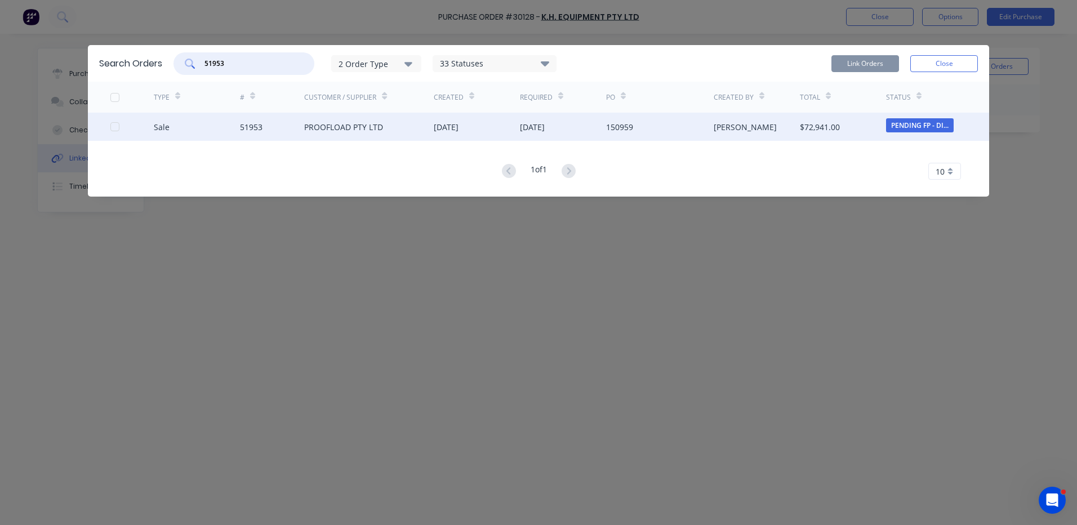
click at [115, 127] on div at bounding box center [115, 126] width 23 height 23
type input "51953"
click at [848, 59] on button "Link Orders" at bounding box center [865, 63] width 68 height 17
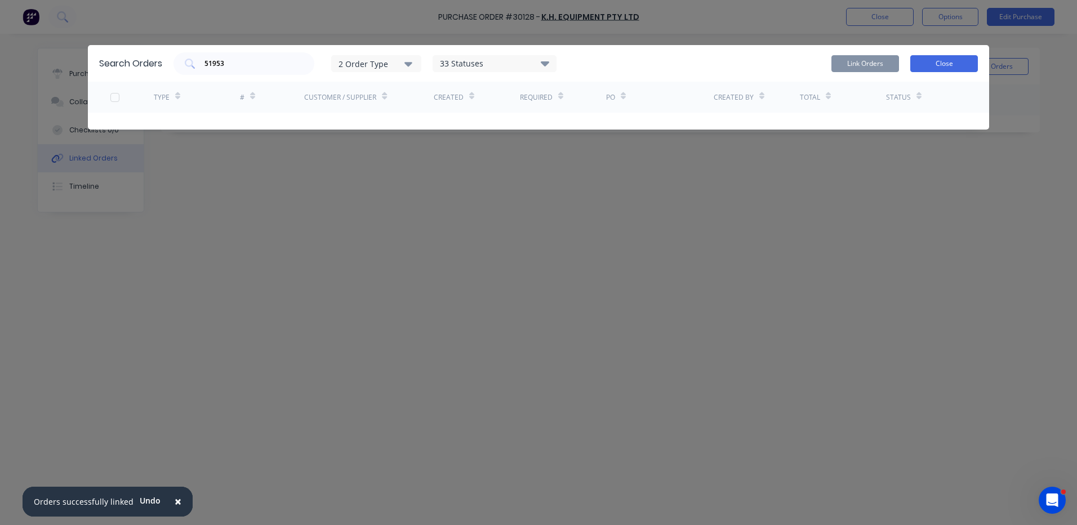
click at [917, 63] on button "Close" at bounding box center [944, 63] width 68 height 17
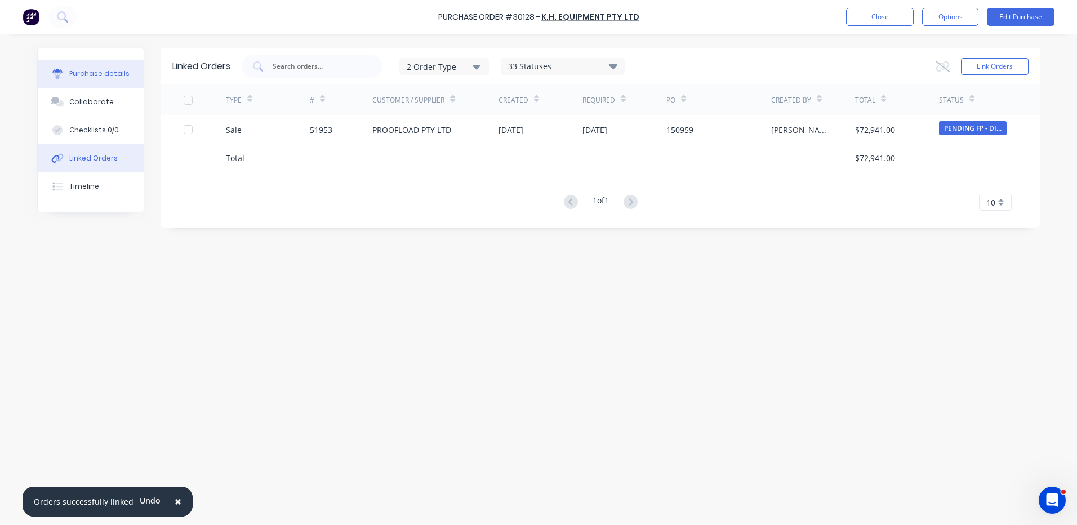
click at [132, 68] on button "Purchase details" at bounding box center [91, 74] width 106 height 28
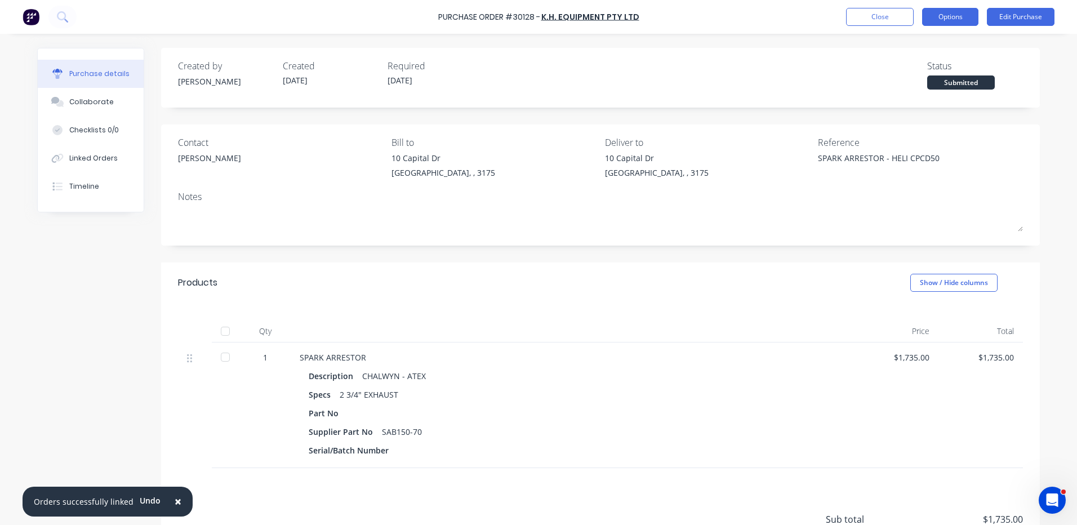
click at [929, 11] on button "Options" at bounding box center [950, 17] width 56 height 18
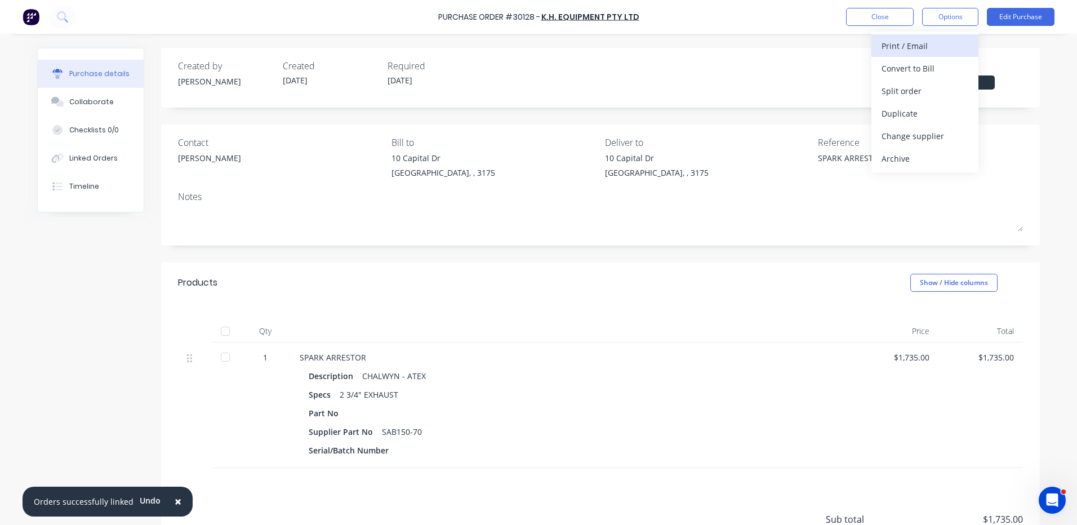
click at [895, 46] on div "Print / Email" at bounding box center [925, 46] width 87 height 16
click at [891, 65] on div "With pricing" at bounding box center [925, 68] width 87 height 16
type textarea "x"
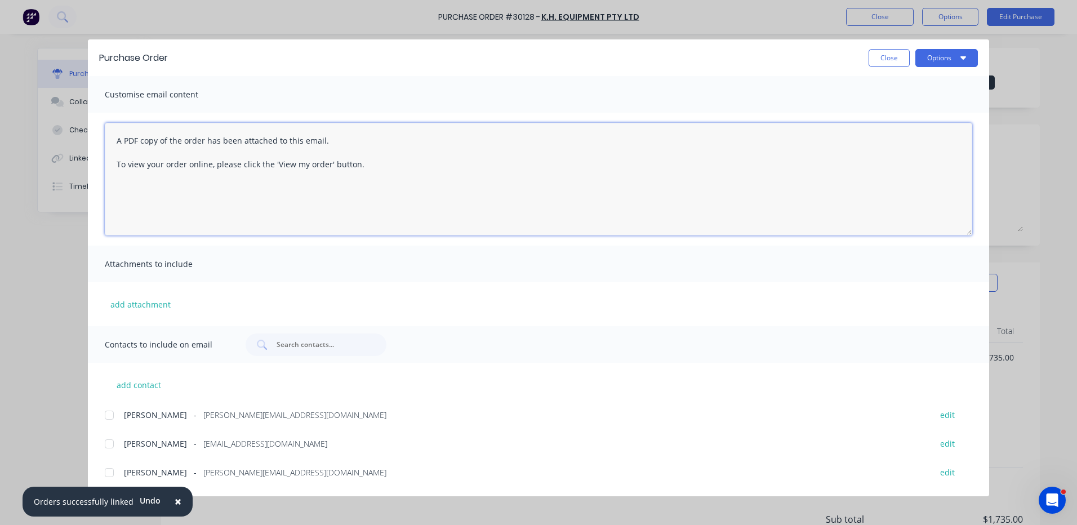
click at [109, 139] on textarea "A PDF copy of the order has been attached to this email. To view your order onl…" at bounding box center [539, 179] width 868 height 113
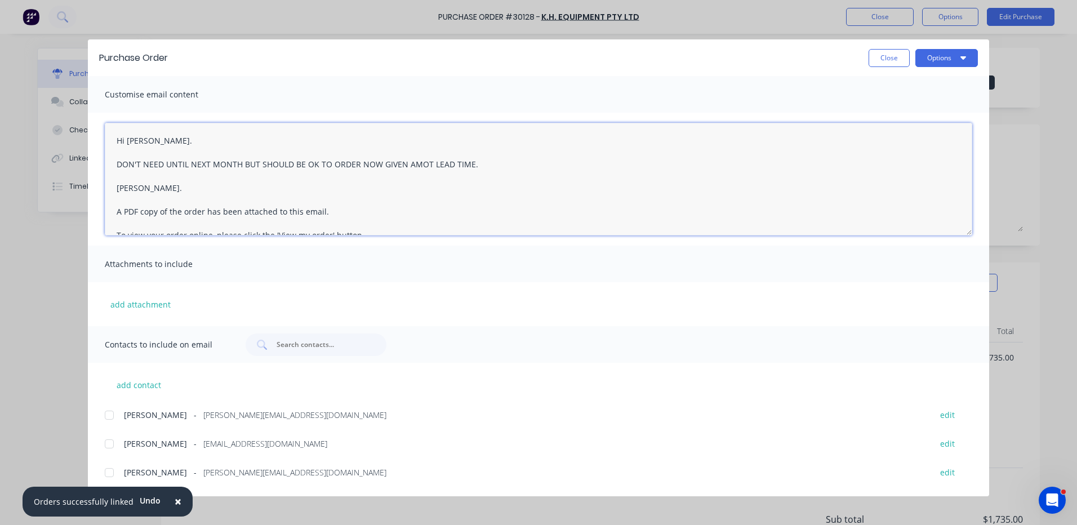
click at [114, 438] on div at bounding box center [109, 444] width 23 height 23
type textarea "Hi [PERSON_NAME]. DON'T NEED UNTIL NEXT MONTH BUT SHOULD BE OK TO ORDER NOW GIV…"
click at [936, 60] on button "Options" at bounding box center [946, 58] width 63 height 18
click at [911, 127] on div "Email" at bounding box center [924, 131] width 87 height 16
click at [895, 63] on button "Close" at bounding box center [889, 58] width 41 height 18
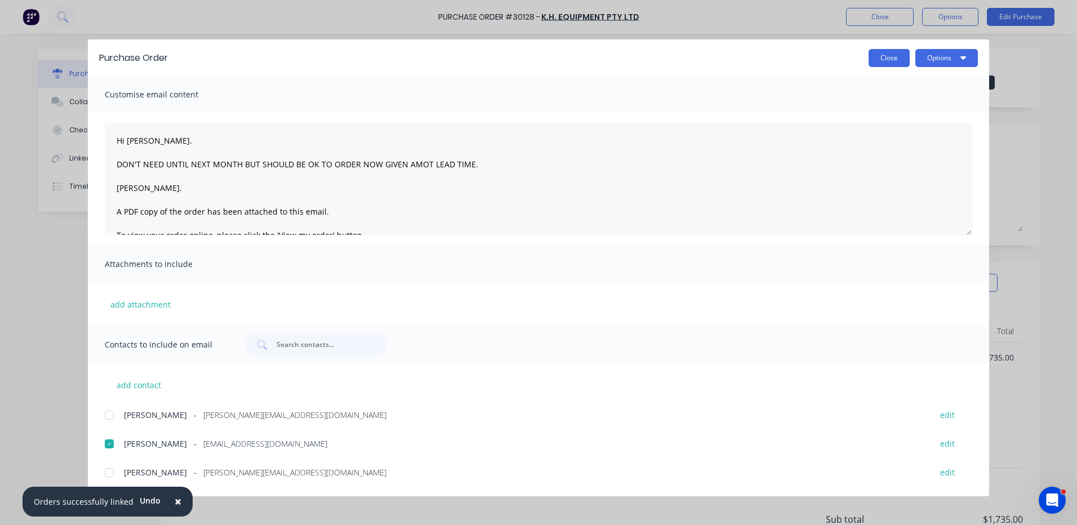
type textarea "x"
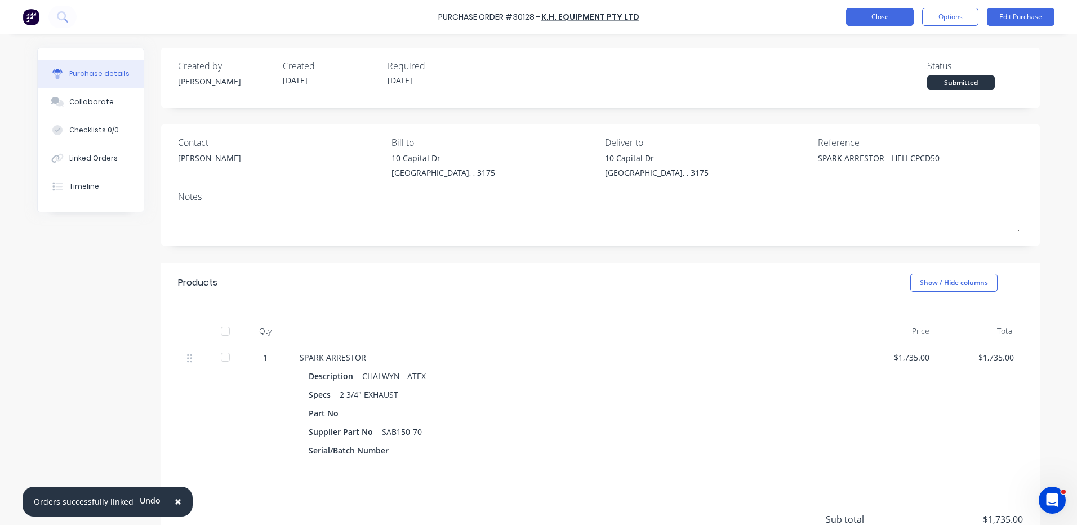
click at [885, 18] on button "Close" at bounding box center [880, 17] width 68 height 18
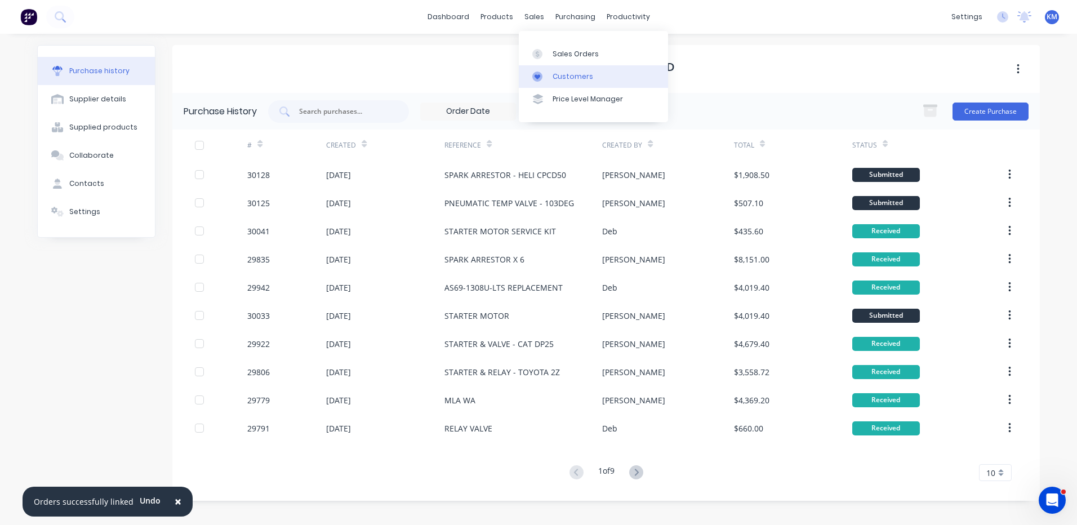
click at [556, 69] on link "Customers" at bounding box center [593, 76] width 149 height 23
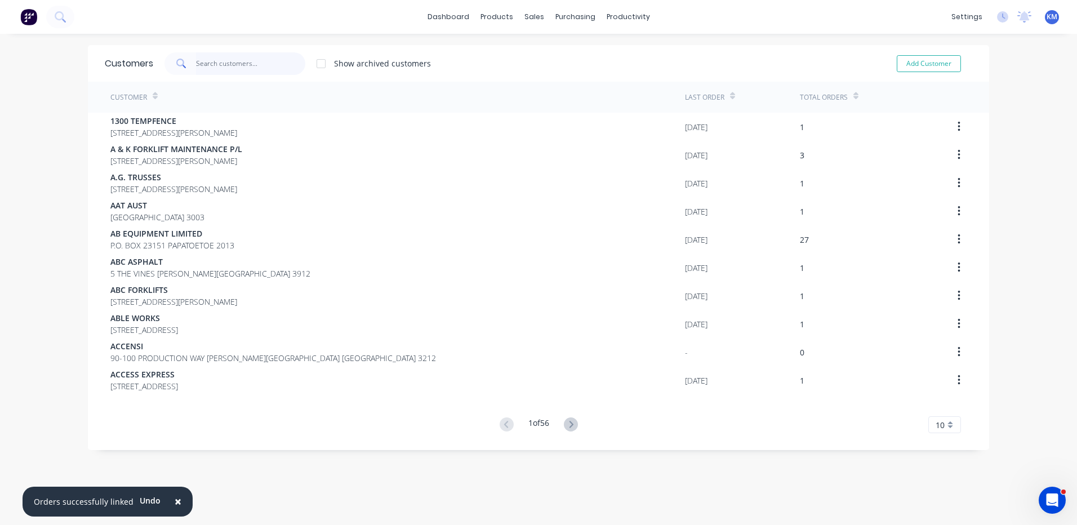
click at [242, 65] on input "text" at bounding box center [251, 63] width 110 height 23
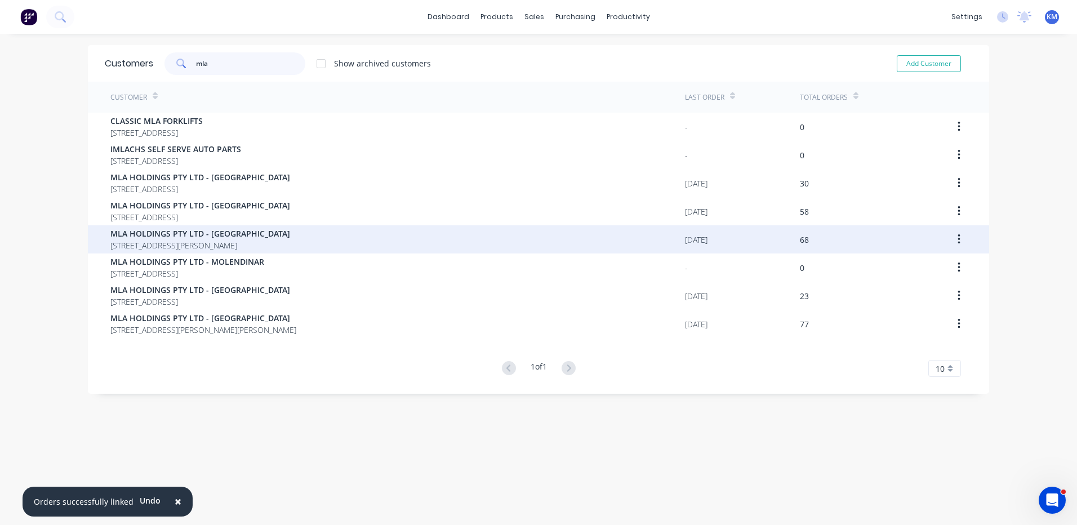
type input "mla"
click at [290, 246] on span "[STREET_ADDRESS][PERSON_NAME]" at bounding box center [200, 245] width 180 height 12
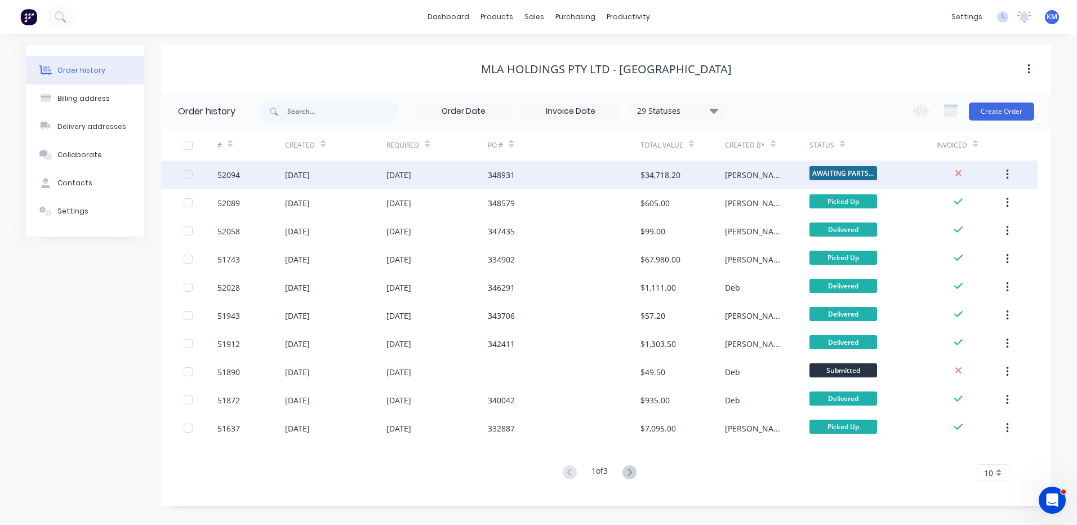
click at [633, 177] on div "348931" at bounding box center [564, 175] width 152 height 28
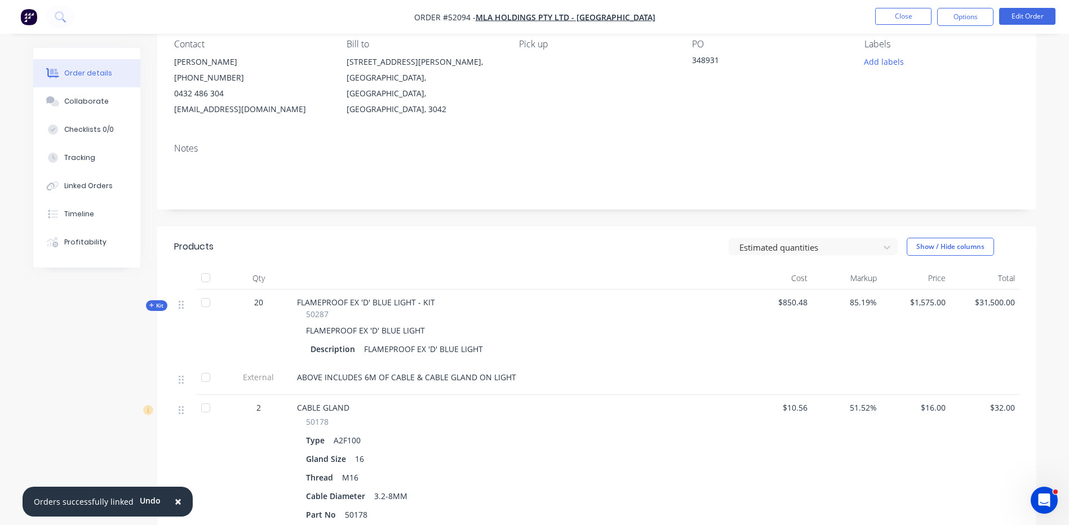
scroll to position [282, 0]
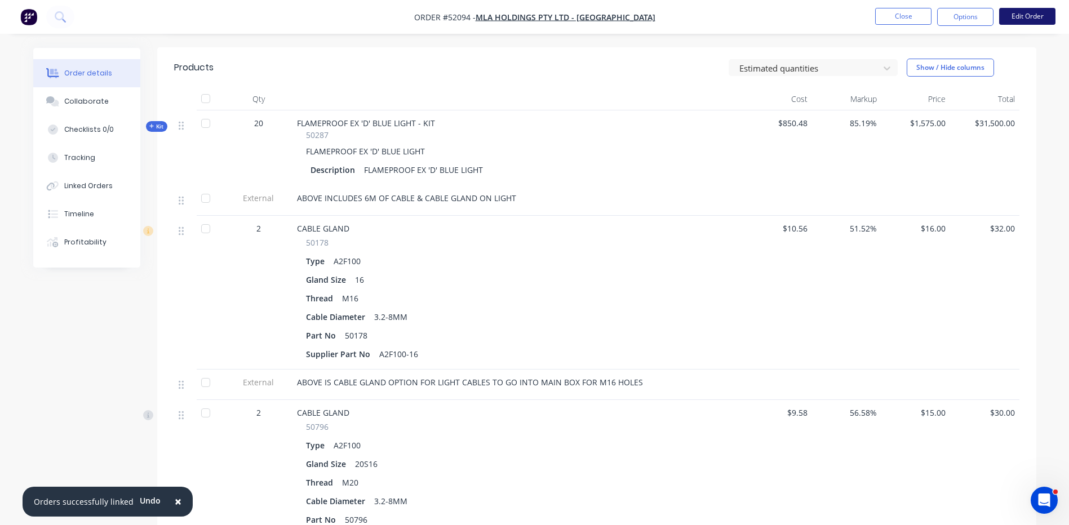
click at [1027, 20] on button "Edit Order" at bounding box center [1027, 16] width 56 height 17
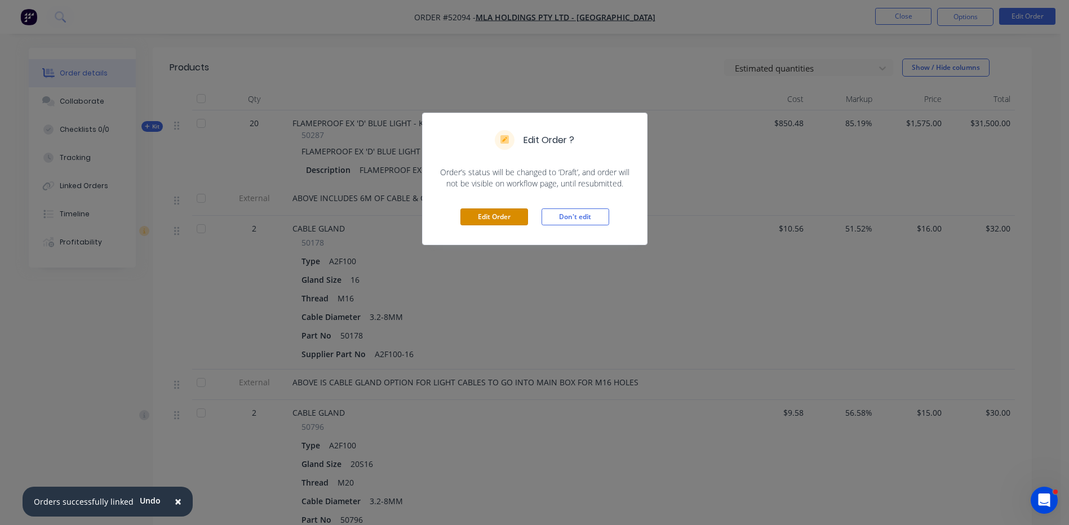
drag, startPoint x: 500, startPoint y: 212, endPoint x: 488, endPoint y: 223, distance: 16.4
click at [500, 212] on button "Edit Order" at bounding box center [494, 216] width 68 height 17
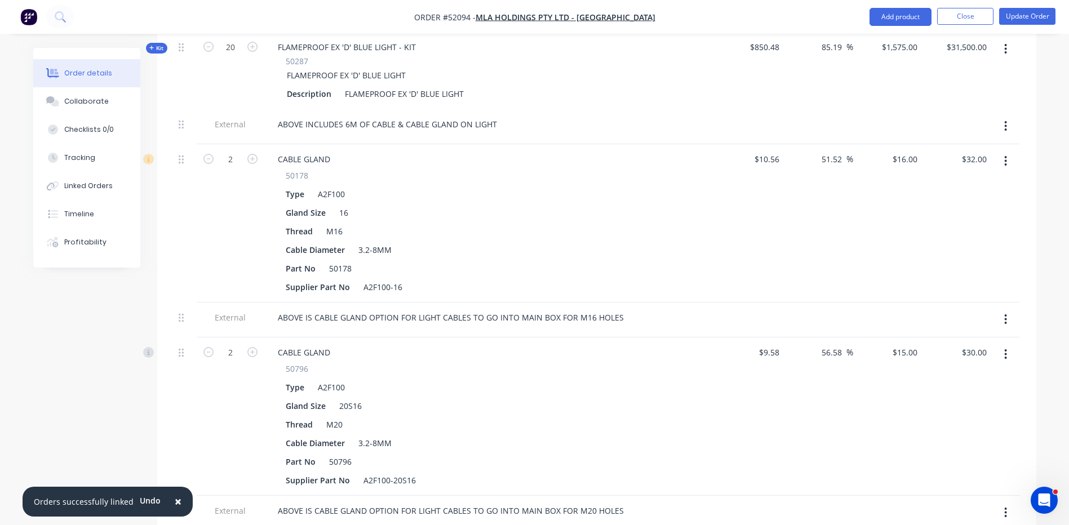
scroll to position [394, 0]
click at [1006, 154] on icon "button" at bounding box center [1005, 160] width 3 height 12
click at [958, 250] on div "Delete" at bounding box center [965, 258] width 87 height 16
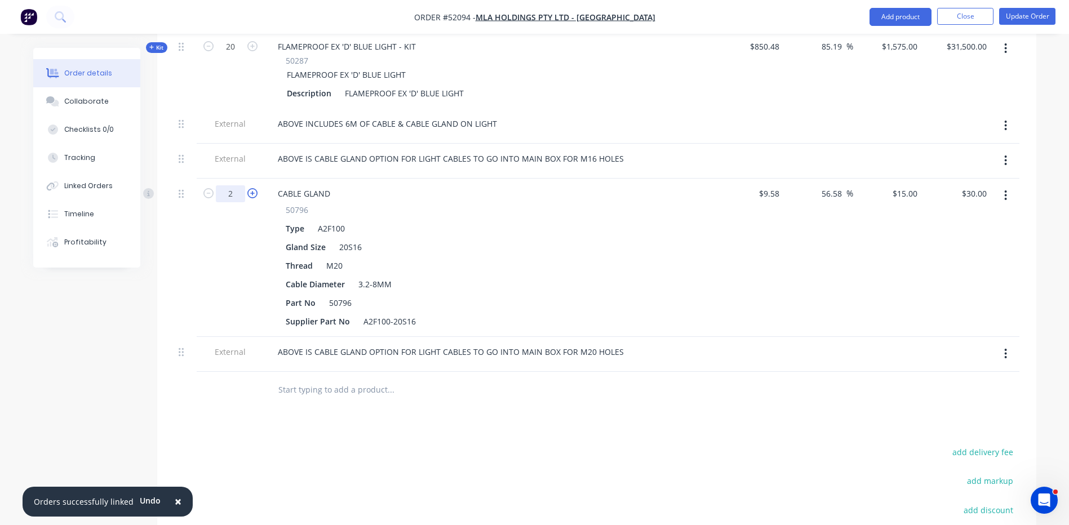
drag, startPoint x: 233, startPoint y: 176, endPoint x: 247, endPoint y: 178, distance: 14.3
click at [233, 185] on input "2" at bounding box center [230, 193] width 29 height 17
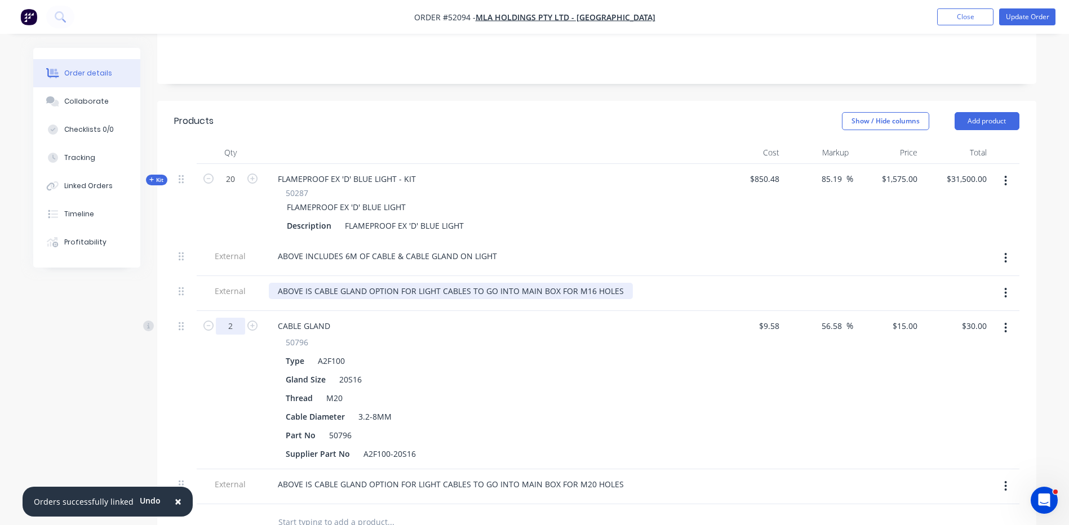
scroll to position [282, 0]
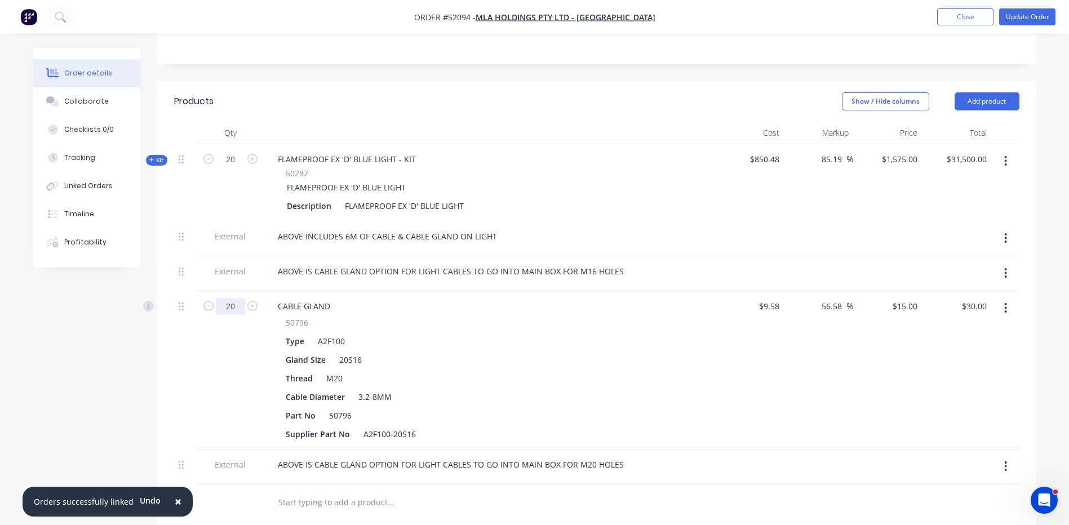
type input "20"
type input "$300.00"
click at [507, 317] on div "50796" at bounding box center [490, 323] width 408 height 12
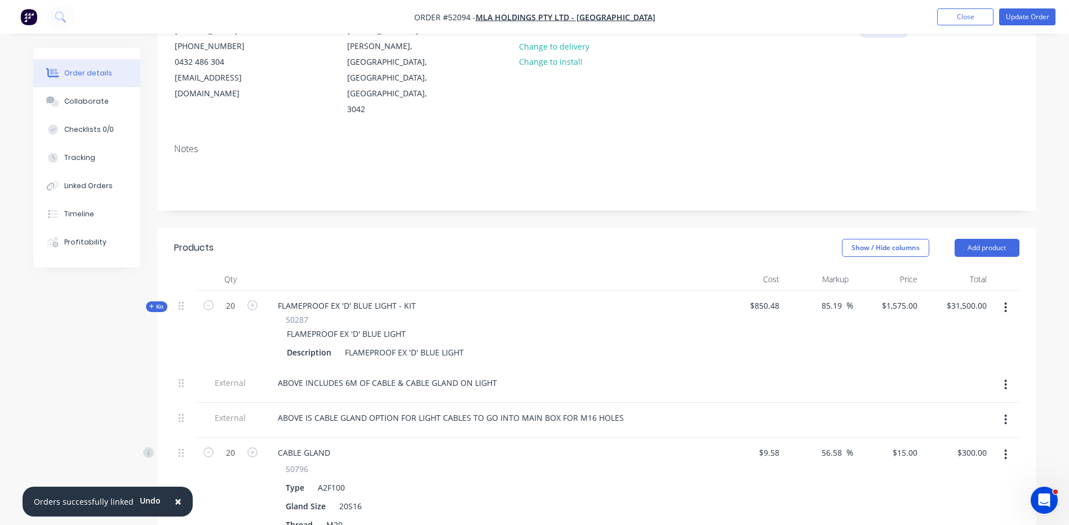
scroll to position [0, 0]
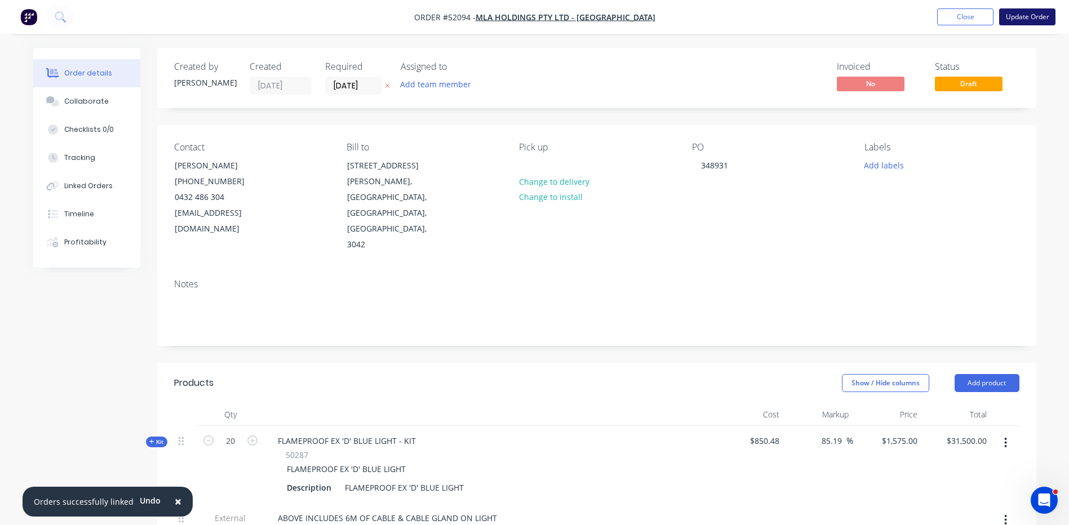
click at [1035, 19] on button "Update Order" at bounding box center [1027, 16] width 56 height 17
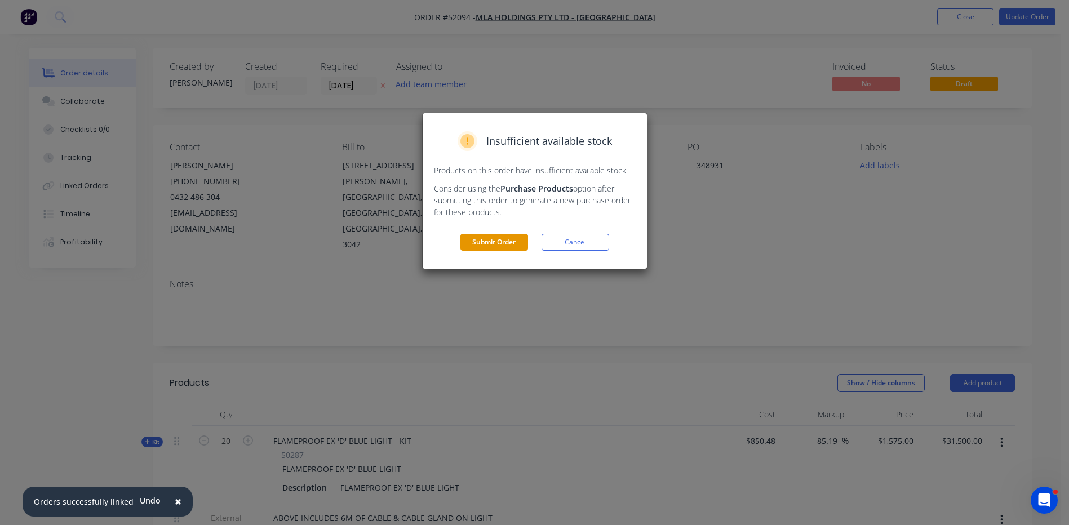
click at [497, 247] on button "Submit Order" at bounding box center [494, 242] width 68 height 17
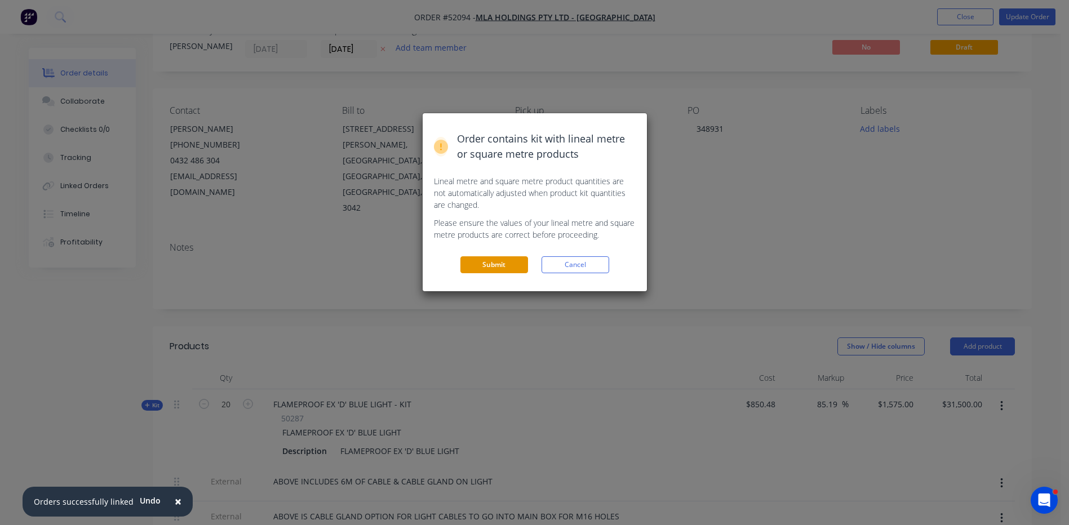
scroll to position [56, 0]
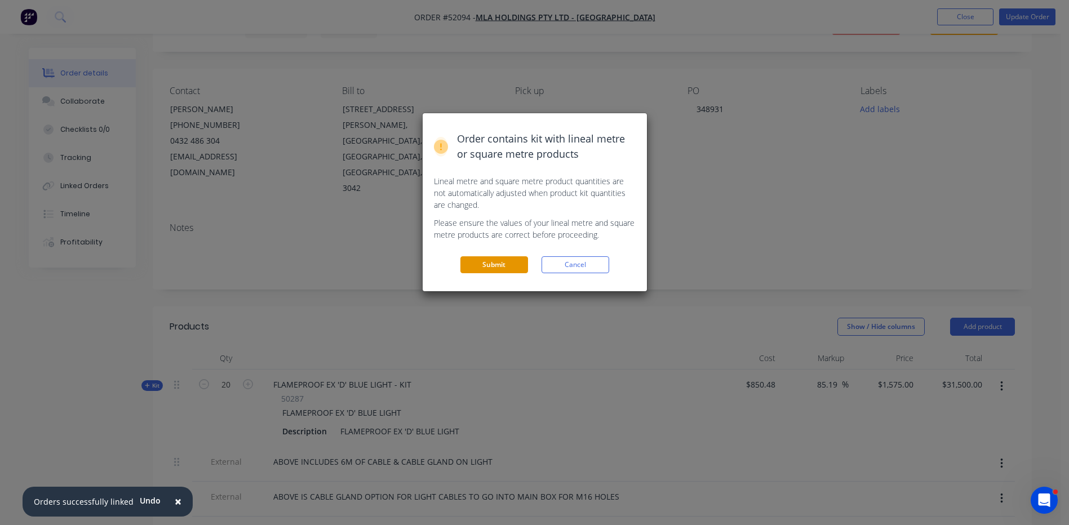
click at [508, 261] on button "Submit" at bounding box center [494, 264] width 68 height 17
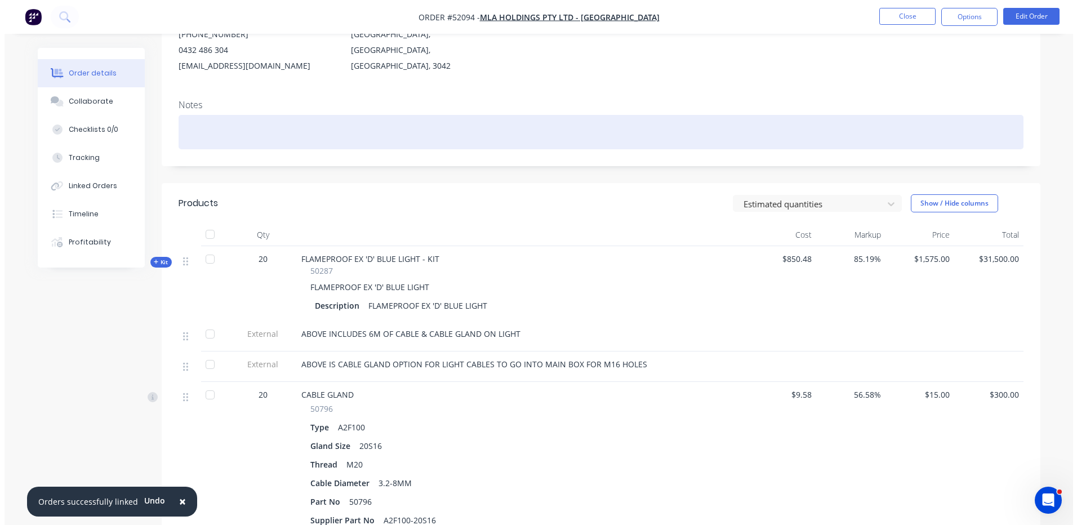
scroll to position [0, 0]
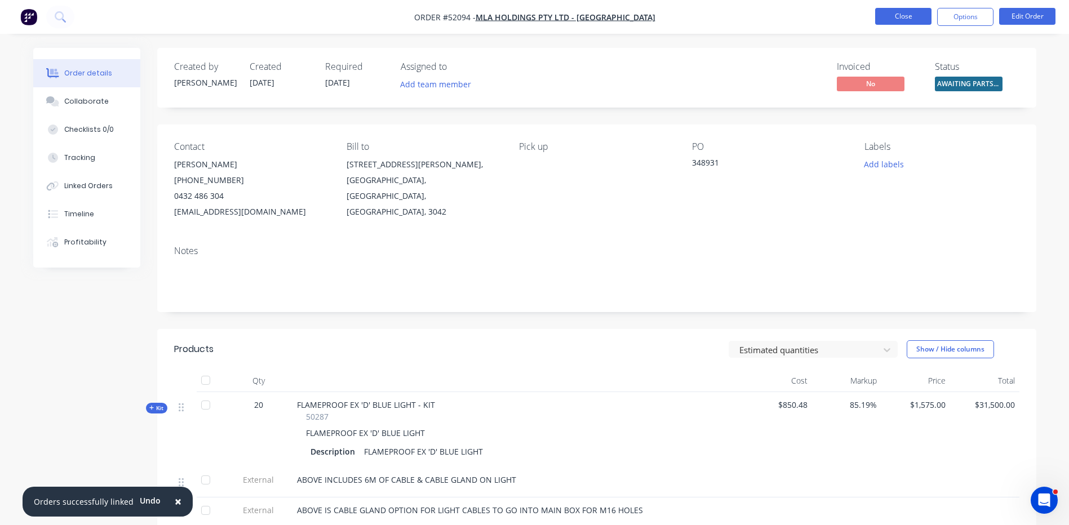
click at [920, 19] on button "Close" at bounding box center [903, 16] width 56 height 17
